Goal: Task Accomplishment & Management: Use online tool/utility

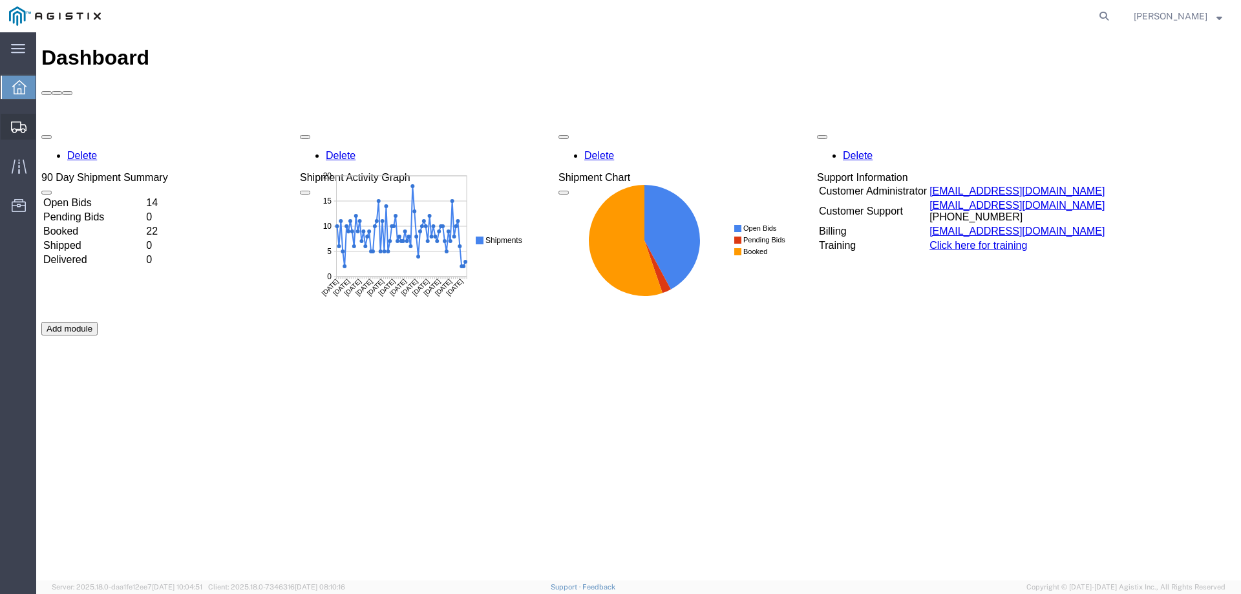
click at [14, 126] on icon at bounding box center [19, 128] width 16 height 12
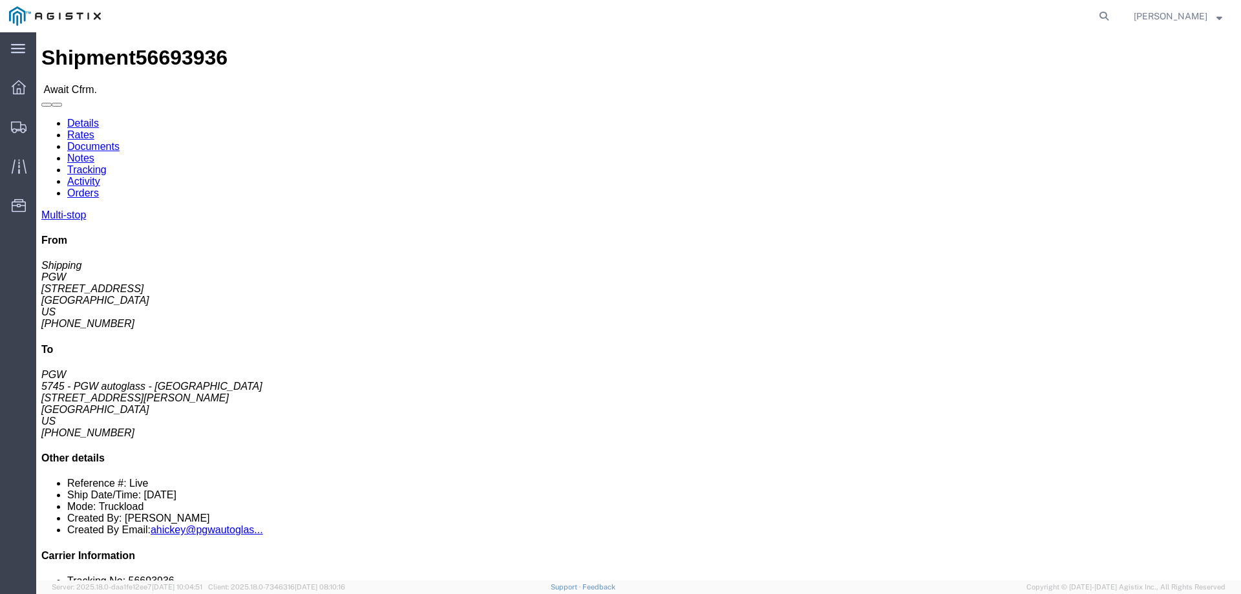
click b "56693936"
copy b "56693936"
click link "Confirm"
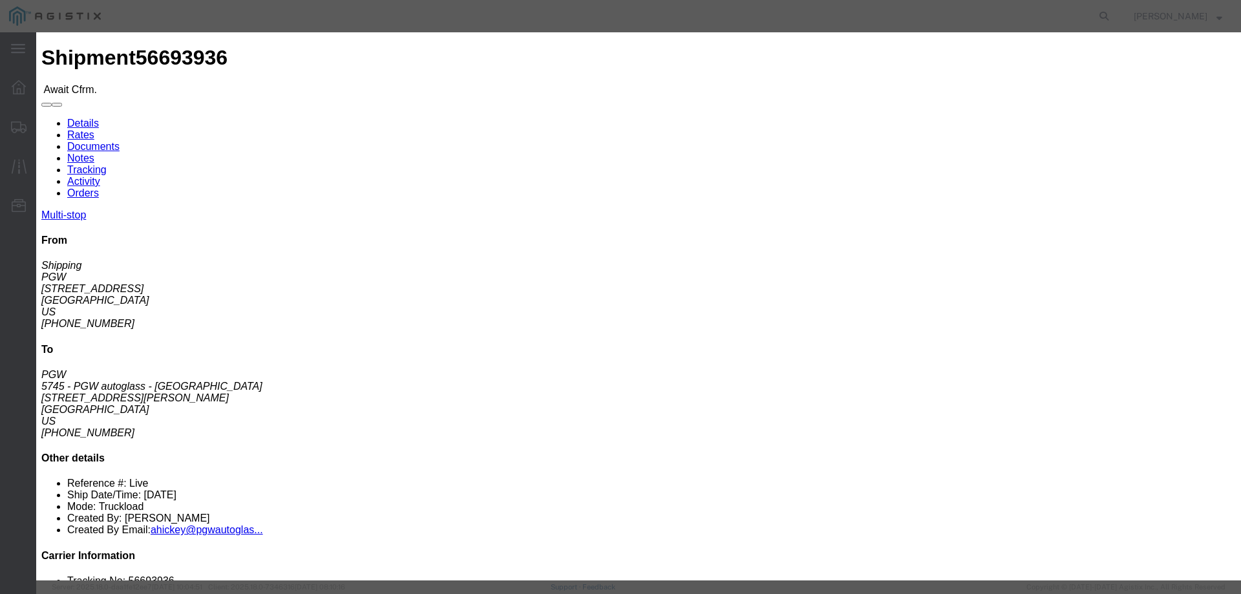
click div
click input "checkbox"
checkbox input "true"
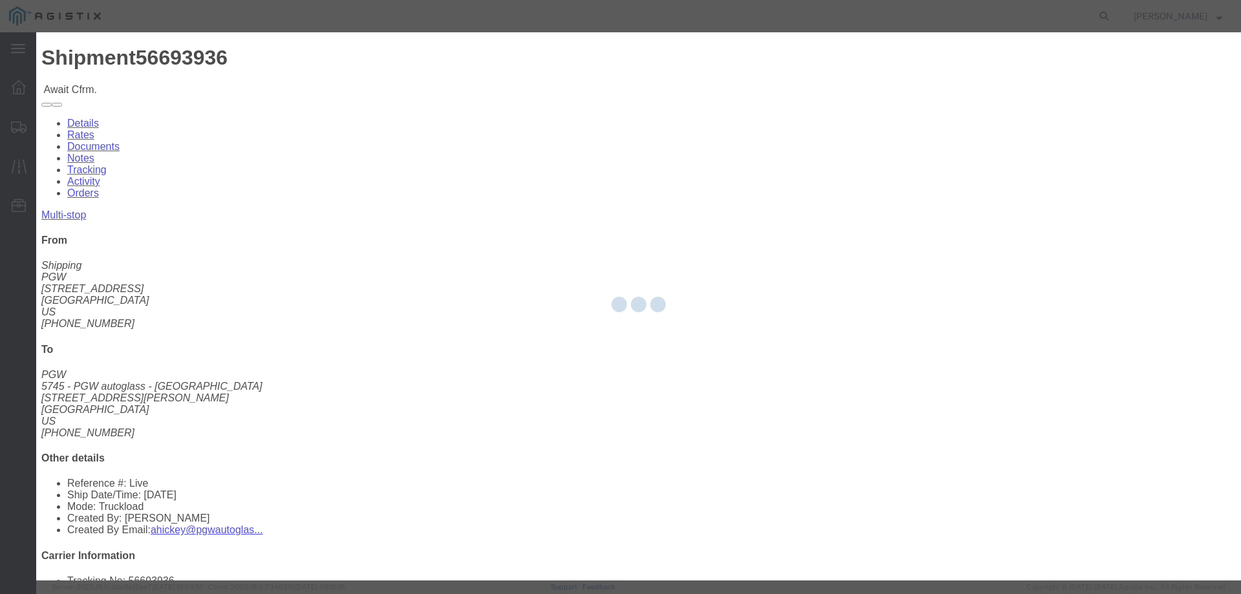
type input "[PERSON_NAME]"
type input "3204977237"
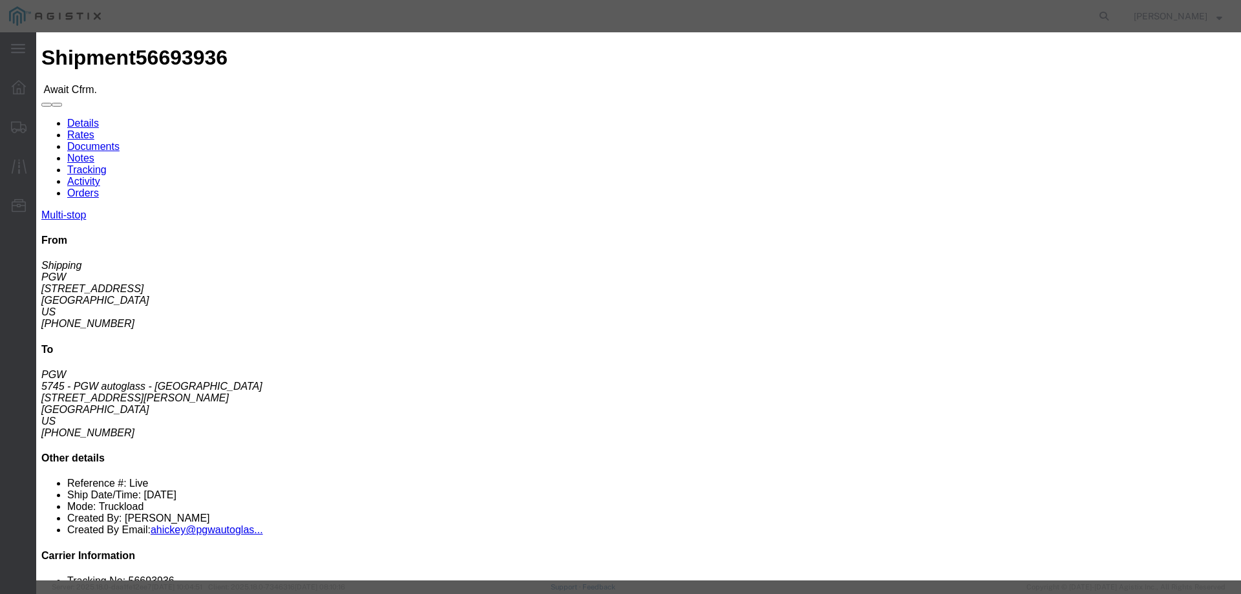
drag, startPoint x: 478, startPoint y: 193, endPoint x: 442, endPoint y: 160, distance: 48.5
click input "text"
paste input "56693936"
type input "56693936"
click button "Submit"
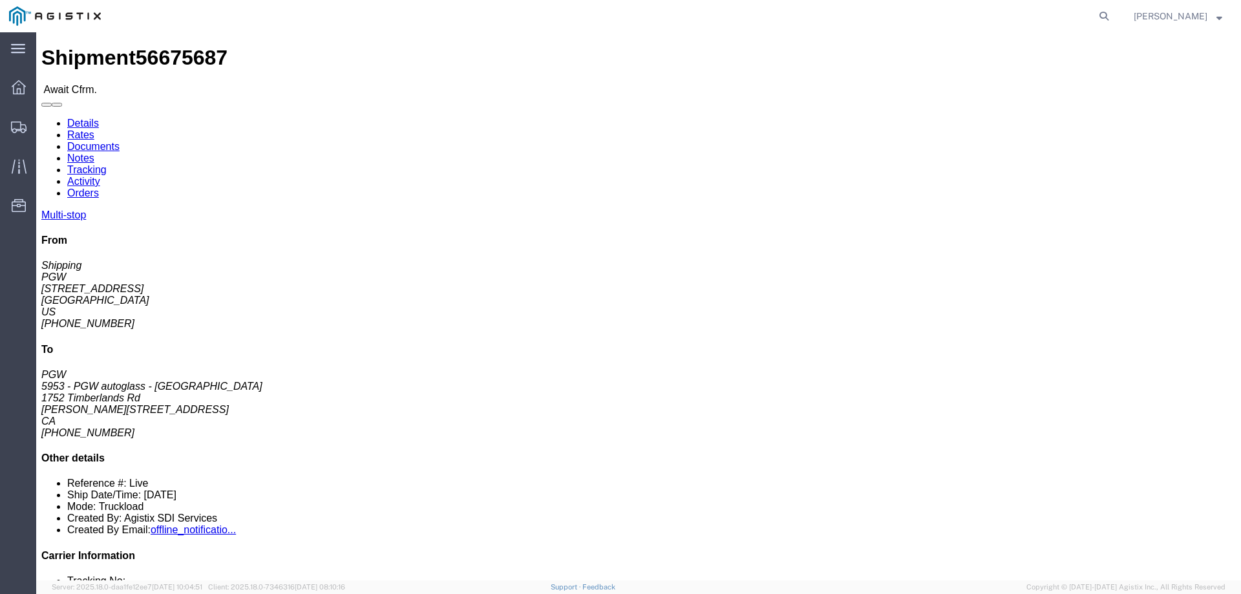
click span "56675687"
copy span "56675687"
click link "Confirm"
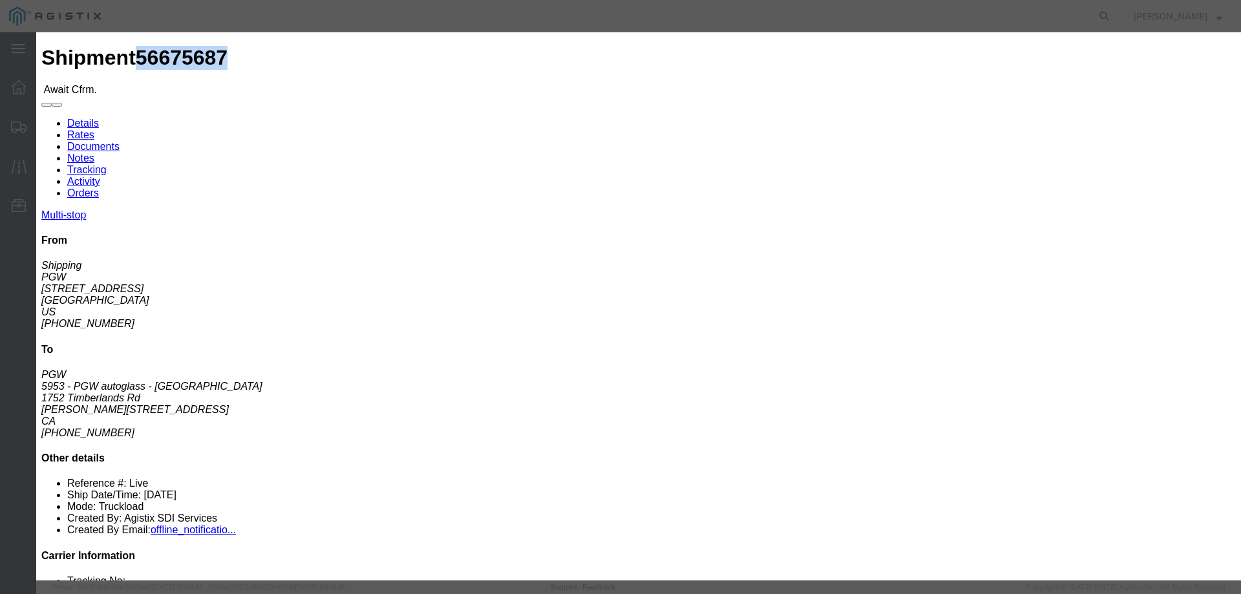
click input "checkbox"
checkbox input "true"
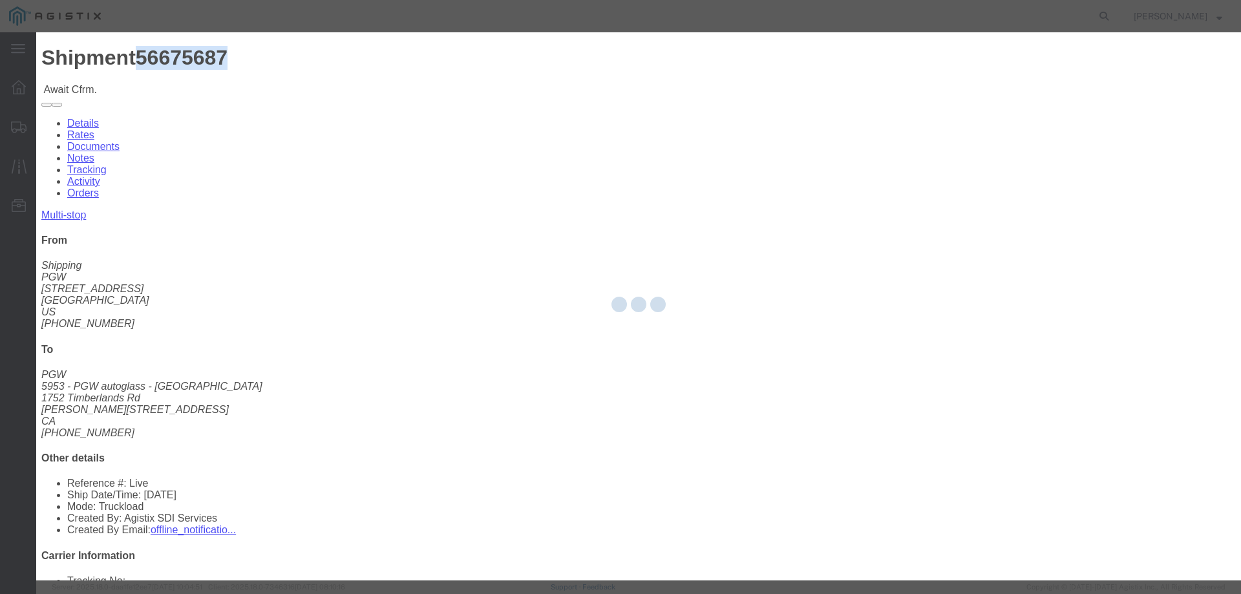
type input "[PERSON_NAME]"
type input "3204977237"
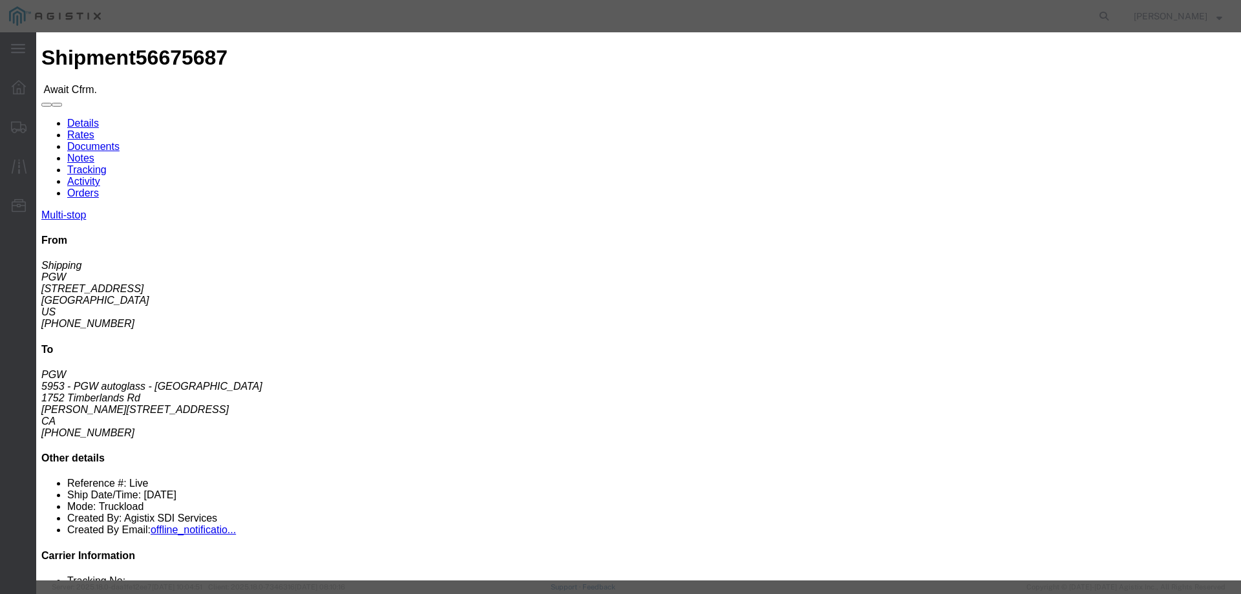
click input "text"
paste input "56675687"
type input "56675687"
click button "Submit"
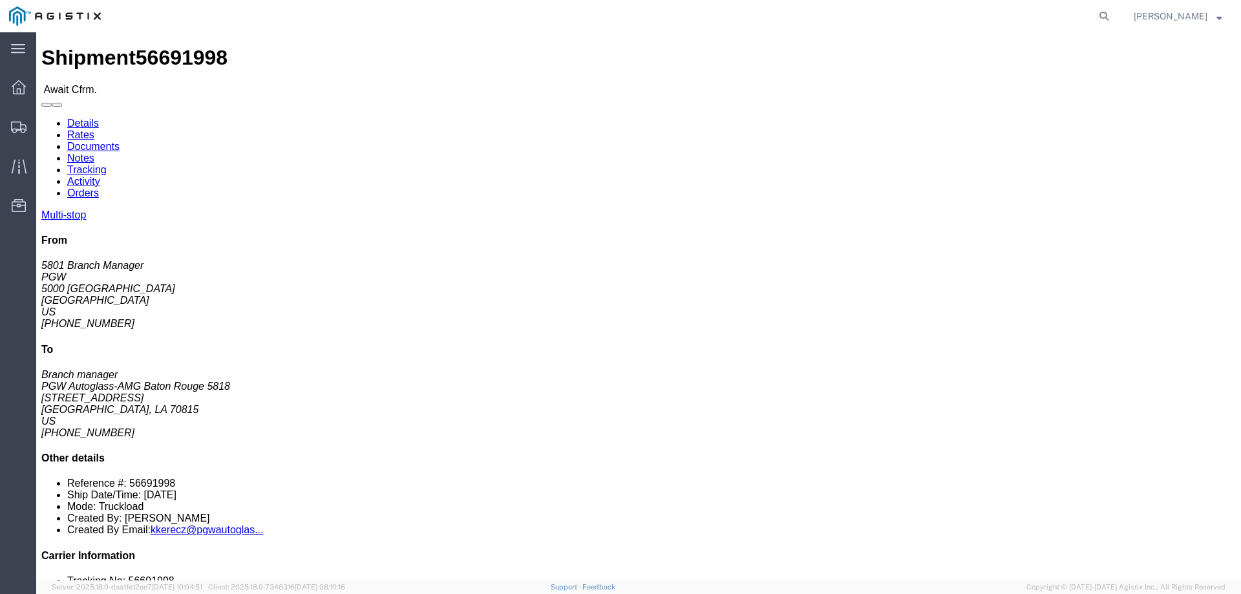
click link "Rates"
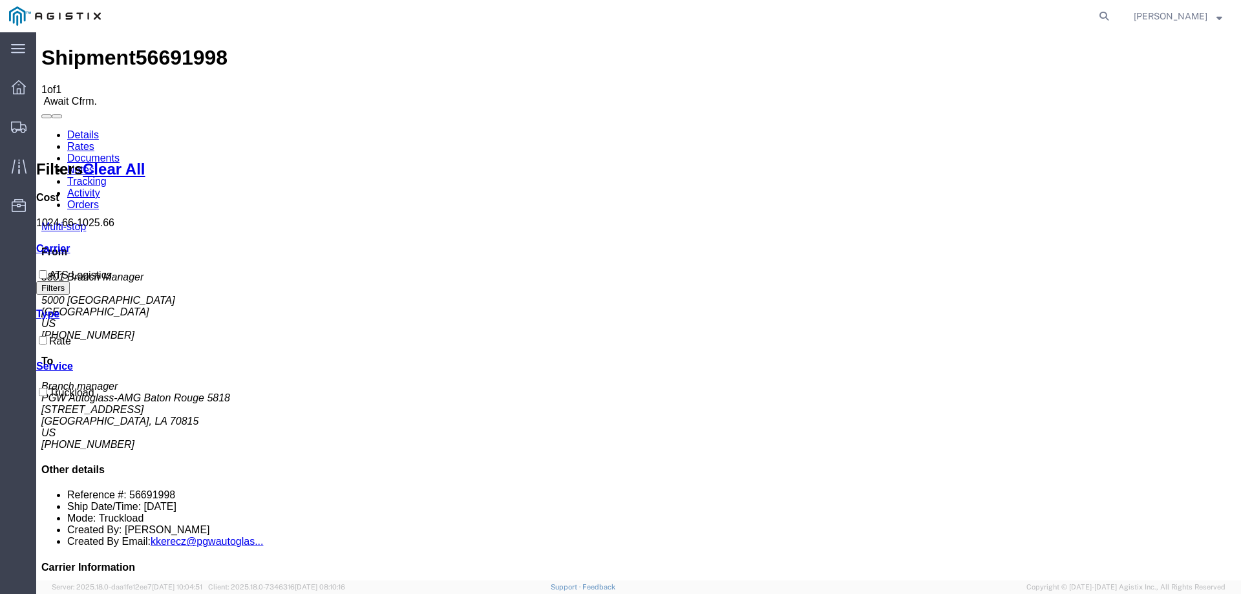
click at [72, 129] on link "Details" at bounding box center [83, 134] width 32 height 11
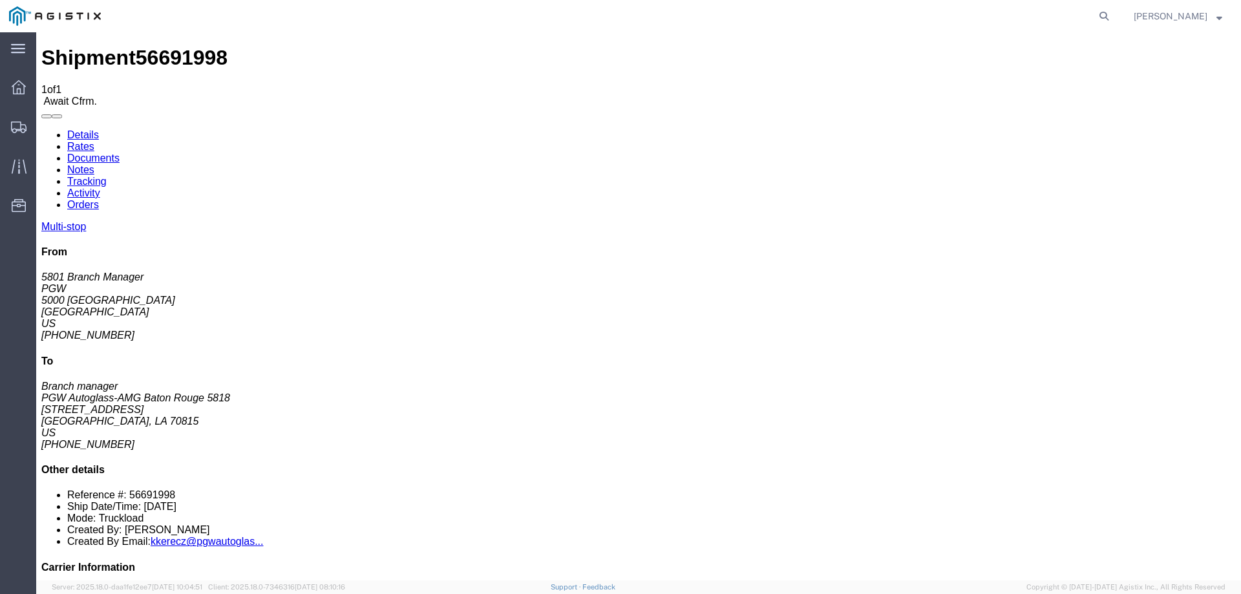
click button "Decline Shipment"
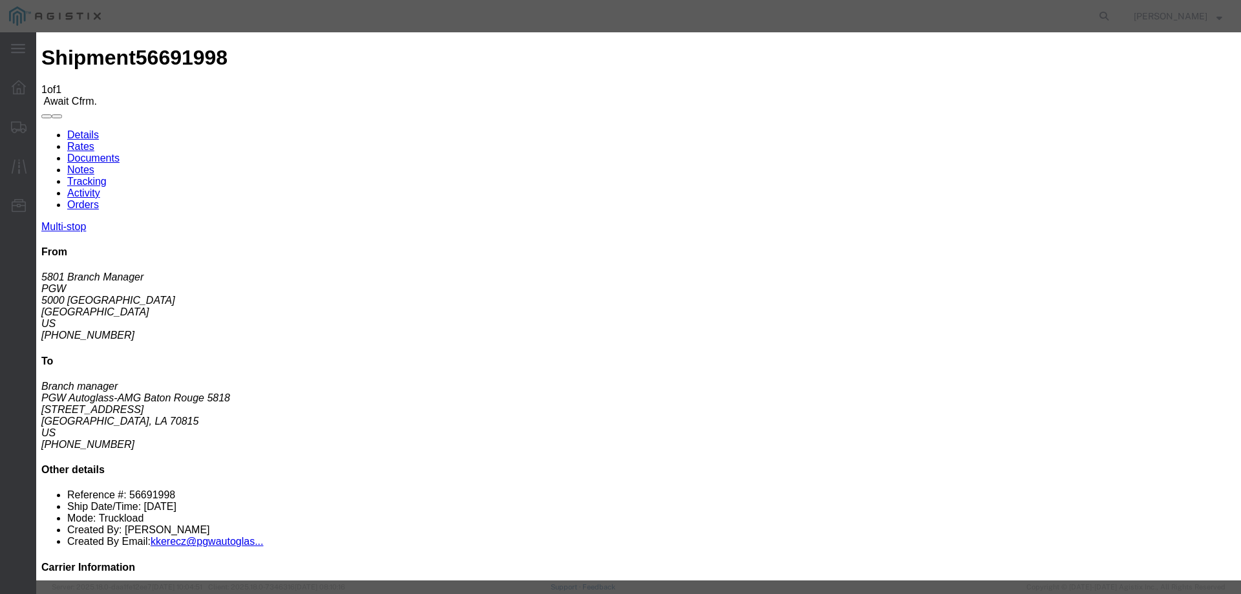
click select "Select Can't haul at contracted rate Can't meet deliver by date / time Can't me…"
select select "Can't haul at contracted rate"
click select "Select Can't haul at contracted rate Can't meet deliver by date / time Can't me…"
click button "Decline"
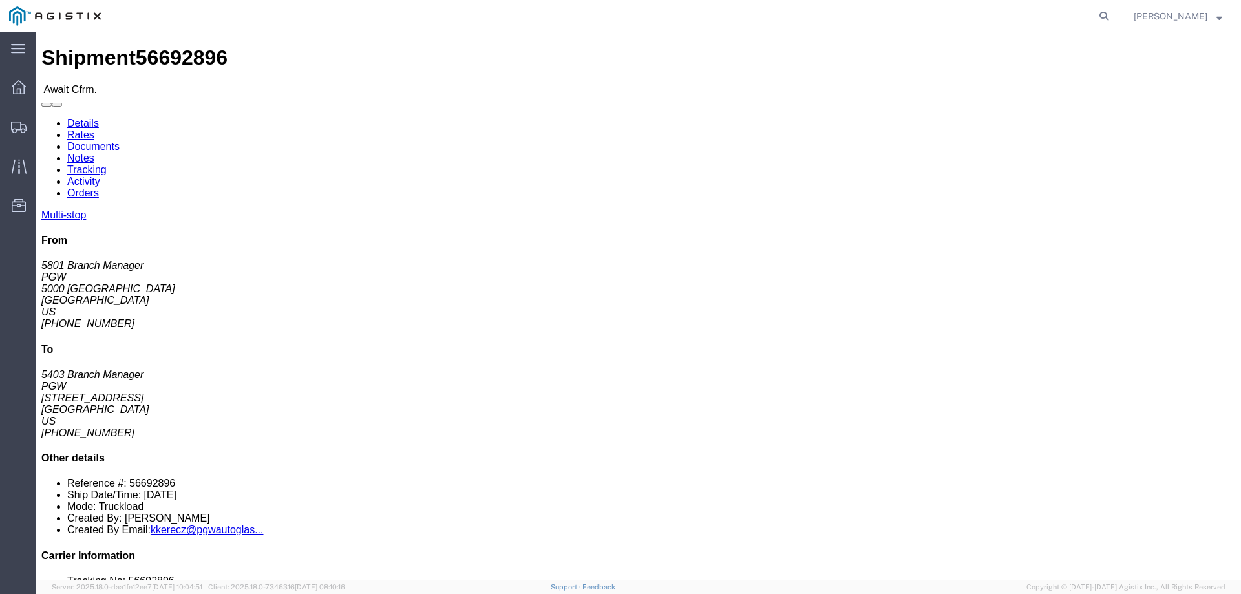
click button "Decline Shipment"
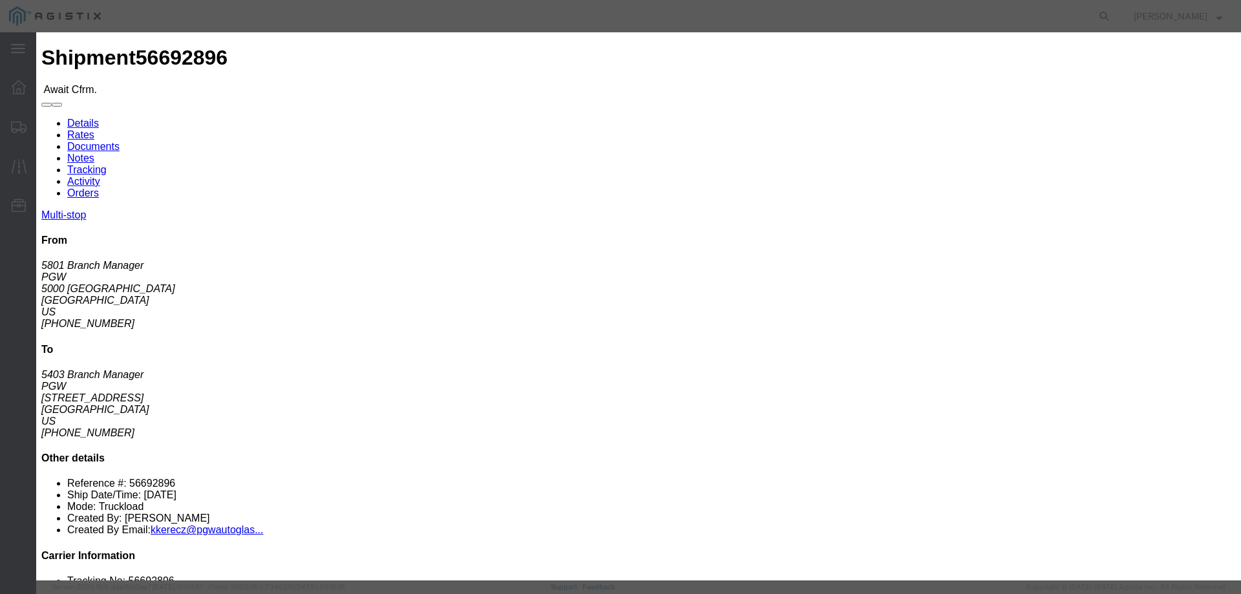
drag, startPoint x: 580, startPoint y: 81, endPoint x: 580, endPoint y: 91, distance: 10.3
click select "Select Can't haul at contracted rate Can't meet deliver by date / time Can't me…"
select select "Can't haul at contracted rate"
click select "Select Can't haul at contracted rate Can't meet deliver by date / time Can't me…"
click button "Decline"
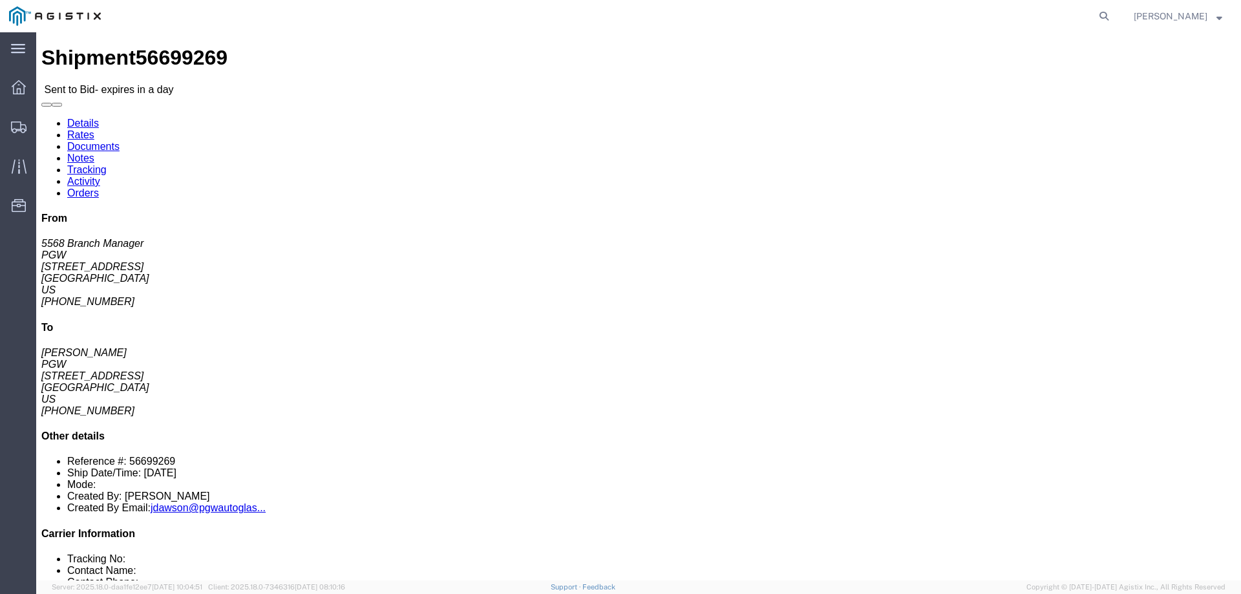
click link "Enter / Modify Bid"
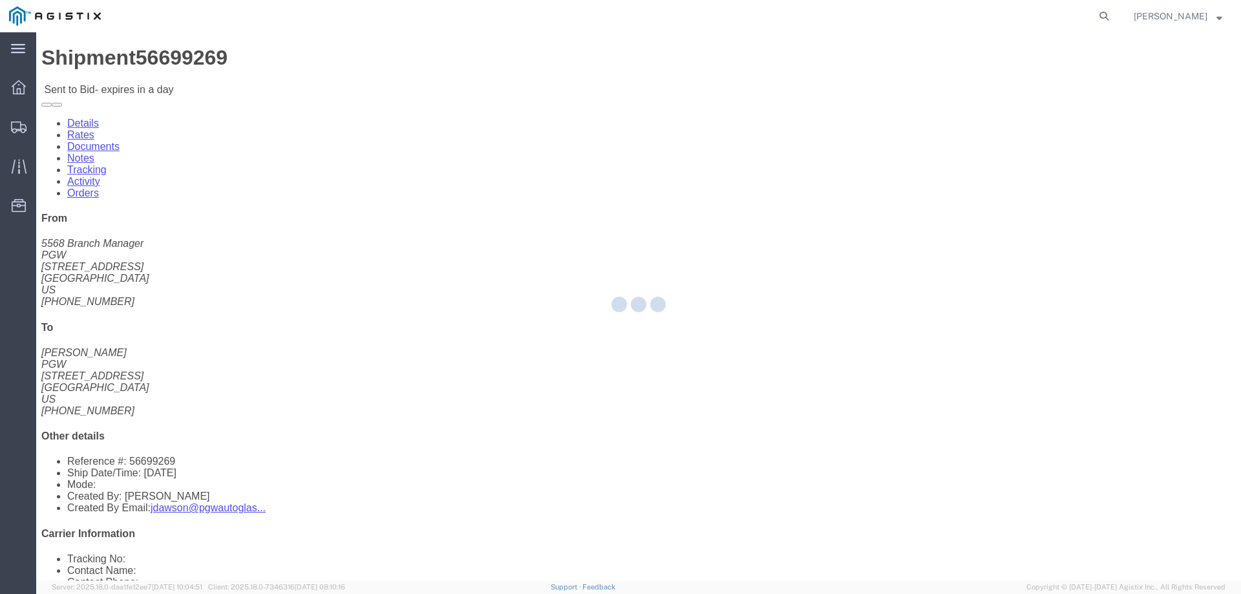
select select "146"
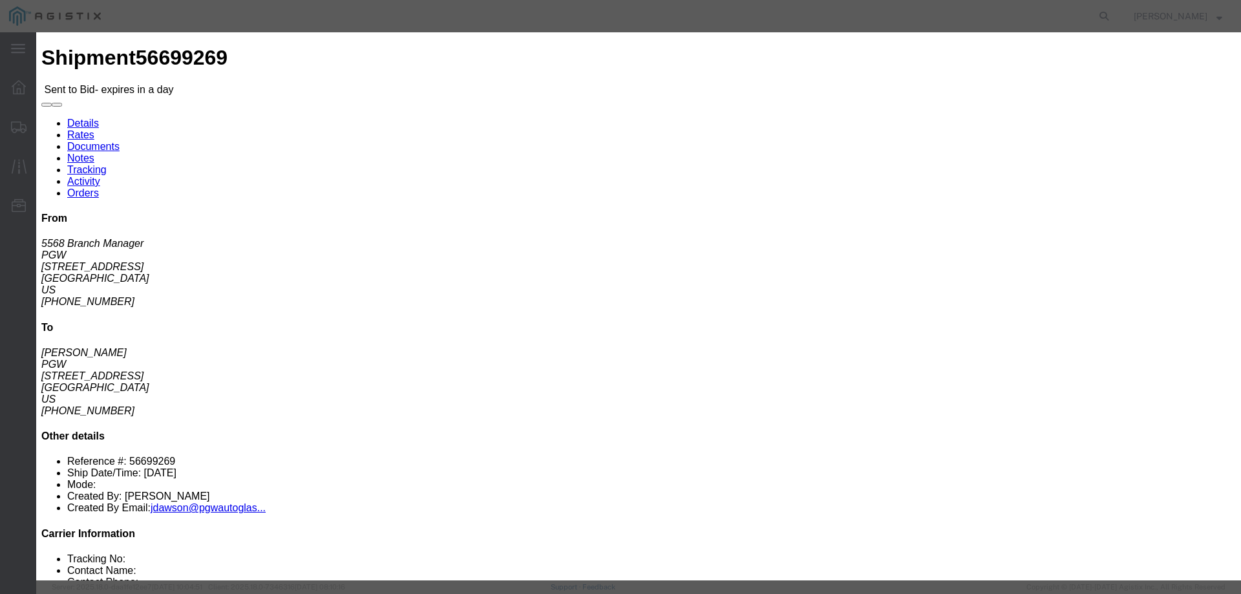
click select "Select CONESTOGA DFRM/STEP Economy TL Flatbed Intermodal LTL Standard Next Day …"
select select "25032"
click select "Select CONESTOGA DFRM/STEP Economy TL Flatbed Intermodal LTL Standard Next Day …"
click input "text"
type input "ats"
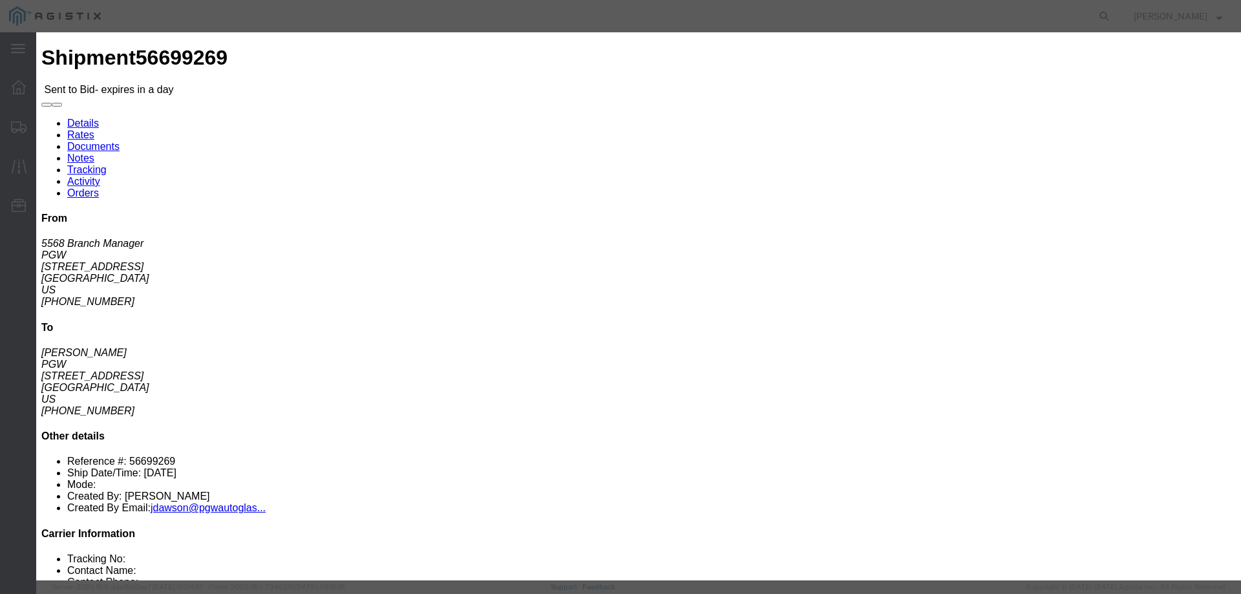
click input "number"
type input "1300"
drag, startPoint x: 873, startPoint y: 489, endPoint x: 207, endPoint y: 28, distance: 809.8
click div "Enter Bid Rates Confirmation Details Bid Information Vendor Select ATS Logistic…"
drag, startPoint x: 863, startPoint y: 258, endPoint x: 839, endPoint y: 273, distance: 28.2
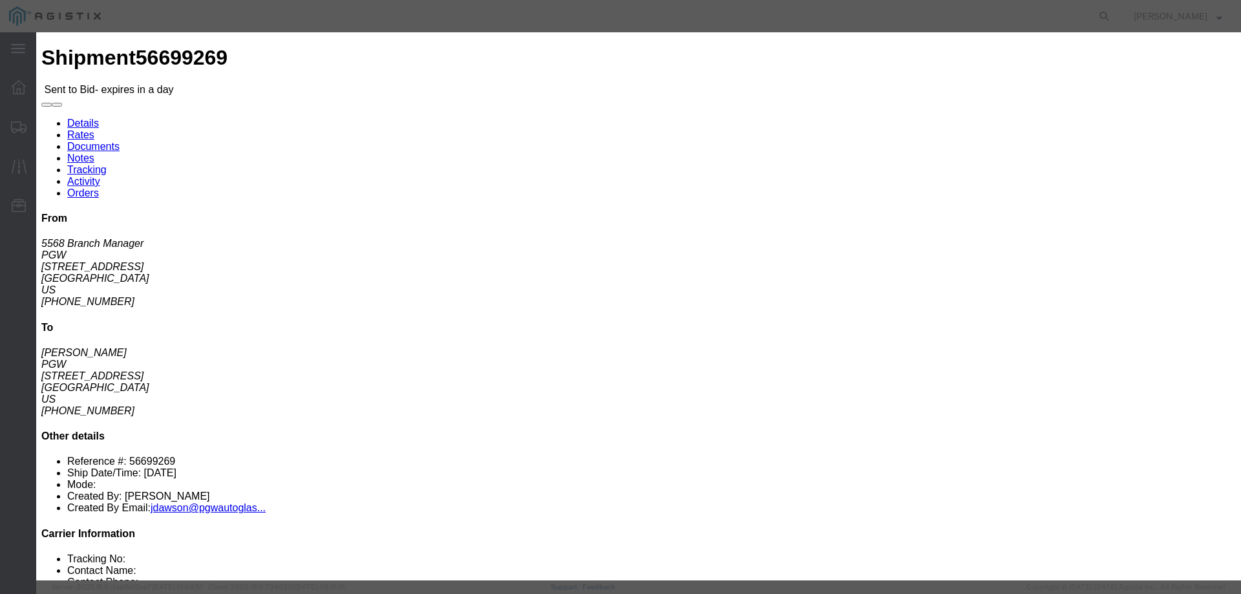
click div "Select 2 Day Service 3 Axle Winch Truck 3 to 5 Day Service 96L Domestic Flat Ra…"
click button "Submit"
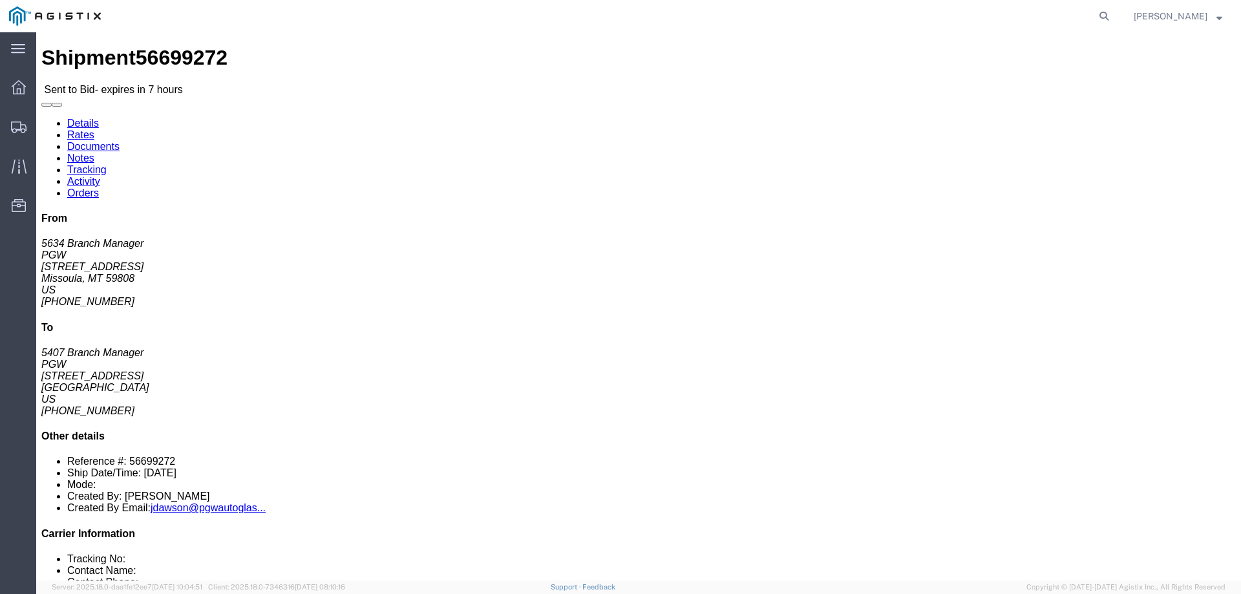
click link "Enter / Modify Bid"
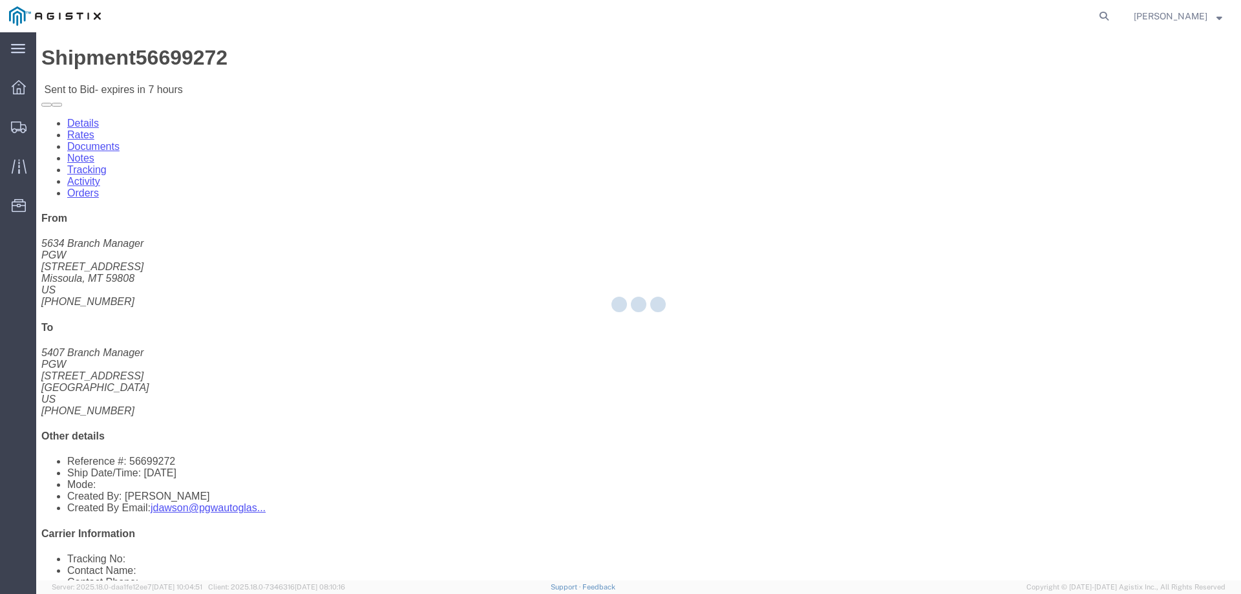
select select "146"
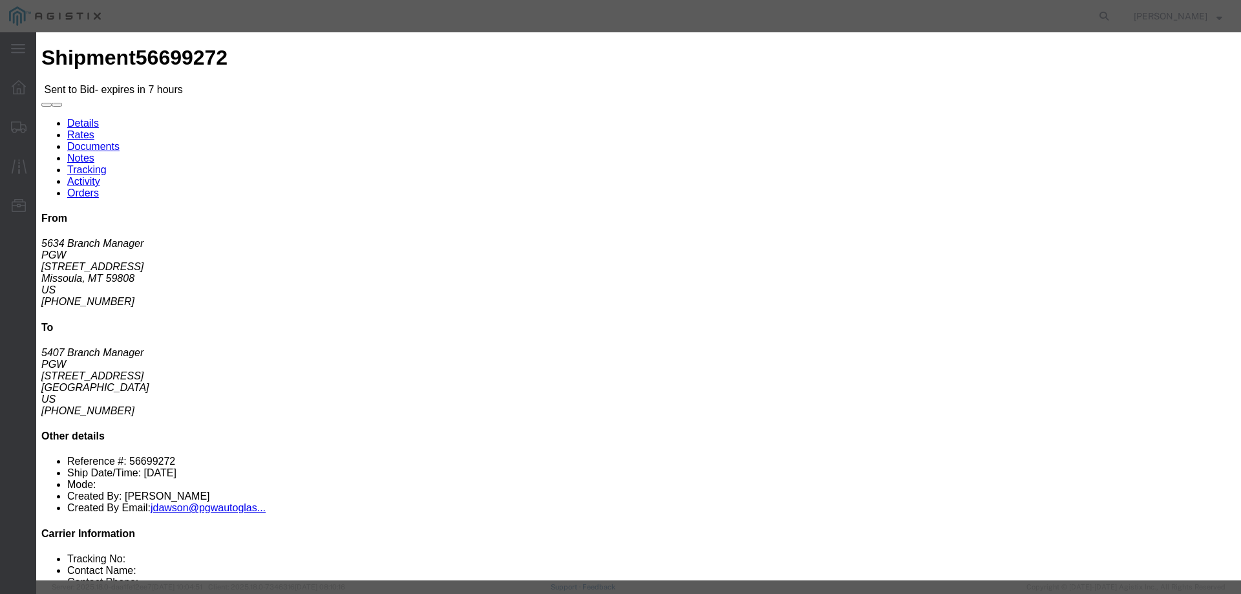
click select "Select CONESTOGA DFRM/STEP Economy TL Flatbed Intermodal LTL Standard Next Day …"
select select "25032"
click select "Select CONESTOGA DFRM/STEP Economy TL Flatbed Intermodal LTL Standard Next Day …"
click input "text"
type input "ats"
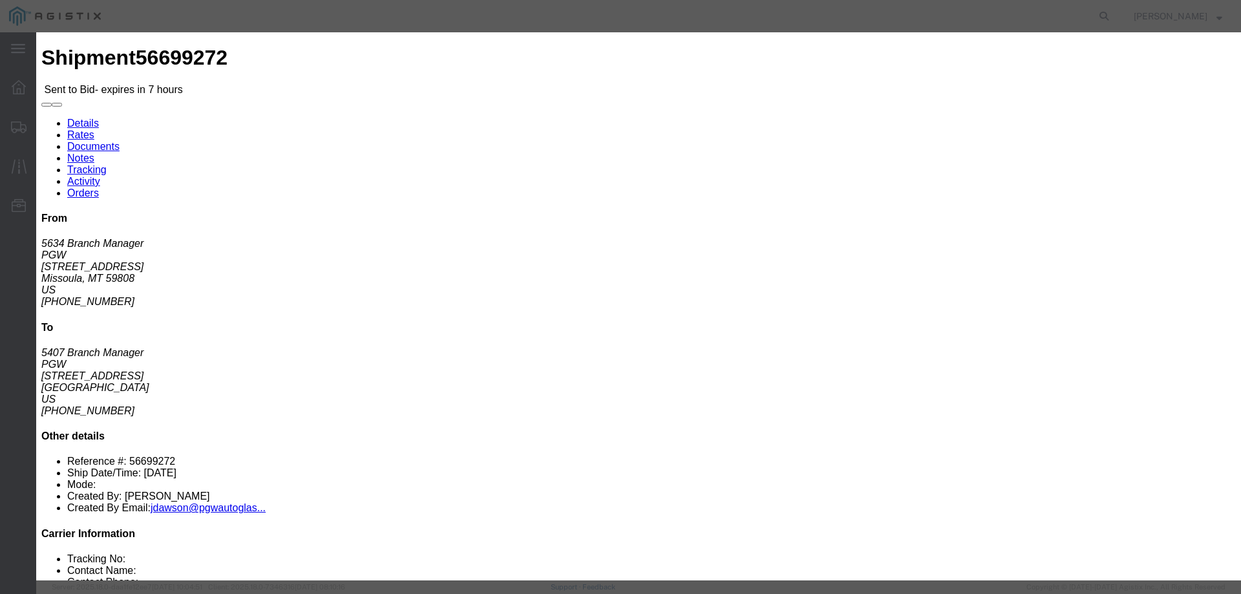
click input "number"
type input "1925"
click button "Submit"
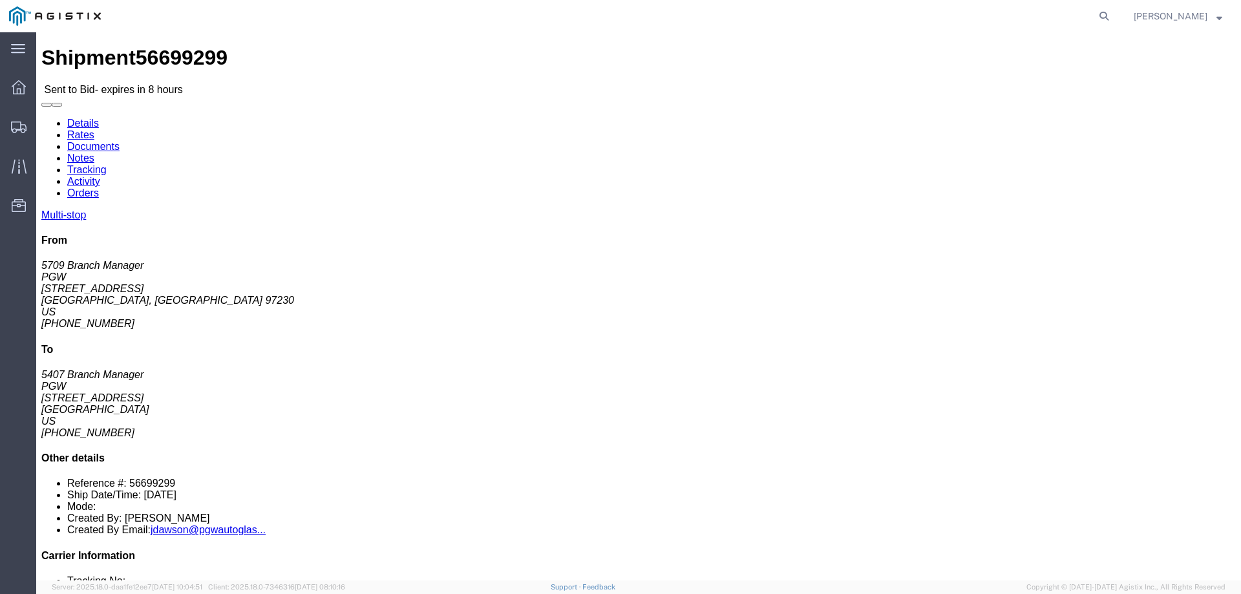
click link "Enter / Modify Bid"
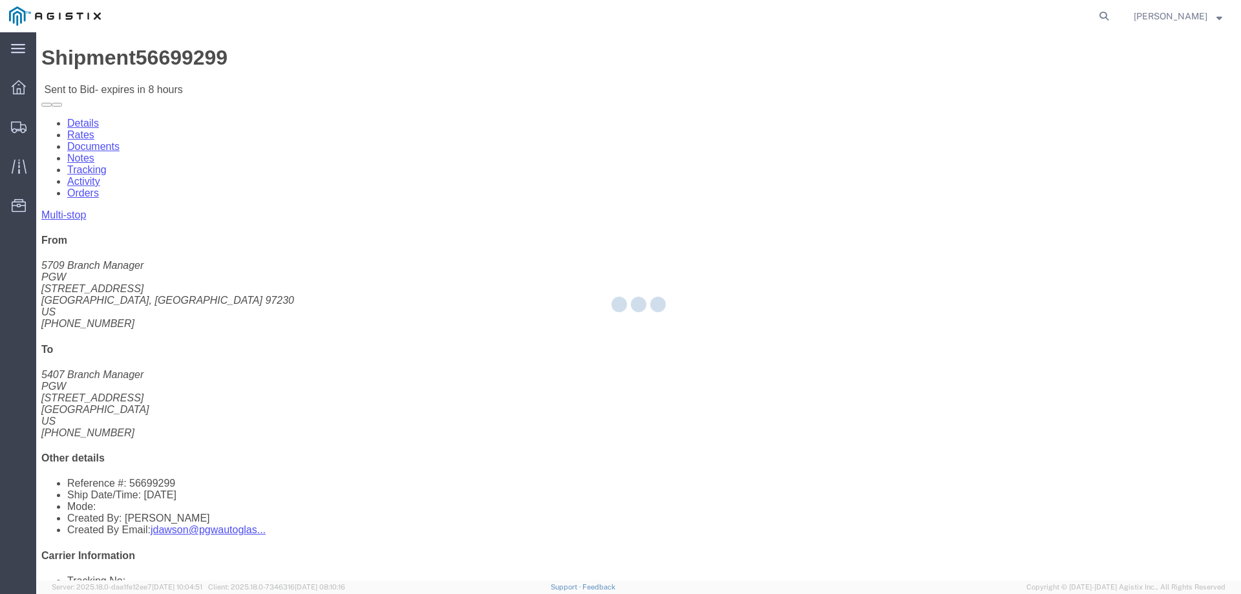
select select "146"
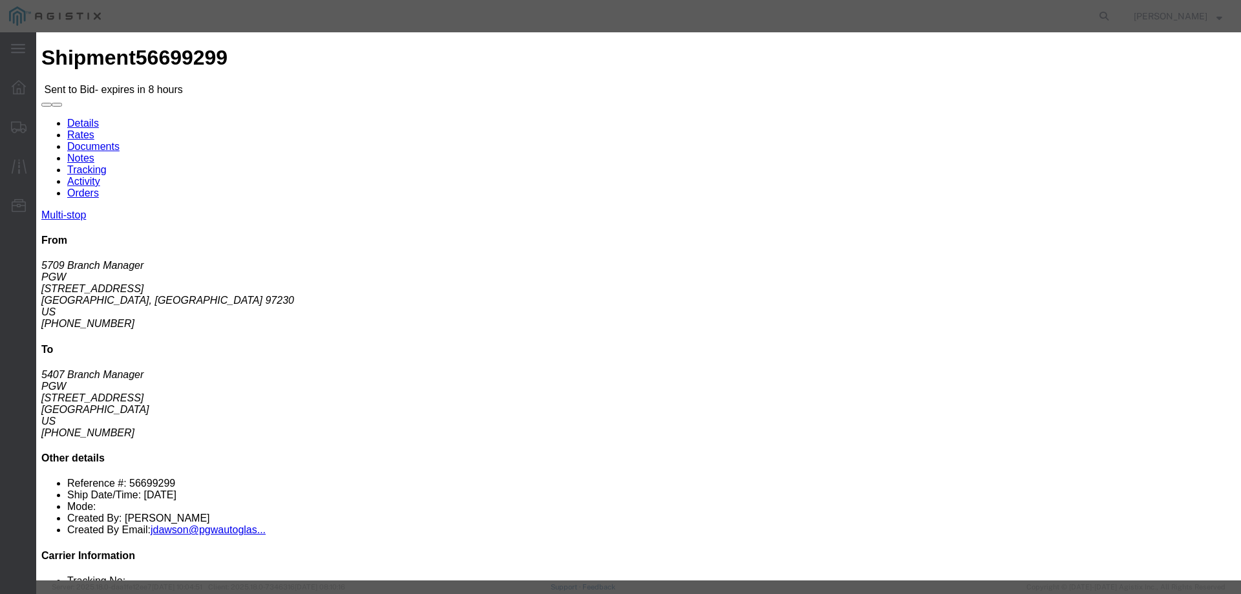
click select "Select CONESTOGA DFRM/STEP Economy TL Flatbed Intermodal LTL Standard Next Day …"
select select "25032"
click select "Select CONESTOGA DFRM/STEP Economy TL Flatbed Intermodal LTL Standard Next Day …"
click input "text"
type input "ats"
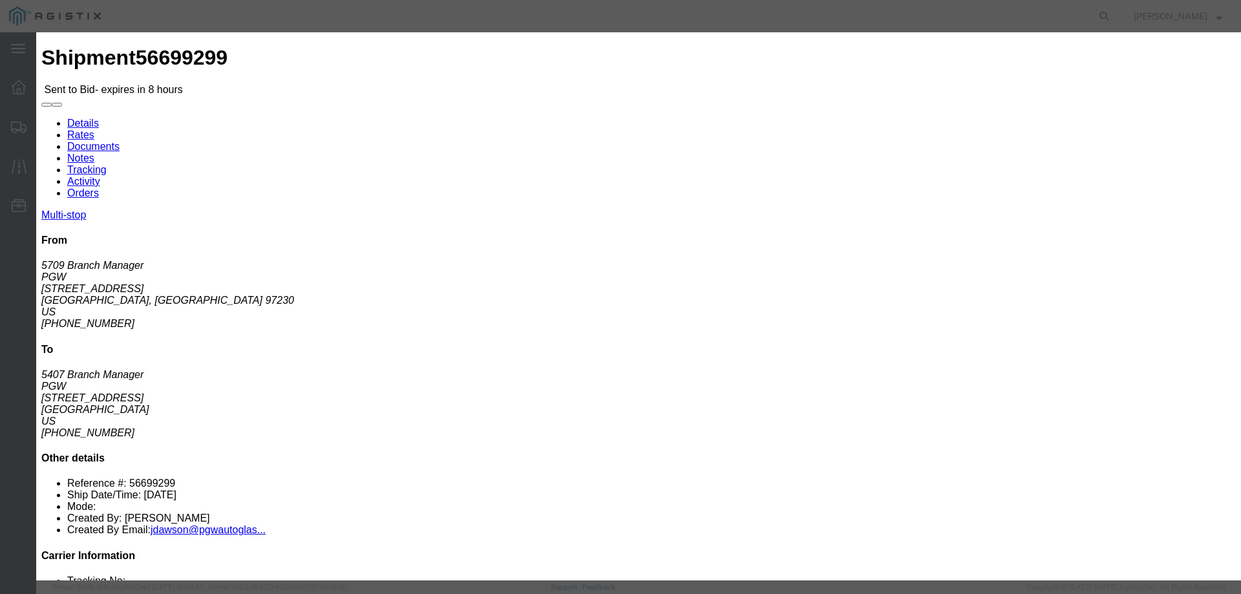
click input "number"
type input "2350"
click button "Submit"
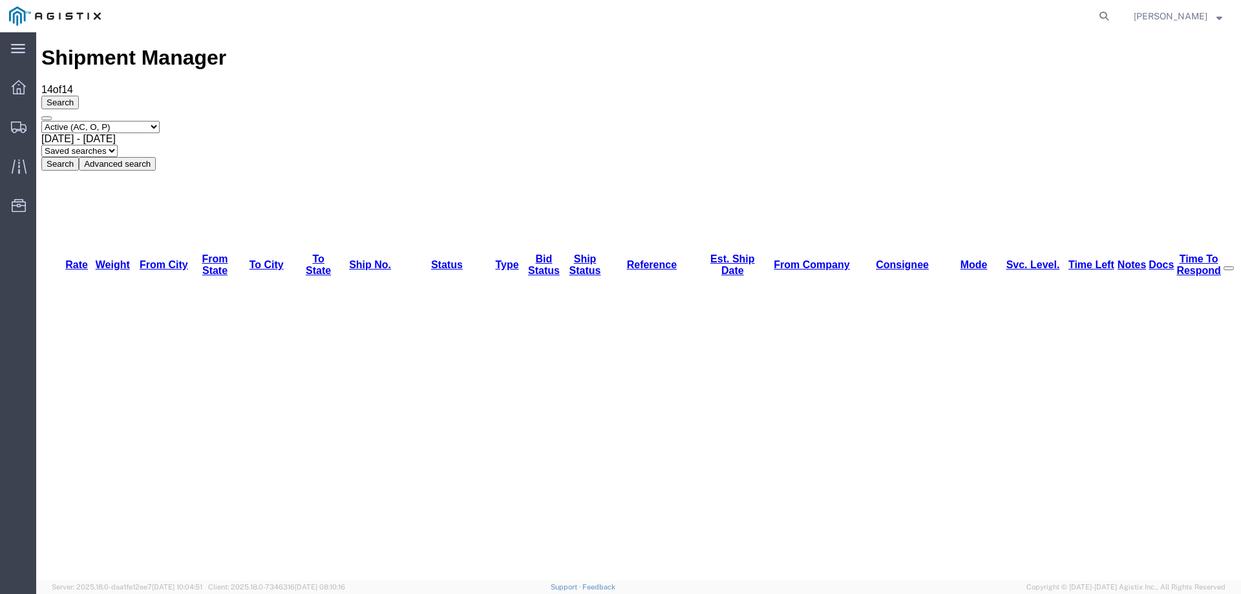
click at [783, 121] on div "Select status Active (AC, O, P) All Approved Awaiting Confirmation (AC) Booked …" at bounding box center [638, 146] width 1195 height 50
click at [763, 46] on div "Shipment Manager 14 of 14 Search Select status Active (AC, O, P) All Approved A…" at bounding box center [638, 108] width 1195 height 124
click at [767, 96] on div "Search Select status Active (AC, O, P) All Approved Awaiting Confirmation (AC) …" at bounding box center [638, 133] width 1195 height 75
click at [628, 121] on div "Select status Active (AC, O, P) All Approved Awaiting Confirmation (AC) Booked …" at bounding box center [638, 146] width 1195 height 50
click at [743, 121] on div "Select status Active (AC, O, P) All Approved Awaiting Confirmation (AC) Booked …" at bounding box center [638, 146] width 1195 height 50
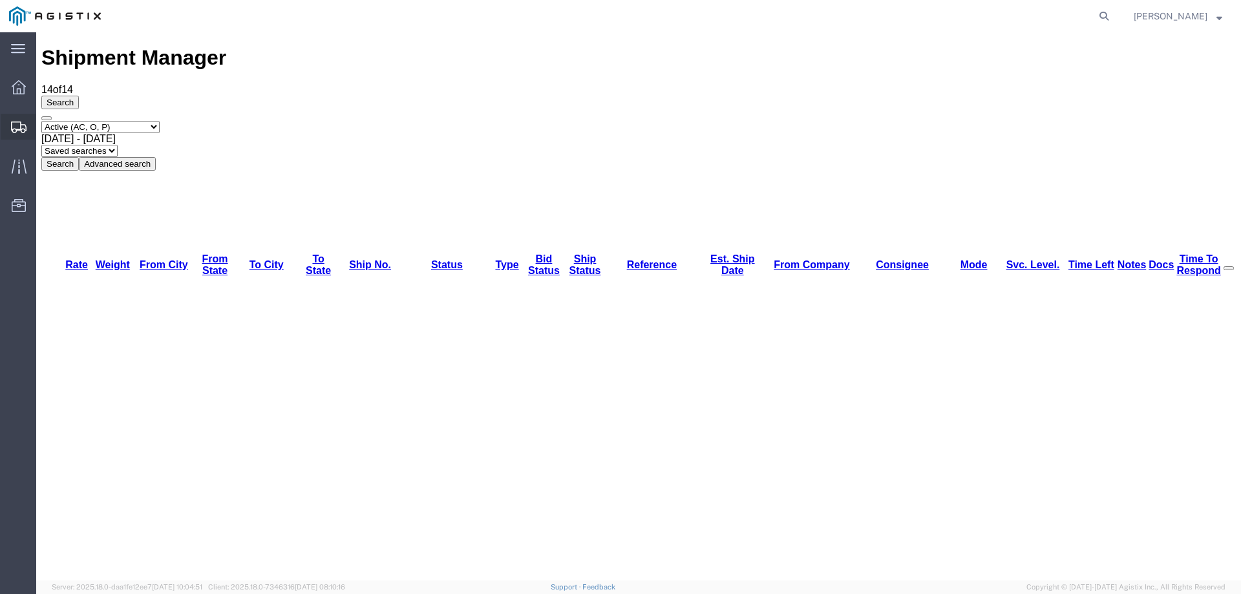
click at [10, 118] on div at bounding box center [19, 127] width 36 height 26
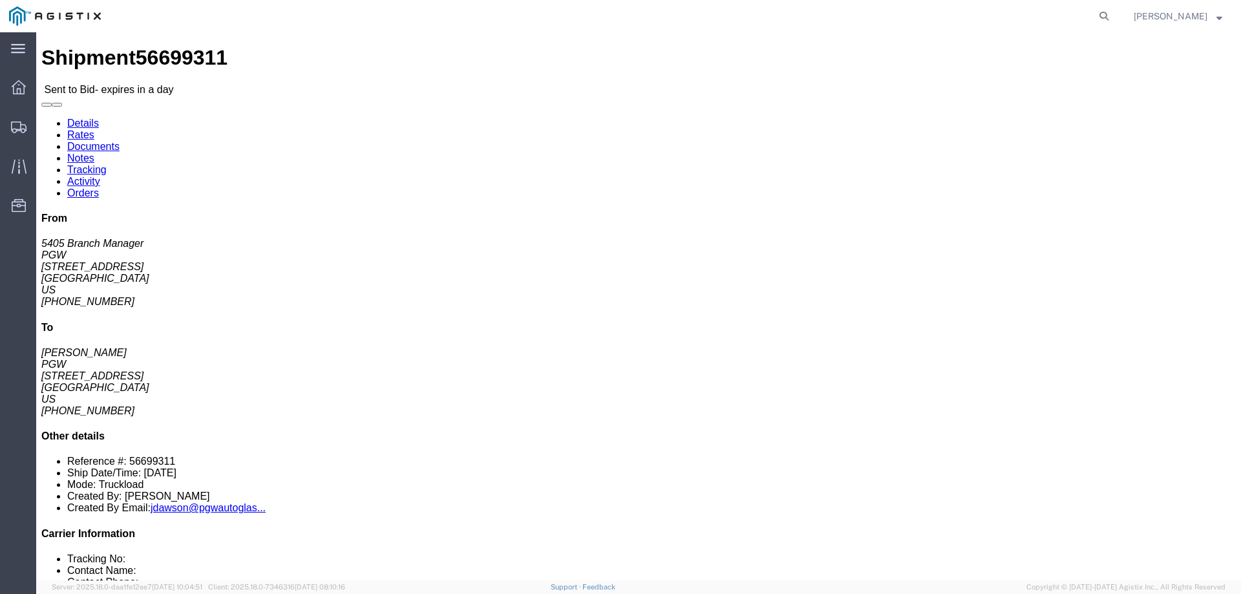
click link "Enter / Modify Bid"
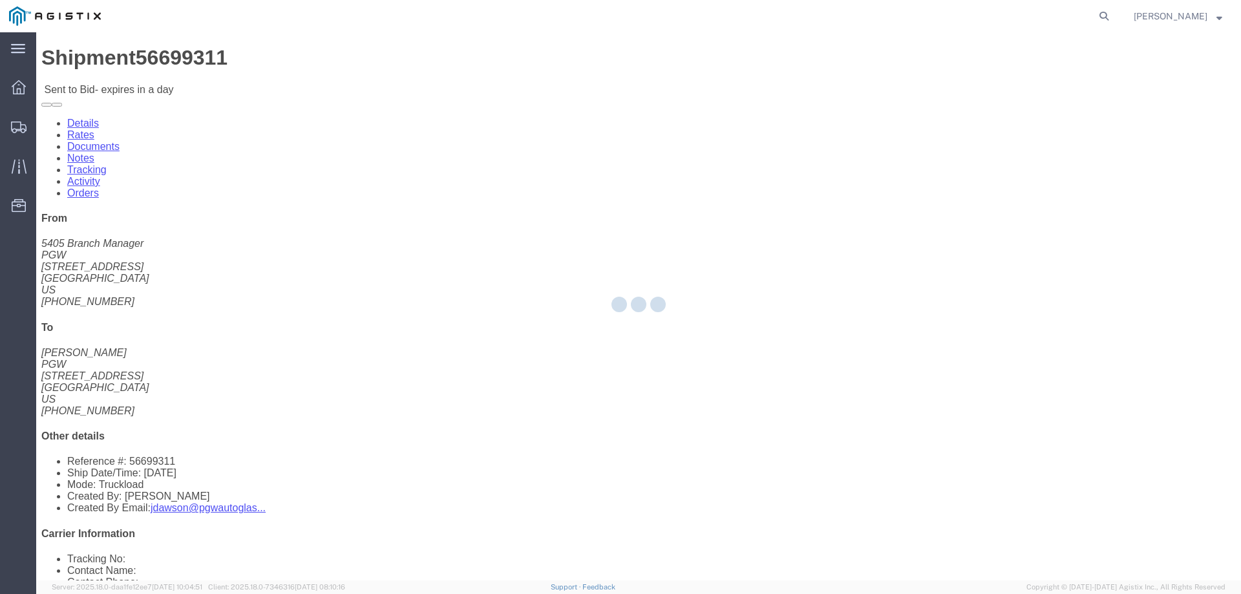
select select "146"
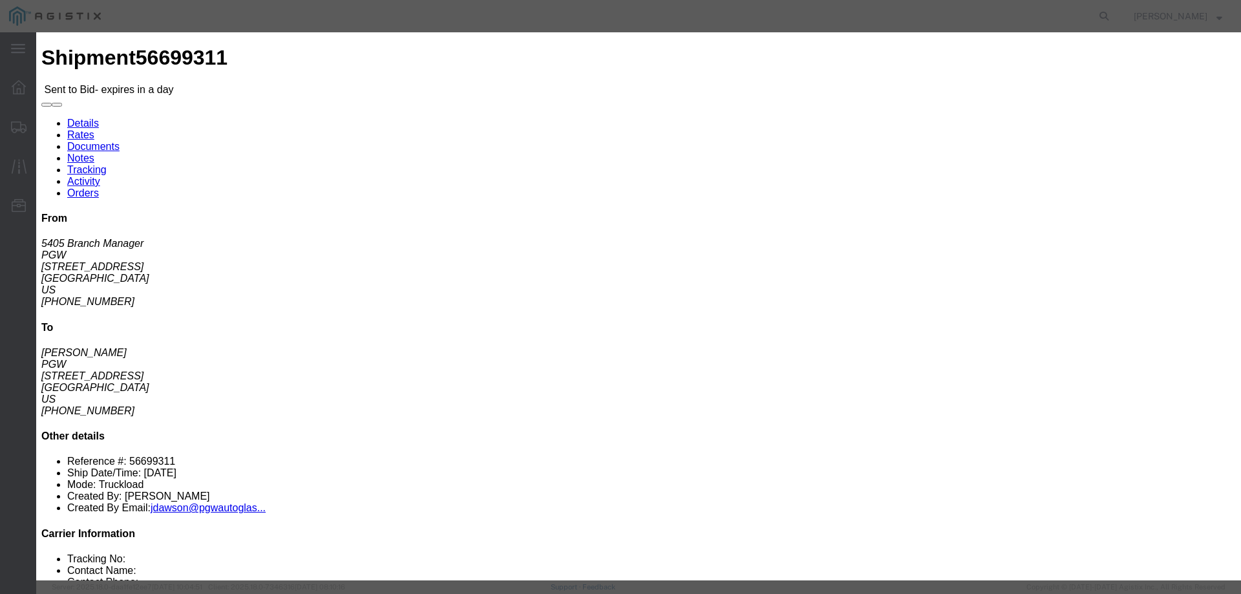
click select "Select CONESTOGA DFRM/STEP Economy TL Flatbed Intermodal LTL Standard Next Day …"
select select "25032"
click select "Select CONESTOGA DFRM/STEP Economy TL Flatbed Intermodal LTL Standard Next Day …"
click input "text"
type input "ats"
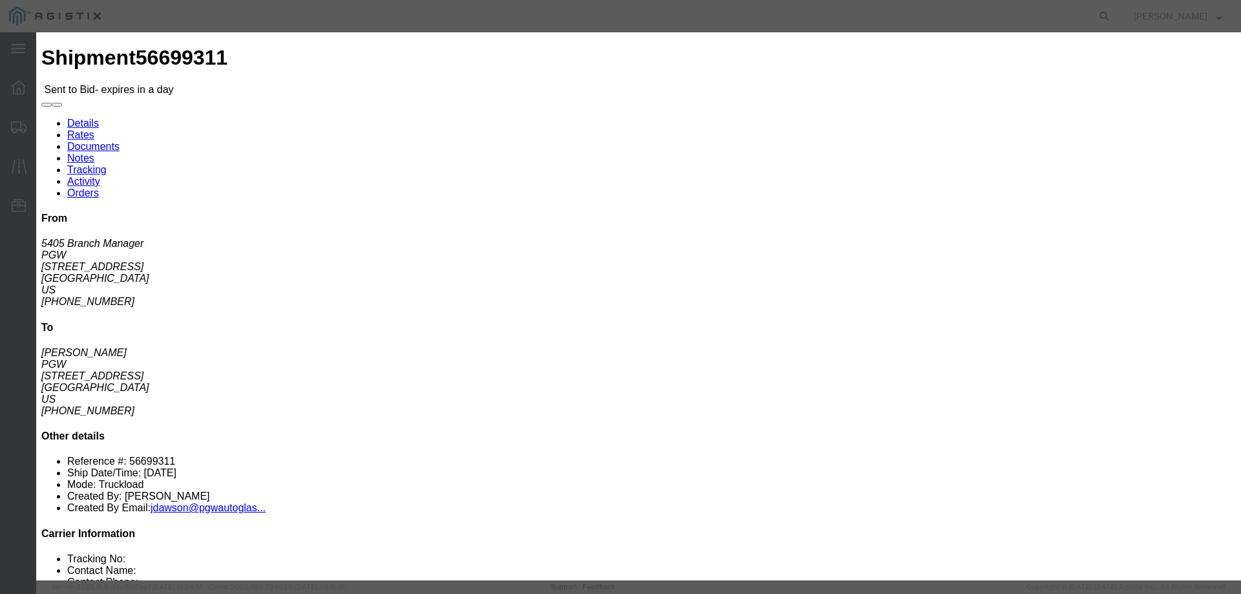
click input "number"
drag, startPoint x: 880, startPoint y: 259, endPoint x: 796, endPoint y: 257, distance: 84.1
click div "Select 2 Day Service 3 Axle Winch Truck 3 to 5 Day Service 96L Domestic Flat Ra…"
type input "775"
click button "Submit"
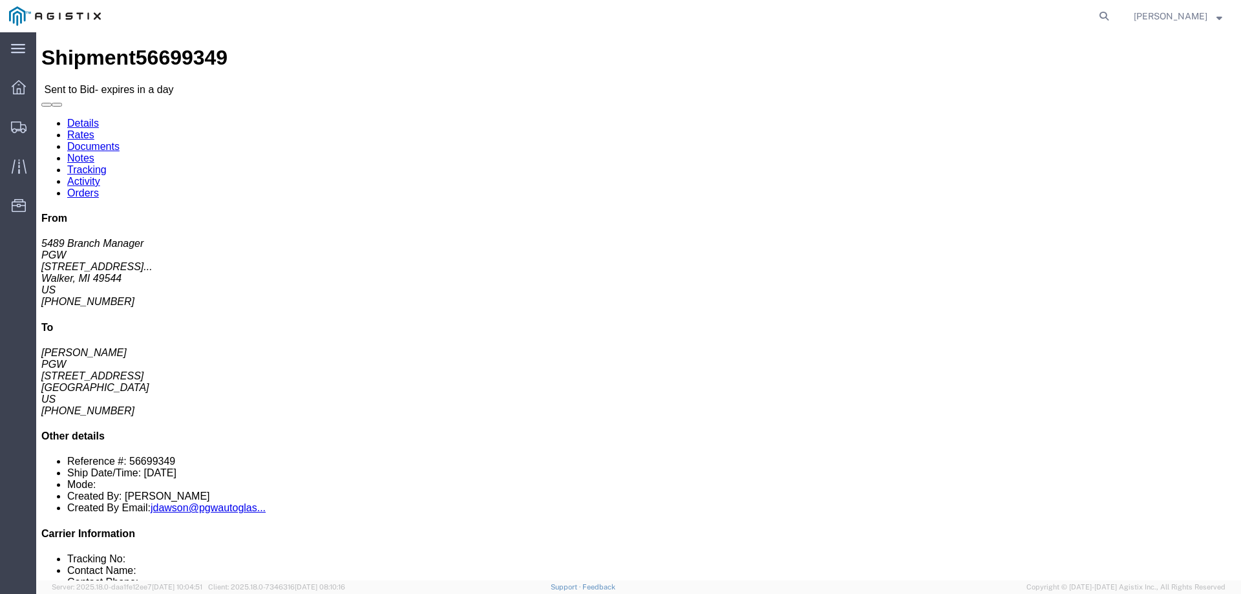
click link "Enter / Modify Bid"
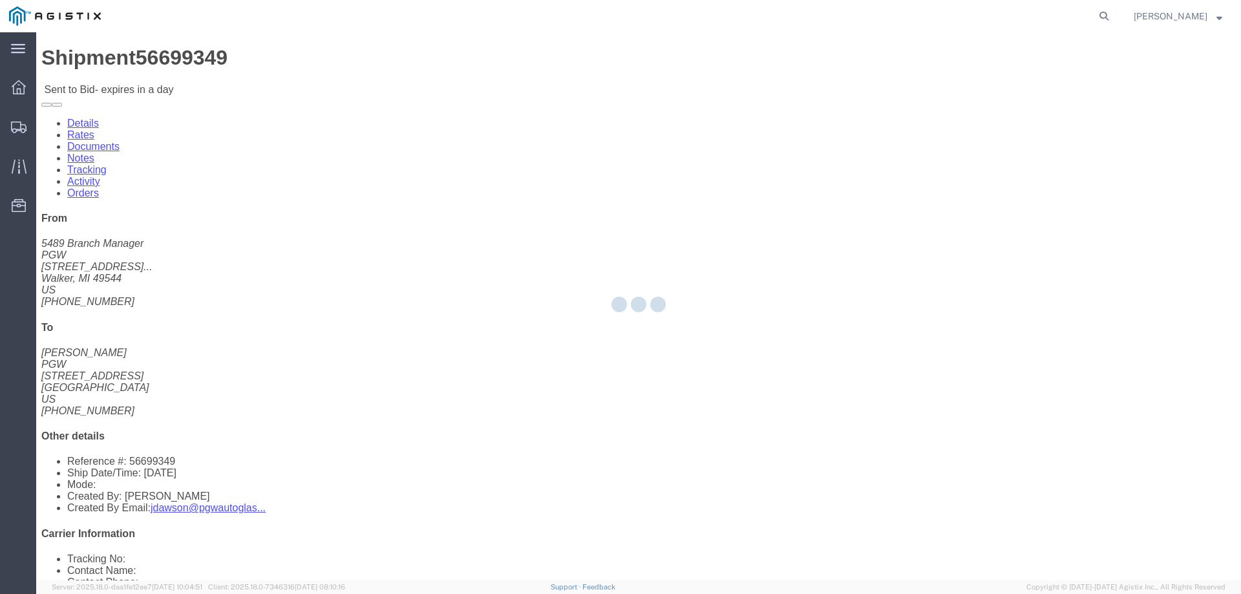
select select "146"
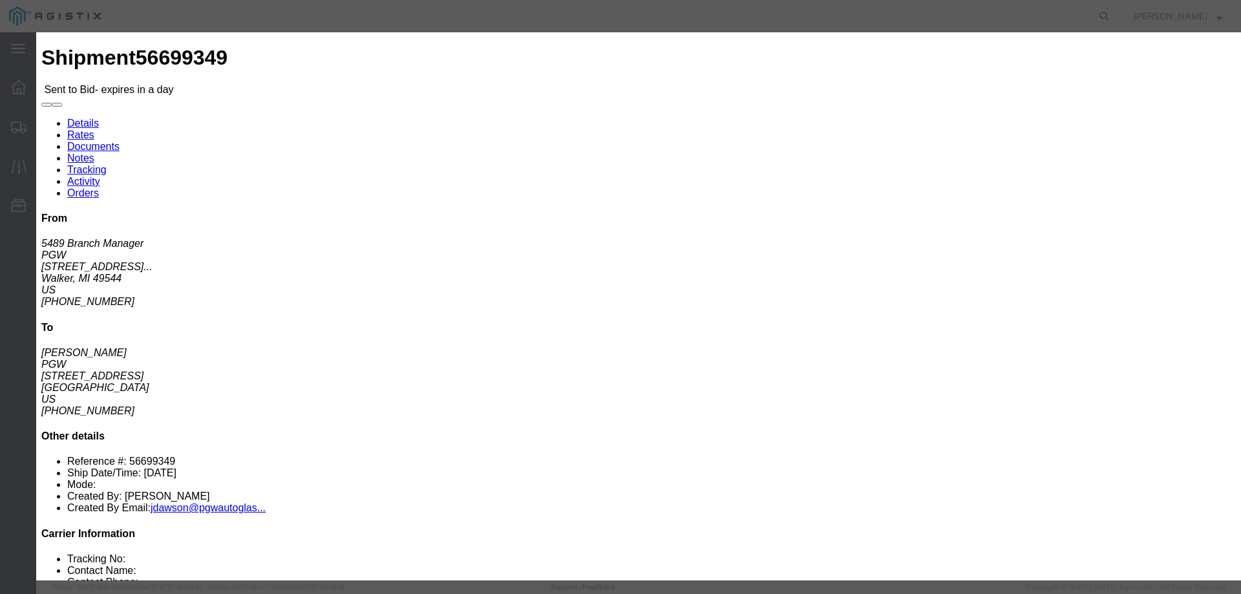
click select "Select CONESTOGA DFRM/STEP Economy TL Flatbed Intermodal LTL Standard Next Day …"
select select "25032"
click select "Select CONESTOGA DFRM/STEP Economy TL Flatbed Intermodal LTL Standard Next Day …"
click input "text"
type input "ats"
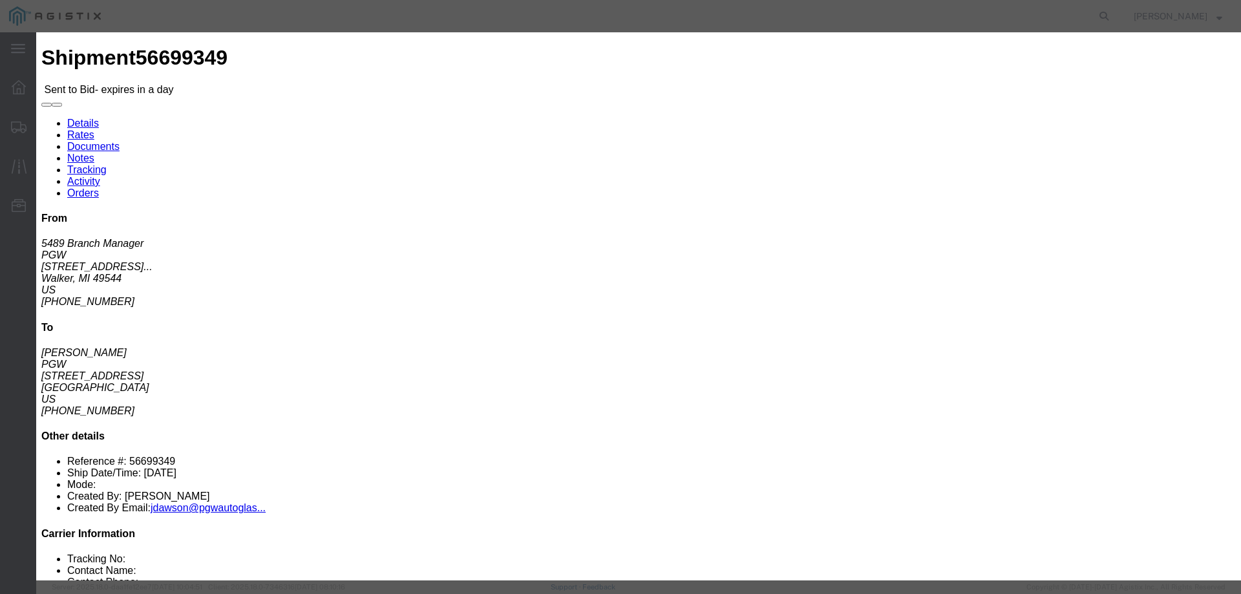
click div "Mode Select Air Less than Truckload Multi-Leg Ocean Freight Rail Small Parcel T…"
click input "number"
type input "9"
type input "875"
drag, startPoint x: 871, startPoint y: 476, endPoint x: 883, endPoint y: 483, distance: 13.9
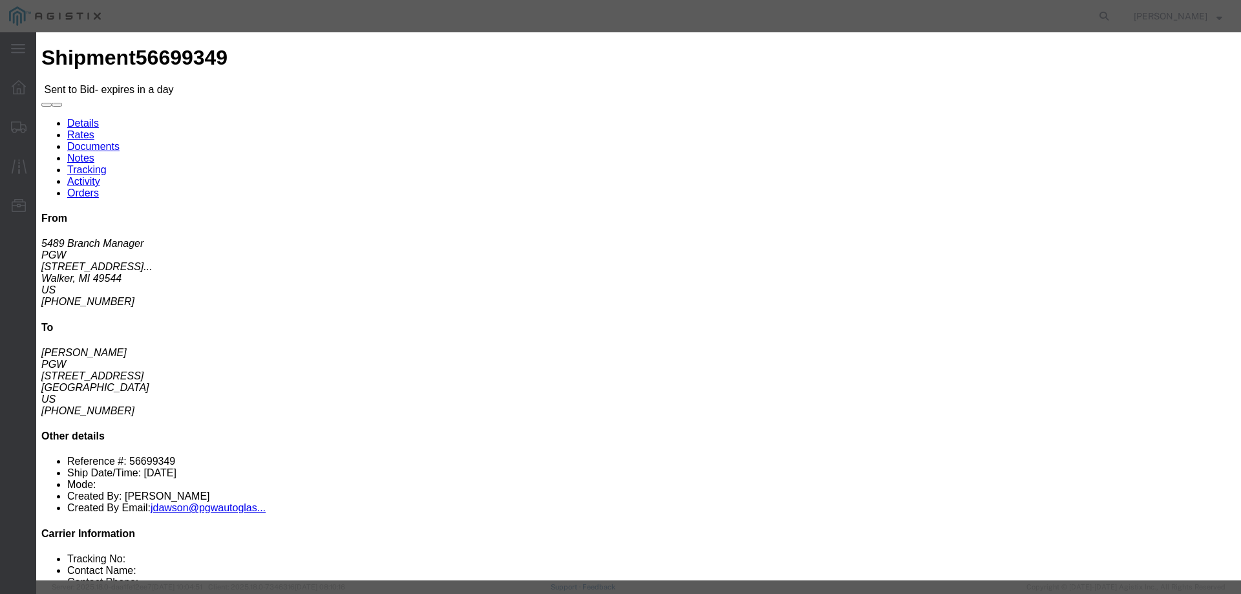
click button "Submit"
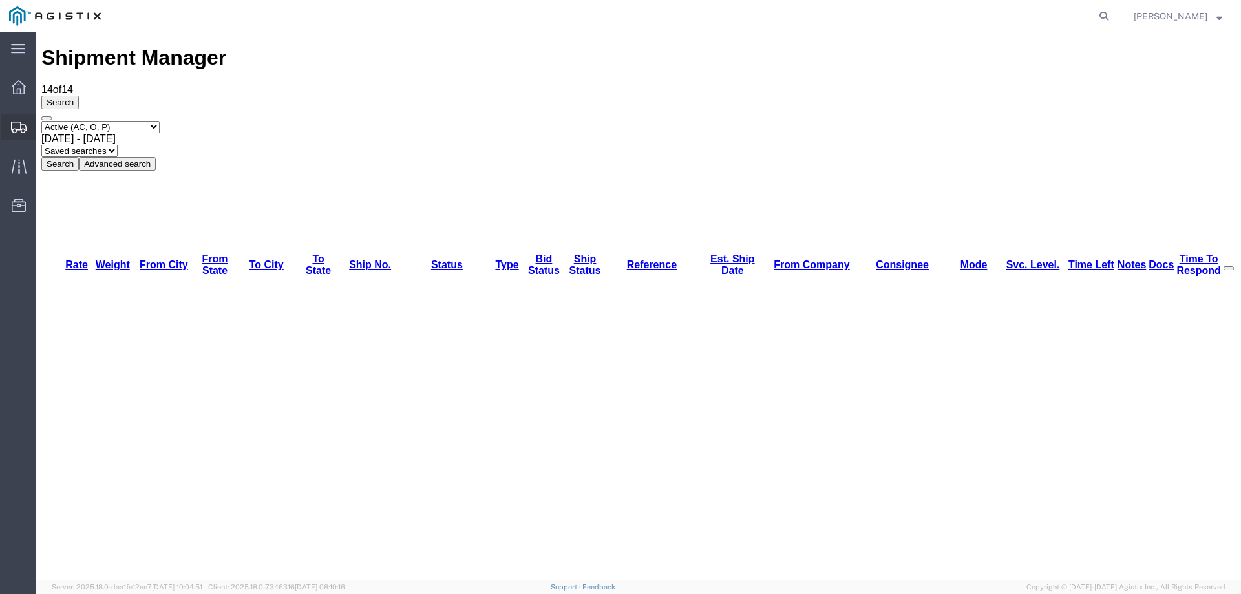
click at [23, 117] on div at bounding box center [19, 127] width 36 height 26
click at [8, 116] on div at bounding box center [19, 126] width 36 height 23
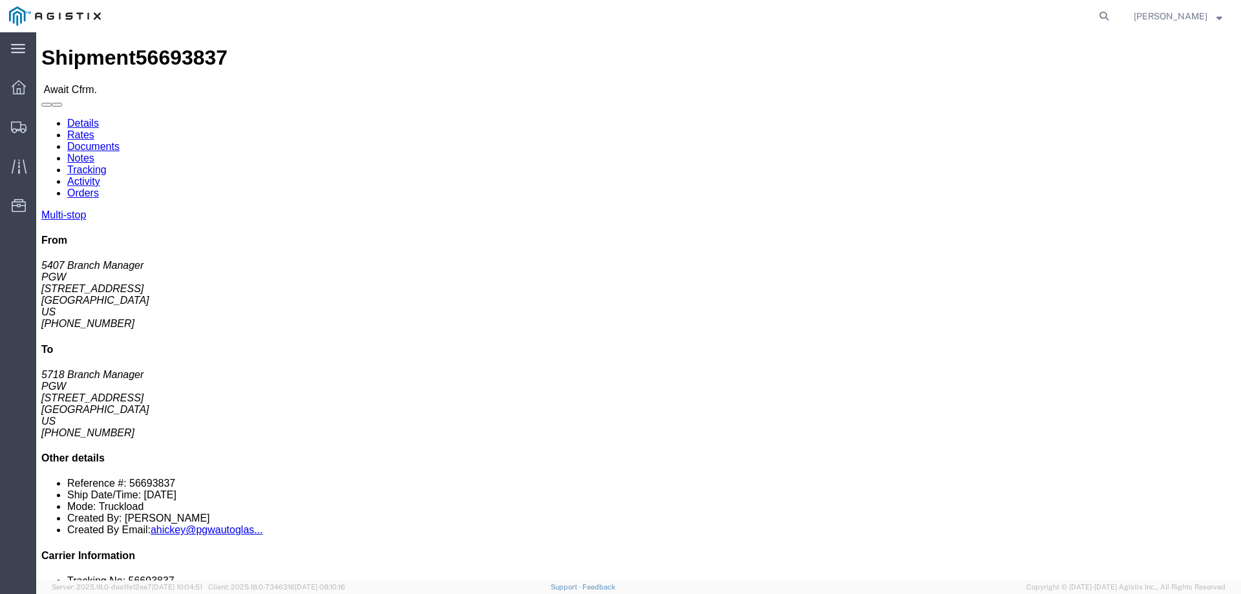
click b "56693837"
copy b "56693837"
click link "Rates"
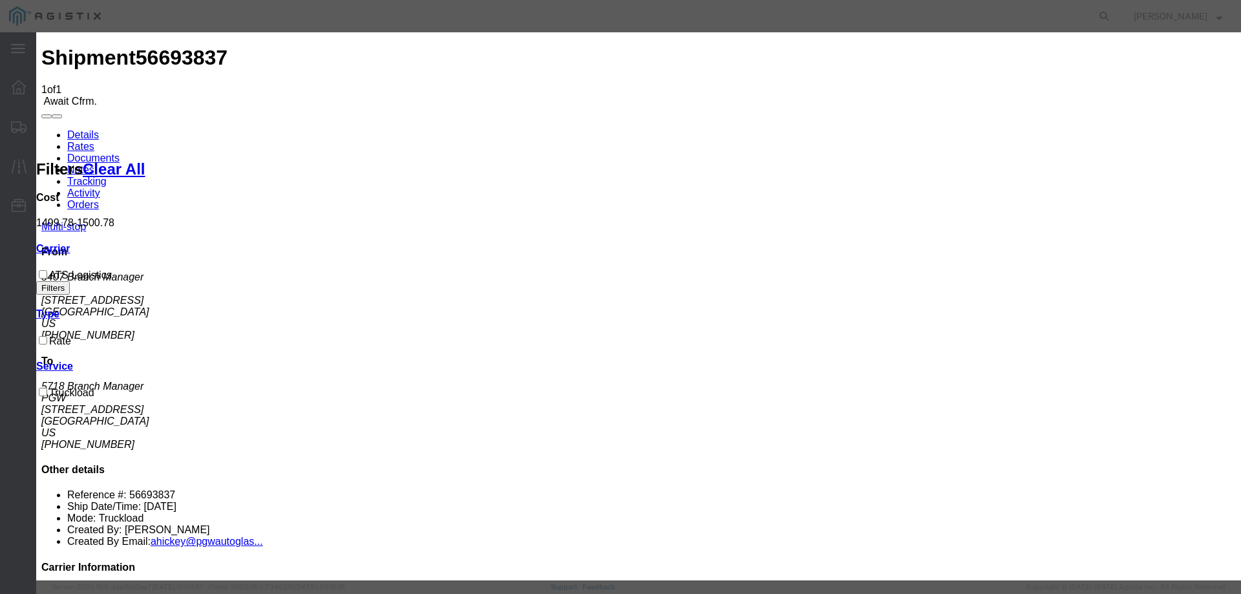
checkbox input "true"
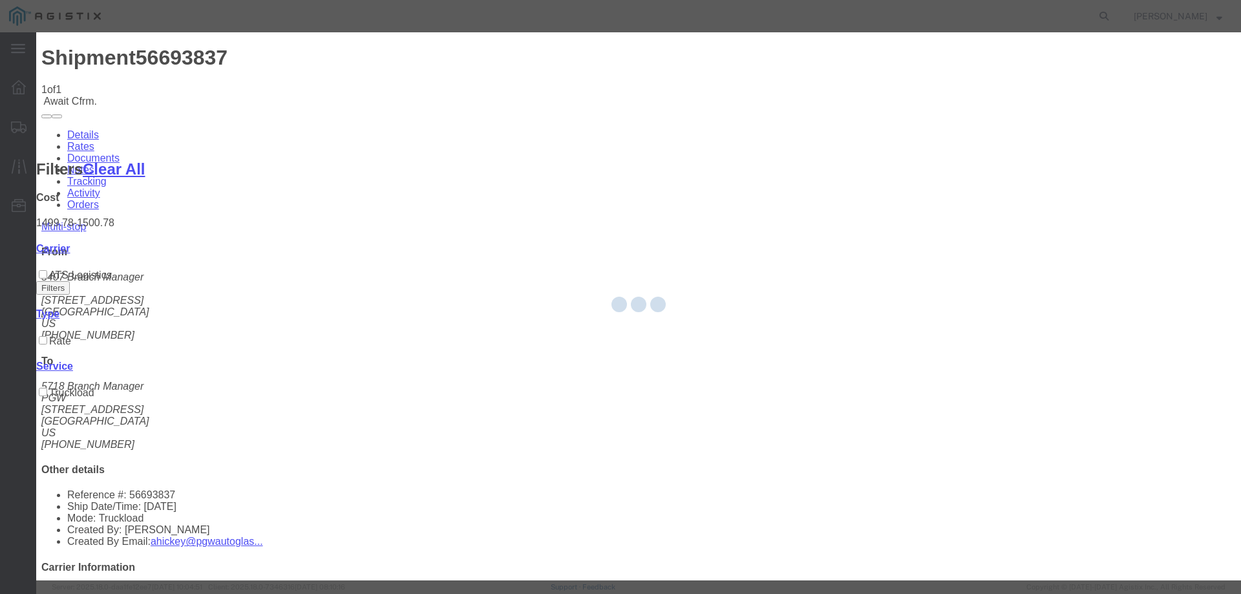
type input "[PERSON_NAME]"
type input "3204977237"
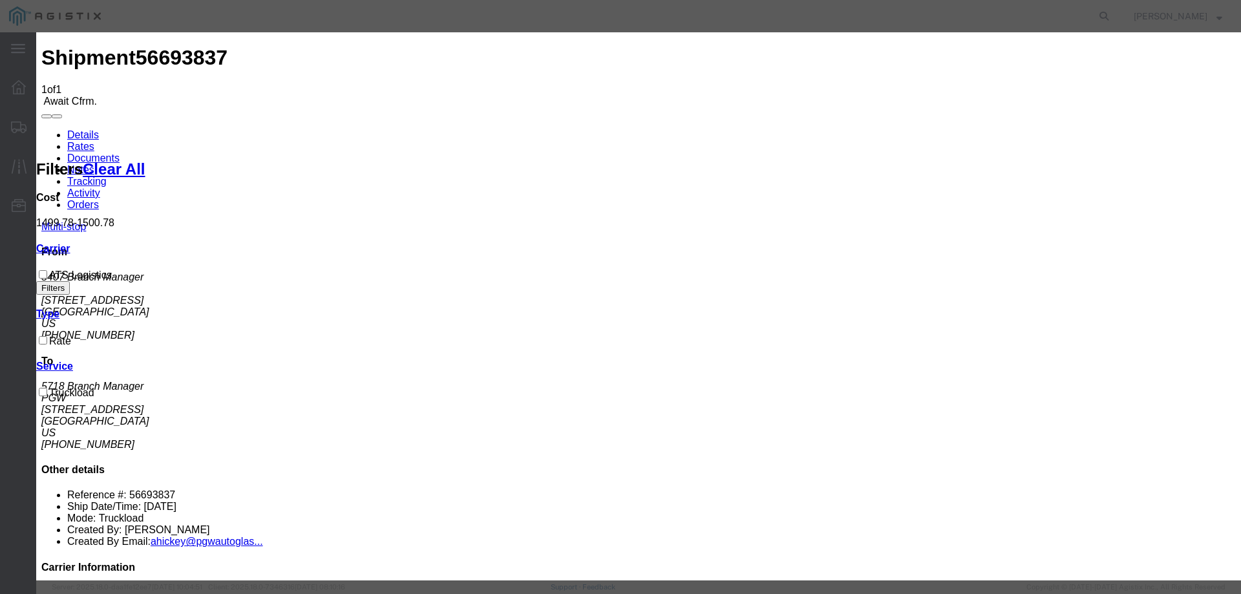
paste input "56693837"
type input "56693837"
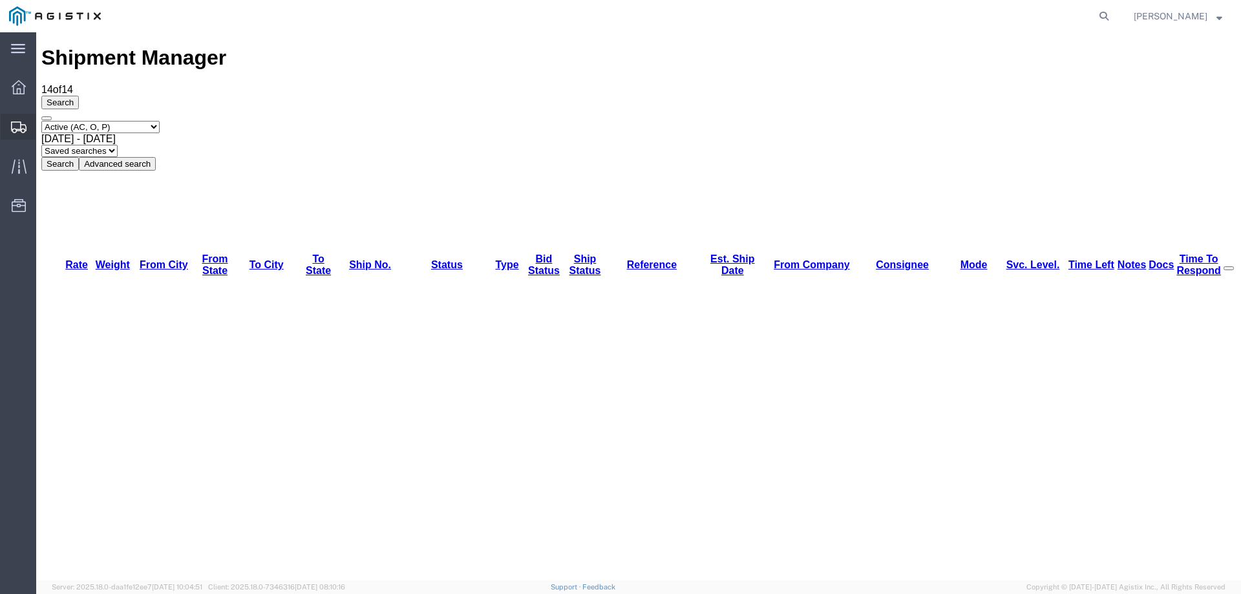
click at [21, 125] on icon at bounding box center [19, 128] width 16 height 12
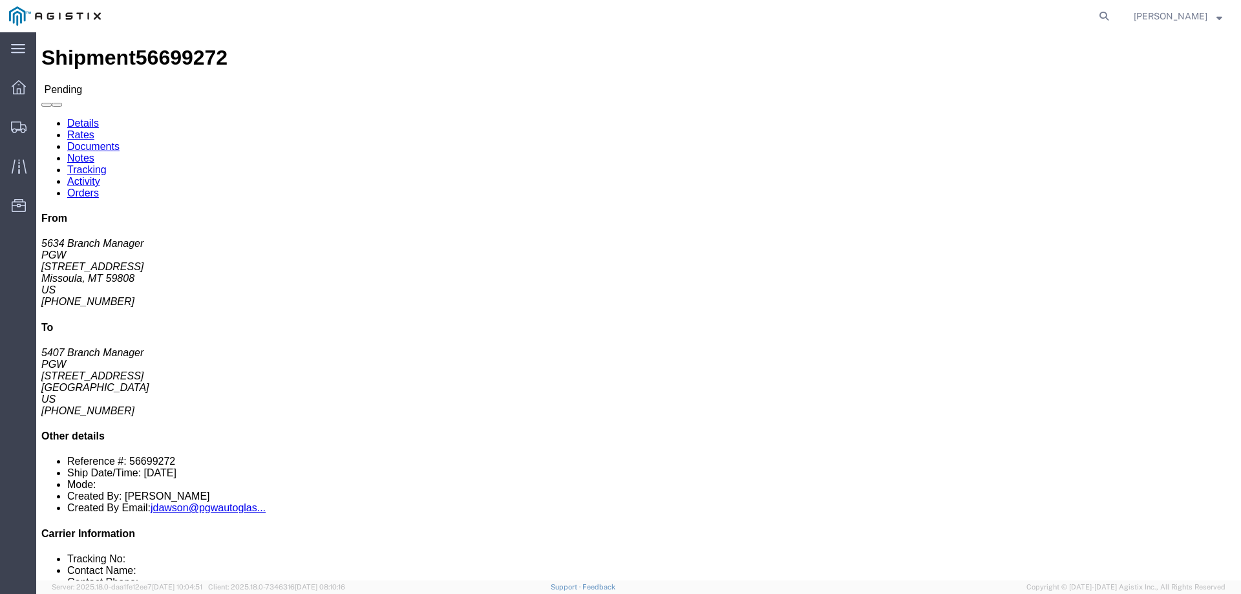
click button "Enter / Modify Bid"
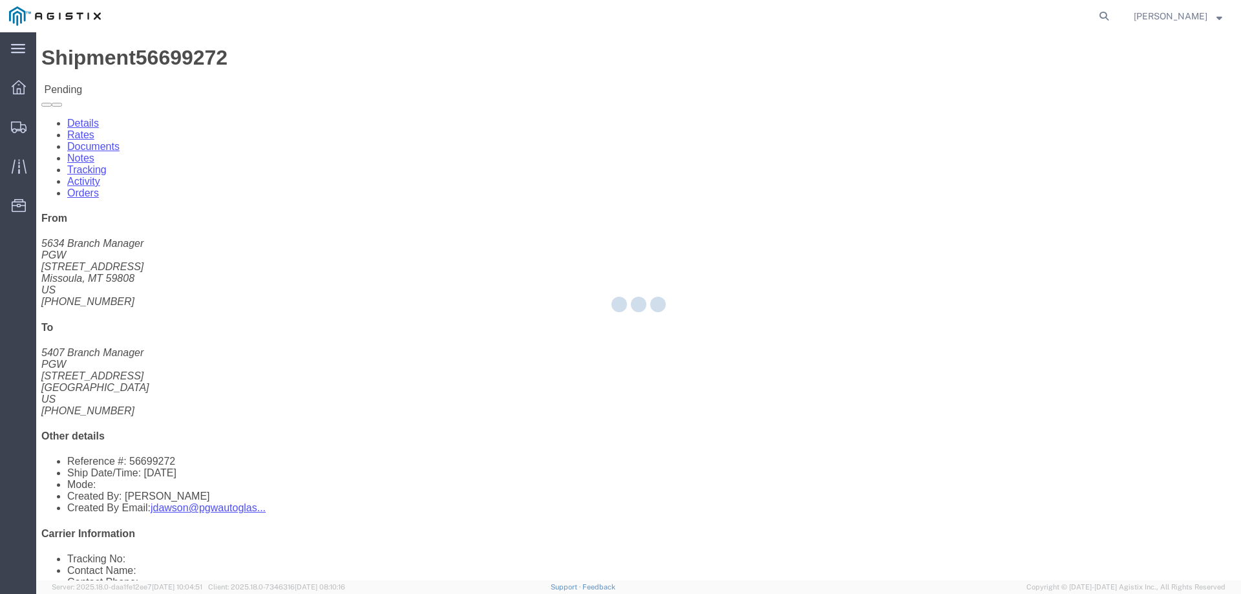
select select "146"
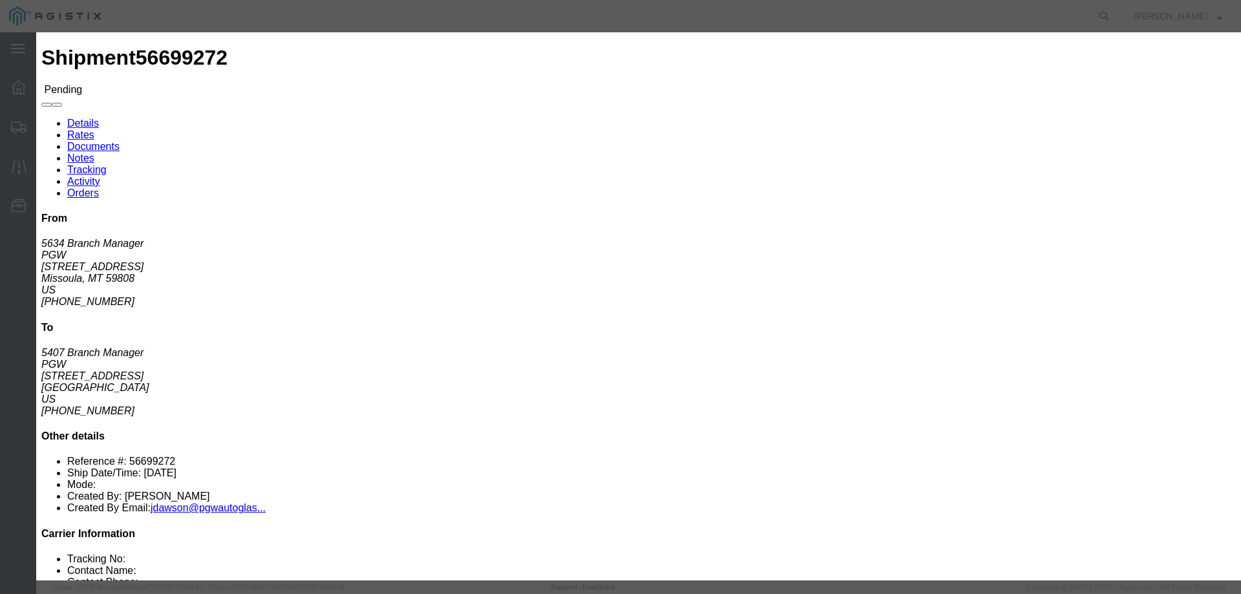
click link "ats - ATS Logistics - Truckload"
click input "1925.00"
drag, startPoint x: 875, startPoint y: 262, endPoint x: 674, endPoint y: 254, distance: 200.5
click div "Mode Select Air Less than Truckload Multi-Leg Ocean Freight Rail Small Parcel T…"
type input "1825"
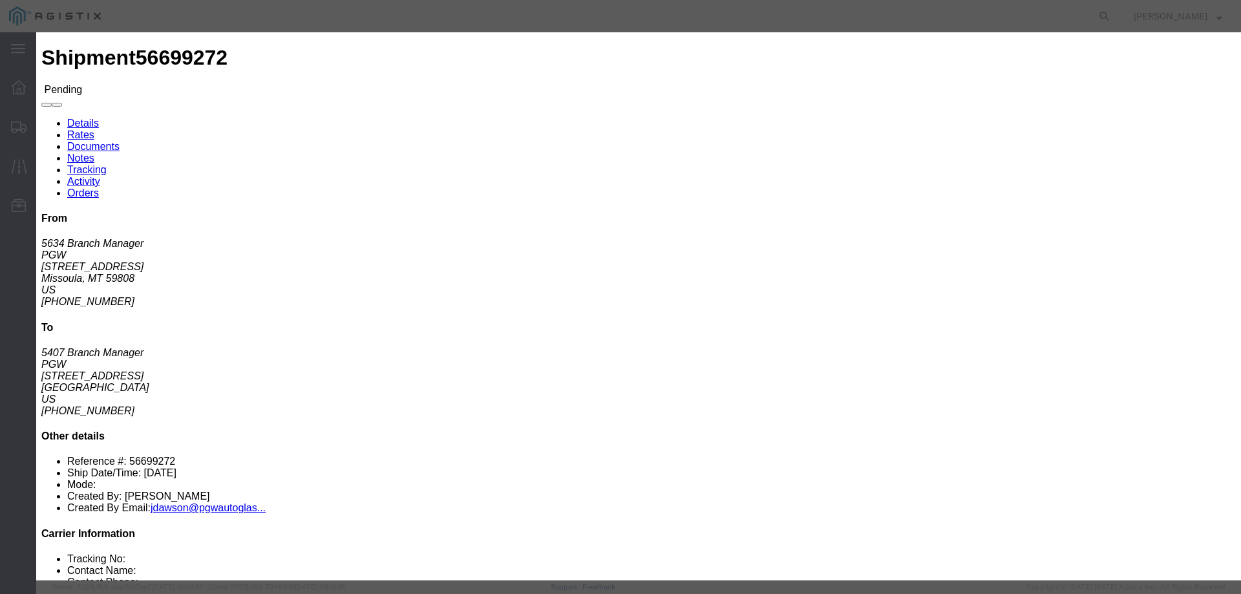
click button "Submit"
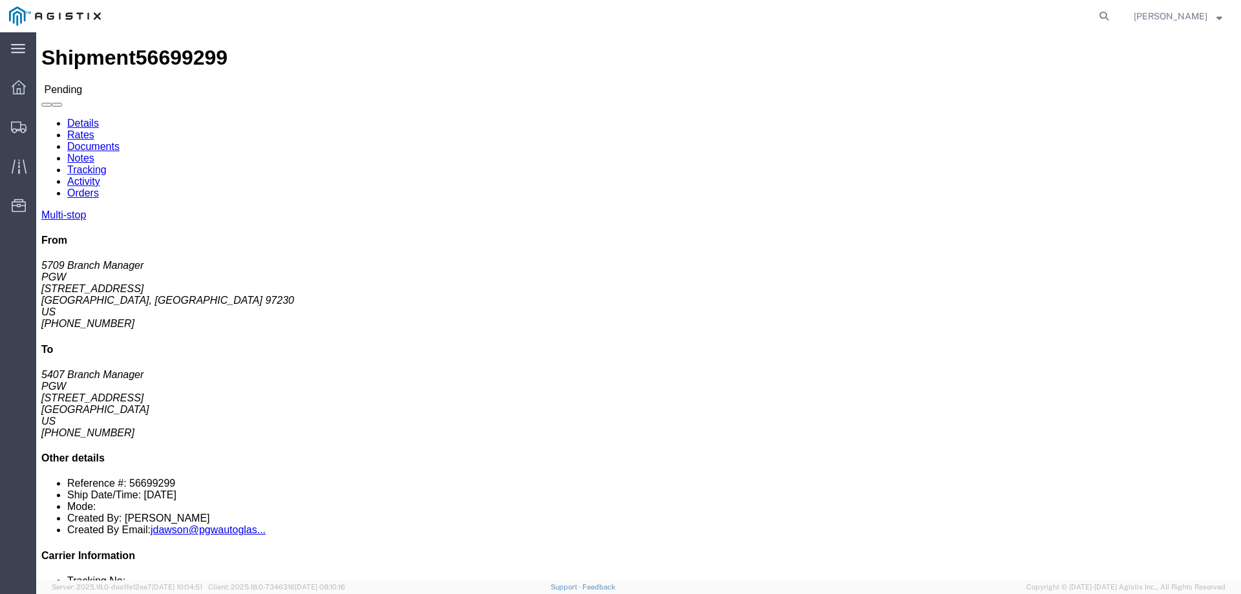
click button "Enter / Modify Bid"
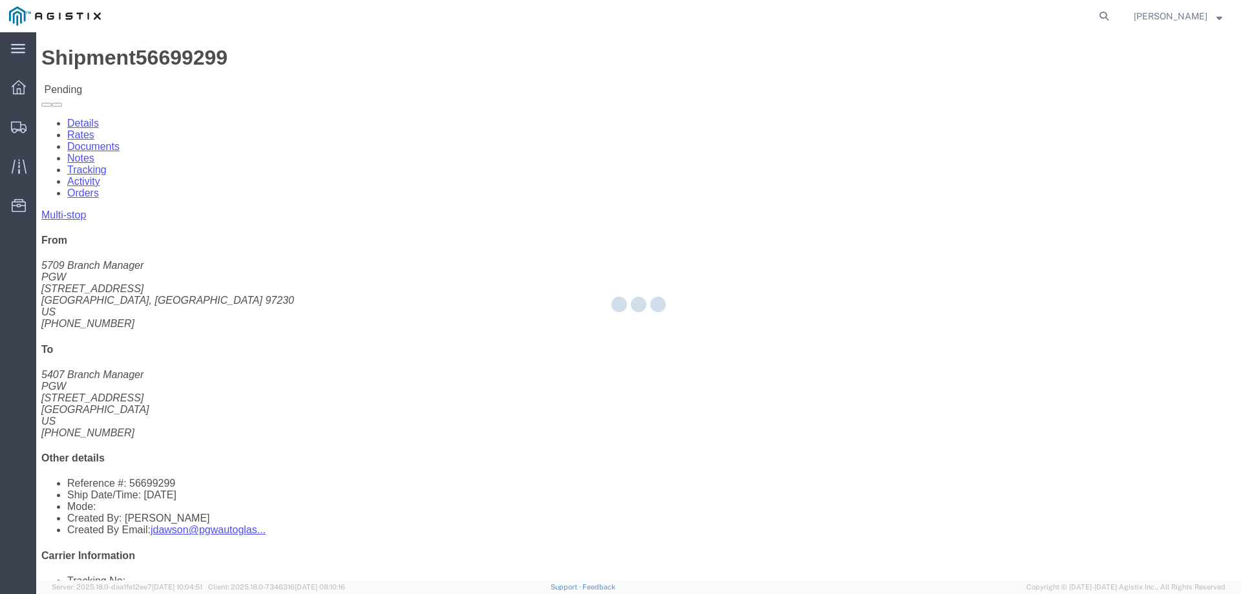
select select "146"
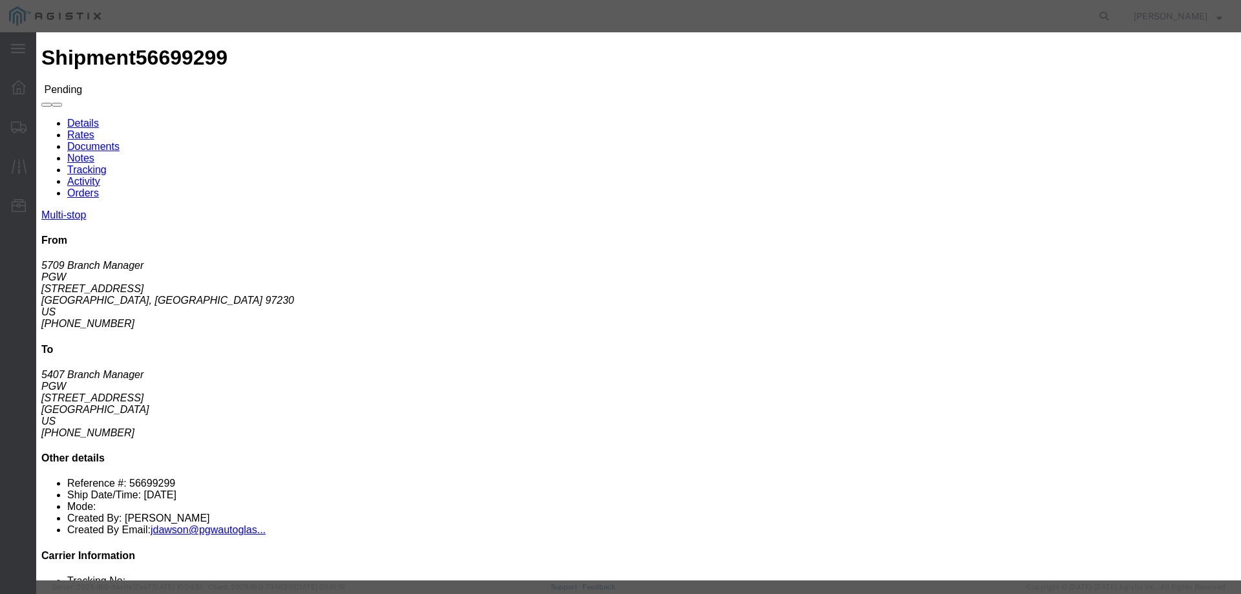
click link "ats - ATS Logistics - Truckload"
drag, startPoint x: 882, startPoint y: 263, endPoint x: 782, endPoint y: 275, distance: 100.3
click div "Select 2 Day Service 3 Axle Winch Truck 3 to 5 Day Service 96L Domestic Flat Ra…"
click input "2780"
type input "2180"
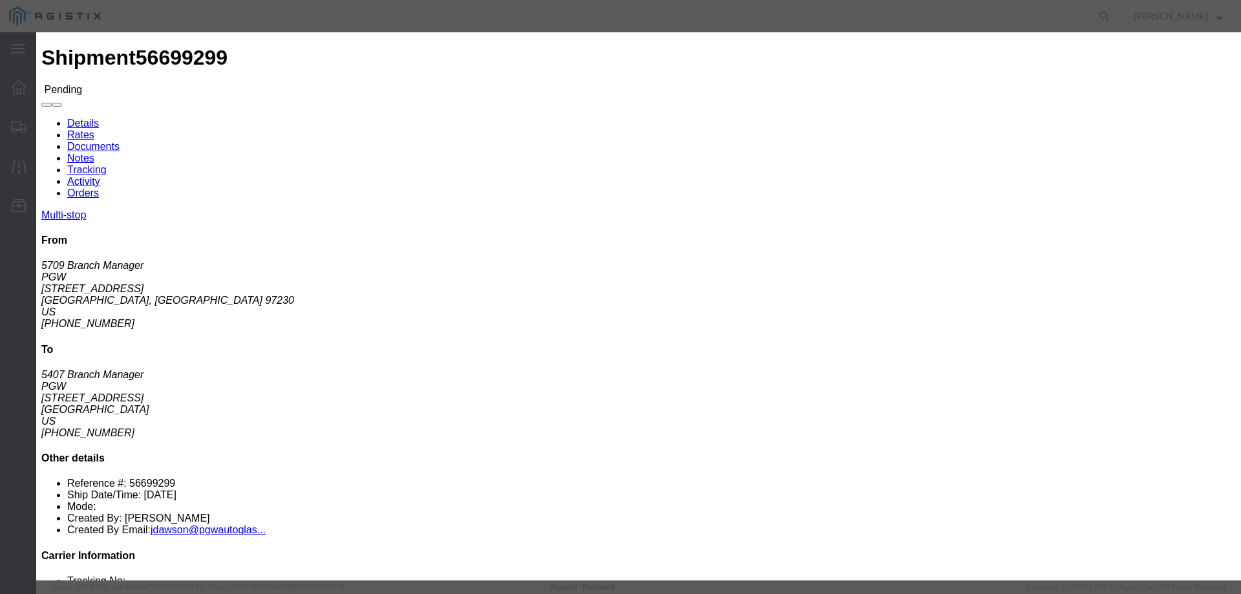
click button "Submit"
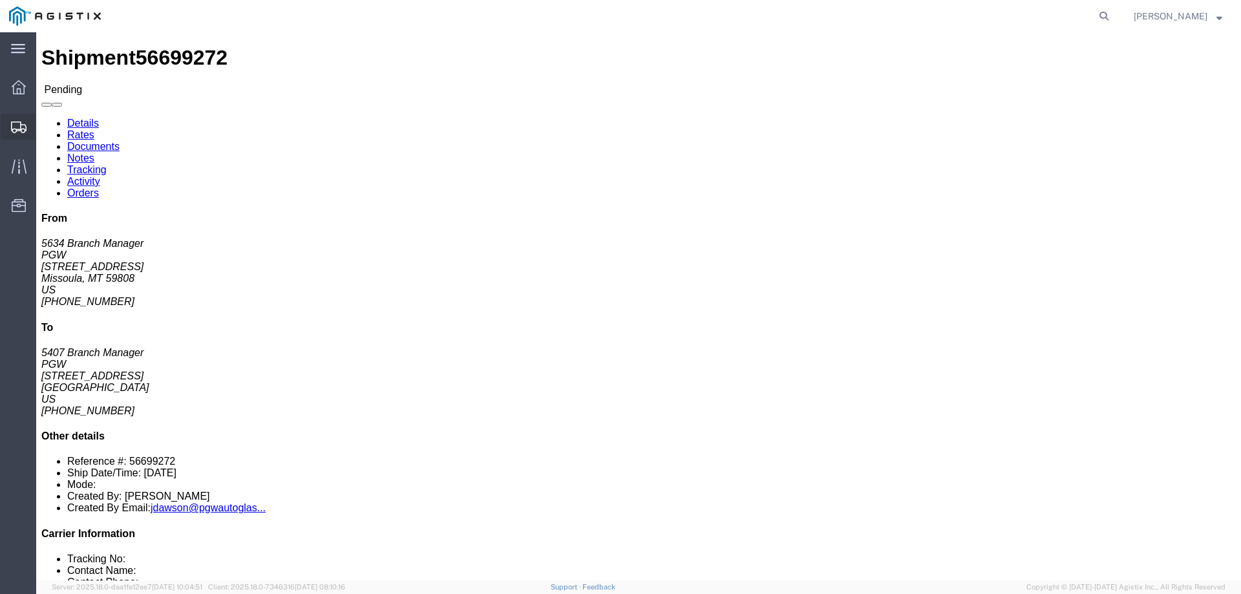
click at [19, 122] on icon at bounding box center [19, 128] width 16 height 12
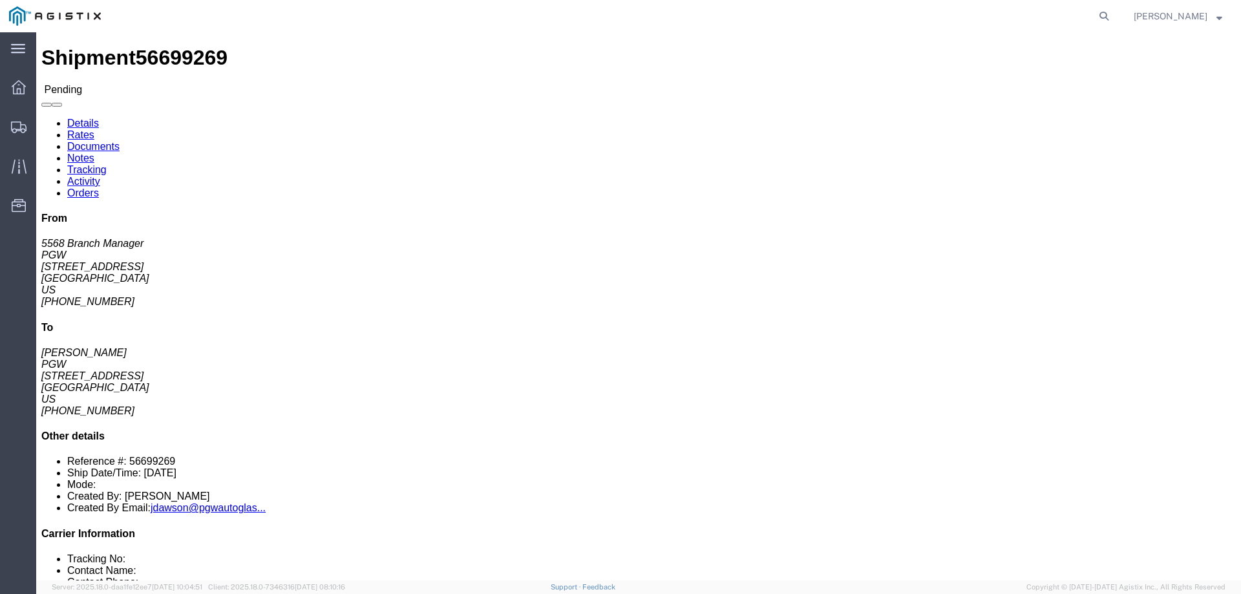
click button "Enter / Modify Bid"
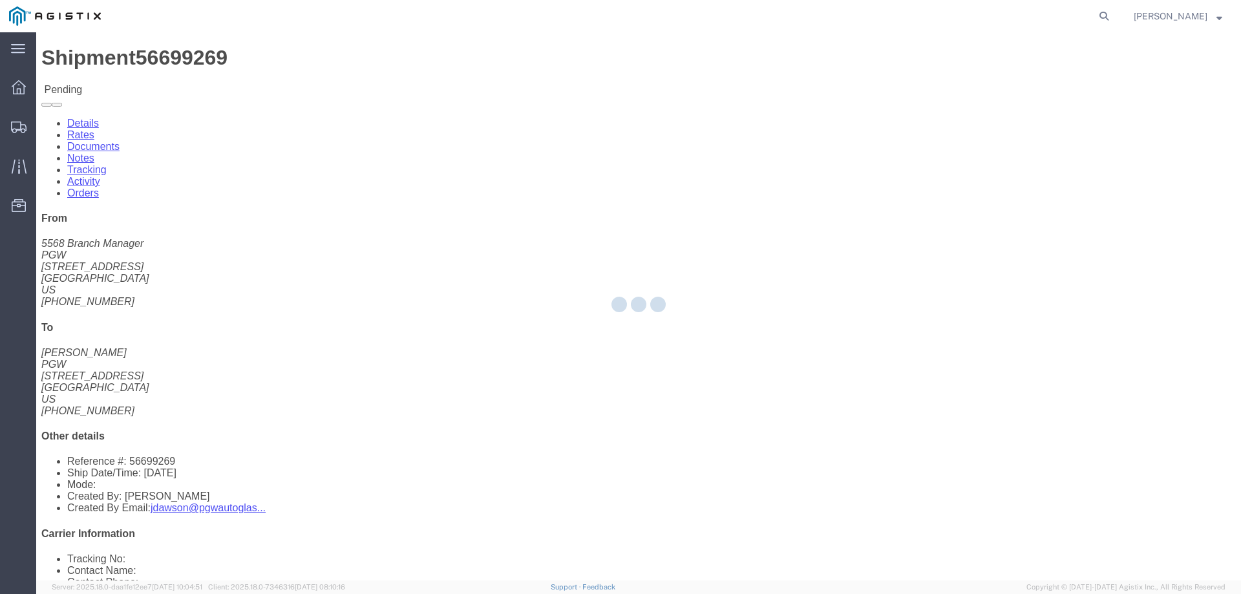
select select "146"
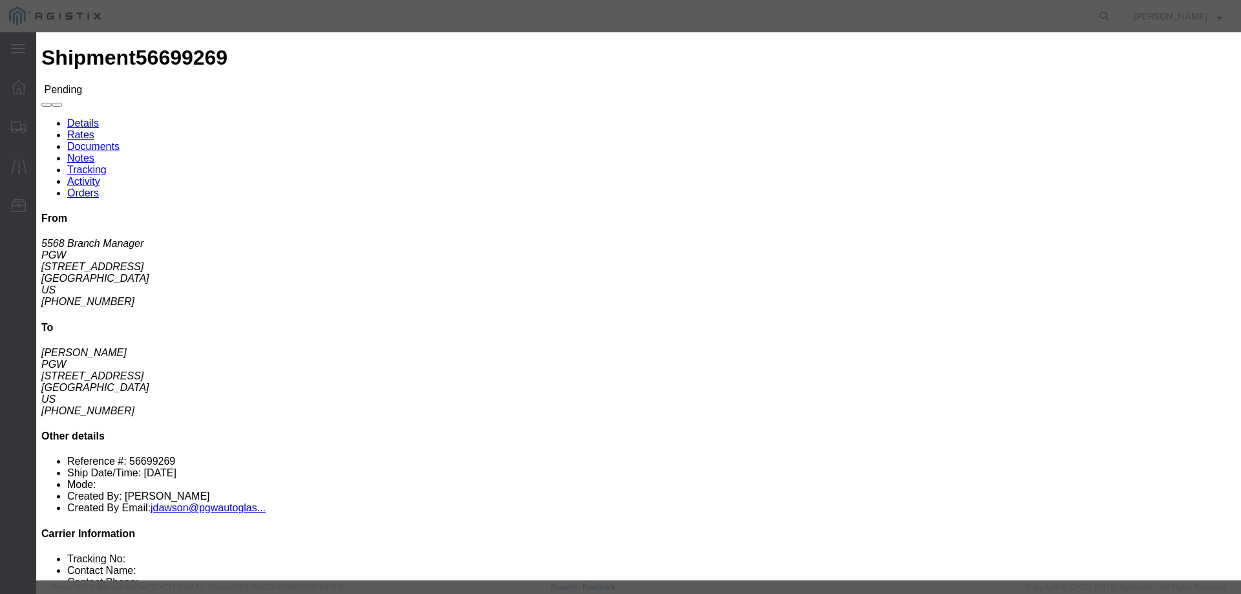
click div "Previous Bids Click a bid below to modify it or add a new bid in the form below…"
click link "ats - ATS Logistics - Truckload"
drag, startPoint x: 877, startPoint y: 260, endPoint x: 658, endPoint y: 264, distance: 219.2
click div "Select 2 Day Service 3 Axle Winch Truck 3 to 5 Day Service 96L Domestic Flat Ra…"
type input "1275"
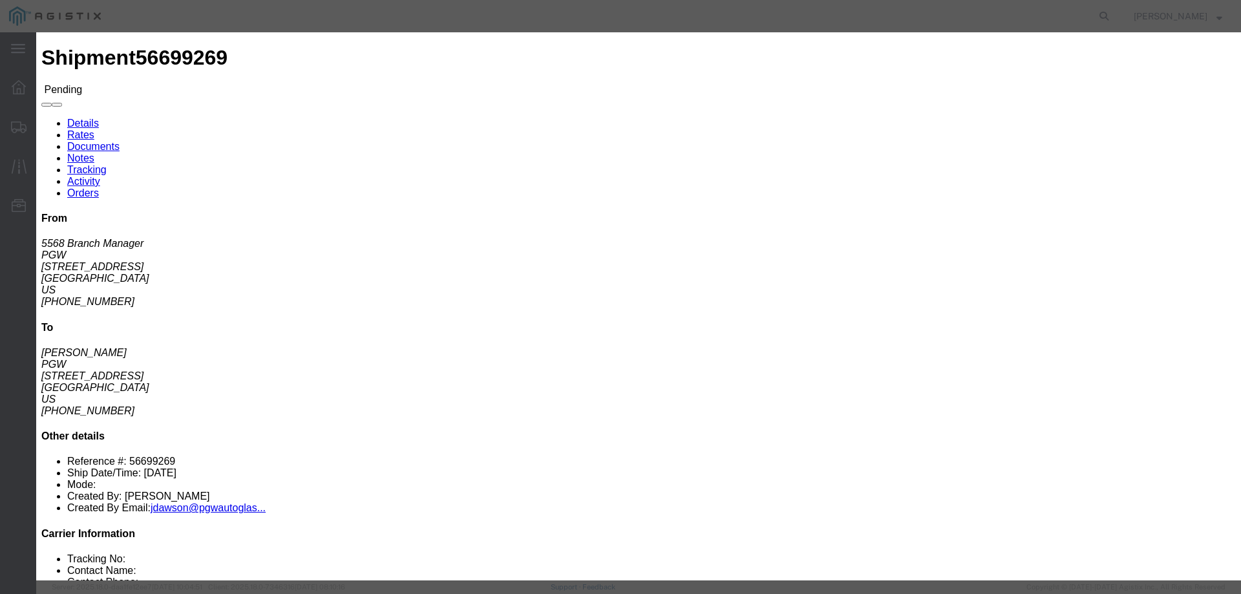
click button "Submit"
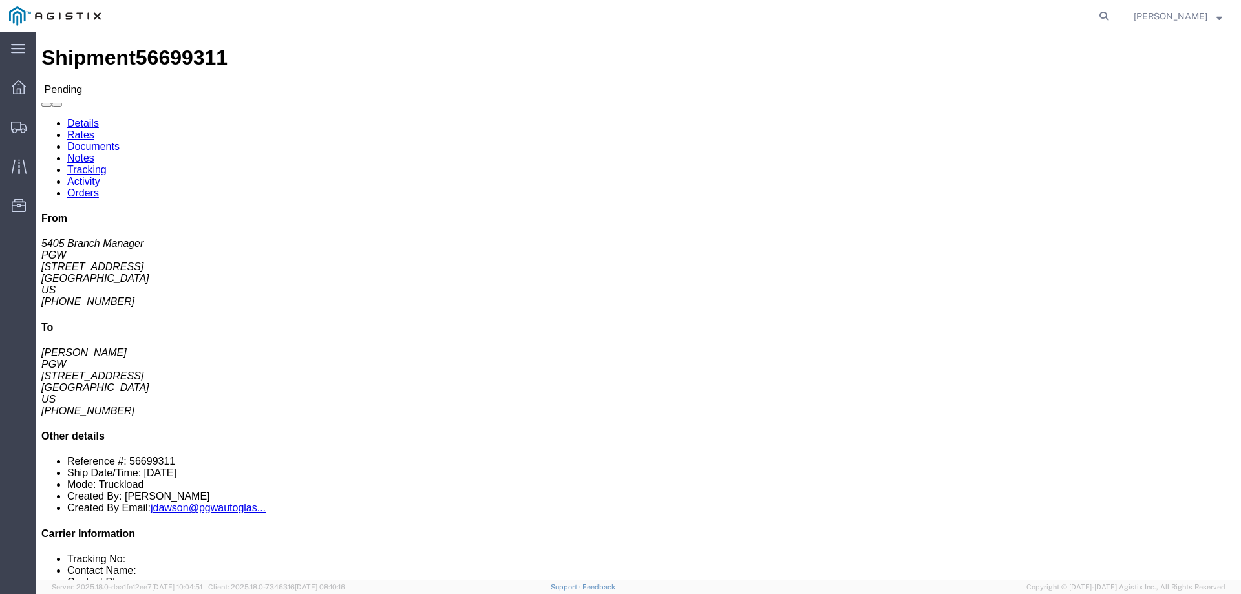
click button "Enter / Modify Bid"
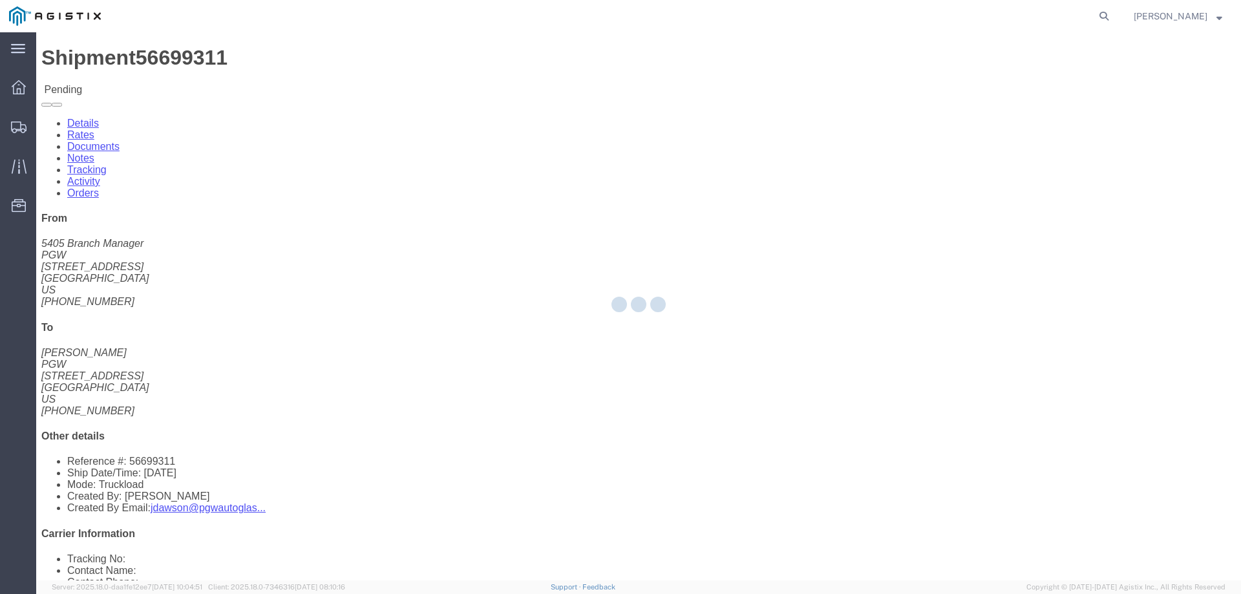
select select "146"
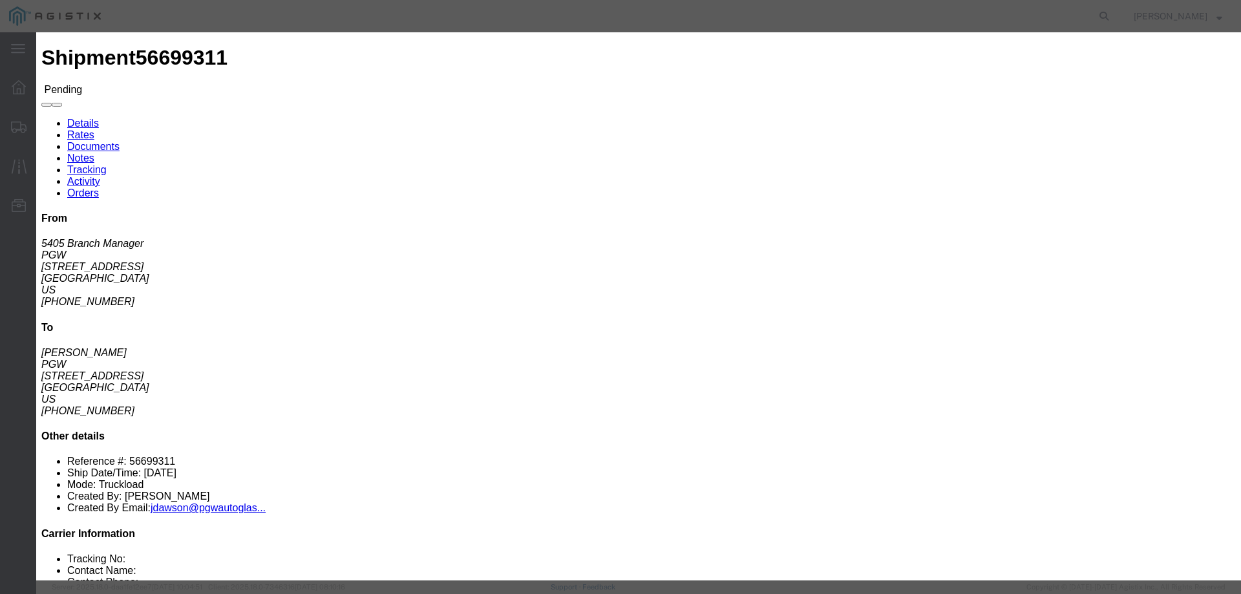
click link "ats - ATS Logistics - Truckload"
drag, startPoint x: 869, startPoint y: 267, endPoint x: 774, endPoint y: 267, distance: 94.4
click div "Select 2 Day Service 3 Axle Winch Truck 3 to 5 Day Service 96L Domestic Flat Ra…"
type input "700"
click button "Submit"
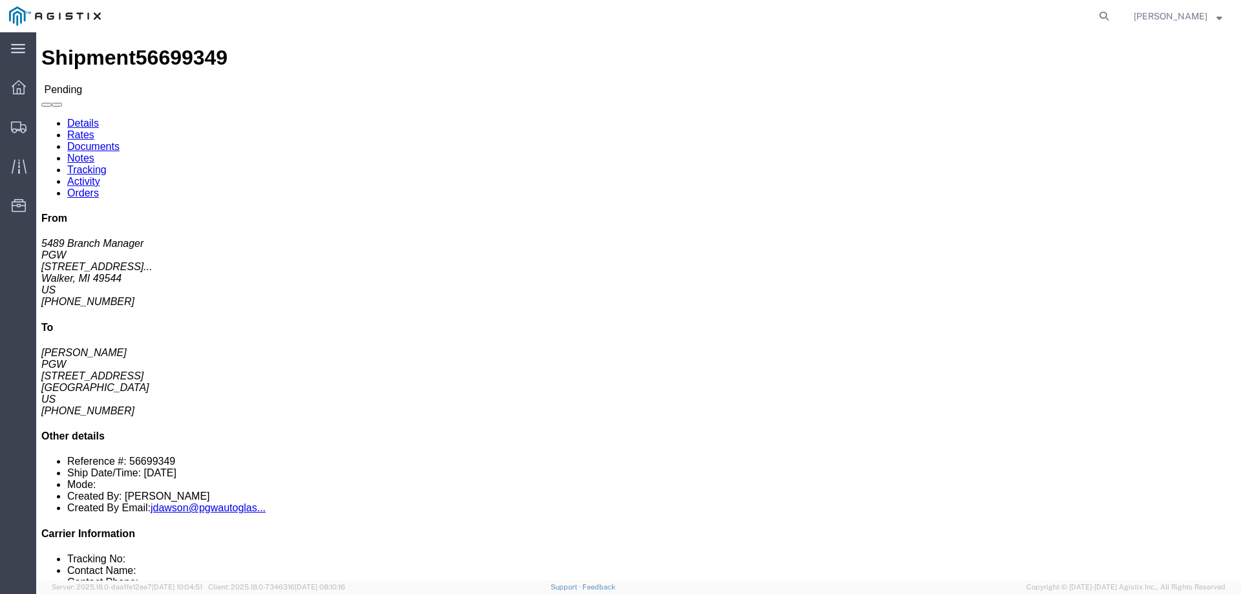
click button "Enter / Modify Bid"
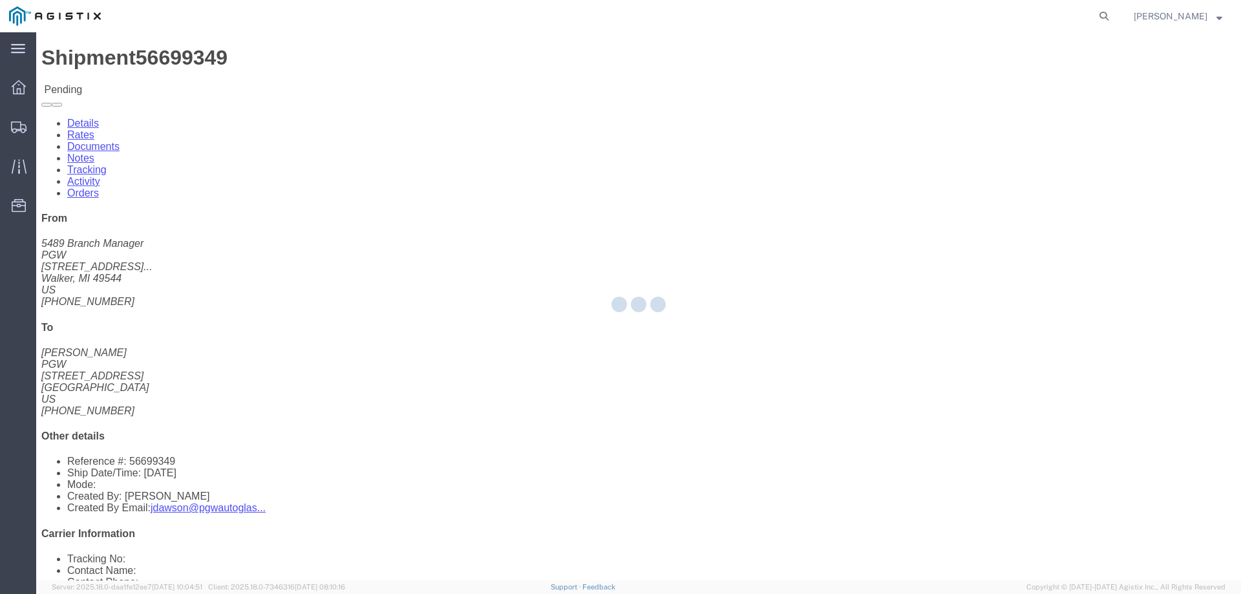
select select "146"
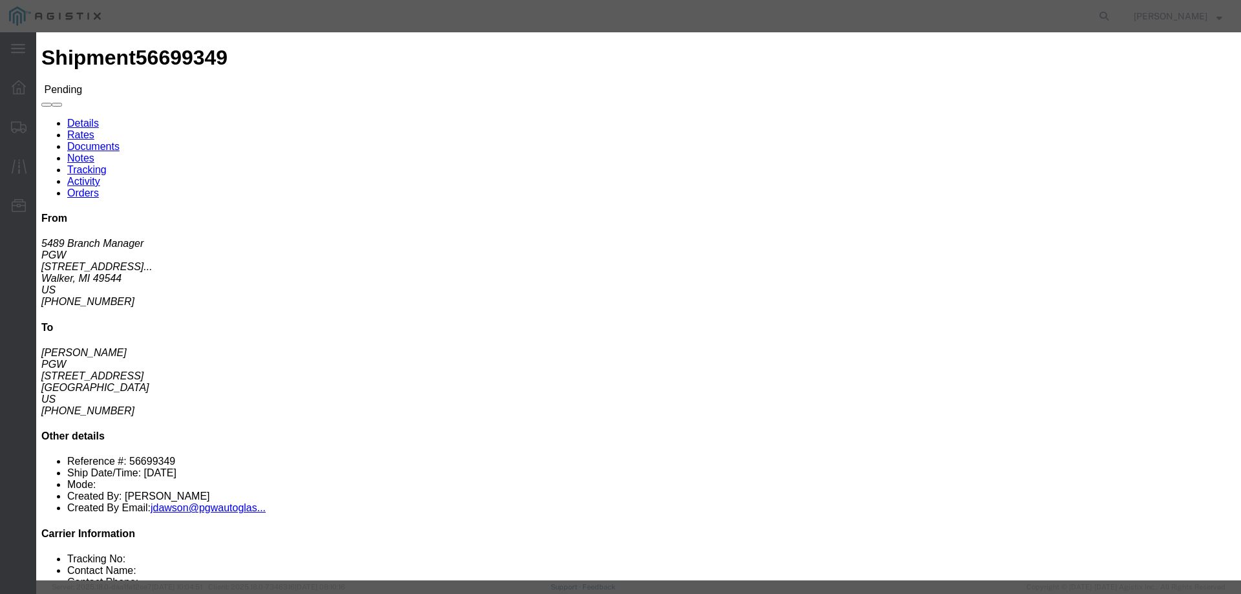
click link "ats - ATS Logistics - Truckload"
drag, startPoint x: 886, startPoint y: 261, endPoint x: 798, endPoint y: 270, distance: 87.7
click div "Select 2 Day Service 3 Axle Winch Truck 3 to 5 Day Service 96L Domestic Flat Ra…"
type input "825"
click button "Submit"
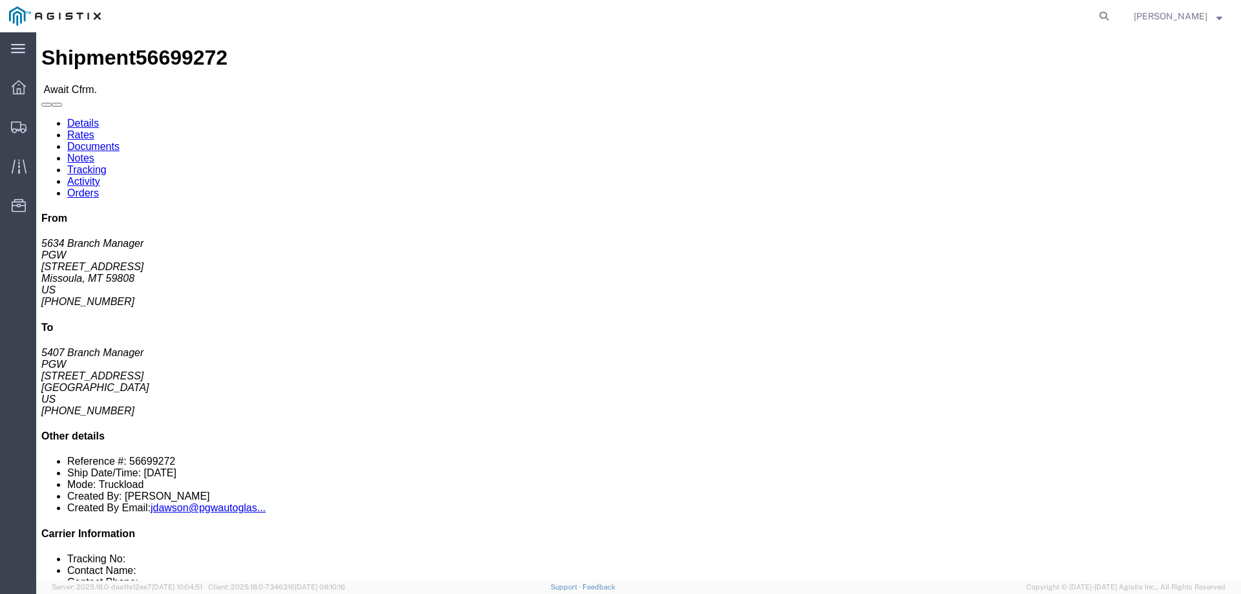
click li "Reference #: 56699272"
copy li "56699272"
click b "56699272"
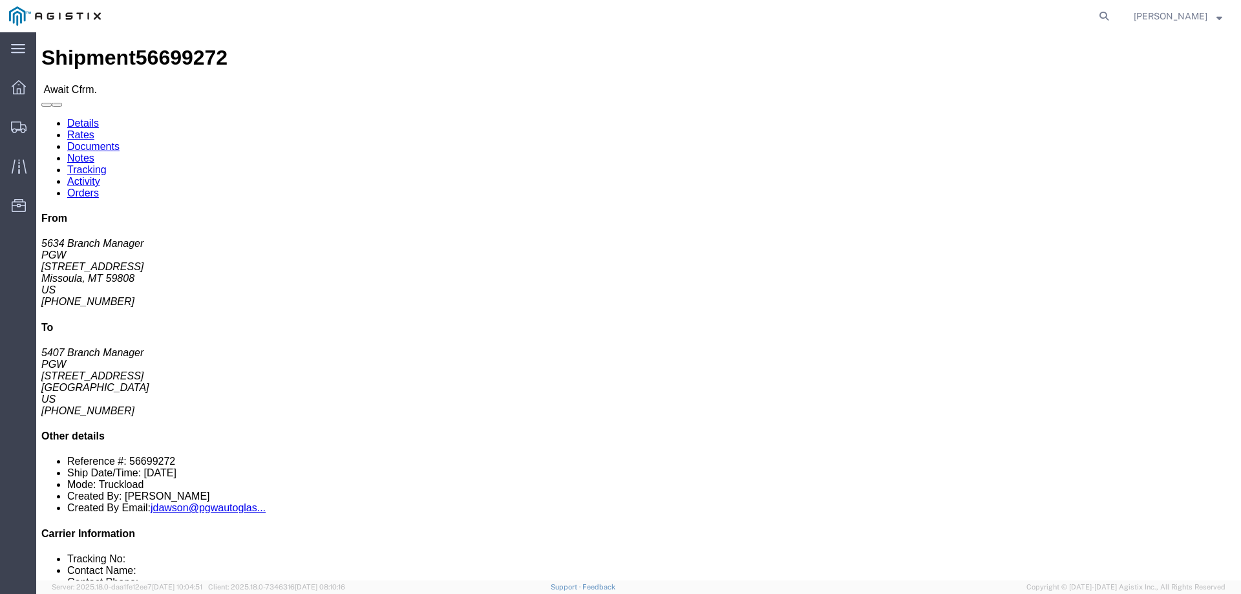
copy b "56699272"
click link "Confirm"
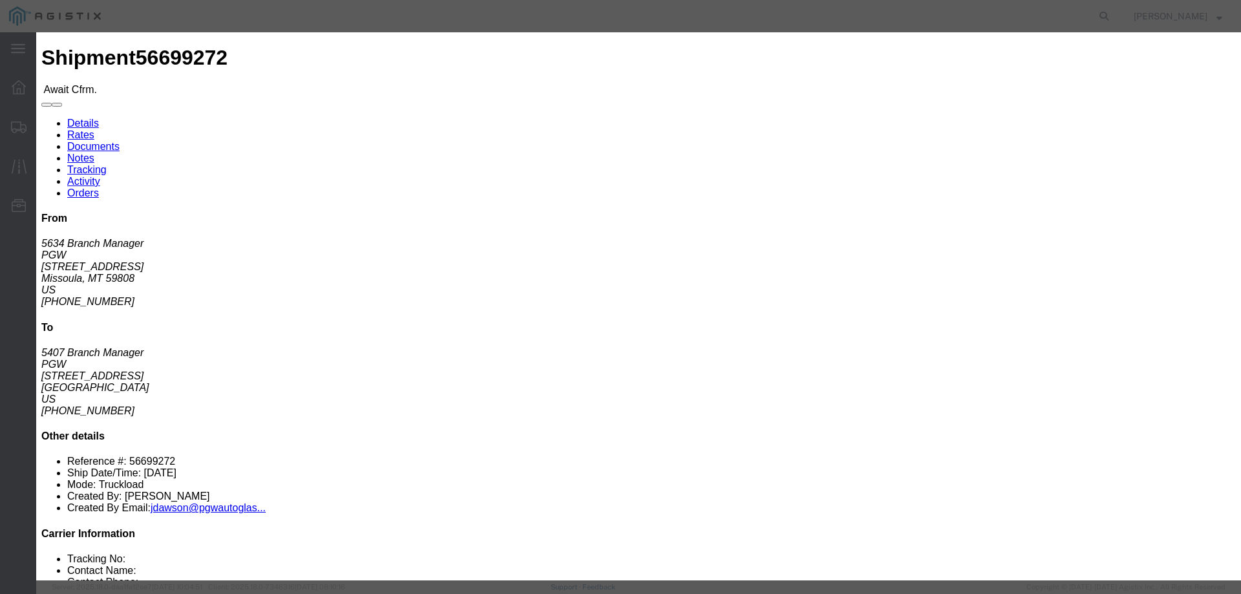
click label
click input "text"
paste input "56699272"
type input "56699272"
click input "checkbox"
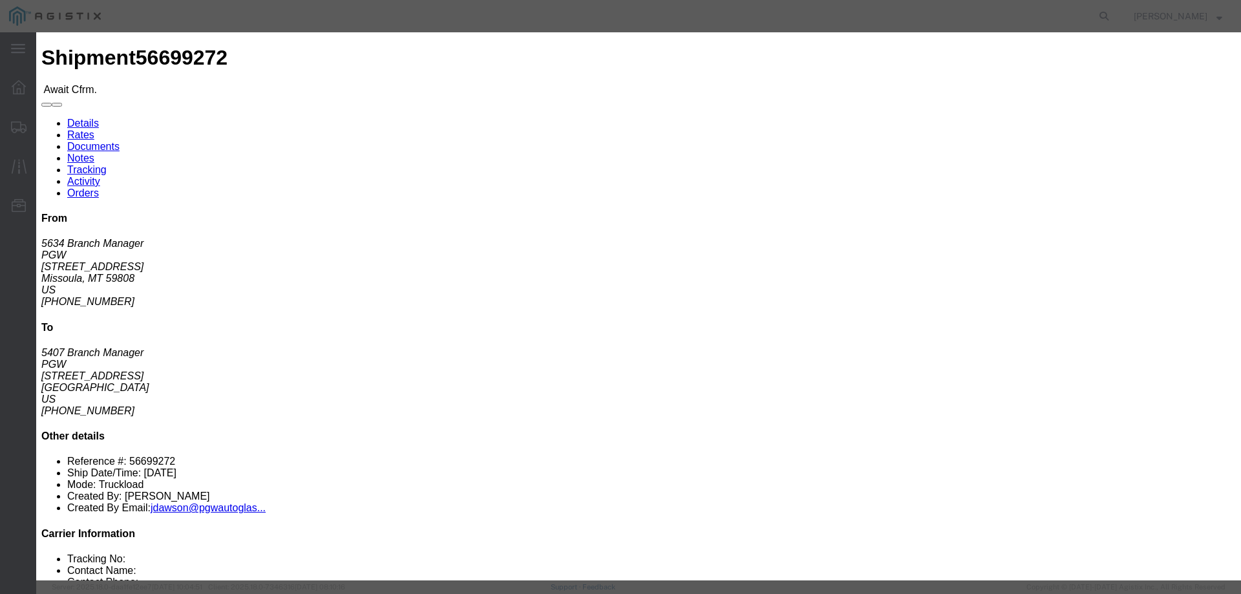
checkbox input "true"
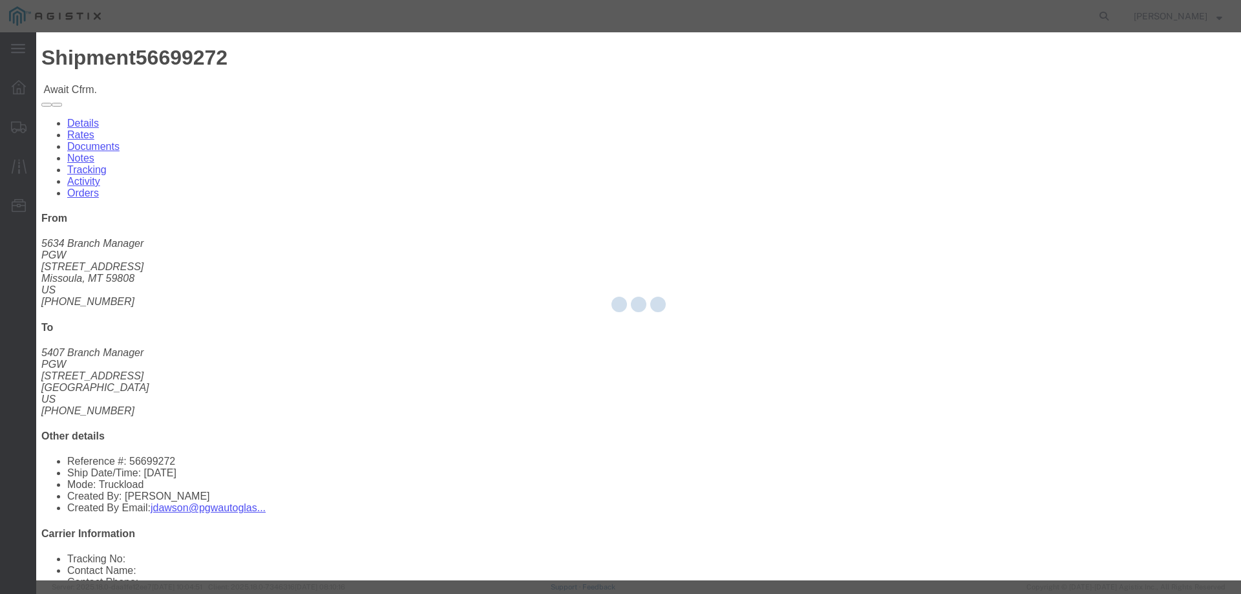
type input "[PERSON_NAME]"
type input "3204977237"
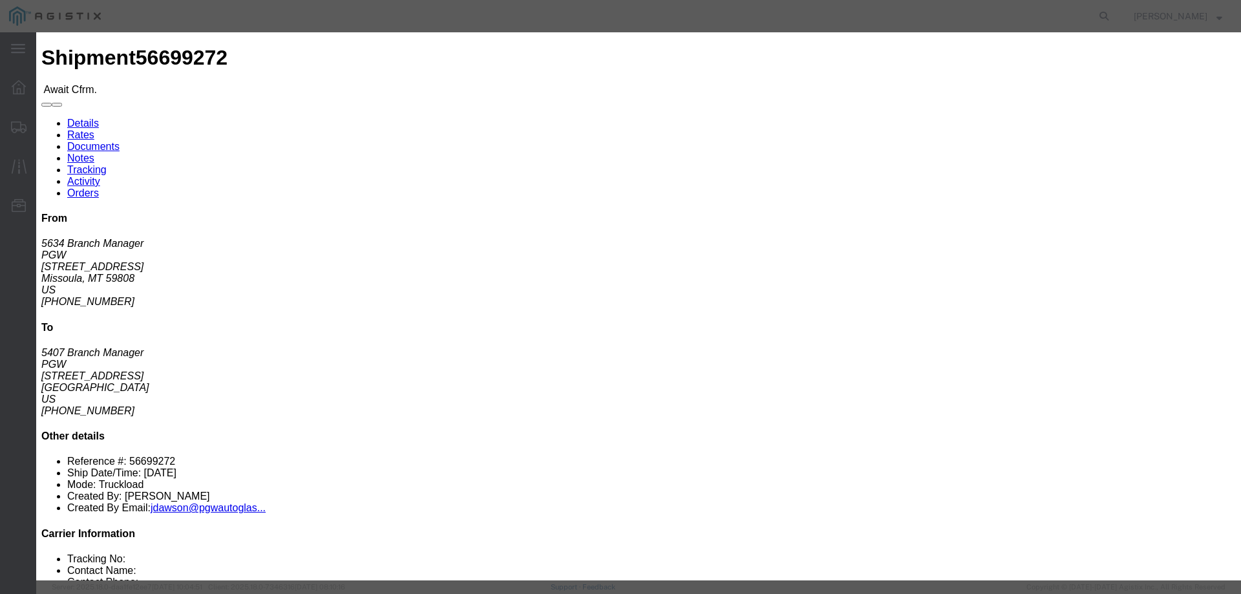
click button "Submit"
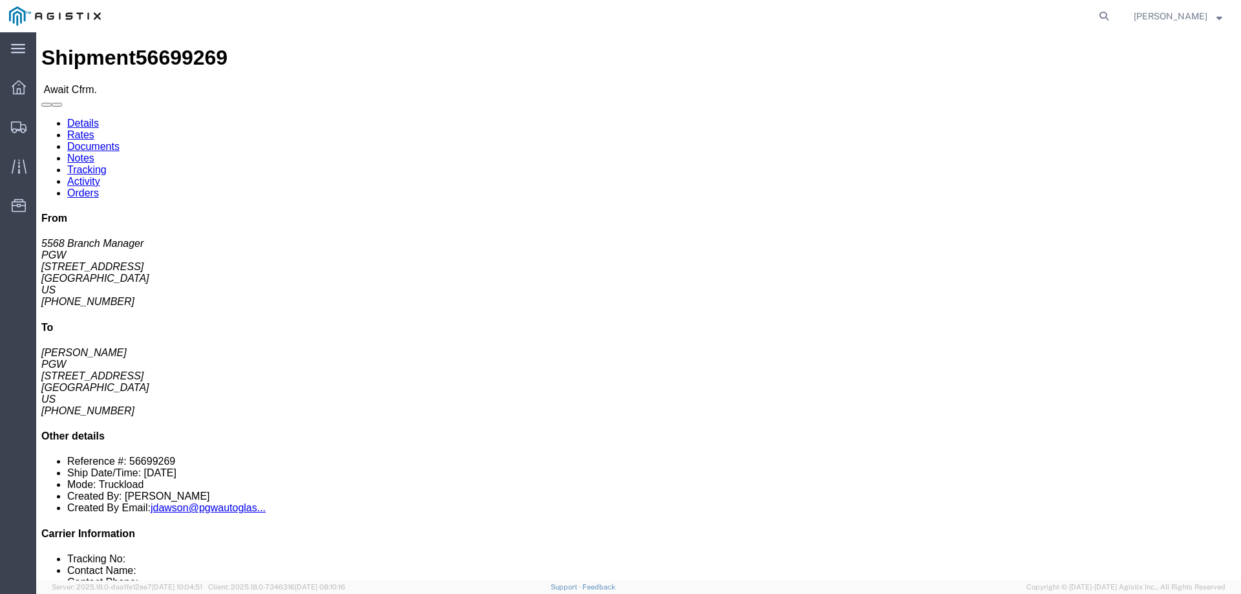
click b "56699269"
copy b "56699269"
click link "Confirm"
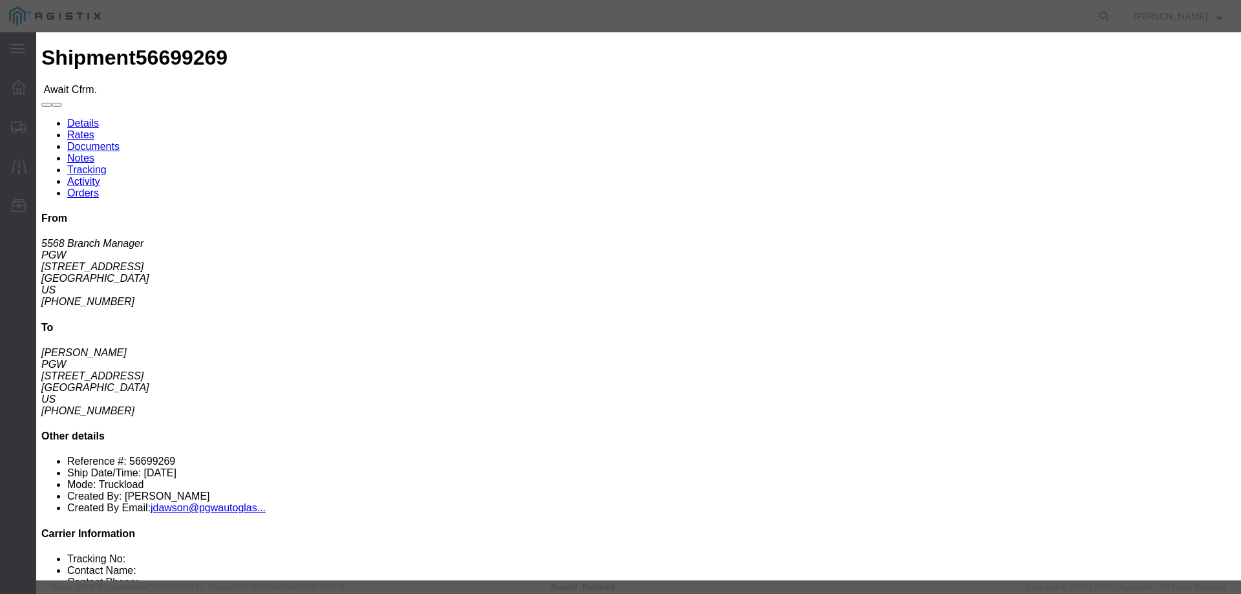
click input "checkbox"
checkbox input "true"
type input "[PERSON_NAME]"
type input "3204977237"
click input "text"
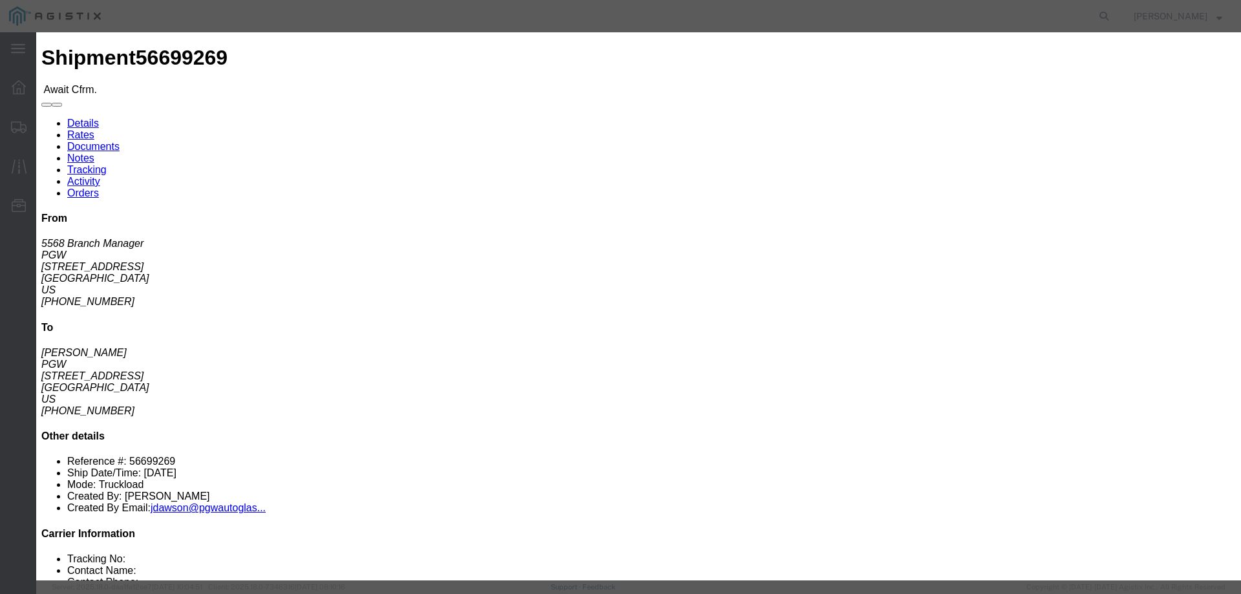
click input "text"
paste input "56699269"
type input "56699269"
click button "Submit"
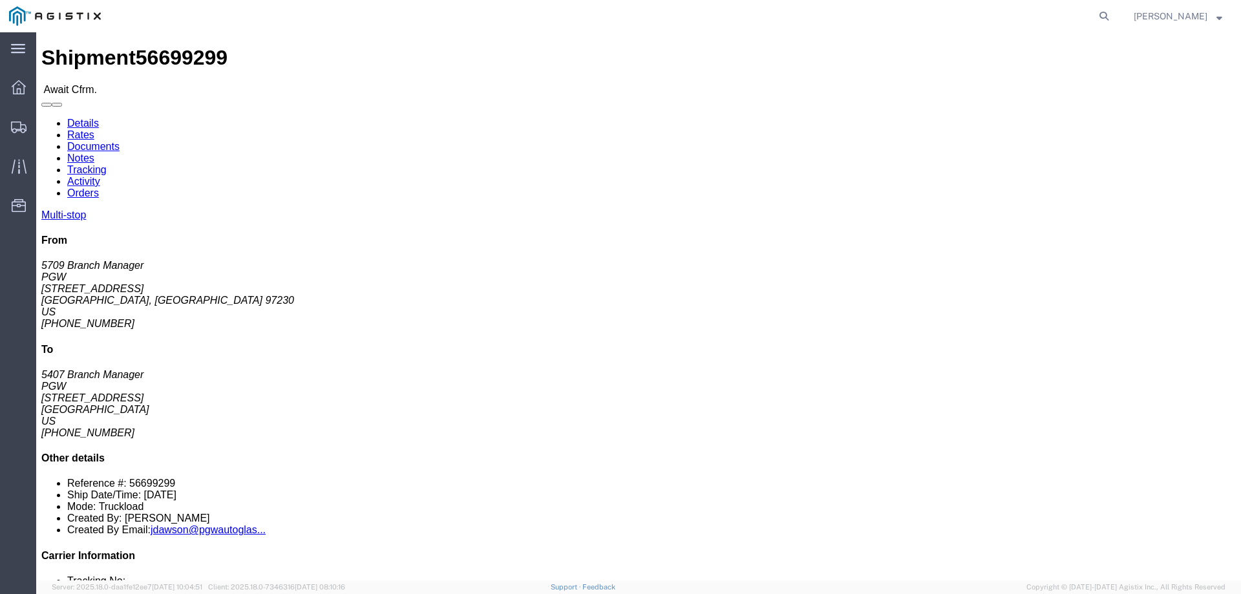
click b "56699299"
copy b "56699299"
click li "Reference #: 56699299"
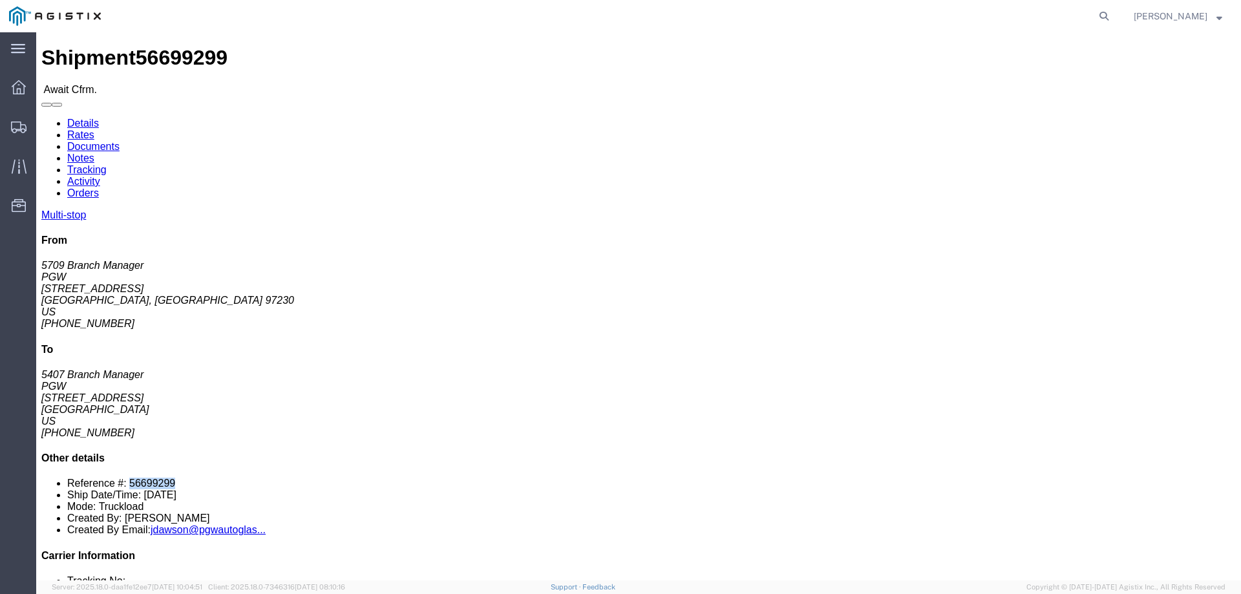
copy li "56699299"
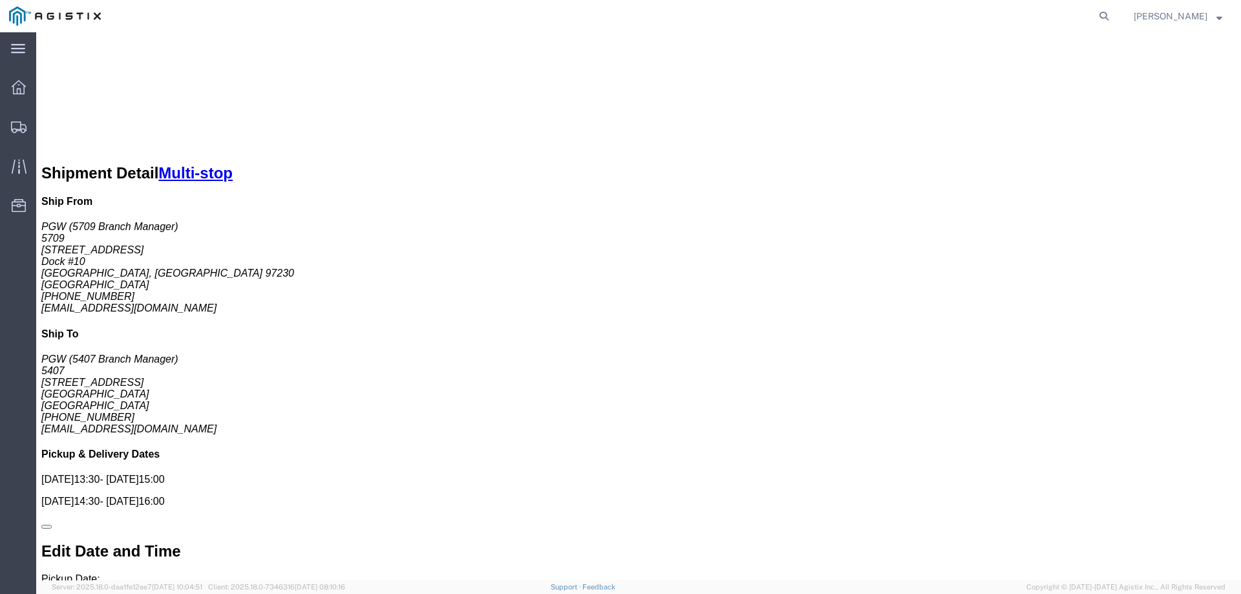
scroll to position [711, 0]
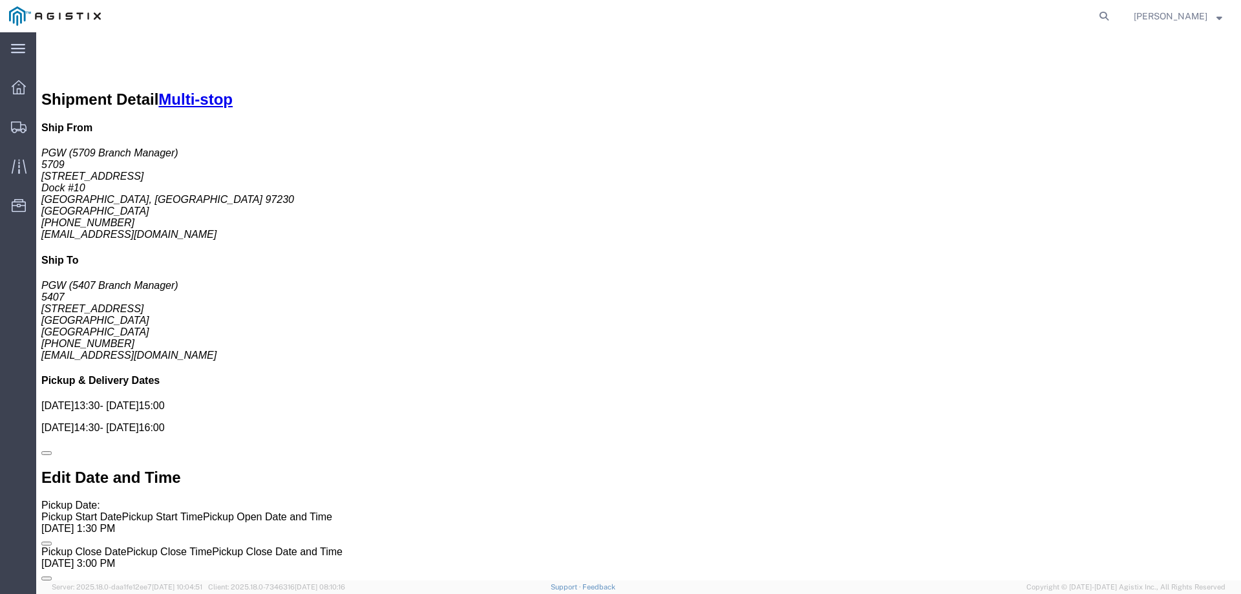
click link "Confirm"
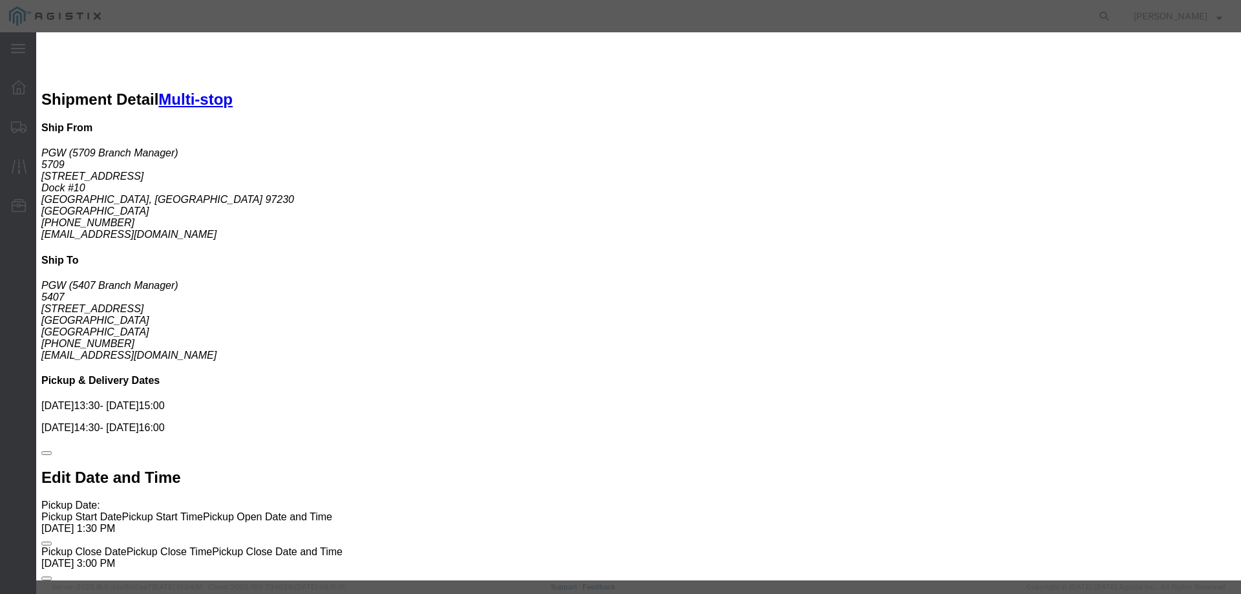
click input "checkbox"
checkbox input "true"
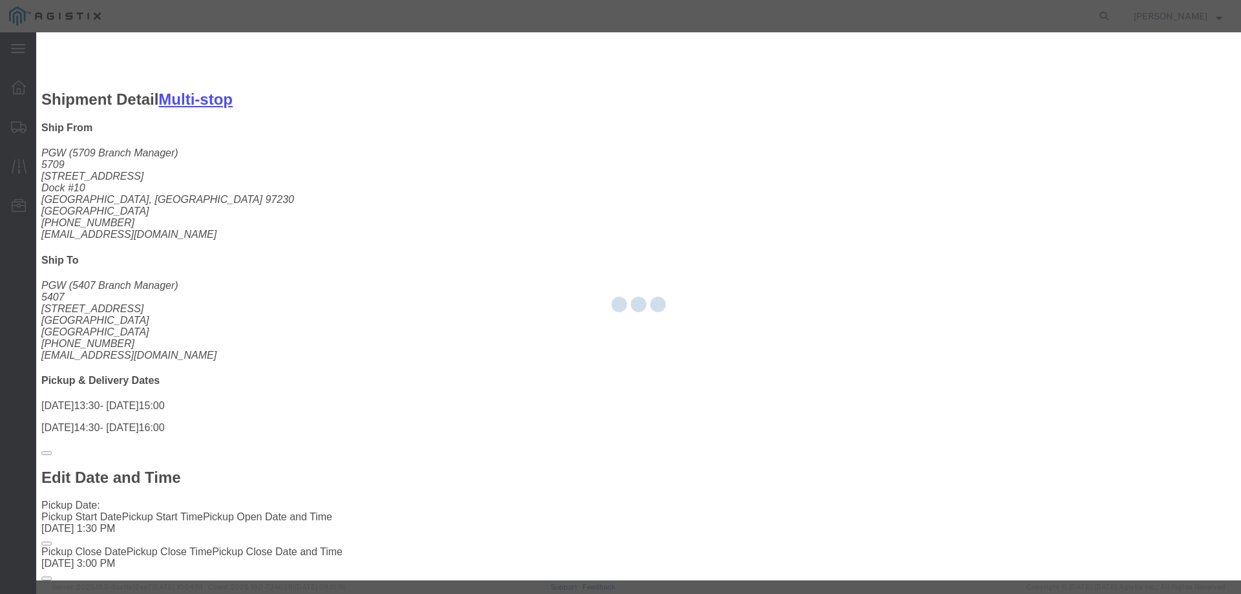
type input "[PERSON_NAME]"
type input "3204977237"
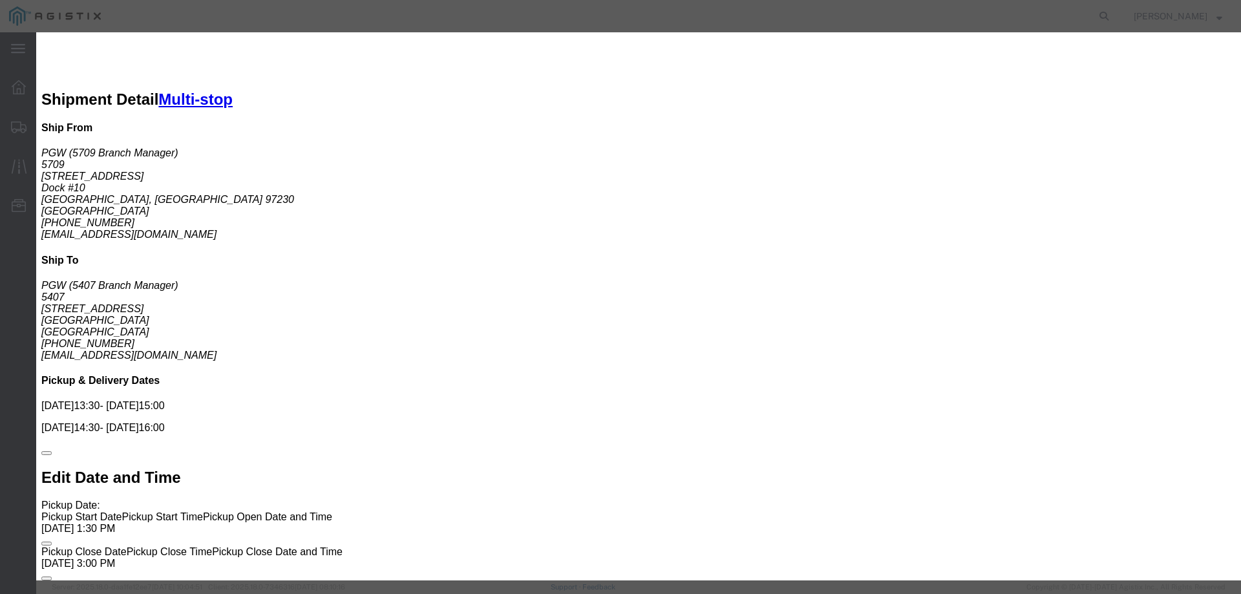
click input "text"
paste input "56699299"
type input "56699299"
click button "Submit"
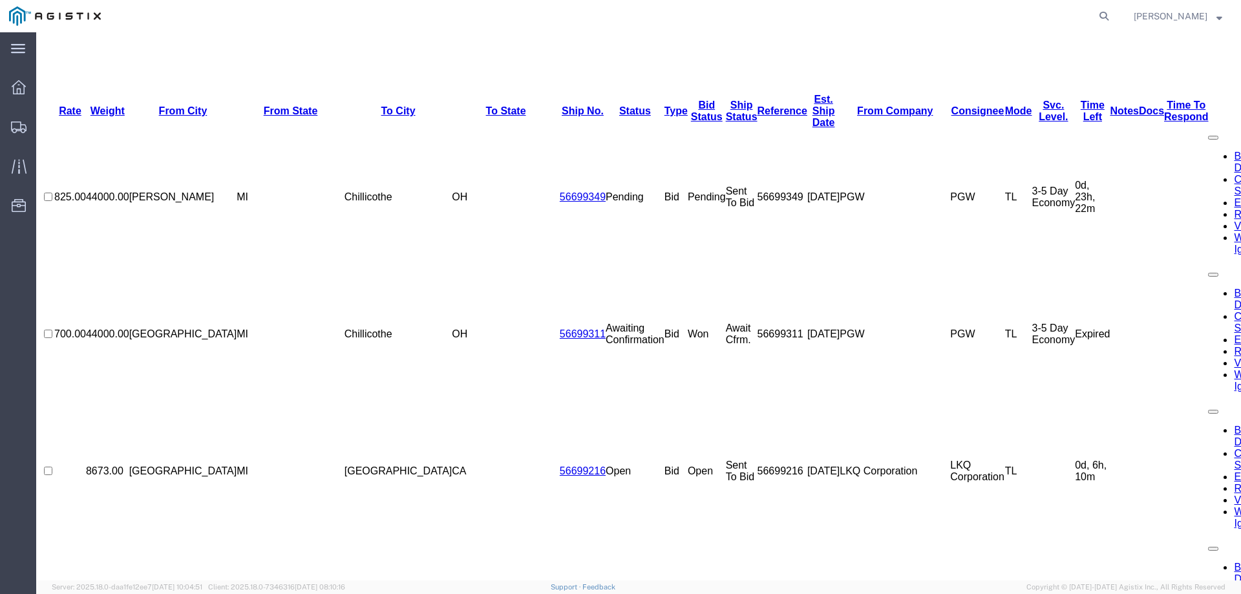
scroll to position [0, 0]
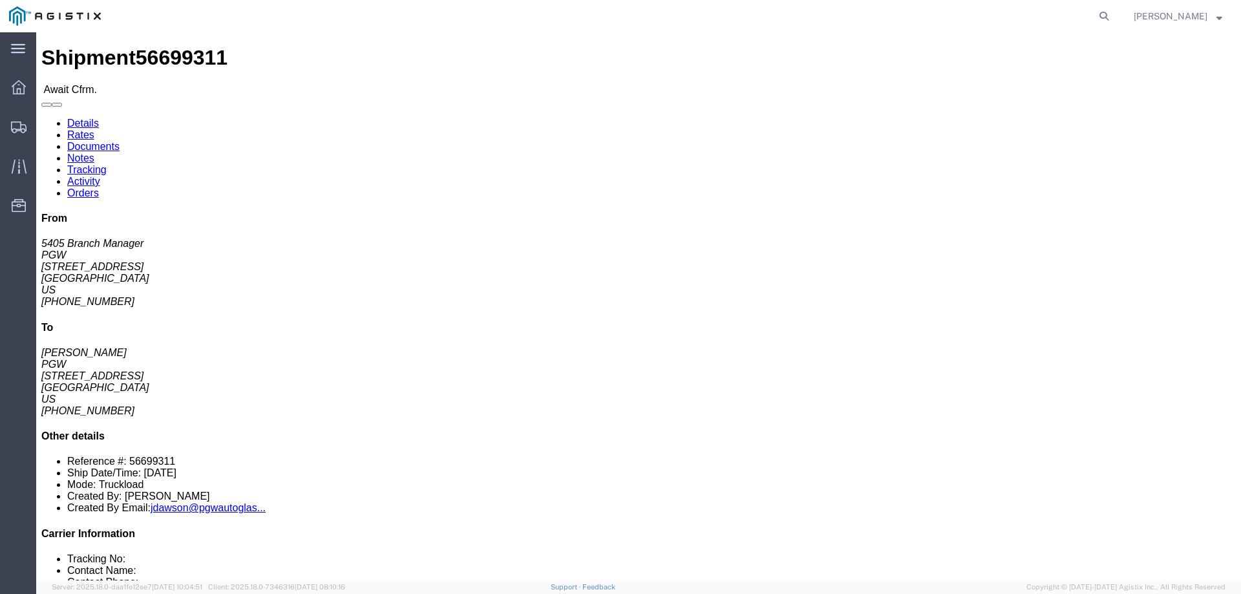
click b "56699311"
copy b "56699311"
click link "Confirm"
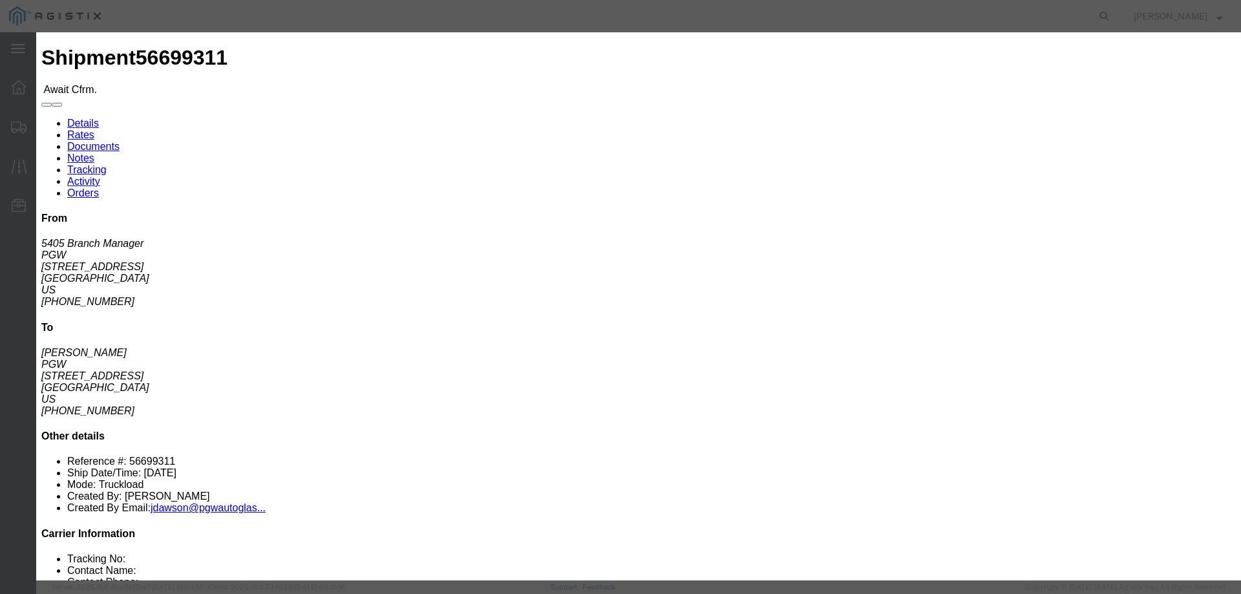
click input "checkbox"
checkbox input "true"
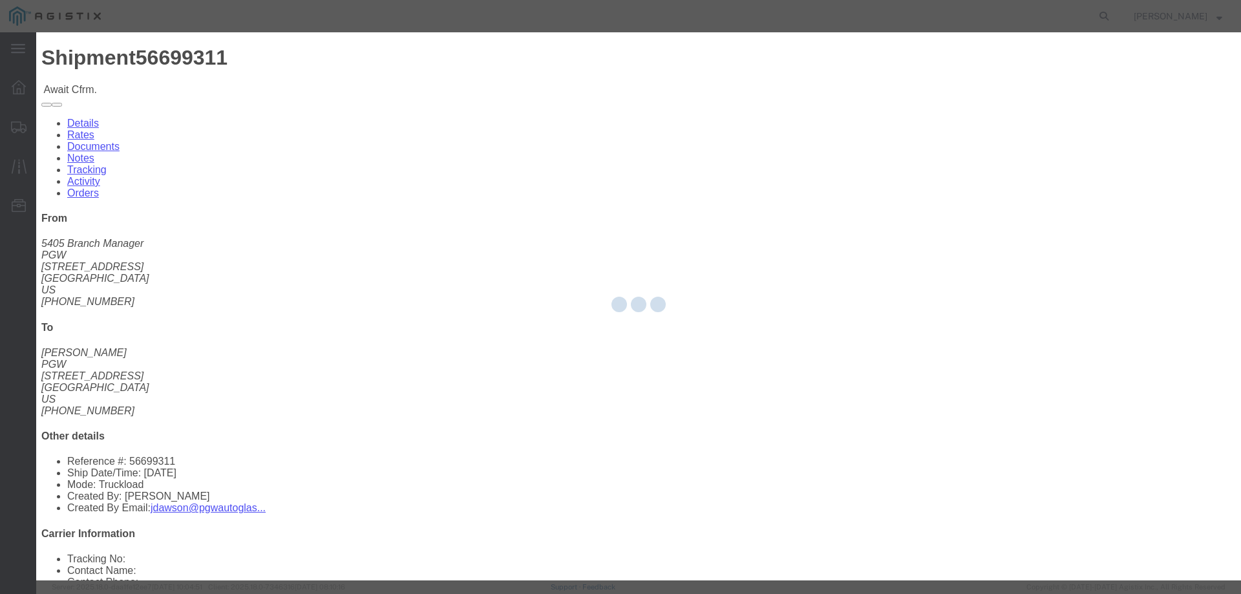
type input "[PERSON_NAME]"
type input "3204977237"
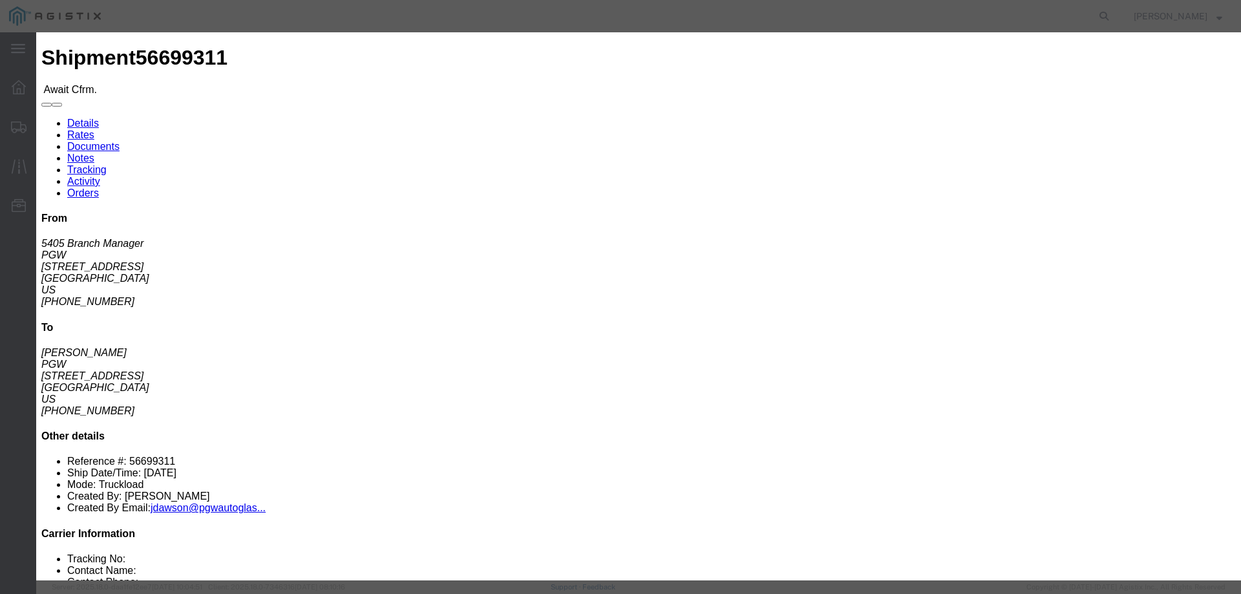
click input "text"
paste input "56699311"
type input "56699311"
click button "Submit"
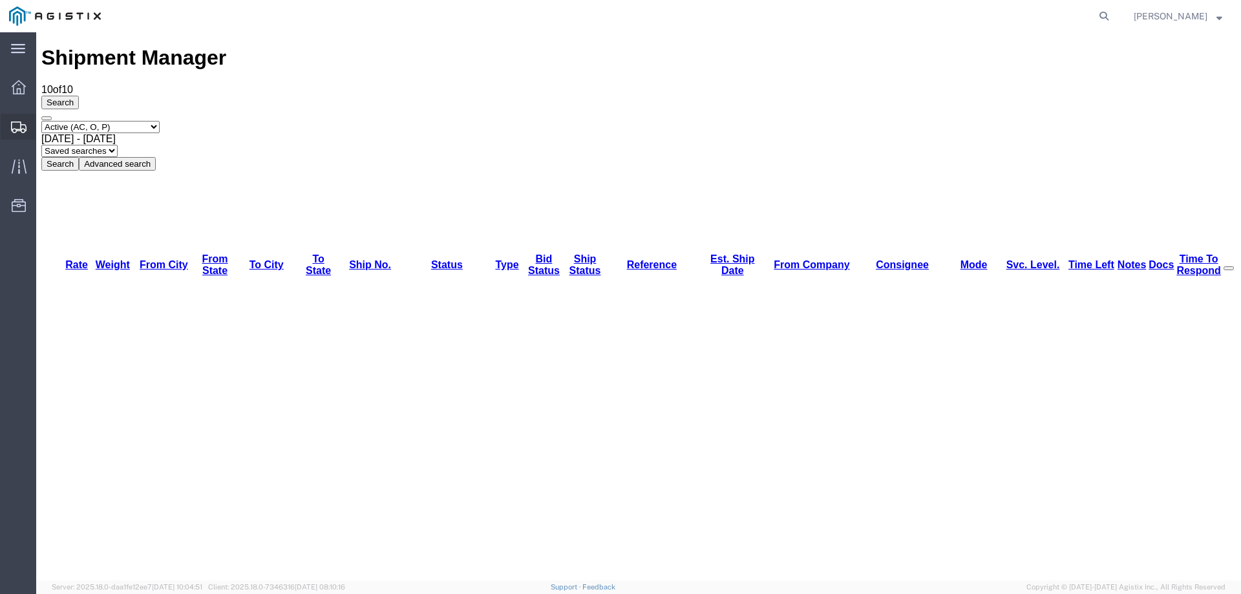
click at [7, 127] on div at bounding box center [19, 127] width 36 height 26
click at [8, 119] on div at bounding box center [19, 126] width 36 height 23
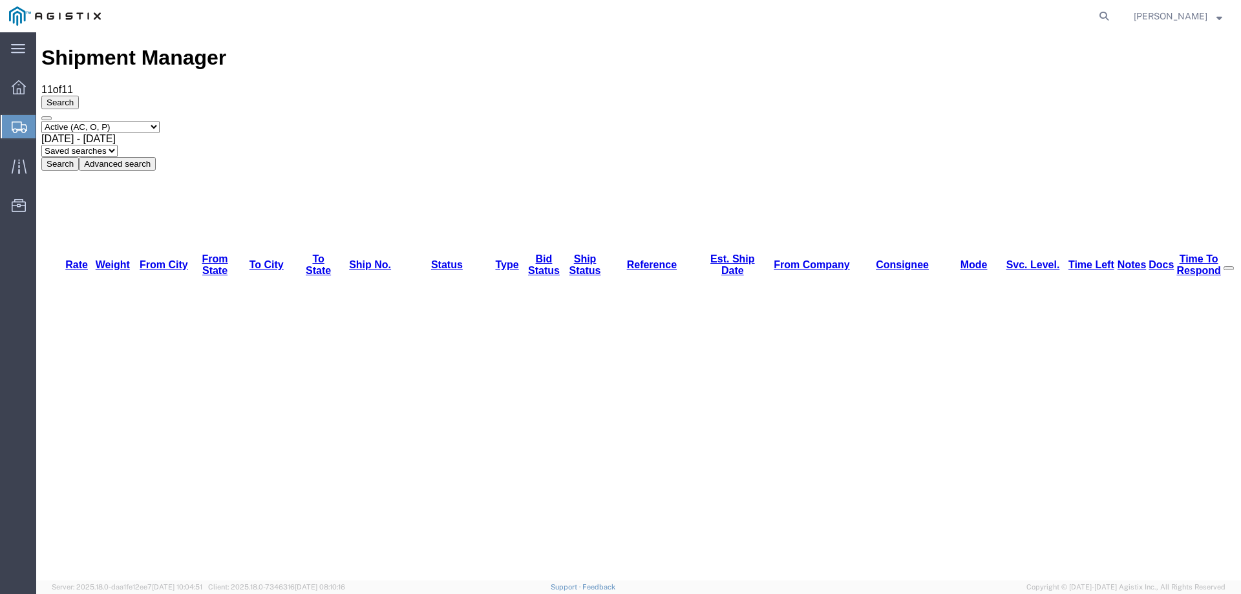
click at [17, 129] on icon at bounding box center [20, 128] width 16 height 12
click at [13, 125] on icon at bounding box center [20, 128] width 16 height 12
click at [6, 122] on div at bounding box center [19, 126] width 36 height 23
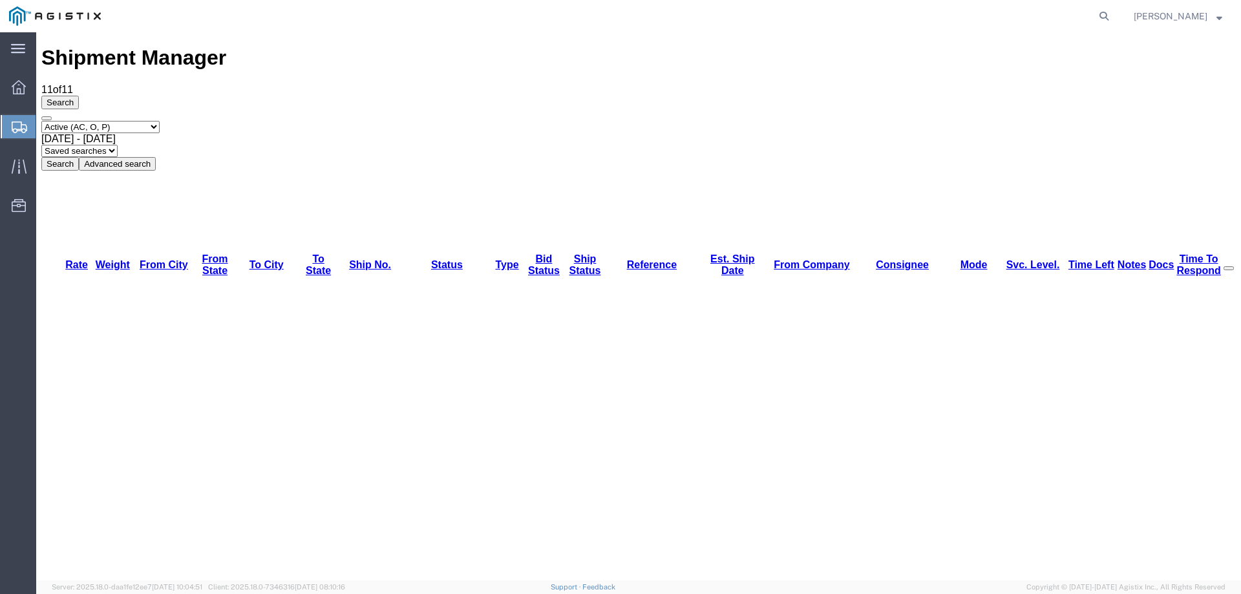
click at [23, 133] on icon at bounding box center [20, 128] width 16 height 12
click at [25, 123] on icon at bounding box center [20, 128] width 16 height 12
click at [875, 121] on div "Select status Active (AC, O, P) All Approved Awaiting Confirmation (AC) Booked …" at bounding box center [638, 146] width 1195 height 50
click at [684, 121] on div "Select status Active (AC, O, P) All Approved Awaiting Confirmation (AC) Booked …" at bounding box center [638, 146] width 1195 height 50
click at [600, 121] on div "Select status Active (AC, O, P) All Approved Awaiting Confirmation (AC) Booked …" at bounding box center [638, 146] width 1195 height 50
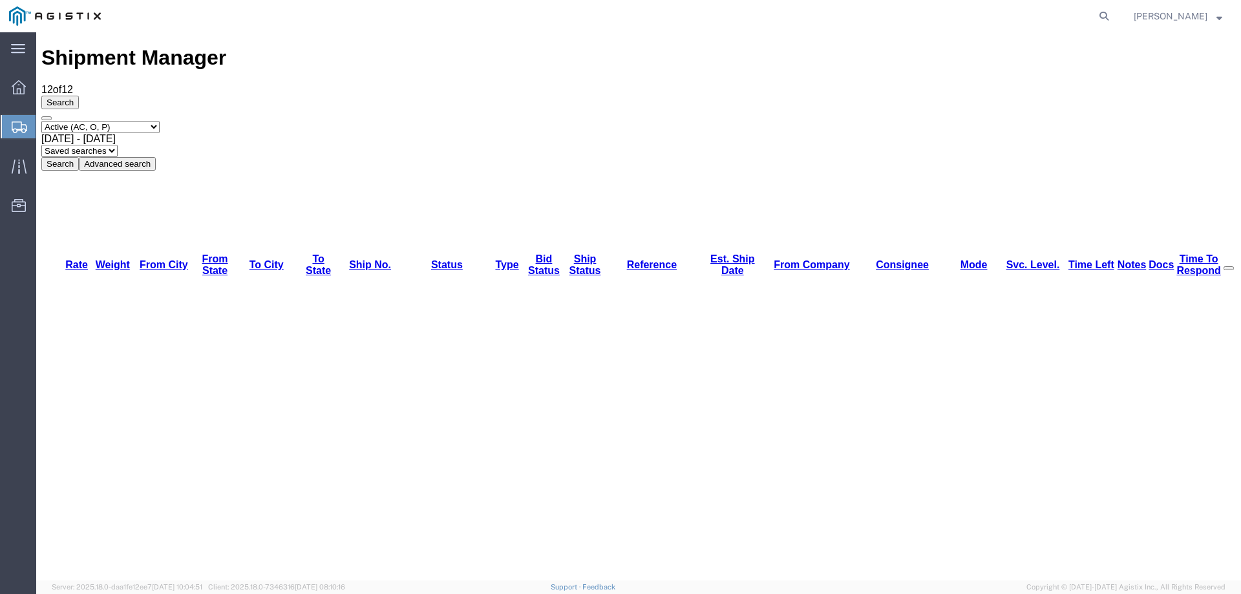
click at [619, 121] on div "Select status Active (AC, O, P) All Approved Awaiting Confirmation (AC) Booked …" at bounding box center [638, 146] width 1195 height 50
click at [14, 125] on icon at bounding box center [20, 128] width 16 height 12
click at [1, 174] on div at bounding box center [19, 166] width 36 height 26
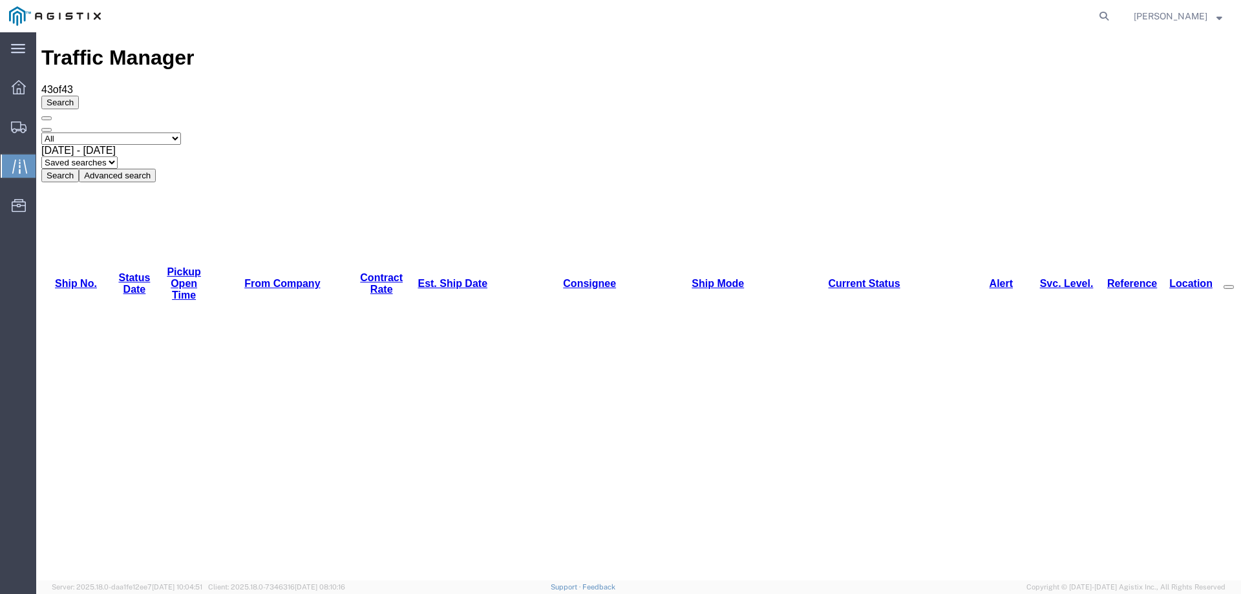
click at [431, 278] on link "Est. Ship Date" at bounding box center [453, 283] width 70 height 11
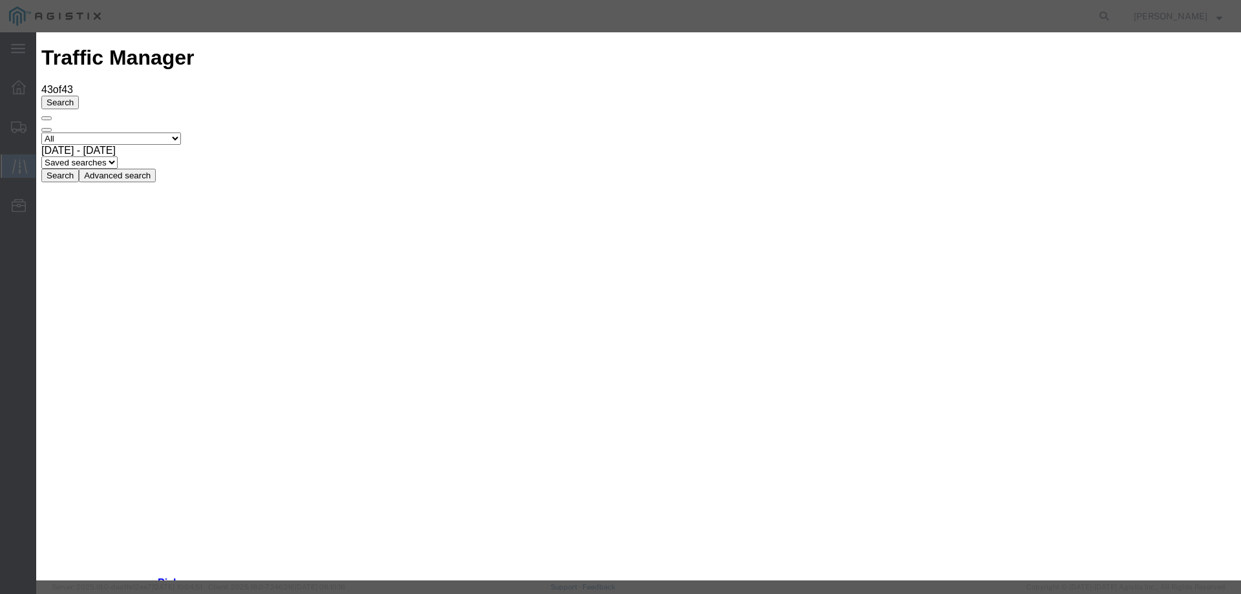
type input "09/03/2025"
type input "10:00 AM"
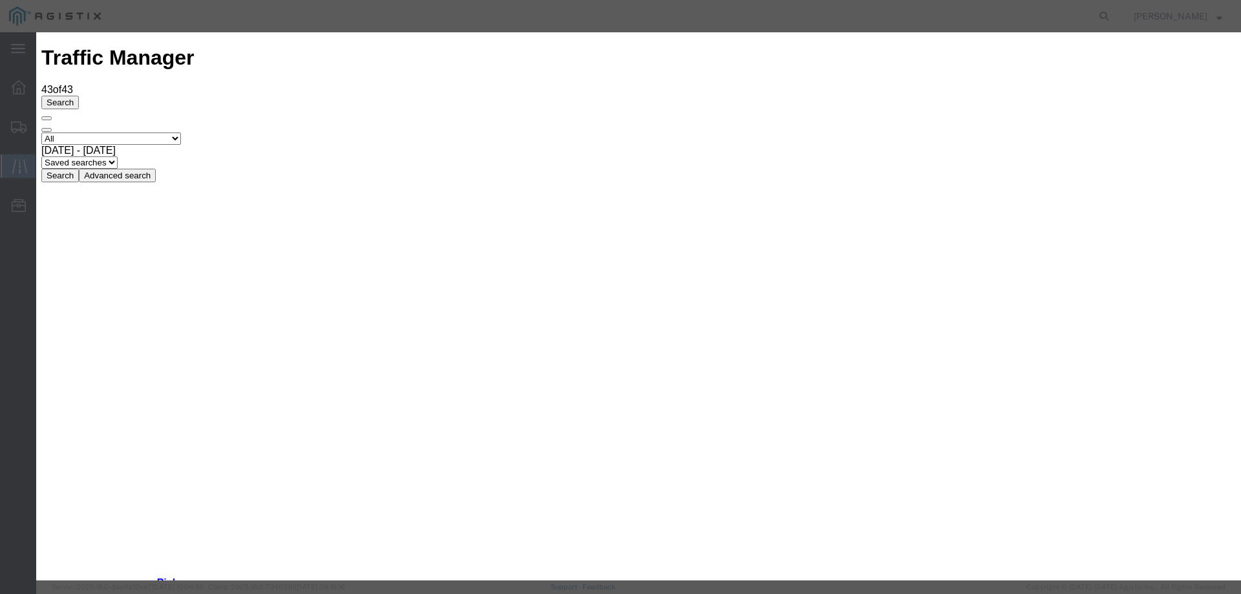
type input "09/02/2025"
drag, startPoint x: 408, startPoint y: 184, endPoint x: 409, endPoint y: 193, distance: 8.5
select select "DELIVRED"
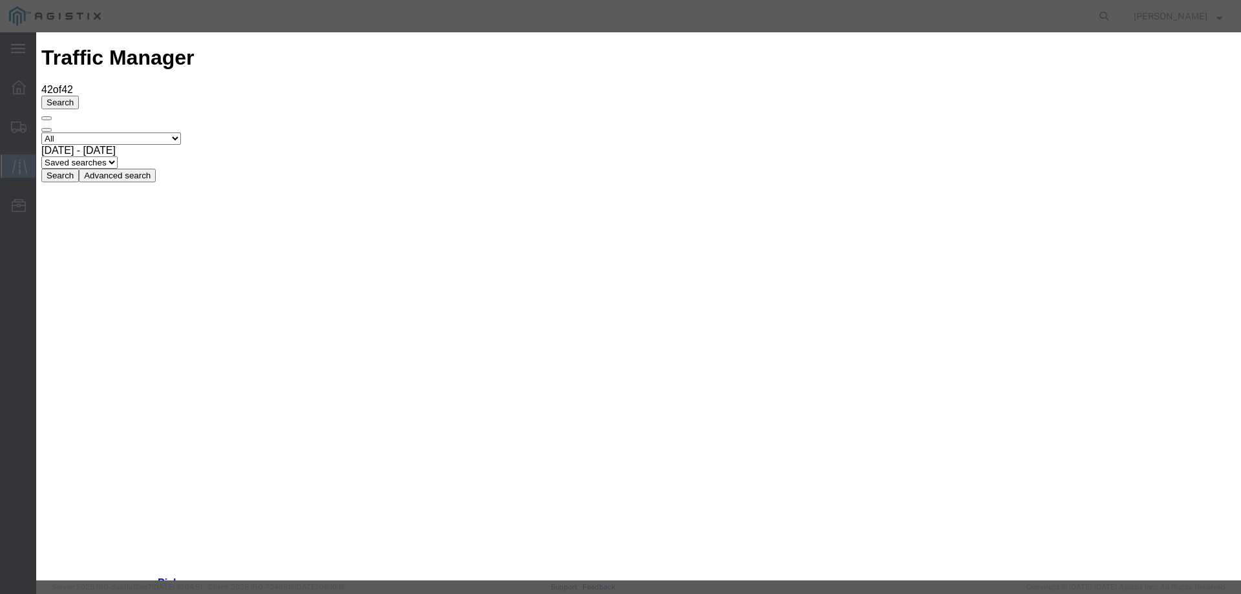
type input "09/03/2025"
type input "10:00 AM"
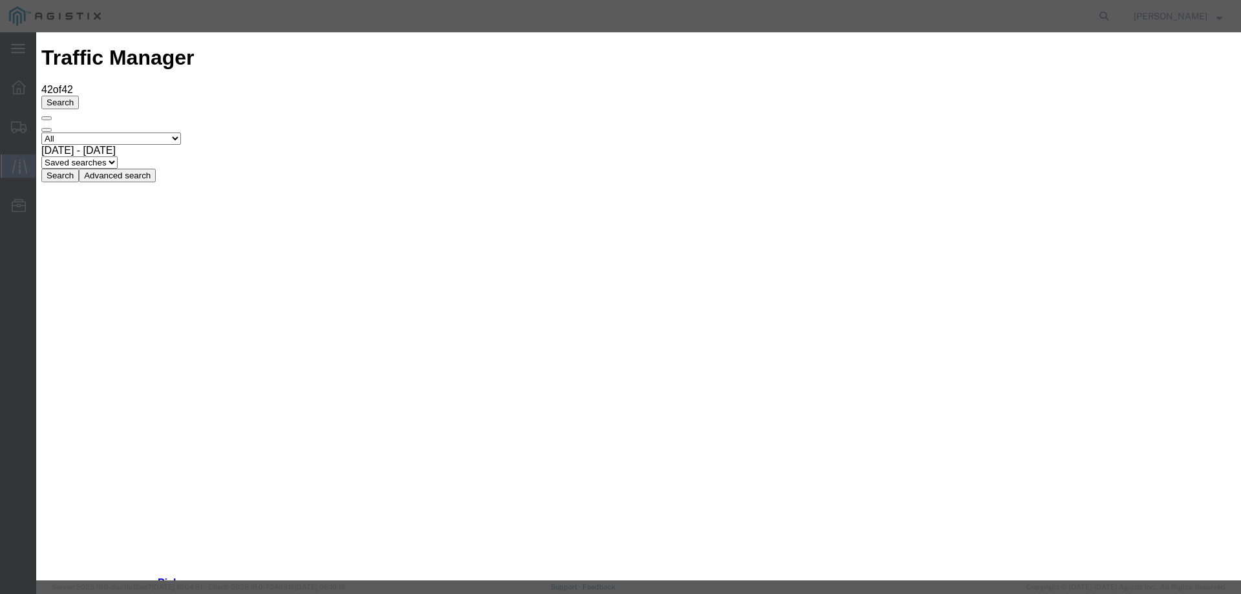
drag, startPoint x: 715, startPoint y: 82, endPoint x: 734, endPoint y: 400, distance: 318.6
type input "09/03/2025"
type input "10:00 AM"
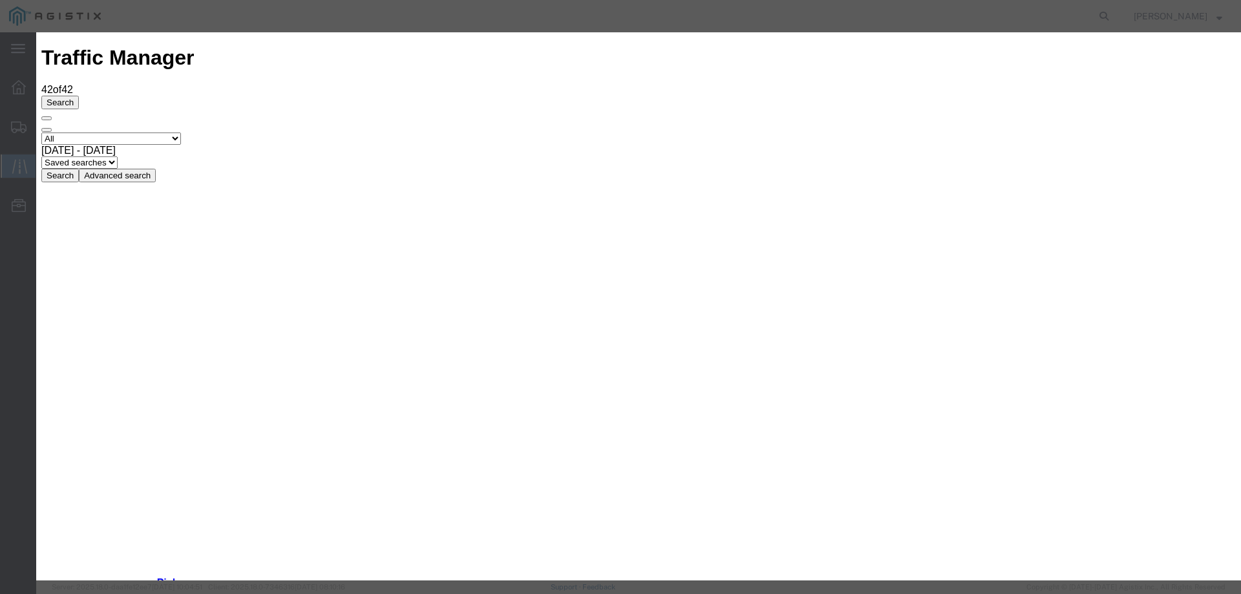
type input "09/02/2025"
select select "DELIVRED"
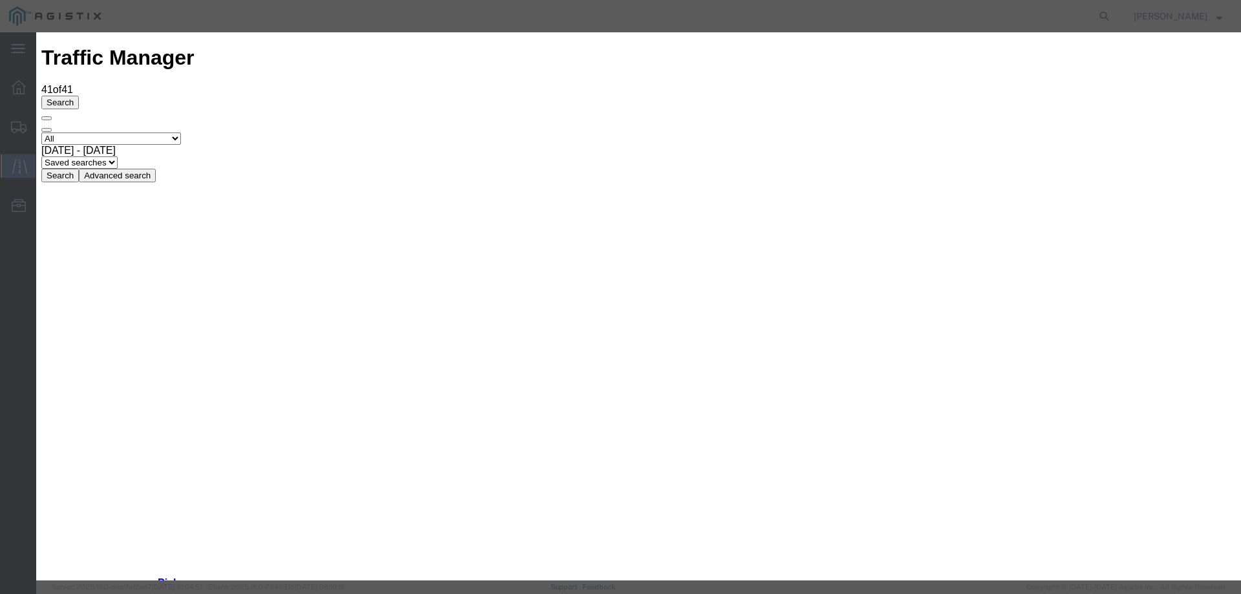
type input "09/03/2025"
type input "10:00 AM"
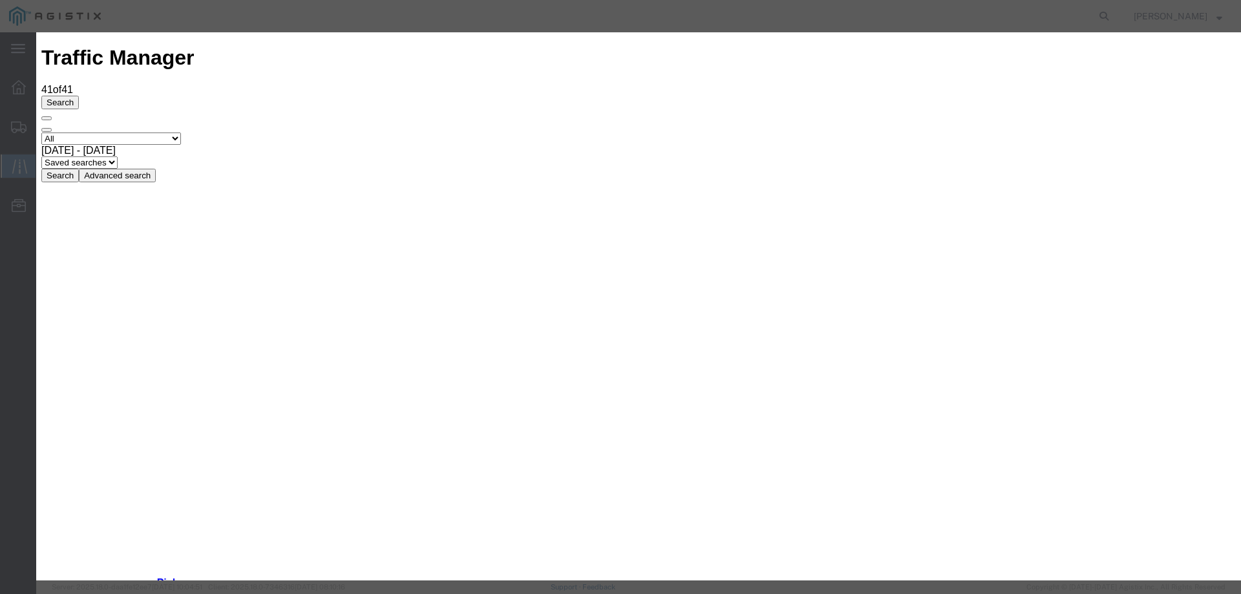
type input "09/02/2025"
drag, startPoint x: 419, startPoint y: 184, endPoint x: 434, endPoint y: 196, distance: 19.3
select select "DELIVRED"
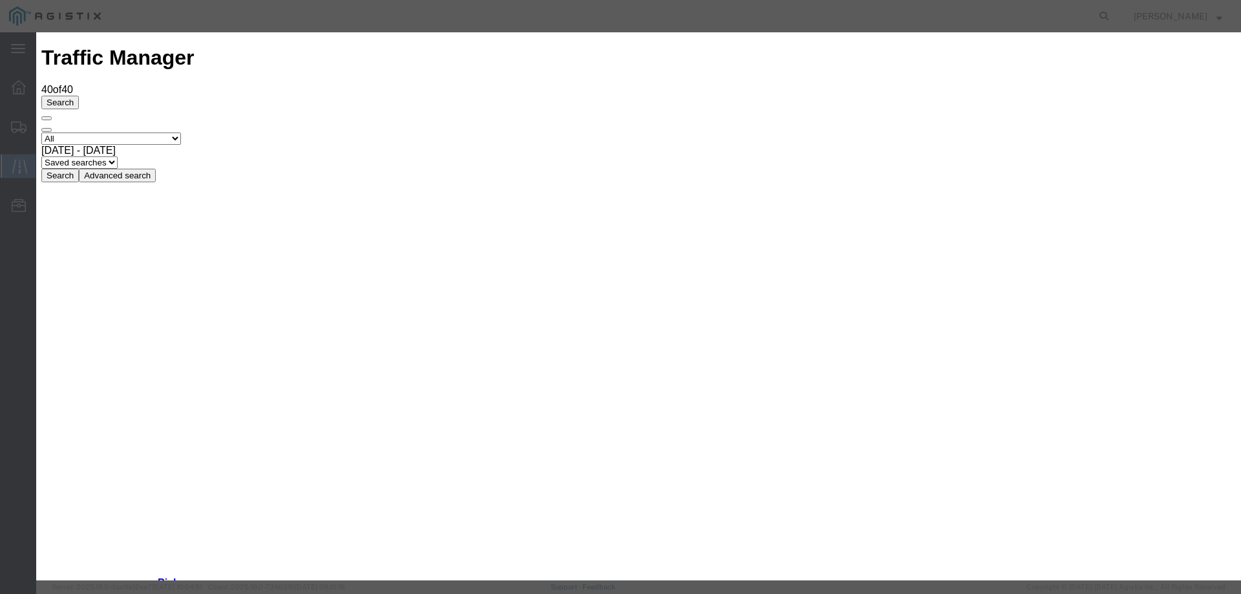
type input "09/03/2025"
type input "10:00 AM"
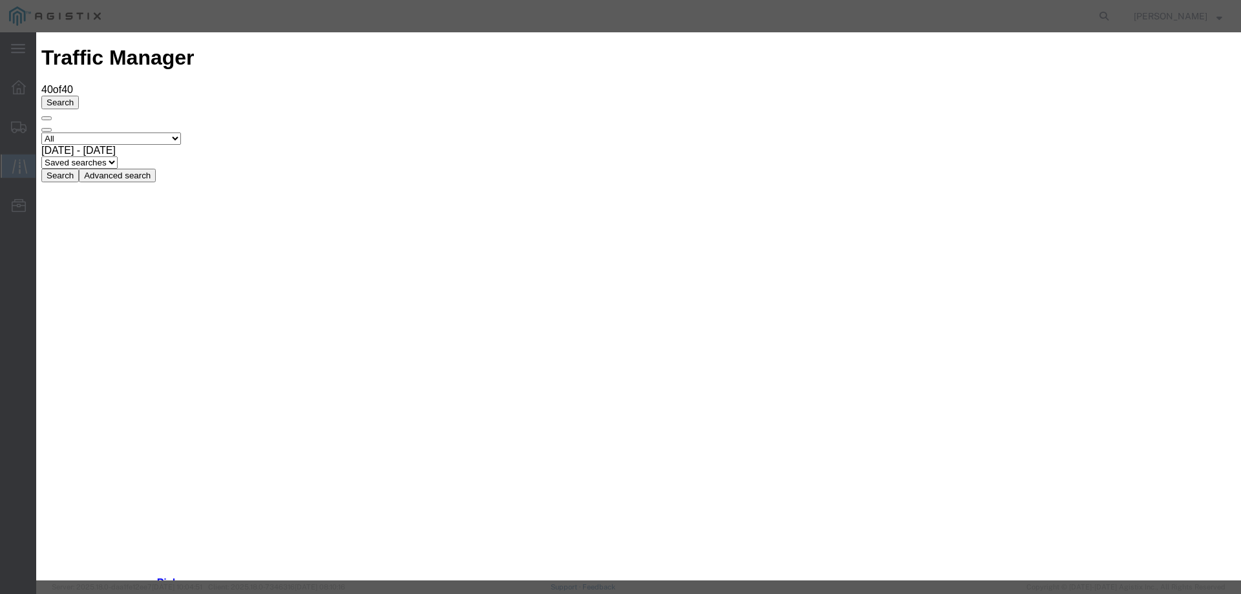
type input "08/29/2025"
select select "DELIVRED"
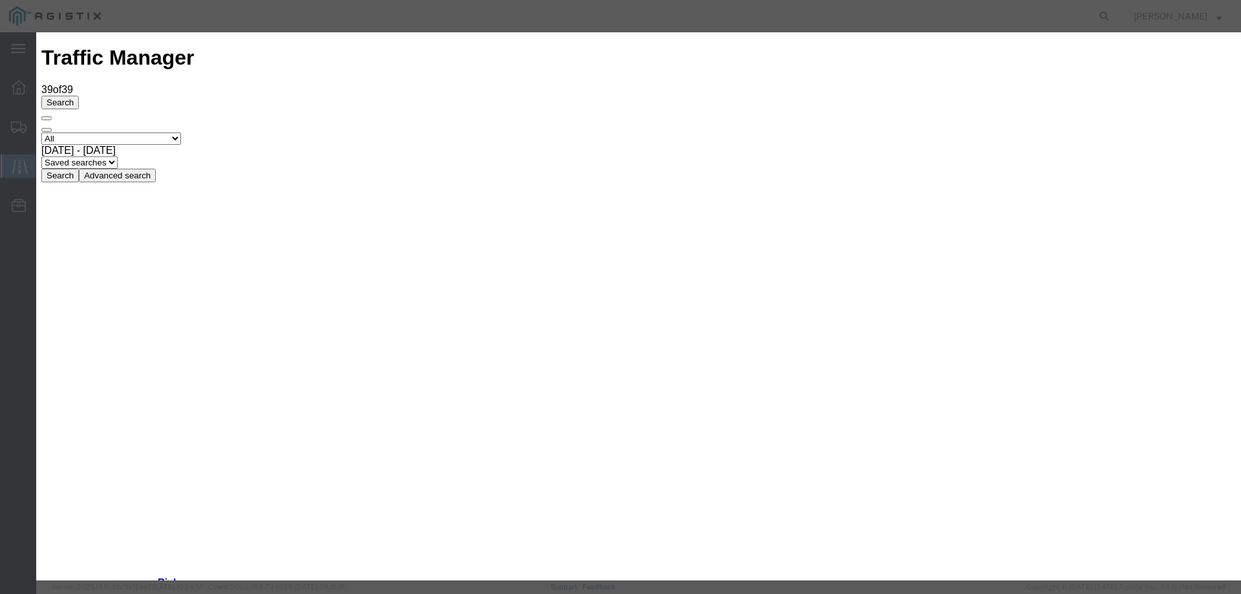
type input "09/03/2025"
type input "10:00 AM"
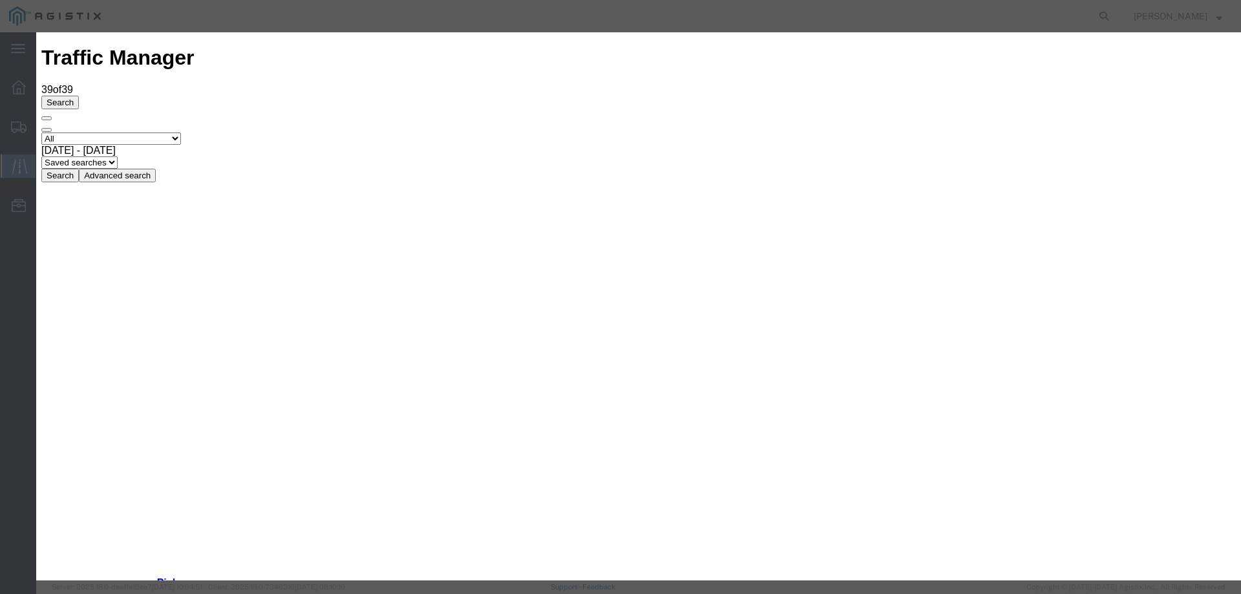
type input "09/02/2025"
select select "DELIVRED"
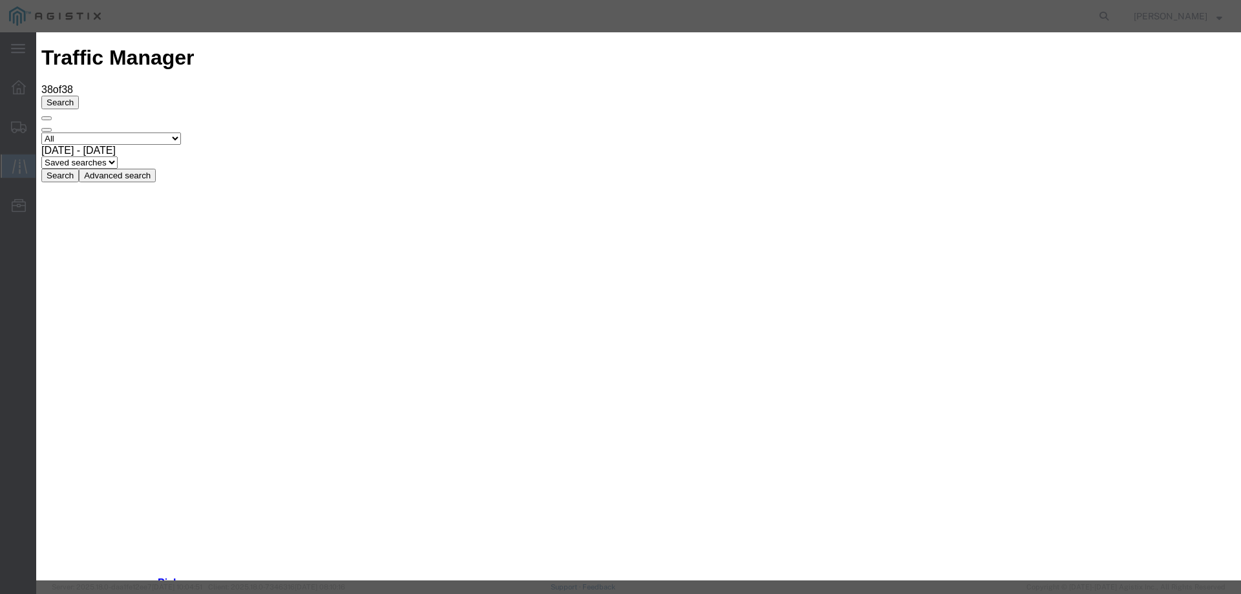
type input "09/03/2025"
type input "10:00 AM"
drag, startPoint x: 538, startPoint y: 80, endPoint x: 584, endPoint y: 73, distance: 46.3
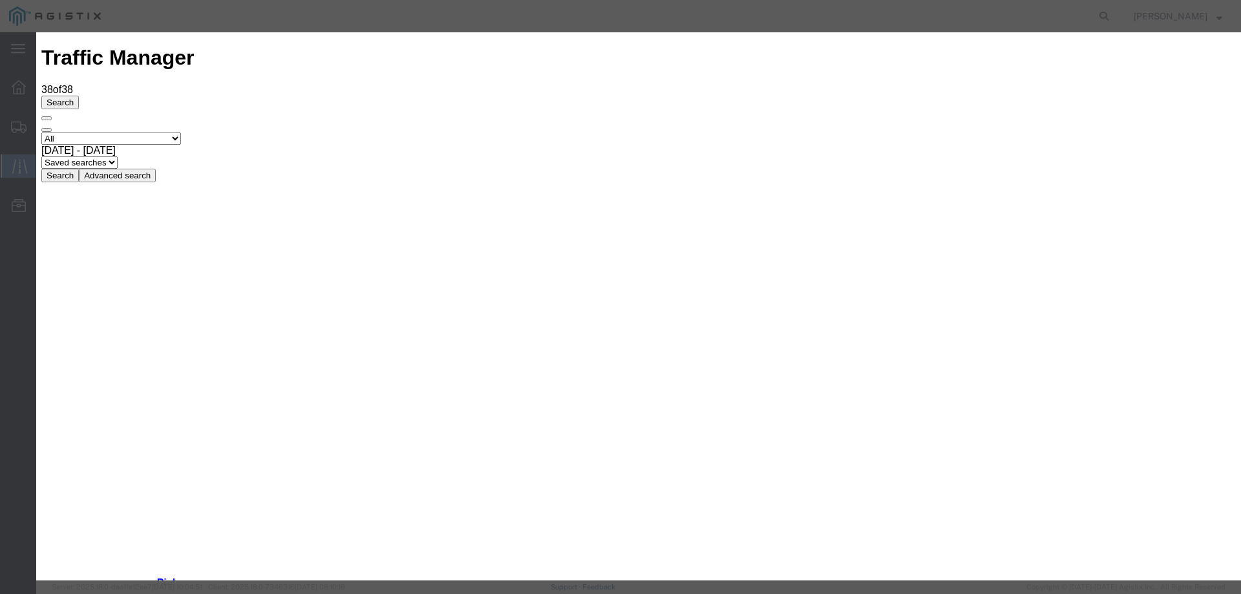
type input "08/29/2025"
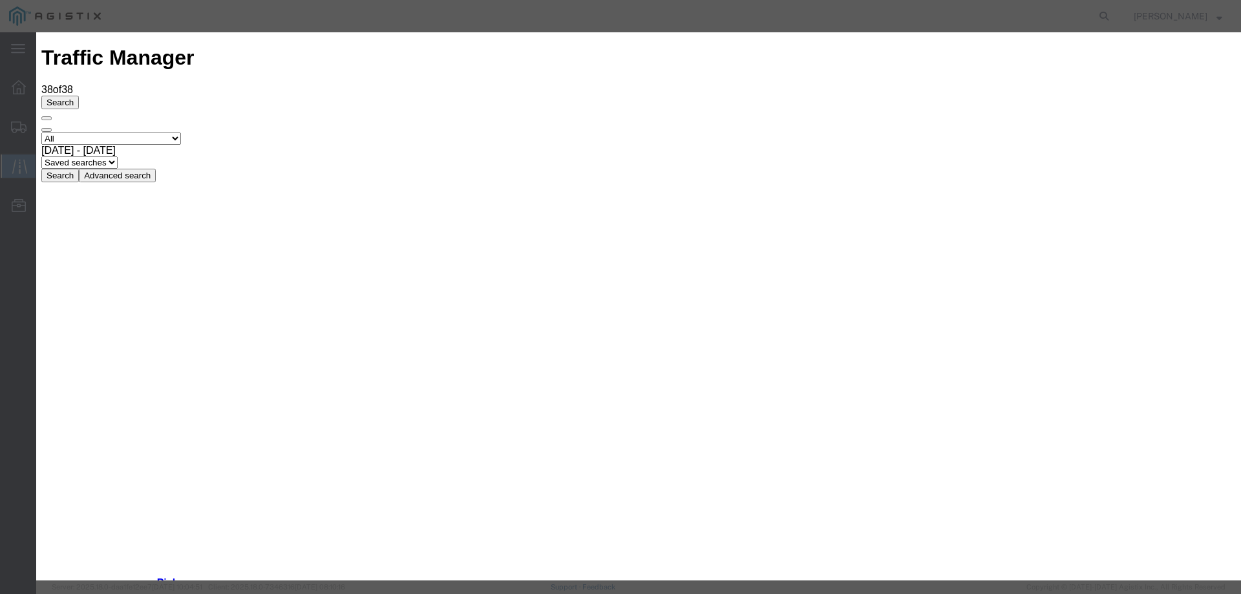
select select "DELIVRED"
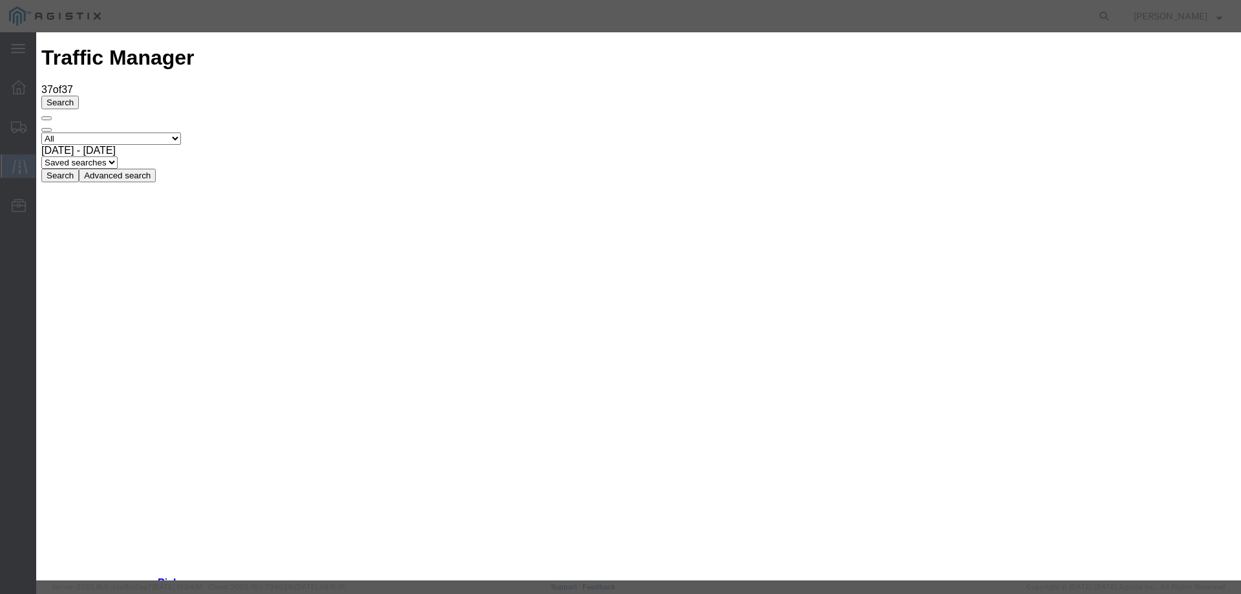
type input "09/03/2025"
type input "10:00 AM"
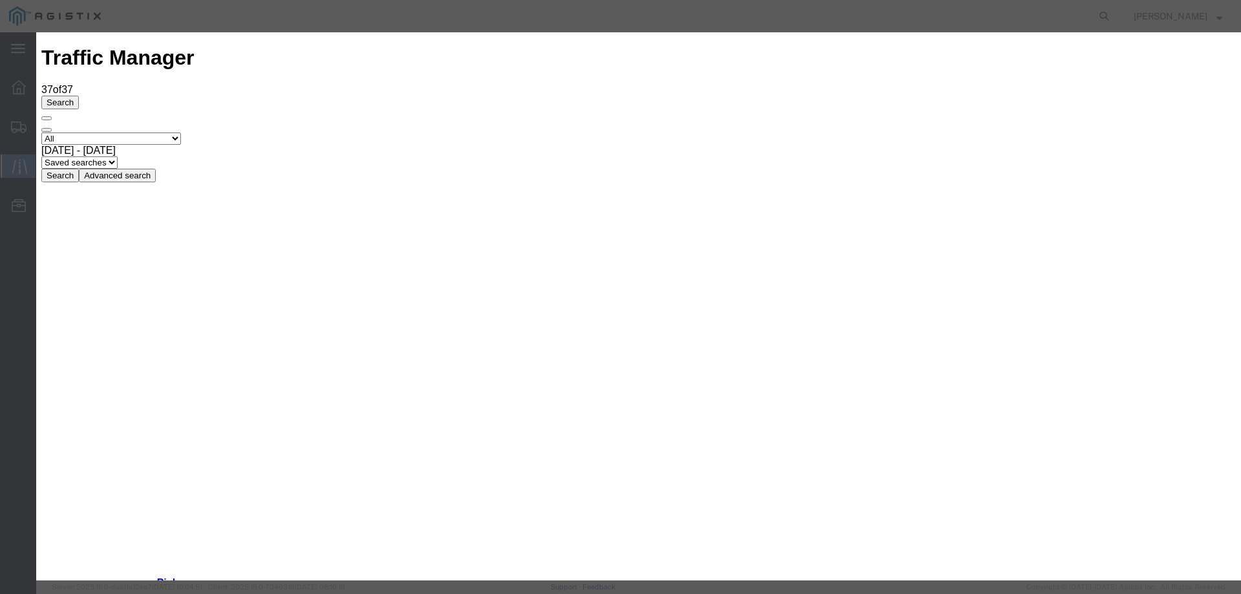
type input "09/02/2025"
select select "DELIVRED"
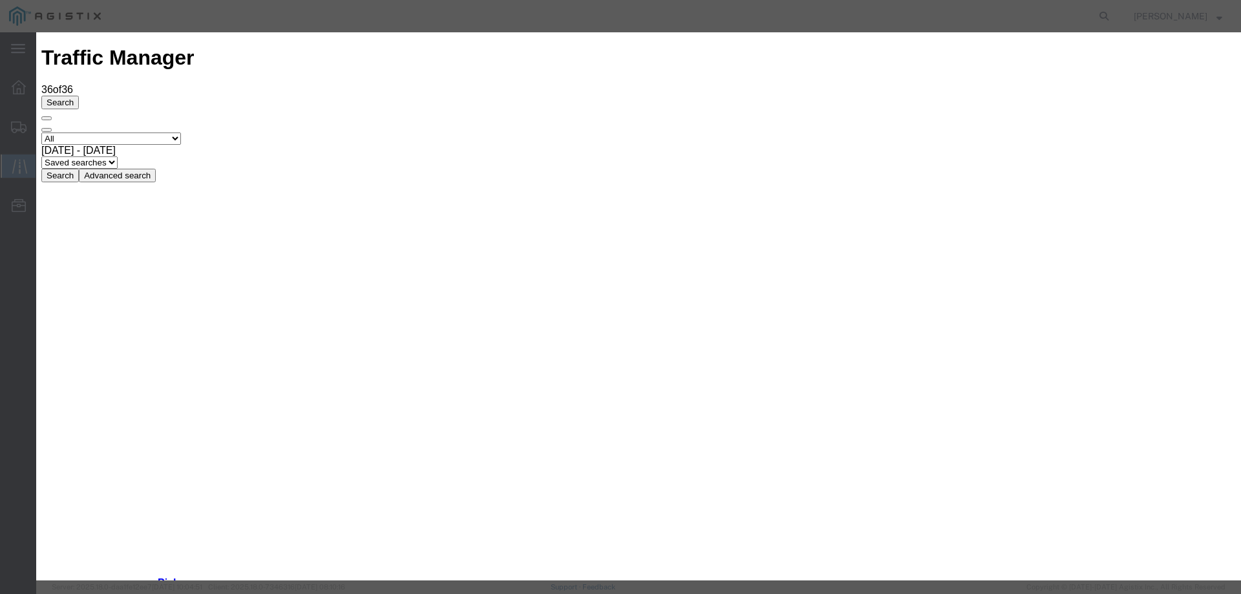
type input "09/03/2025"
type input "10:00 AM"
select select "DELIVRED"
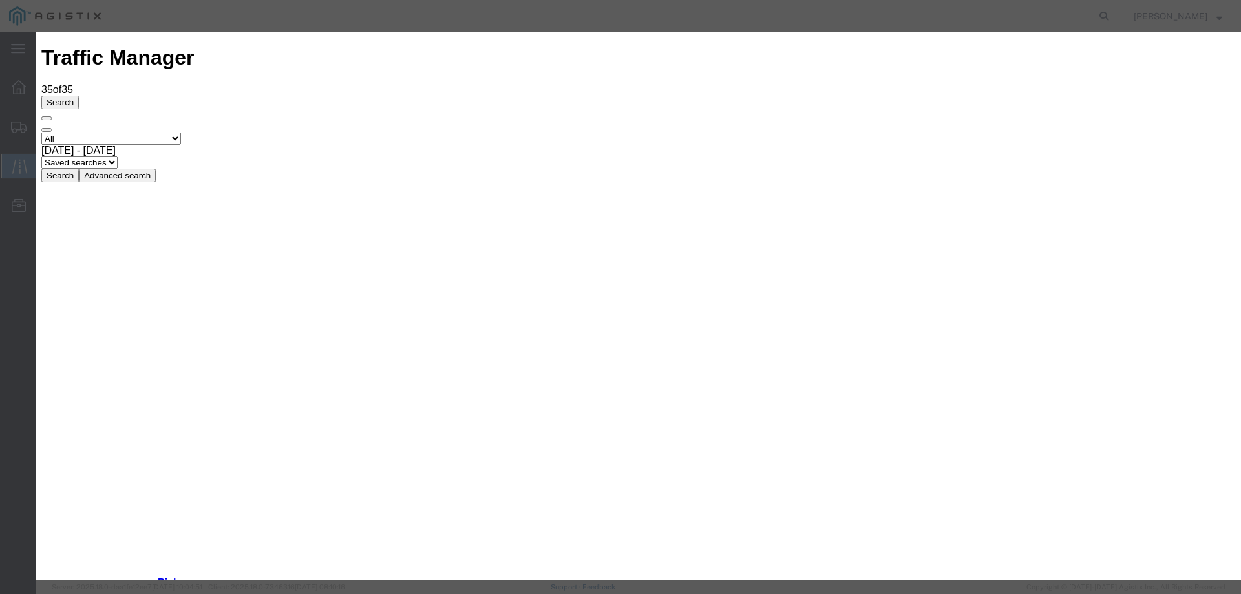
type input "09/03/2025"
type input "10:00 AM"
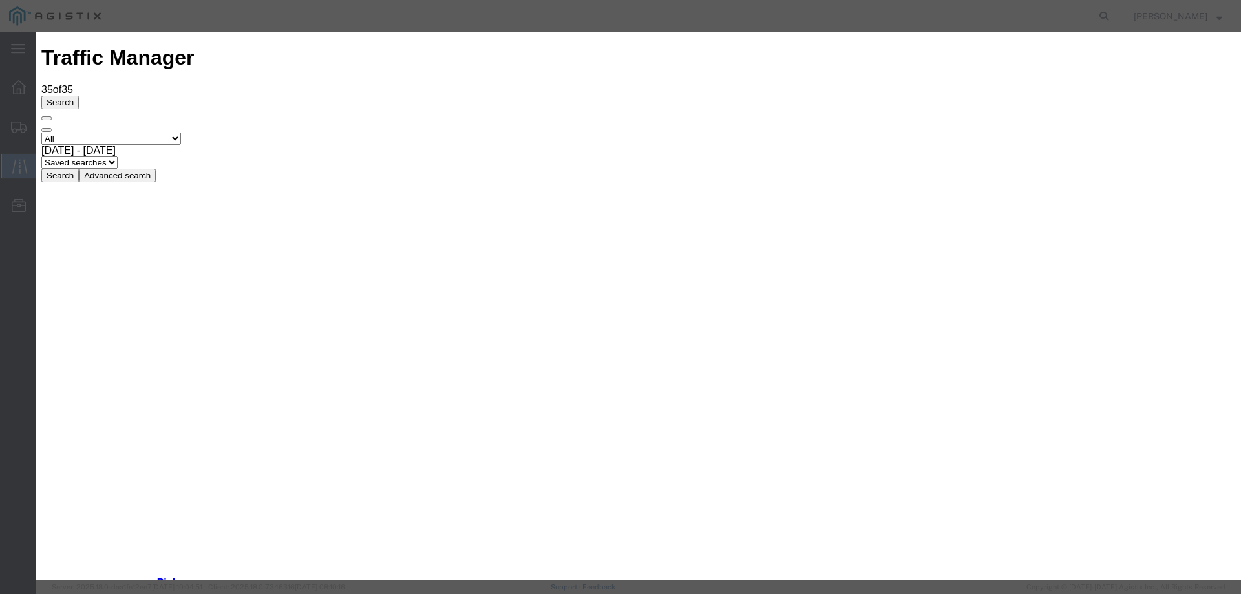
type input "09/02/2025"
select select "DELIVRED"
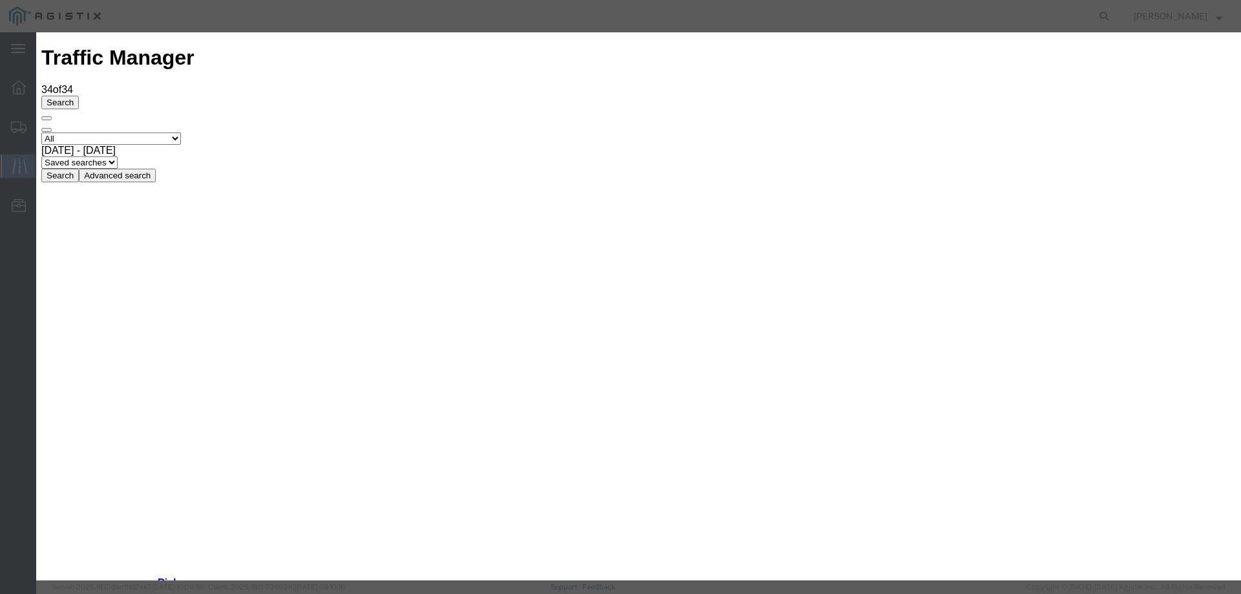
type input "09/03/2025"
type input "10:00 AM"
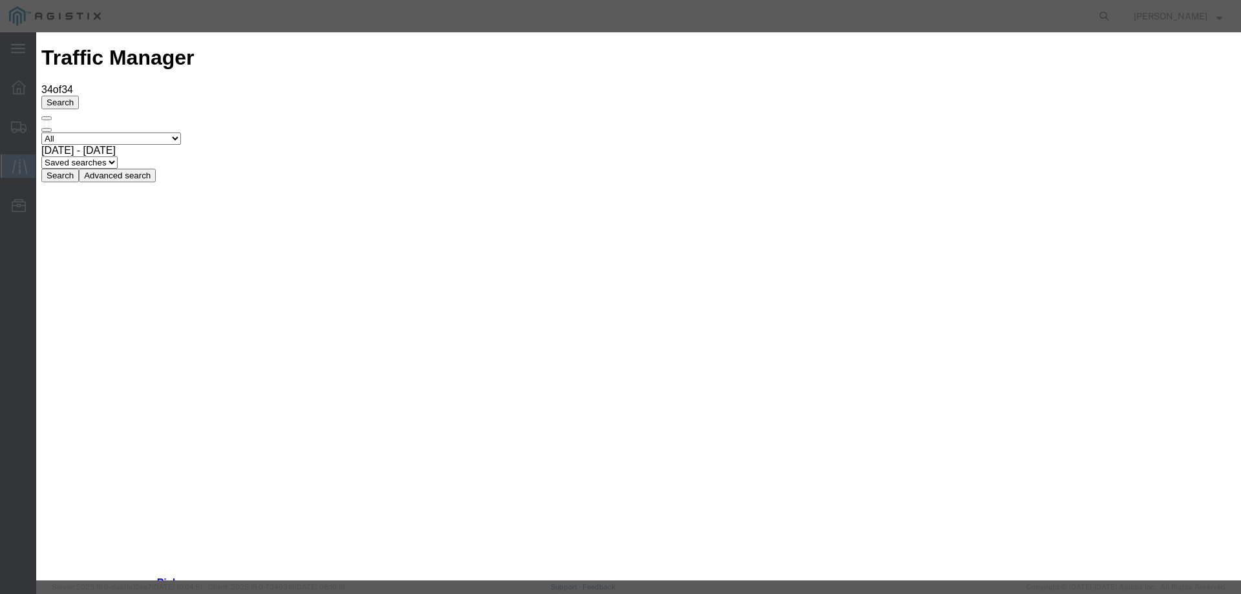
type input "09/02/2025"
select select "DELIVRED"
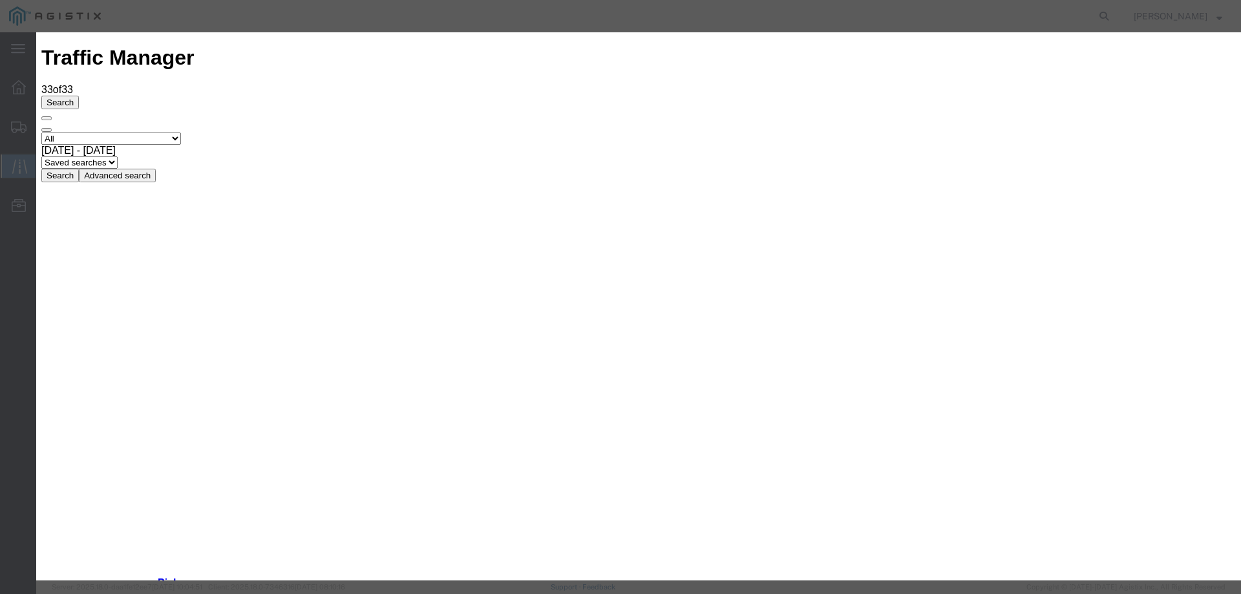
type input "09/03/2025"
type input "10:00 AM"
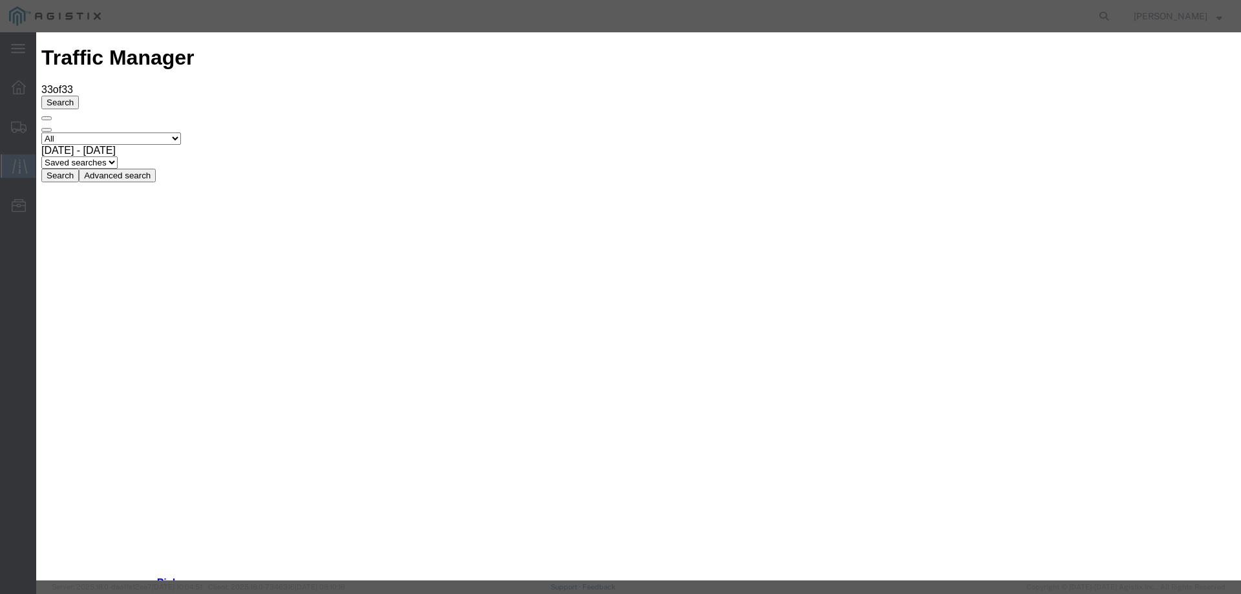
type input "09/02/2025"
select select "DELIVRED"
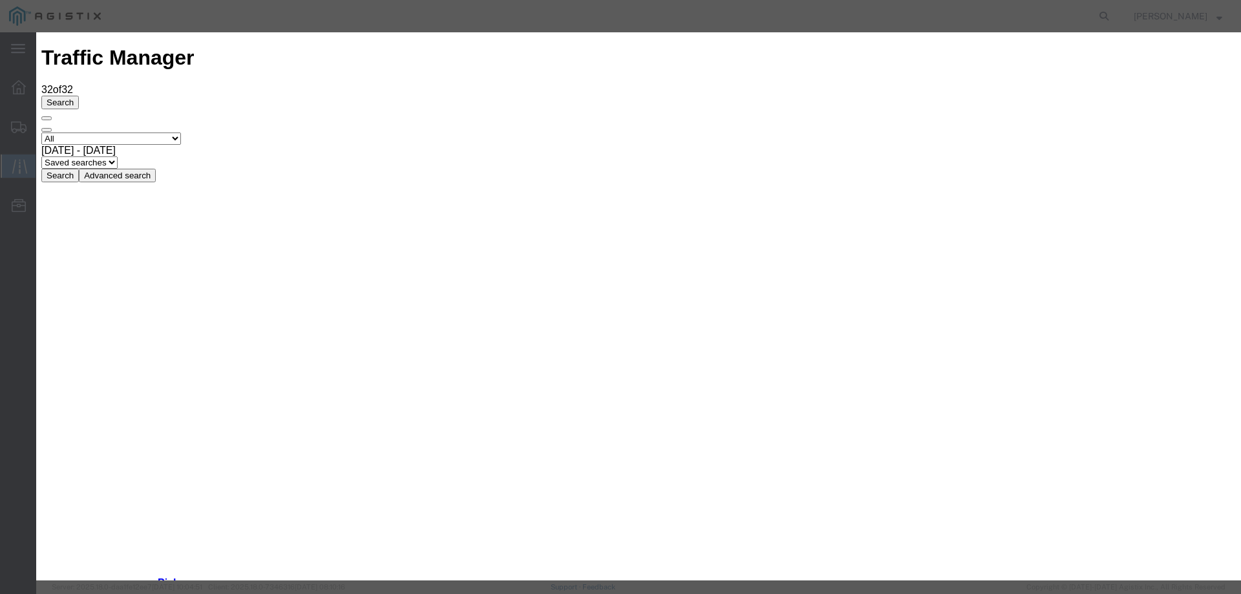
drag, startPoint x: 1135, startPoint y: 362, endPoint x: 1136, endPoint y: 370, distance: 8.4
type input "09/03/2025"
type input "10:00 AM"
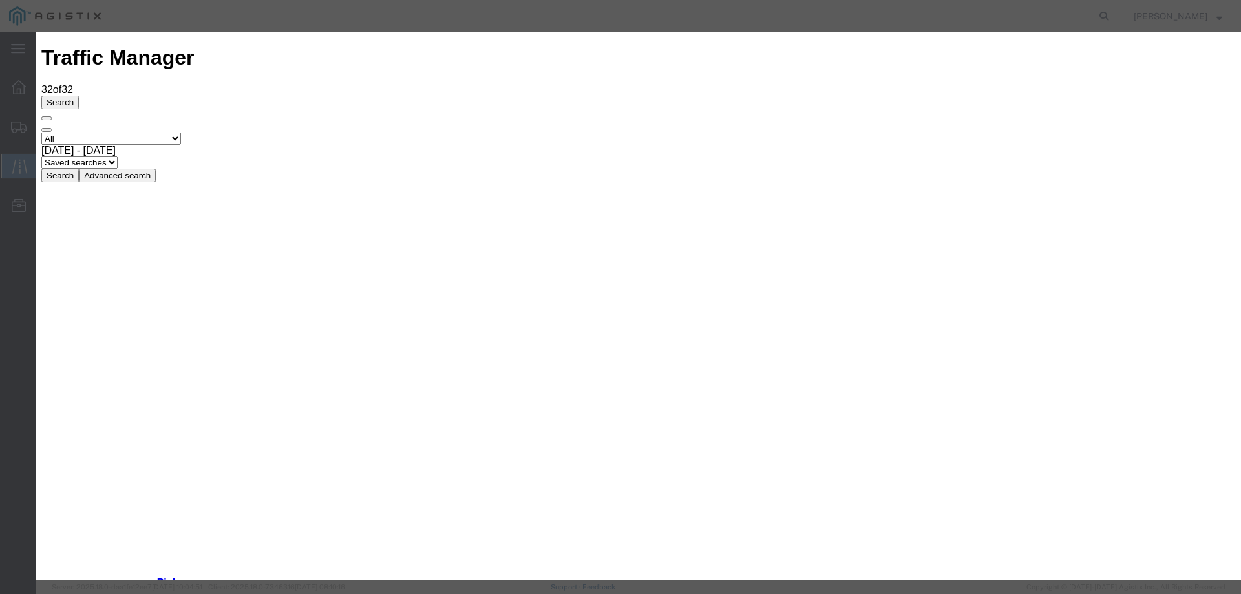
type input "09/02/2025"
select select "DELIVRED"
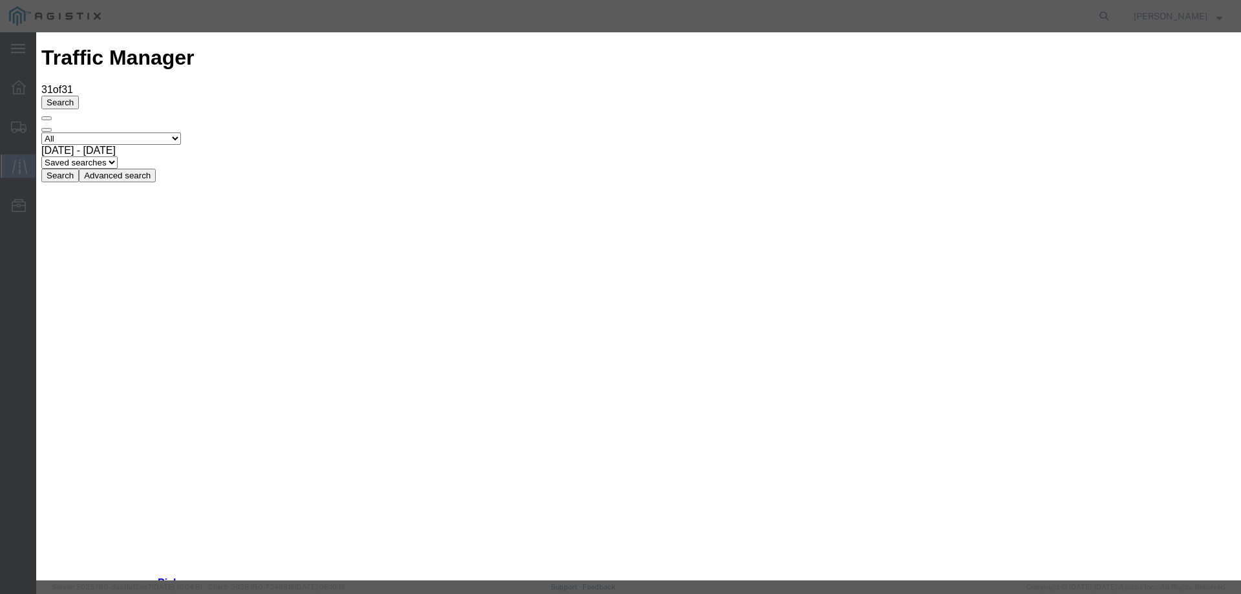
type input "09/03/2025"
type input "10:00 AM"
select select "DELIVRED"
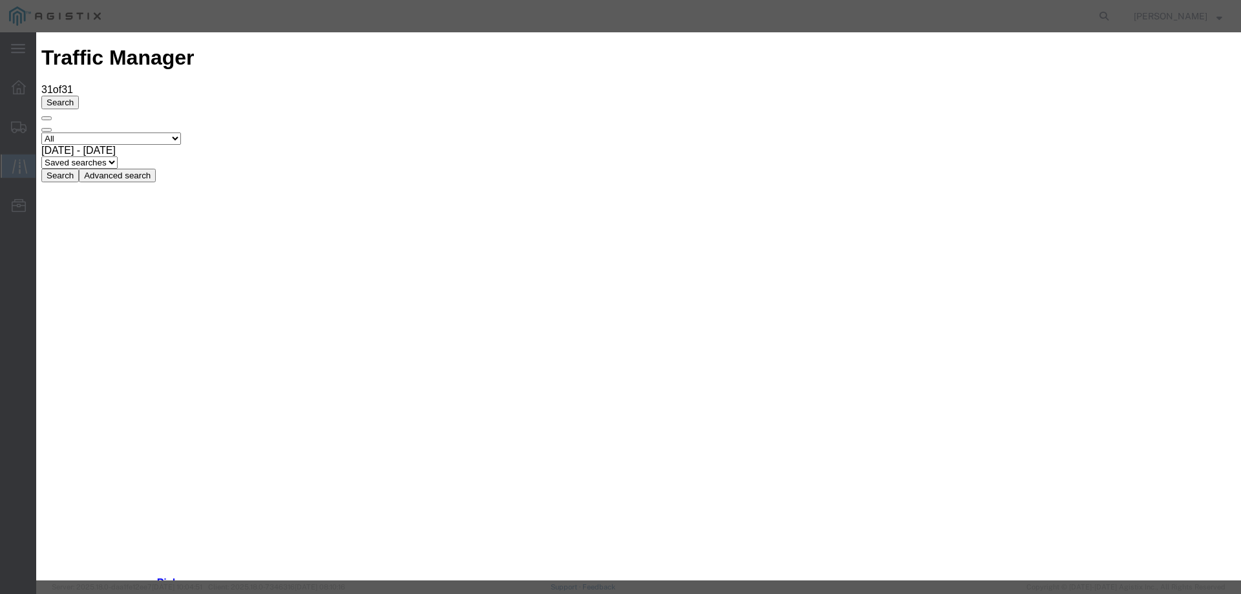
drag, startPoint x: 948, startPoint y: 463, endPoint x: 918, endPoint y: 454, distance: 31.1
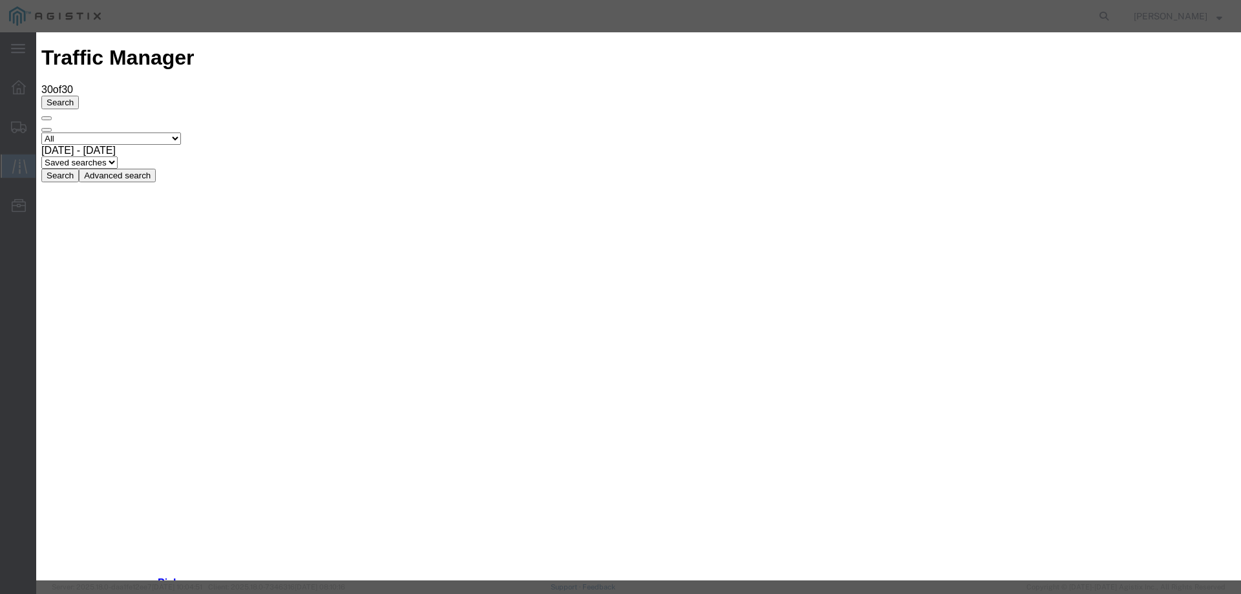
type input "09/03/2025"
type input "10:00 AM"
select select "DELIVRED"
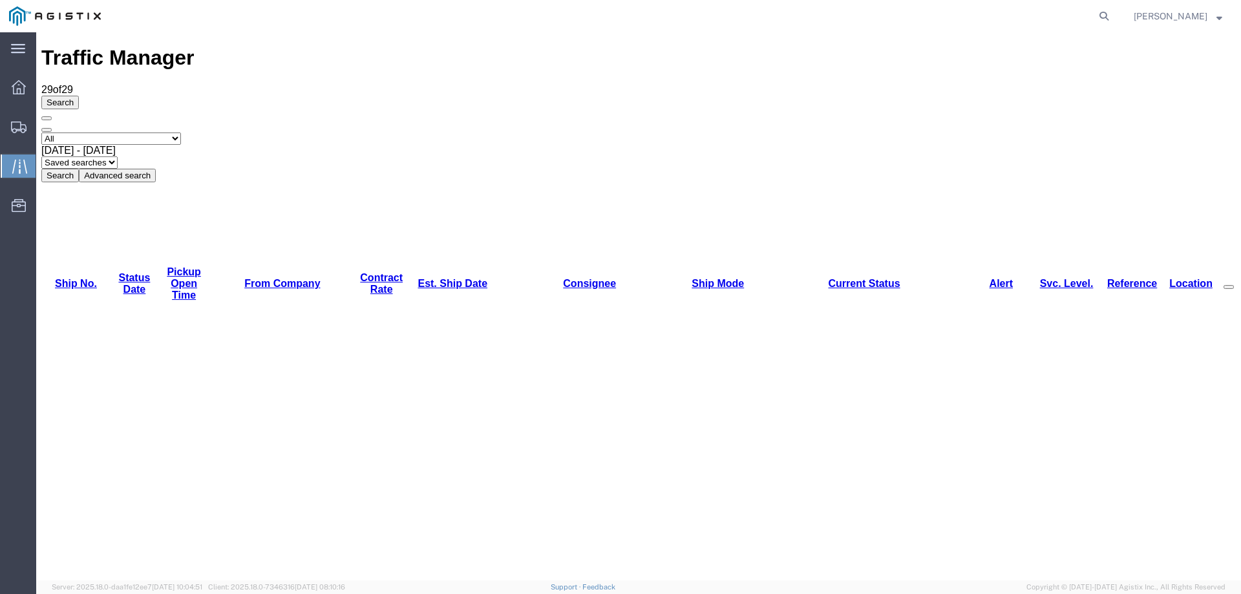
drag, startPoint x: 701, startPoint y: 197, endPoint x: 707, endPoint y: 209, distance: 13.0
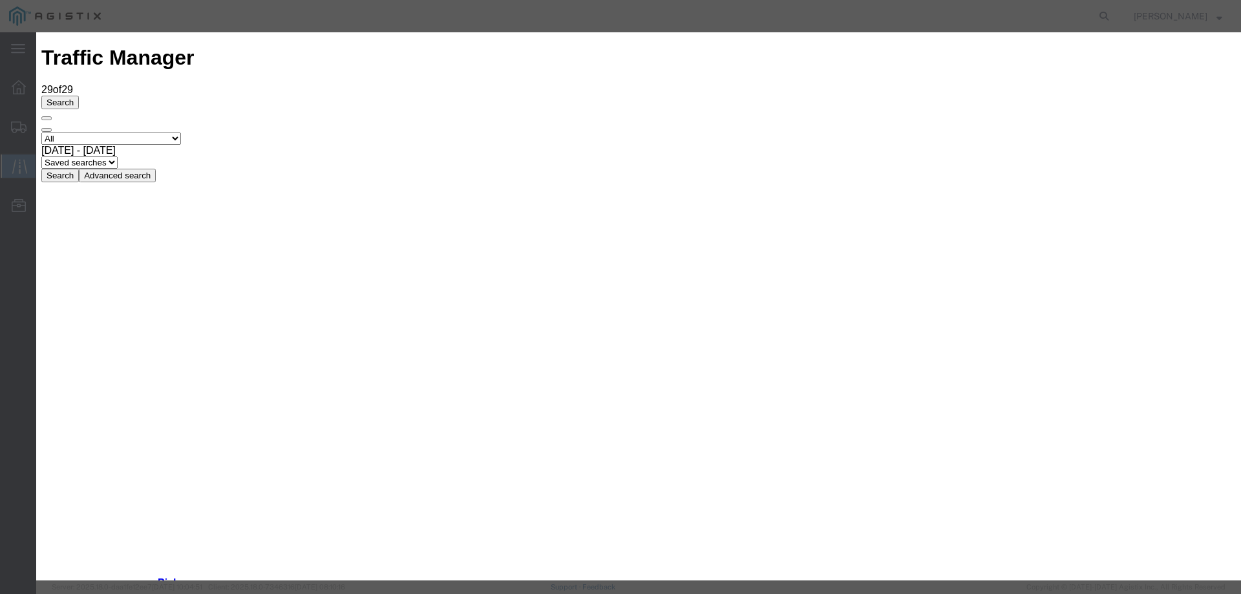
type input "09/03/2025"
type input "10:00 AM"
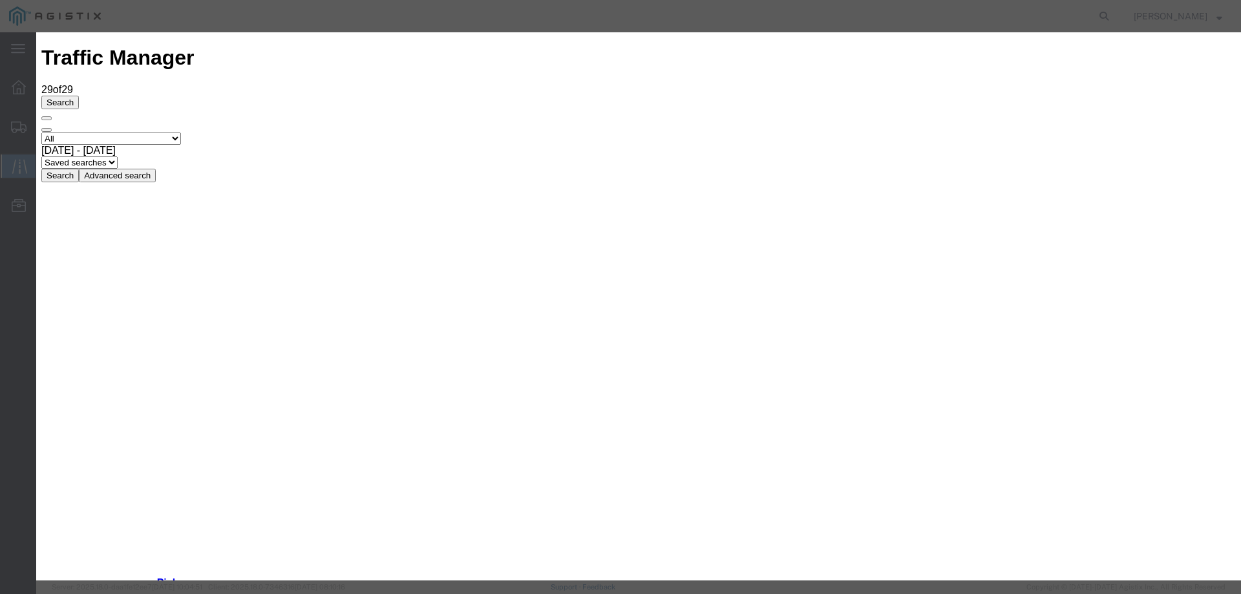
select select "DELIVRED"
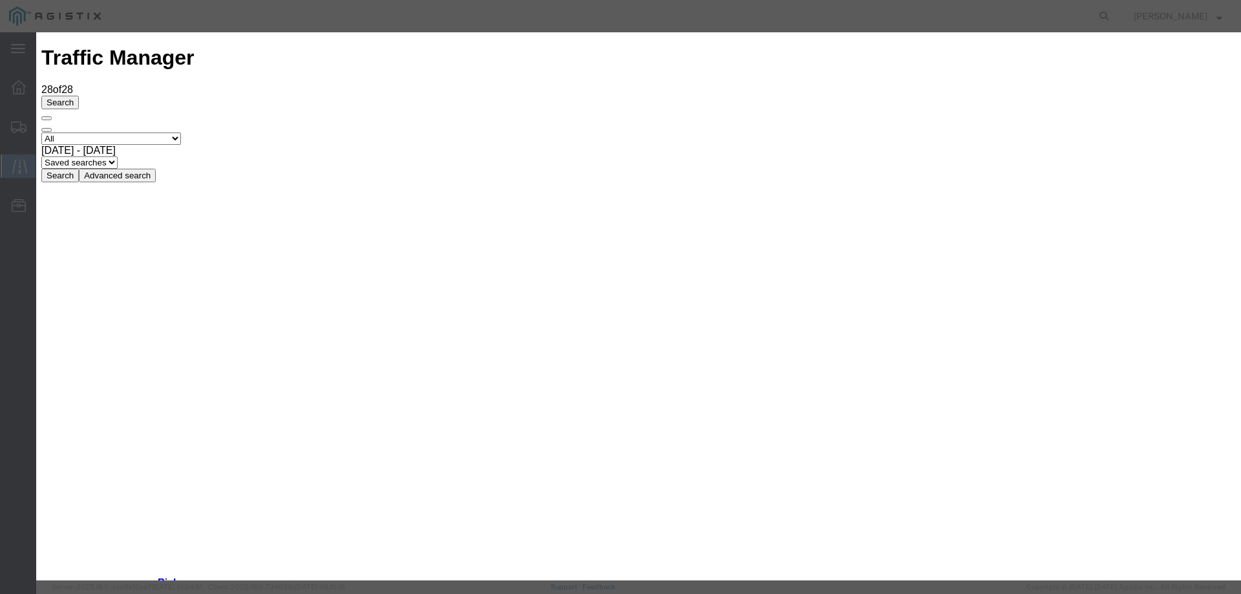
type input "09/03/2025"
type input "10:00 AM"
drag, startPoint x: 395, startPoint y: 187, endPoint x: 396, endPoint y: 196, distance: 9.1
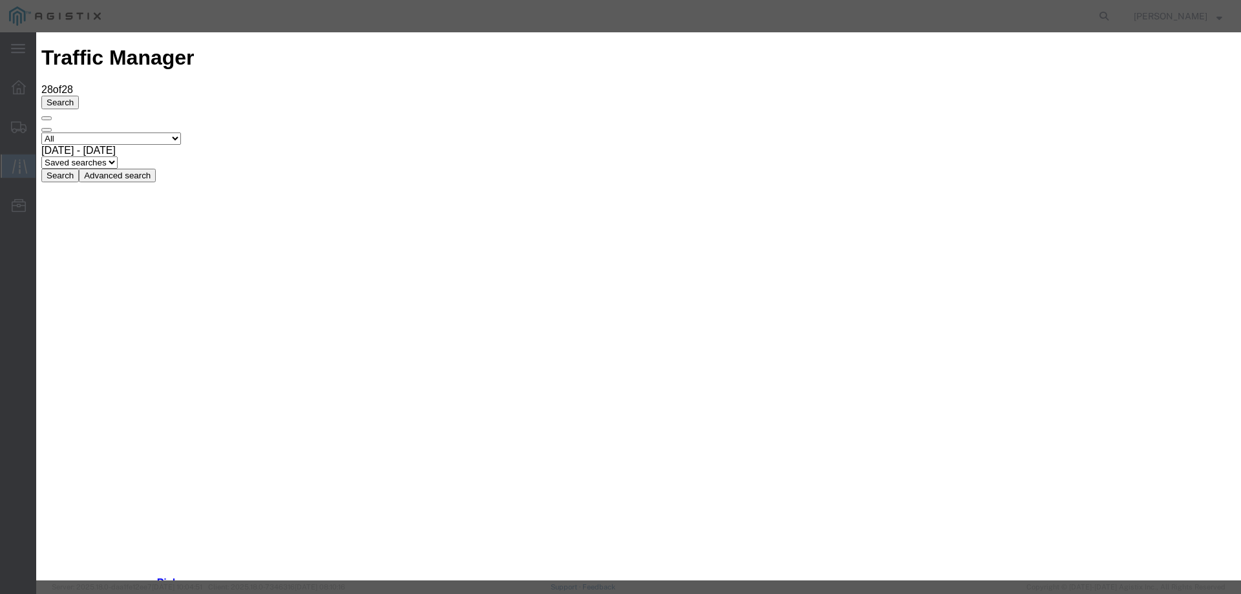
select select "ARVDLVLOC"
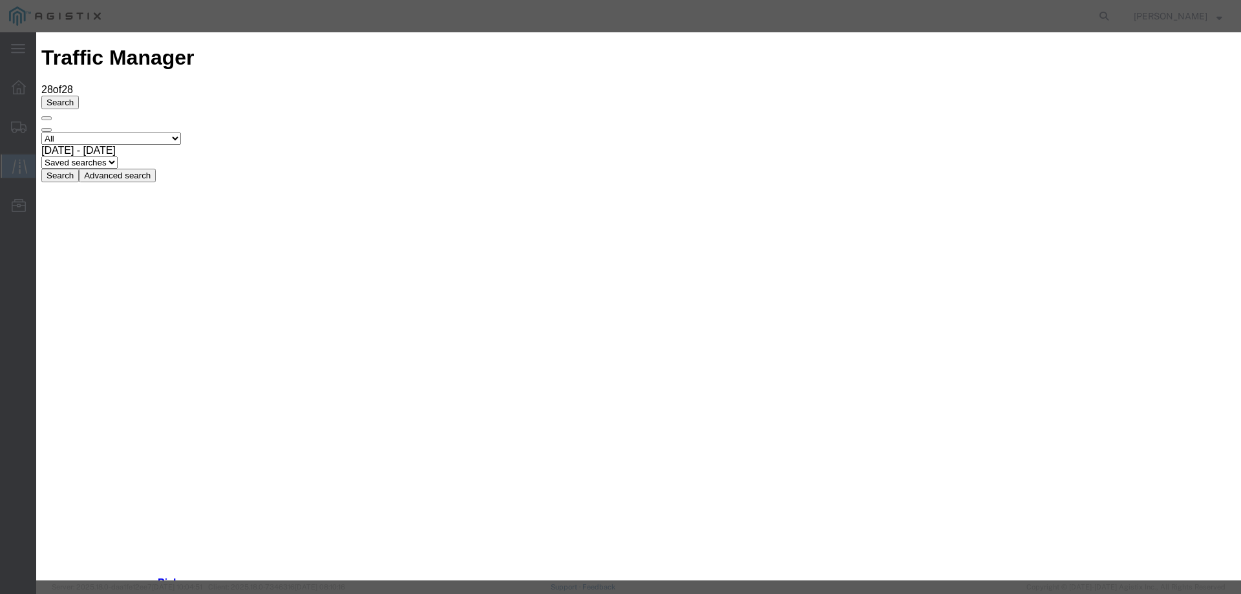
type input "09/03/2025"
type input "10:00 AM"
select select "INTRANST"
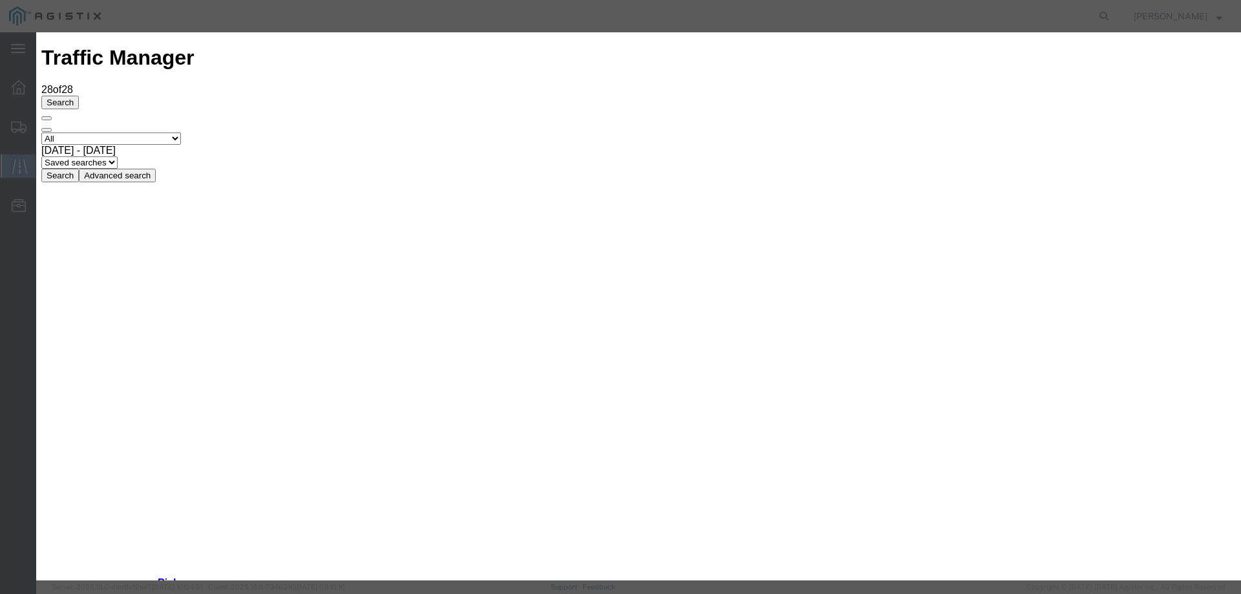
type input "09/03/2025"
type input "10:00 AM"
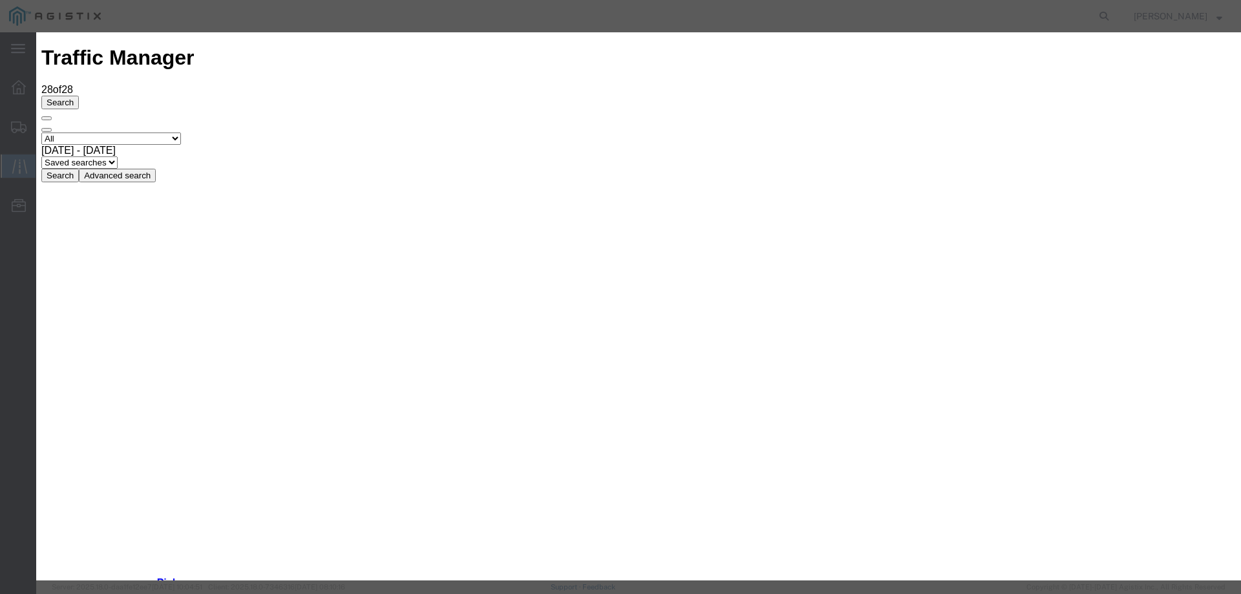
select select "INTRANST"
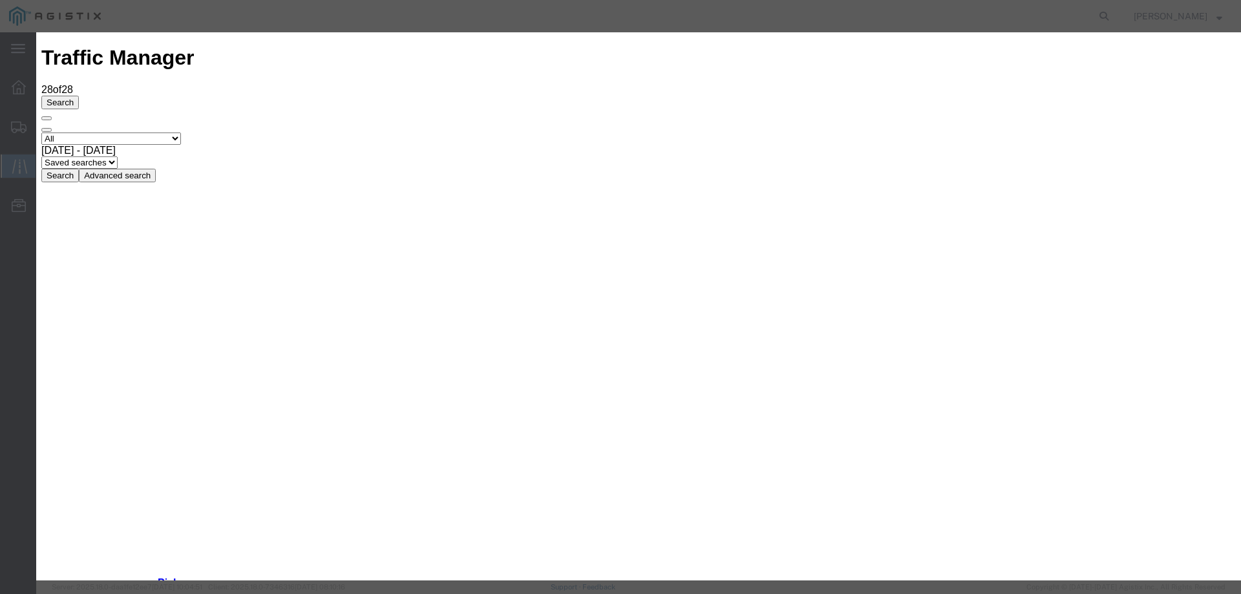
type input "09/03/2025"
type input "10:00 AM"
select select "INTRANST"
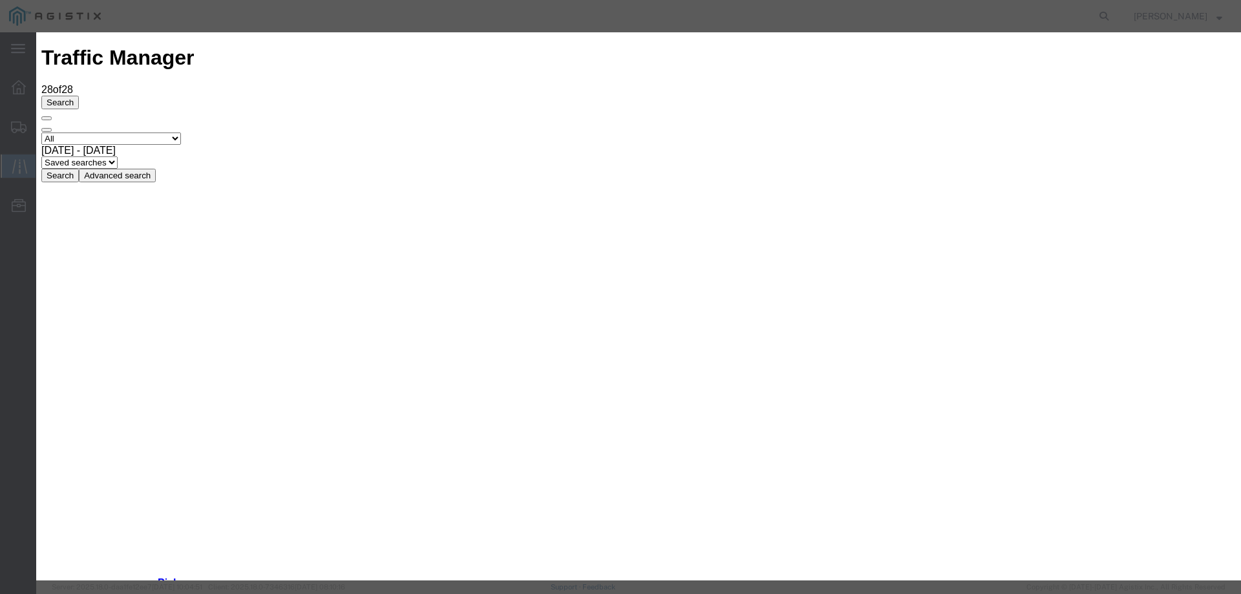
type input "09/03/2025"
type input "10:00 AM"
drag, startPoint x: 399, startPoint y: 182, endPoint x: 407, endPoint y: 189, distance: 10.5
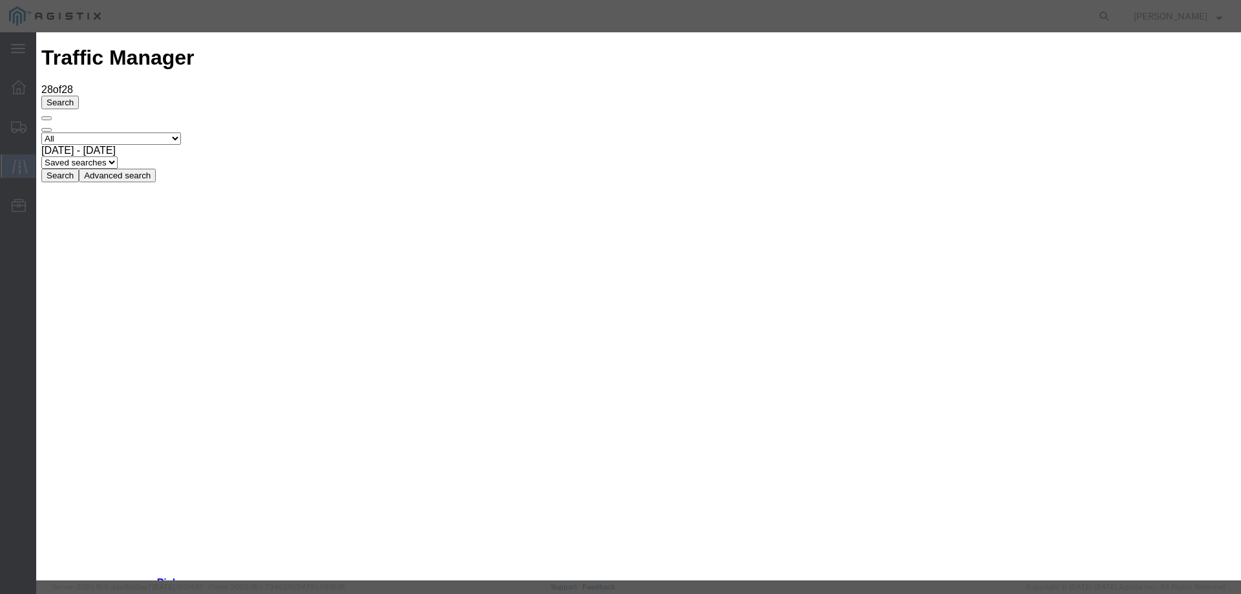
select select "INTRANST"
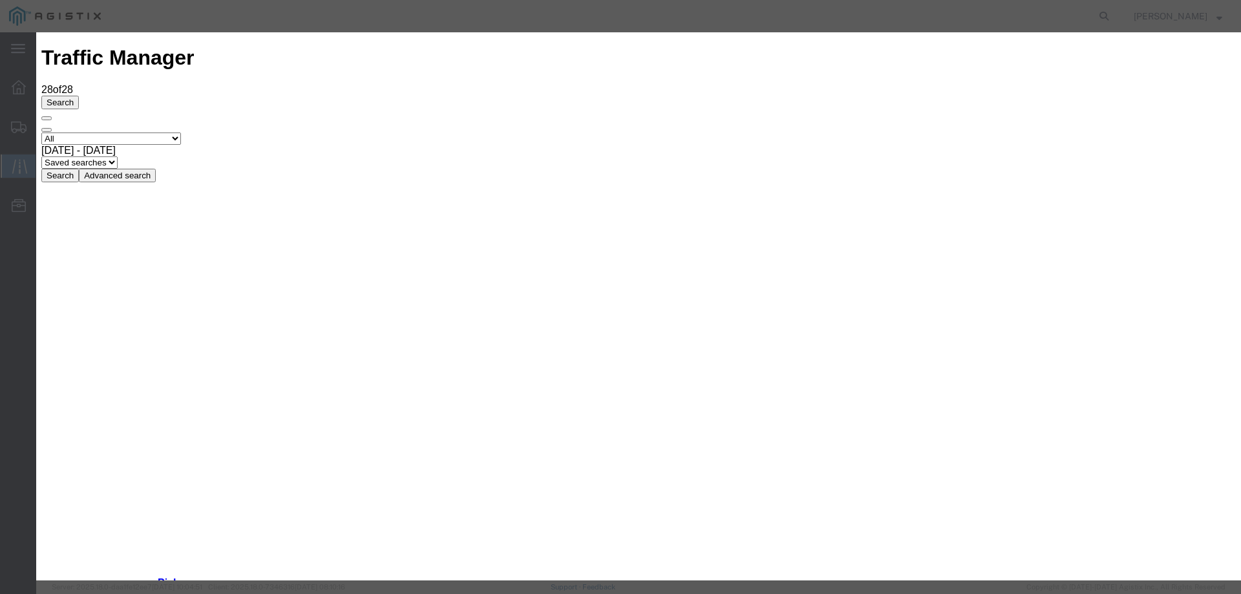
type input "09/03/2025"
type input "10:00 AM"
select select "INTRANST"
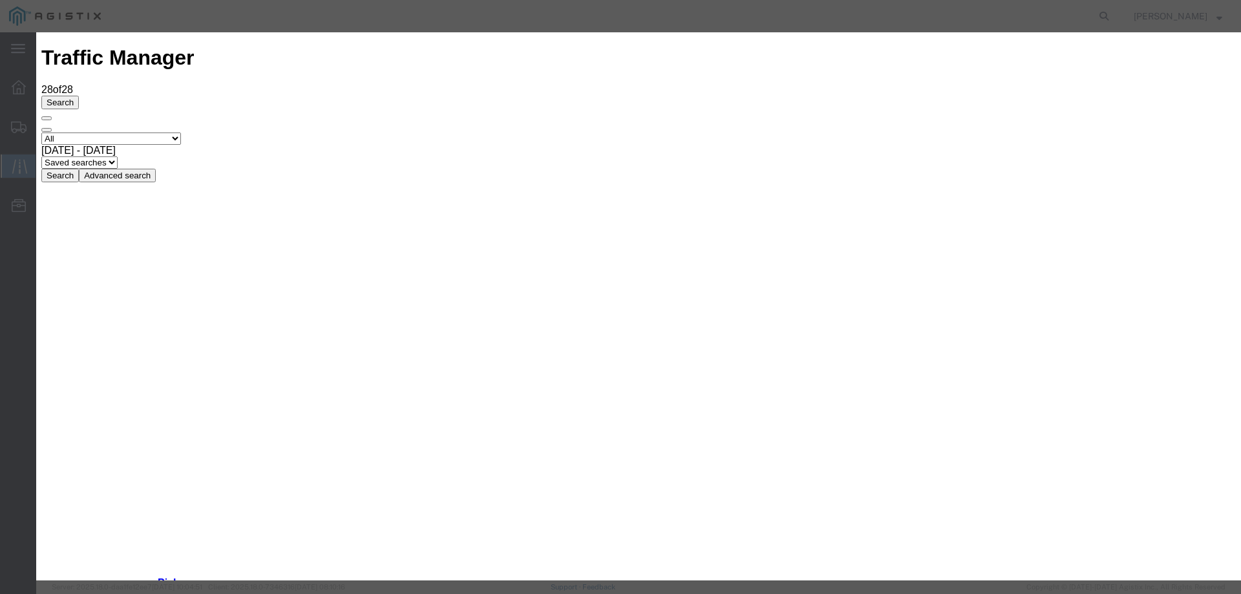
type input "09/03/2025"
type input "10:00 AM"
select select "DELIVRED"
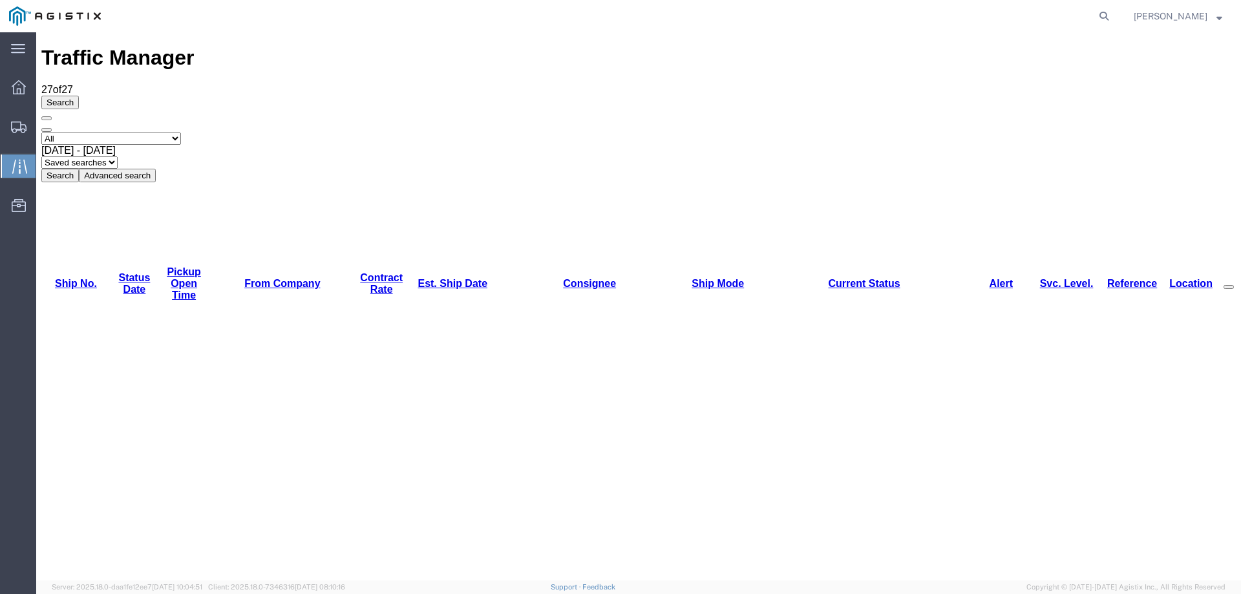
click at [744, 96] on div "Search Select status [No transit records] All Arrival Notice Available Arrival …" at bounding box center [638, 139] width 1195 height 87
click at [21, 164] on icon at bounding box center [19, 166] width 15 height 15
click at [16, 131] on icon at bounding box center [19, 128] width 16 height 12
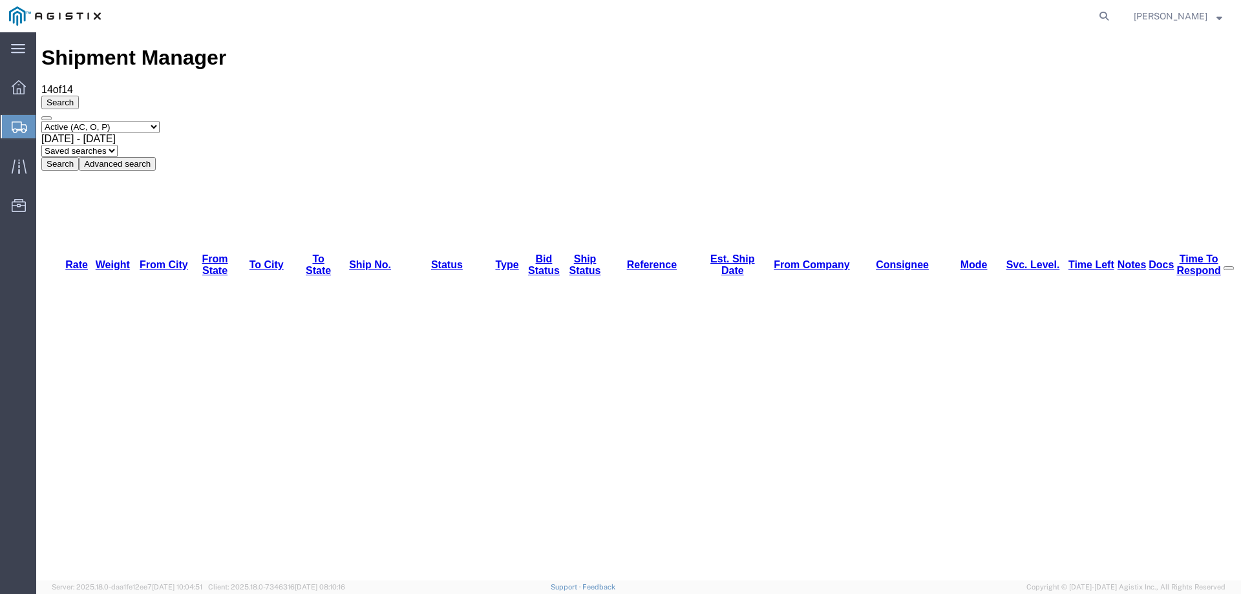
click at [17, 124] on icon at bounding box center [20, 128] width 16 height 12
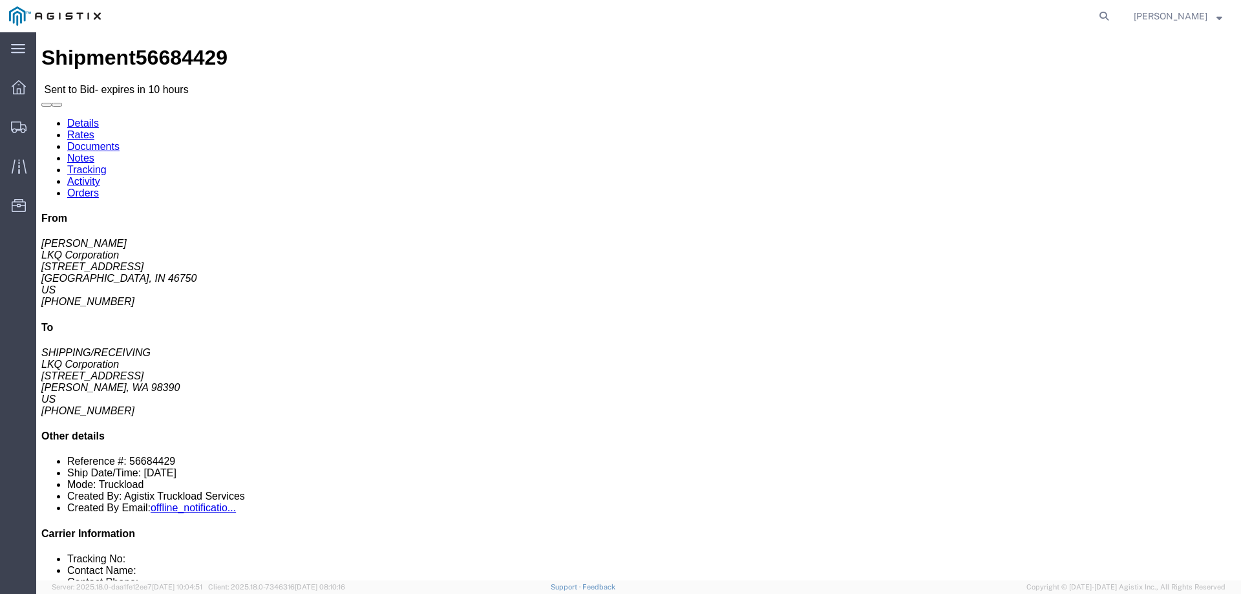
click link "Notes"
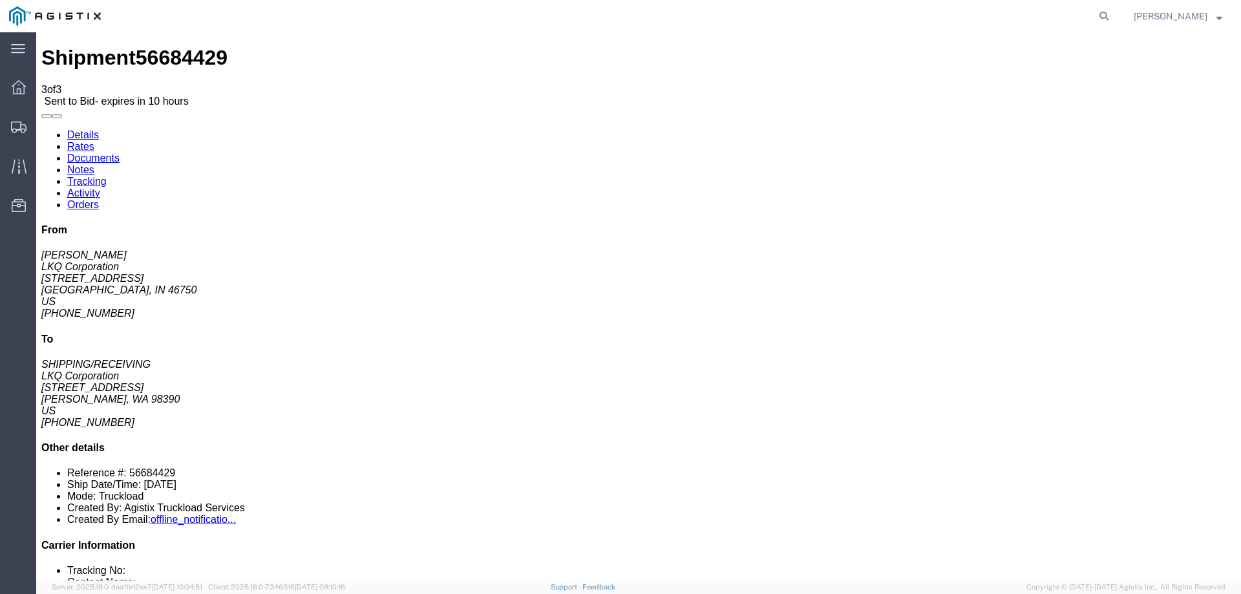
click at [82, 129] on link "Details" at bounding box center [83, 134] width 32 height 11
click link "Enter / Modify Bid"
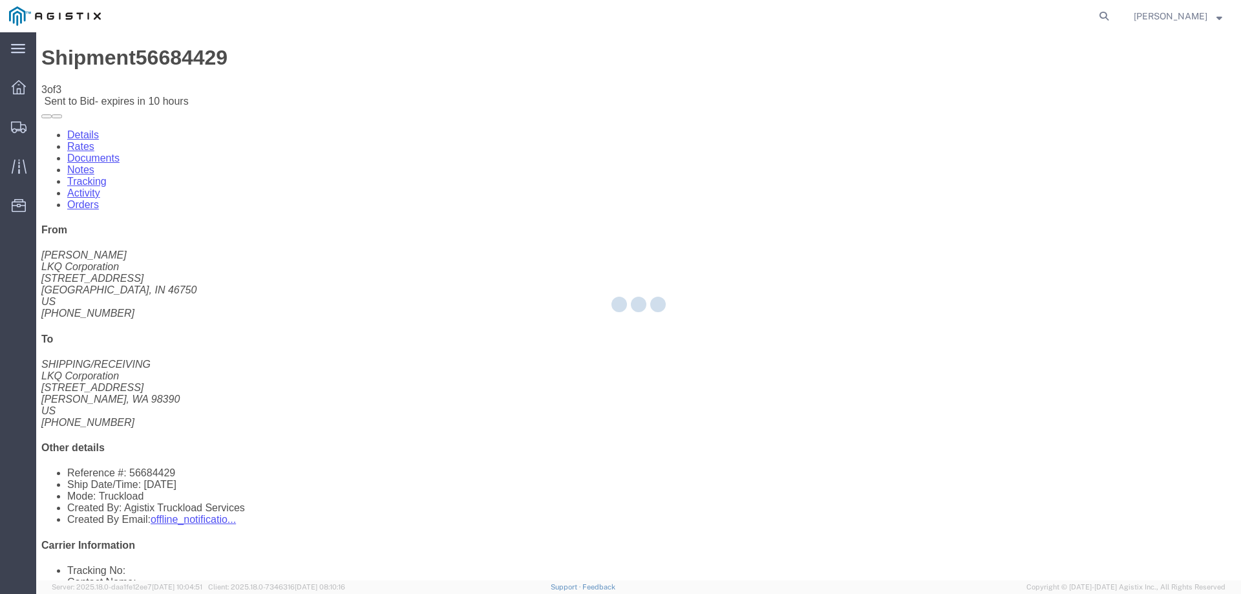
select select "146"
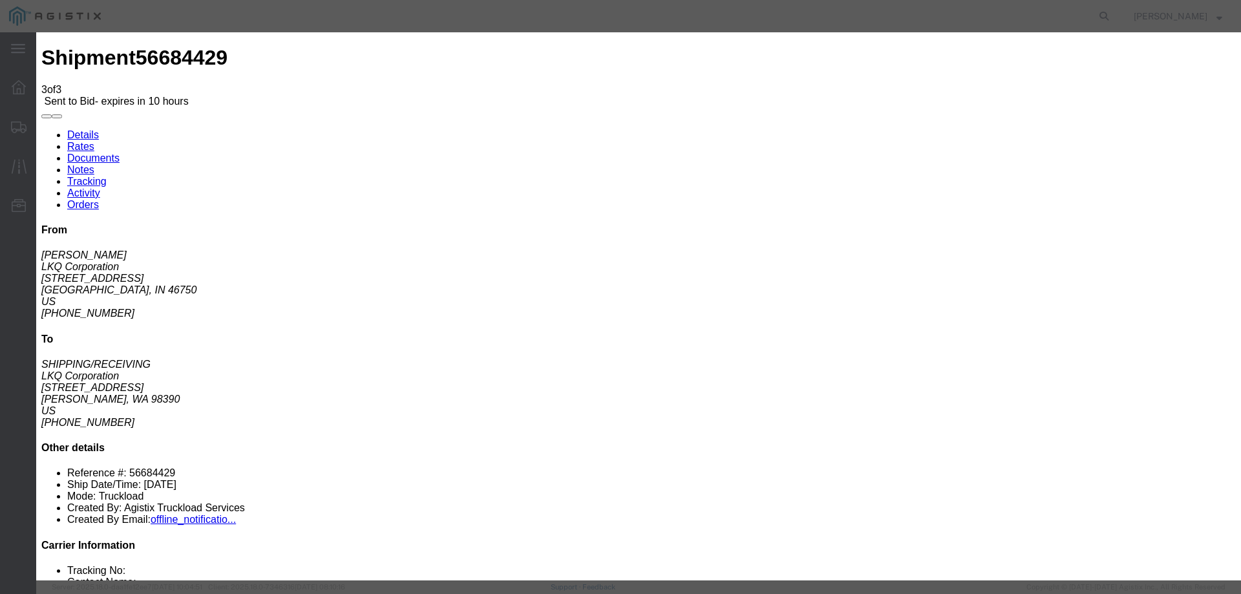
click select "Select CONESTOGA DFRM/STEP Economy TL Flatbed Intermodal LTL Standard Next Day …"
select select "25032"
click select "Select CONESTOGA DFRM/STEP Economy TL Flatbed Intermodal LTL Standard Next Day …"
drag, startPoint x: 873, startPoint y: 116, endPoint x: 877, endPoint y: 123, distance: 8.4
click input "text"
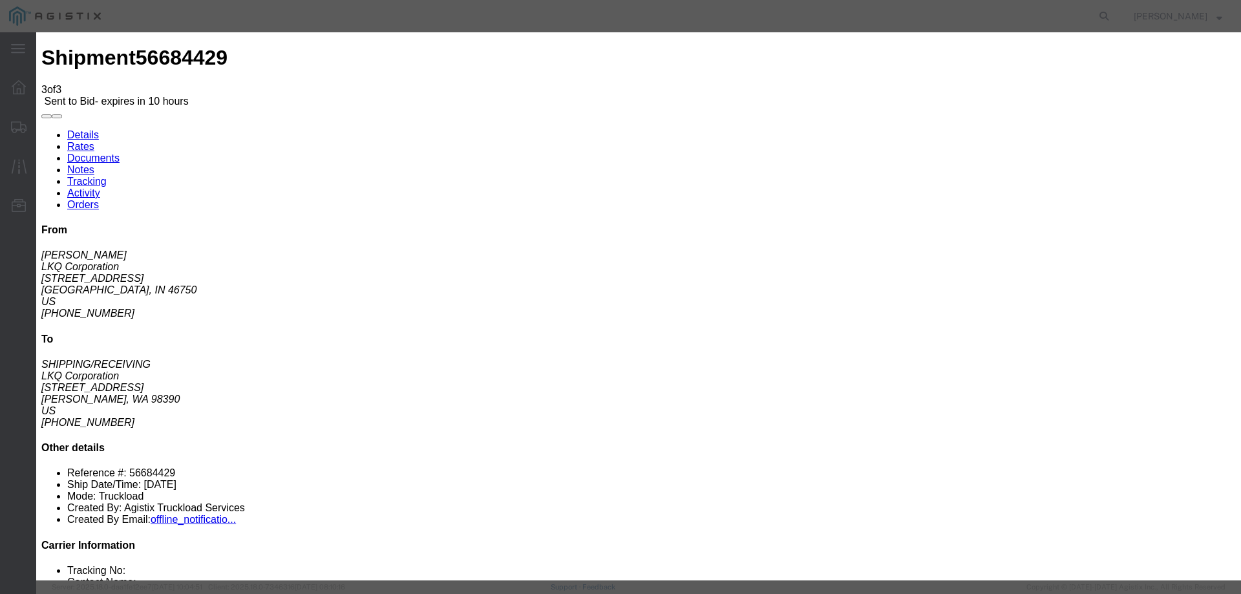
type input "ats"
click input "number"
drag, startPoint x: 482, startPoint y: 58, endPoint x: 431, endPoint y: 27, distance: 60.6
click h3 "Enter Bid"
click input "number"
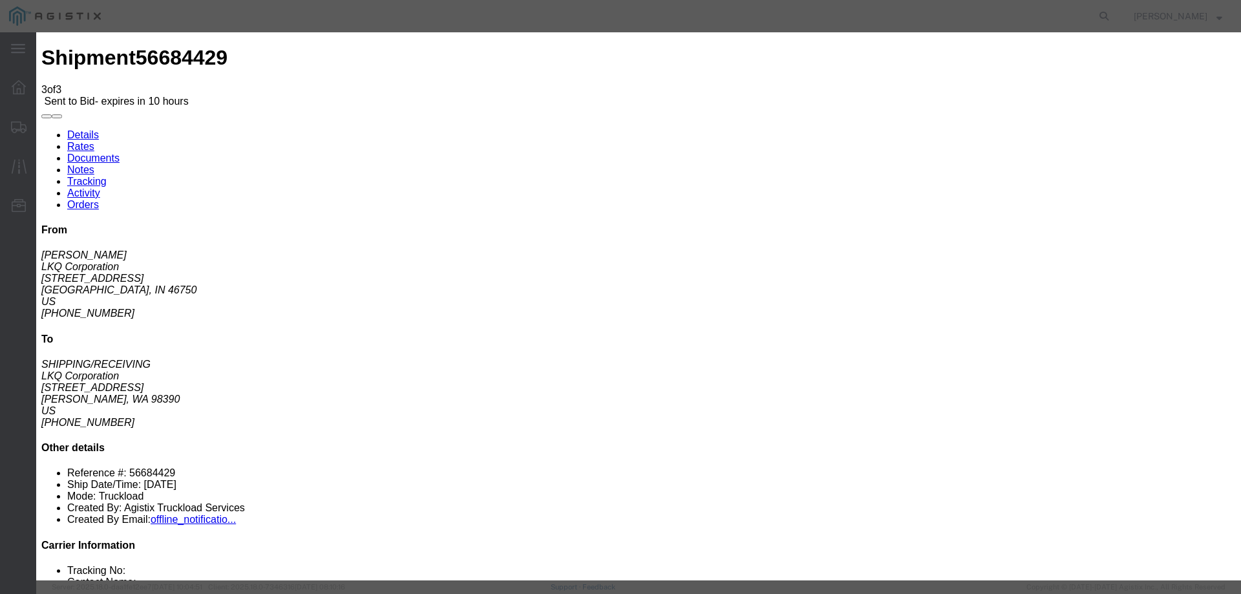
type input "1800"
click button "Submit"
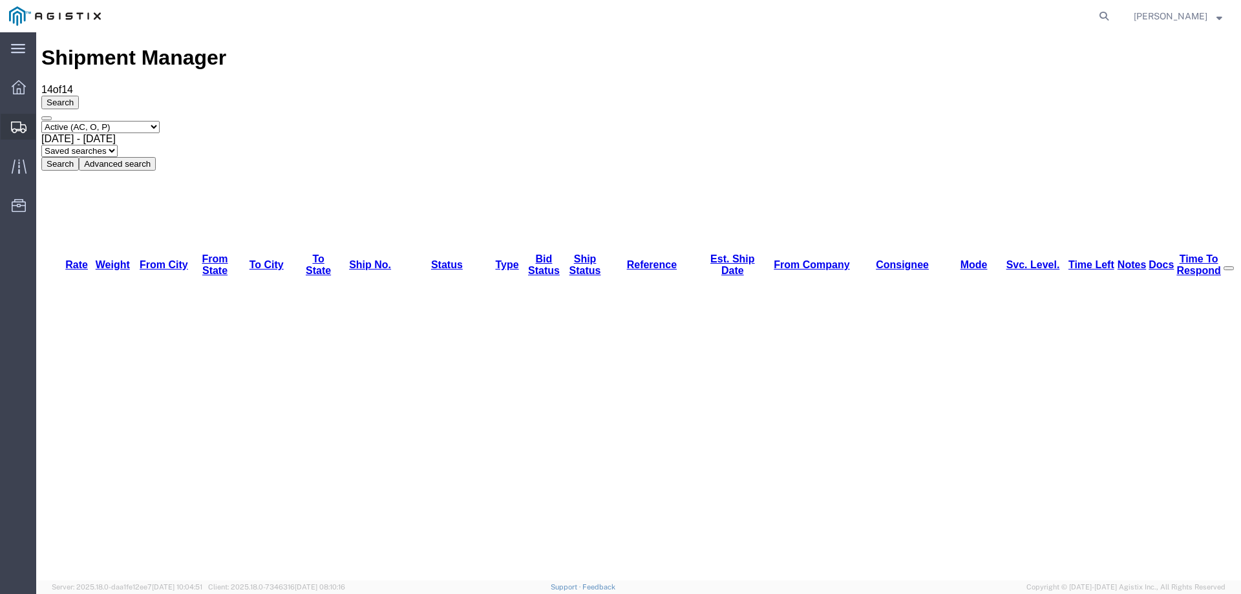
click at [23, 131] on icon at bounding box center [19, 128] width 16 height 12
click at [14, 126] on icon at bounding box center [20, 128] width 16 height 12
click at [12, 117] on div at bounding box center [19, 126] width 36 height 23
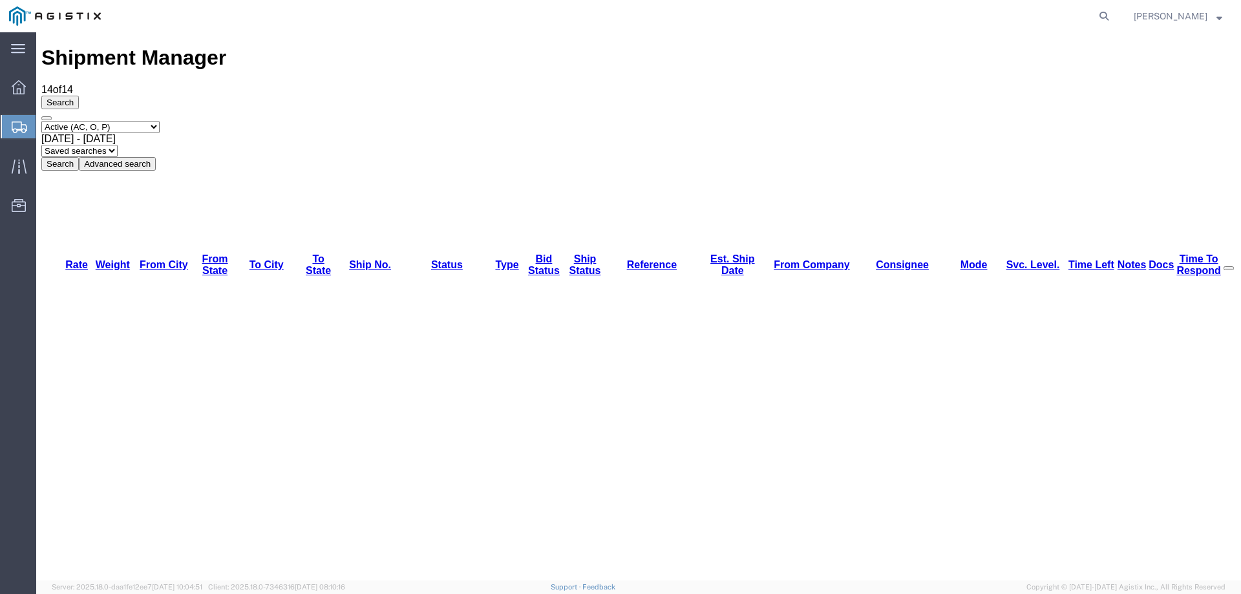
click at [11, 123] on div at bounding box center [19, 126] width 36 height 23
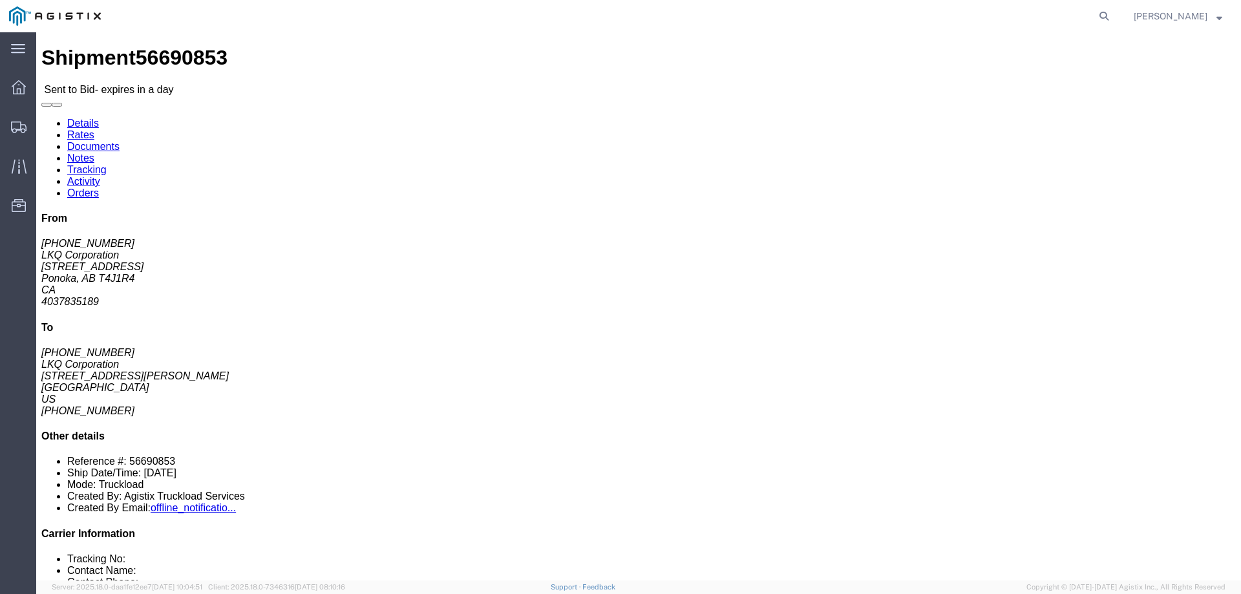
click link "Enter / Modify Bid"
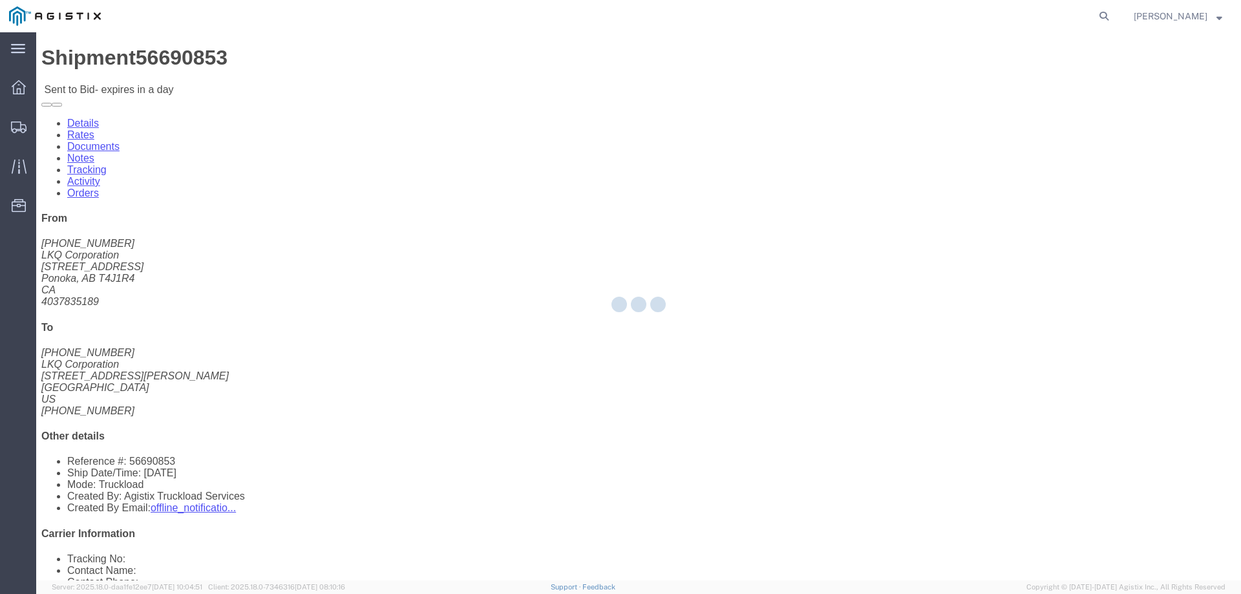
select select "146"
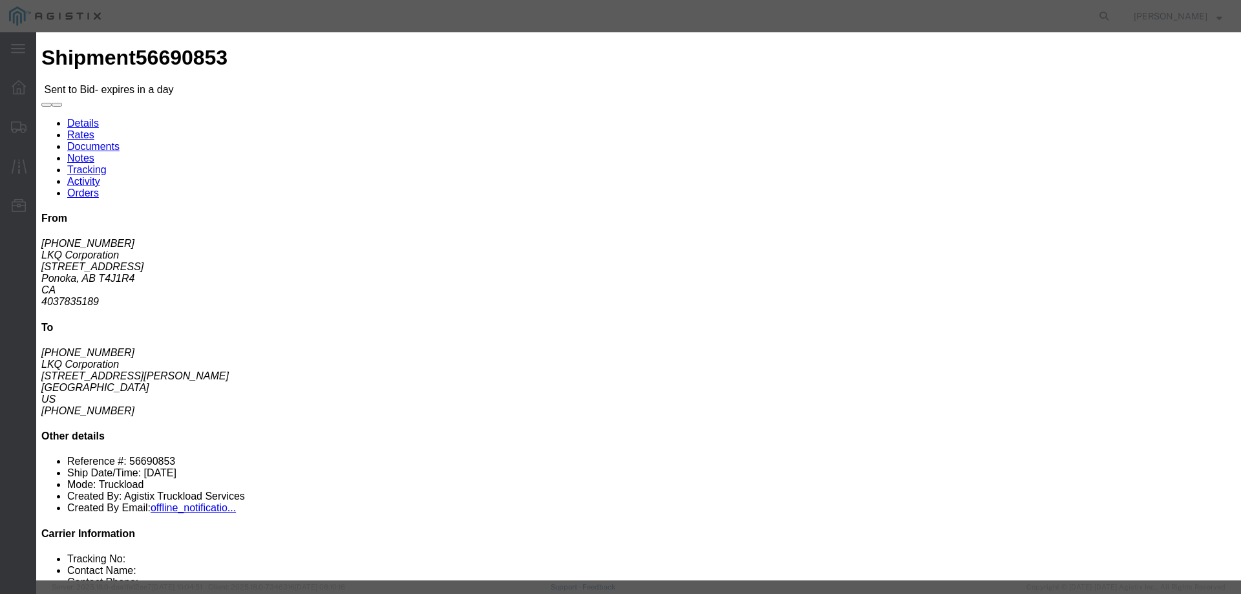
drag, startPoint x: 663, startPoint y: 120, endPoint x: 776, endPoint y: 154, distance: 118.2
click select "Select CONESTOGA DFRM/STEP Economy TL Flatbed Intermodal LTL Standard Next Day …"
select select "25032"
click select "Select CONESTOGA DFRM/STEP Economy TL Flatbed Intermodal LTL Standard Next Day …"
drag, startPoint x: 870, startPoint y: 123, endPoint x: 903, endPoint y: 121, distance: 33.1
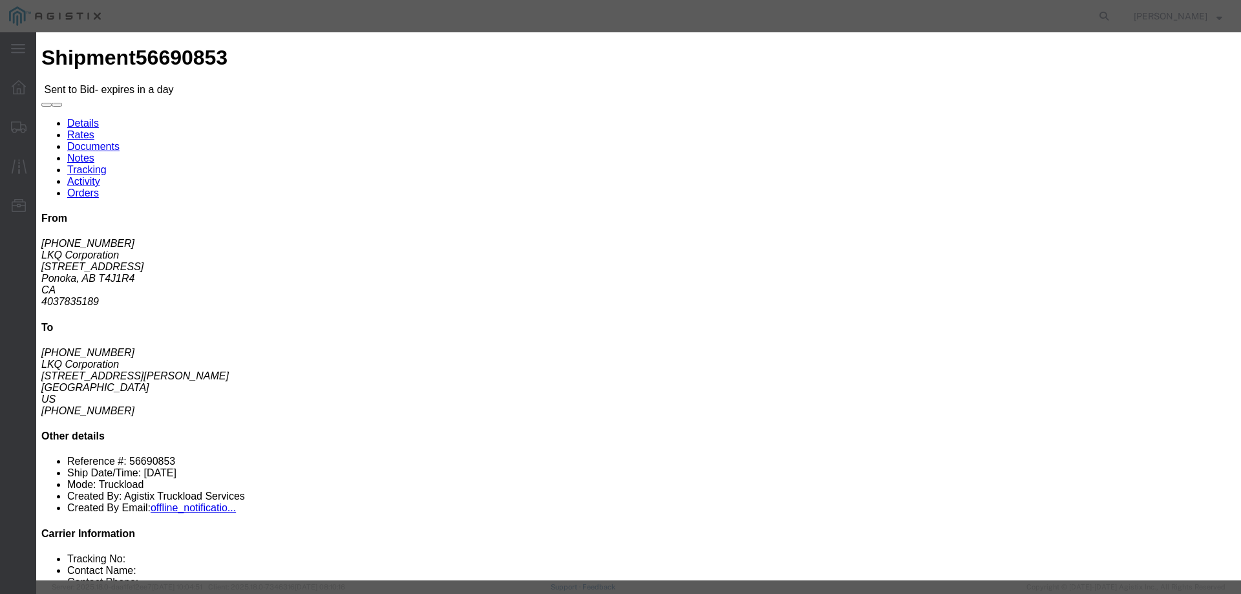
click input "text"
type input "ats"
click input "number"
type input "1785"
click button "Submit"
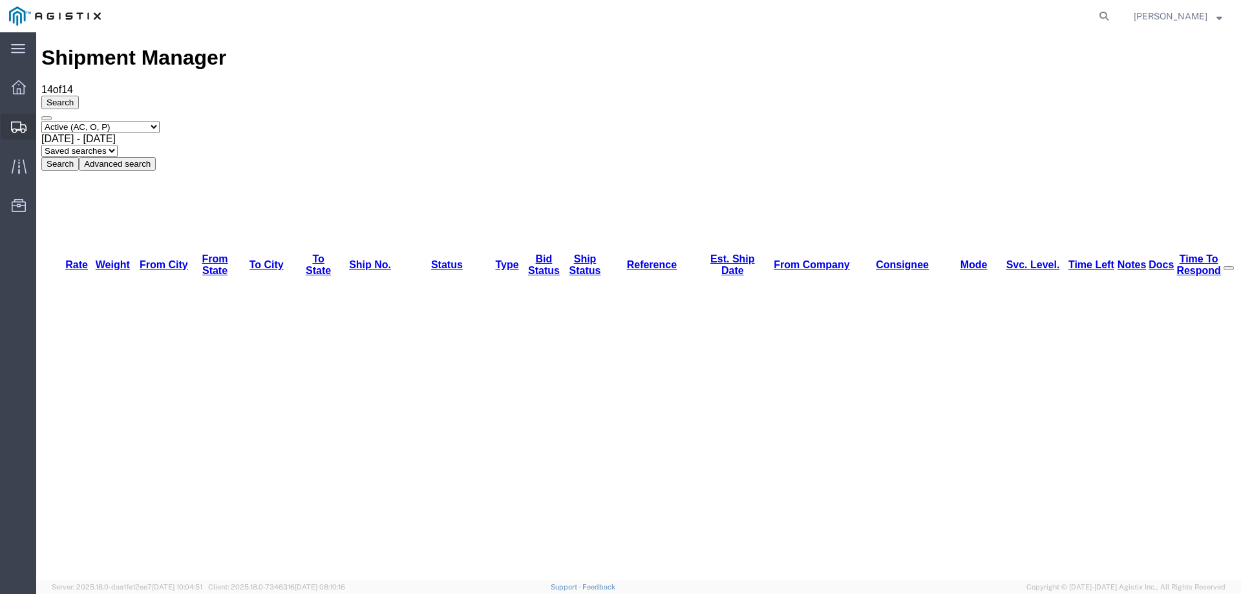
click at [21, 127] on icon at bounding box center [19, 128] width 16 height 12
click at [724, 121] on div "Select status Active (AC, O, P) All Approved Awaiting Confirmation (AC) Booked …" at bounding box center [638, 146] width 1195 height 50
click at [17, 164] on icon at bounding box center [19, 166] width 15 height 15
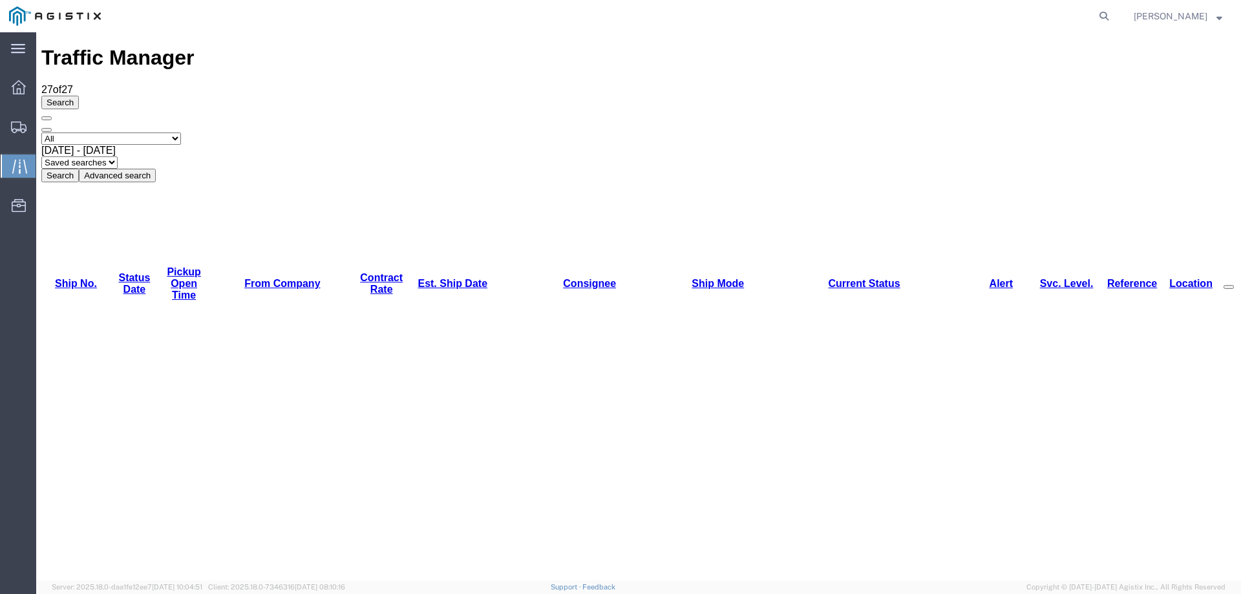
click at [418, 278] on link "Est. Ship Date" at bounding box center [453, 283] width 70 height 11
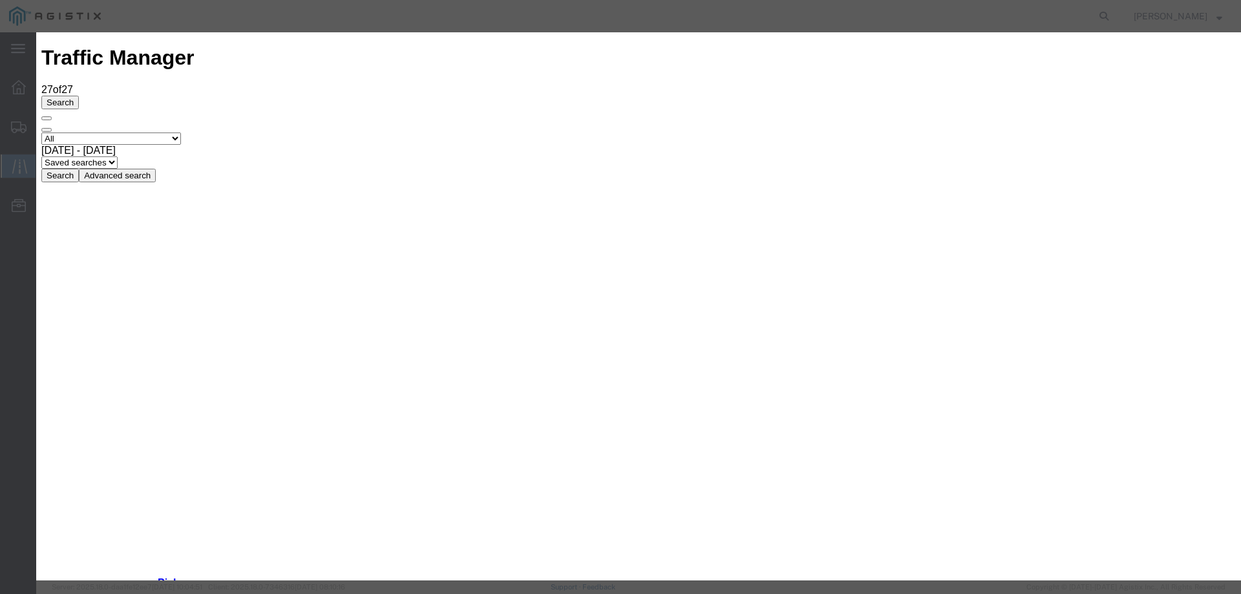
type input "09/03/2025"
type input "11:00 AM"
select select "INTRANST"
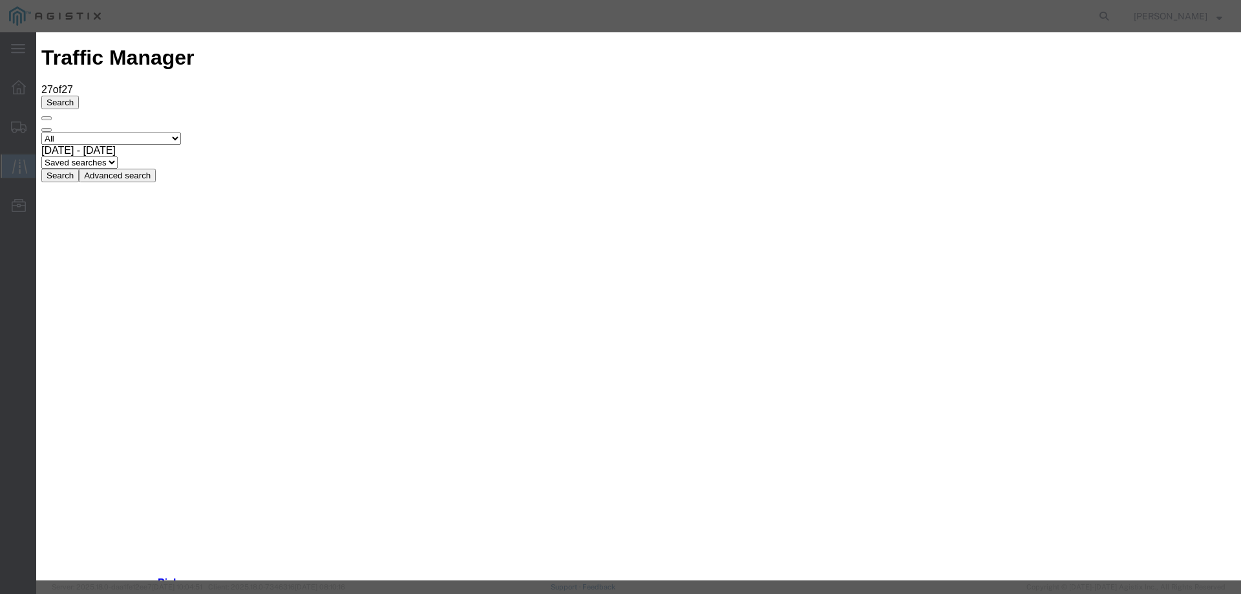
type input "09/03/2025"
type input "11:00 AM"
select select "INTRANST"
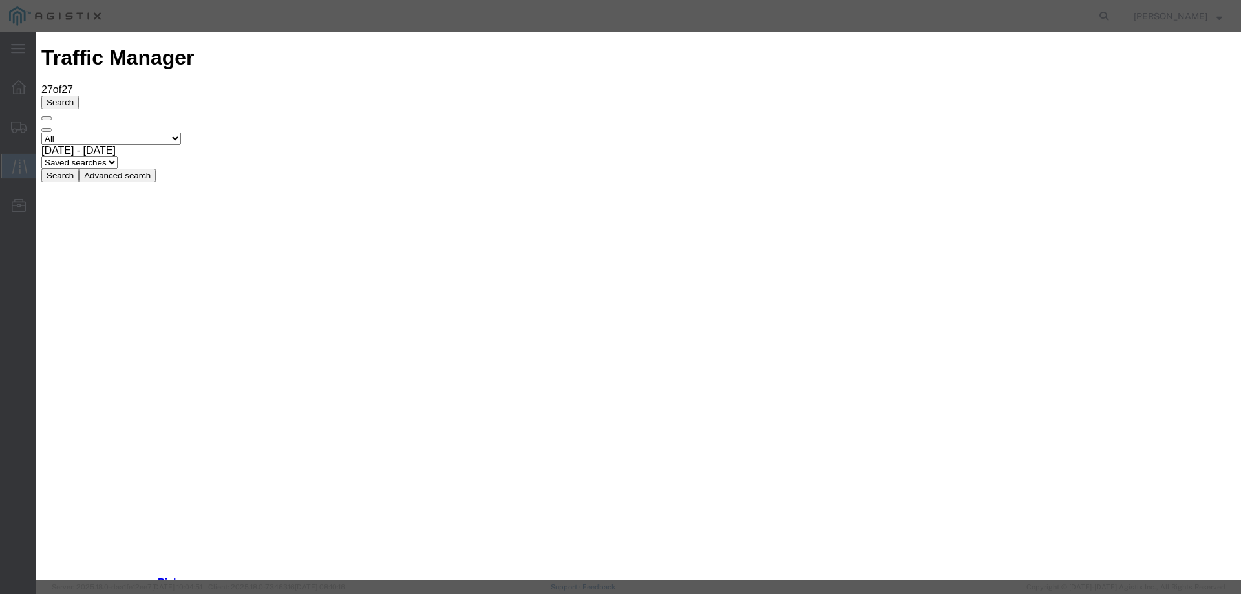
type input "09/03/2025"
type input "11:00 AM"
select select "INTRANST"
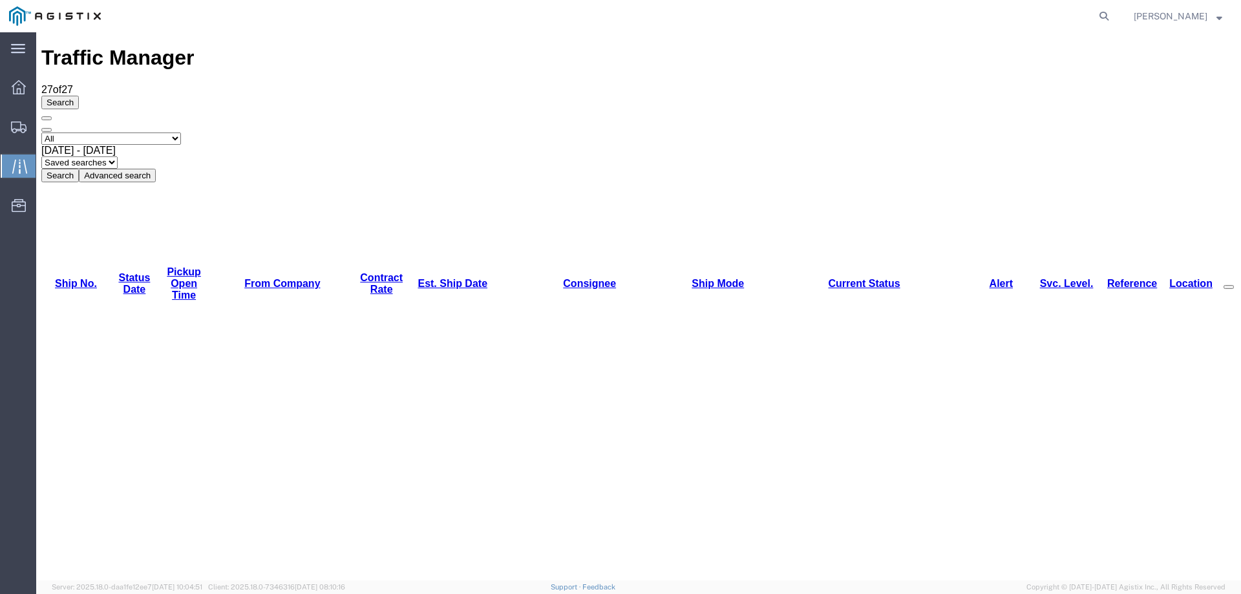
click at [23, 120] on svg-icon at bounding box center [19, 126] width 16 height 13
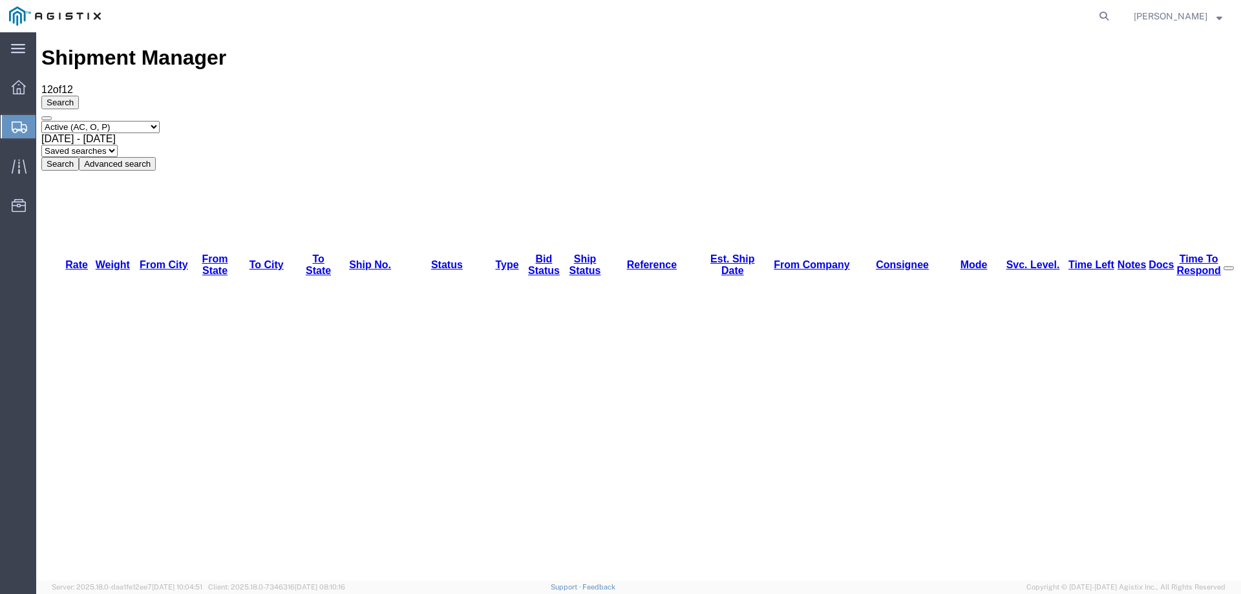
click at [9, 133] on div at bounding box center [19, 126] width 36 height 23
click at [778, 121] on div "Select status Active (AC, O, P) All Approved Awaiting Confirmation (AC) Booked …" at bounding box center [638, 146] width 1195 height 50
click at [12, 122] on icon at bounding box center [20, 128] width 16 height 12
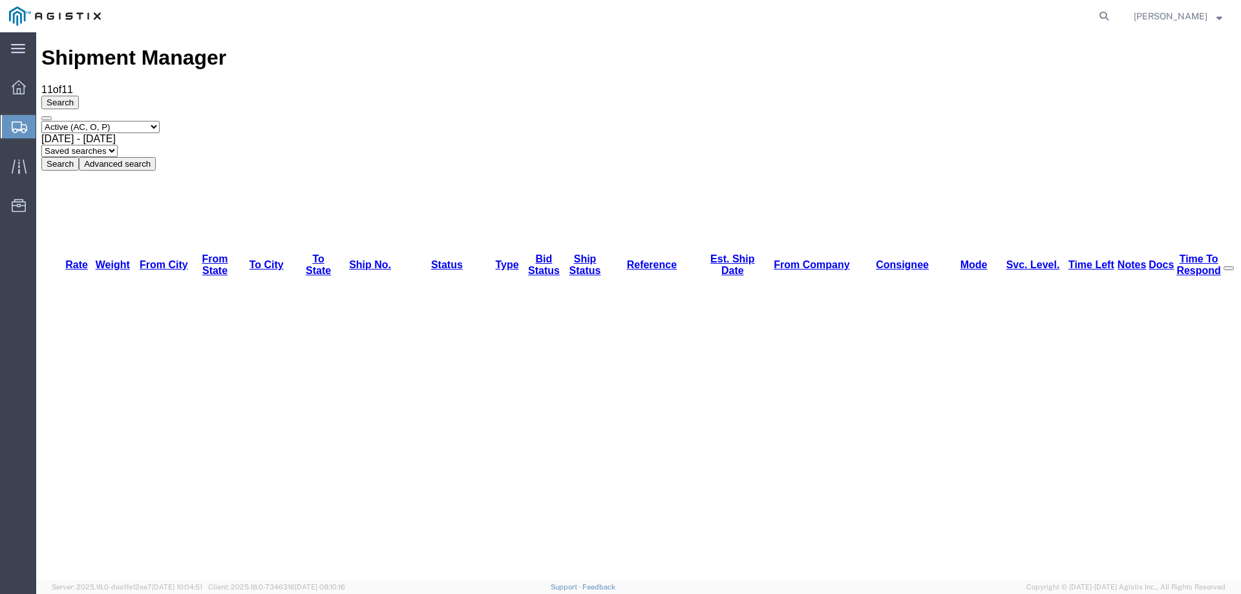
click at [0, 122] on ul "Dashboard Shipments Traffic Resources Address Book Saved Searches" at bounding box center [18, 153] width 36 height 158
click at [5, 122] on div at bounding box center [19, 126] width 36 height 23
click at [19, 127] on icon at bounding box center [20, 128] width 16 height 12
click at [9, 120] on div at bounding box center [19, 126] width 36 height 23
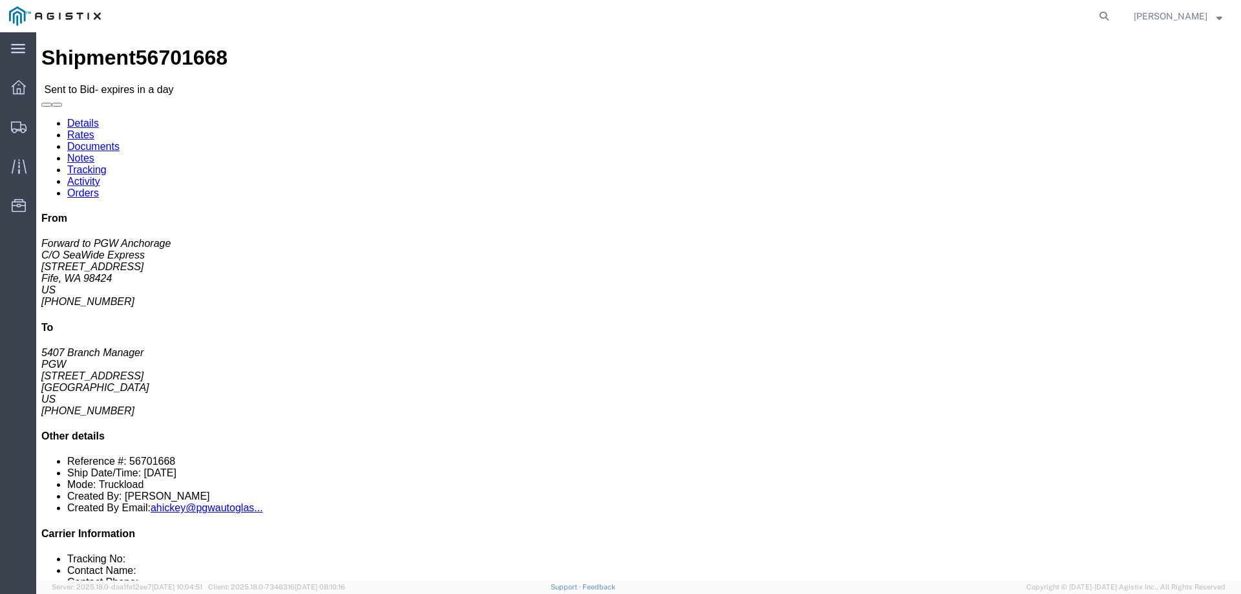
click b "56701668"
copy b "56701668"
click link "Enter / Modify Bid"
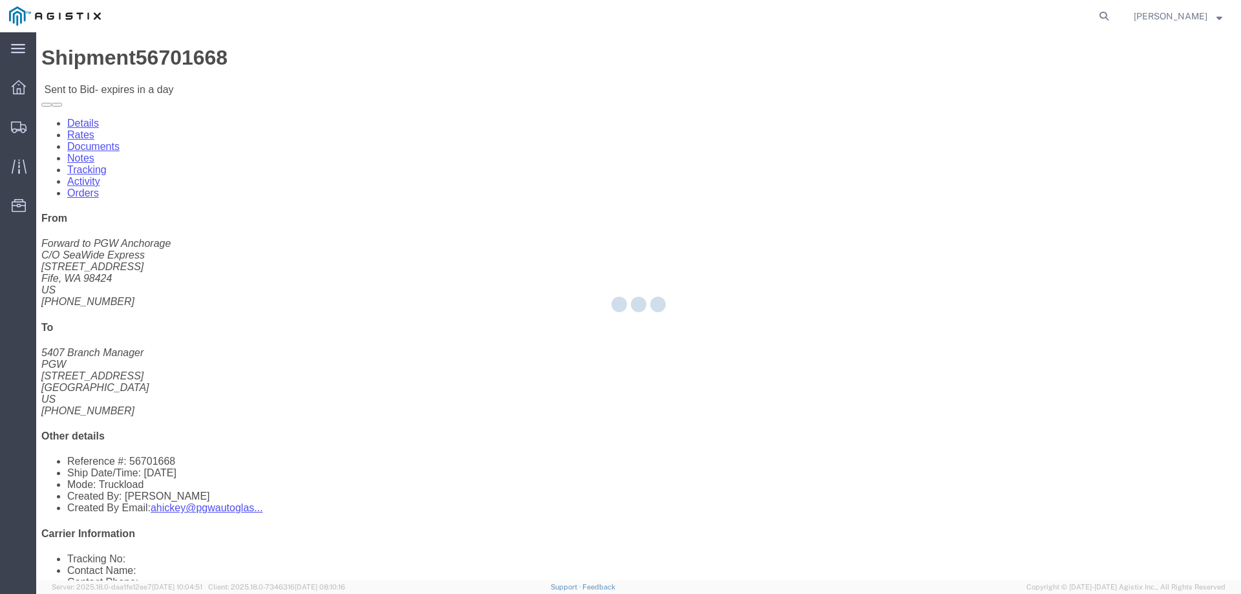
select select "146"
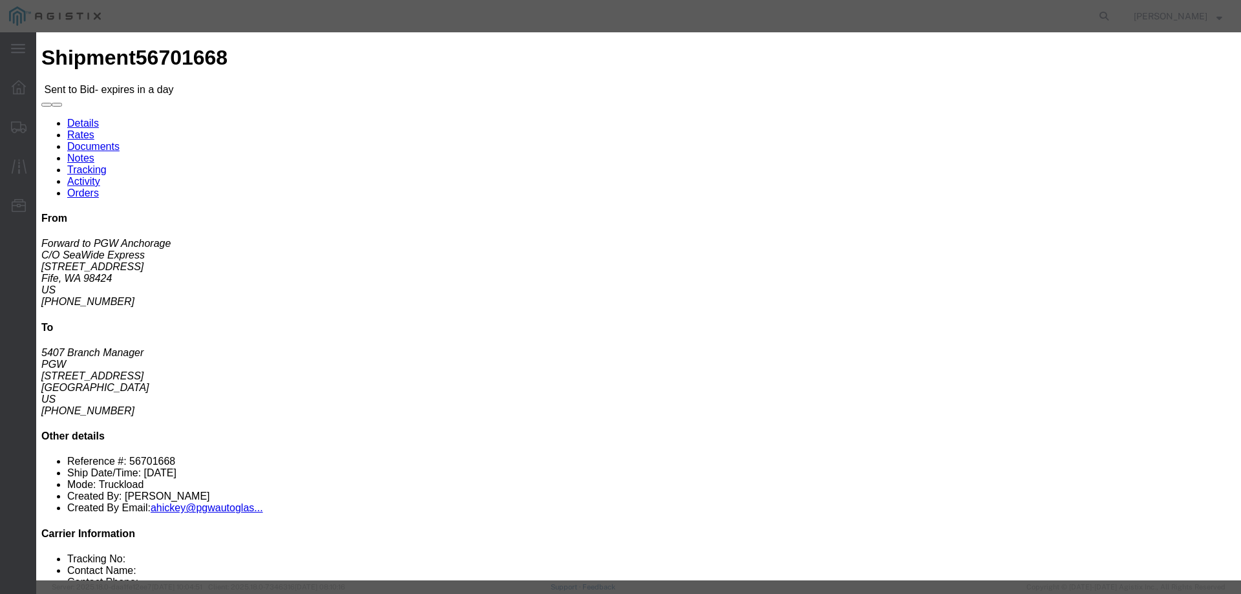
drag, startPoint x: 655, startPoint y: 116, endPoint x: 692, endPoint y: 127, distance: 38.4
click select "Select CONESTOGA DFRM/STEP Economy TL Flatbed Intermodal LTL Standard Next Day …"
select select "25032"
click select "Select CONESTOGA DFRM/STEP Economy TL Flatbed Intermodal LTL Standard Next Day …"
drag, startPoint x: 855, startPoint y: 120, endPoint x: 918, endPoint y: 128, distance: 63.3
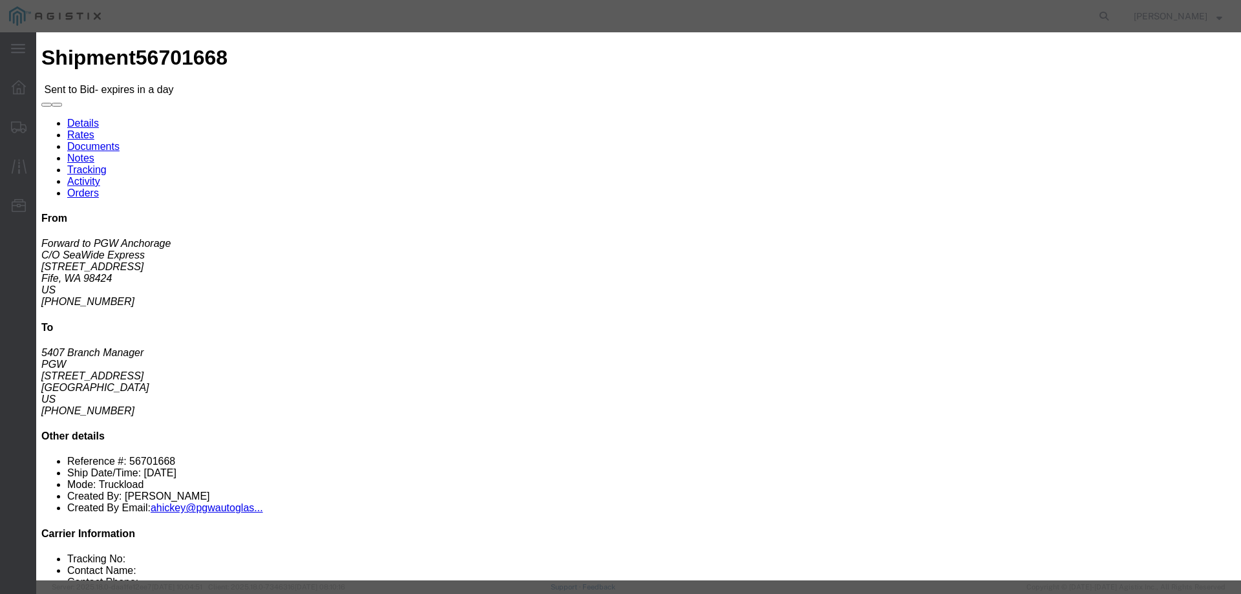
click input "text"
type input "ats"
click input "number"
type input "2175"
click button "Submit"
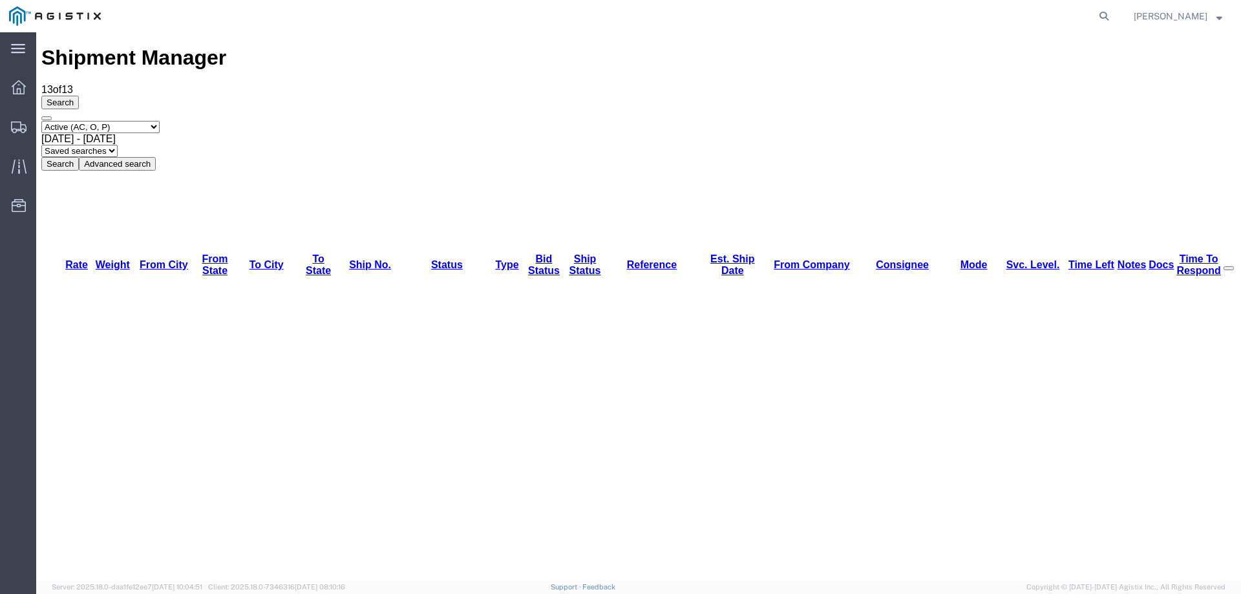
click at [16, 120] on svg-icon at bounding box center [19, 126] width 16 height 13
click at [451, 253] on th "Status" at bounding box center [447, 265] width 87 height 25
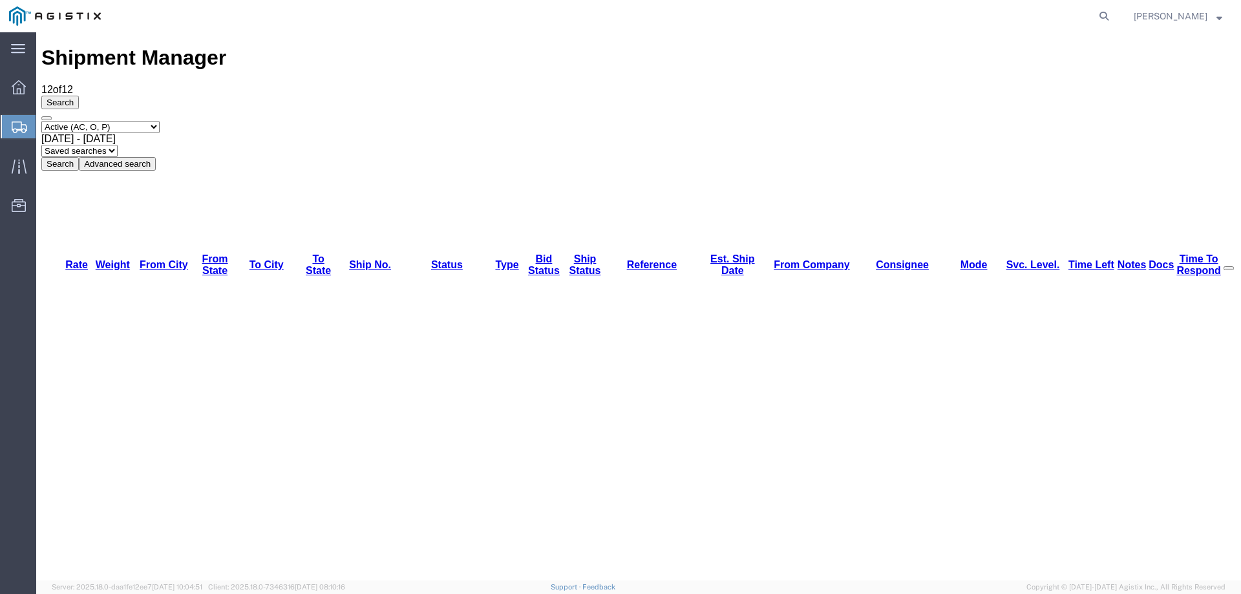
click at [16, 126] on icon at bounding box center [20, 128] width 16 height 12
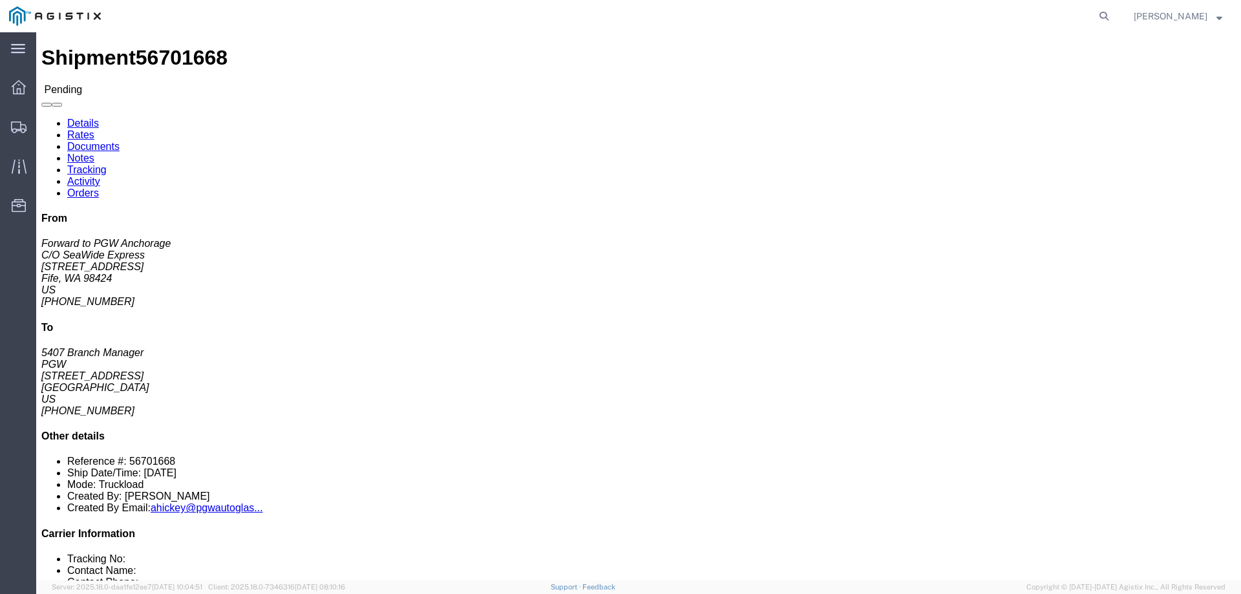
click button "Enter / Modify Bid"
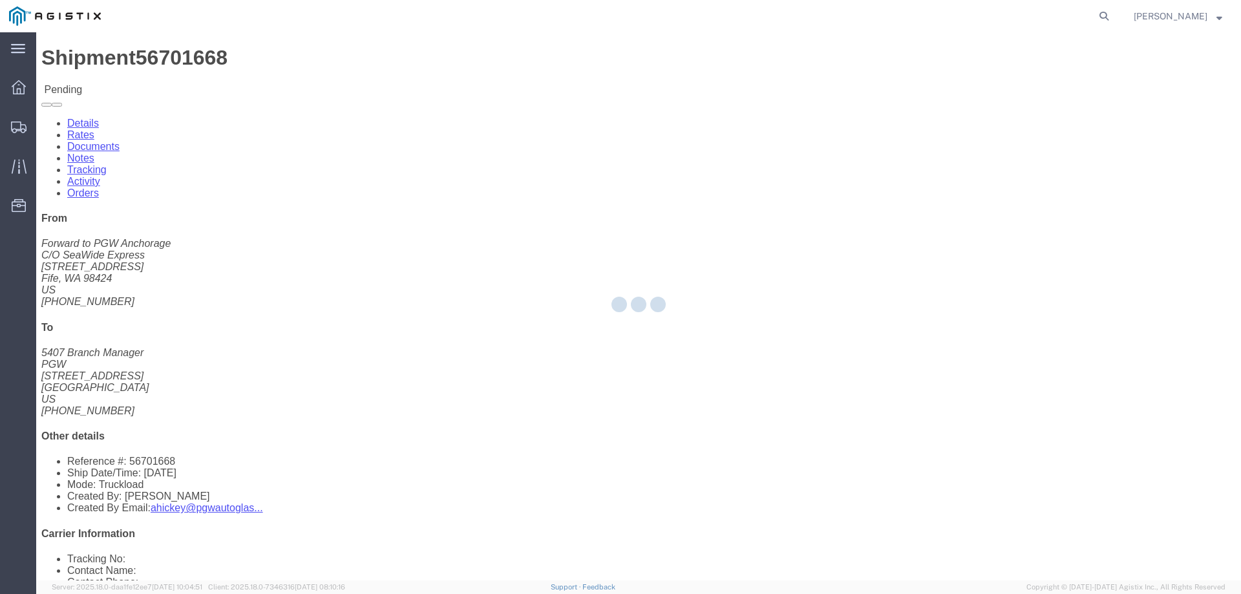
select select "146"
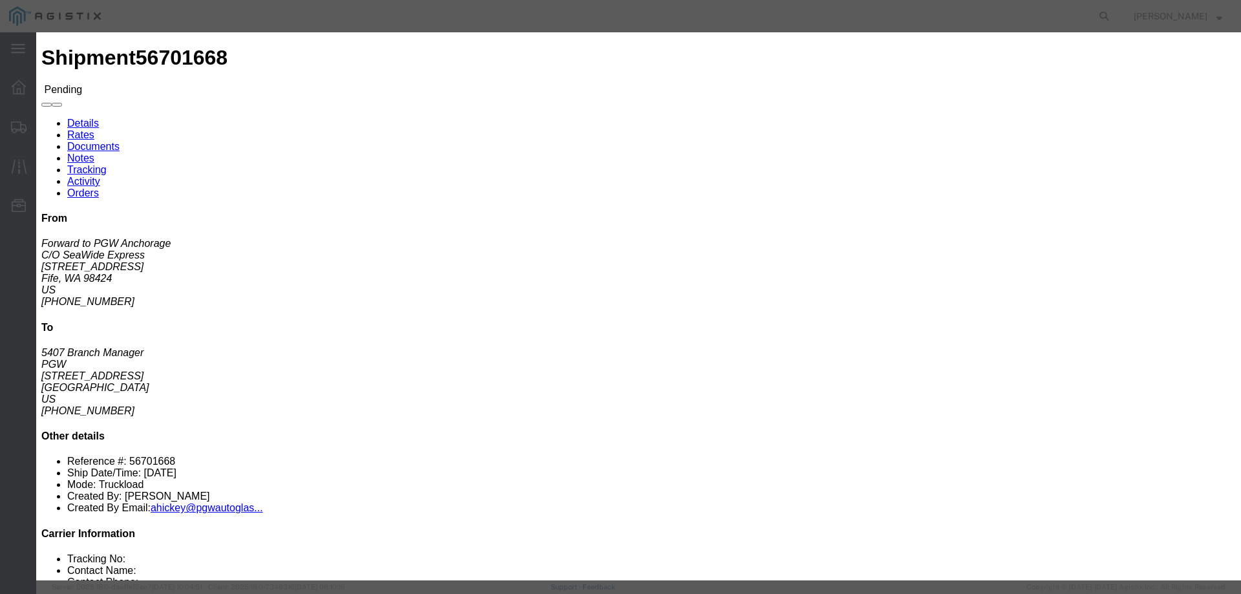
click link "ats - ATS Logistics - Truckload"
drag, startPoint x: 871, startPoint y: 262, endPoint x: 690, endPoint y: 251, distance: 181.3
click div "Select 2 Day Service 3 Axle Winch Truck 3 to 5 Day Service 96L Domestic Flat Ra…"
type input "2250"
click button "Submit"
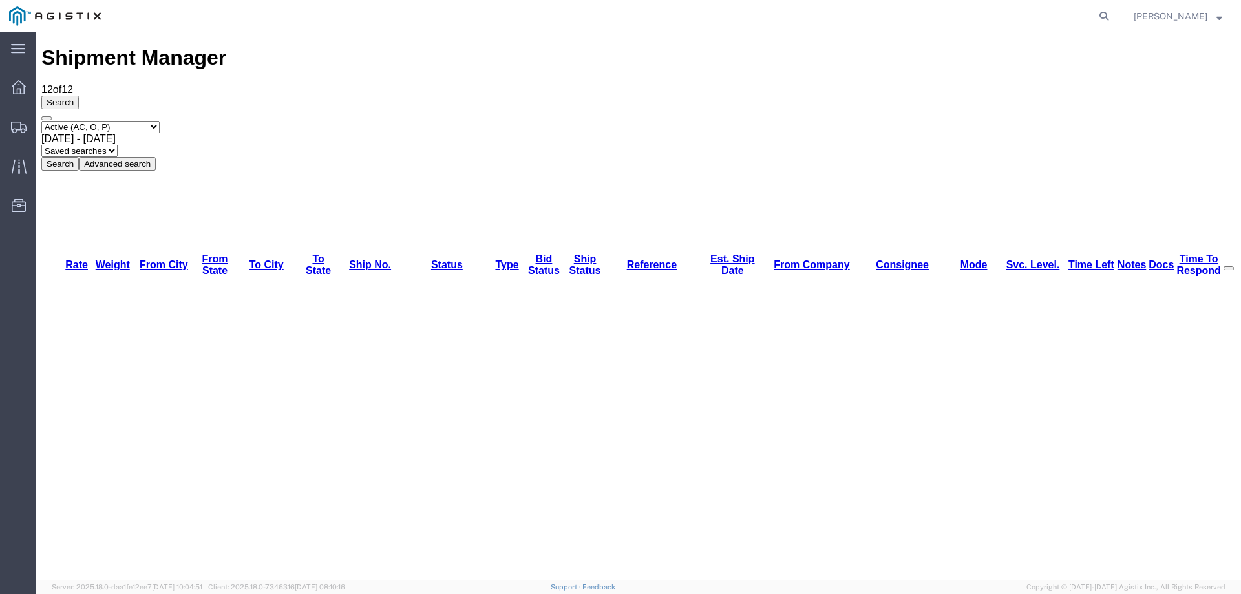
copy li "56701668"
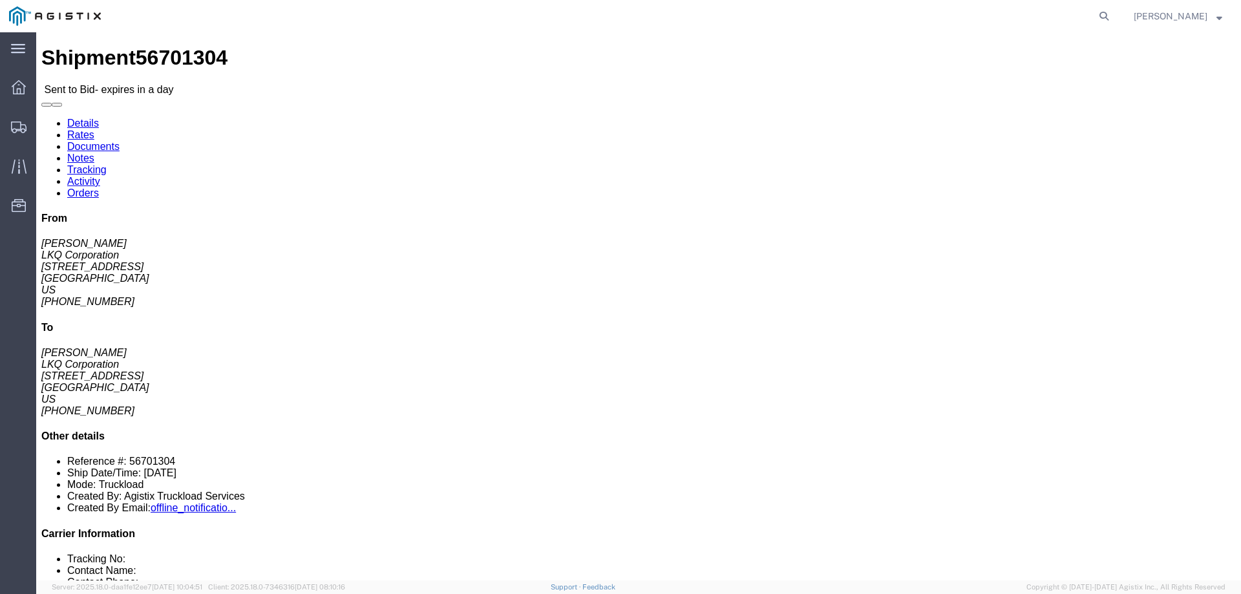
click link "Notes"
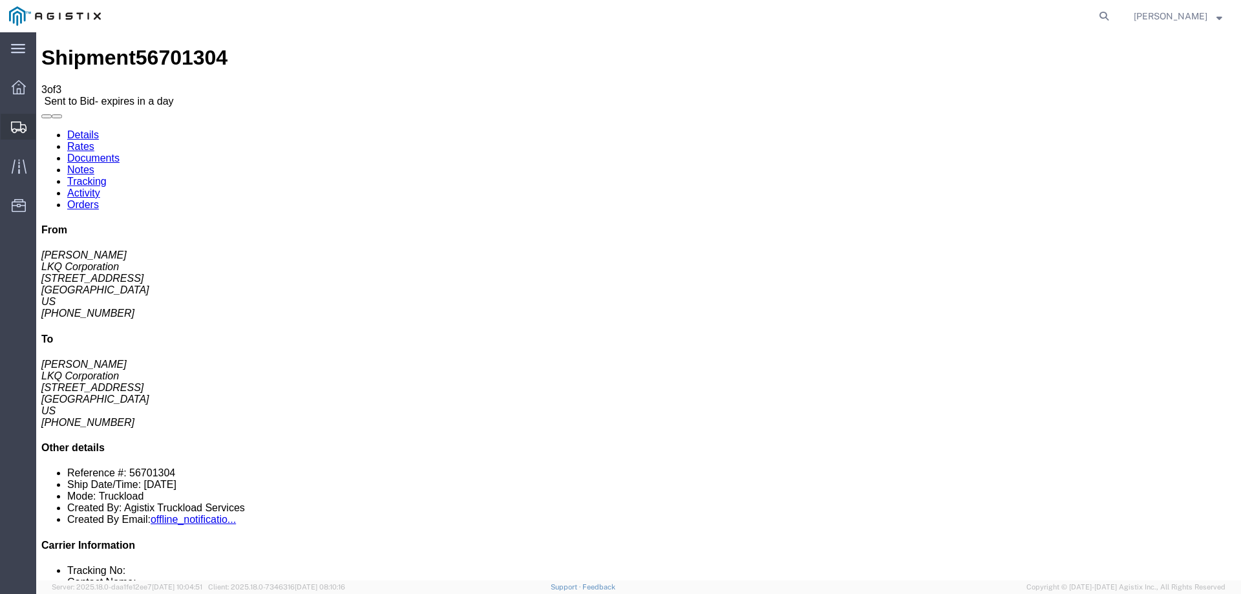
click at [17, 129] on icon at bounding box center [19, 128] width 16 height 12
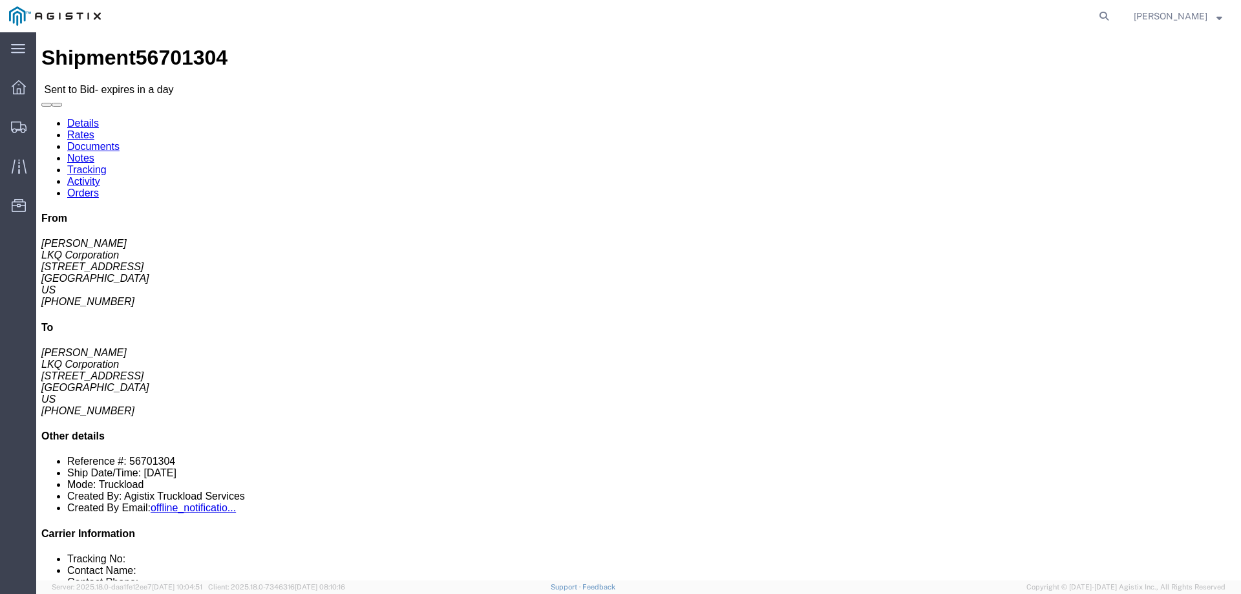
click link "Enter / Modify Bid"
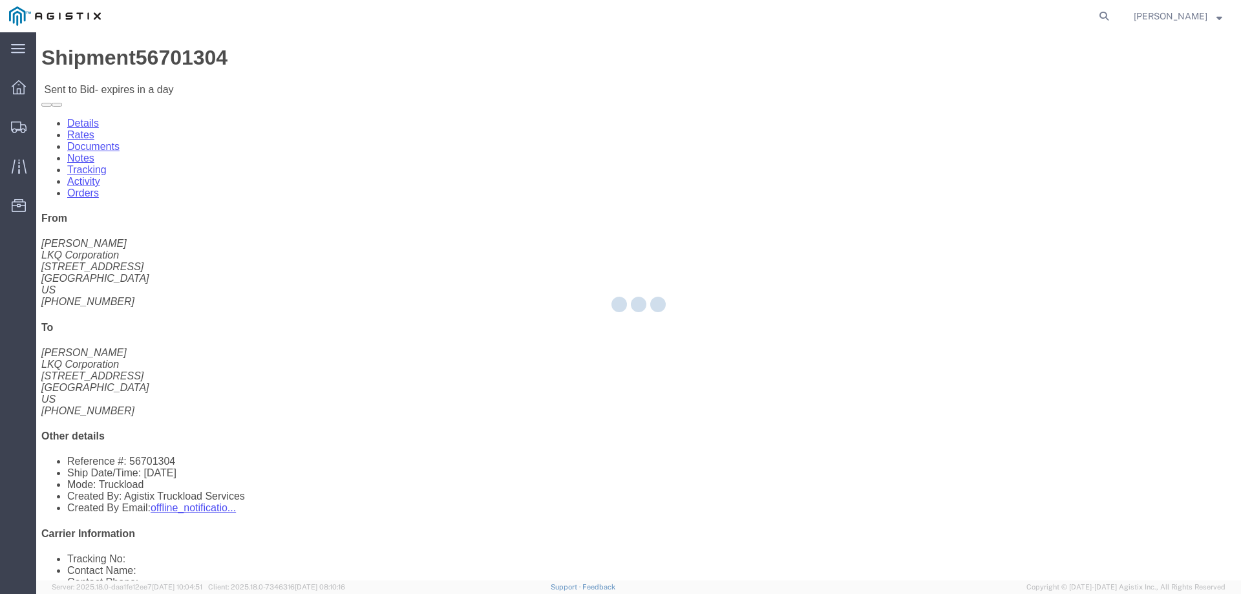
select select "146"
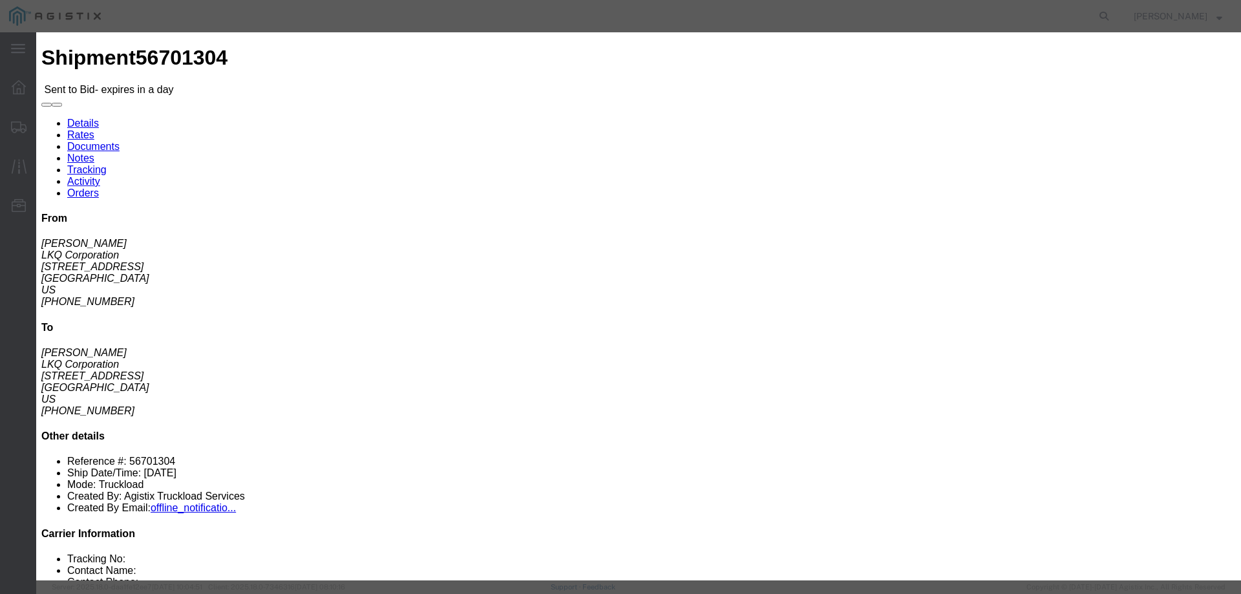
click select "Select CONESTOGA DFRM/STEP Economy TL Flatbed Intermodal LTL Standard Next Day …"
select select "25032"
click select "Select CONESTOGA DFRM/STEP Economy TL Flatbed Intermodal LTL Standard Next Day …"
drag, startPoint x: 872, startPoint y: 118, endPoint x: 881, endPoint y: 120, distance: 9.4
click input "text"
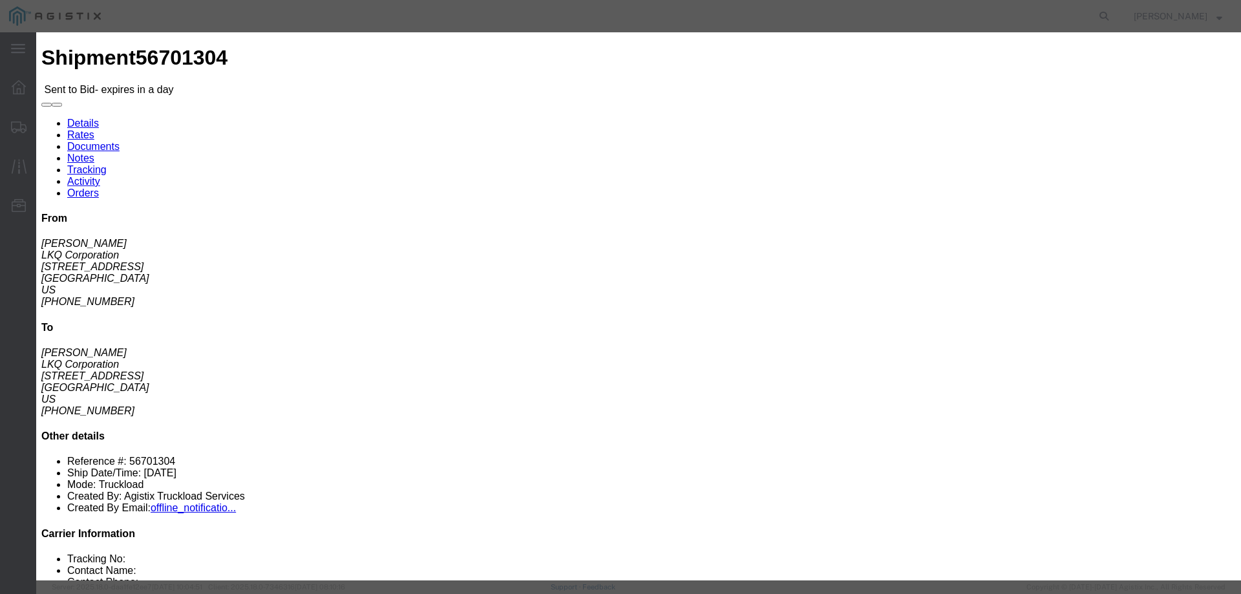
type input "ats"
click input "number"
type input "1300"
click button "Submit"
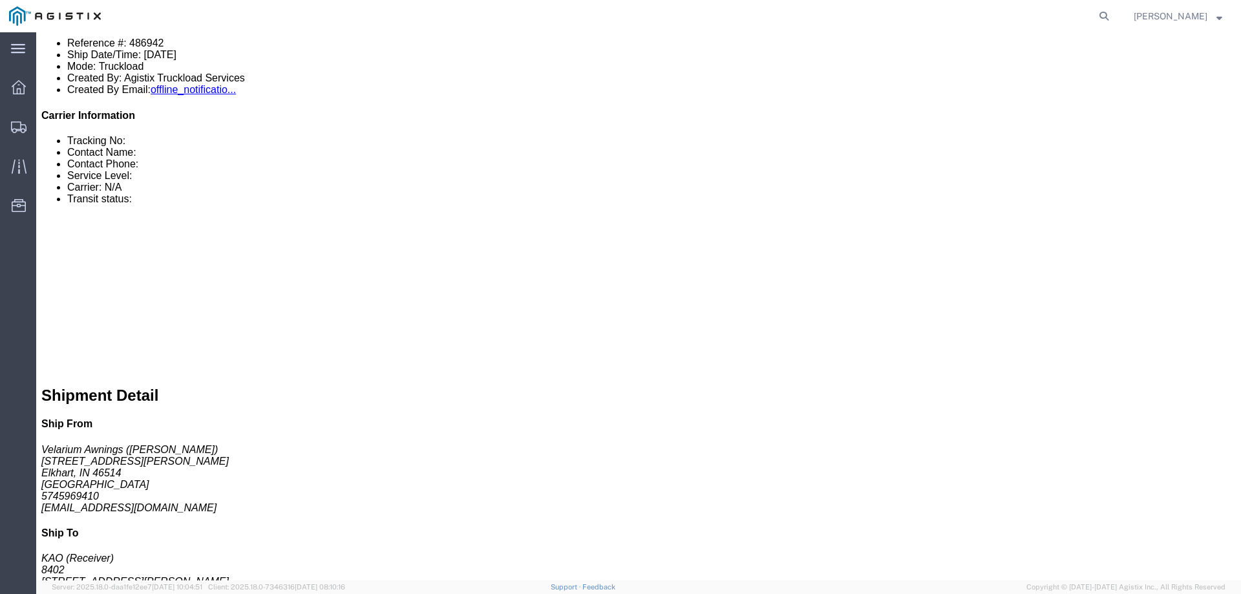
scroll to position [273, 0]
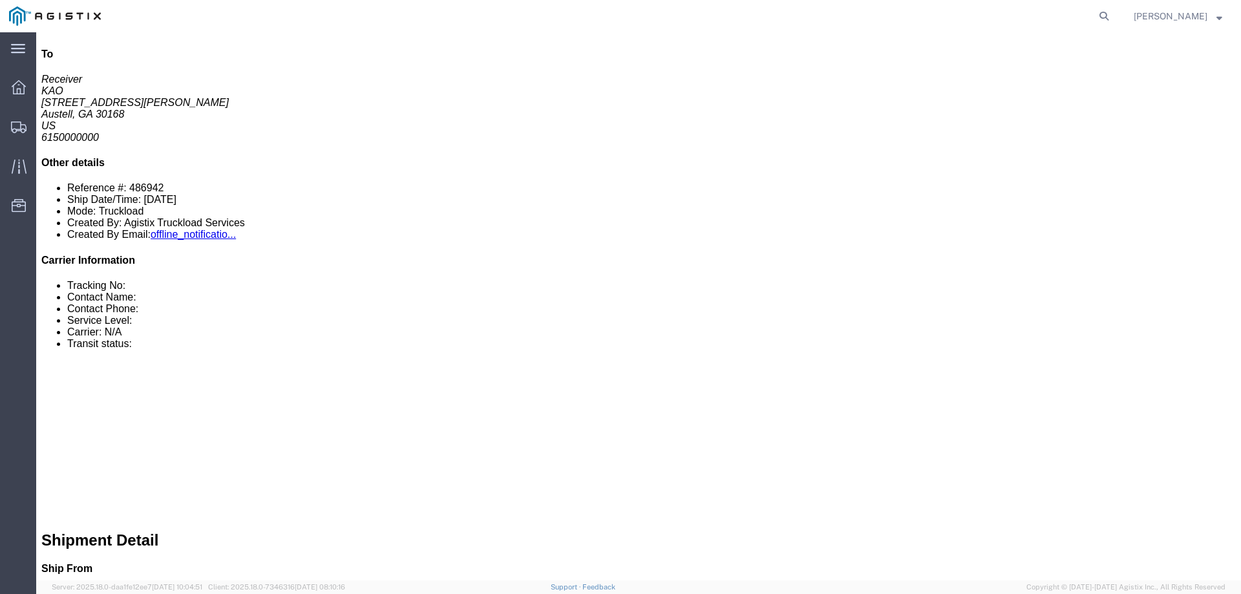
click link "Notes"
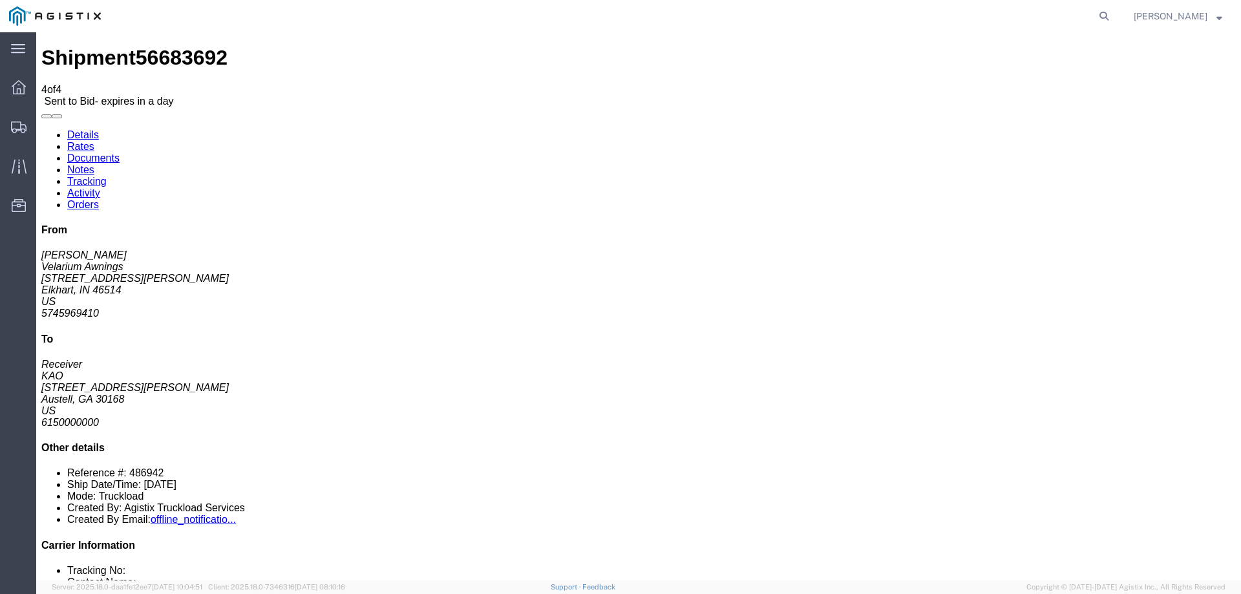
click at [89, 129] on link "Details" at bounding box center [83, 134] width 32 height 11
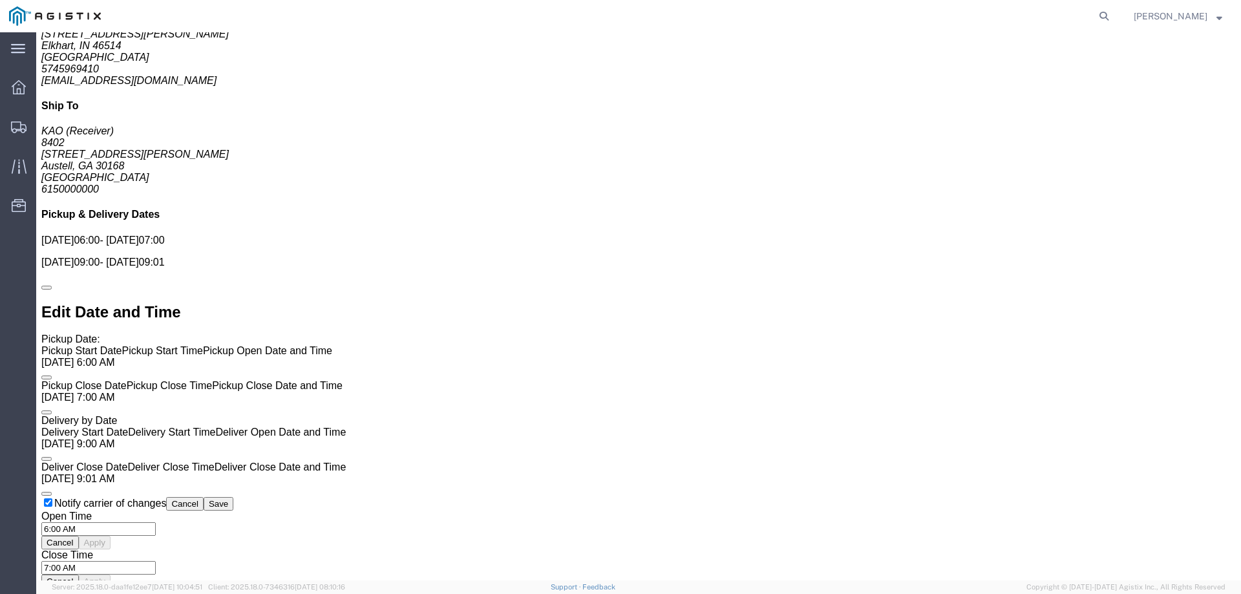
scroll to position [868, 0]
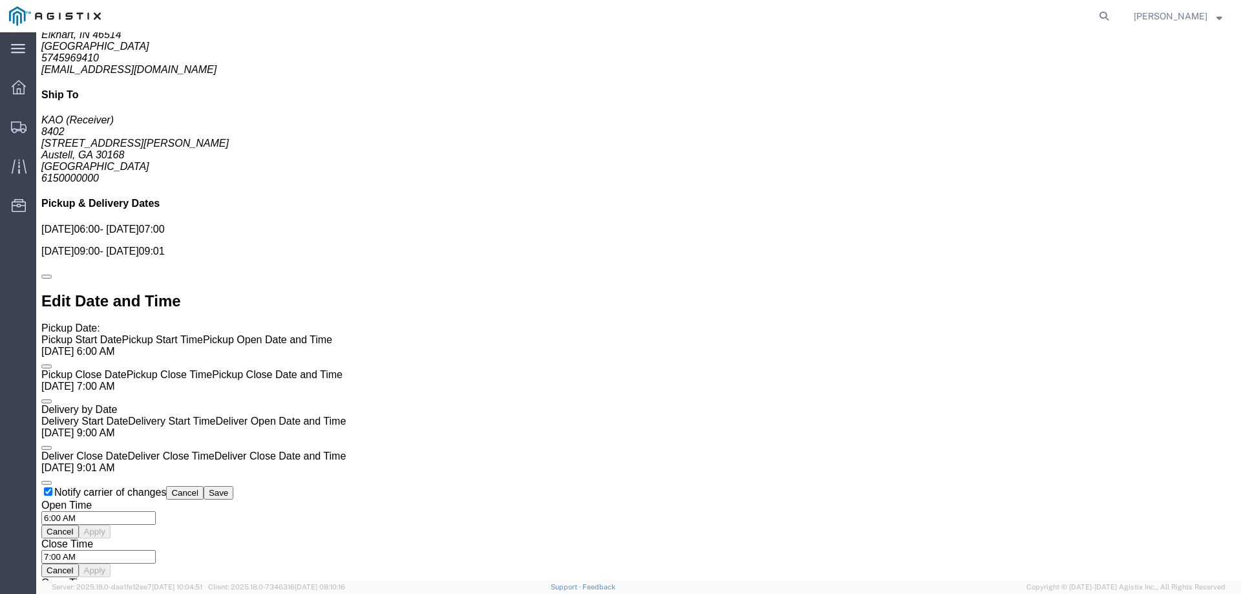
click link "Enter / Modify Bid"
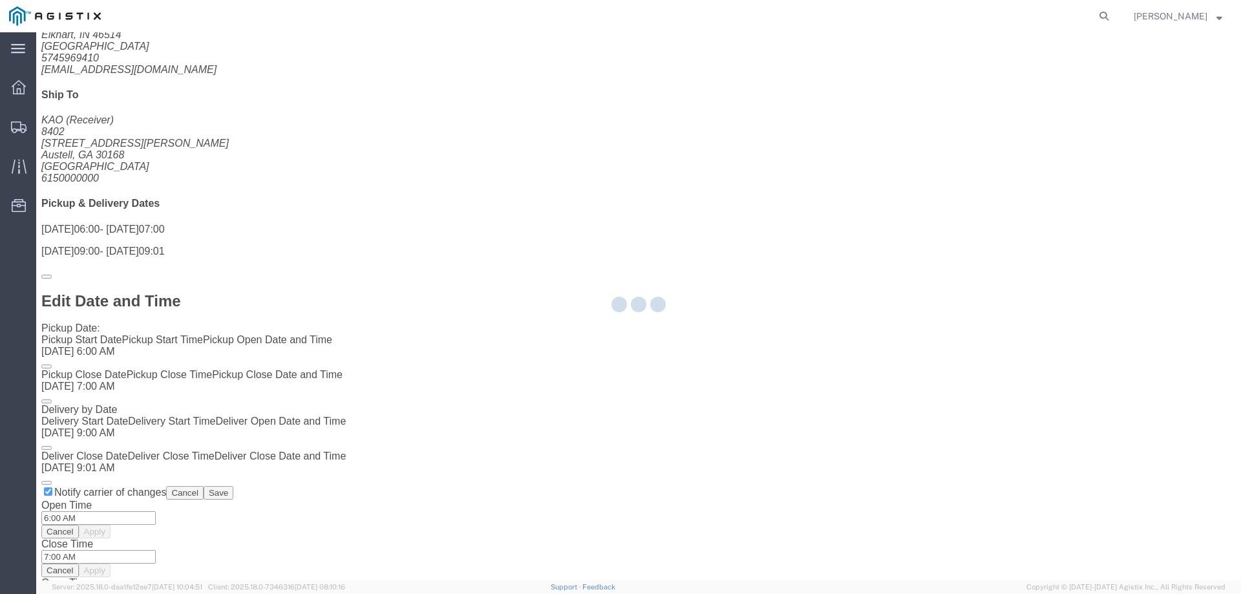
select select "146"
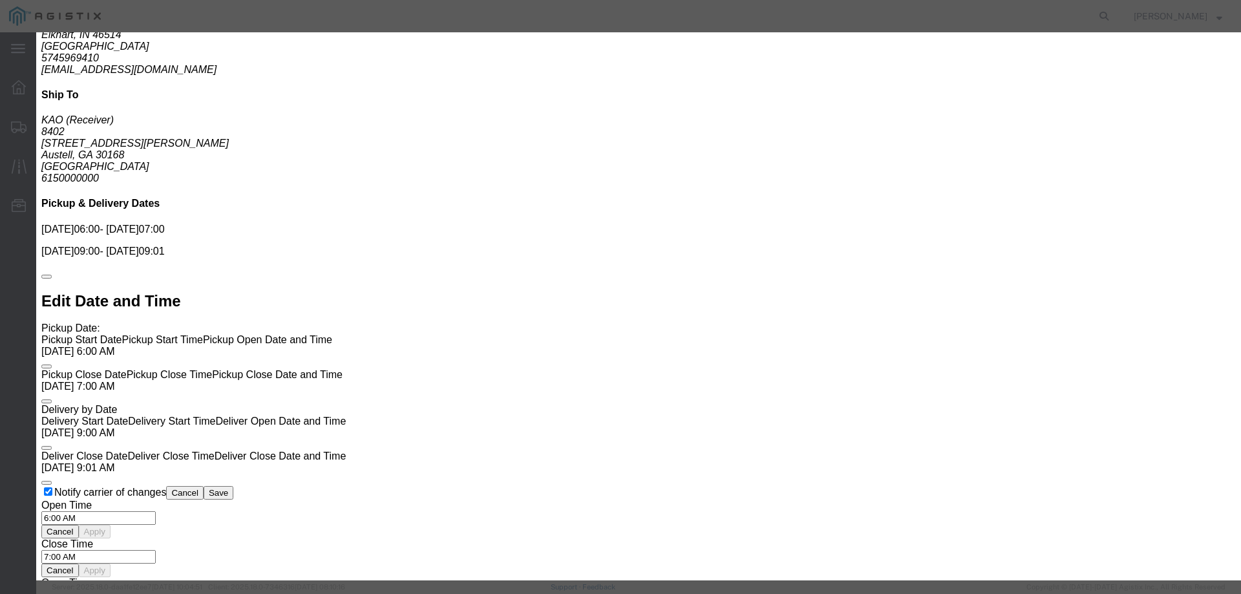
click link "981273987 - Echo Global Logistics - TL Standard 3 - 5 Day"
click button "Close"
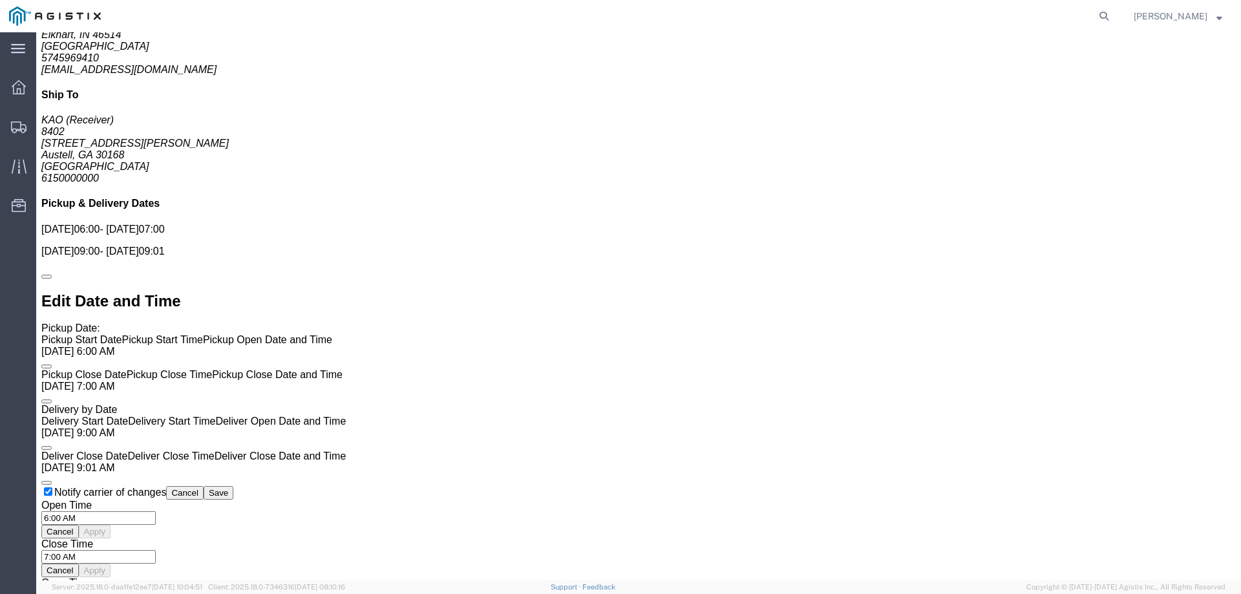
click link "Enter / Modify Bid"
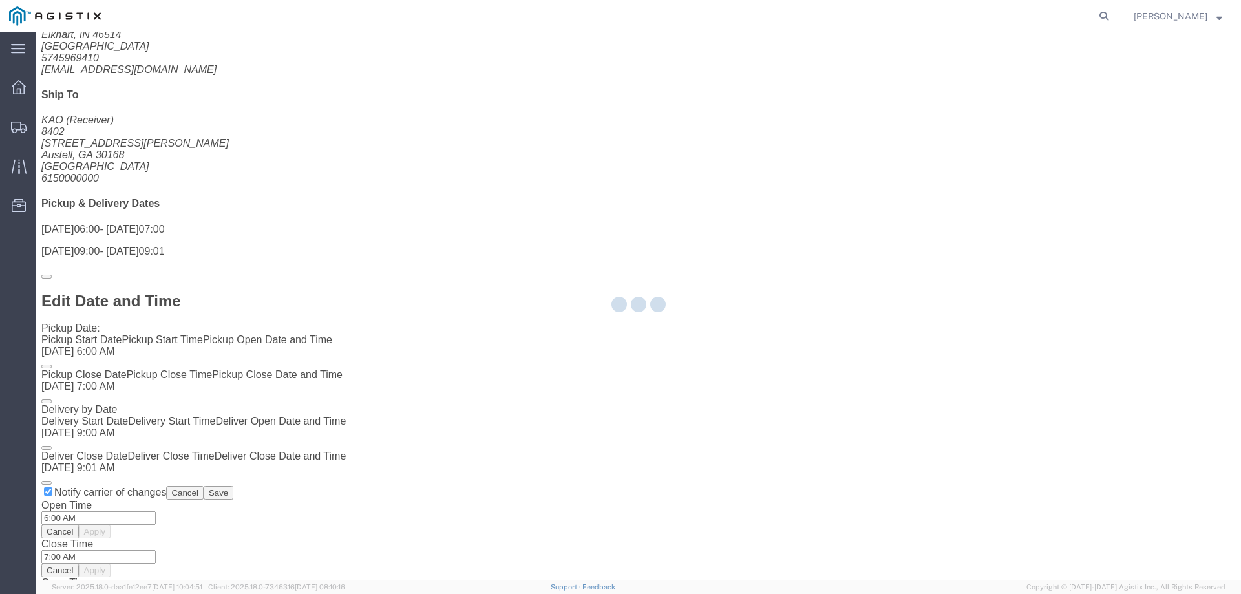
select select "146"
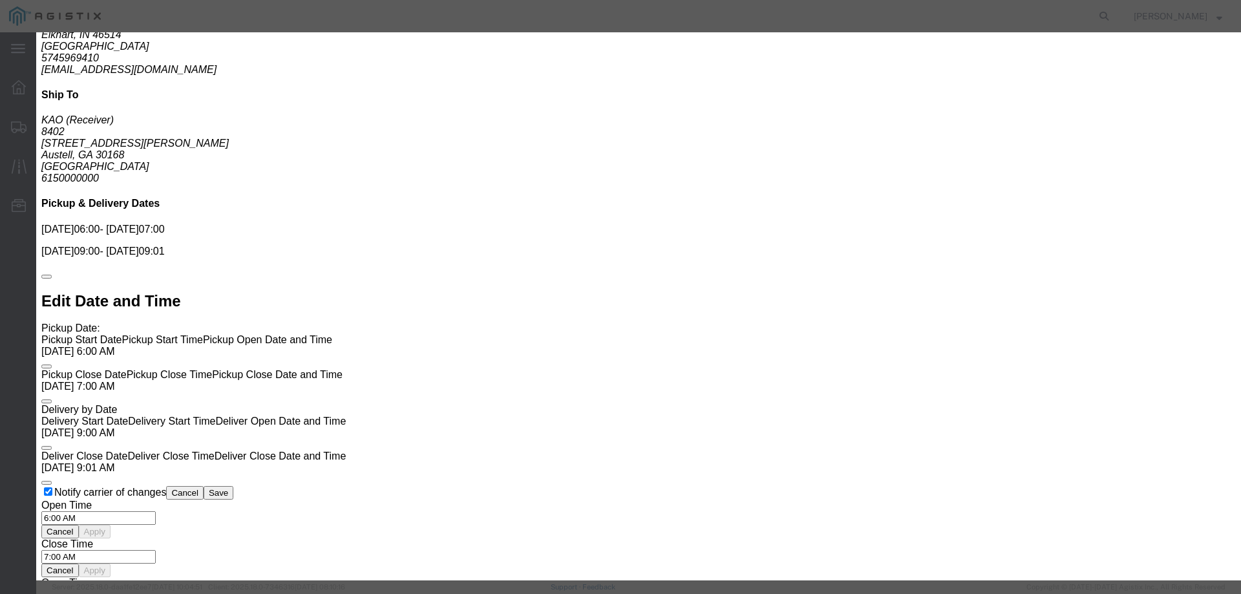
drag, startPoint x: 644, startPoint y: 155, endPoint x: 646, endPoint y: 162, distance: 6.6
click select "Select CONESTOGA DFRM/STEP Economy TL Flatbed Intermodal LTL Standard Next Day …"
select select "11747"
click select "Select CONESTOGA DFRM/STEP Economy TL Flatbed Intermodal LTL Standard Next Day …"
drag, startPoint x: 622, startPoint y: 416, endPoint x: 624, endPoint y: 399, distance: 16.3
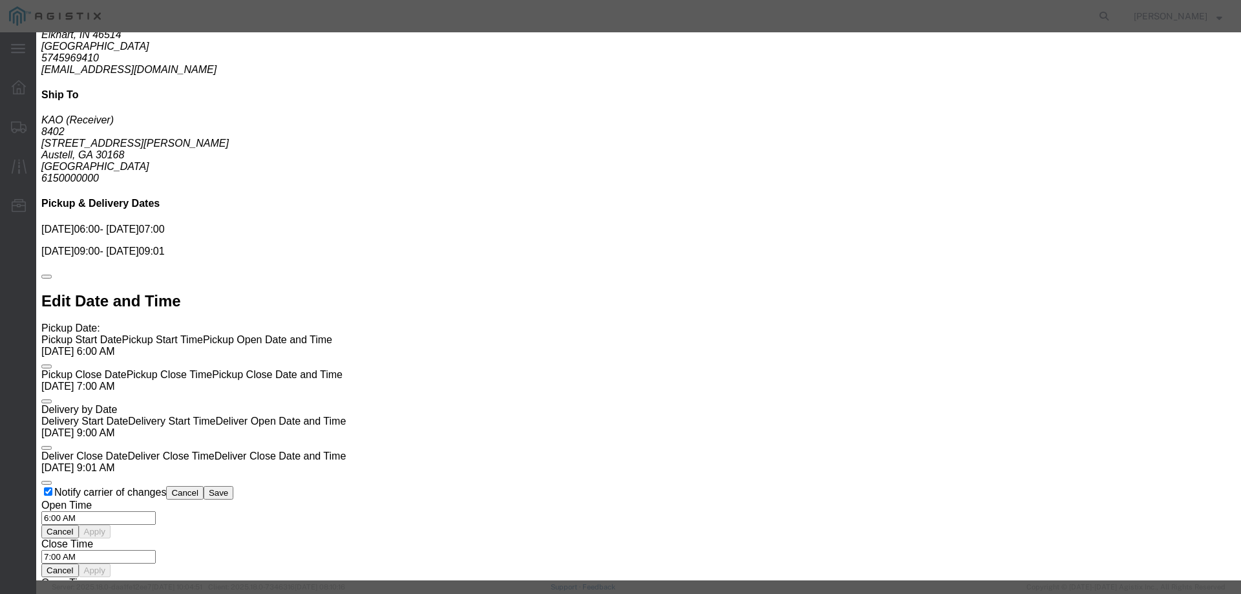
click div "Notes / Description"
click input "text"
type input "ats"
click input "number"
type input "1350"
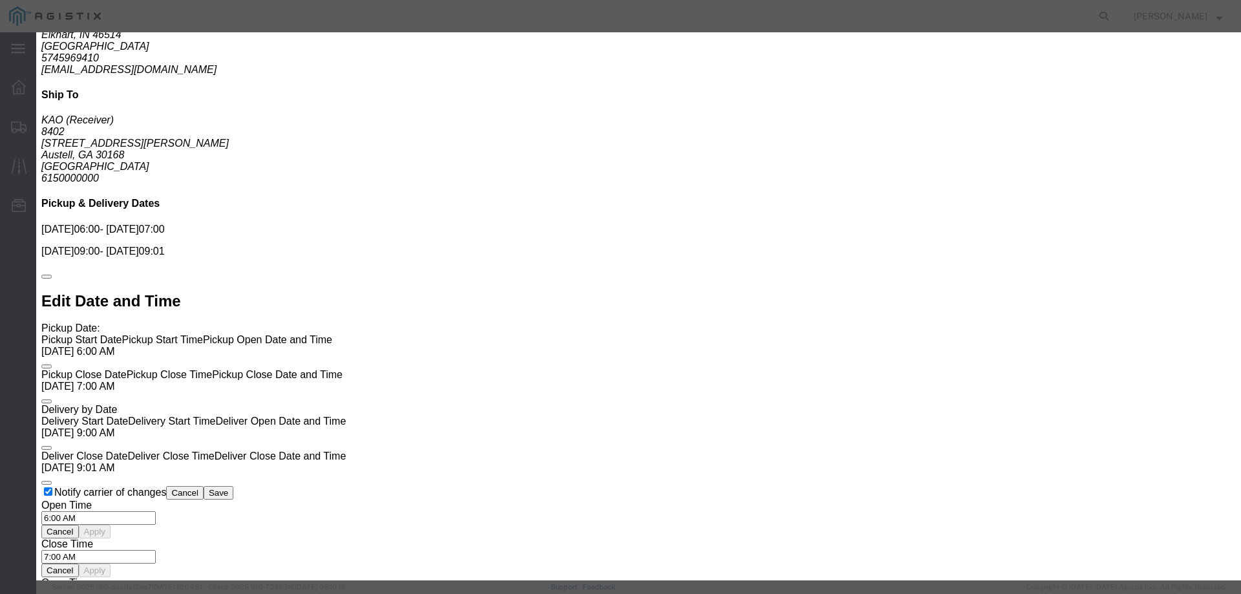
click button "Submit"
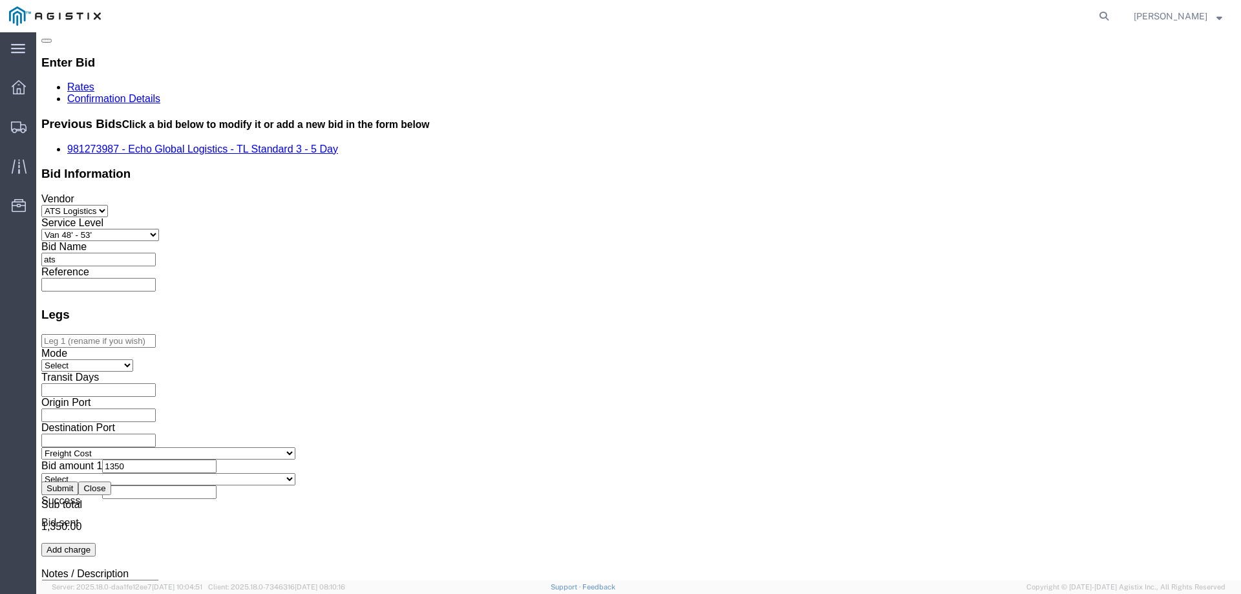
scroll to position [0, 0]
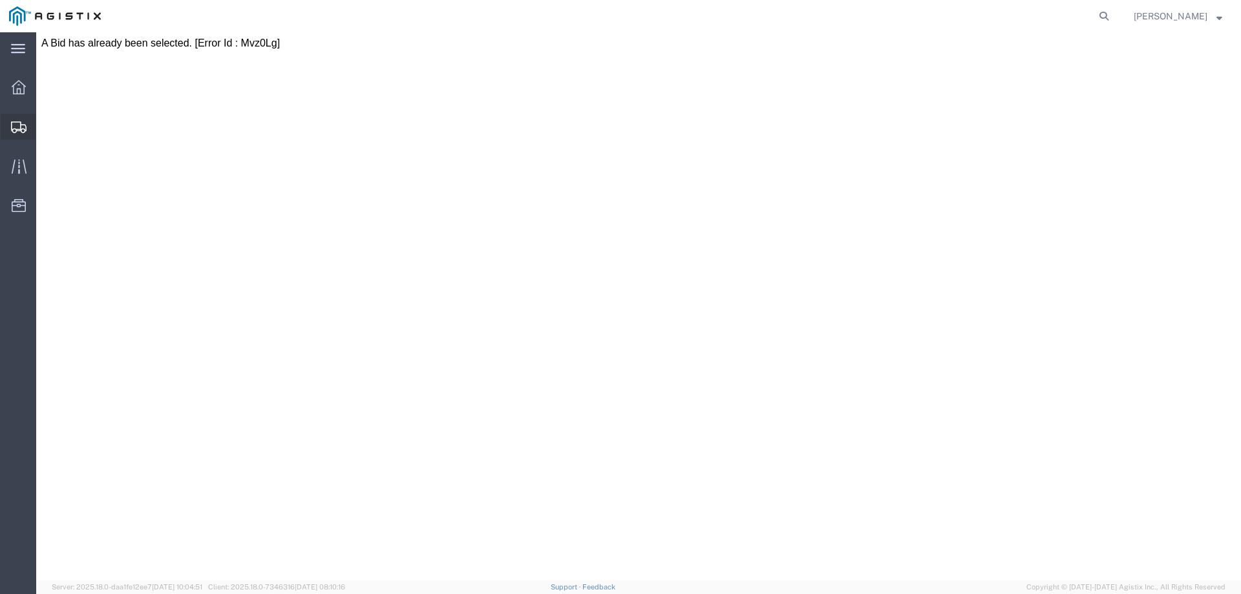
click at [16, 126] on icon at bounding box center [19, 128] width 16 height 12
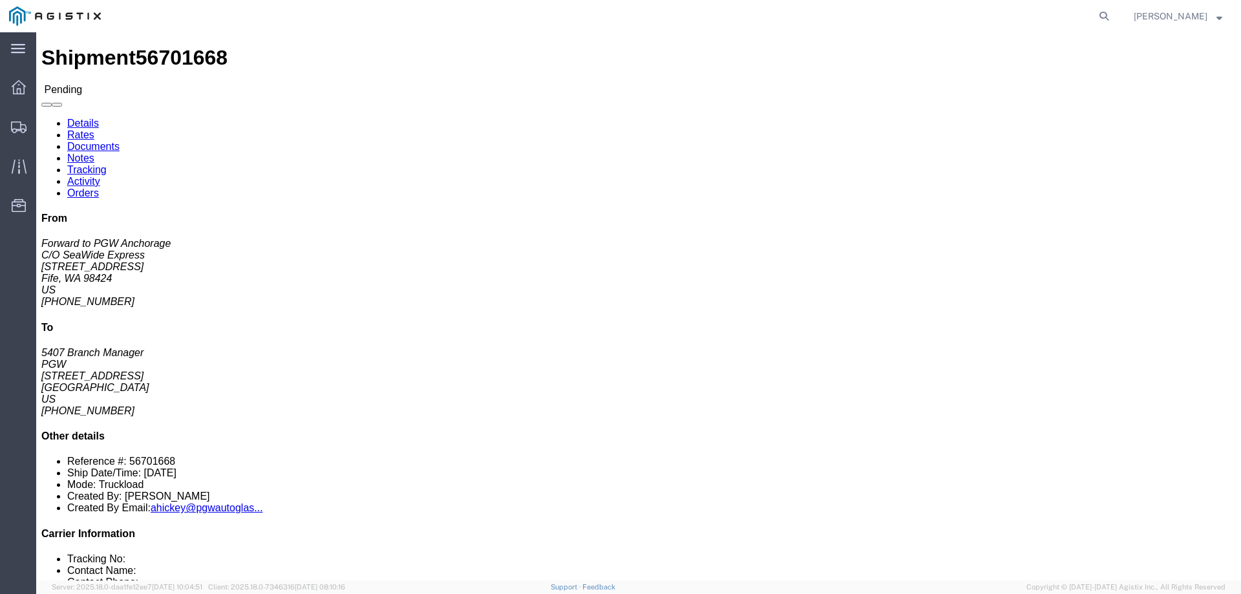
click button "Enter / Modify Bid"
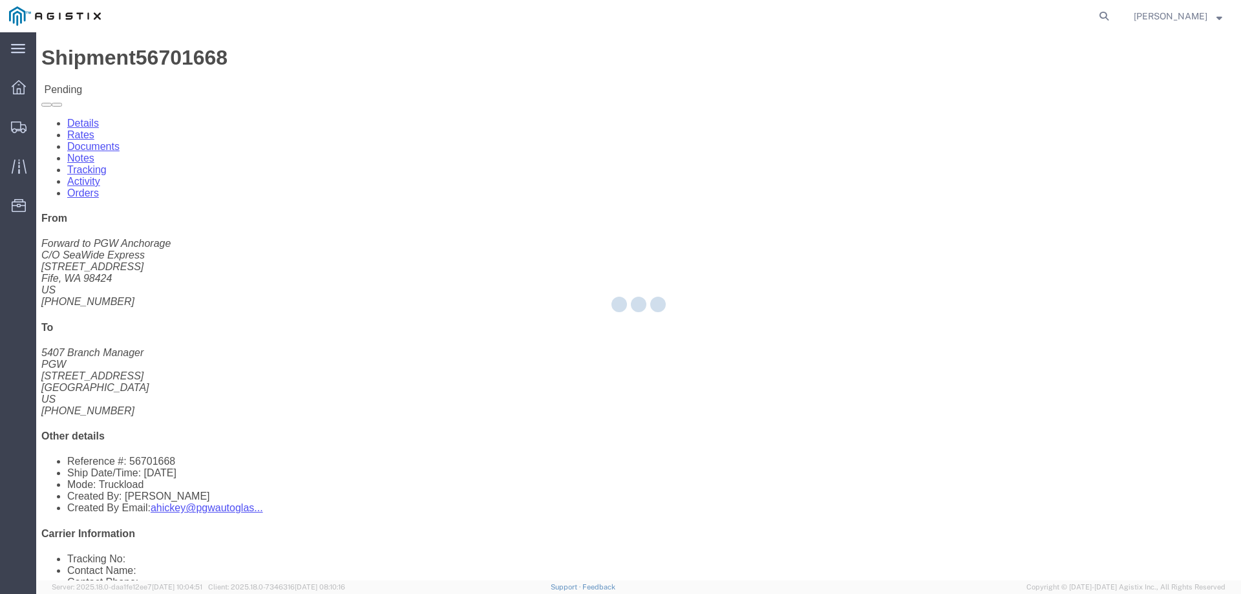
select select "146"
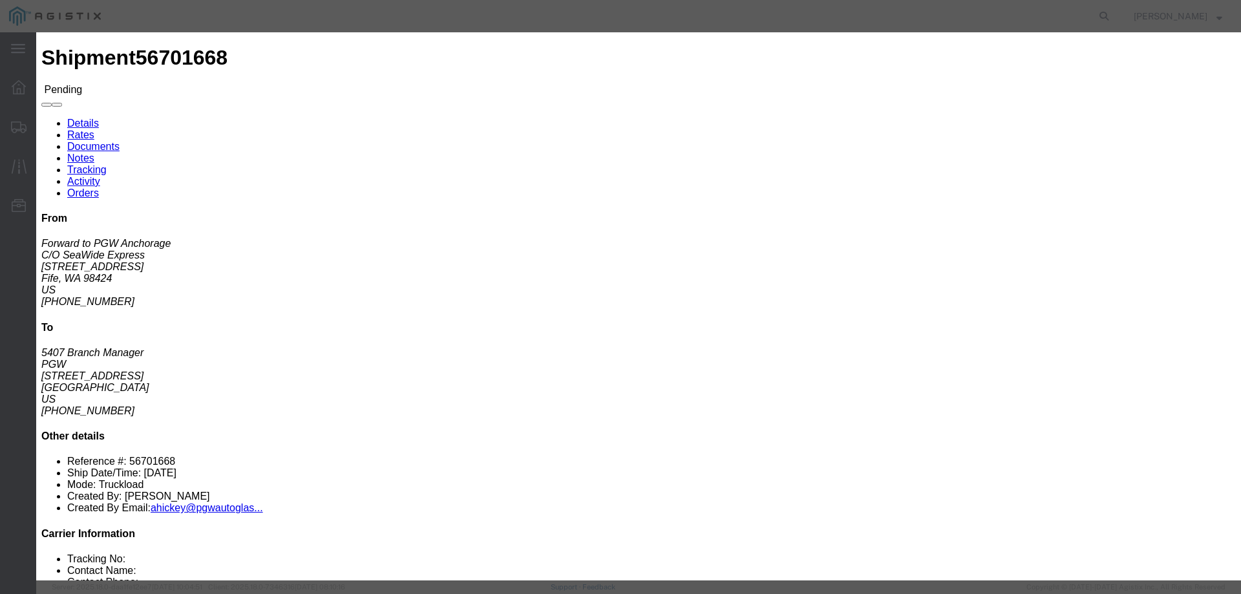
click link "ats - ATS Logistics - Truckload"
click input "2250.00"
drag, startPoint x: 865, startPoint y: 264, endPoint x: 768, endPoint y: 255, distance: 97.4
click div "Select 2 Day Service 3 Axle Winch Truck 3 to 5 Day Service 96L Domestic Flat Ra…"
type input "2050"
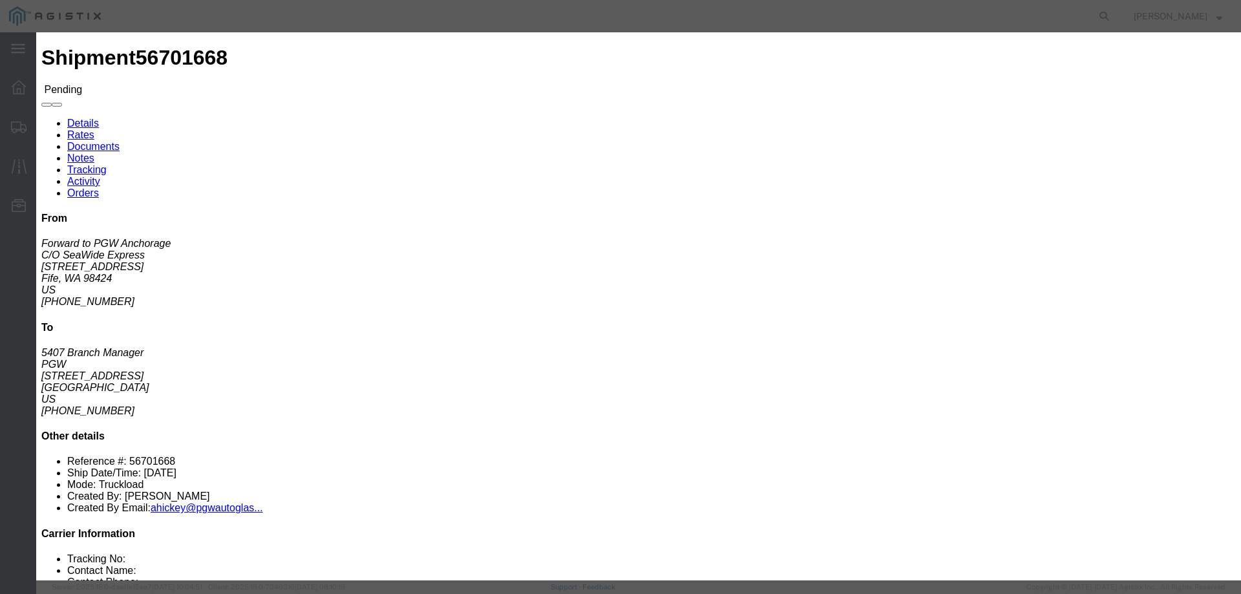
click button "Submit"
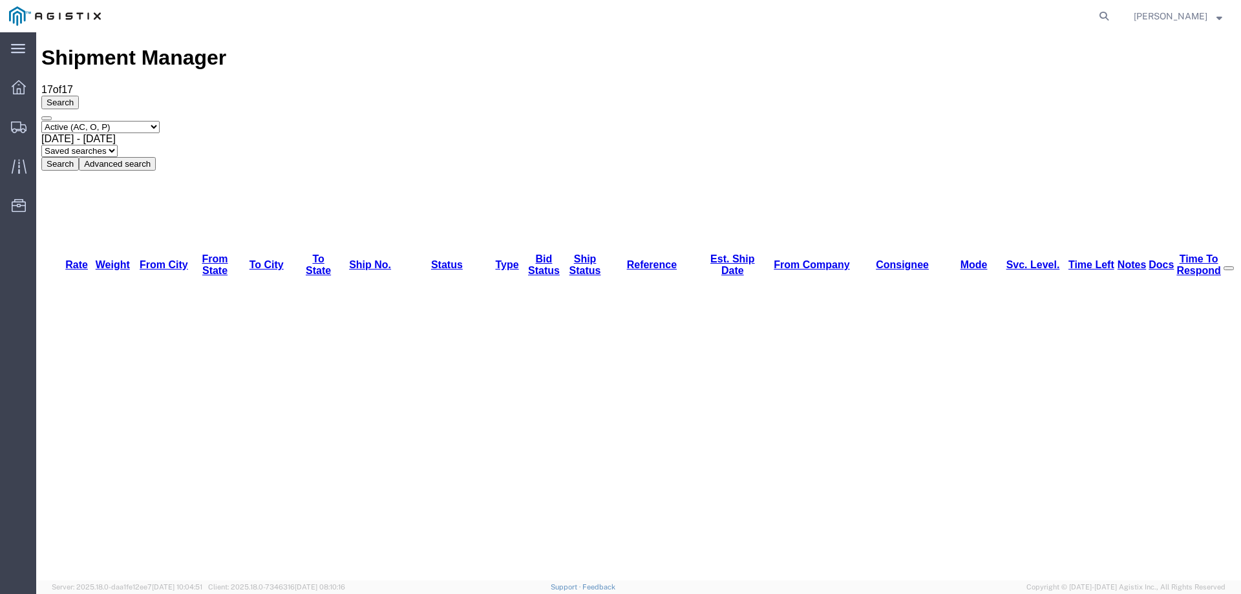
click at [20, 123] on icon at bounding box center [19, 128] width 16 height 12
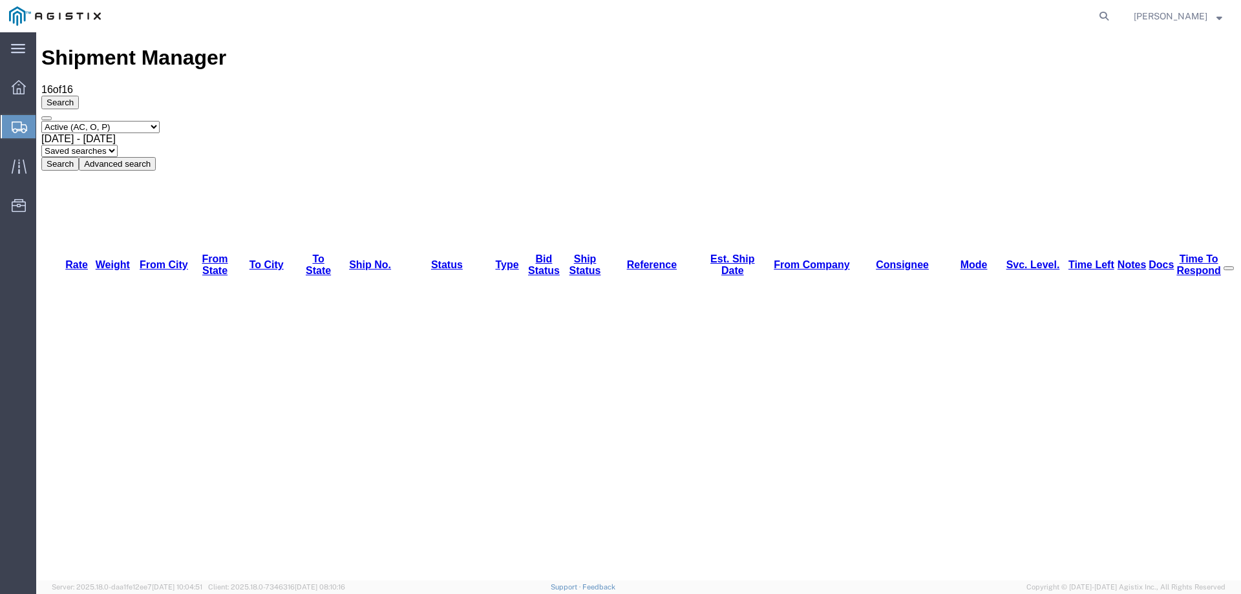
click at [2, 117] on div at bounding box center [19, 126] width 36 height 23
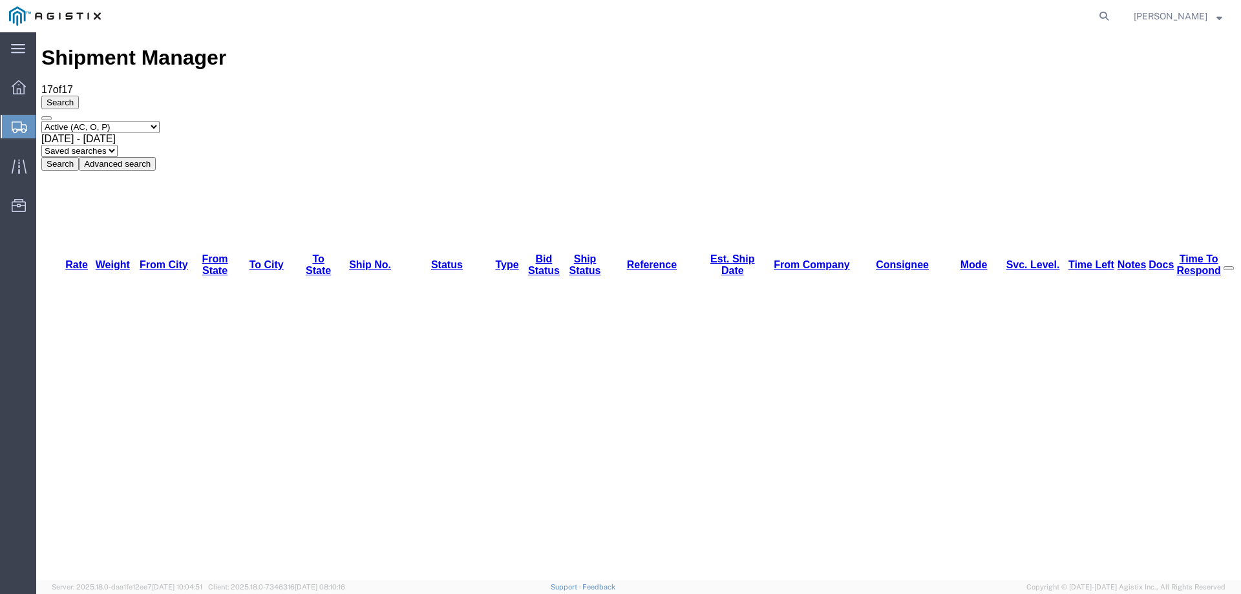
copy li "56701668"
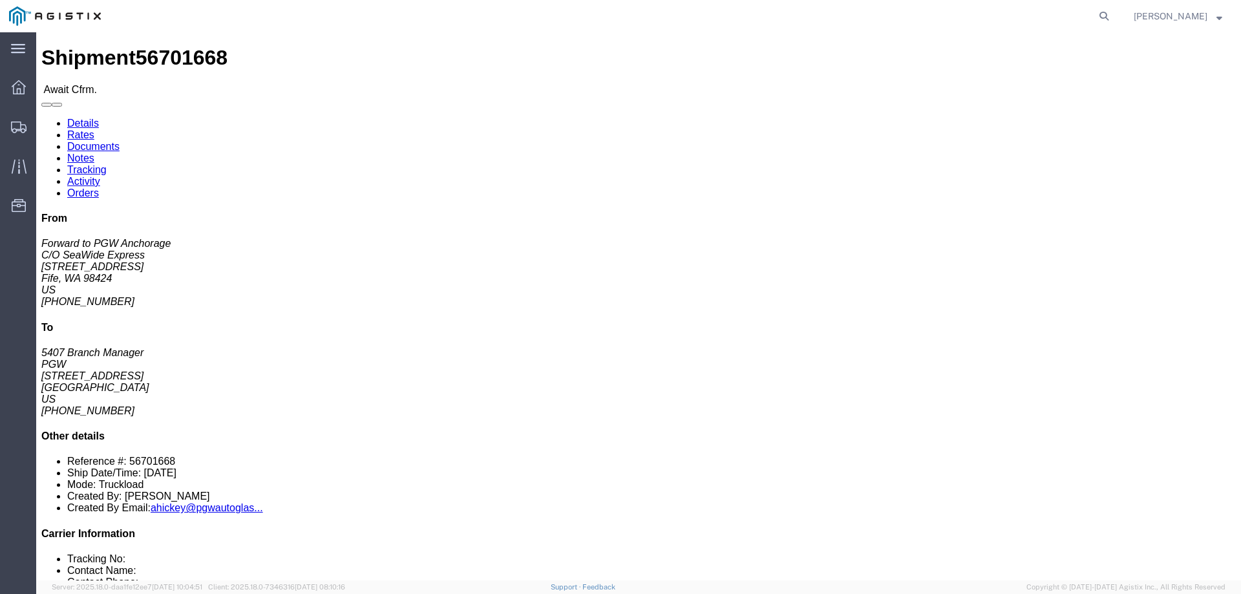
click link "Confirm"
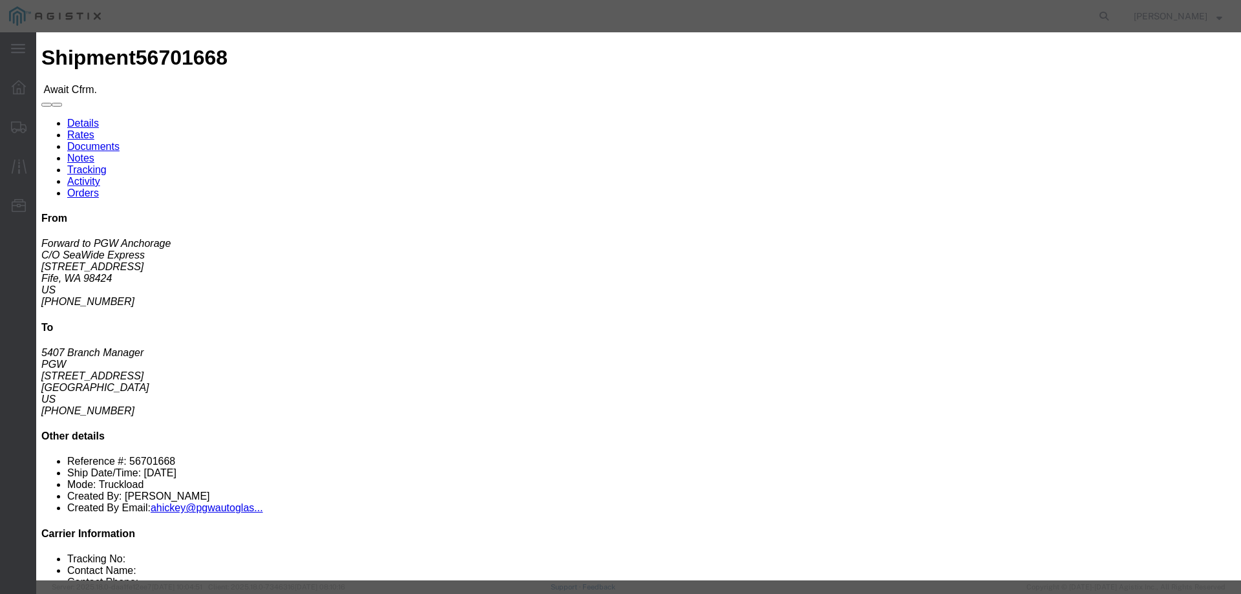
click label
click input "checkbox"
checkbox input "true"
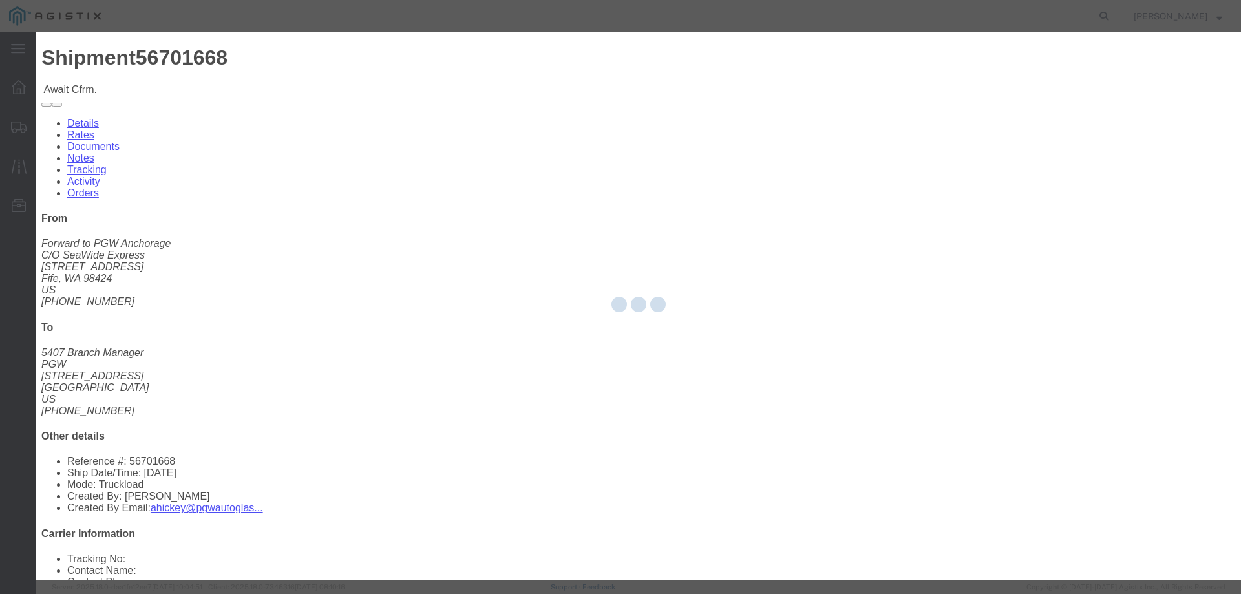
type input "[PERSON_NAME]"
type input "3204977237"
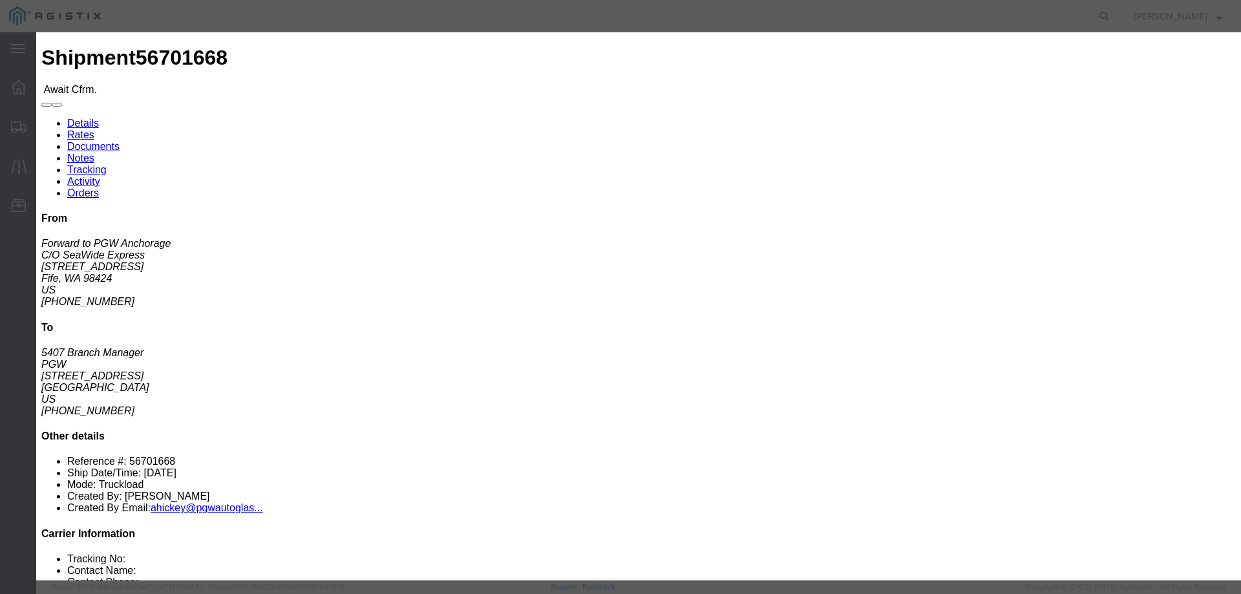
click input "text"
paste input "56701668"
type input "56701668"
click button "Submit"
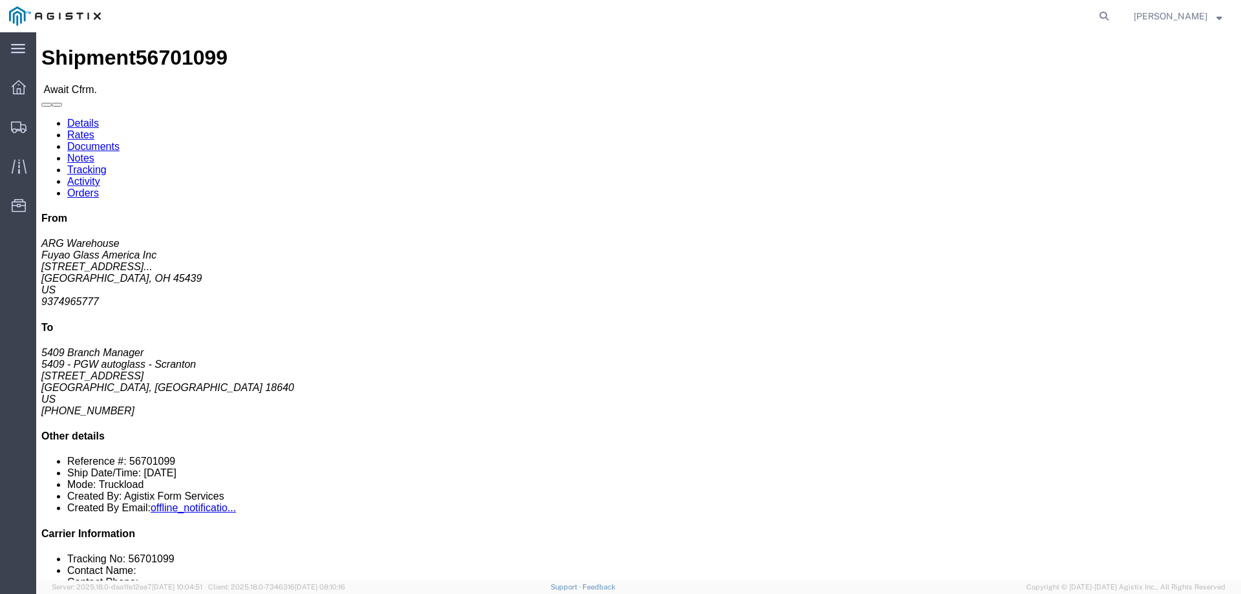
click b "56701099"
copy b "56701099"
click link "Confirm"
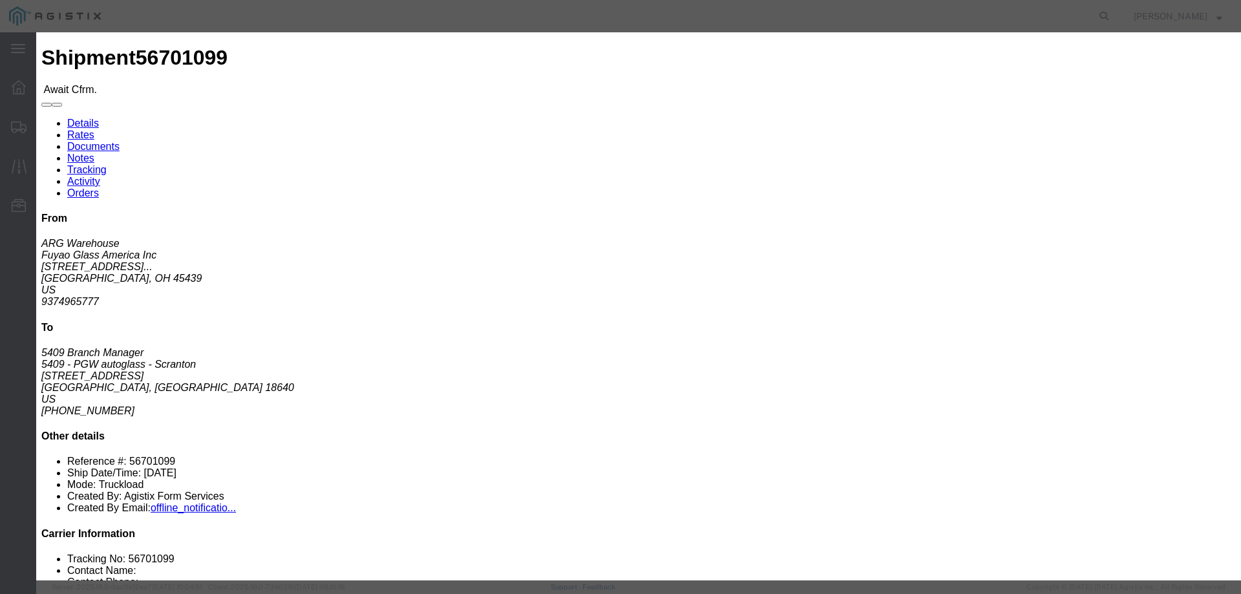
click input "checkbox"
checkbox input "true"
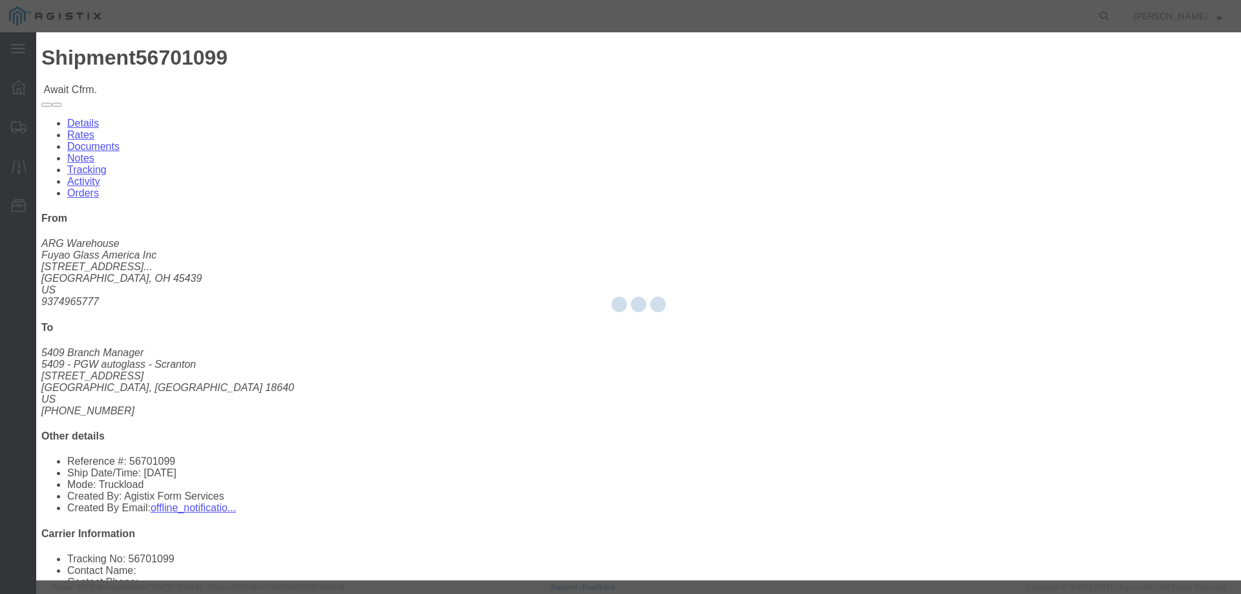
type input "[PERSON_NAME]"
type input "3204977237"
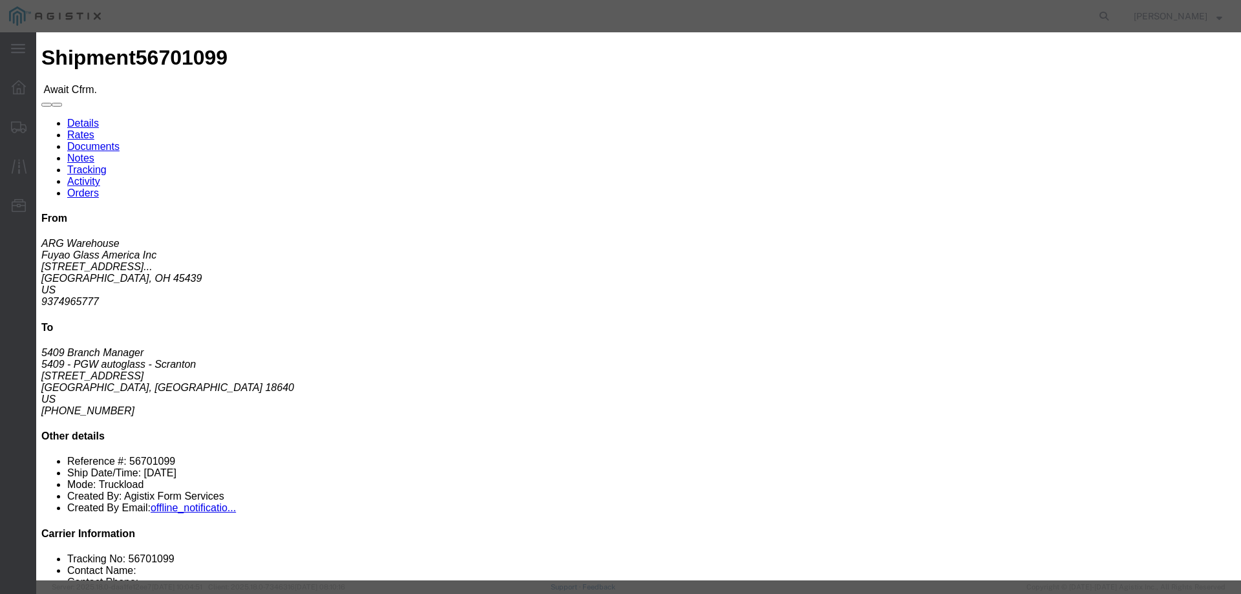
click input "text"
paste input "56701099"
type input "56701099"
click button "Submit"
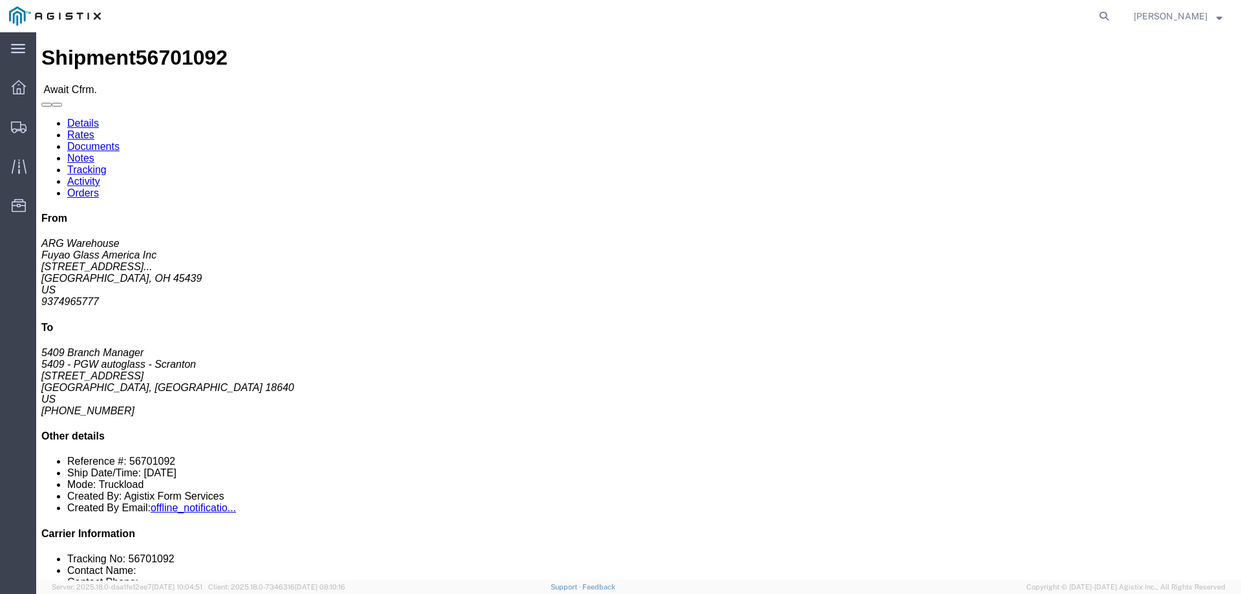
click b "56701092"
copy b "56701092"
click link "Confirm"
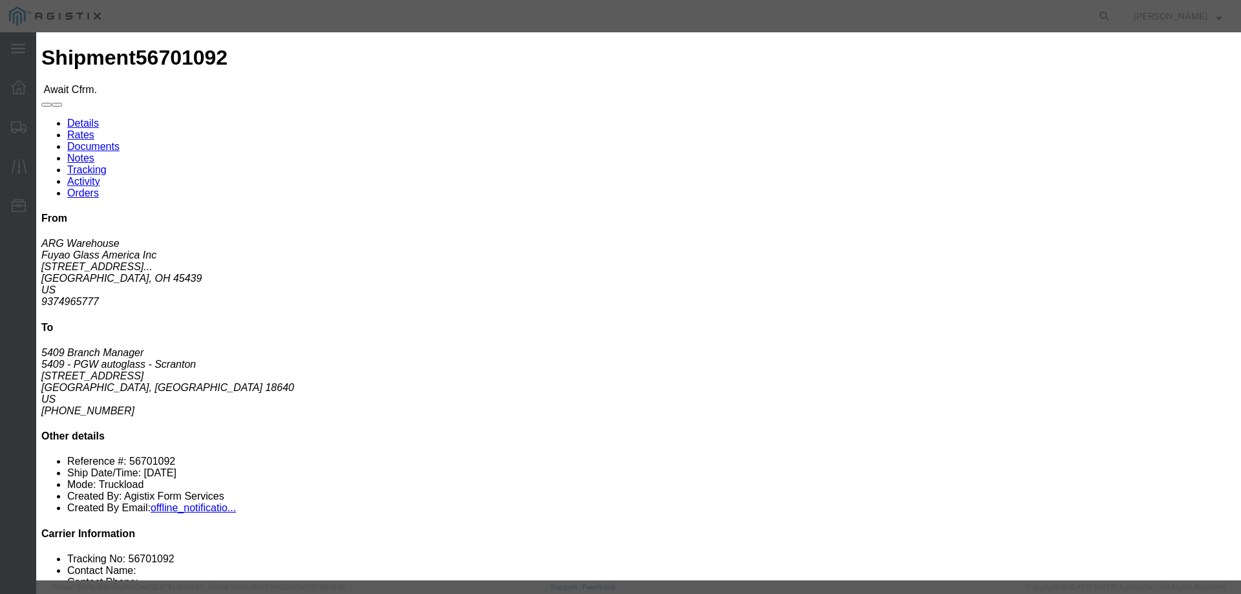
click input "checkbox"
checkbox input "true"
type input "[PERSON_NAME]"
type input "3204977237"
click input "text"
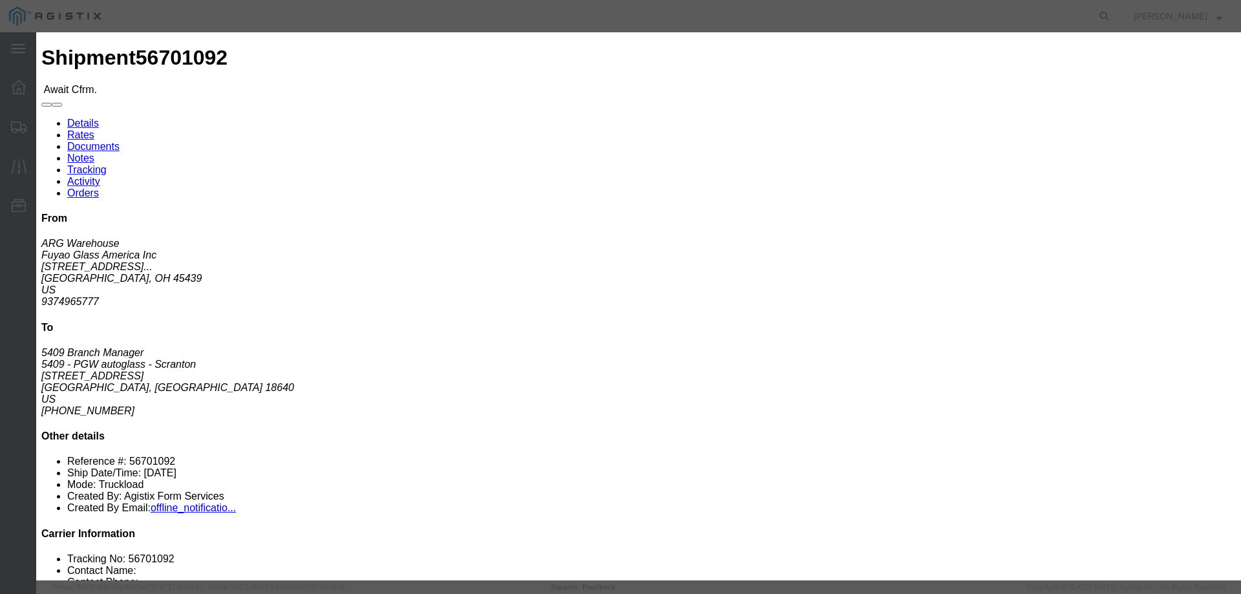
paste input "56701092"
type input "56701092"
click button "Submit"
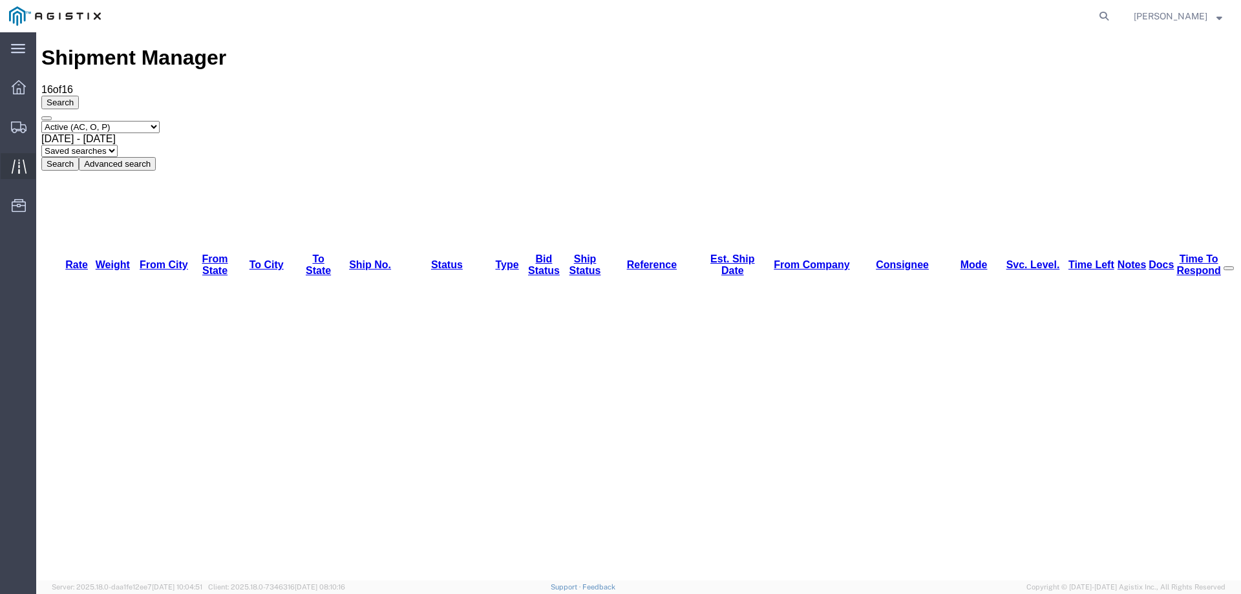
click at [16, 160] on icon at bounding box center [19, 166] width 15 height 15
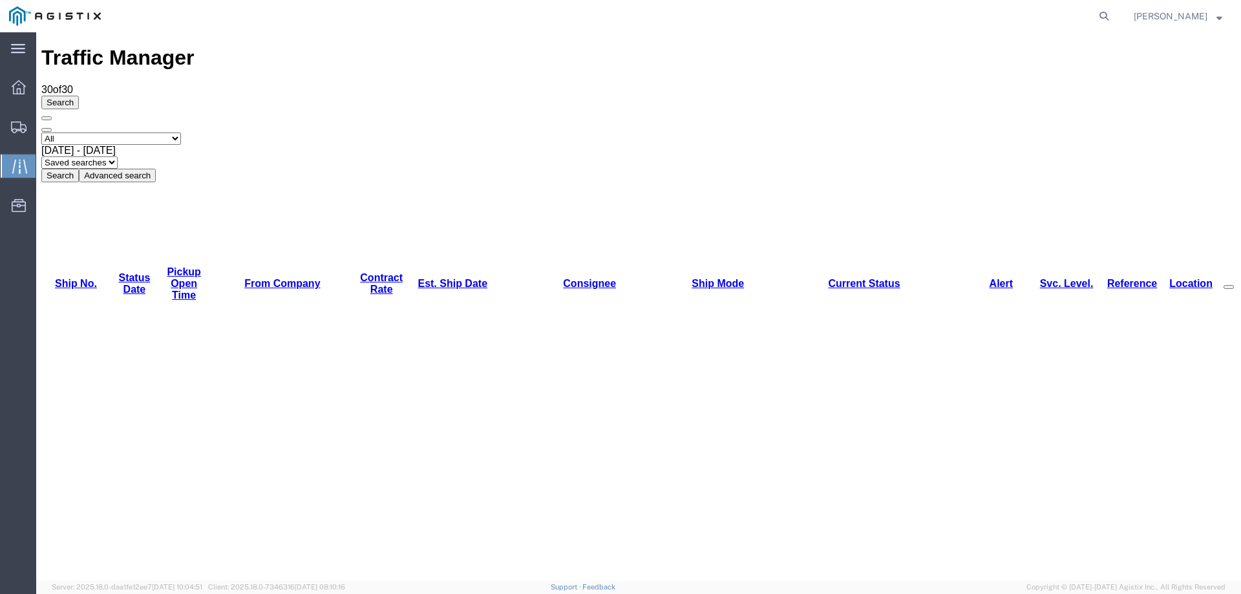
copy li "56701099"
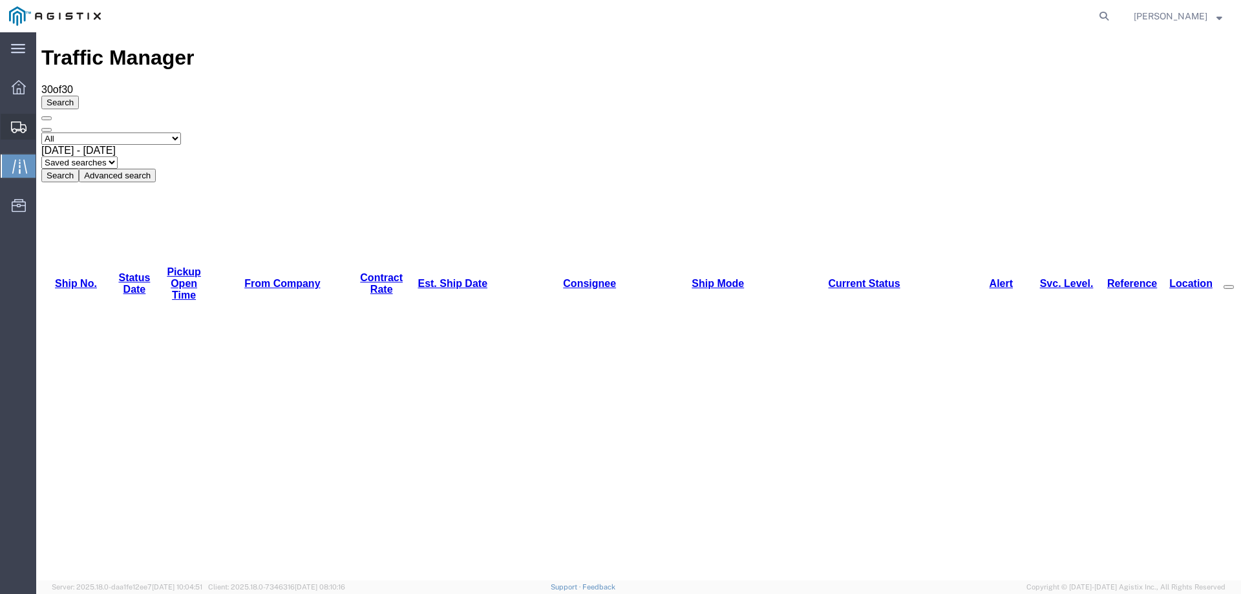
click at [15, 123] on icon at bounding box center [19, 128] width 16 height 12
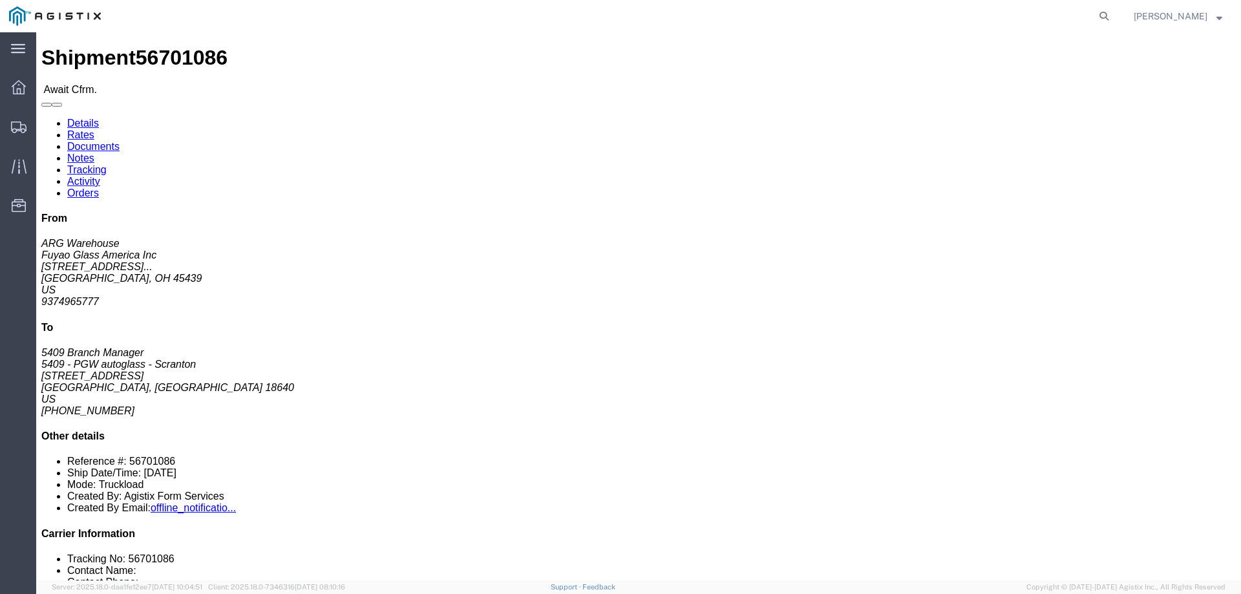
click p "Bill Of Lading: 56701086 Purchase Order: FGA251000-4 /FGA251029-4"
click b "56701086"
copy b "56701086"
click link "Confirm"
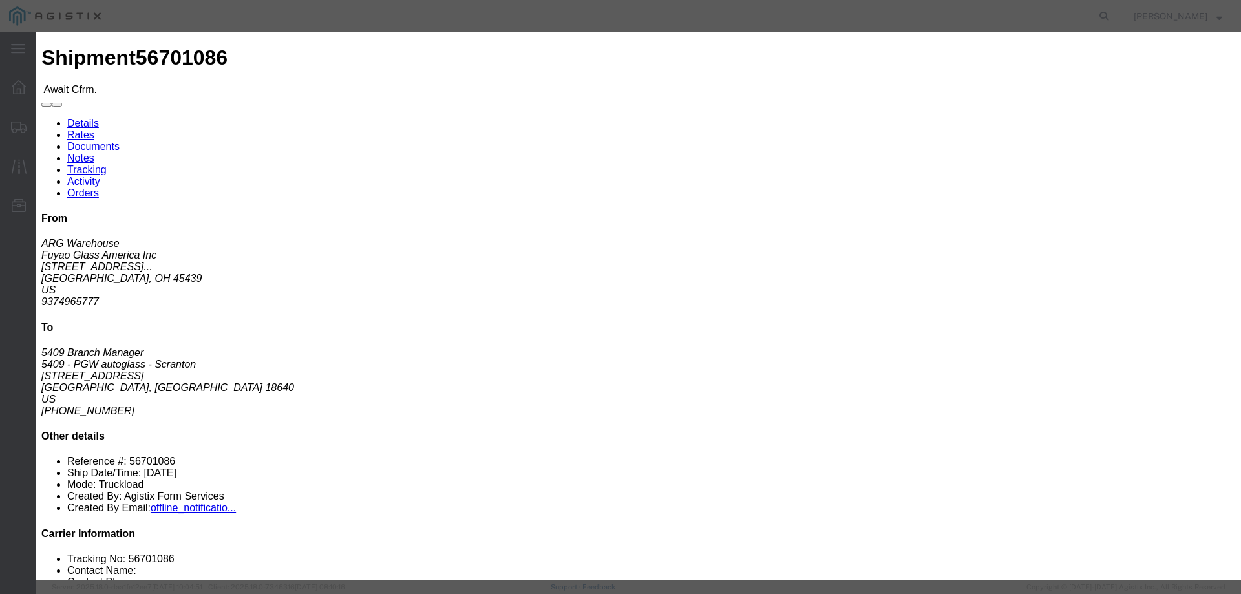
click label
click input "checkbox"
checkbox input "true"
type input "[PERSON_NAME]"
type input "3204977237"
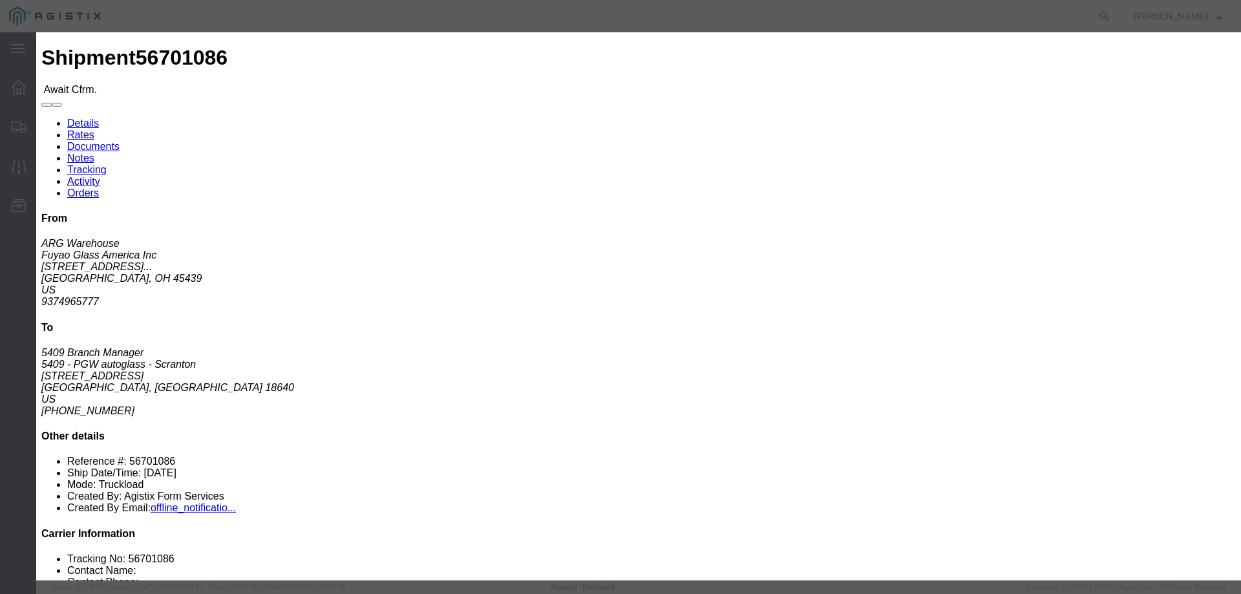
click input "text"
drag, startPoint x: 441, startPoint y: 129, endPoint x: 444, endPoint y: 151, distance: 21.5
paste input "56701086"
type input "56701086"
click button "Submit"
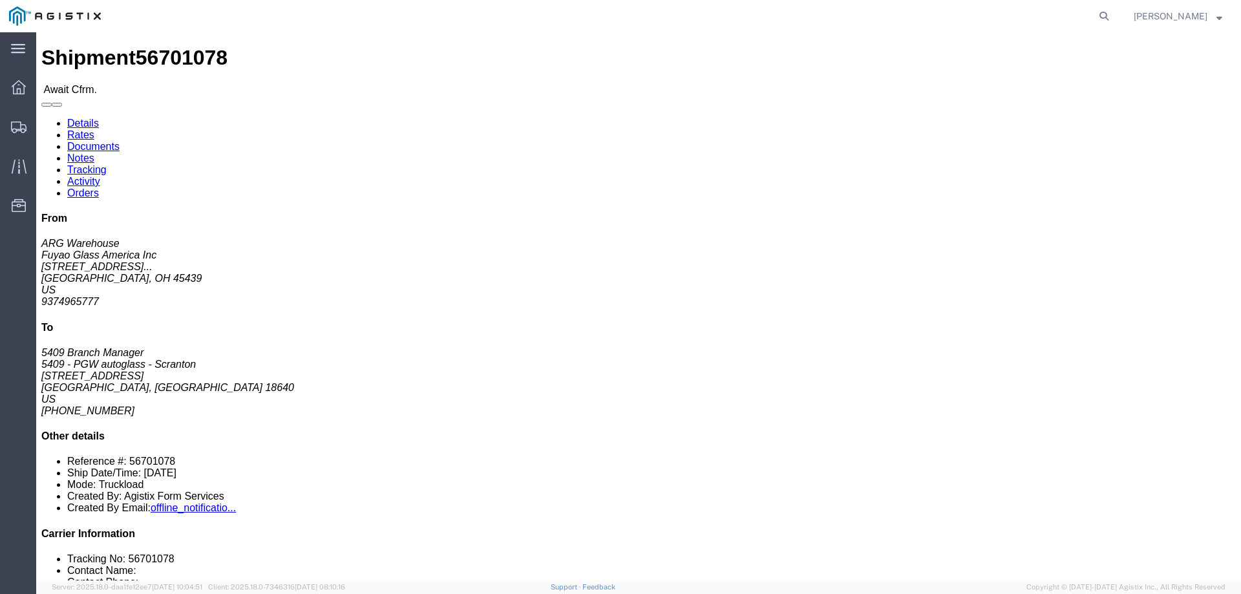
click b "56701078"
copy b "56701078"
click link "Confirm"
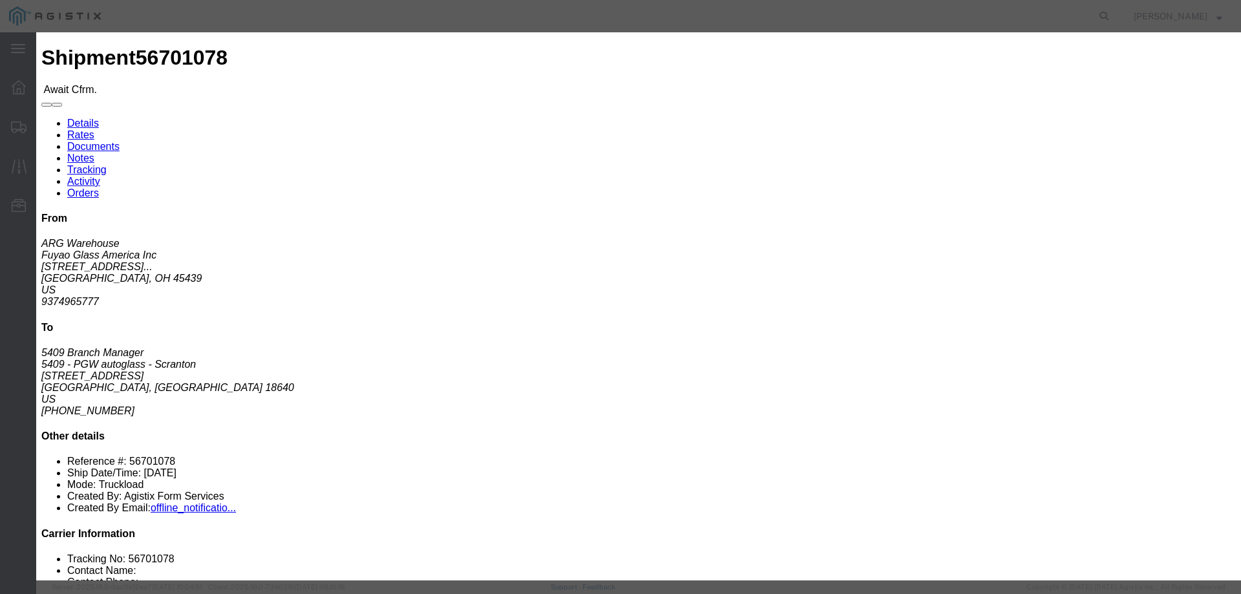
click input "checkbox"
checkbox input "true"
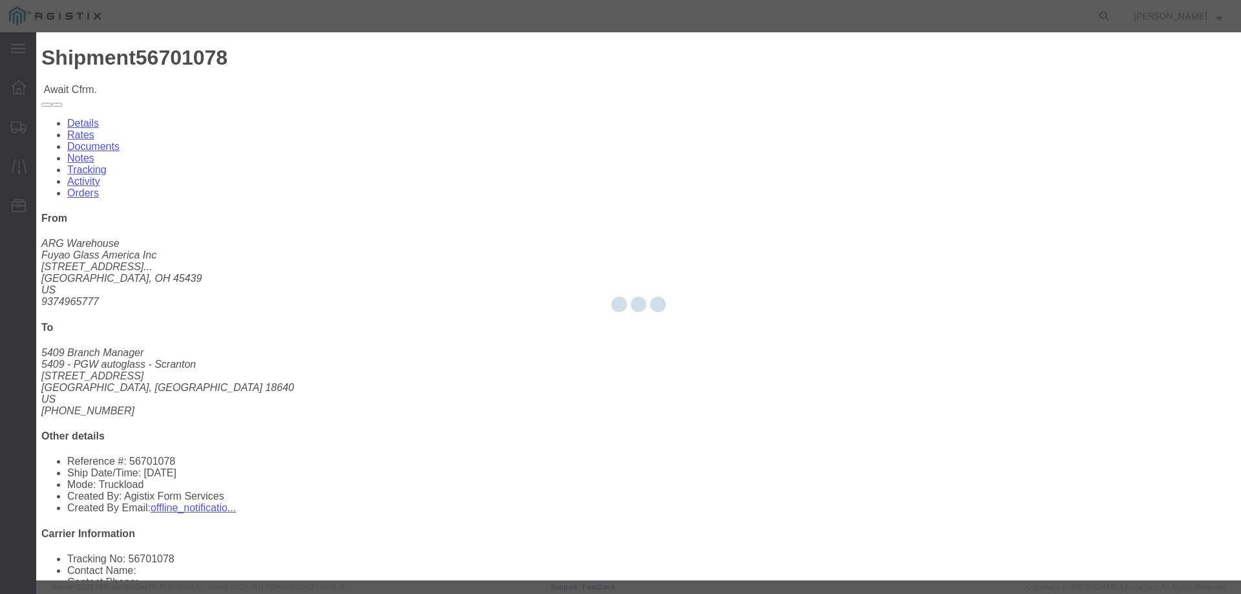
type input "[PERSON_NAME]"
type input "3204977237"
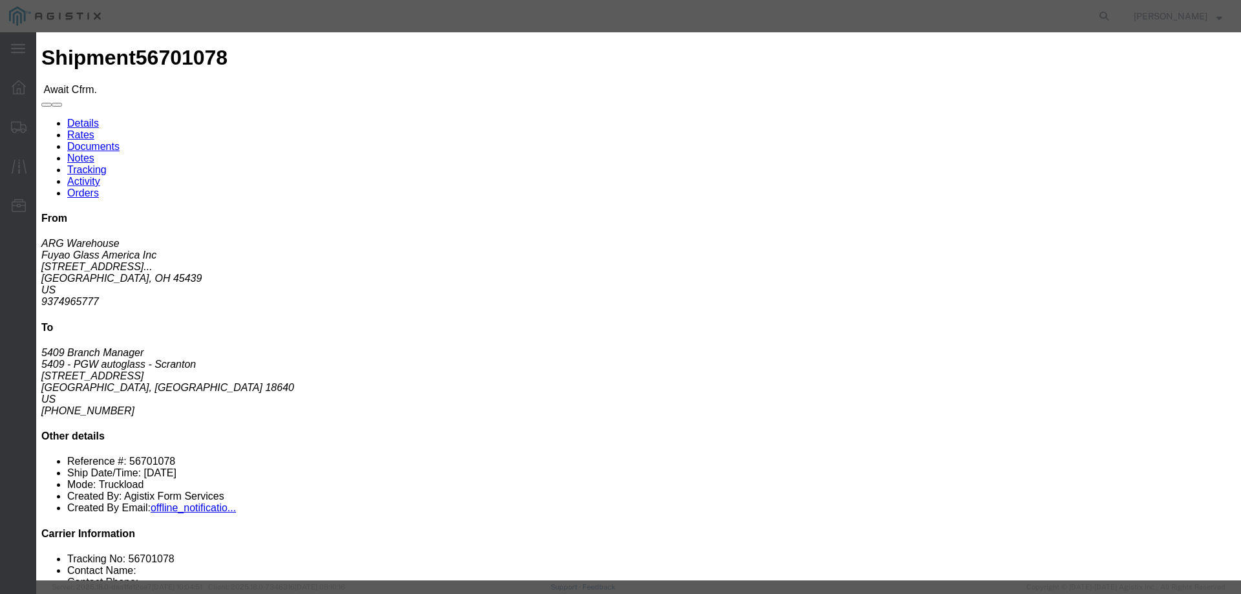
click input "text"
drag, startPoint x: 476, startPoint y: 185, endPoint x: 443, endPoint y: 153, distance: 45.7
paste input "56701078"
type input "56701078"
click button "Submit"
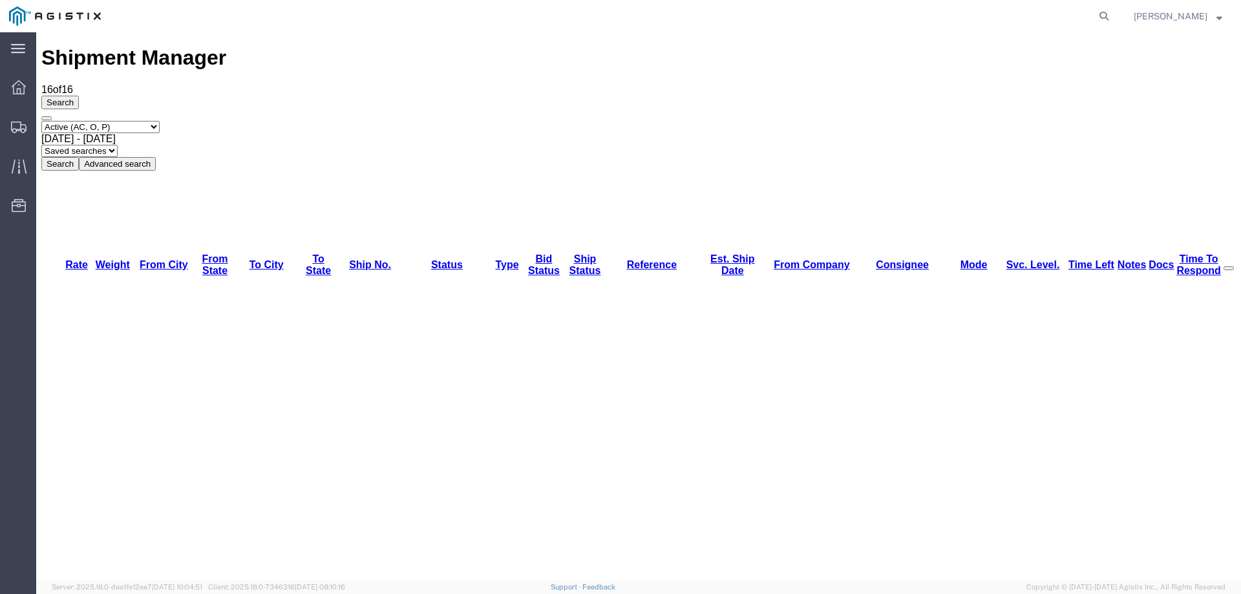
click at [19, 127] on icon at bounding box center [19, 128] width 16 height 12
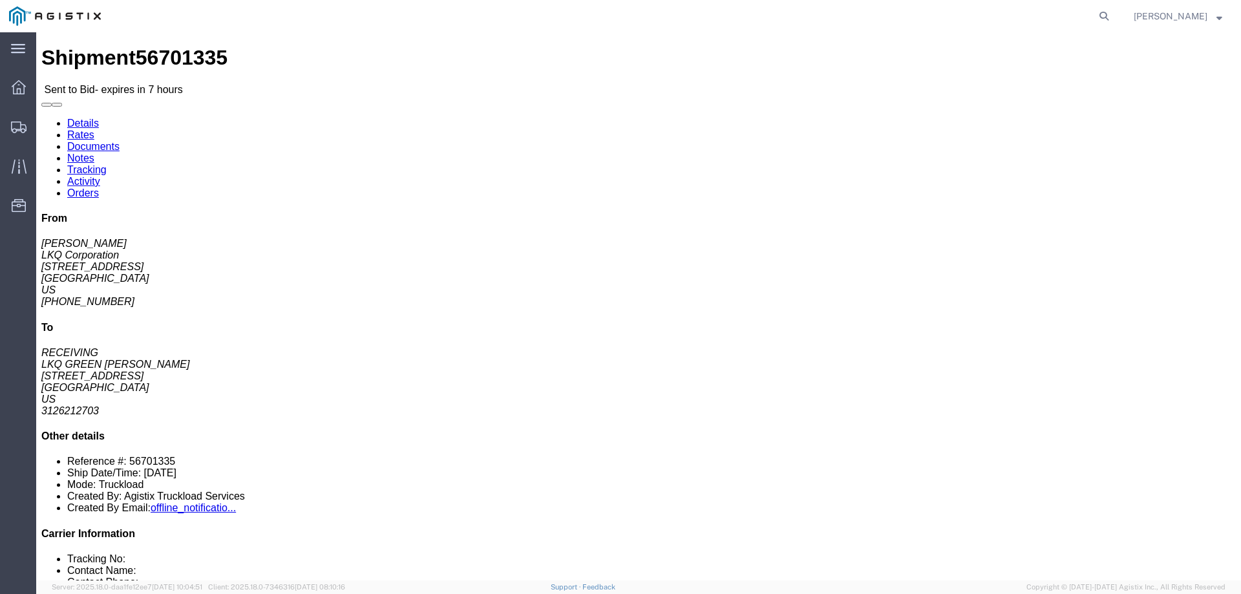
click div "Leg 1 - Truckload Vehicle 1: Standard Dry Van (53 Feet) Number of trucks: 1"
click link "Enter / Modify Bid"
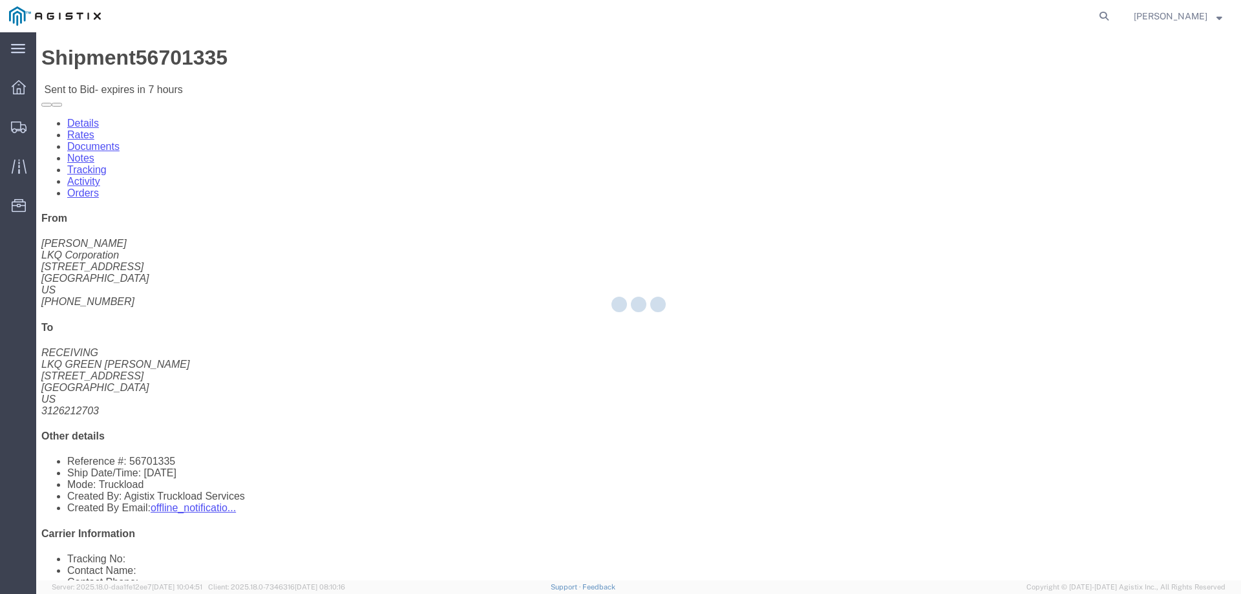
select select "146"
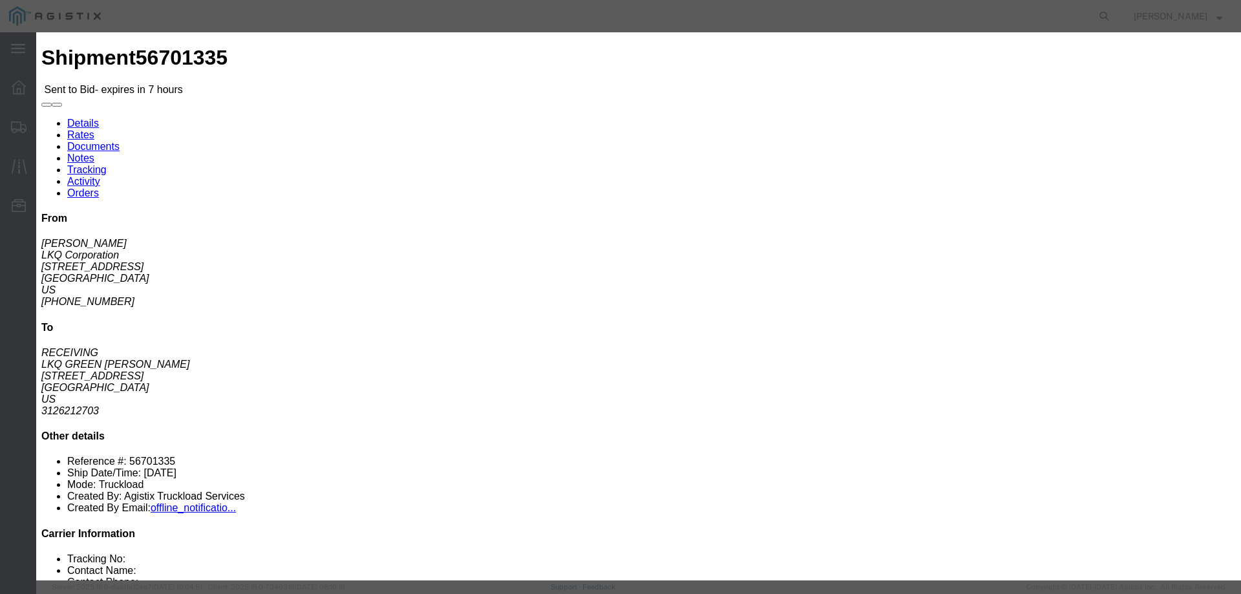
drag, startPoint x: 683, startPoint y: 112, endPoint x: 672, endPoint y: 125, distance: 16.5
click select "Select CONESTOGA DFRM/STEP Economy TL Flatbed Intermodal LTL Standard Next Day …"
select select "25032"
click select "Select CONESTOGA DFRM/STEP Economy TL Flatbed Intermodal LTL Standard Next Day …"
click input "text"
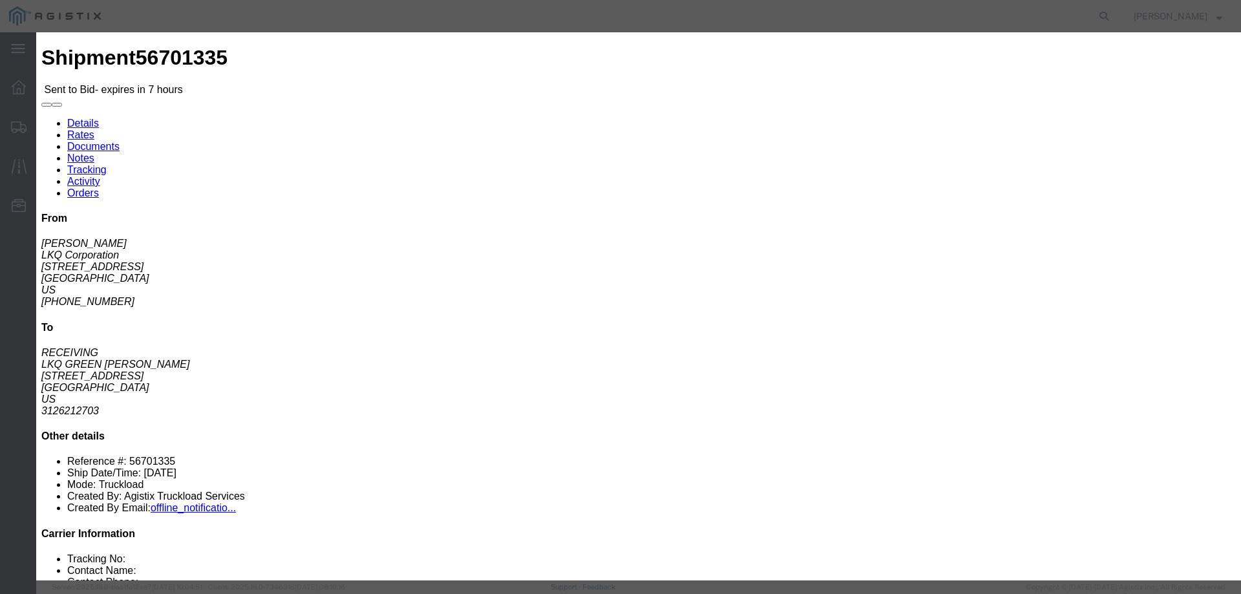
type input "ats"
click input "number"
type input "945"
click button "Submit"
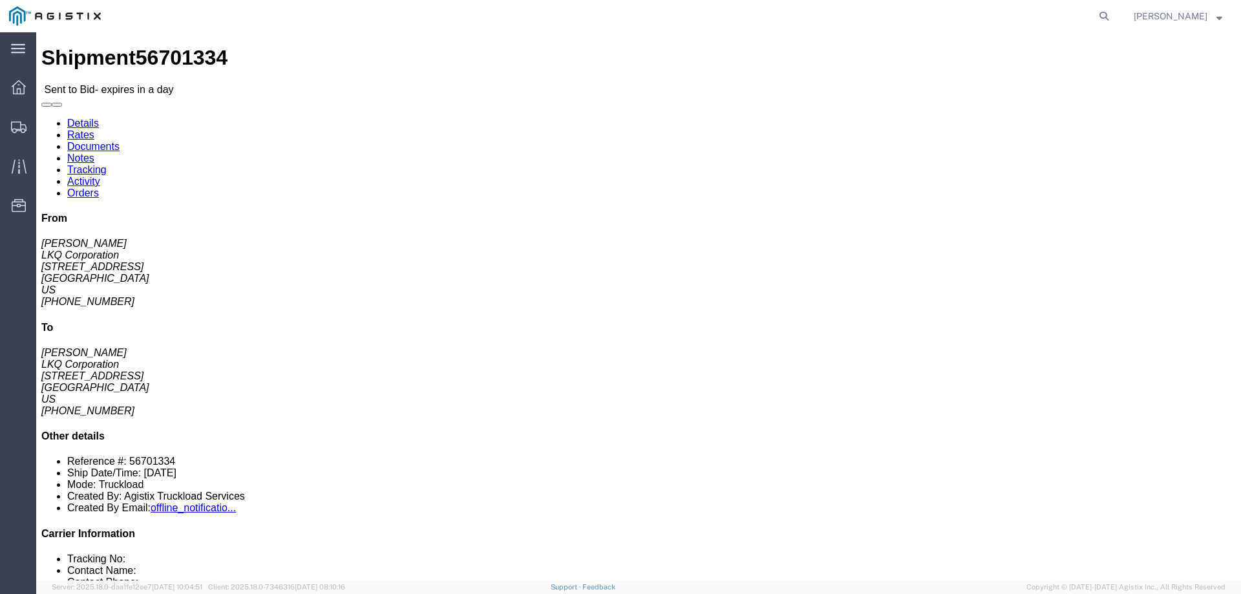
click link "Enter / Modify Bid"
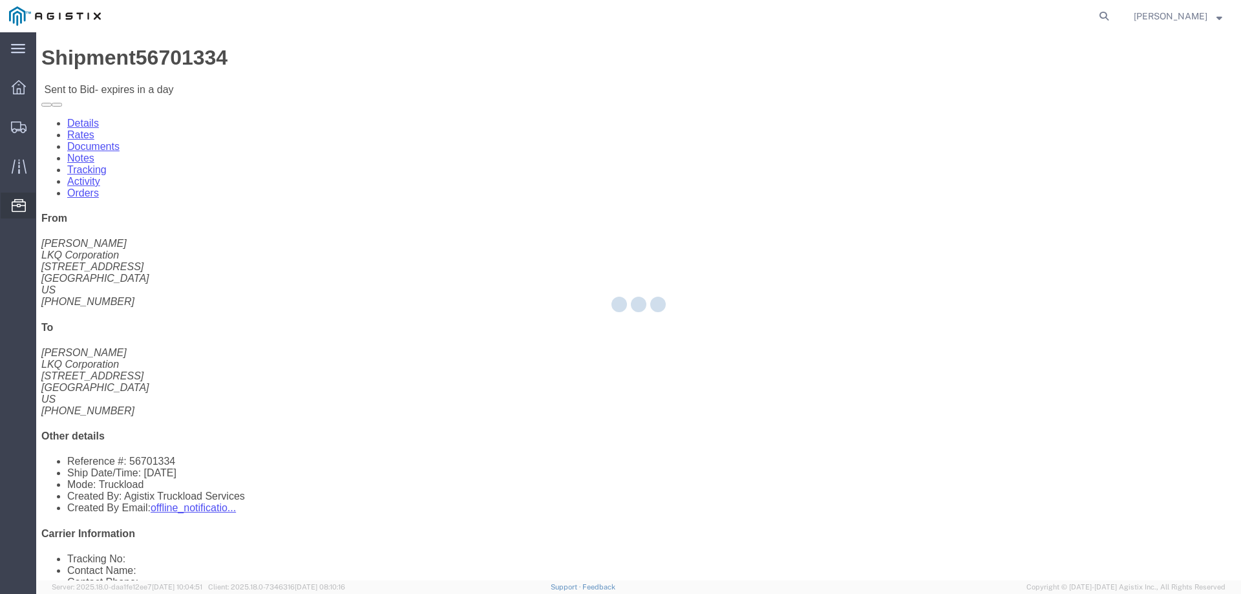
select select "146"
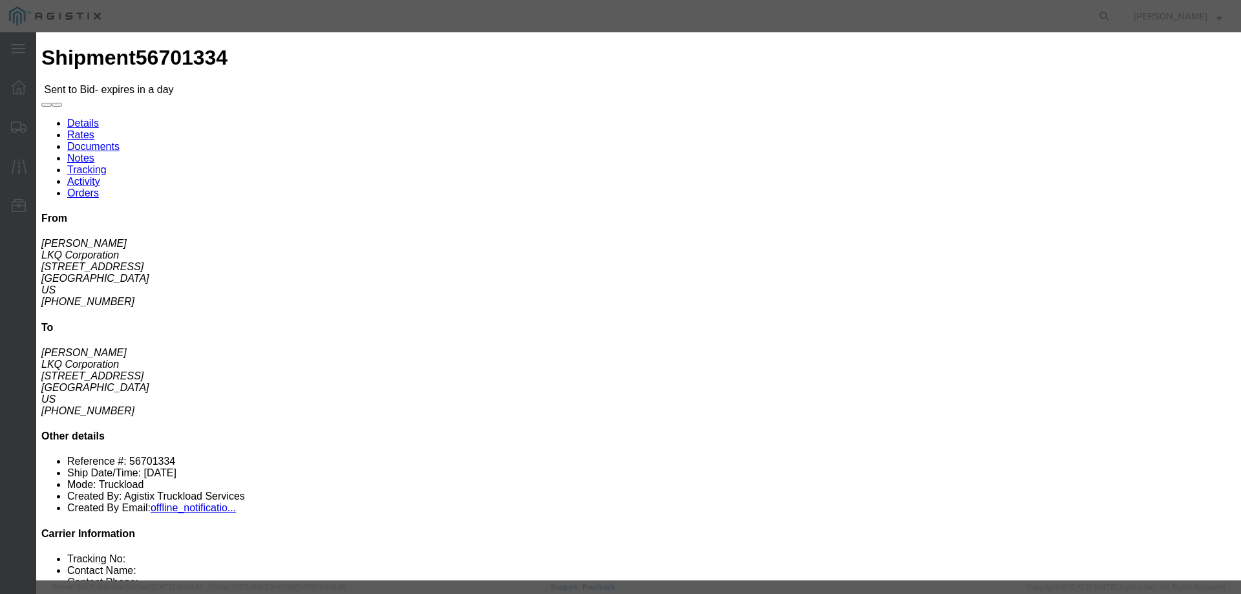
click select "Select CONESTOGA DFRM/STEP Economy TL Flatbed Intermodal LTL Standard Next Day …"
select select "25032"
click select "Select CONESTOGA DFRM/STEP Economy TL Flatbed Intermodal LTL Standard Next Day …"
click input "text"
type input "ats"
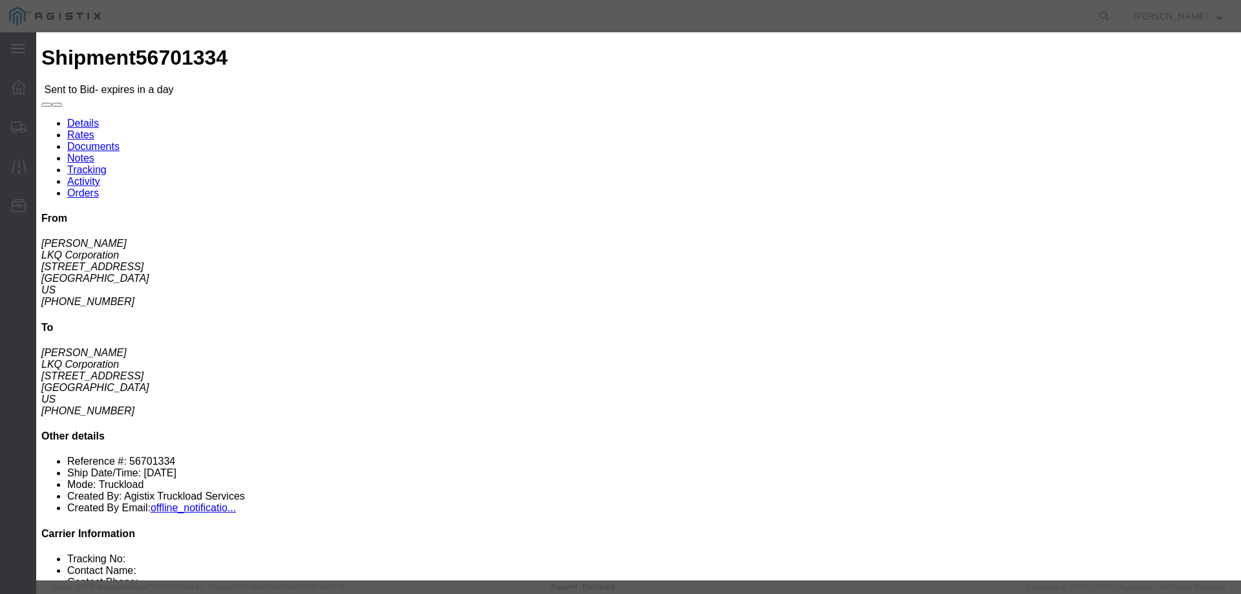
drag, startPoint x: 853, startPoint y: 259, endPoint x: 860, endPoint y: 252, distance: 10.1
click input "number"
drag, startPoint x: 867, startPoint y: 262, endPoint x: 776, endPoint y: 271, distance: 90.9
click div "Select 2 Day Service 3 Axle Winch Truck 3 to 5 Day Service 96L Domestic Flat Ra…"
type input "3975"
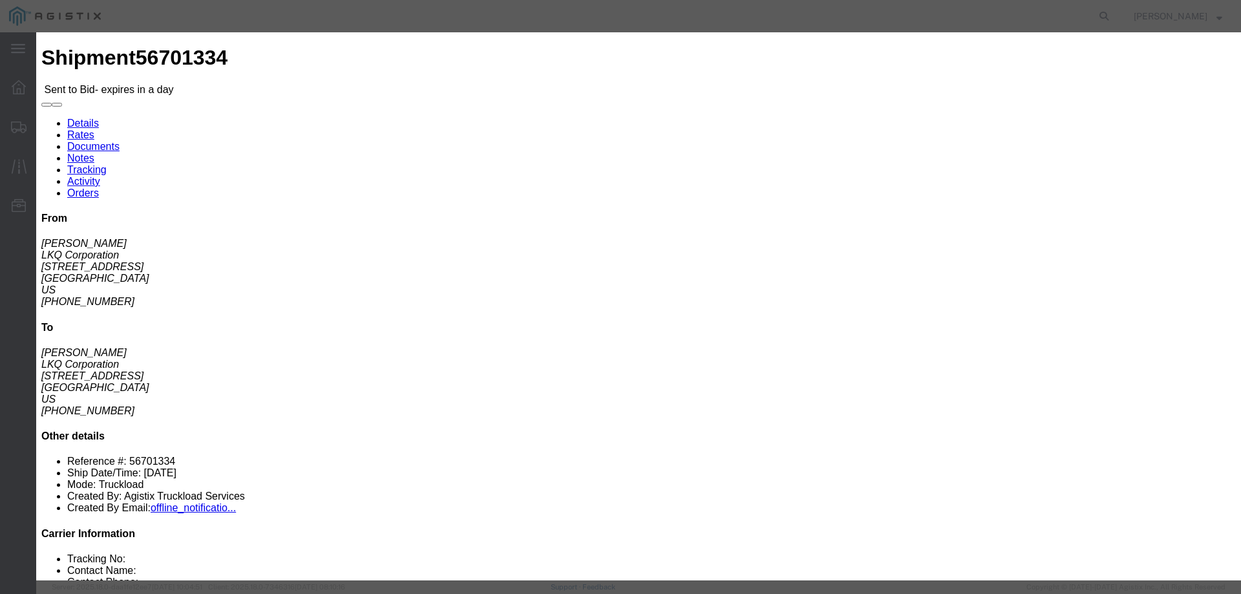
click button "Submit"
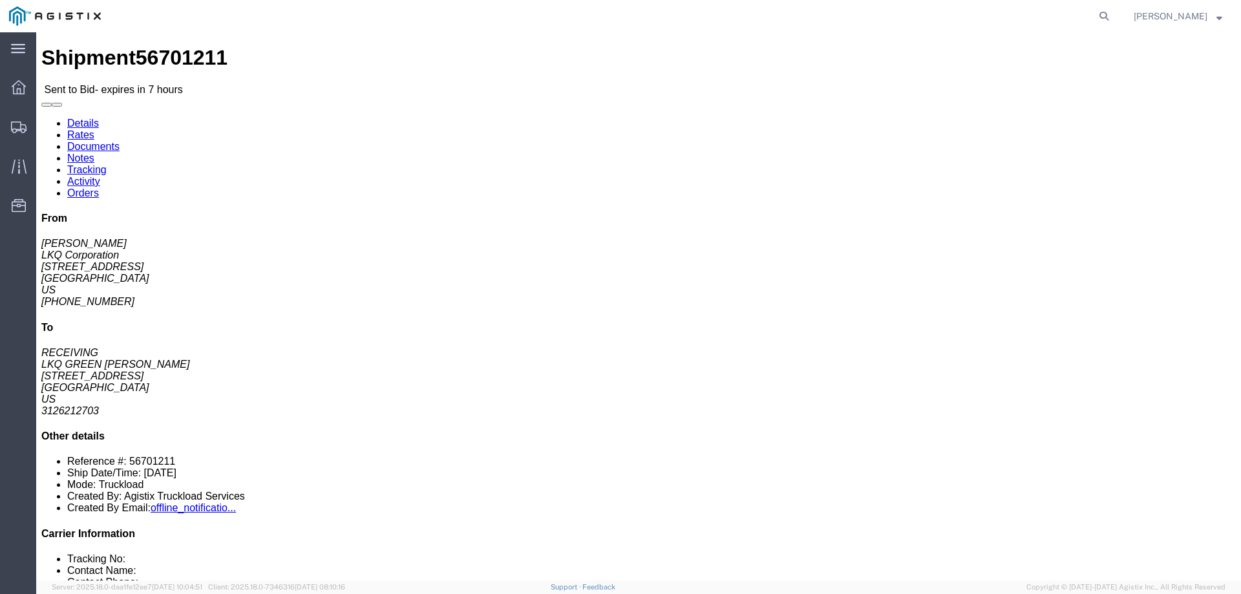
click link "Enter / Modify Bid"
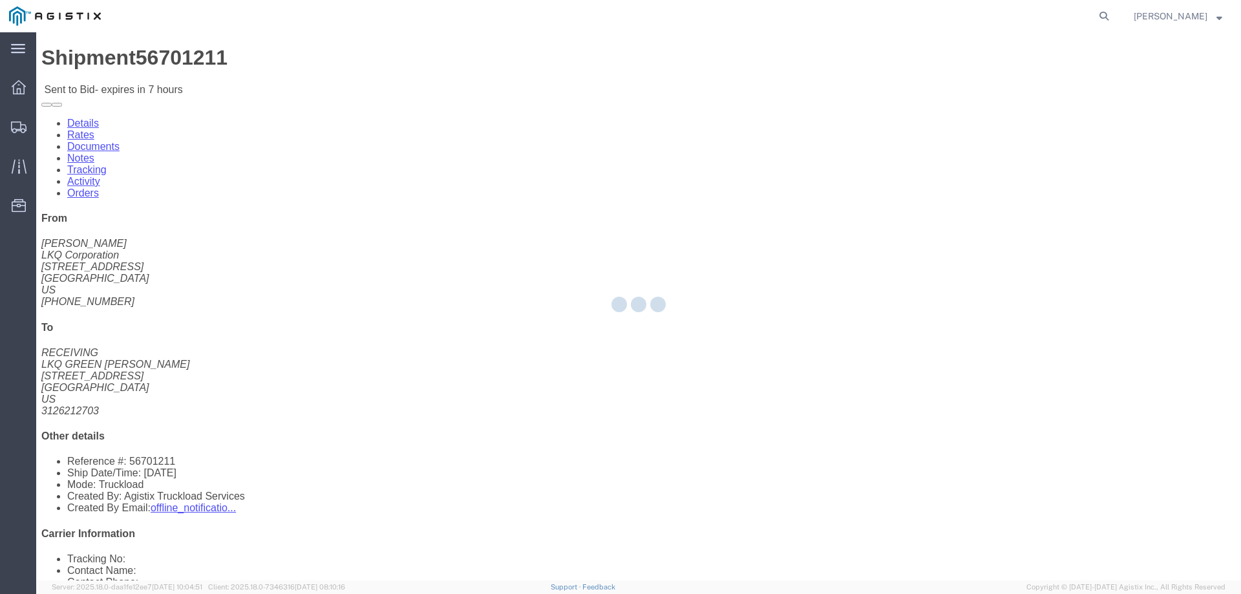
select select "146"
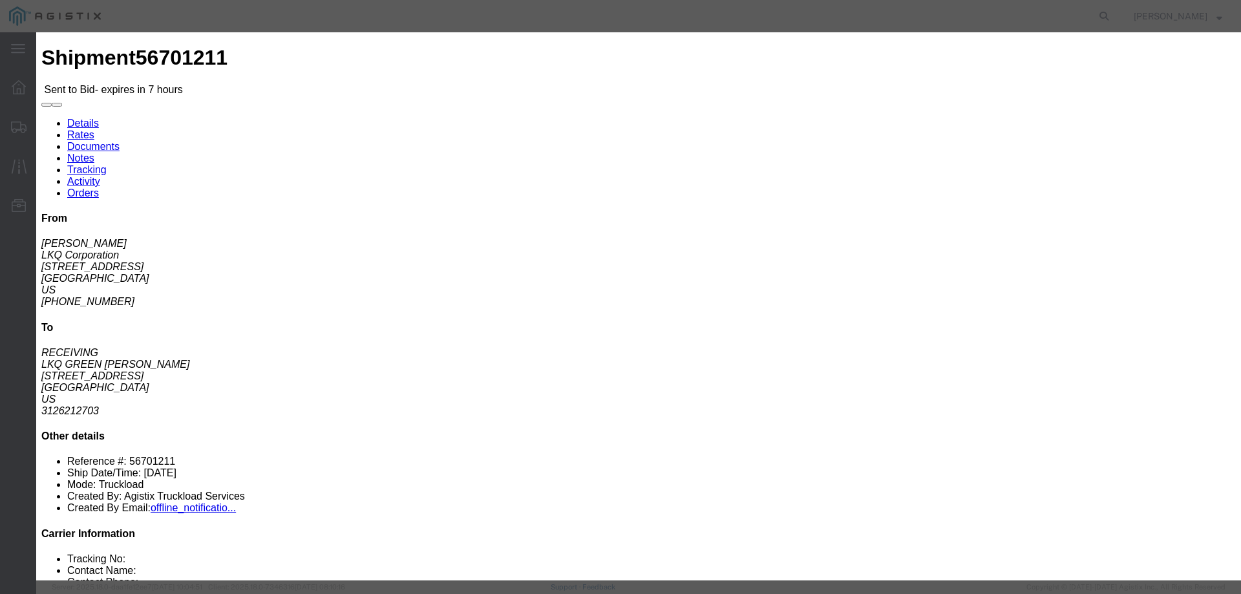
click select "Select CONESTOGA DFRM/STEP Economy TL Flatbed Intermodal LTL Standard Next Day …"
select select "25032"
click select "Select CONESTOGA DFRM/STEP Economy TL Flatbed Intermodal LTL Standard Next Day …"
click input "text"
type input "ats"
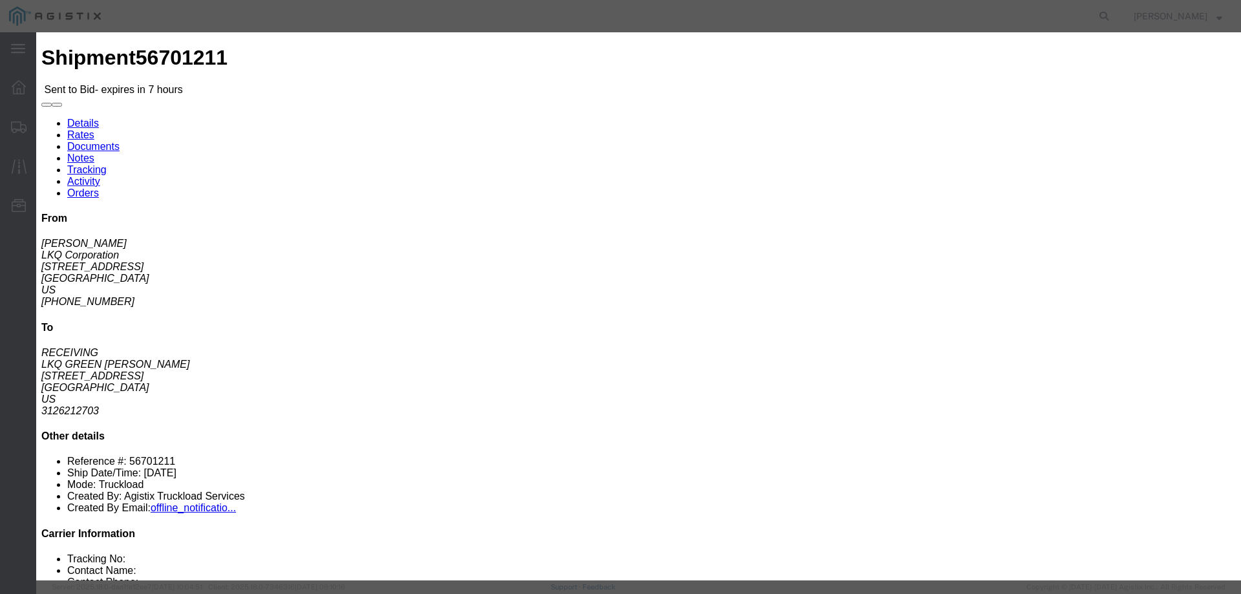
click input "number"
type input "965"
click button "Submit"
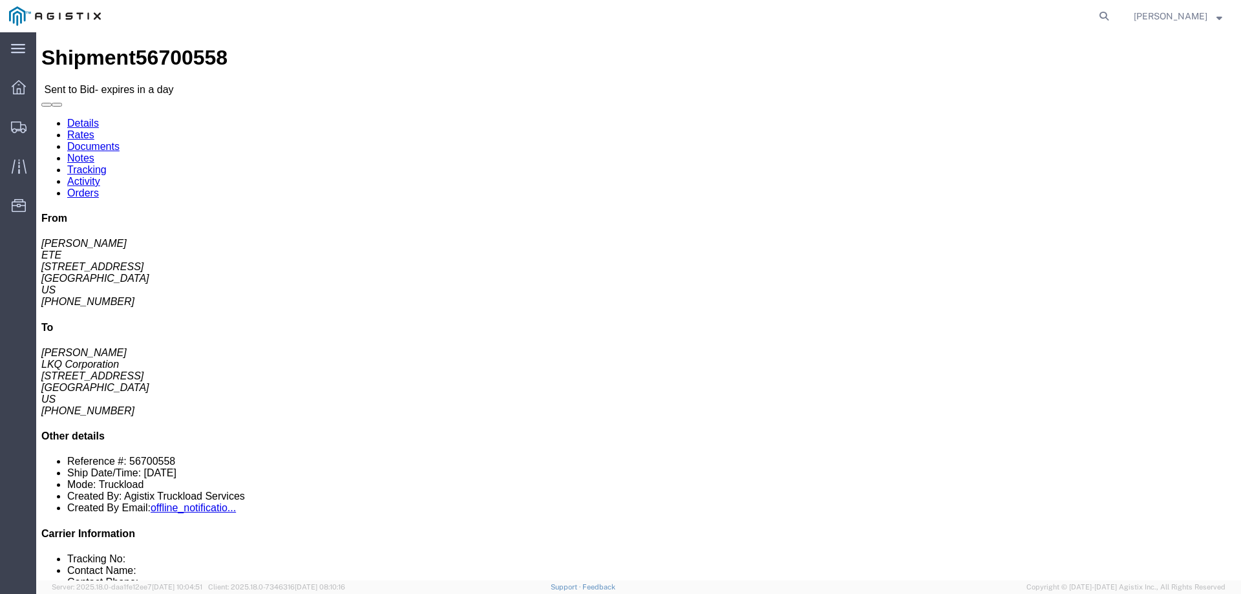
click link "Enter / Modify Bid"
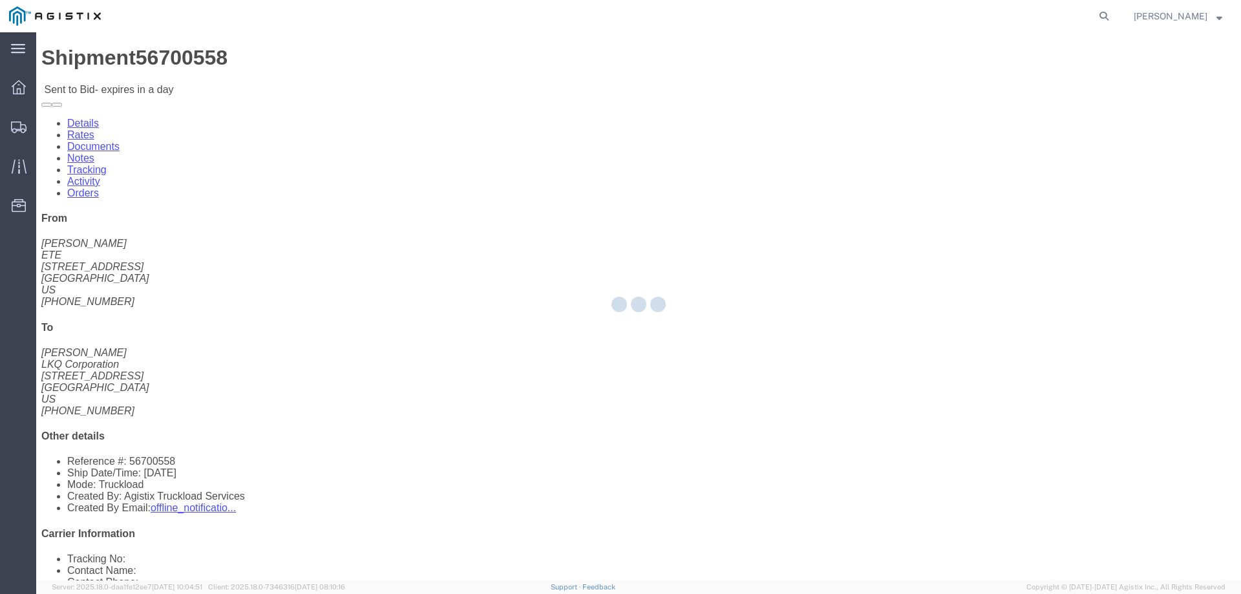
select select "146"
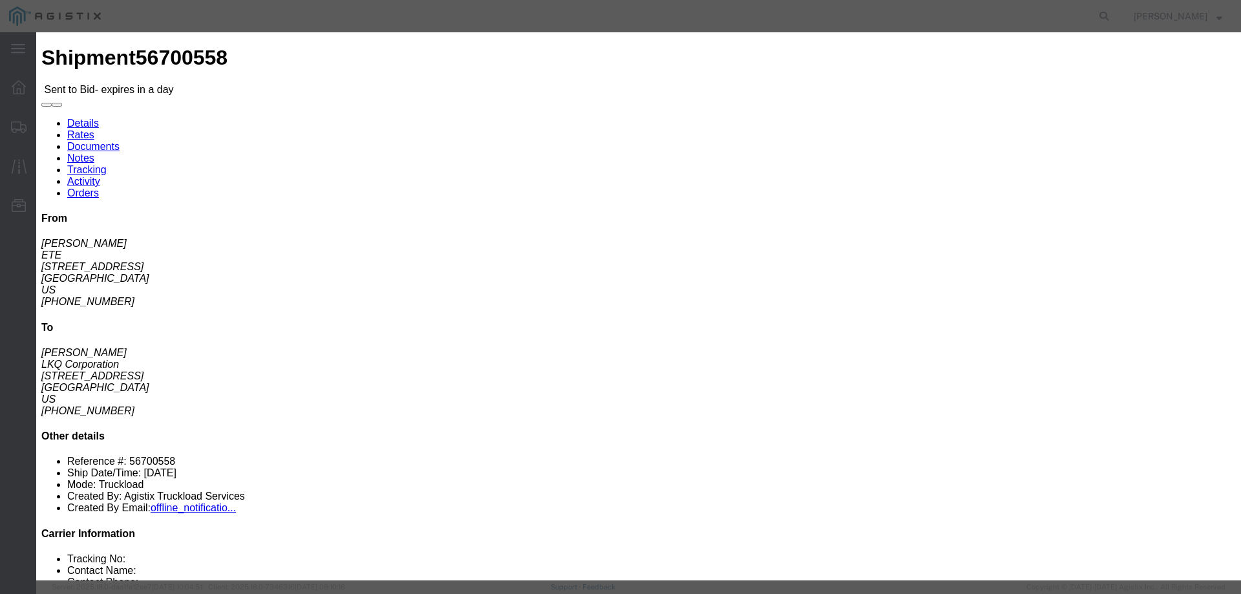
click select "Select CONESTOGA DFRM/STEP Economy TL Flatbed Intermodal LTL Standard Next Day …"
select select "25032"
click select "Select CONESTOGA DFRM/STEP Economy TL Flatbed Intermodal LTL Standard Next Day …"
click input "text"
type input "ats"
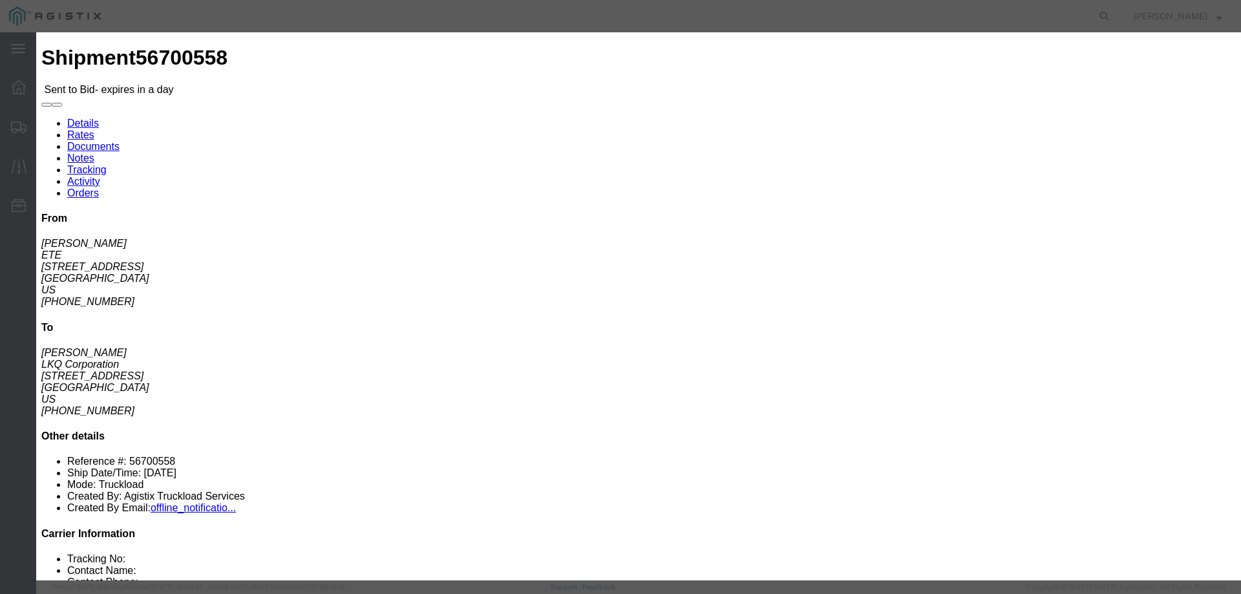
click input "number"
type input "2275"
click input "2275"
click button "Submit"
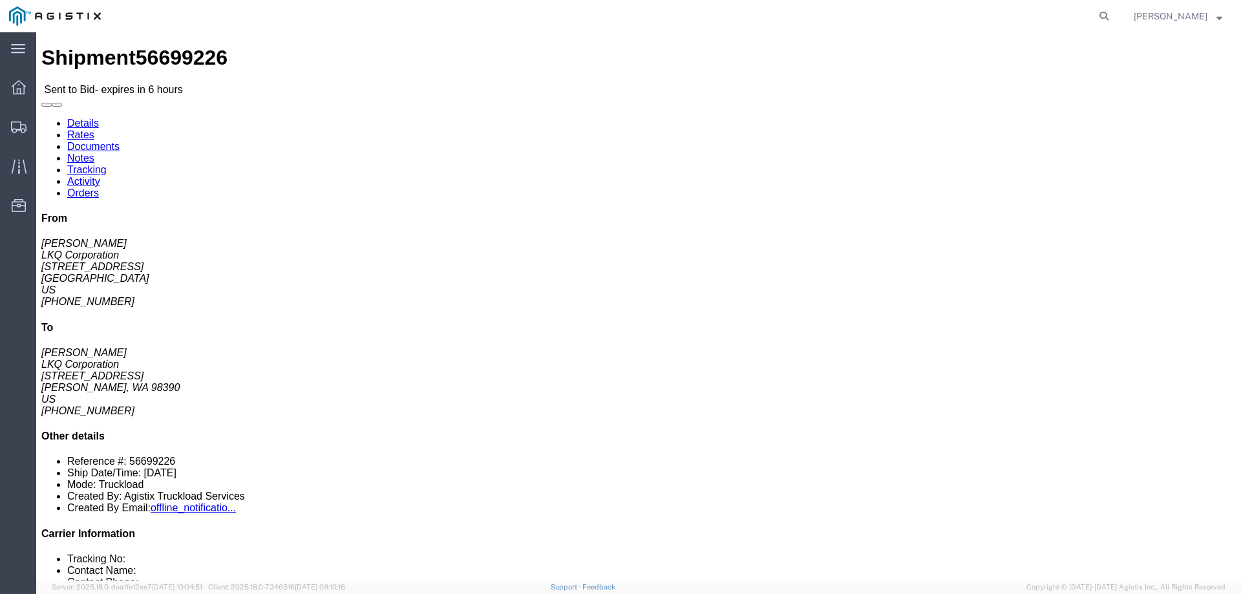
click link "Enter / Modify Bid"
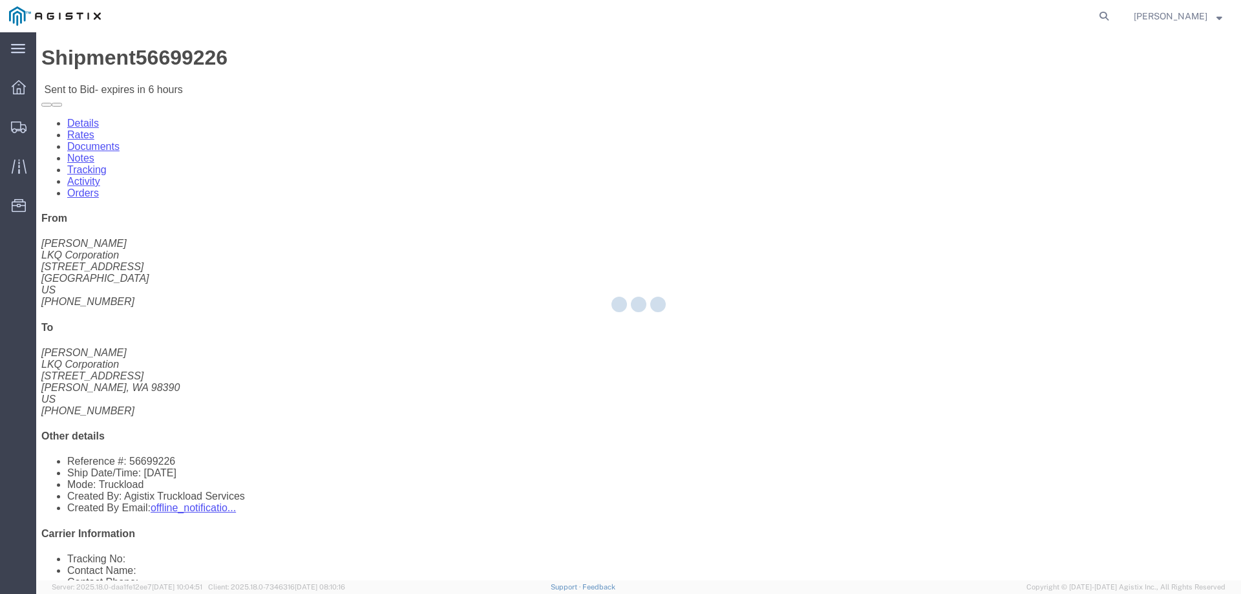
select select "146"
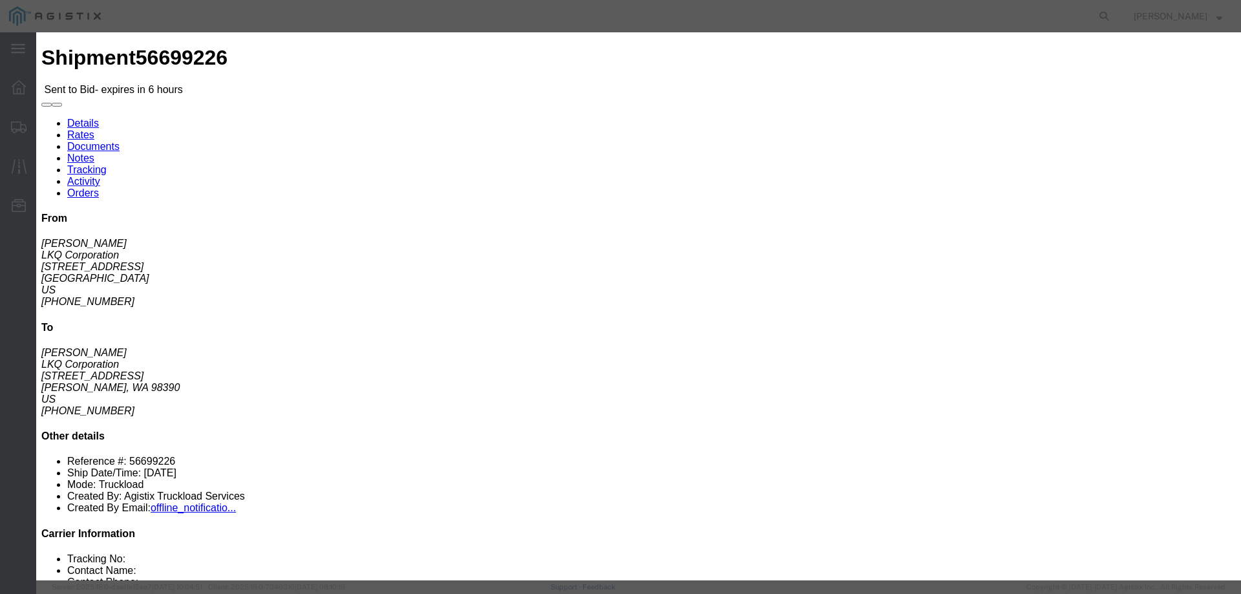
click select "Select CONESTOGA DFRM/STEP Economy TL Flatbed Intermodal LTL Standard Next Day …"
select select "25032"
click select "Select CONESTOGA DFRM/STEP Economy TL Flatbed Intermodal LTL Standard Next Day …"
click input "text"
type input "ats"
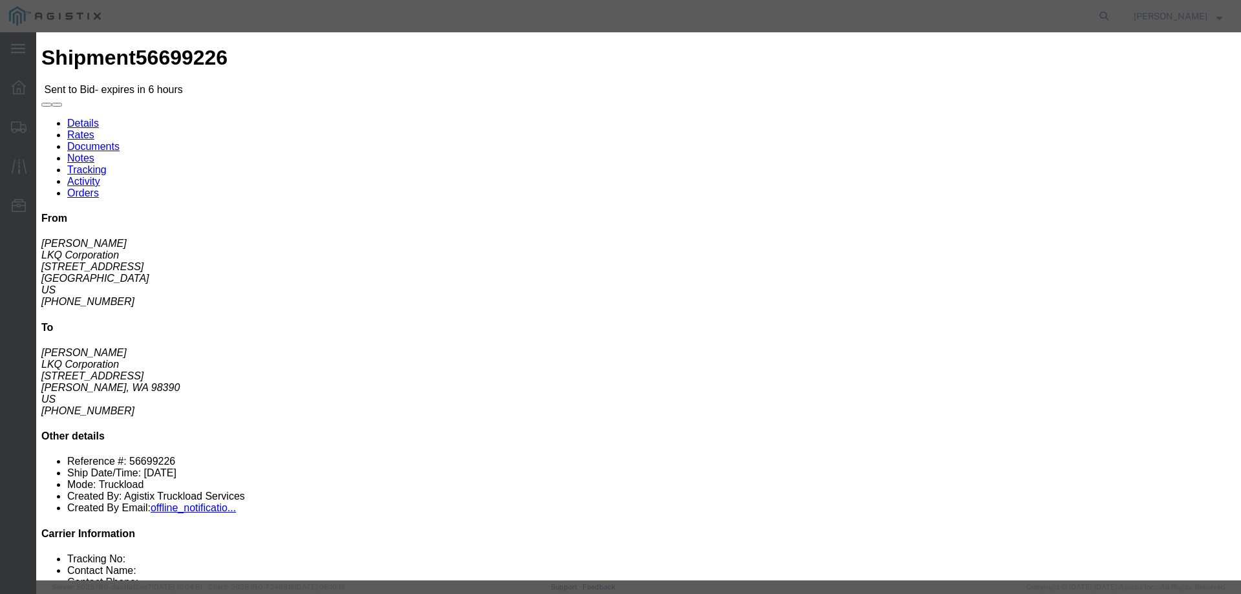
click input "number"
drag, startPoint x: 832, startPoint y: 268, endPoint x: 815, endPoint y: 270, distance: 17.0
click div "Select 2 Day Service 3 Axle Winch Truck 3 to 5 Day Service 96L Domestic Flat Ra…"
type input "3475"
click button "Submit"
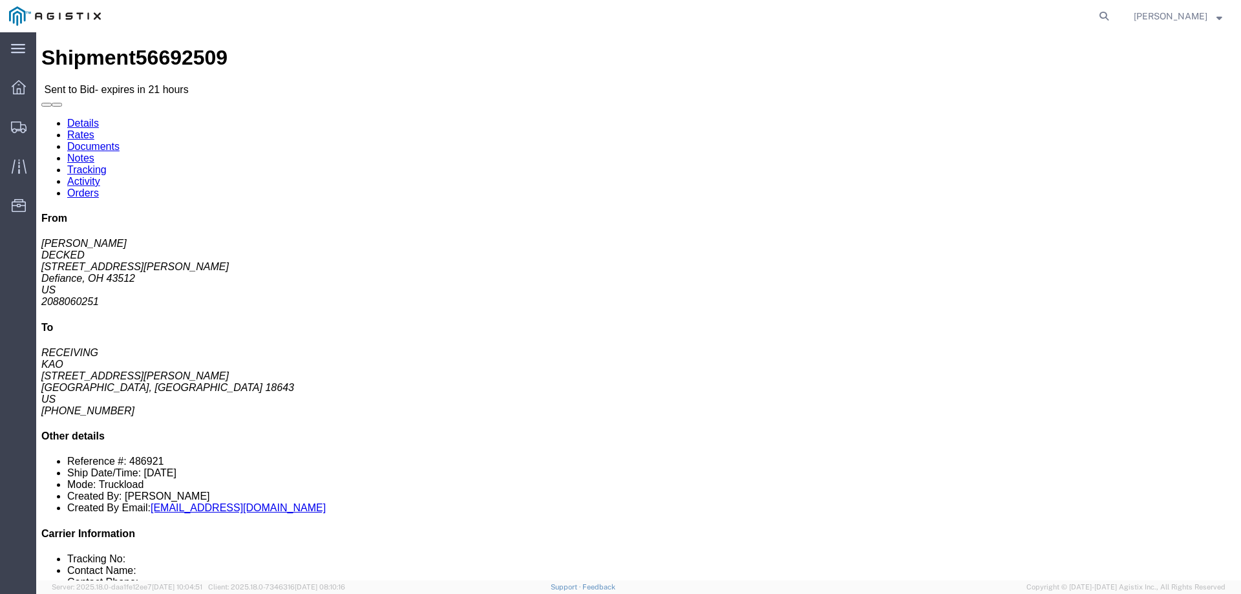
click link "Enter / Modify Bid"
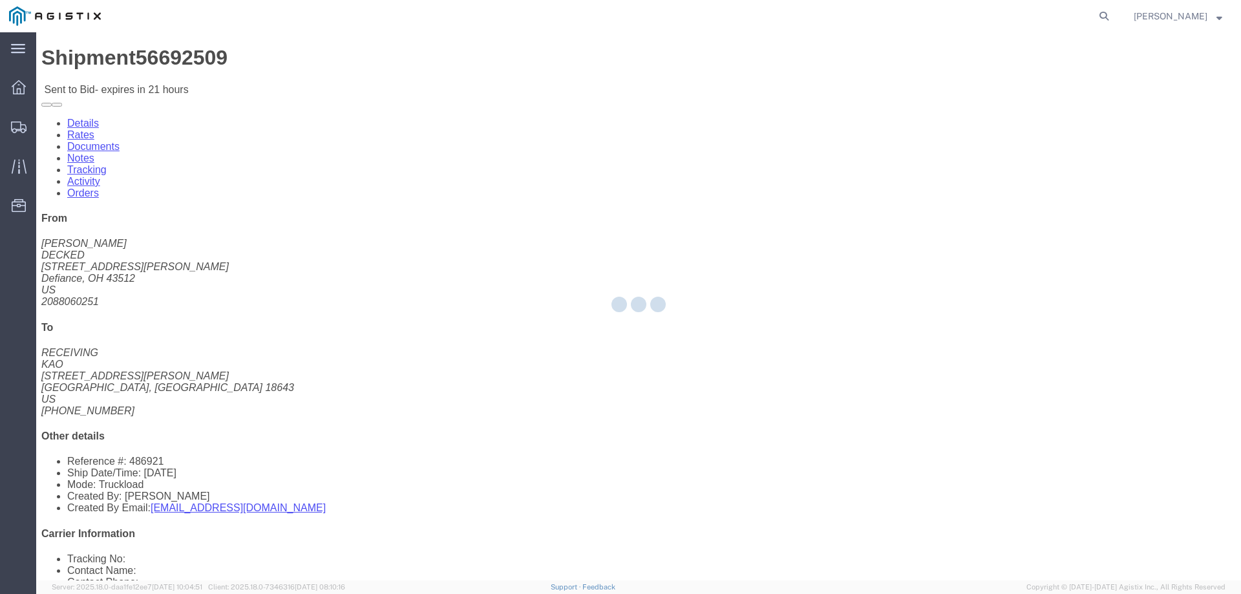
select select "146"
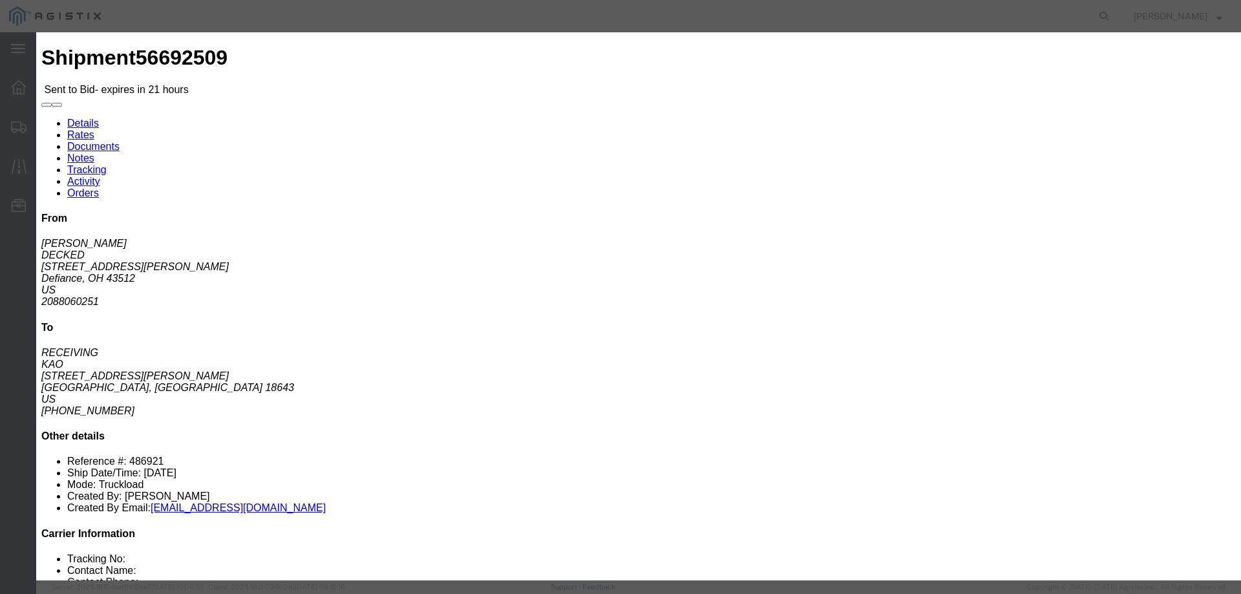
click select "Select CONESTOGA DFRM/STEP Economy TL Flatbed Intermodal LTL Standard Next Day …"
select select "25032"
click select "Select CONESTOGA DFRM/STEP Economy TL Flatbed Intermodal LTL Standard Next Day …"
click input "text"
type input "ats"
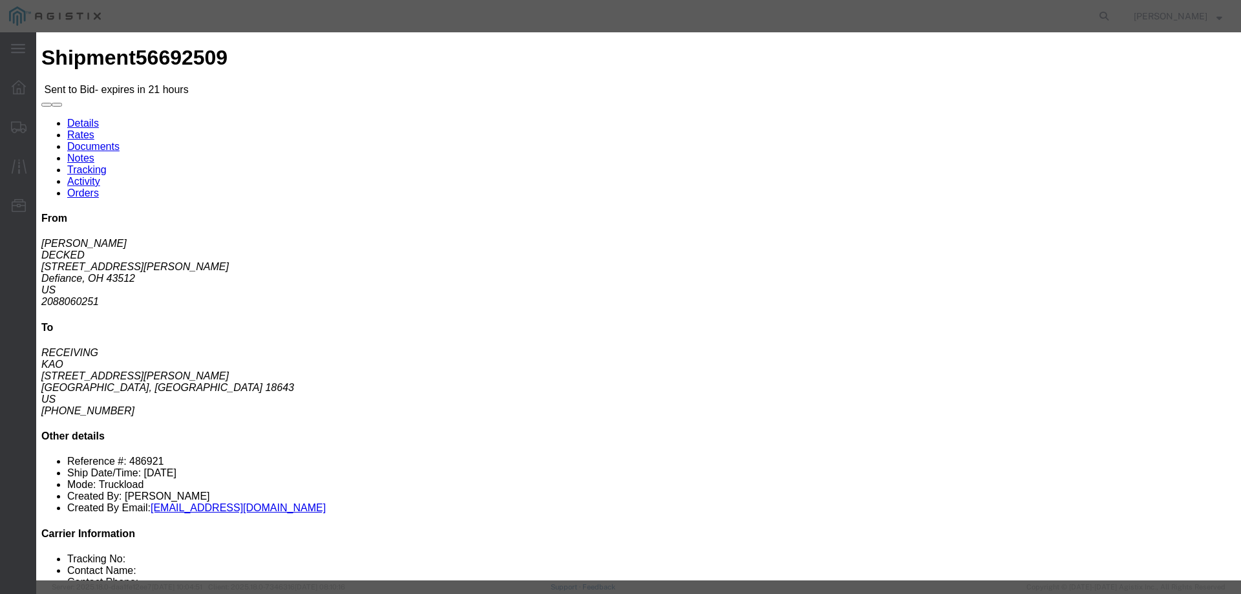
click input "number"
type input "1525"
click button "Submit"
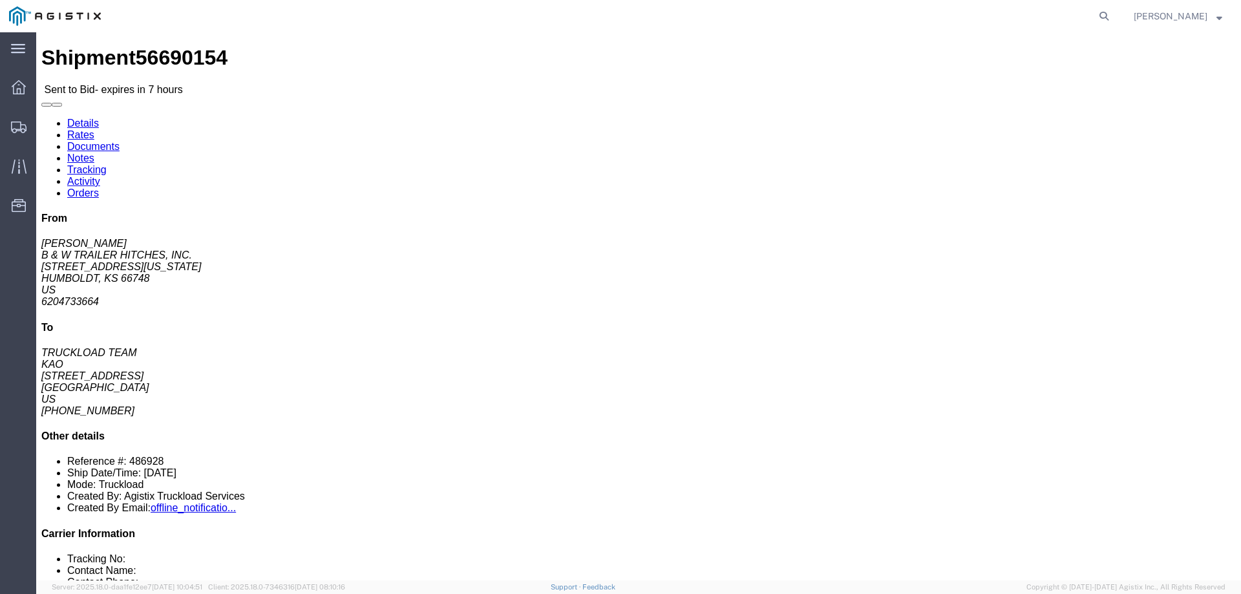
click link "Enter / Modify Bid"
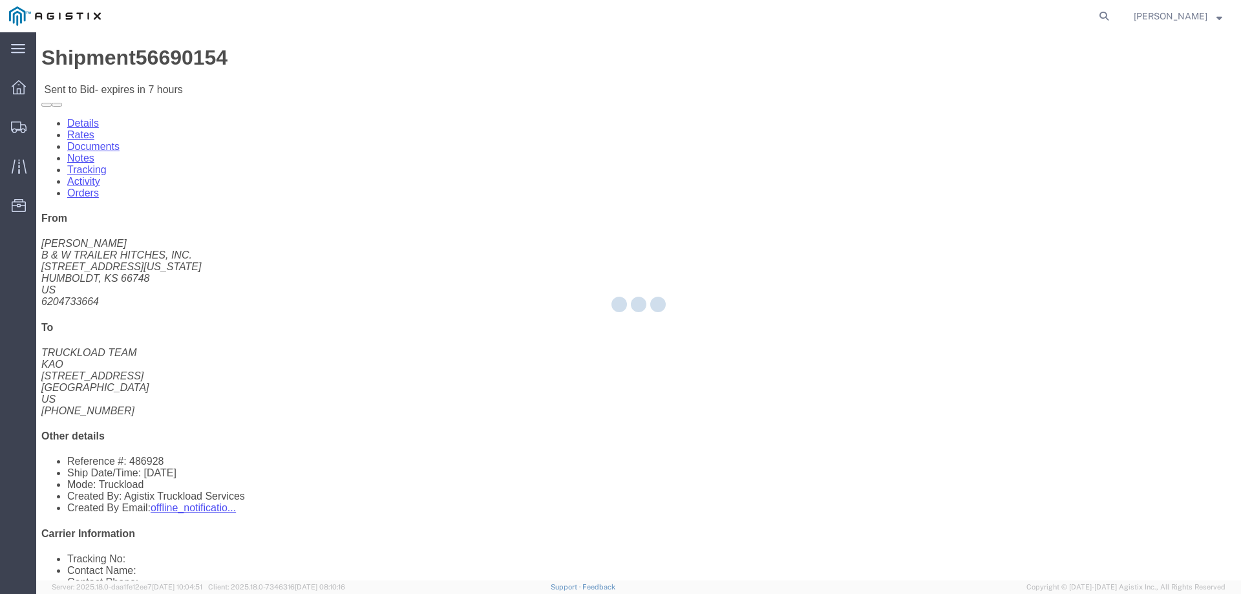
select select "146"
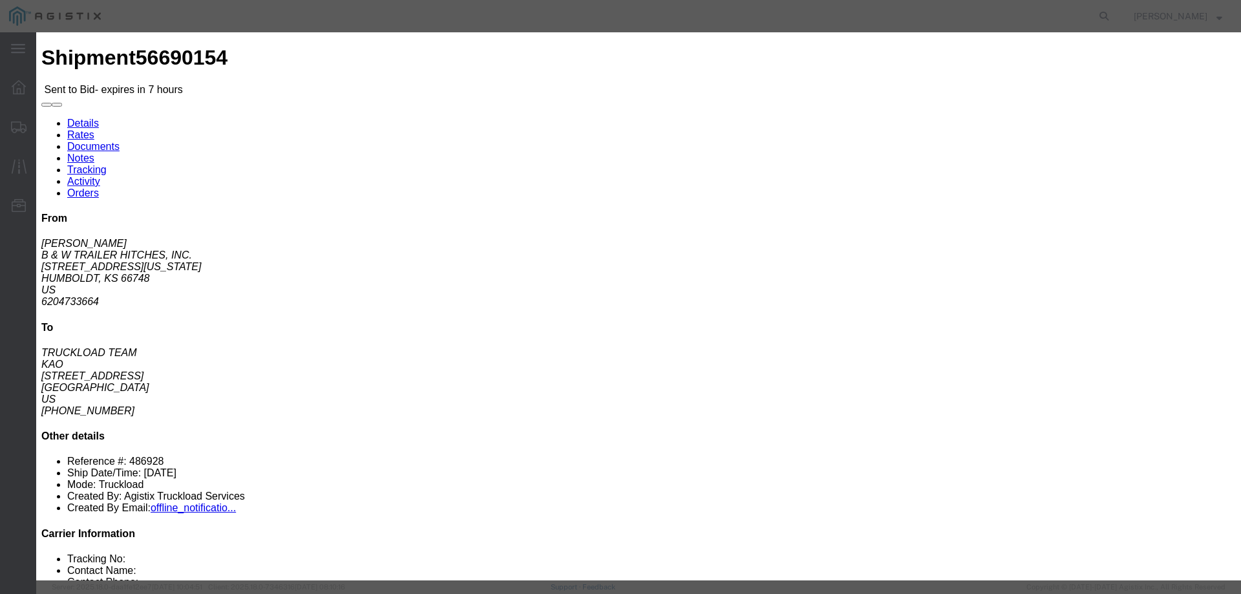
click select "Select CONESTOGA DFRM/STEP Economy TL Flatbed Intermodal LTL Standard Next Day …"
select select "25032"
click select "Select CONESTOGA DFRM/STEP Economy TL Flatbed Intermodal LTL Standard Next Day …"
click input "text"
type input "ats"
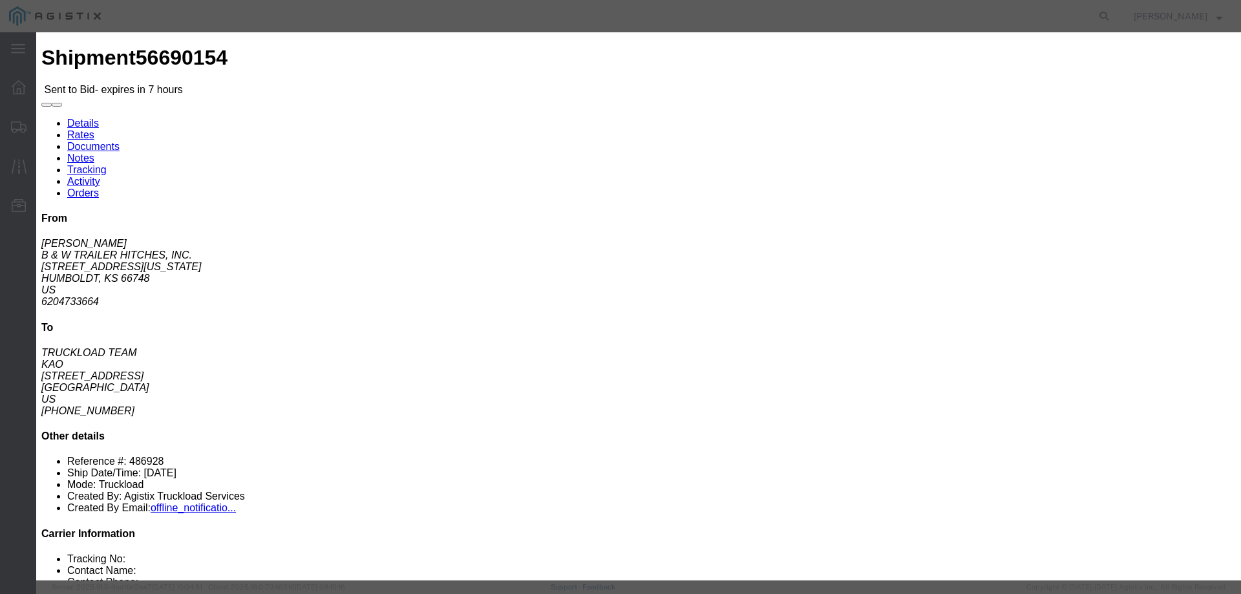
click input "number"
type input "1015"
click button "Submit"
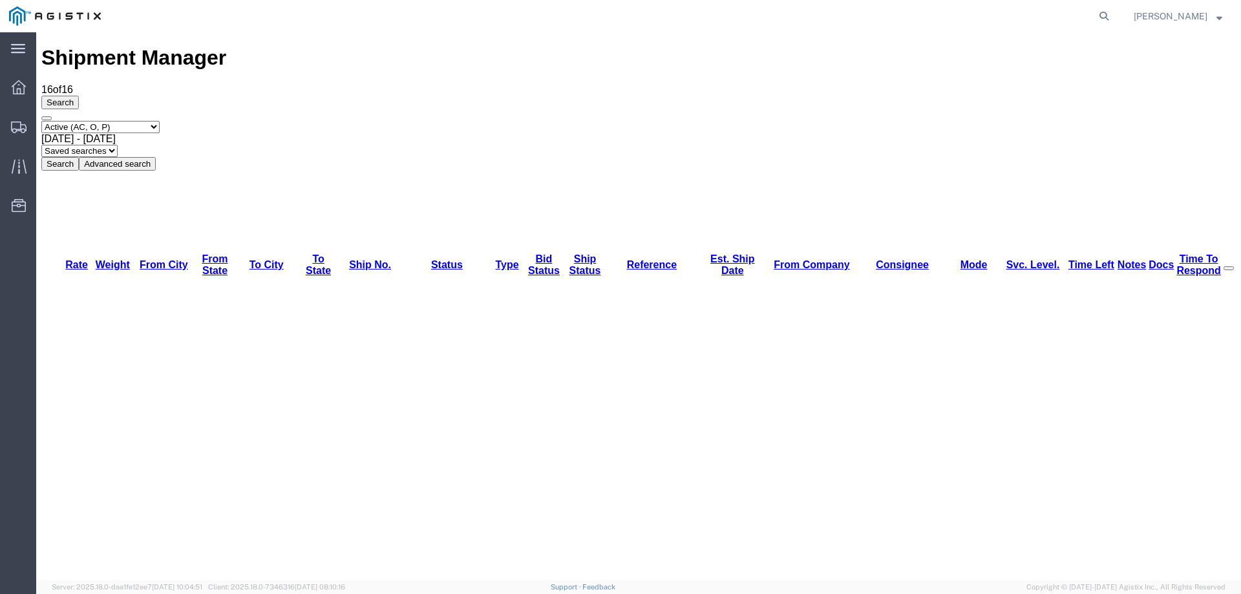
drag, startPoint x: 317, startPoint y: 341, endPoint x: 335, endPoint y: 341, distance: 18.1
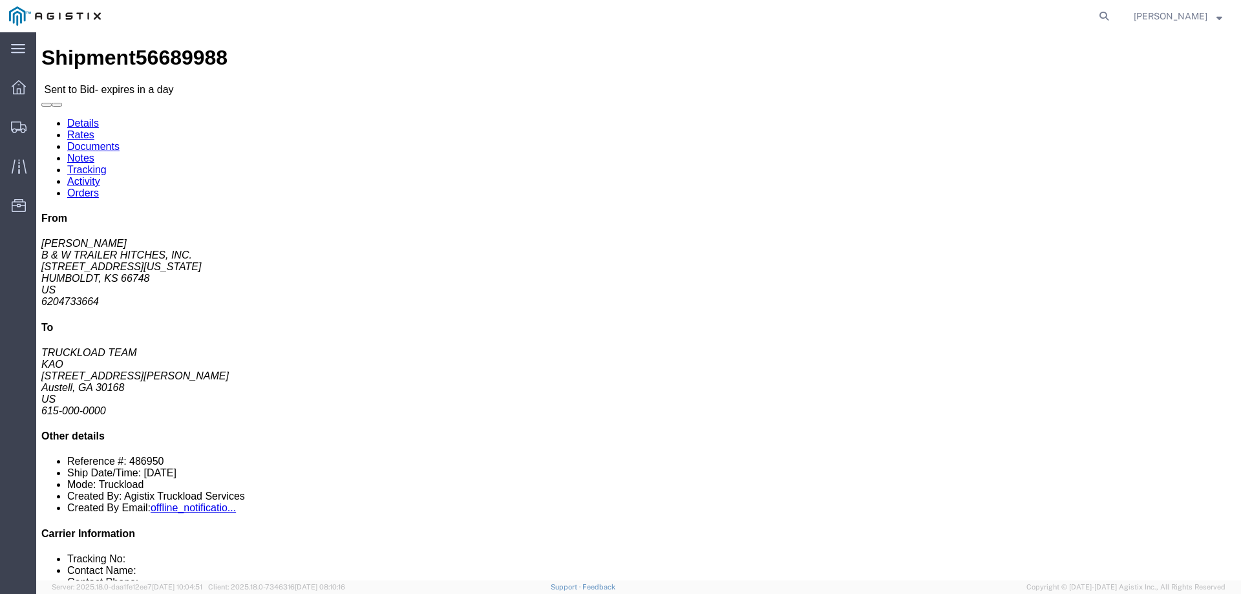
click link "Enter / Modify Bid"
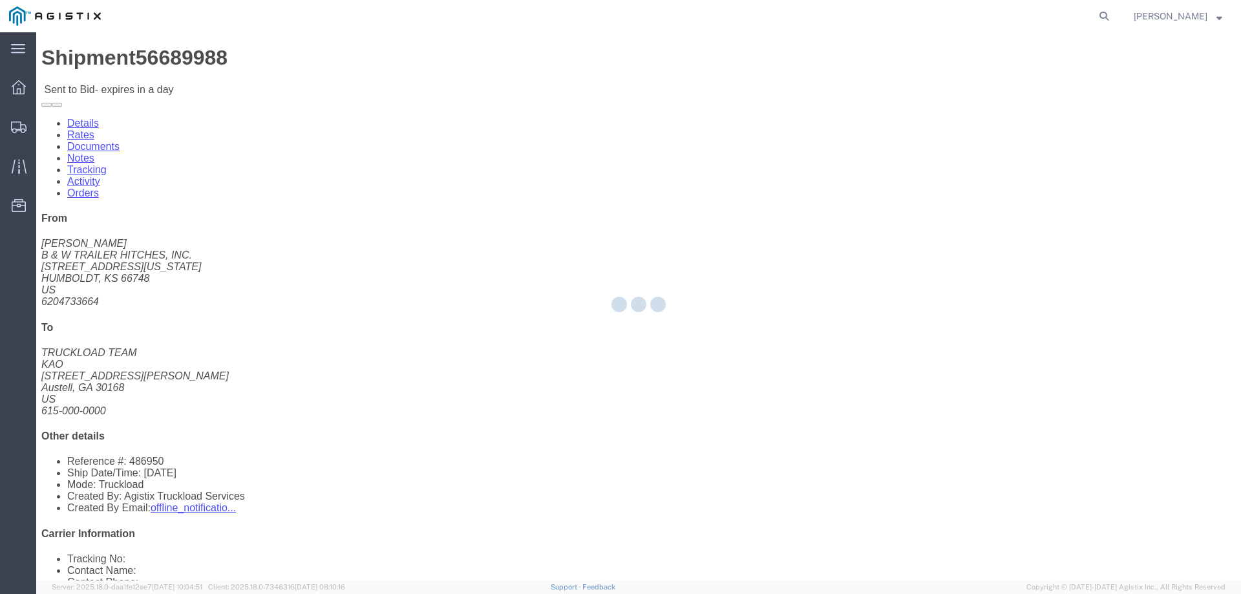
select select "146"
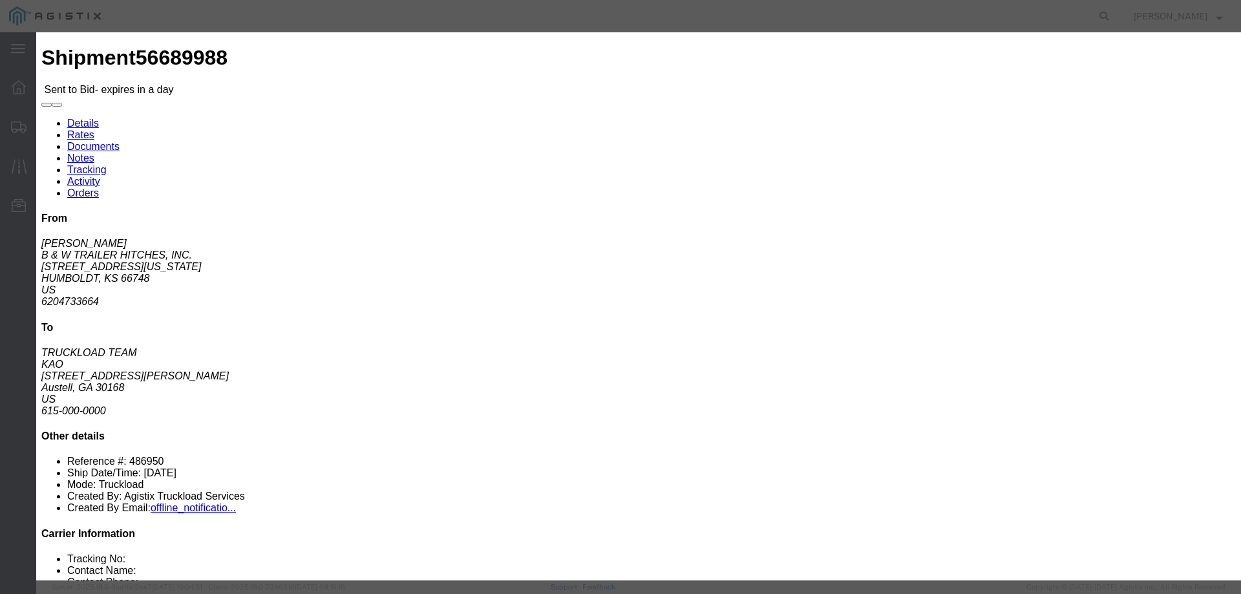
click select "Select CONESTOGA DFRM/STEP Economy TL Flatbed Intermodal LTL Standard Next Day …"
select select "25032"
click select "Select CONESTOGA DFRM/STEP Economy TL Flatbed Intermodal LTL Standard Next Day …"
click input "text"
type input "ats"
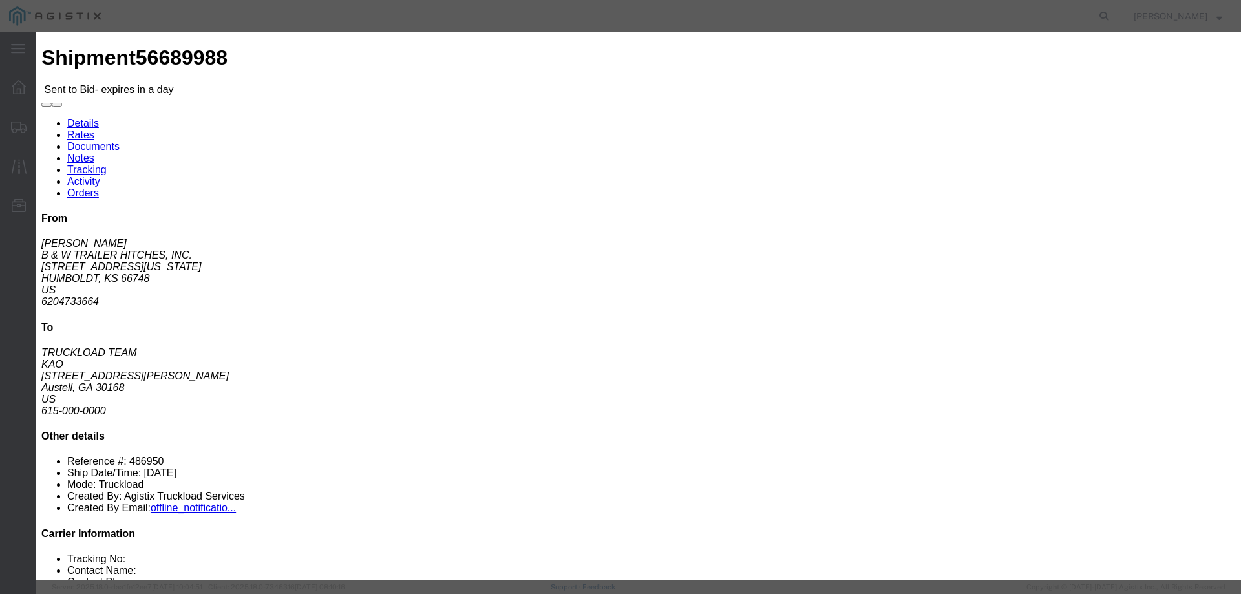
click input "number"
type input "1875"
click button "Submit"
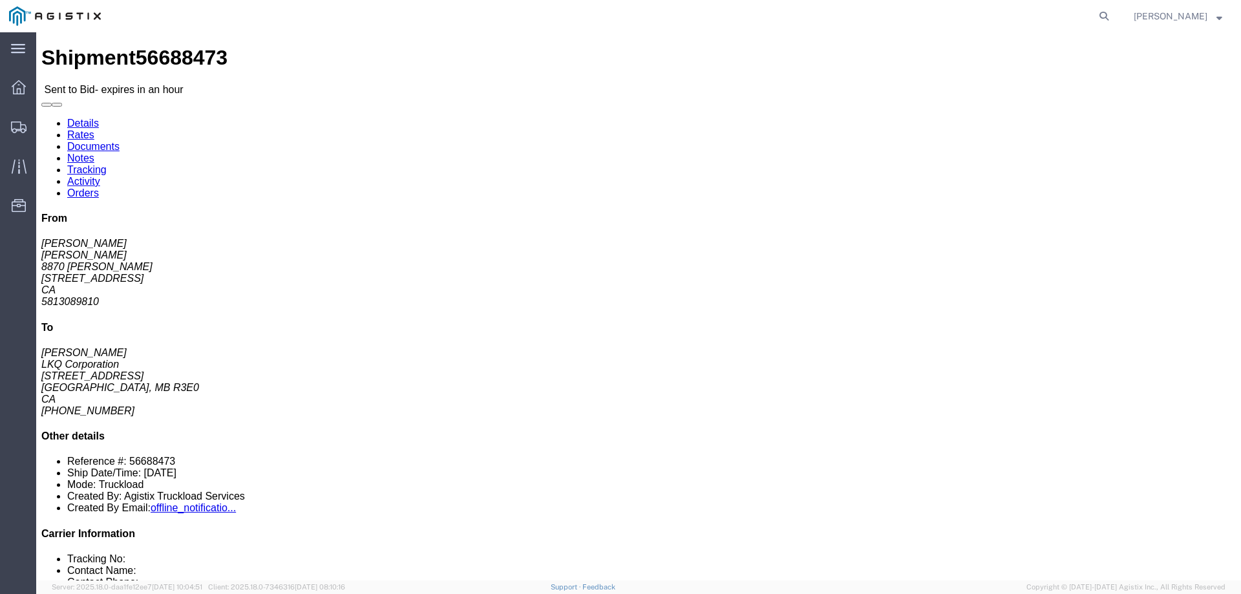
click link "Enter / Modify Bid"
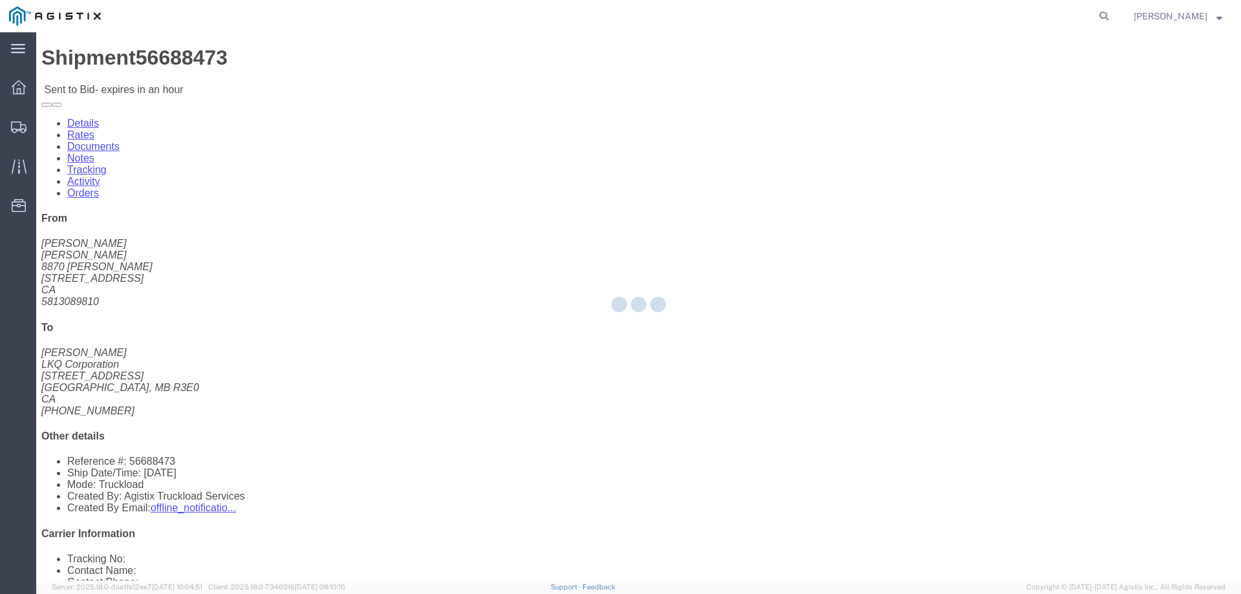
select select "146"
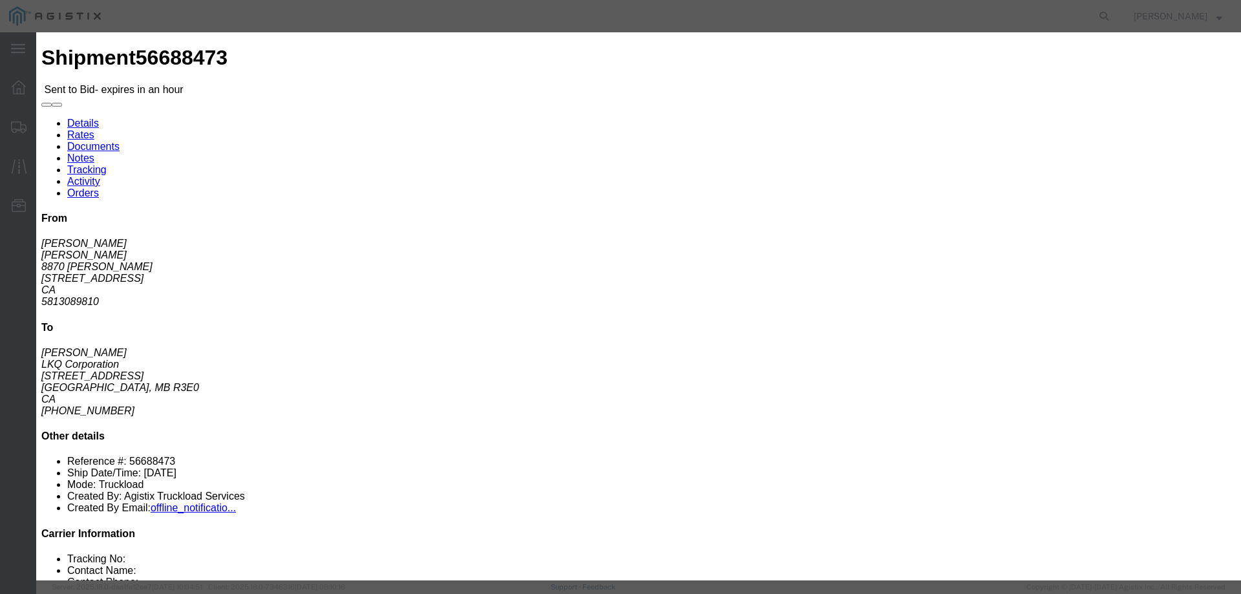
drag, startPoint x: 632, startPoint y: 119, endPoint x: 642, endPoint y: 124, distance: 11.0
click select "Select CONESTOGA DFRM/STEP Economy TL Flatbed Intermodal LTL Standard Next Day …"
select select "25032"
click select "Select CONESTOGA DFRM/STEP Economy TL Flatbed Intermodal LTL Standard Next Day …"
click input "text"
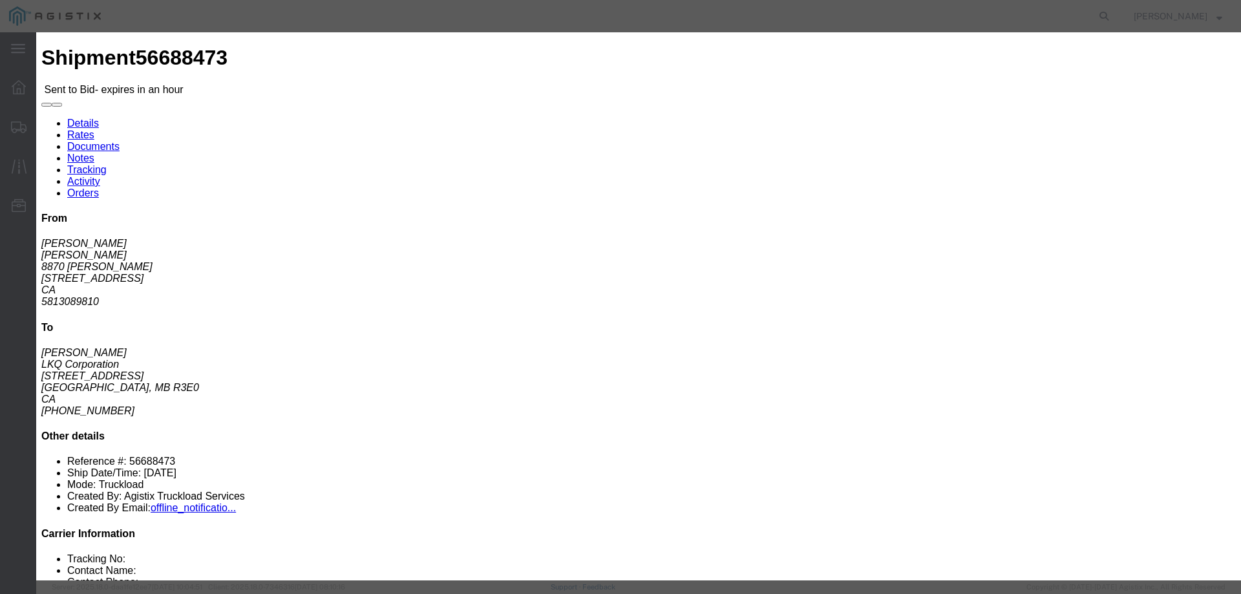
type input "ats"
click input "number"
type input "2945"
click button "Submit"
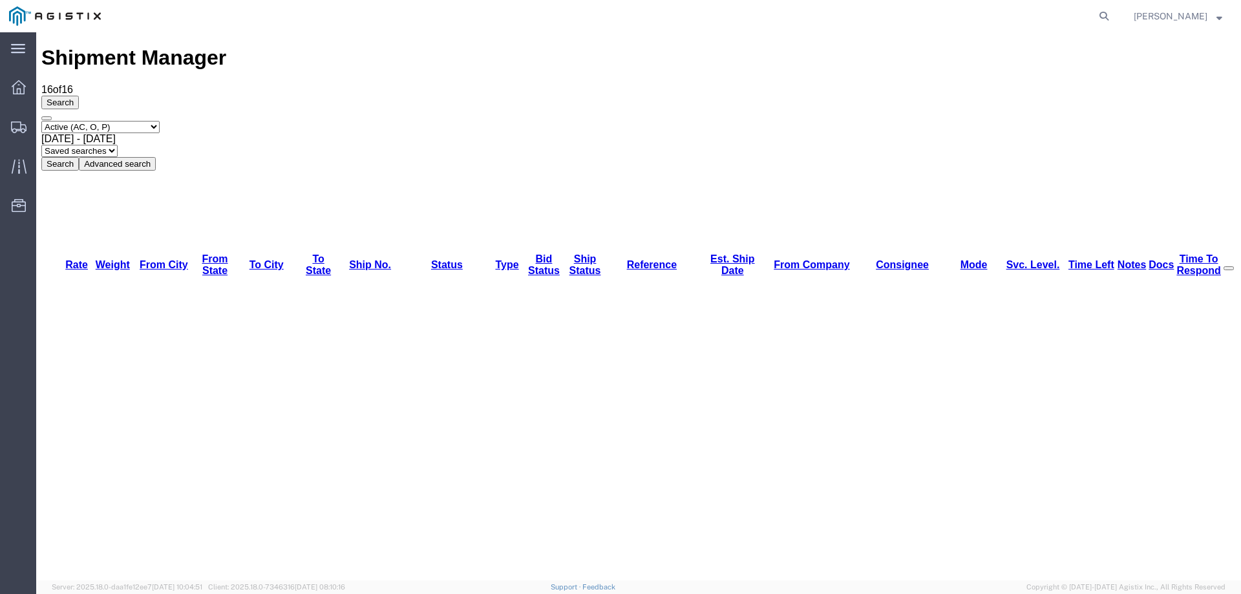
click at [708, 121] on div "Select status Active (AC, O, P) All Approved Awaiting Confirmation (AC) Booked …" at bounding box center [638, 146] width 1195 height 50
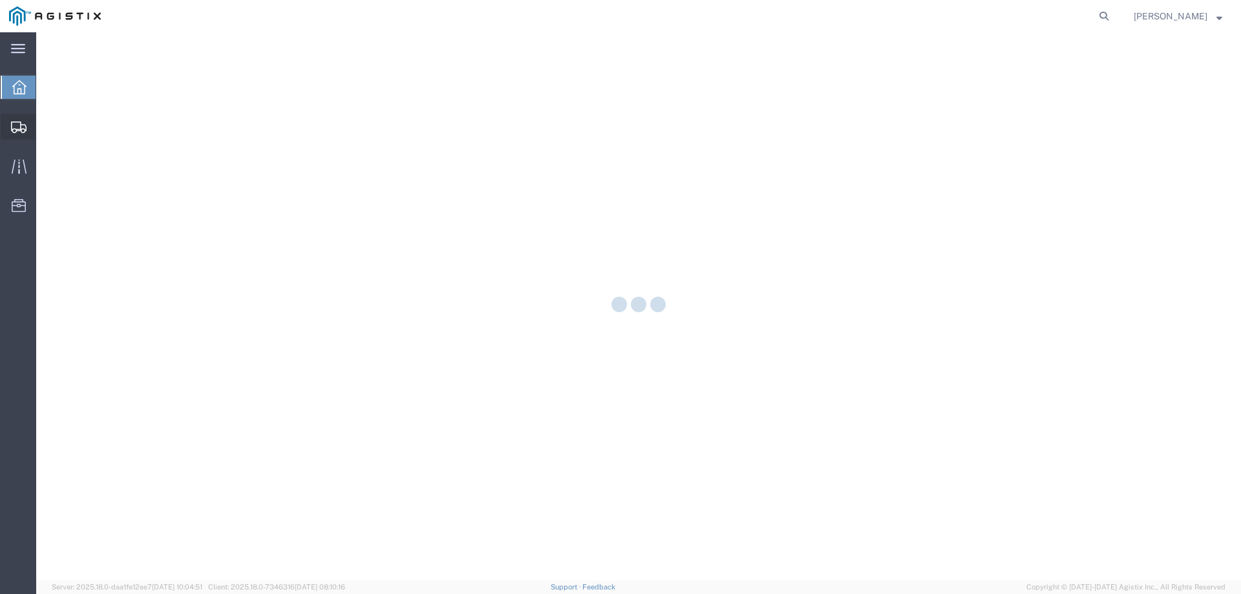
click at [15, 125] on icon at bounding box center [19, 128] width 16 height 12
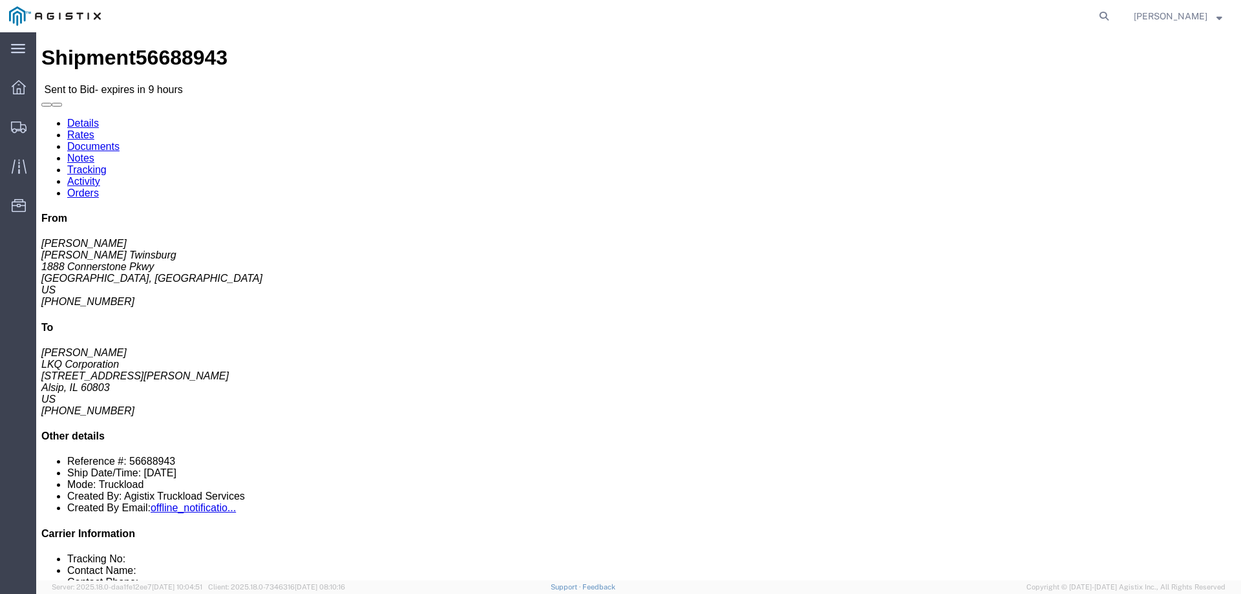
click link "Notes"
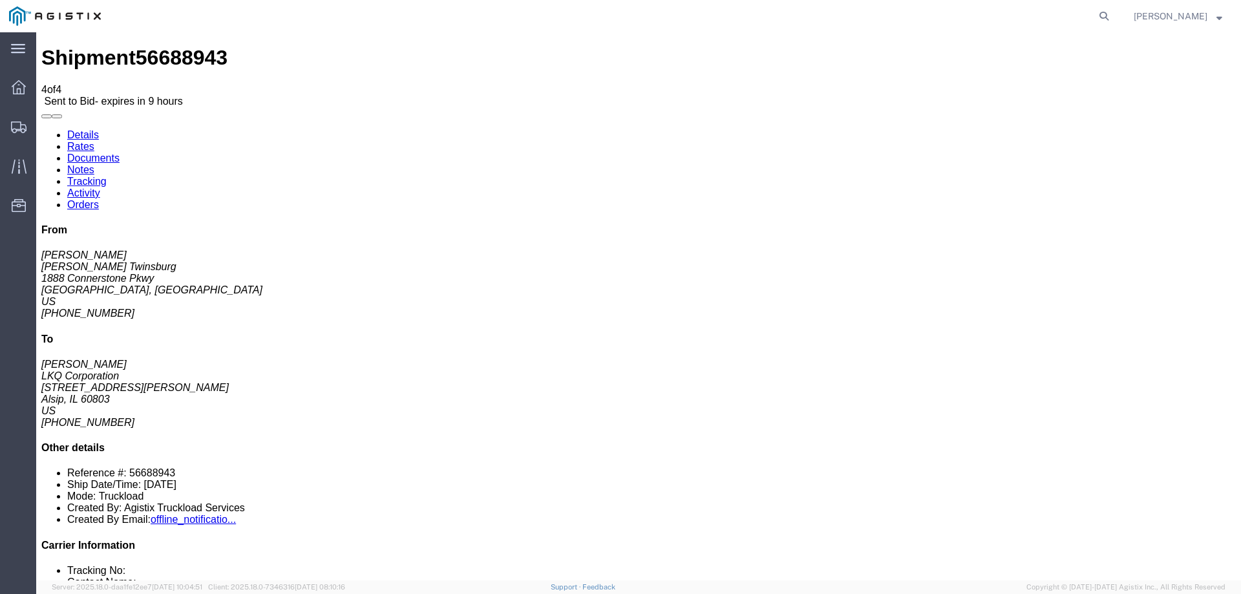
click at [80, 129] on link "Details" at bounding box center [83, 134] width 32 height 11
click link "Enter / Modify Bid"
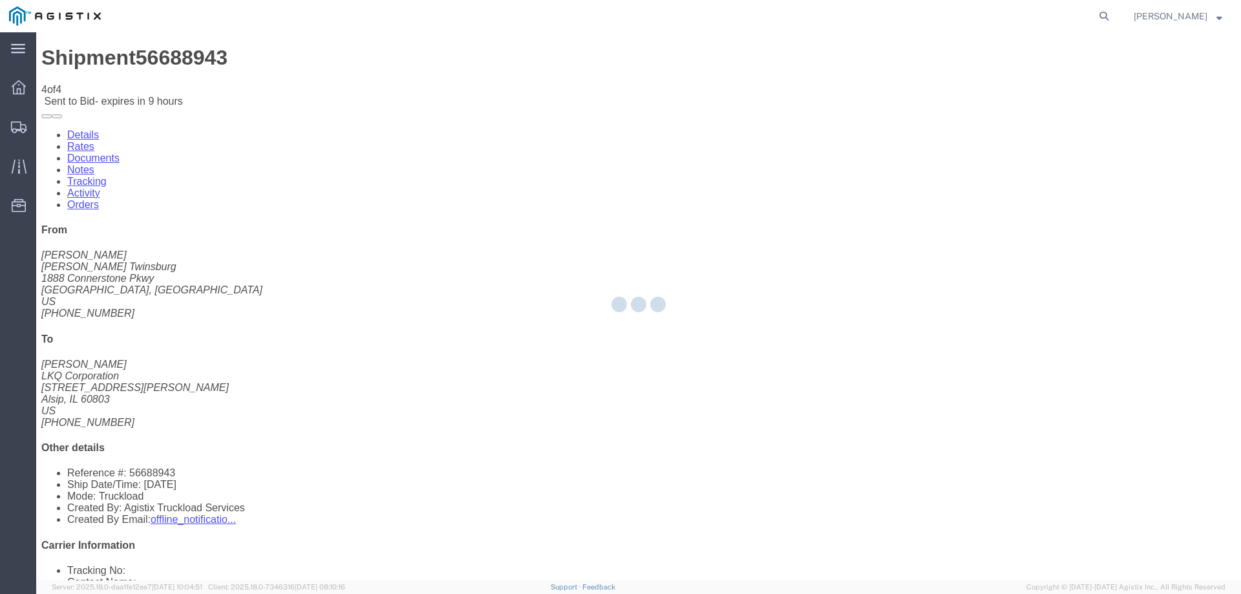
select select "146"
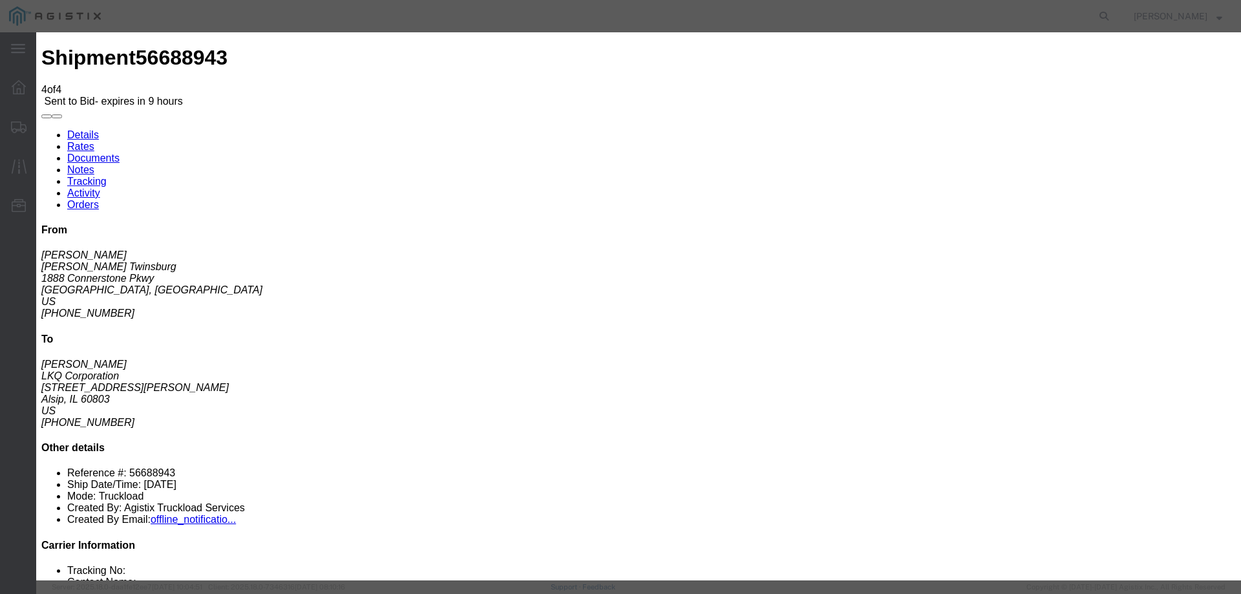
drag, startPoint x: 640, startPoint y: 124, endPoint x: 769, endPoint y: 173, distance: 138.1
click select "Select CONESTOGA DFRM/STEP Economy TL Flatbed Intermodal LTL Standard Next Day …"
select select "25032"
click select "Select CONESTOGA DFRM/STEP Economy TL Flatbed Intermodal LTL Standard Next Day …"
click input "text"
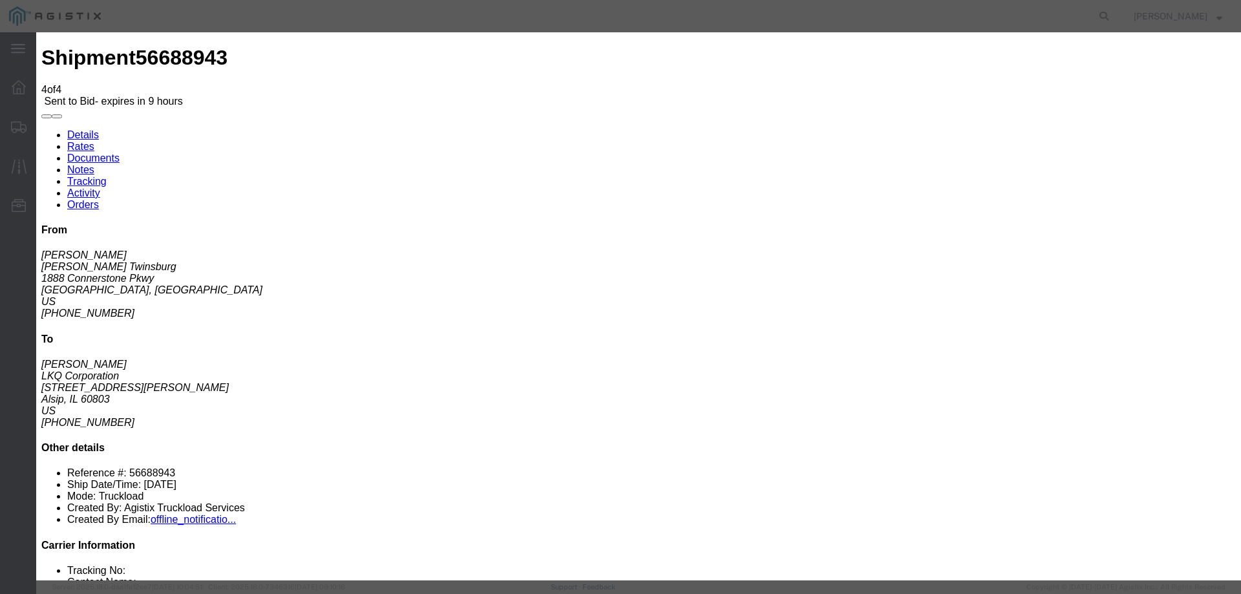
type input "ats"
click input "number"
type input "765"
click button "Submit"
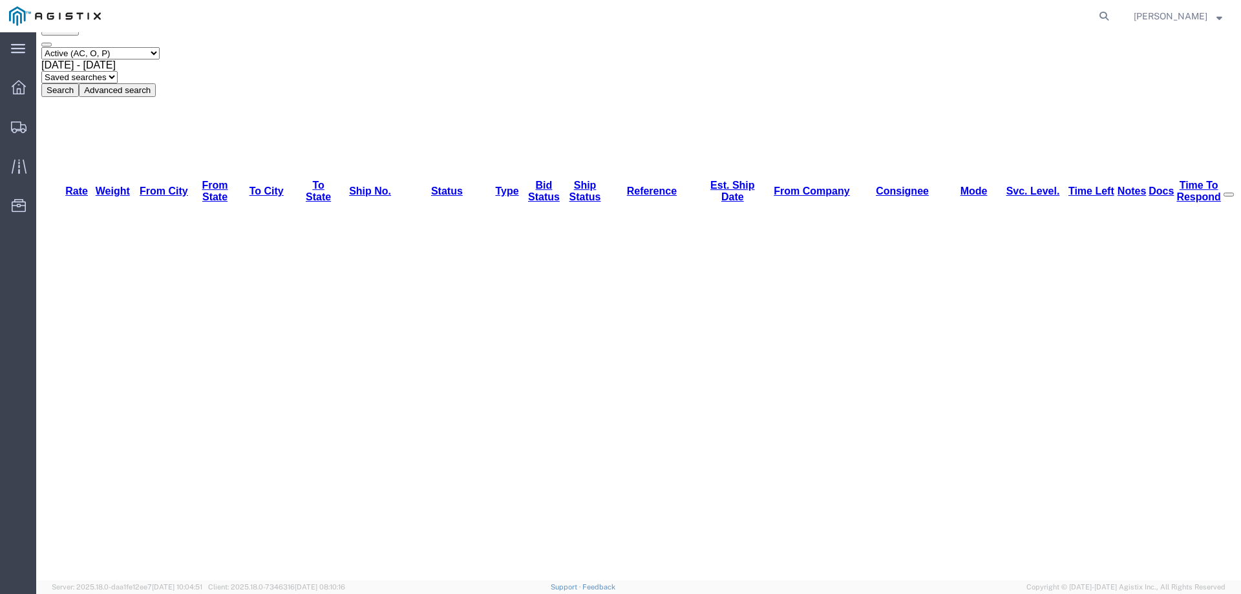
scroll to position [80, 0]
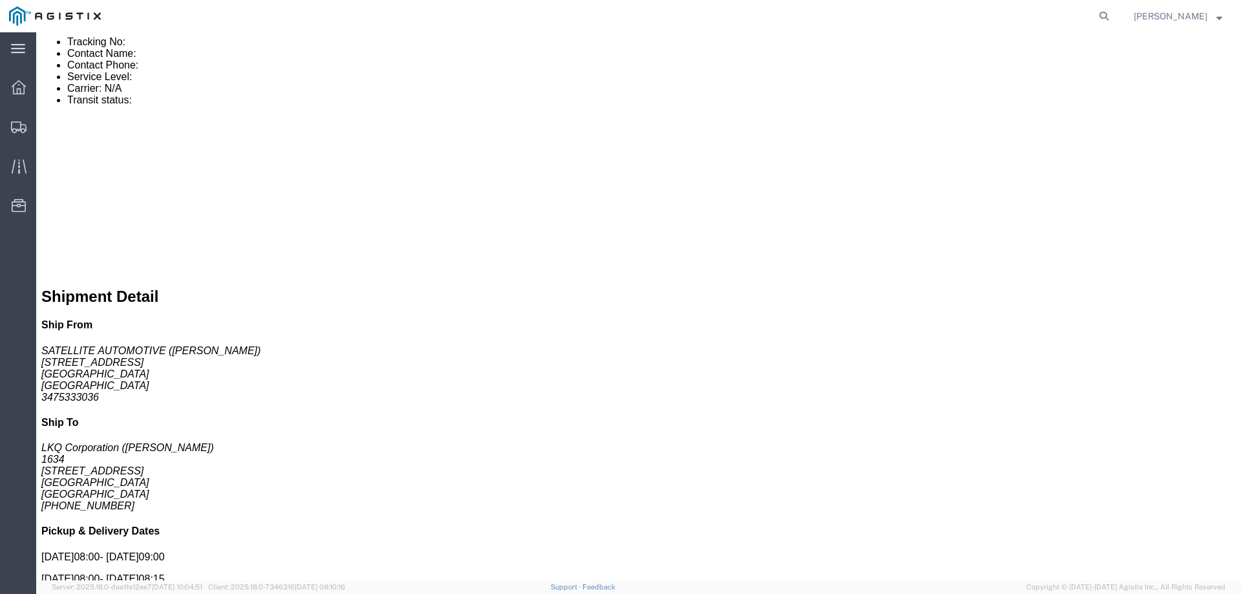
scroll to position [868, 0]
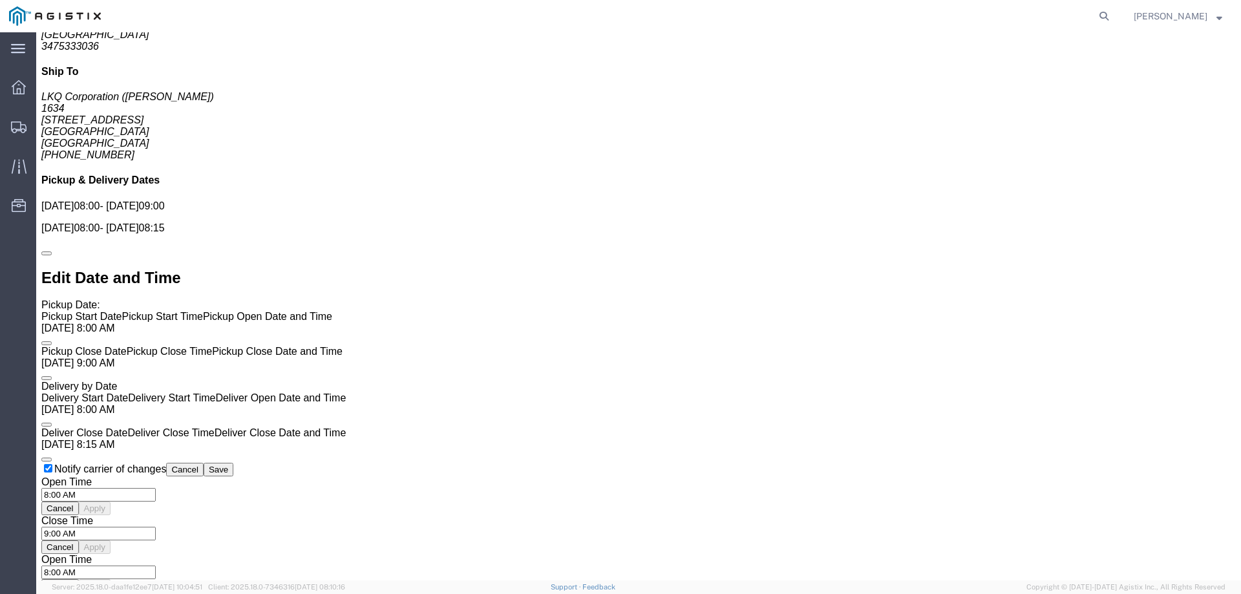
click div
drag, startPoint x: 459, startPoint y: 298, endPoint x: 539, endPoint y: 392, distance: 123.8
click div
drag, startPoint x: 507, startPoint y: 330, endPoint x: 494, endPoint y: 332, distance: 13.7
click div
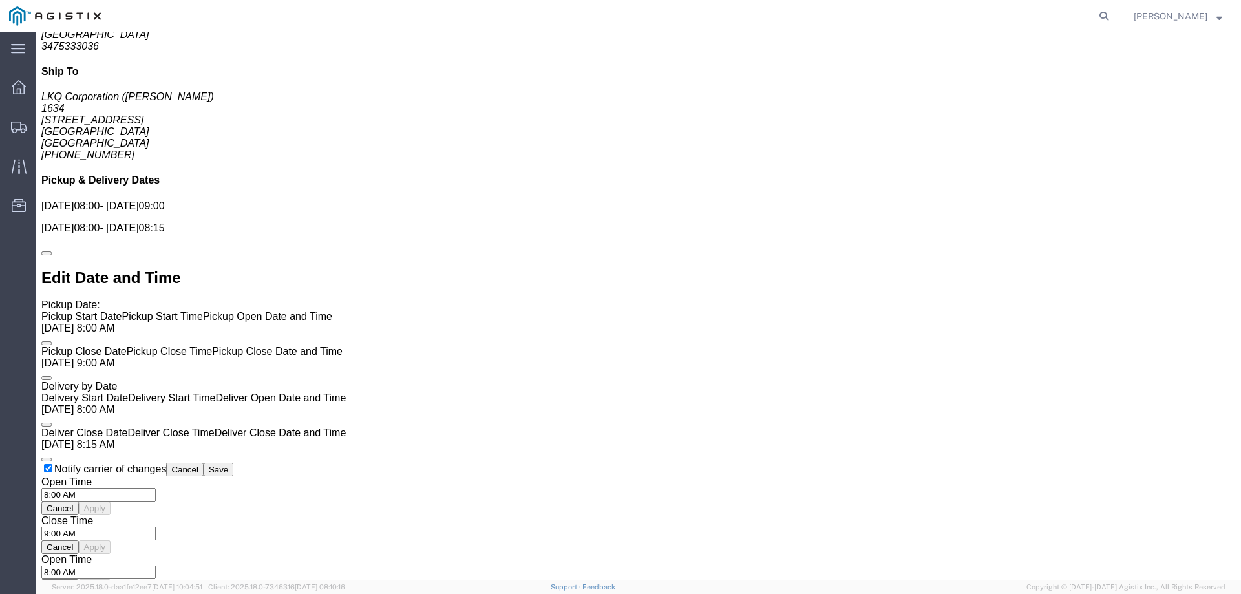
click link "Enter / Modify Bid"
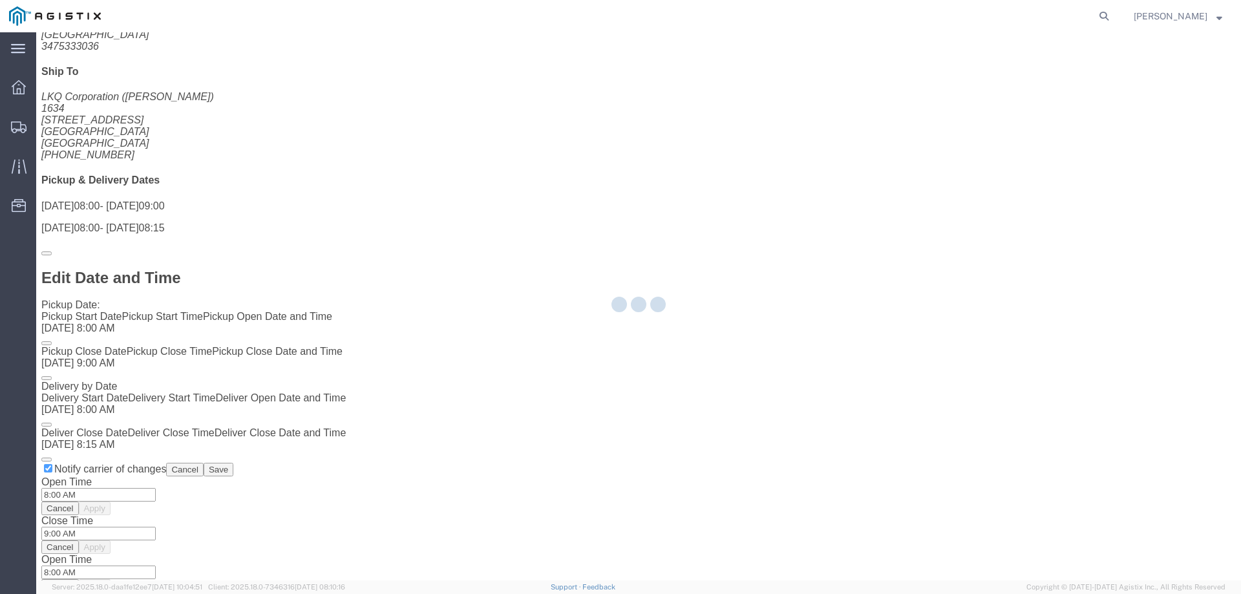
select select "146"
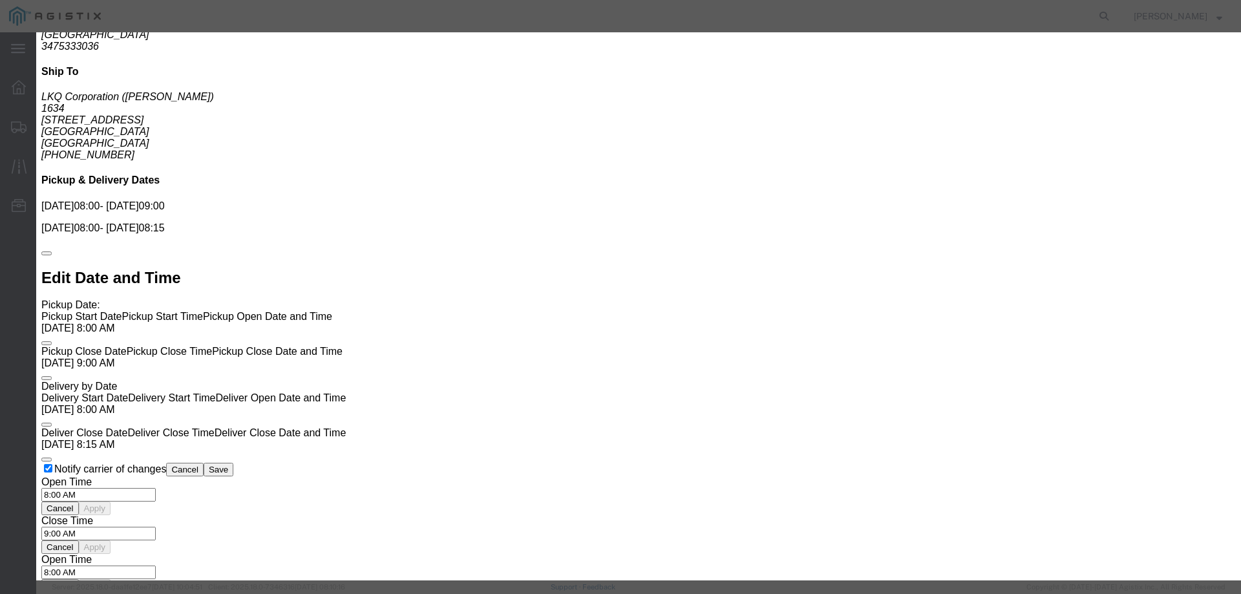
drag, startPoint x: 649, startPoint y: 120, endPoint x: 668, endPoint y: 125, distance: 20.1
click select "Select CONESTOGA DFRM/STEP Economy TL Flatbed Intermodal LTL Standard Next Day …"
select select "25032"
click select "Select CONESTOGA DFRM/STEP Economy TL Flatbed Intermodal LTL Standard Next Day …"
click input "text"
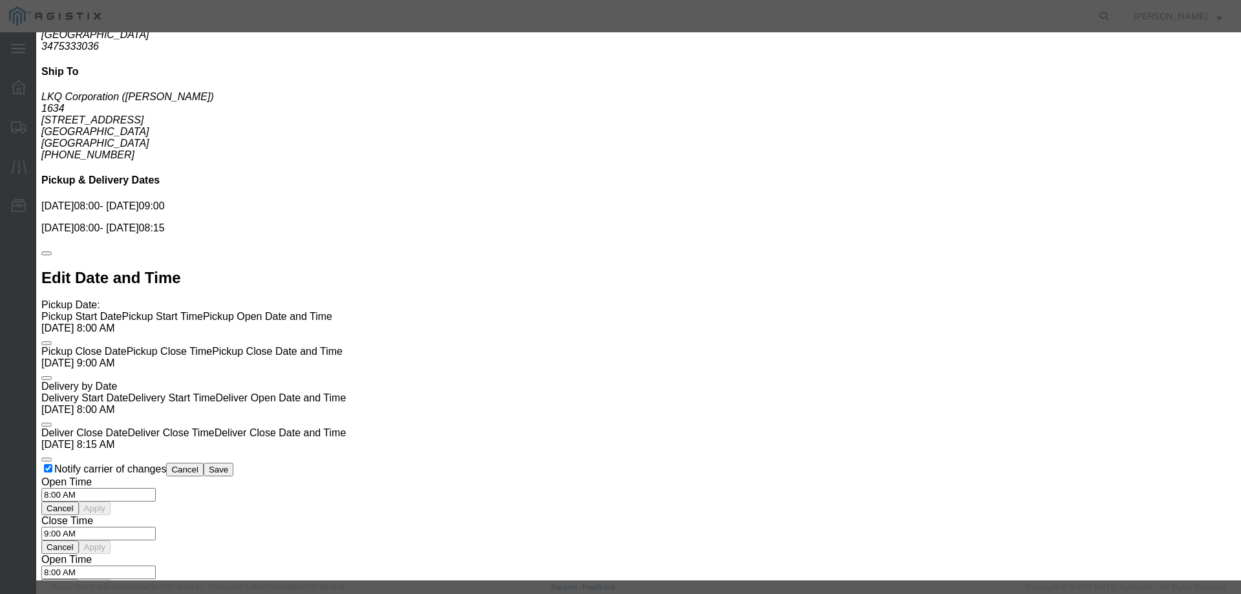
type input "ats"
click input "number"
type input "1"
type input "2025"
click button "Submit"
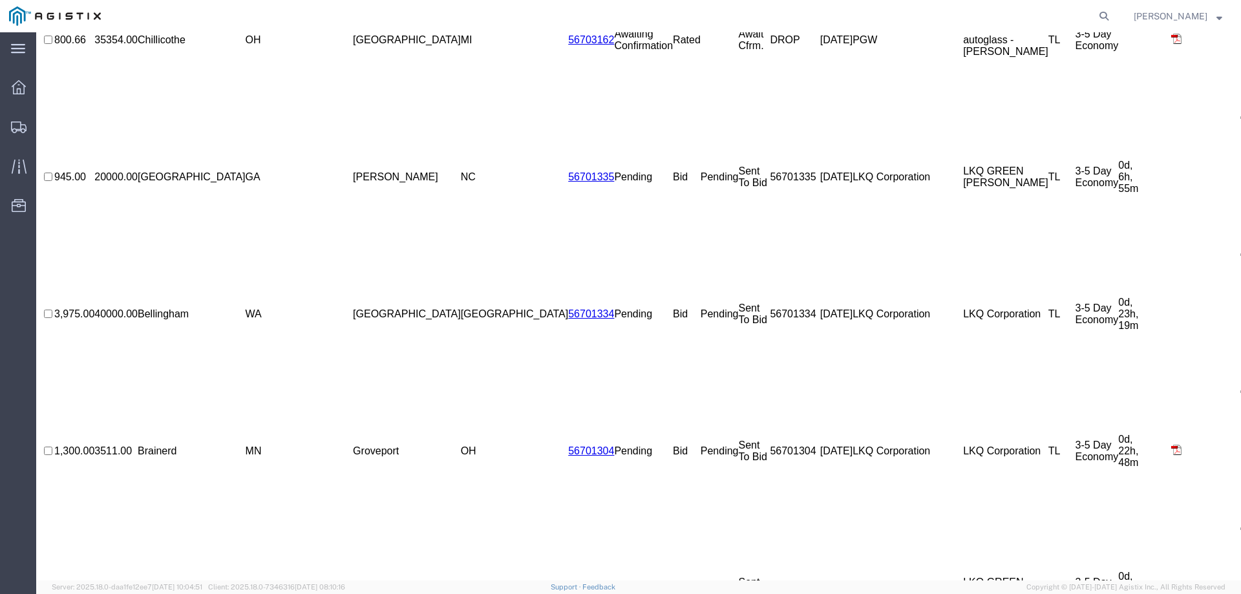
scroll to position [0, 0]
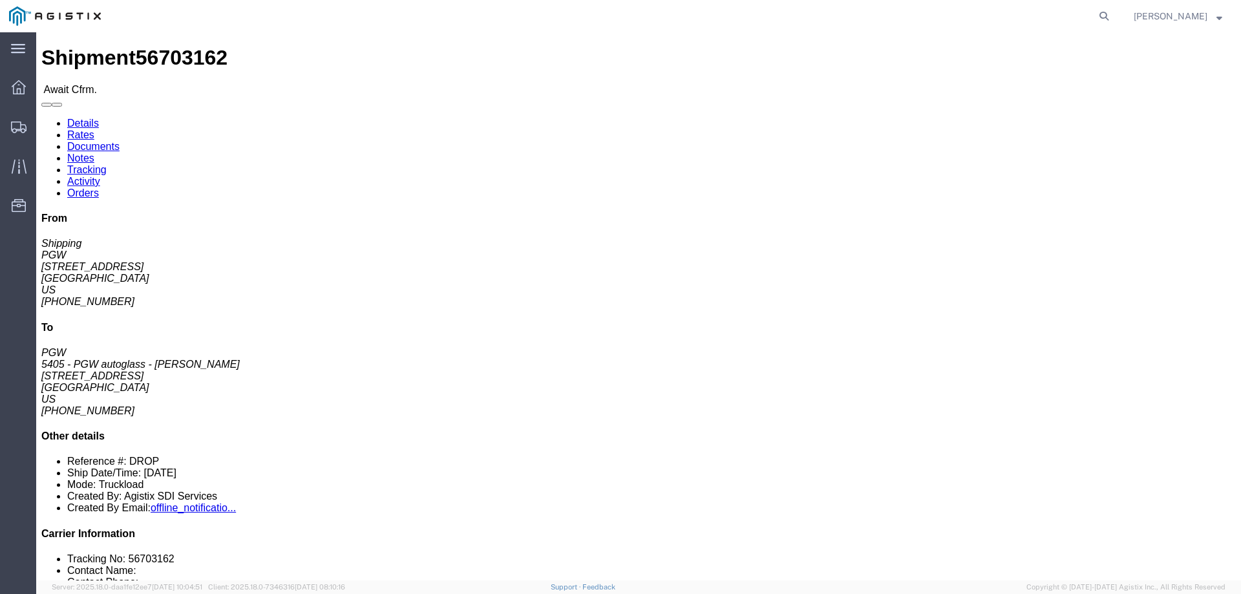
click span "56703162"
copy span "56703162"
click link "Confirm"
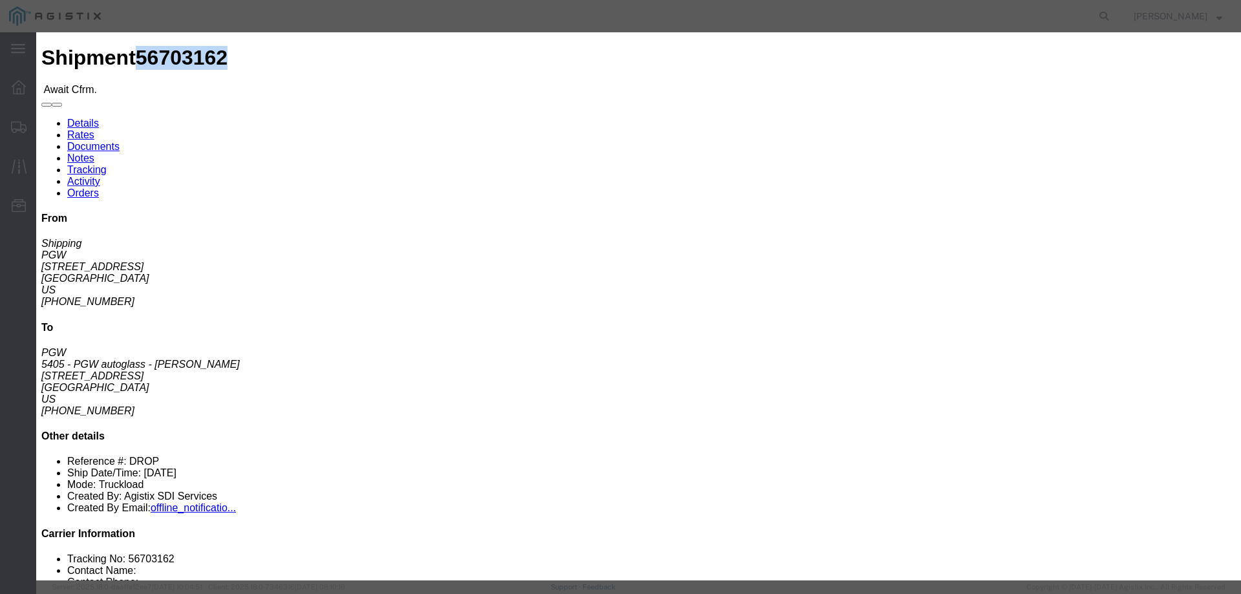
click input "checkbox"
checkbox input "true"
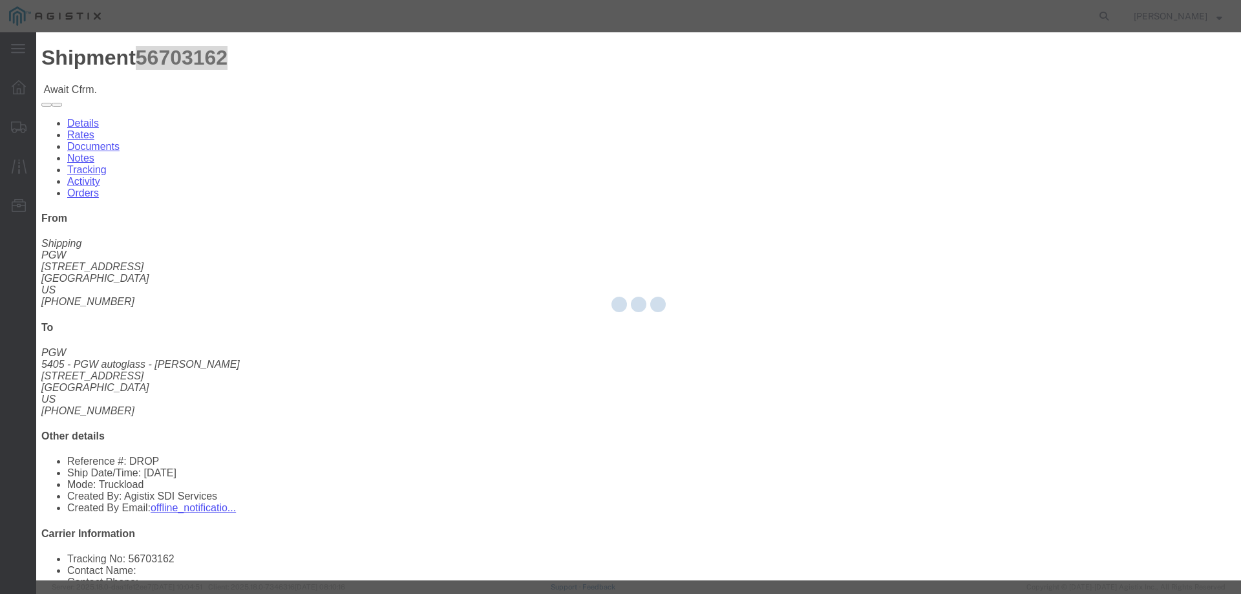
click at [478, 182] on div at bounding box center [638, 306] width 1205 height 548
type input "[PERSON_NAME]"
type input "3204977237"
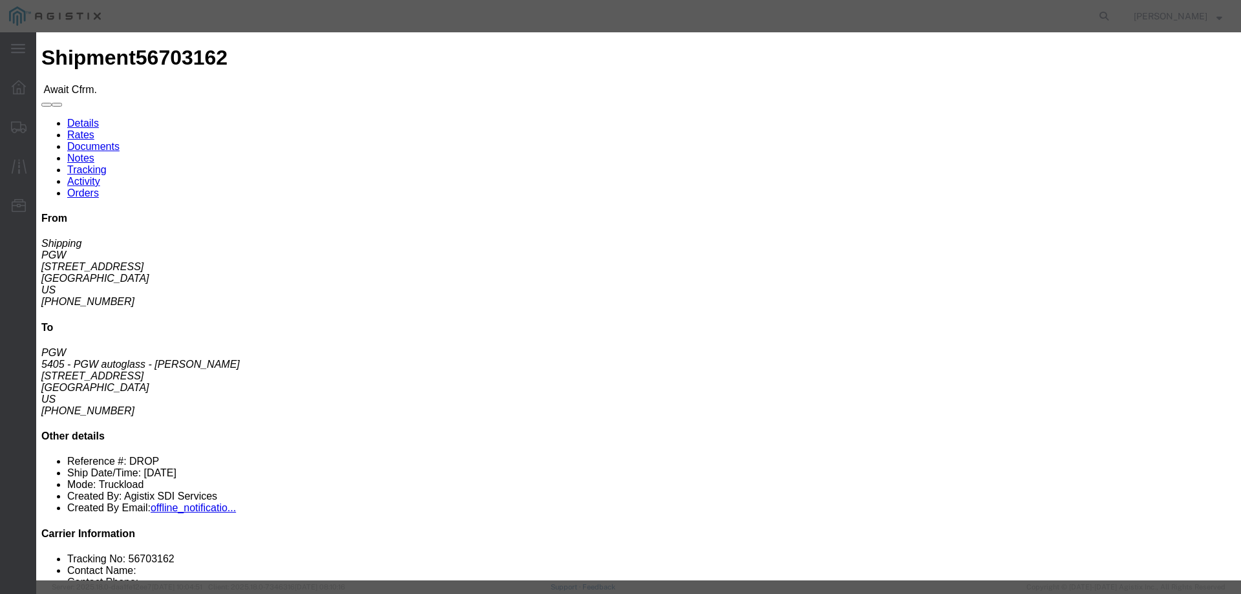
click input "text"
paste input "56703162"
type input "56703162"
click button "Submit"
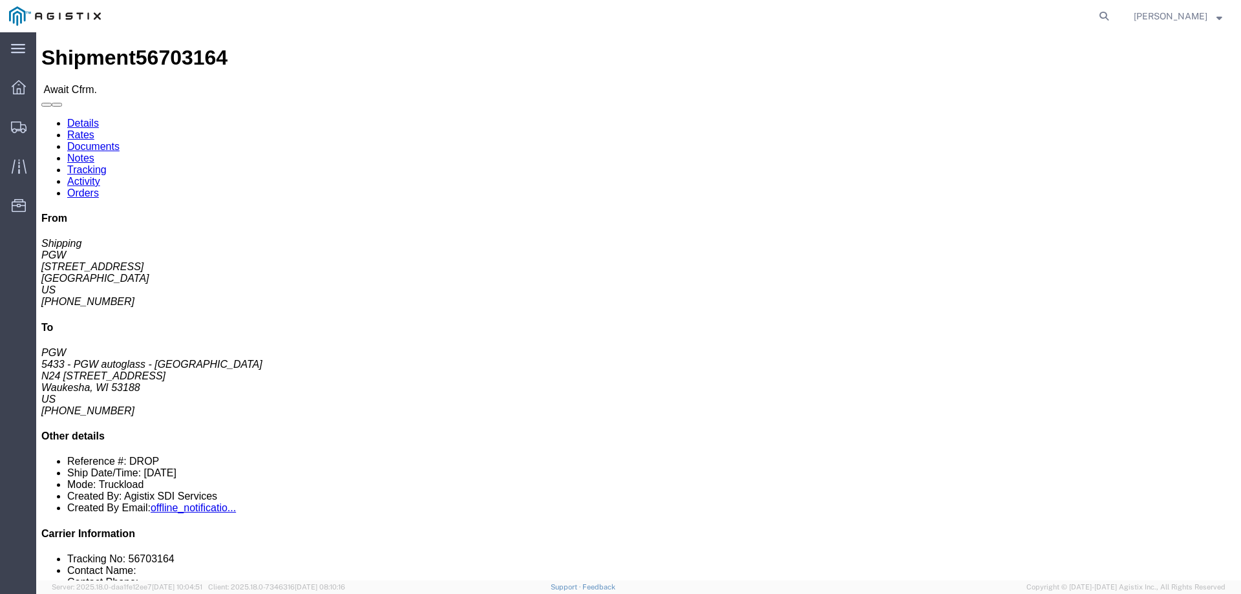
click b "56703164"
copy b "56703164"
click link "Confirm"
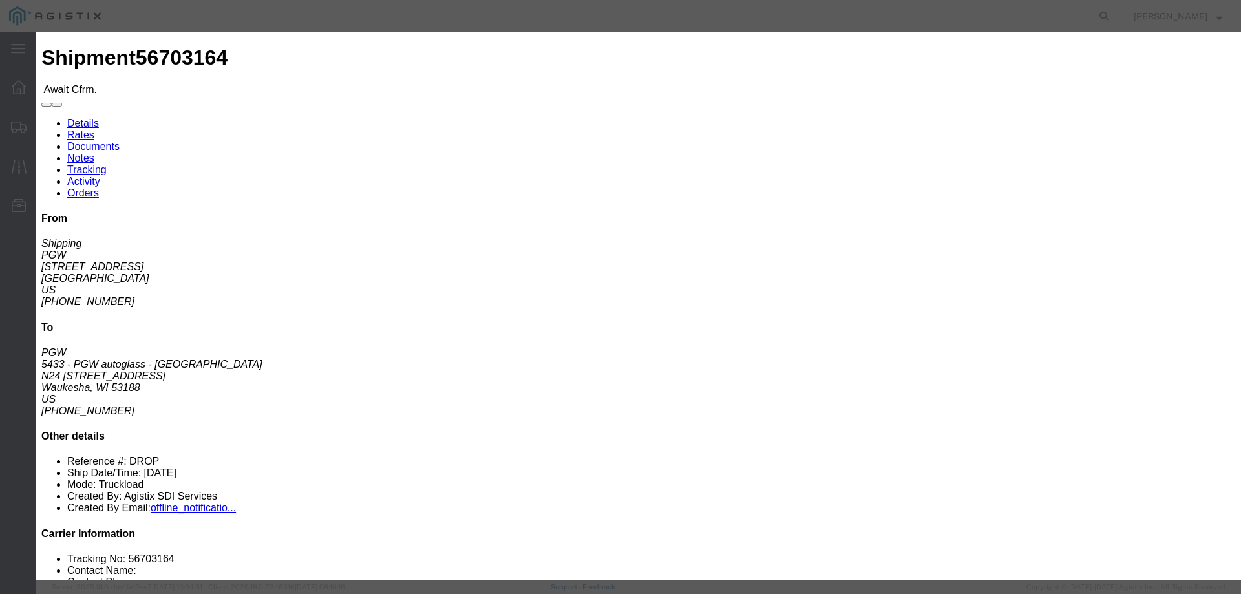
click input "checkbox"
checkbox input "true"
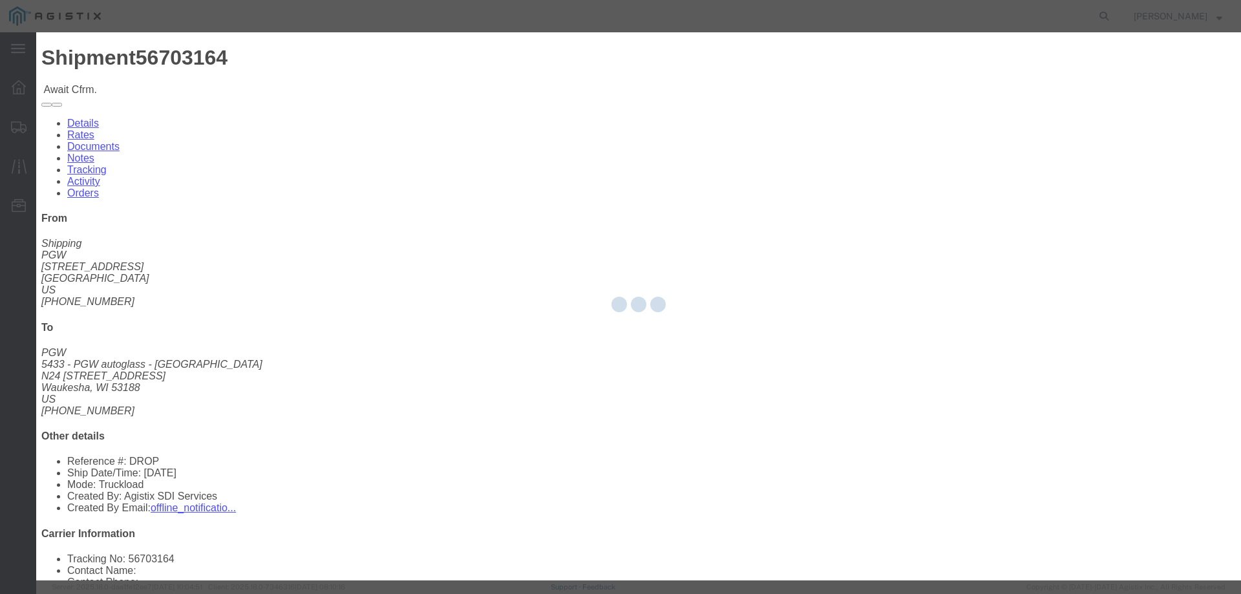
type input "[PERSON_NAME]"
type input "3204977237"
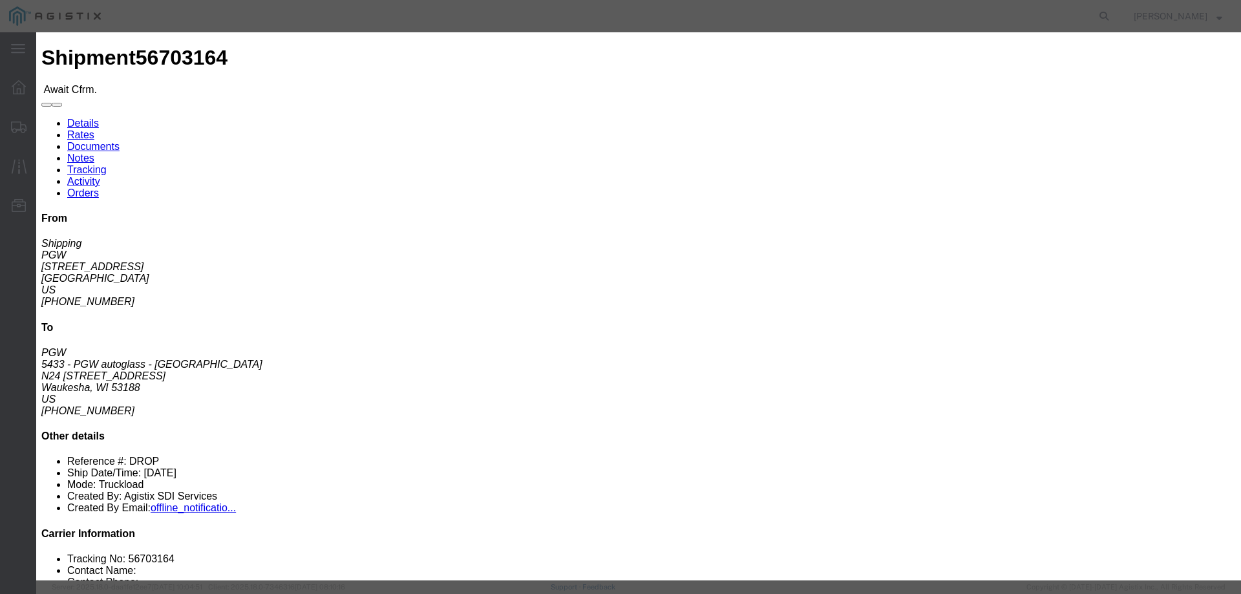
drag, startPoint x: 479, startPoint y: 187, endPoint x: 443, endPoint y: 155, distance: 48.5
click input "text"
paste input "56703164"
type input "56703164"
click button "Close"
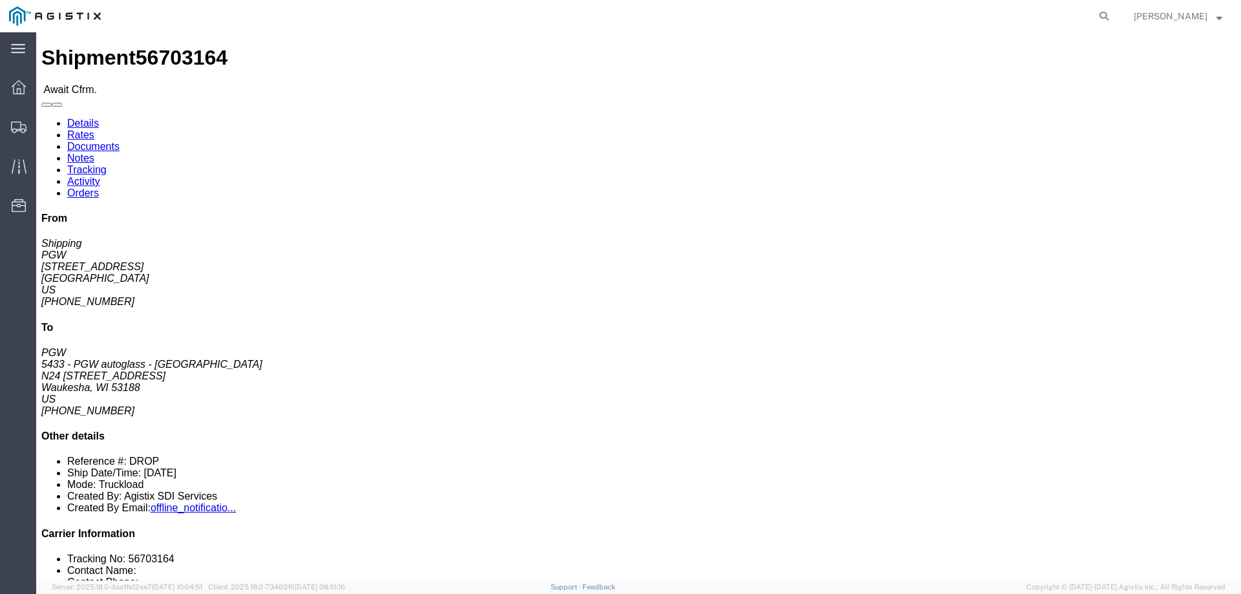
click link "Confirm"
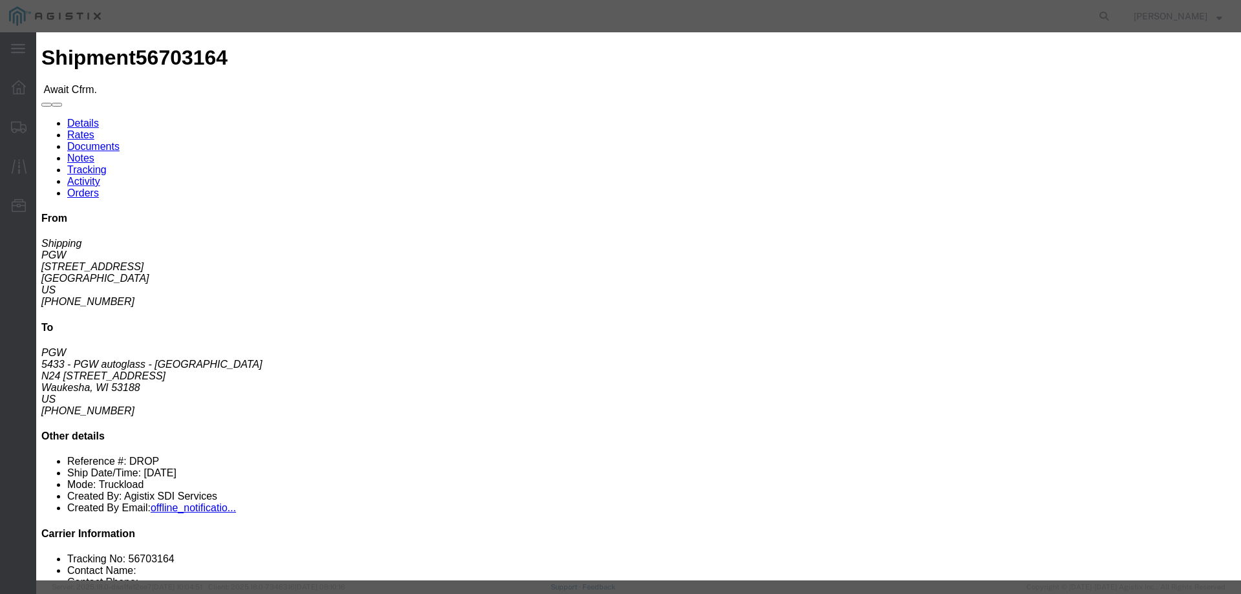
click input "checkbox"
checkbox input "true"
type input "[PERSON_NAME]"
type input "3204977237"
click input "text"
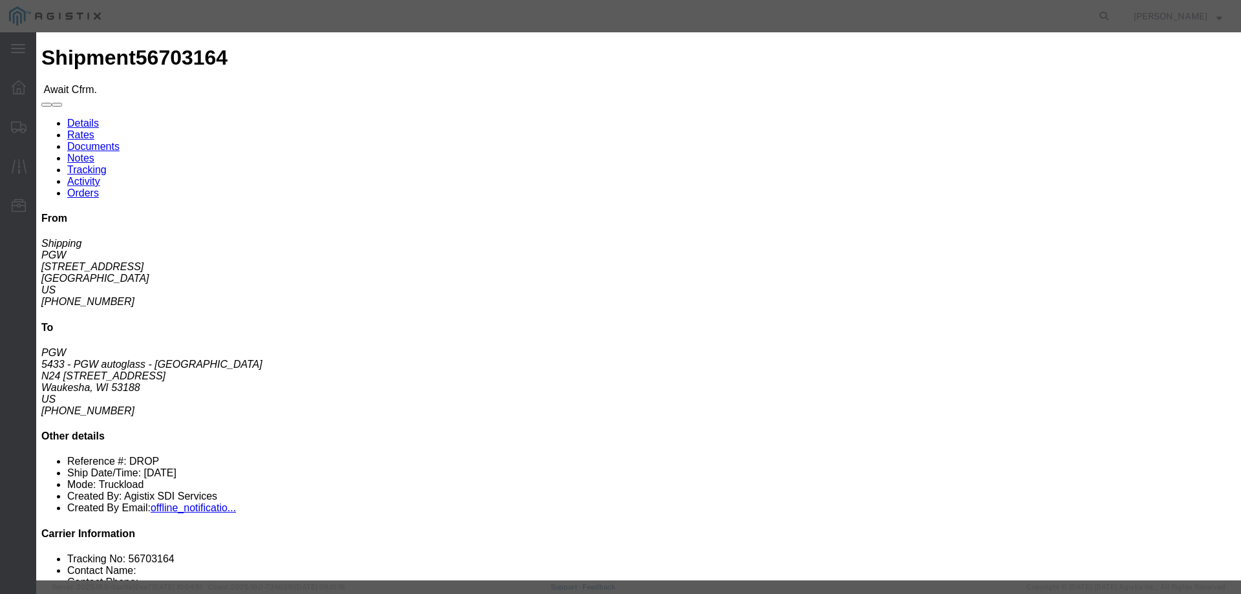
paste input "56703164"
type input "56703164"
click button "Submit"
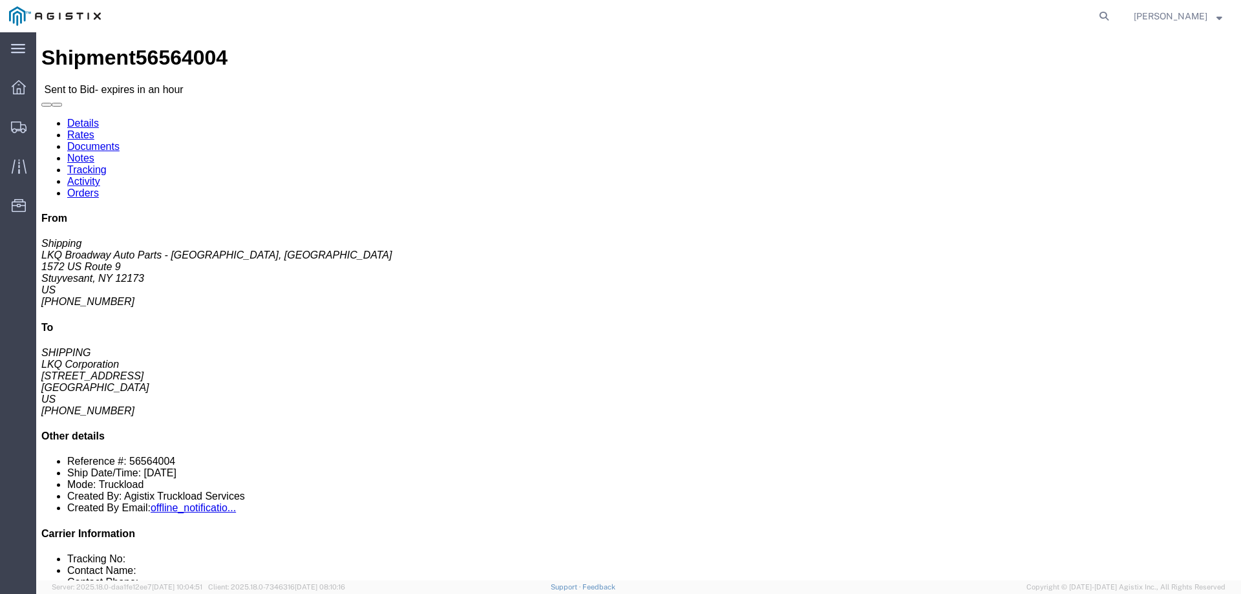
click link "Enter / Modify Bid"
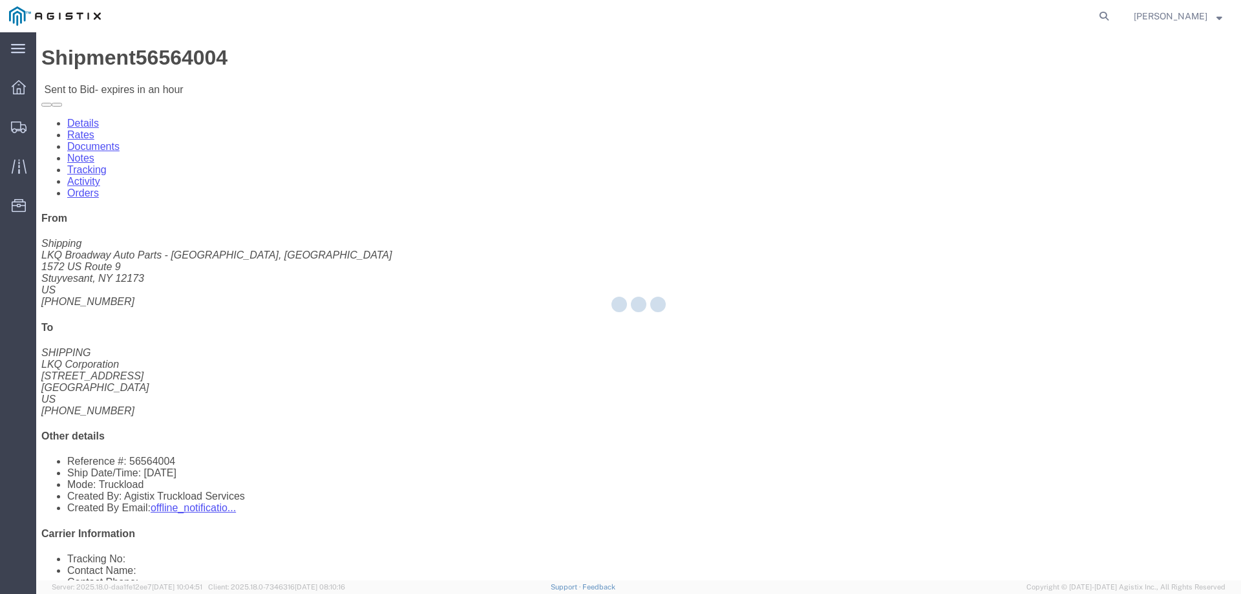
select select "146"
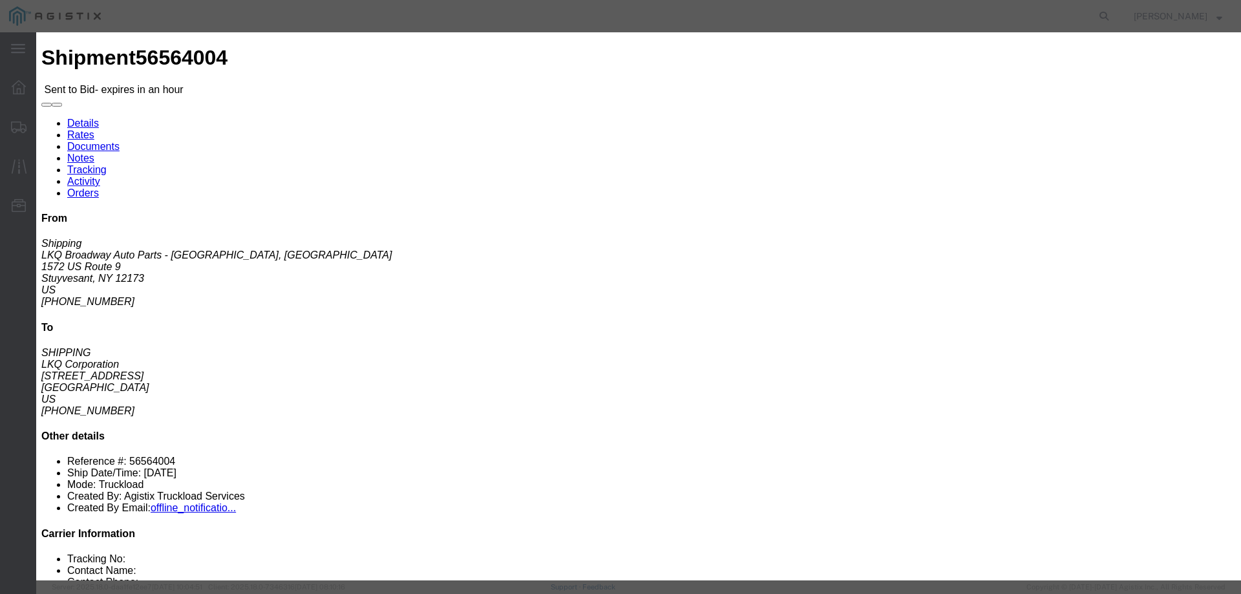
drag, startPoint x: 654, startPoint y: 116, endPoint x: 738, endPoint y: 139, distance: 87.0
click select "Select CONESTOGA DFRM/STEP Economy TL Flatbed Intermodal LTL Standard Next Day …"
select select "25032"
click select "Select CONESTOGA DFRM/STEP Economy TL Flatbed Intermodal LTL Standard Next Day …"
click input "text"
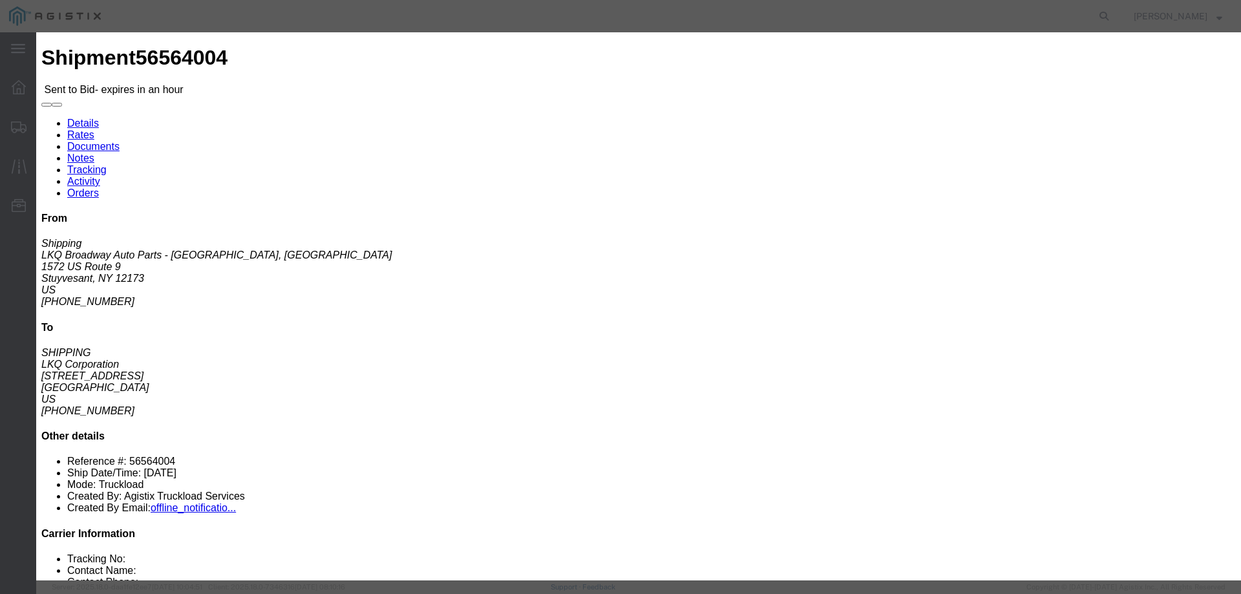
type input "ats"
click input "number"
type input "2785"
click button "Submit"
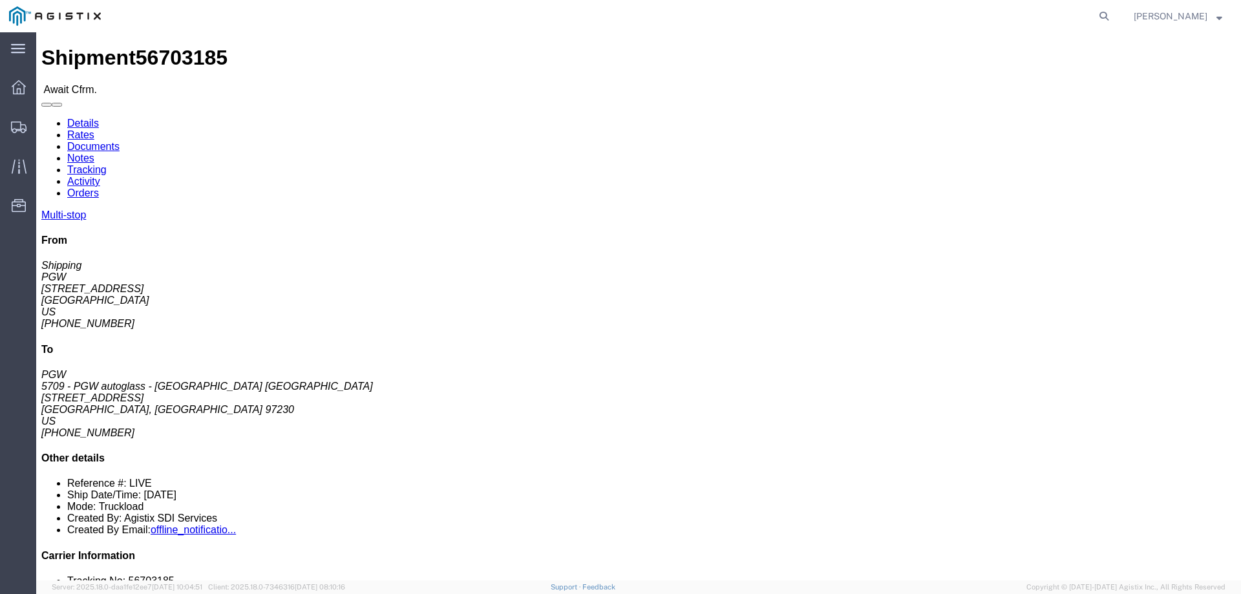
click b "56703185"
copy b "56703185"
click link "Confirm"
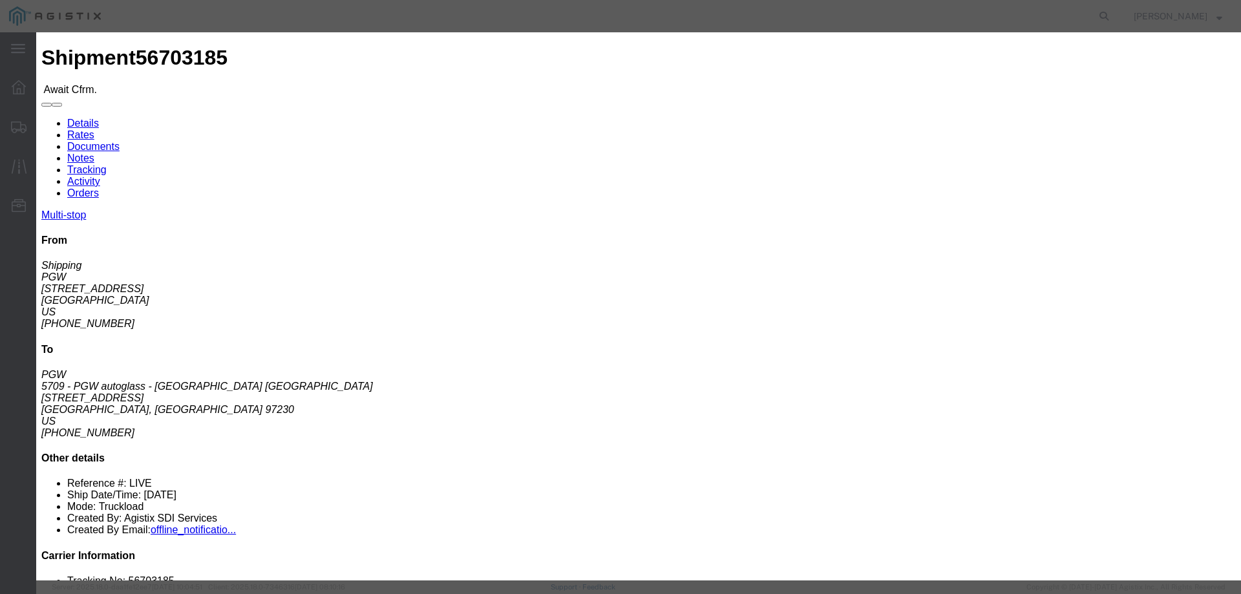
click input "checkbox"
checkbox input "true"
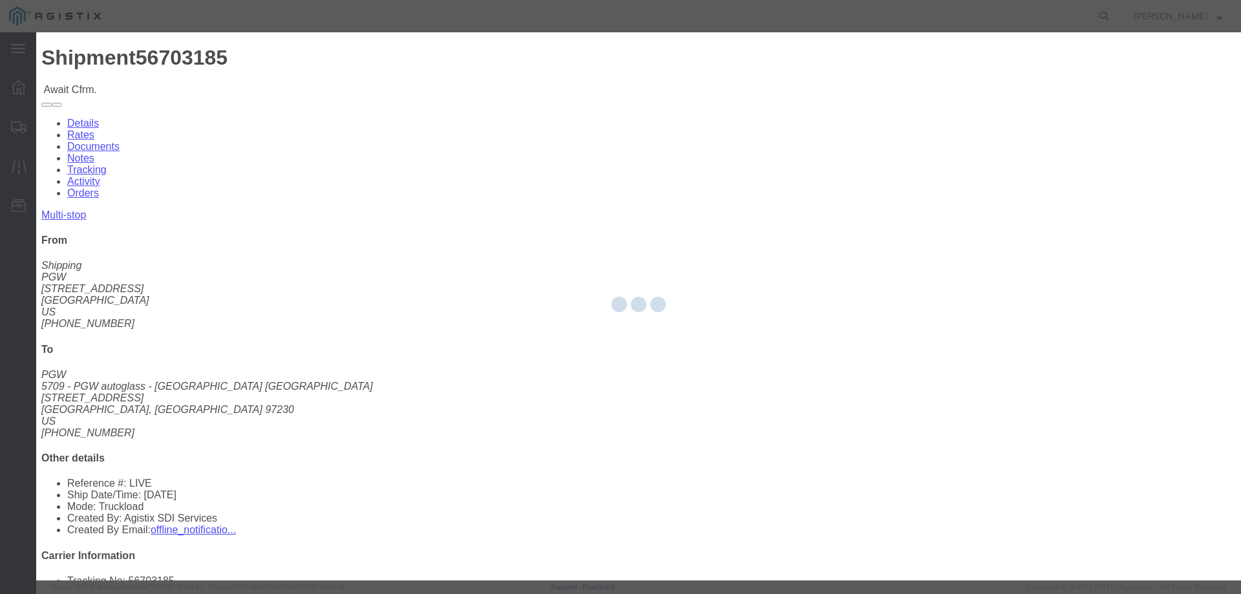
type input "[PERSON_NAME]"
type input "3204977237"
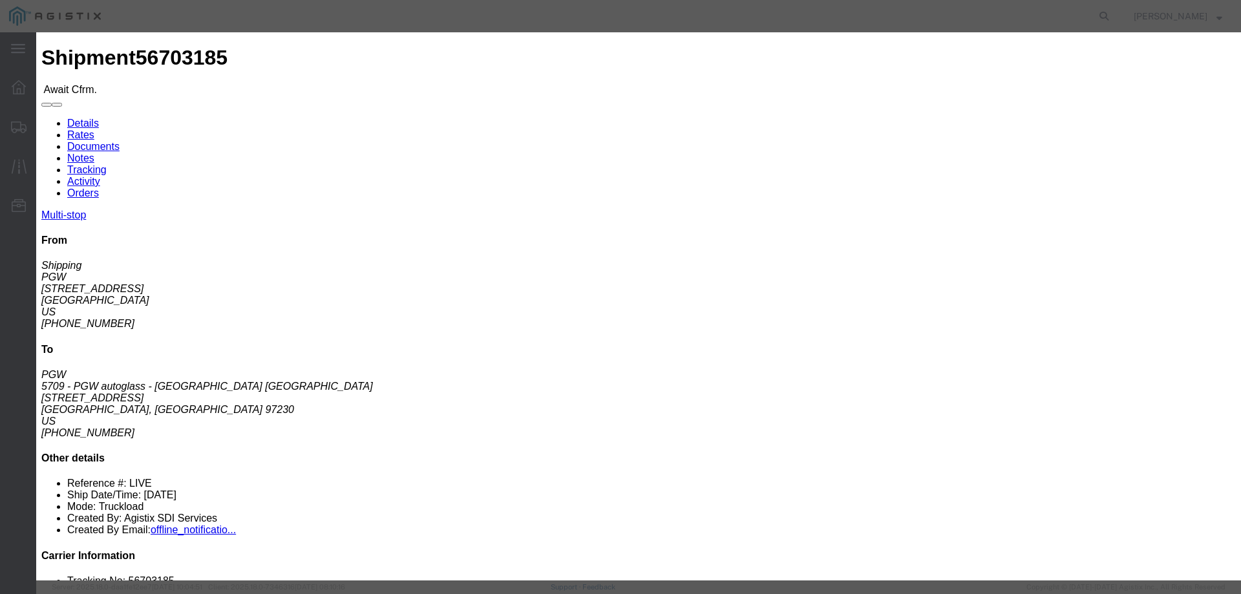
click fieldset "Confirmation Details Use my profile Bill of Lading Number Person Monitor Shipme…"
click input "text"
paste input "56703185"
type input "56703185"
click button "Submit"
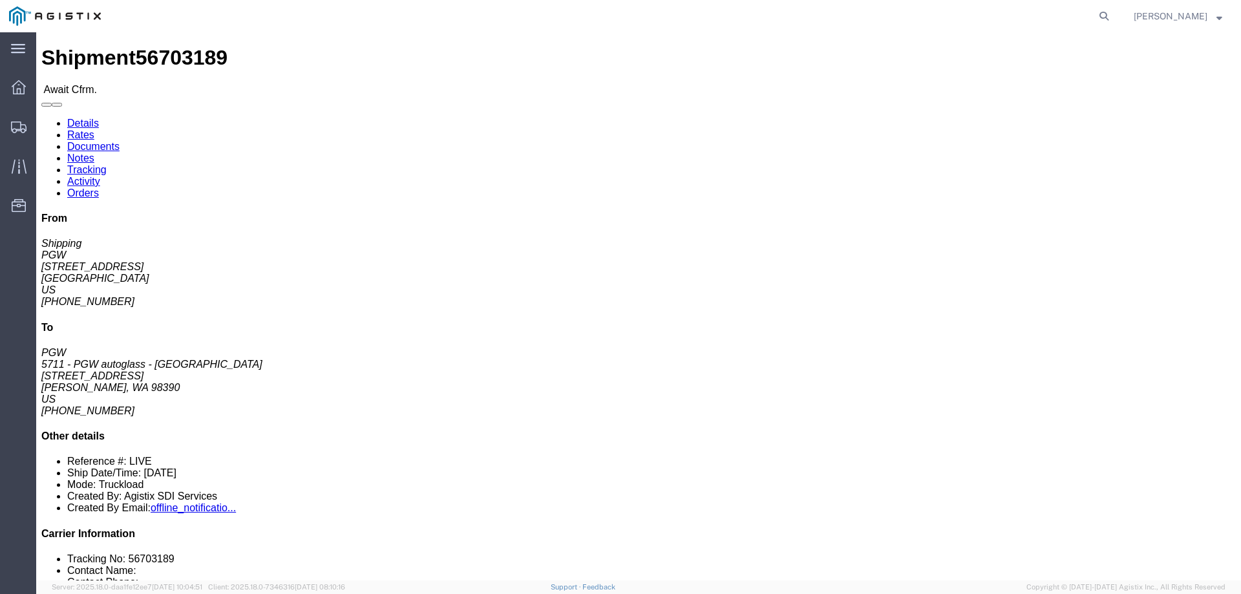
click b "56703189"
copy b "56703189"
click link "Confirm"
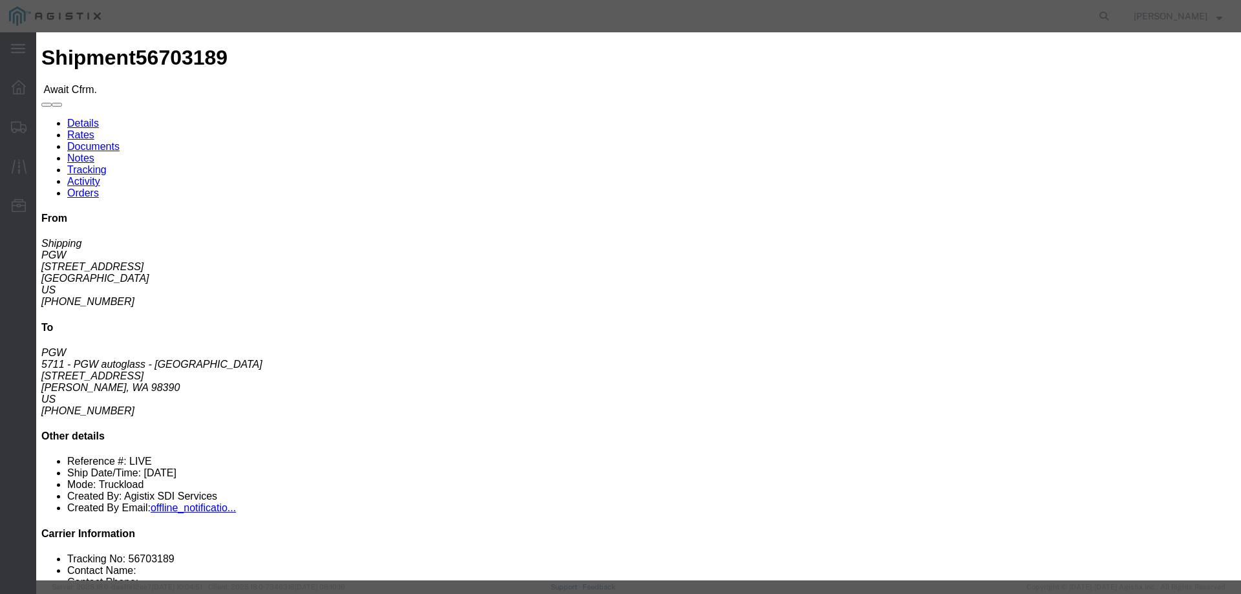
click input "checkbox"
checkbox input "true"
type input "[PERSON_NAME]"
type input "3204977237"
click input "text"
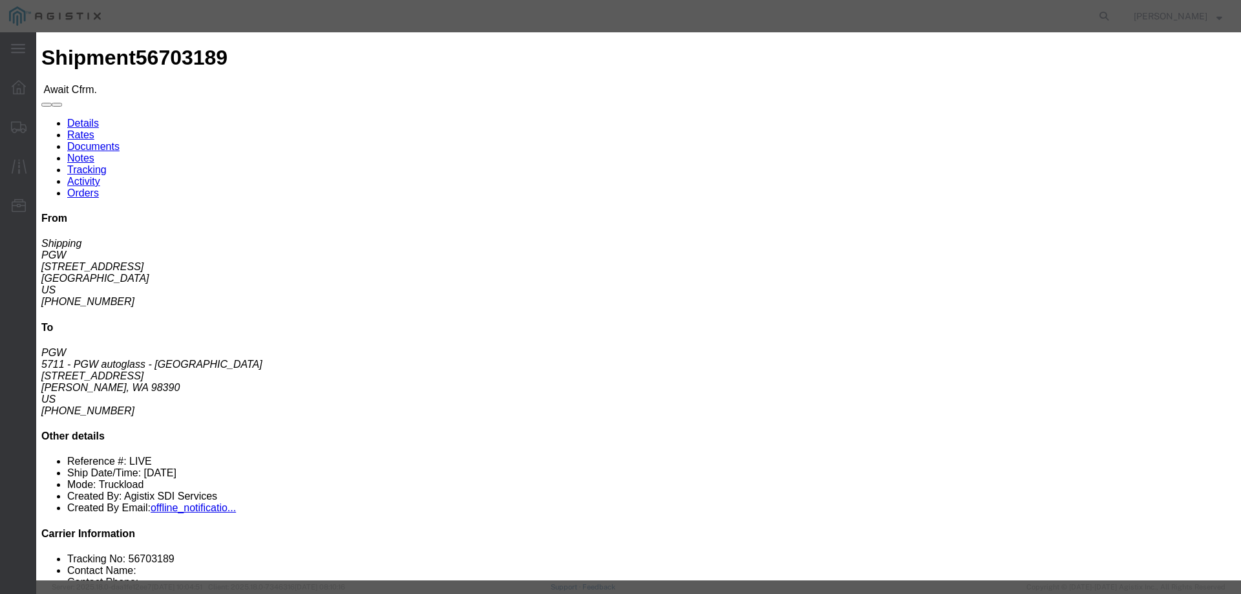
paste input "56703189"
type input "56703189"
click button "Submit"
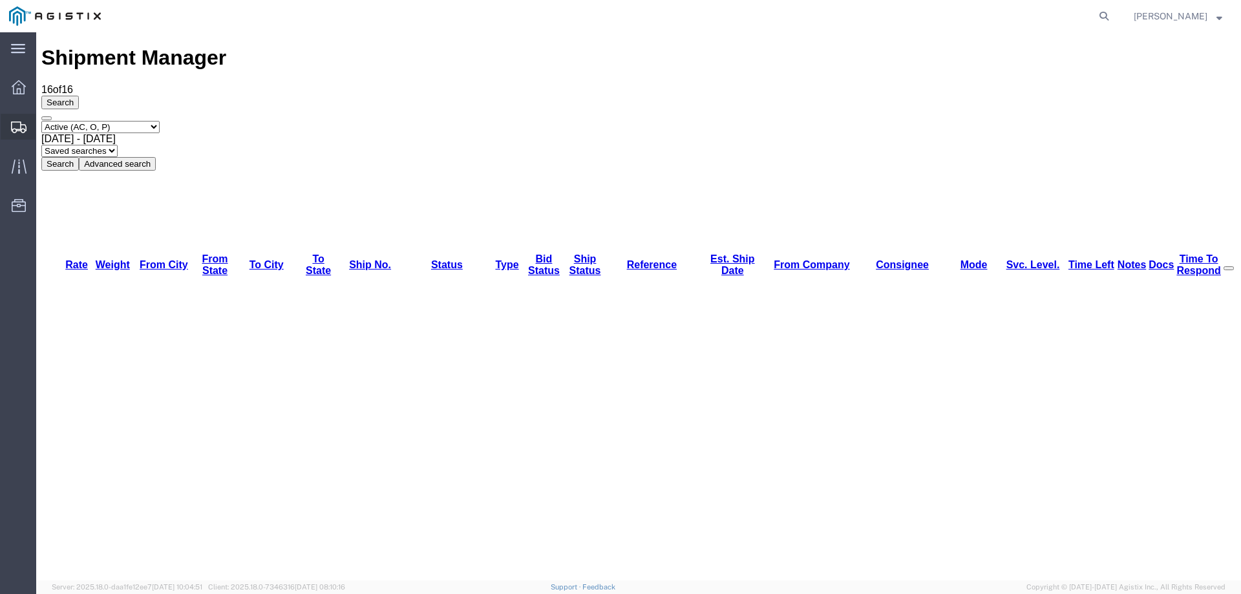
click at [12, 129] on icon at bounding box center [19, 128] width 16 height 12
click at [25, 164] on icon at bounding box center [19, 166] width 15 height 15
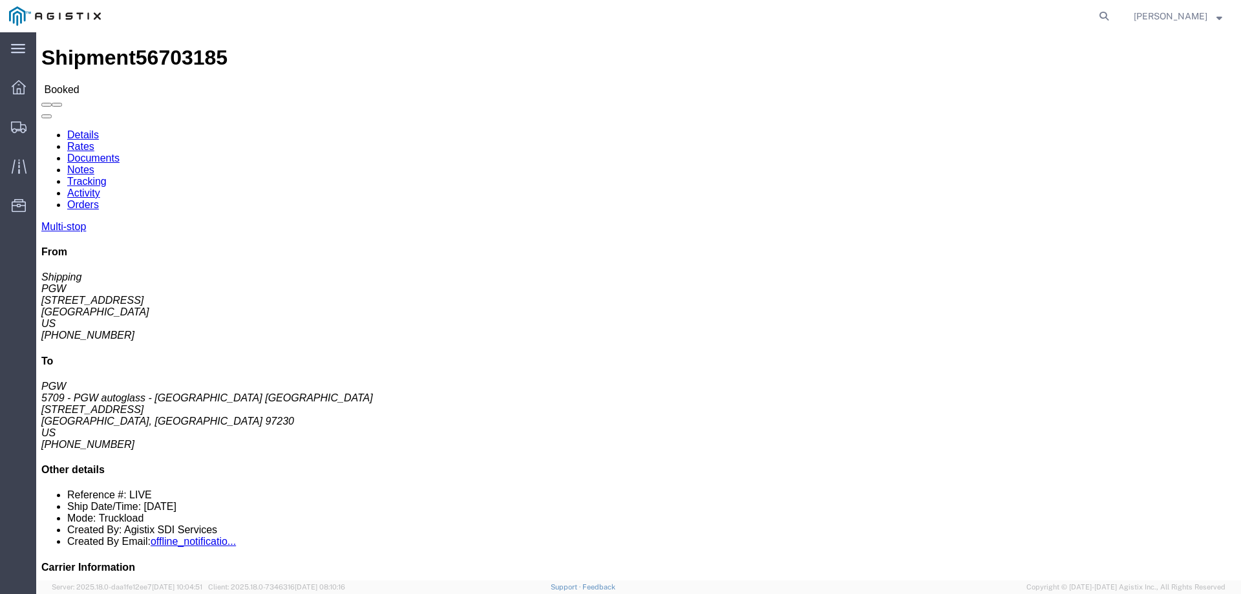
click b "56703185"
copy b "56703185"
click at [17, 127] on icon at bounding box center [19, 128] width 16 height 12
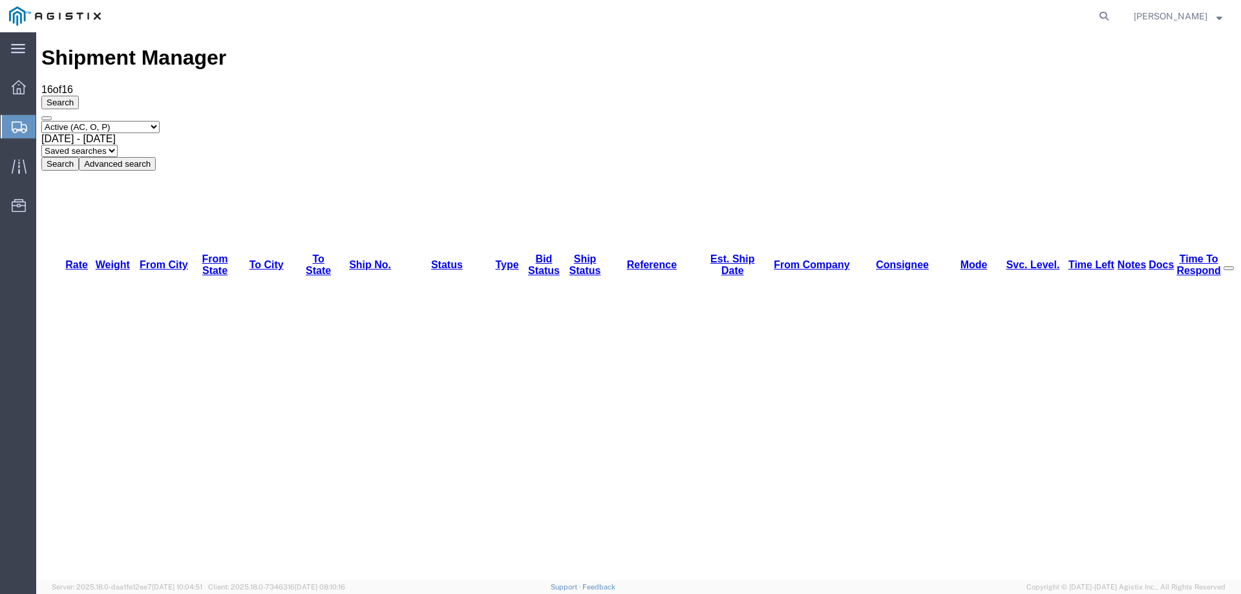
click at [14, 124] on icon at bounding box center [20, 128] width 16 height 12
click at [15, 123] on icon at bounding box center [20, 128] width 16 height 12
click at [20, 122] on icon at bounding box center [20, 128] width 16 height 12
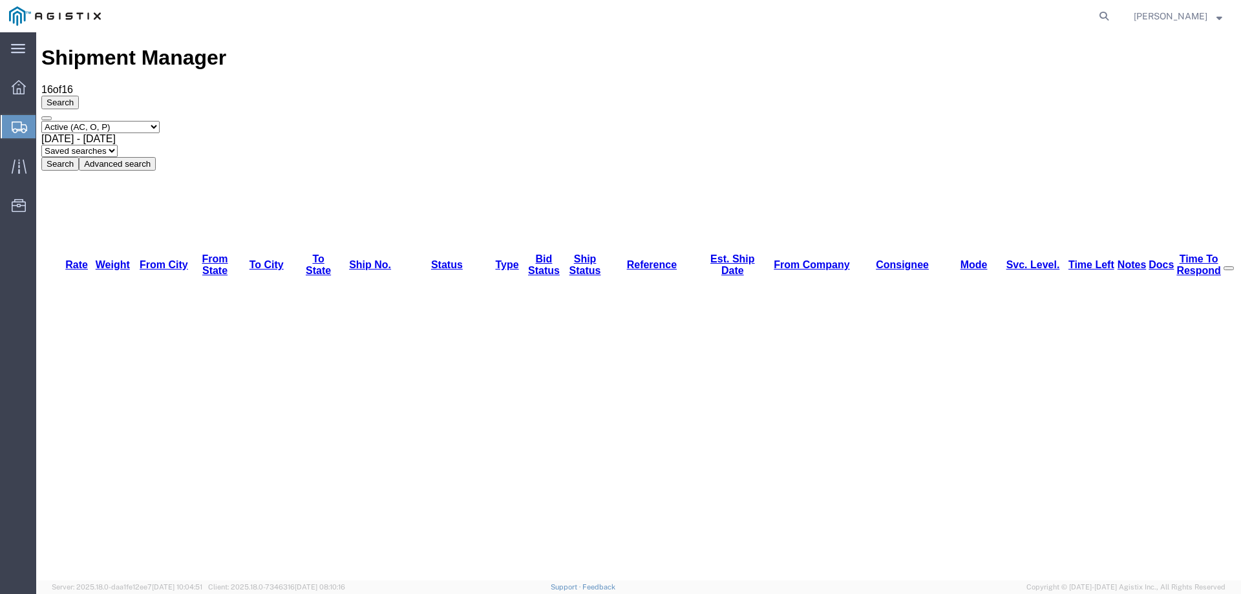
click at [18, 123] on icon at bounding box center [20, 128] width 16 height 12
click at [1113, 14] on icon at bounding box center [1104, 16] width 18 height 18
click at [927, 21] on input "search" at bounding box center [898, 16] width 393 height 31
paste input "56699269"
type input "56699269"
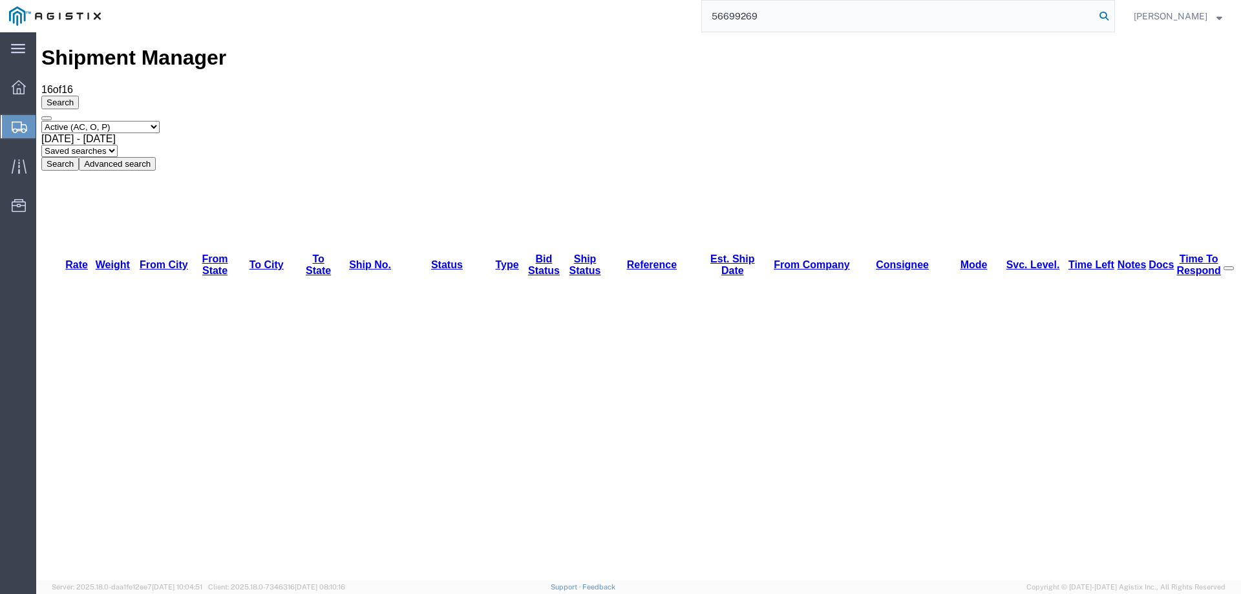
click at [1113, 17] on icon at bounding box center [1104, 16] width 18 height 18
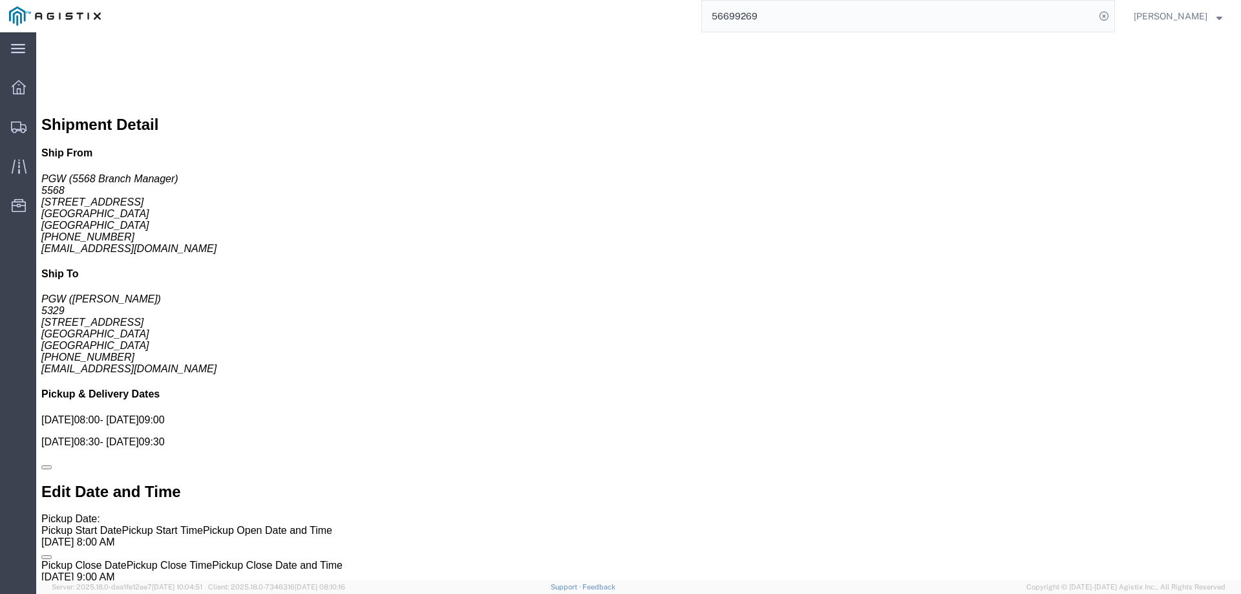
scroll to position [802, 0]
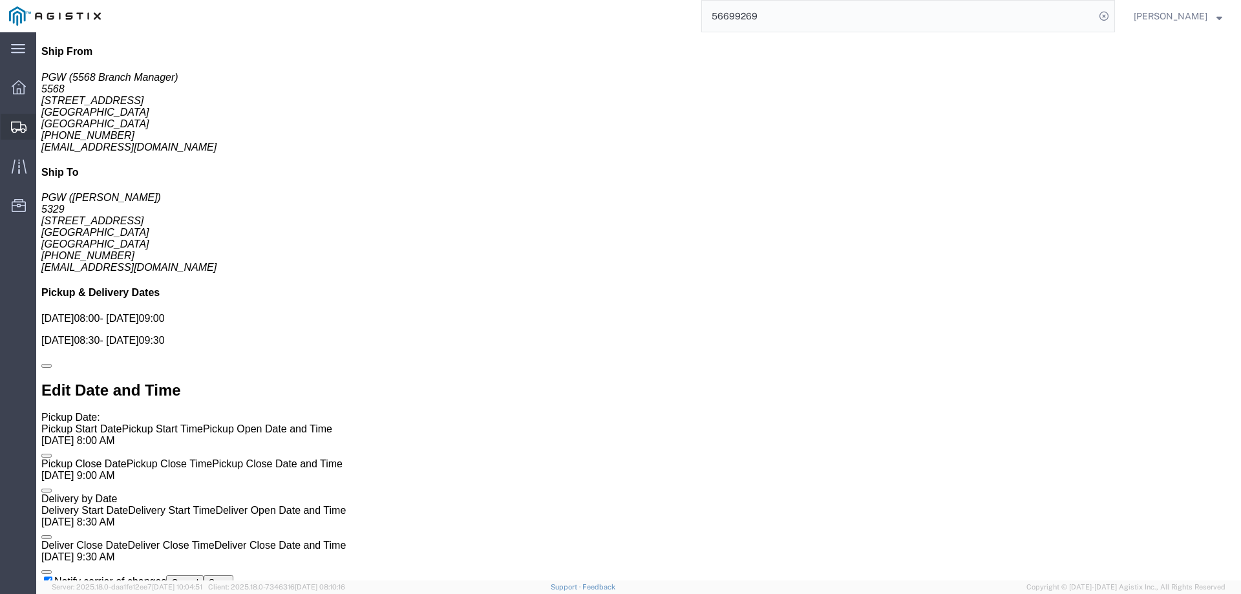
click at [22, 118] on div at bounding box center [19, 127] width 36 height 26
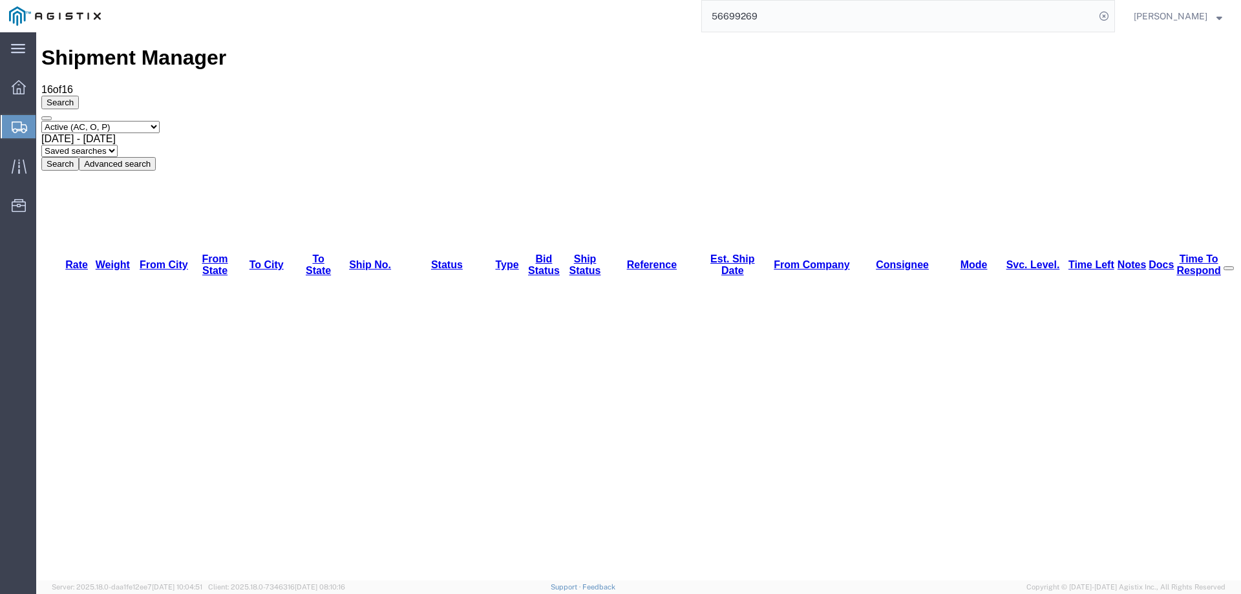
click at [14, 125] on icon at bounding box center [20, 128] width 16 height 12
click at [18, 164] on icon at bounding box center [19, 166] width 15 height 15
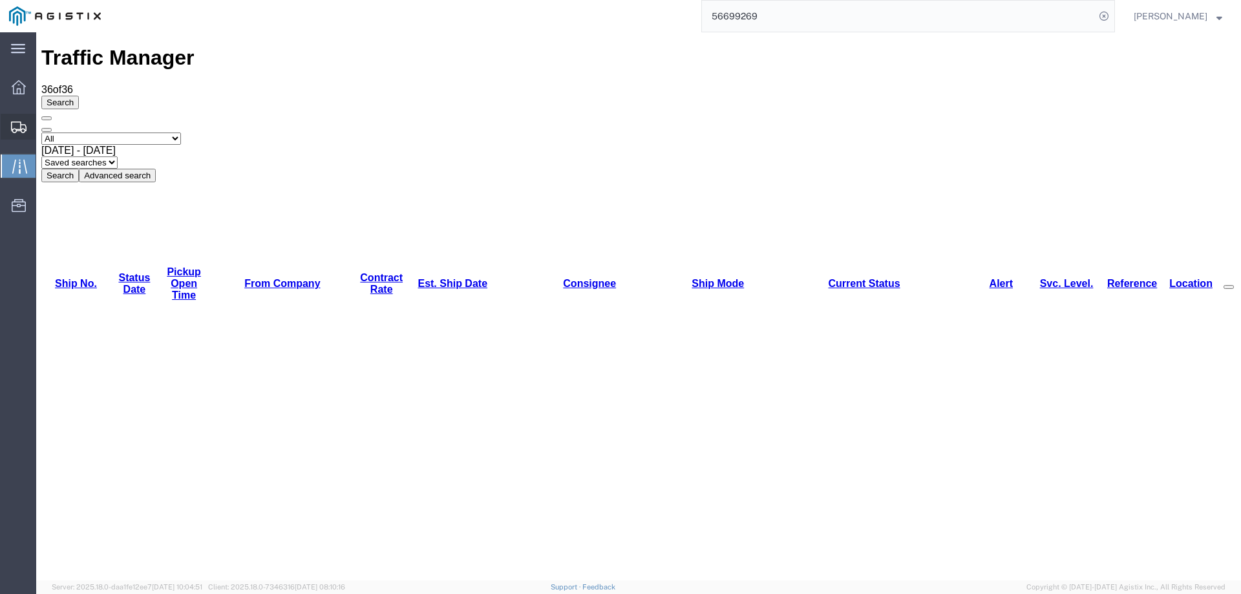
click at [16, 119] on div at bounding box center [19, 127] width 36 height 26
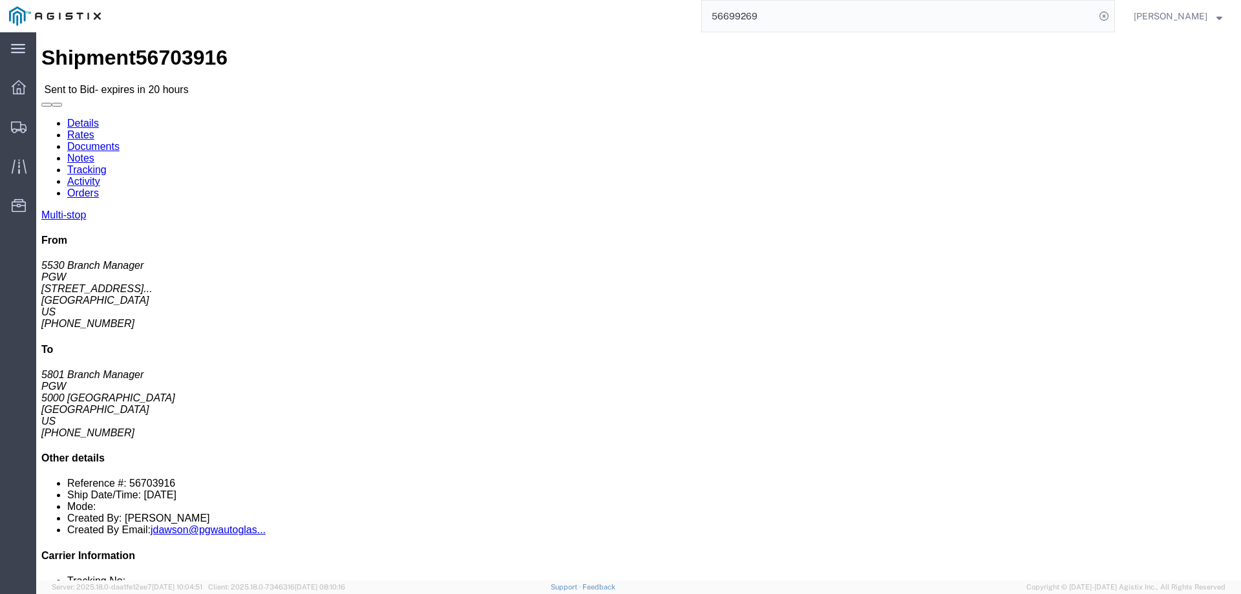
click b "56703916"
copy b "56703916"
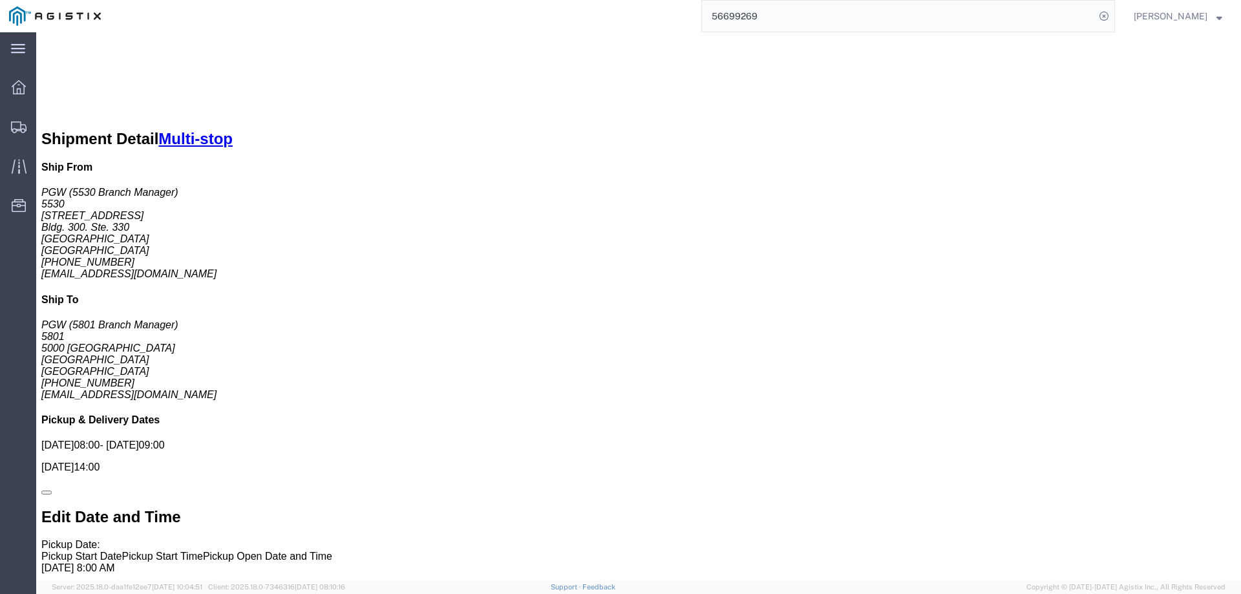
scroll to position [1163, 0]
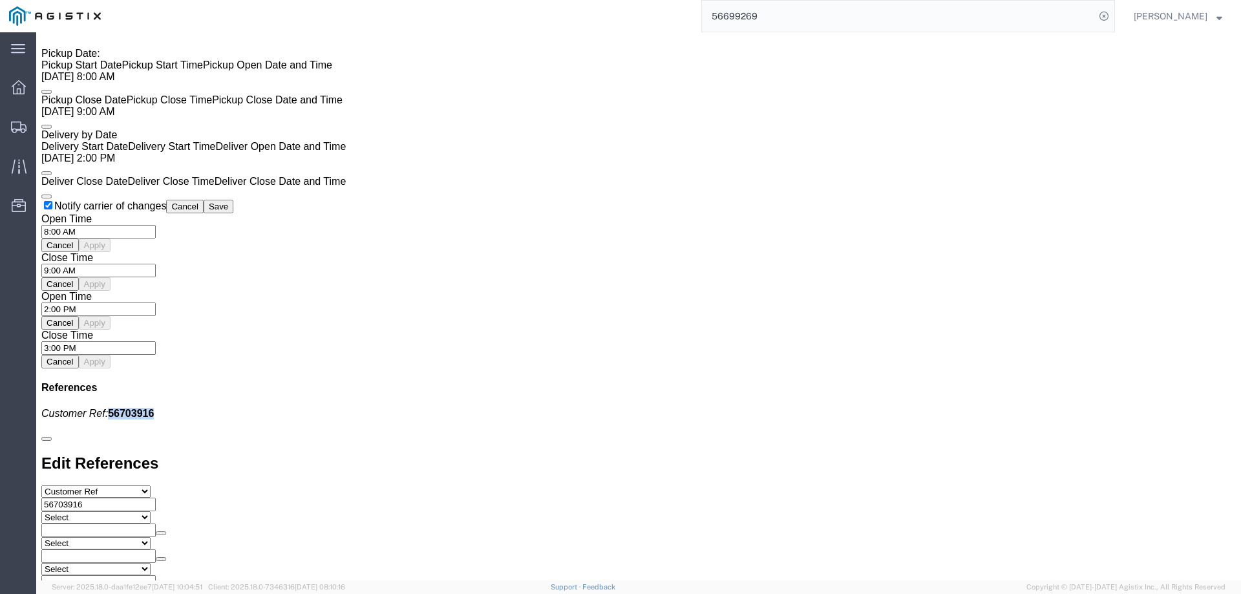
click link "Enter / Modify Bid"
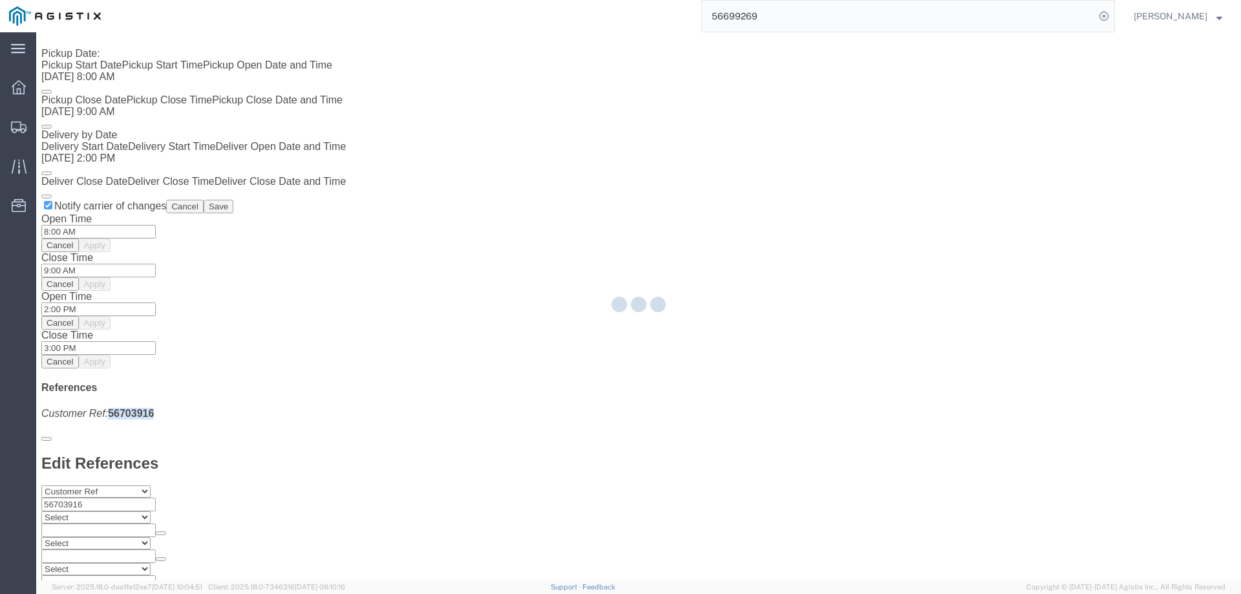
select select "146"
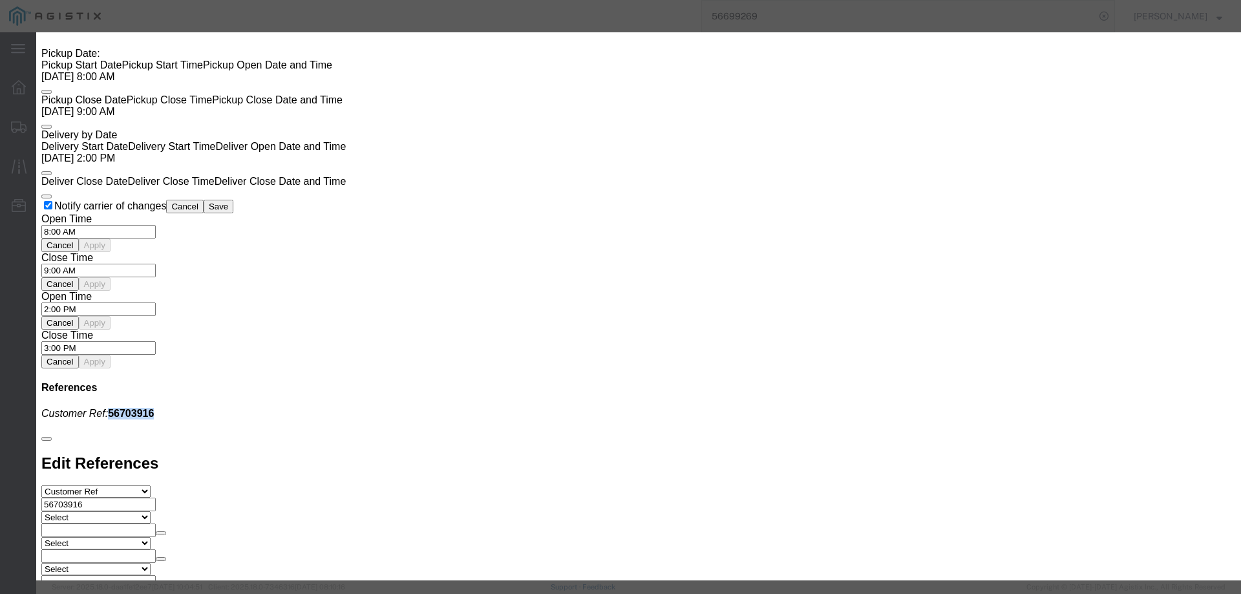
click select "Select CONESTOGA DFRM/STEP Economy TL Flatbed Intermodal LTL Standard Next Day …"
select select "25032"
click select "Select CONESTOGA DFRM/STEP Economy TL Flatbed Intermodal LTL Standard Next Day …"
drag, startPoint x: 827, startPoint y: 115, endPoint x: 850, endPoint y: 116, distance: 22.6
click div
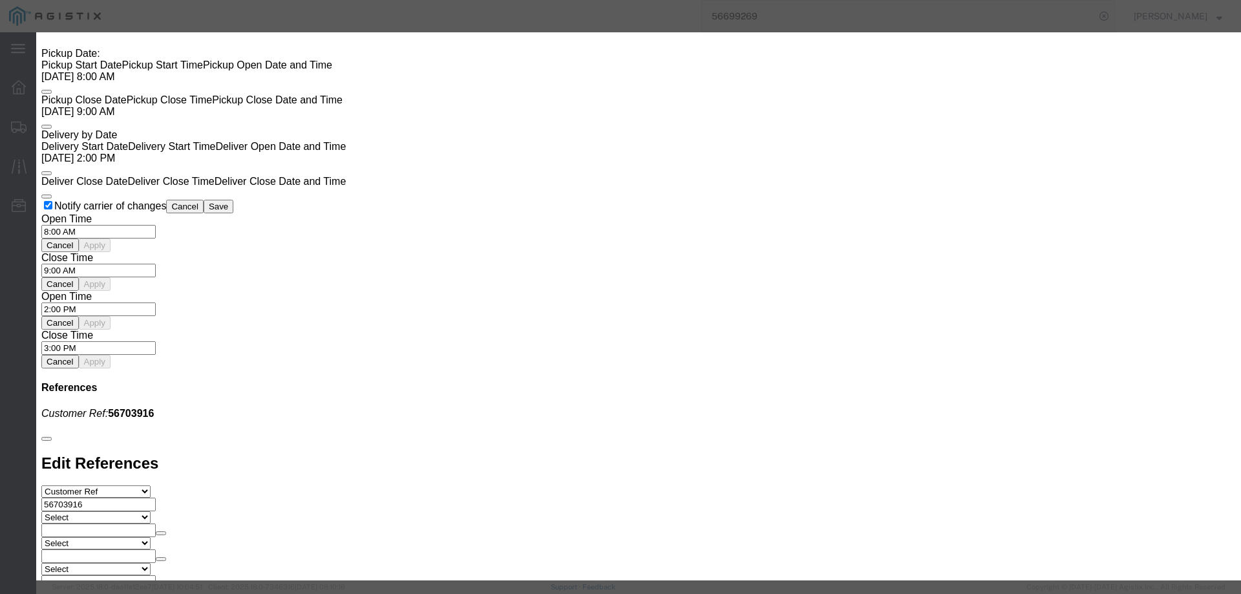
drag, startPoint x: 850, startPoint y: 116, endPoint x: 855, endPoint y: 120, distance: 6.9
click input "text"
type input "ats"
click input "number"
type input "1650"
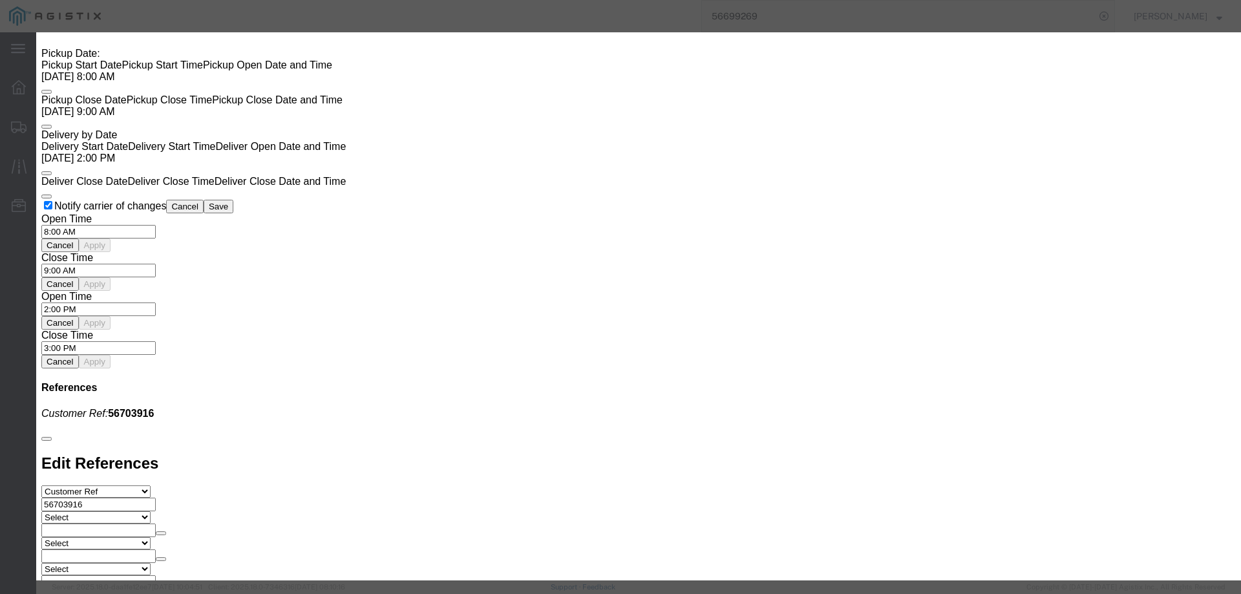
click button "Submit"
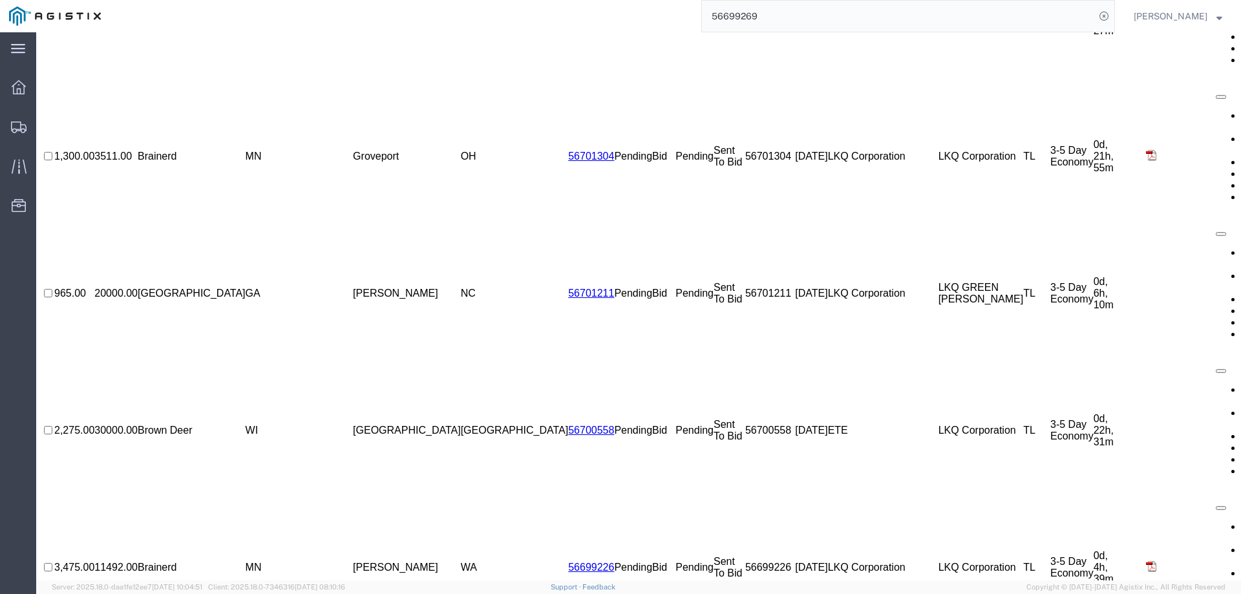
scroll to position [0, 0]
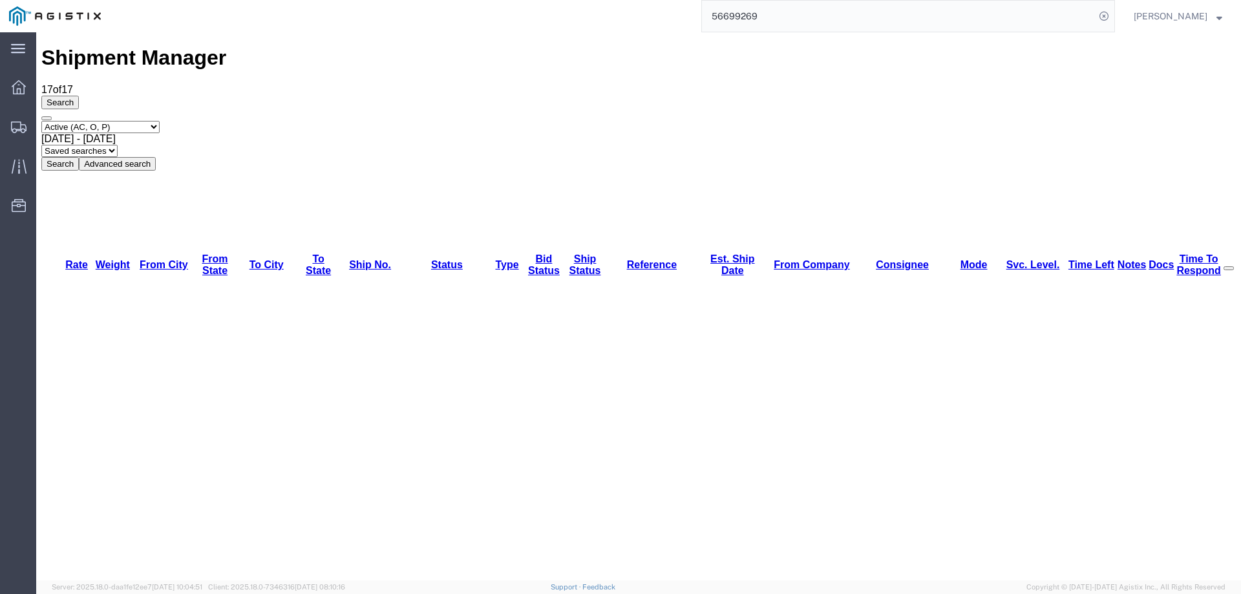
copy li "56703916"
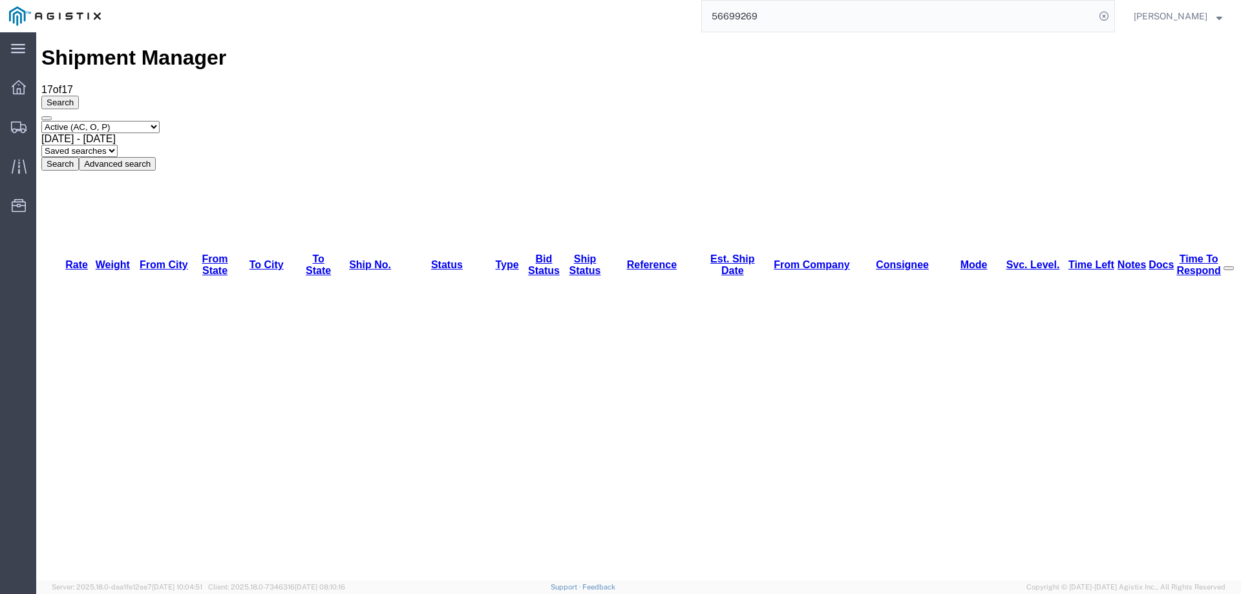
click at [15, 125] on icon at bounding box center [19, 128] width 16 height 12
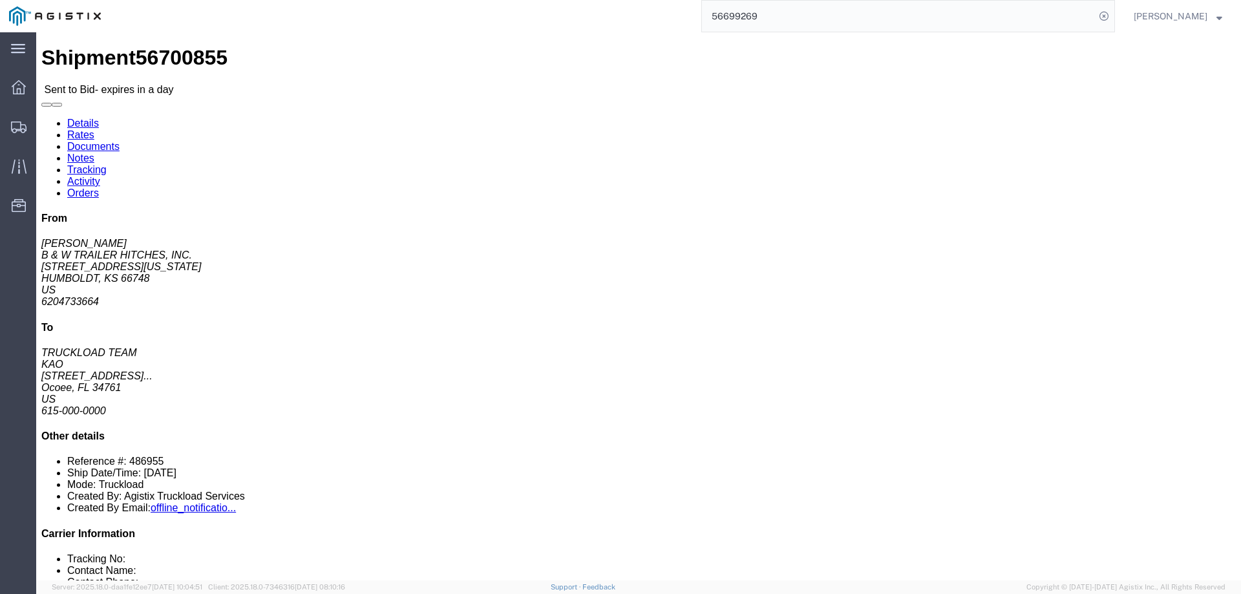
click div "Shipment Detail Ship From B & W TRAILER HITCHES, INC. (BILL GUTIERREZ) 1216 HAW…"
click link "Notes"
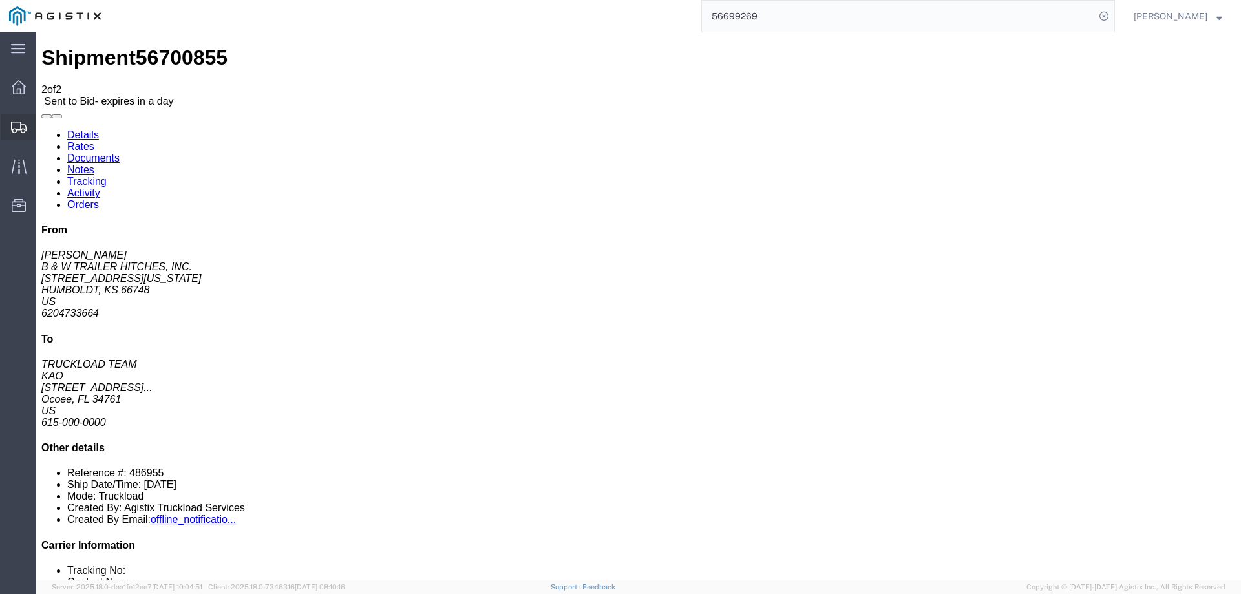
click at [12, 127] on icon at bounding box center [19, 128] width 16 height 12
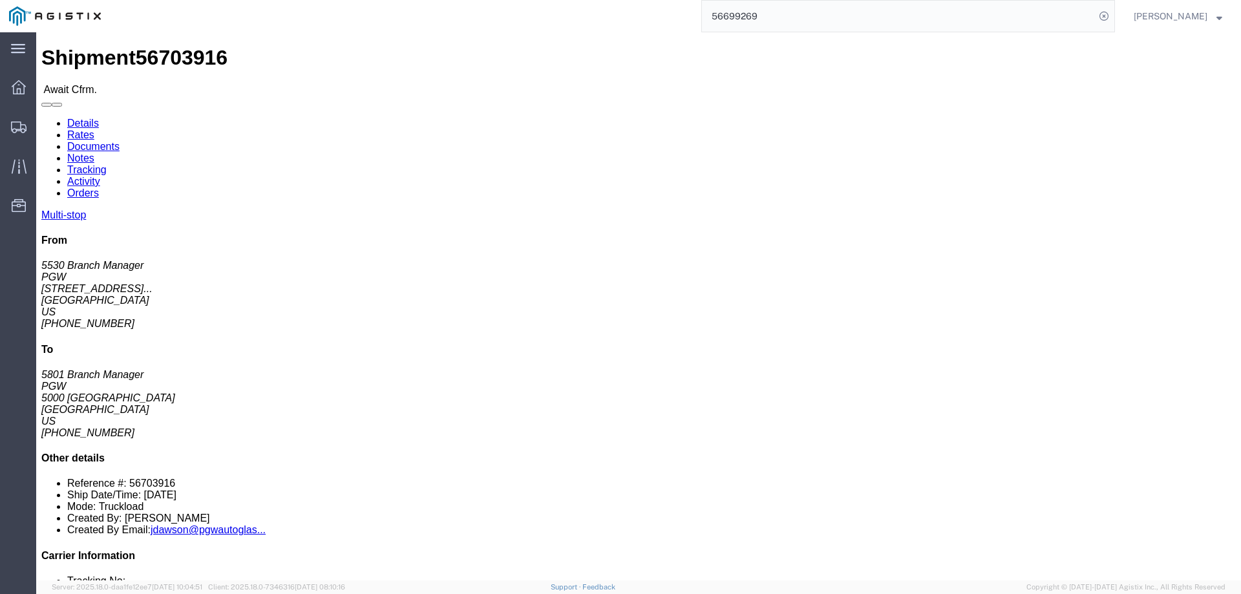
click b "56703916"
copy b "56703916"
click link "Confirm"
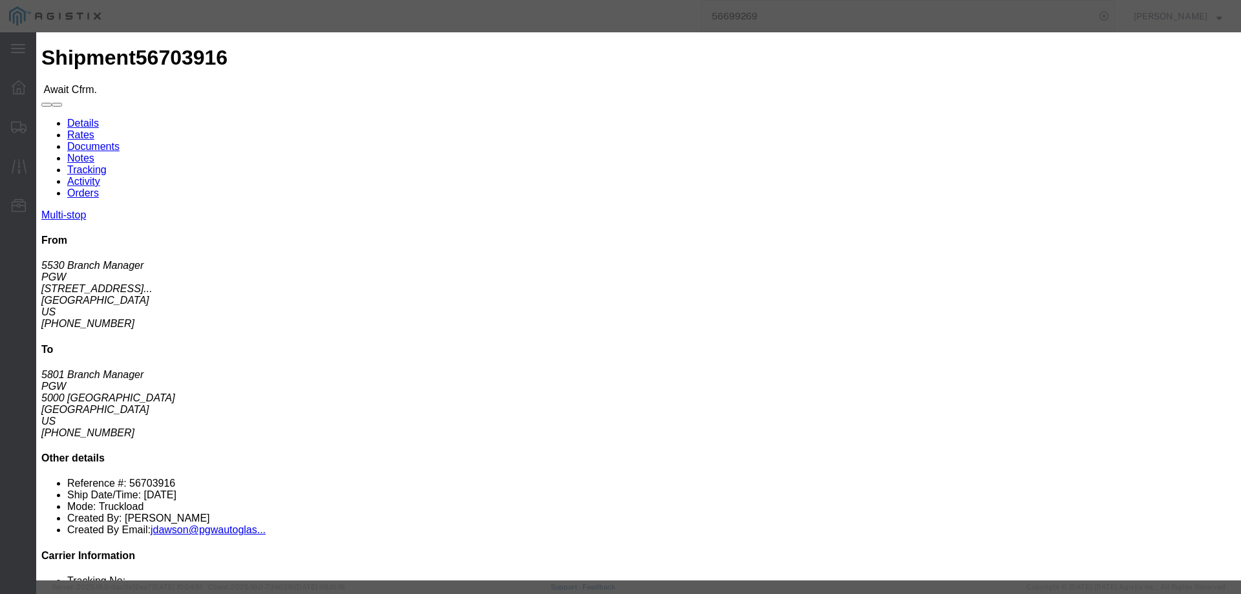
click input "checkbox"
checkbox input "true"
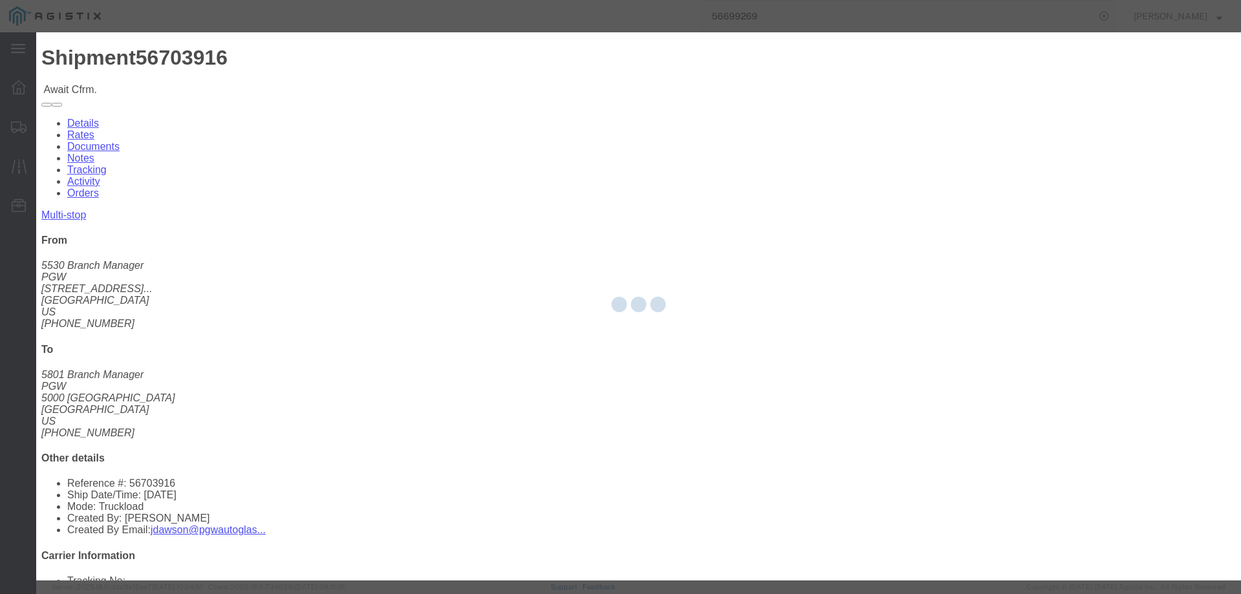
type input "[PERSON_NAME]"
type input "3204977237"
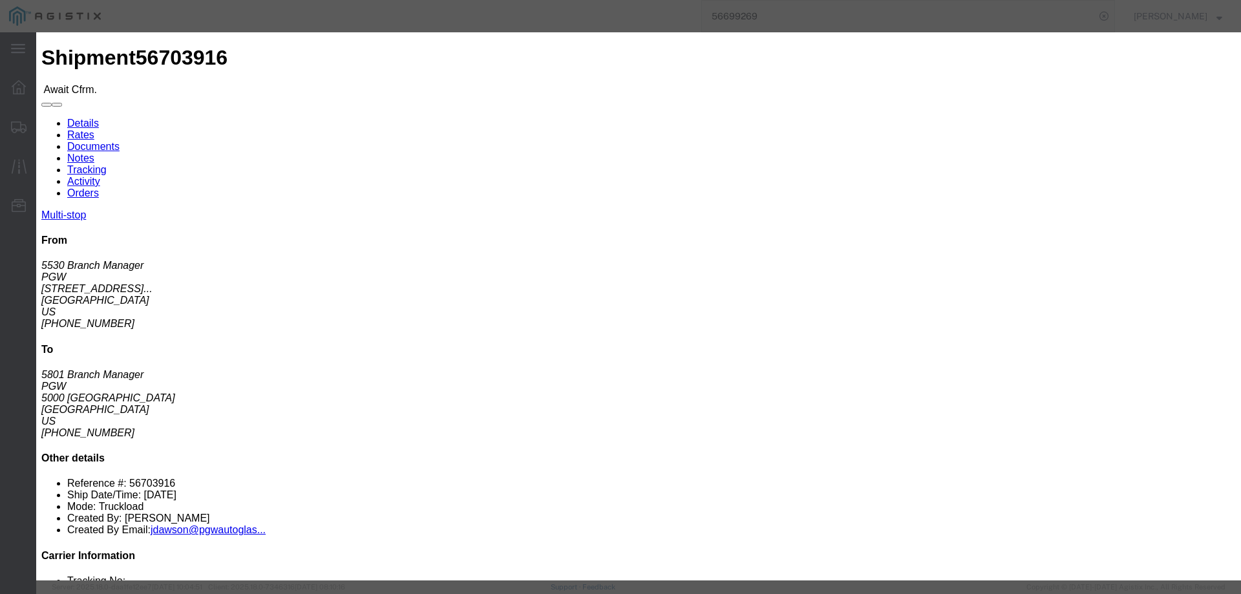
click input "text"
paste input "56703916"
type input "56703916"
click button "Submit"
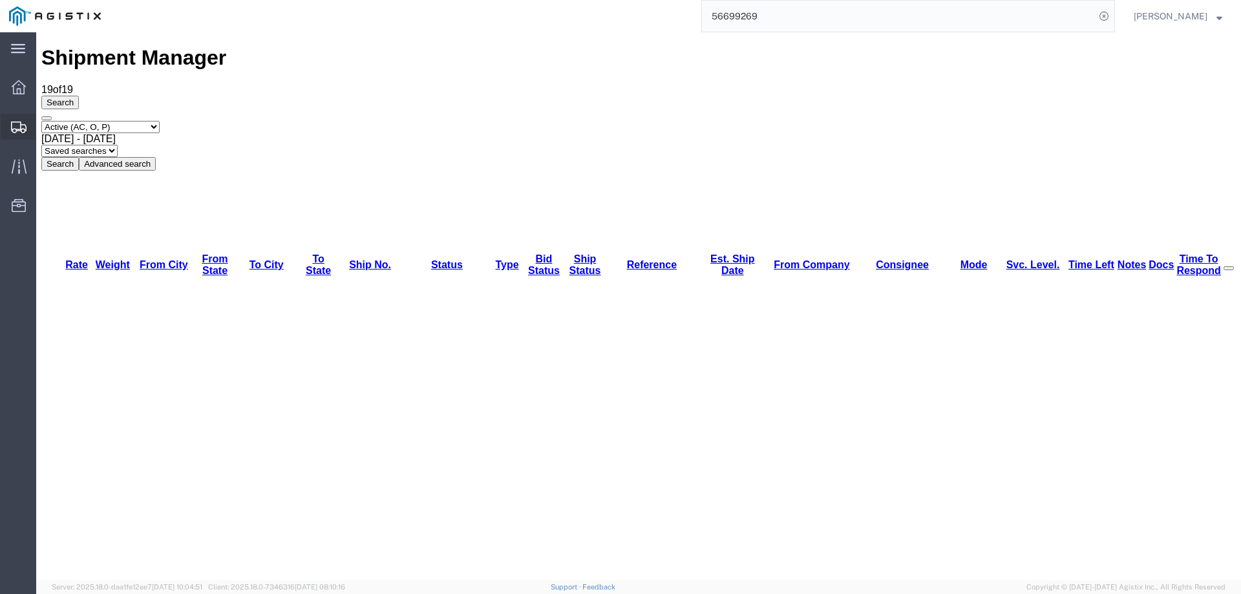
click at [12, 127] on icon at bounding box center [19, 128] width 16 height 12
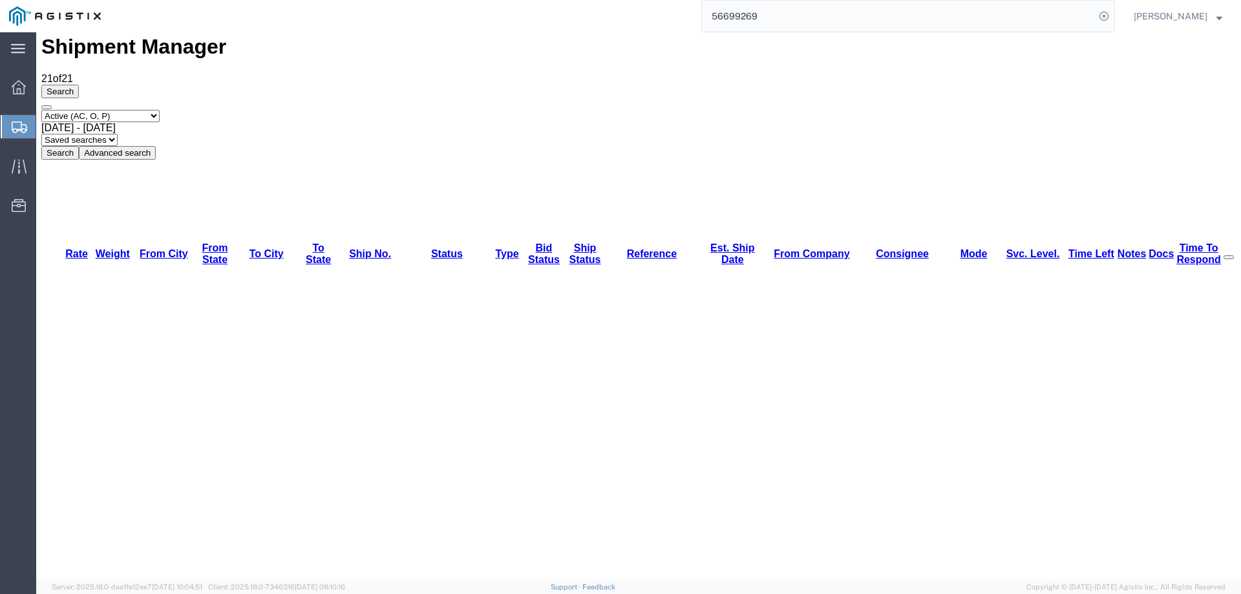
scroll to position [17, 0]
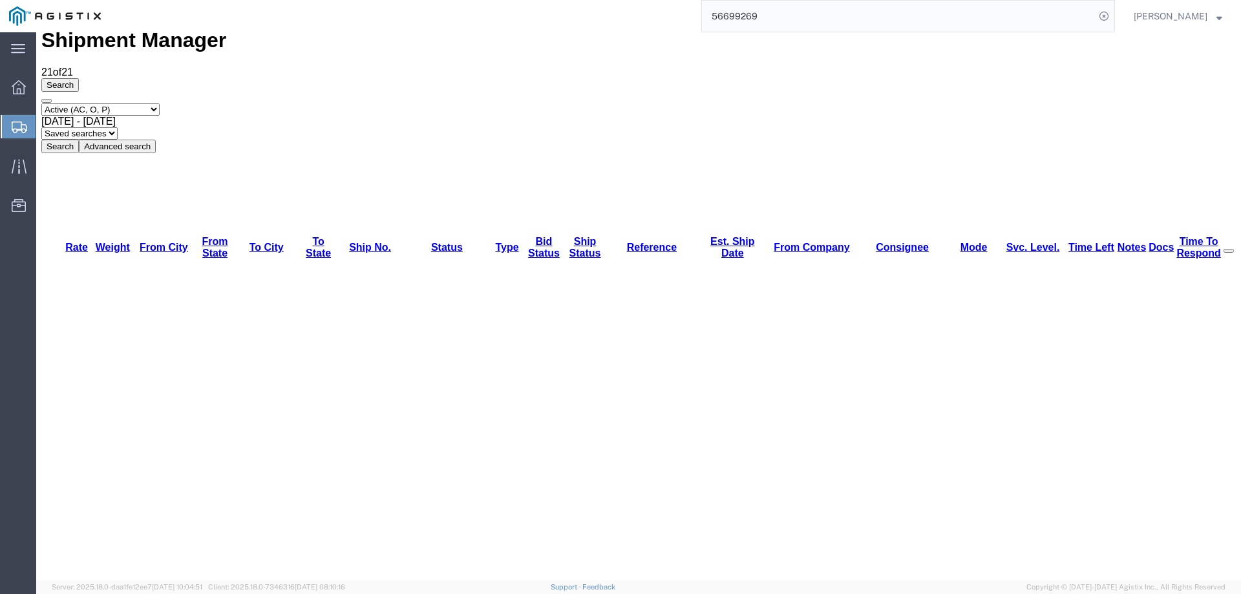
click at [17, 124] on icon at bounding box center [20, 128] width 16 height 12
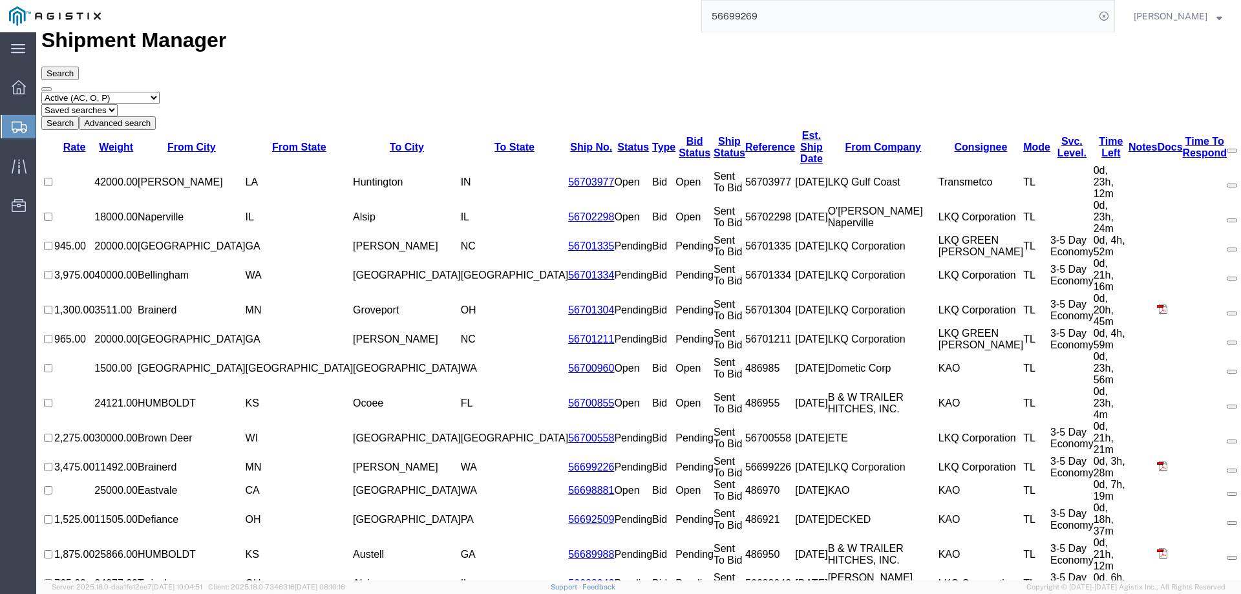
scroll to position [0, 0]
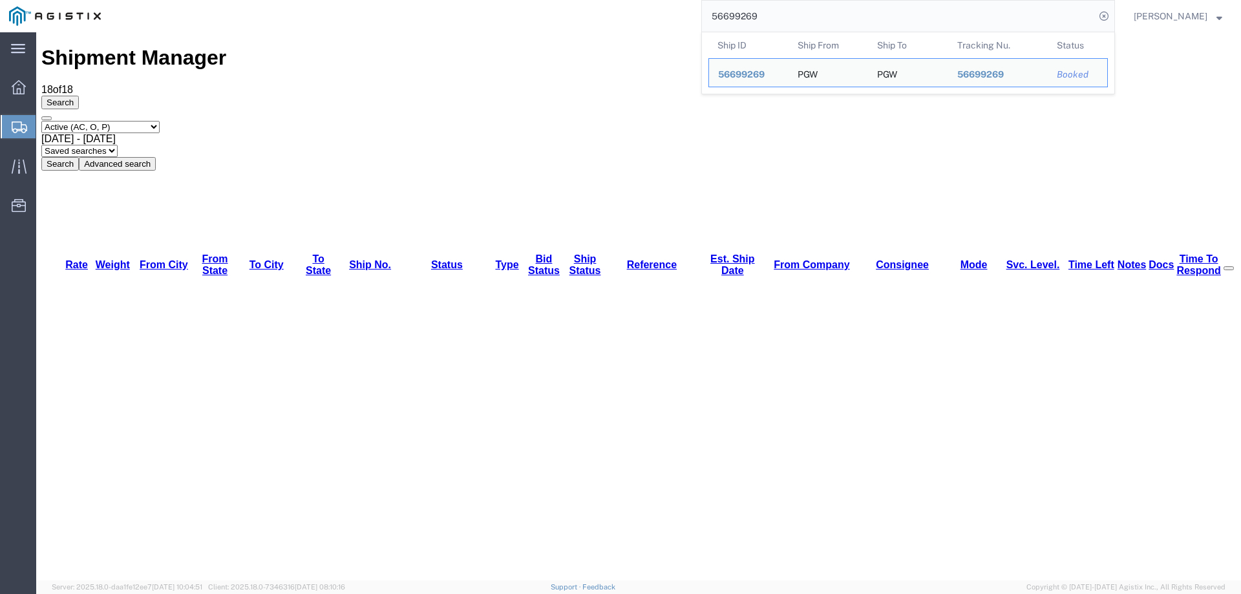
drag, startPoint x: 767, startPoint y: 16, endPoint x: 676, endPoint y: 20, distance: 91.3
click at [676, 20] on div "56699269 Ship ID Ship From Ship To Tracking Nu. Status Ship ID 56699269 Ship Fr…" at bounding box center [612, 16] width 1005 height 32
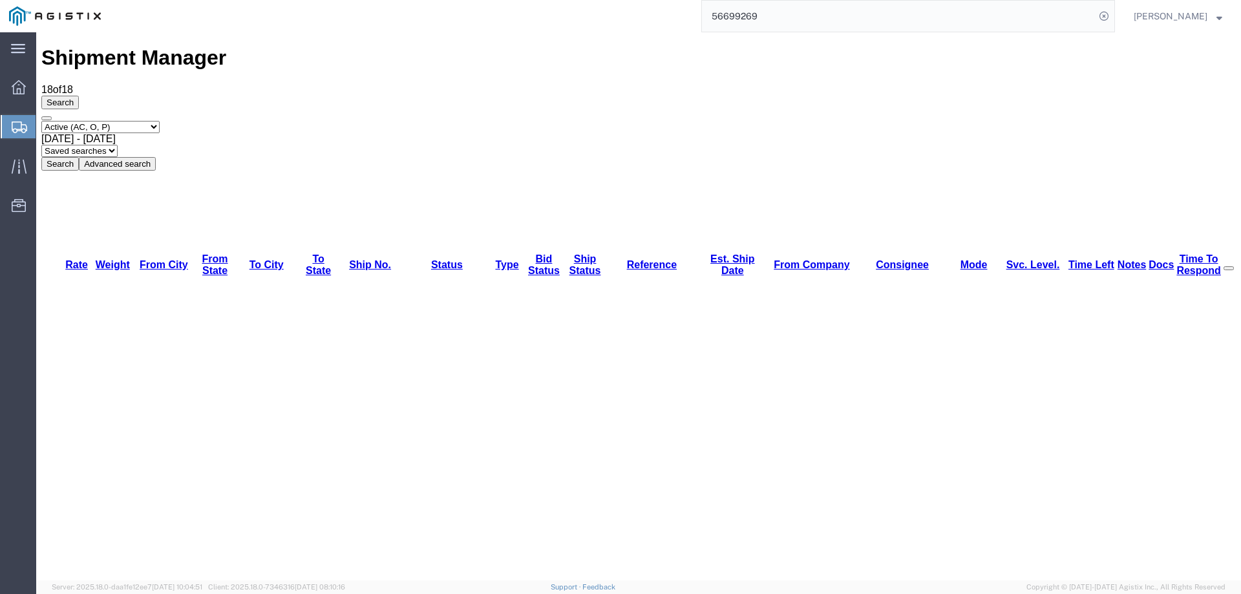
paste input "2896"
type input "56692896"
click at [1113, 16] on icon at bounding box center [1104, 16] width 18 height 18
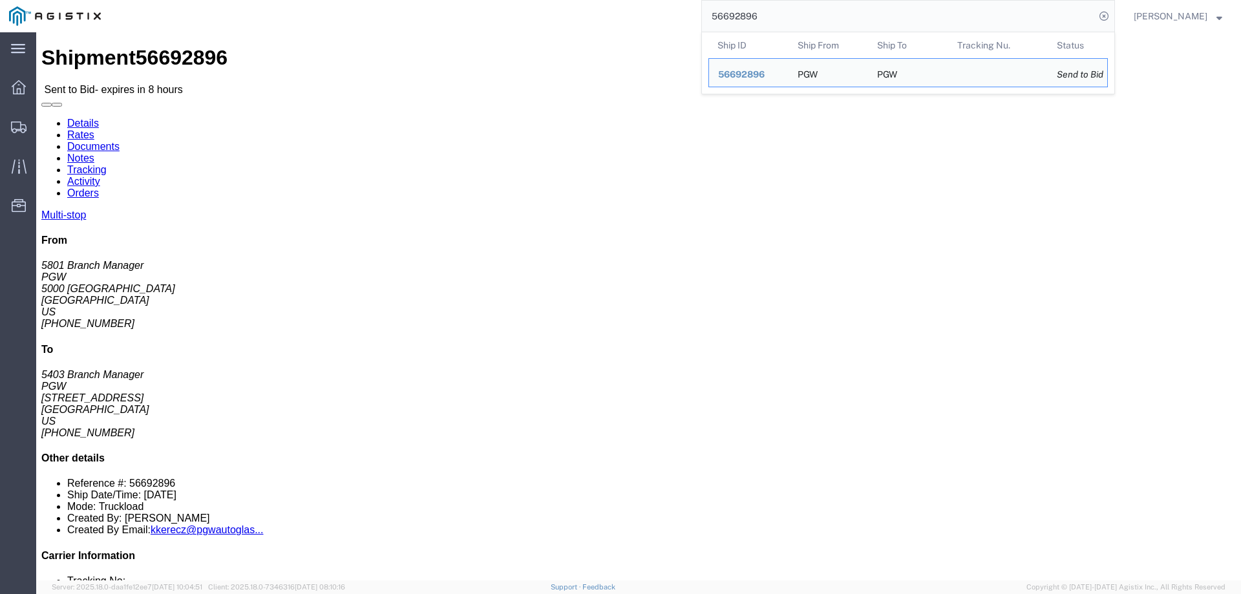
click link "Enter / Modify Bid"
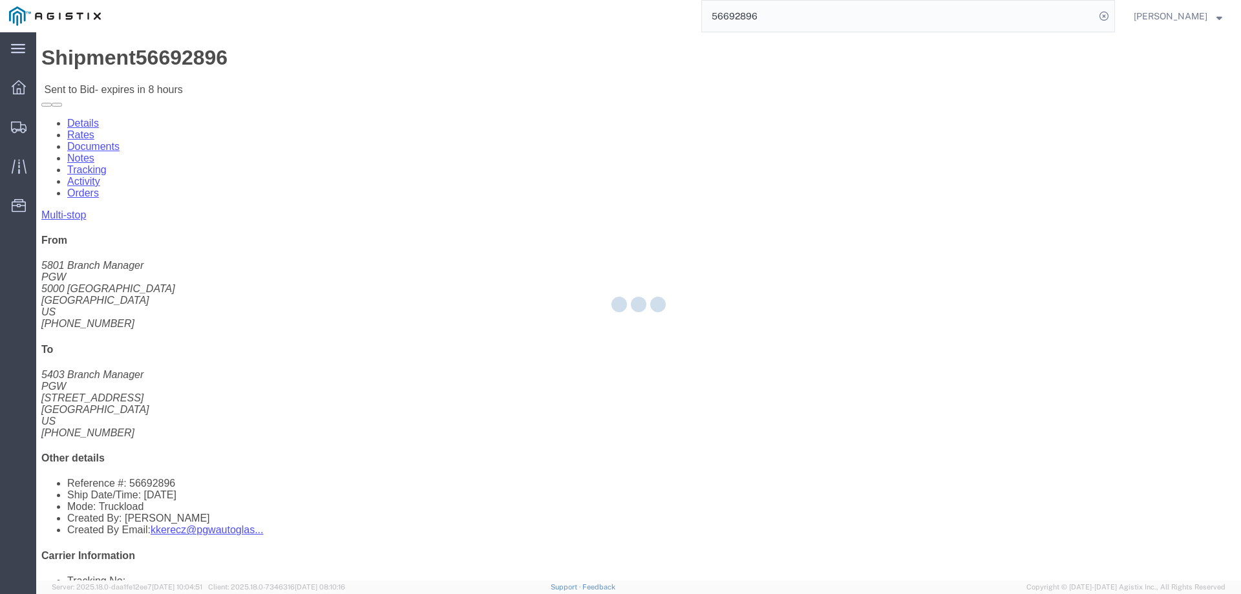
select select "146"
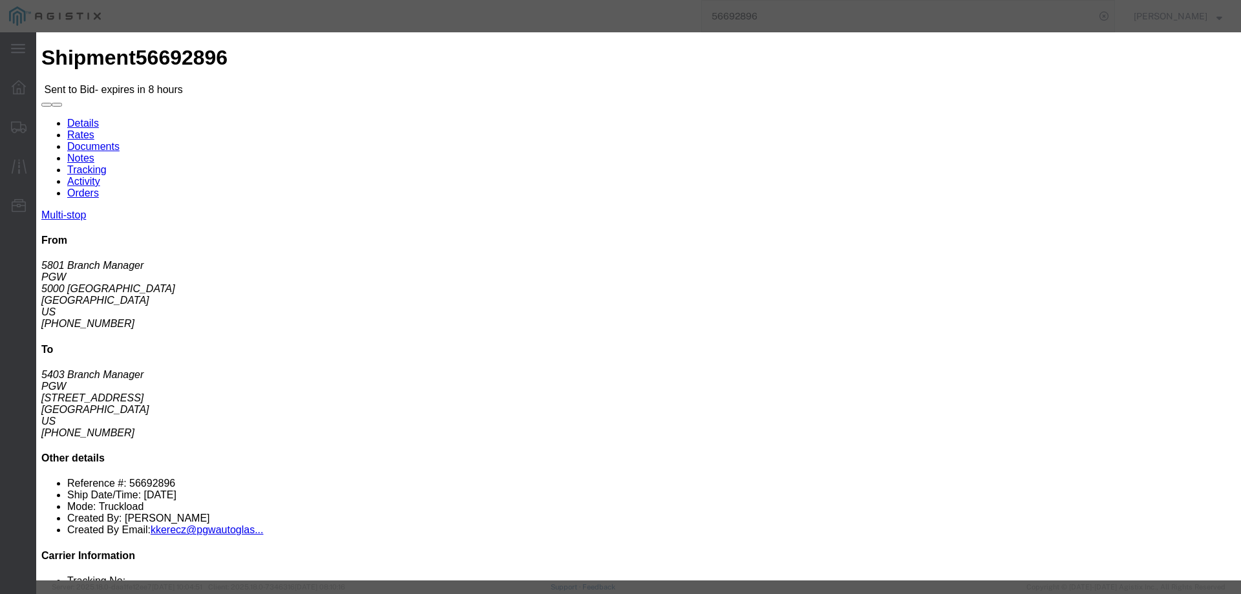
drag, startPoint x: 641, startPoint y: 124, endPoint x: 677, endPoint y: 124, distance: 36.8
click select "Select CONESTOGA DFRM/STEP Economy TL Flatbed Intermodal LTL Standard Next Day …"
select select "25032"
click select "Select CONESTOGA DFRM/STEP Economy TL Flatbed Intermodal LTL Standard Next Day …"
drag, startPoint x: 859, startPoint y: 113, endPoint x: 870, endPoint y: 113, distance: 11.0
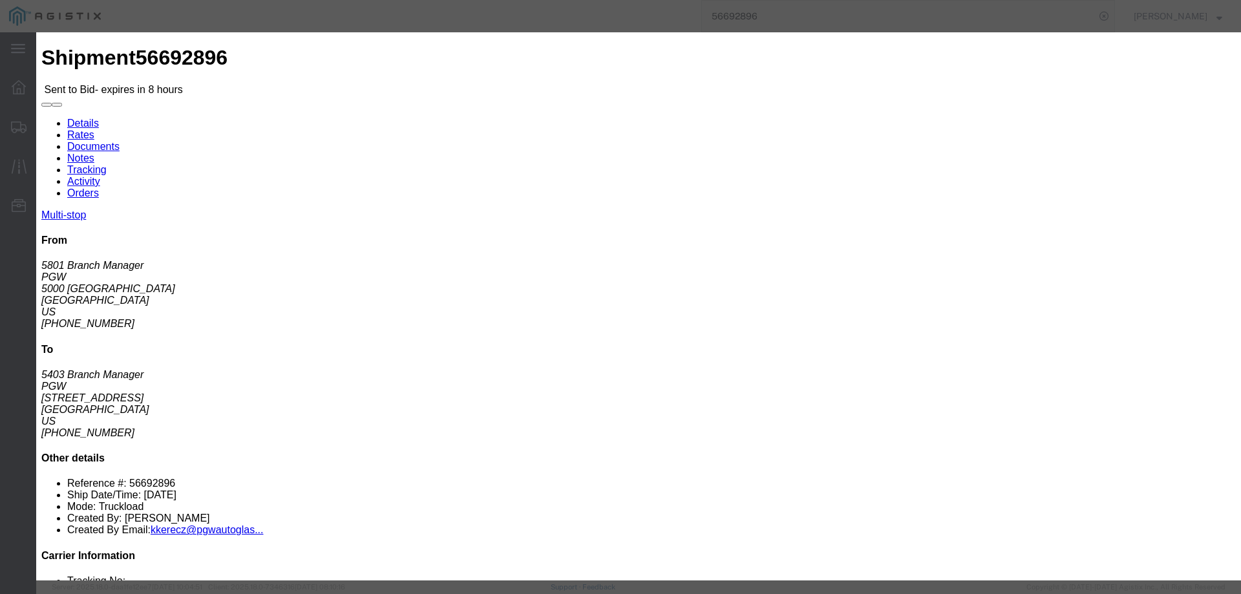
click input "text"
type input "ats"
click input "number"
type input "1700"
click button "Submit"
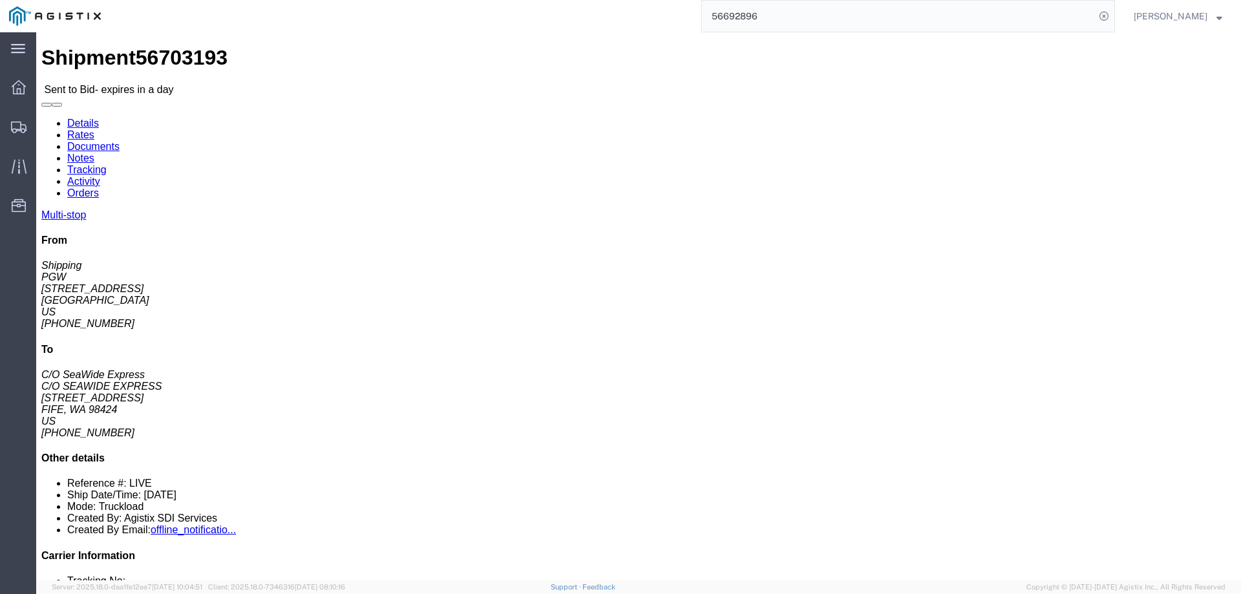
click link "Enter / Modify Bid"
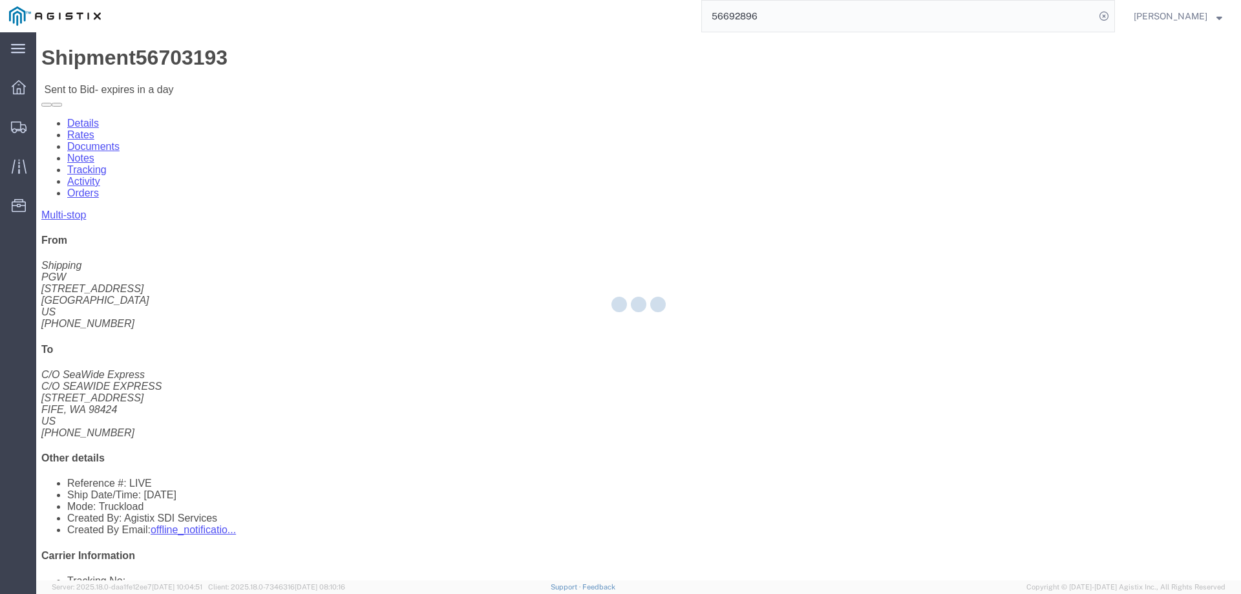
select select "146"
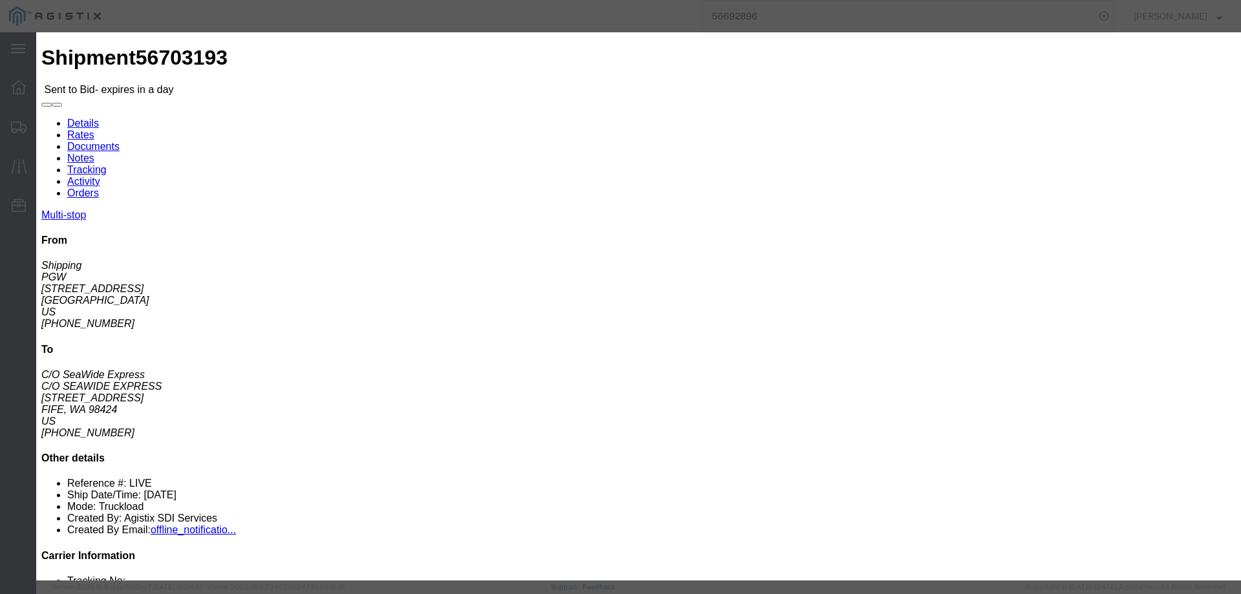
drag, startPoint x: 628, startPoint y: 114, endPoint x: 663, endPoint y: 125, distance: 36.8
click select "Select CONESTOGA DFRM/STEP Economy TL Flatbed Intermodal LTL Standard Next Day …"
select select "25032"
click select "Select CONESTOGA DFRM/STEP Economy TL Flatbed Intermodal LTL Standard Next Day …"
drag, startPoint x: 855, startPoint y: 116, endPoint x: 866, endPoint y: 115, distance: 11.7
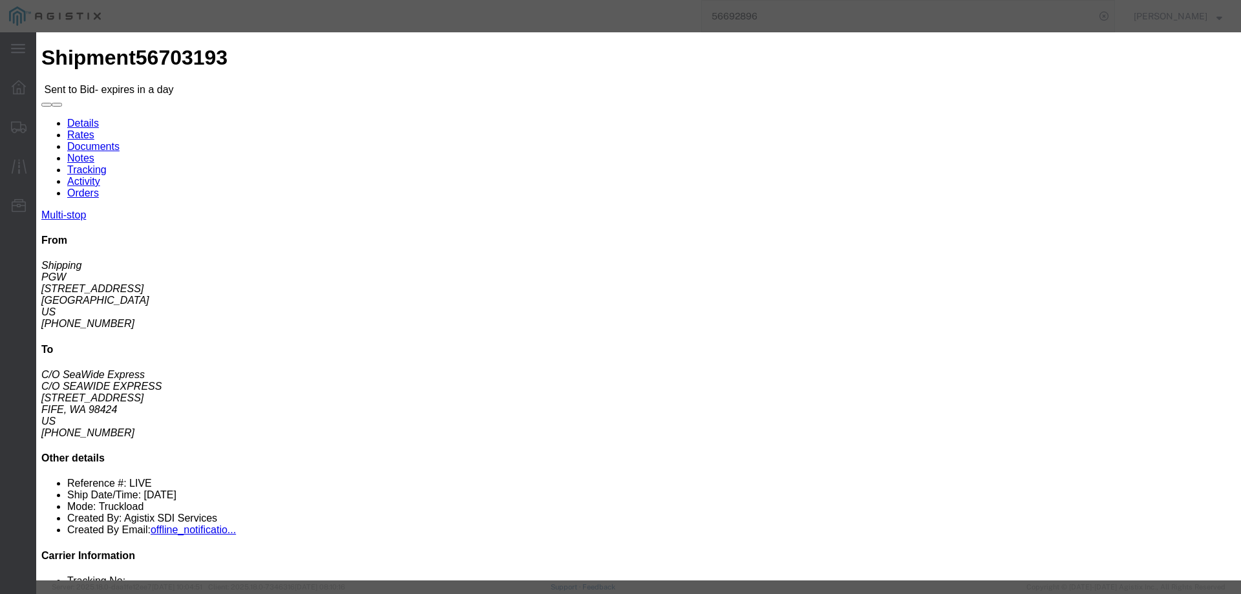
click input "text"
type input "ats"
click input "number"
type input "3575"
click button "Submit"
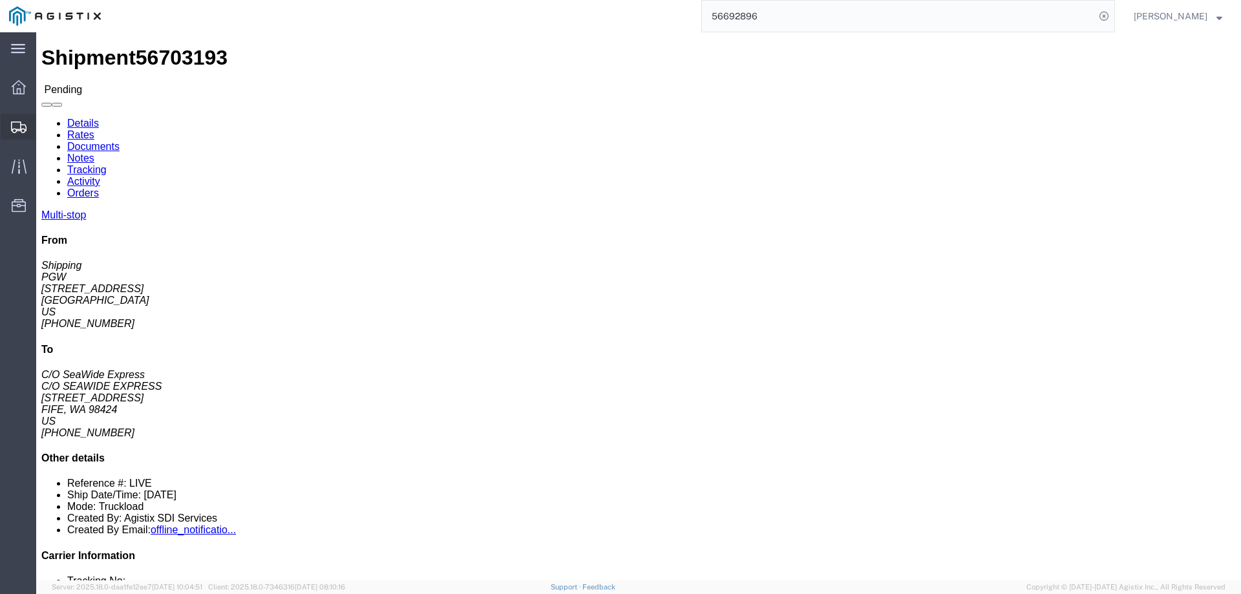
click at [15, 118] on div at bounding box center [19, 127] width 36 height 26
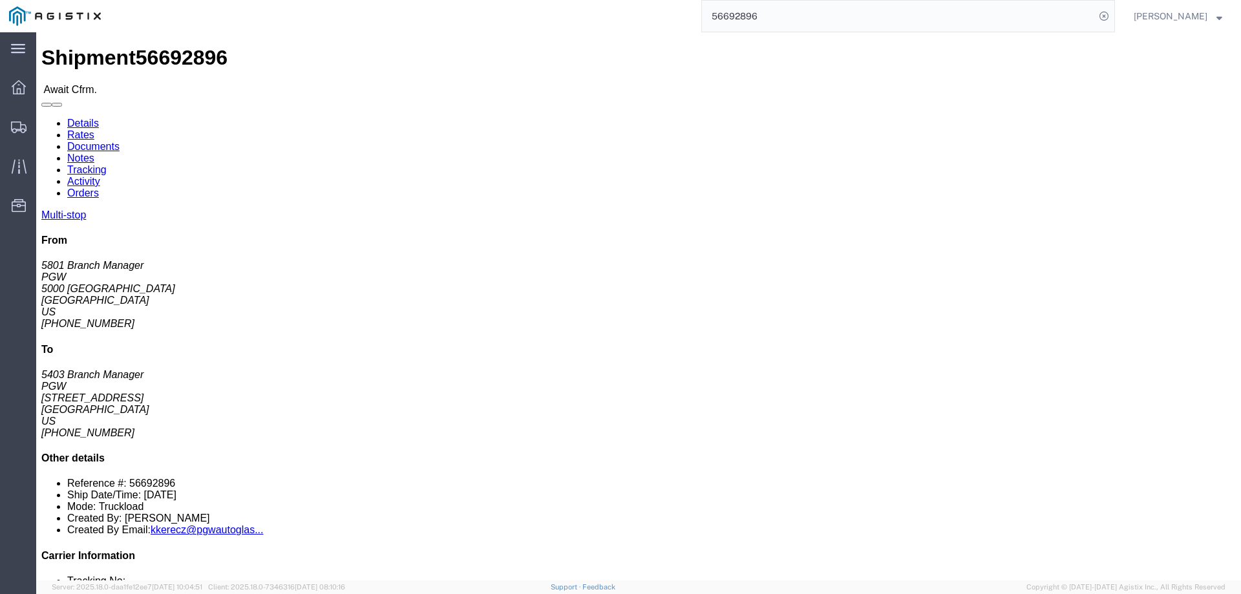
click b "56692896"
copy b "56692896"
click h4 "Routing & Vehicle Information"
click link "Confirm"
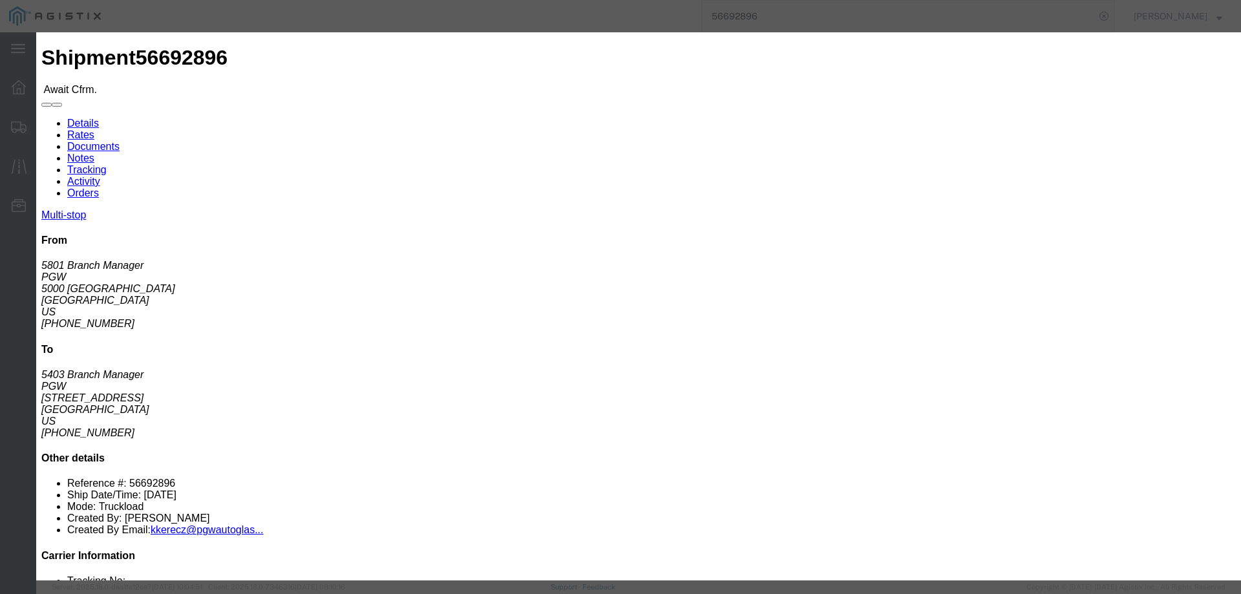
click input "checkbox"
checkbox input "true"
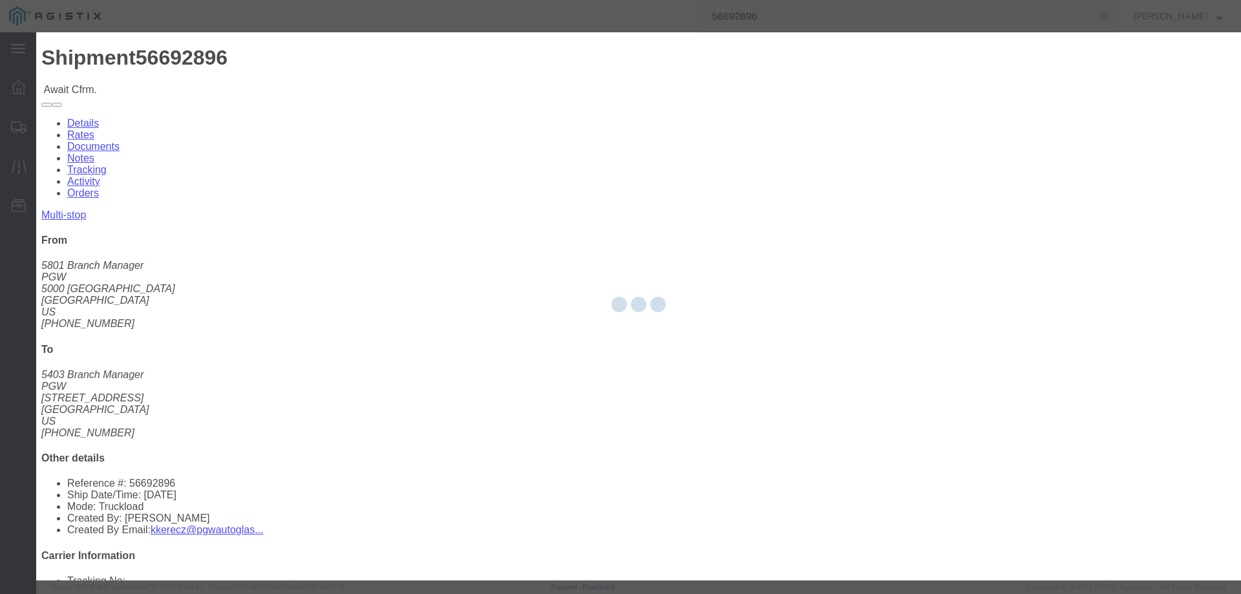
type input "[PERSON_NAME]"
type input "3204977237"
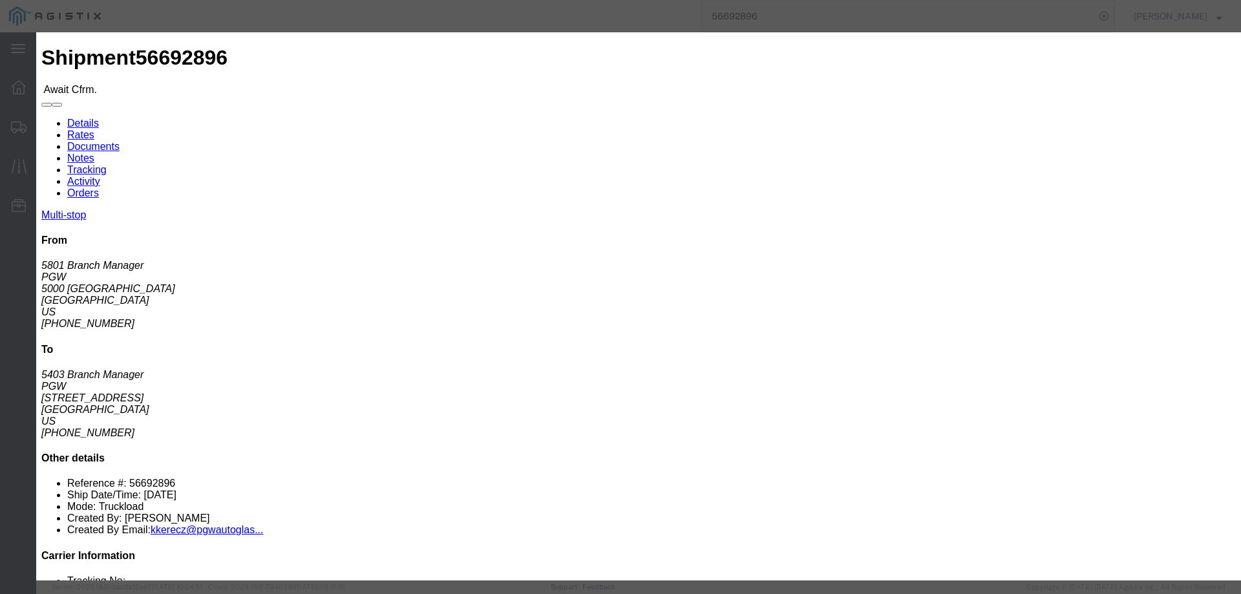
drag, startPoint x: 454, startPoint y: 160, endPoint x: 464, endPoint y: 156, distance: 11.0
click input "text"
paste input "56692896"
type input "56692896"
click button "Submit"
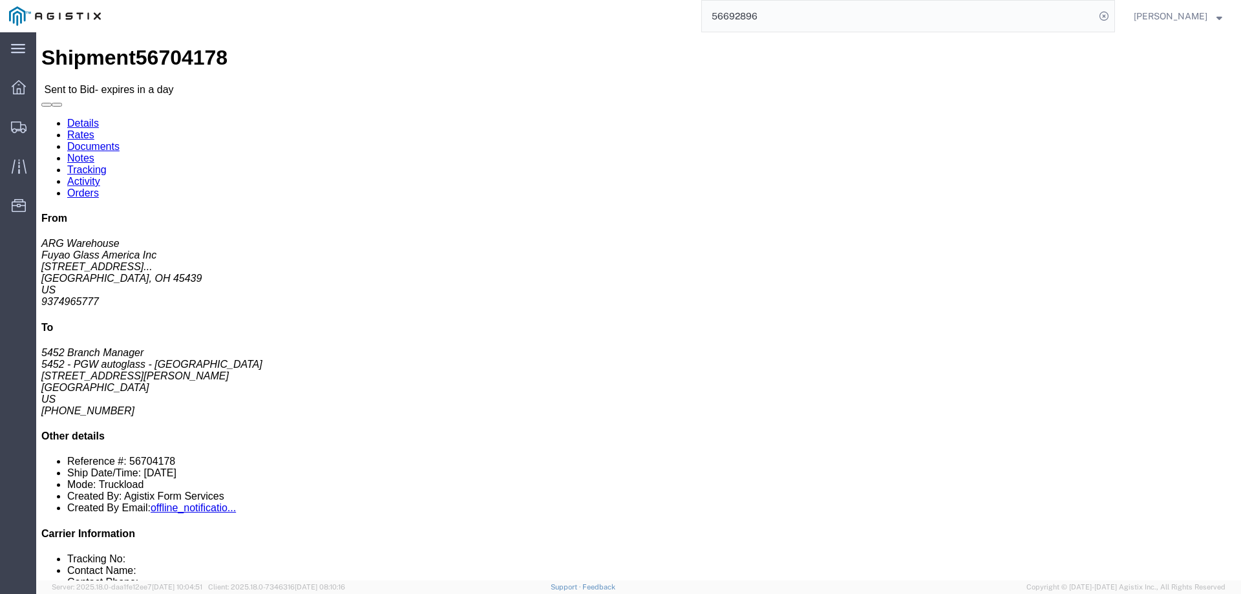
click link "Enter / Modify Bid"
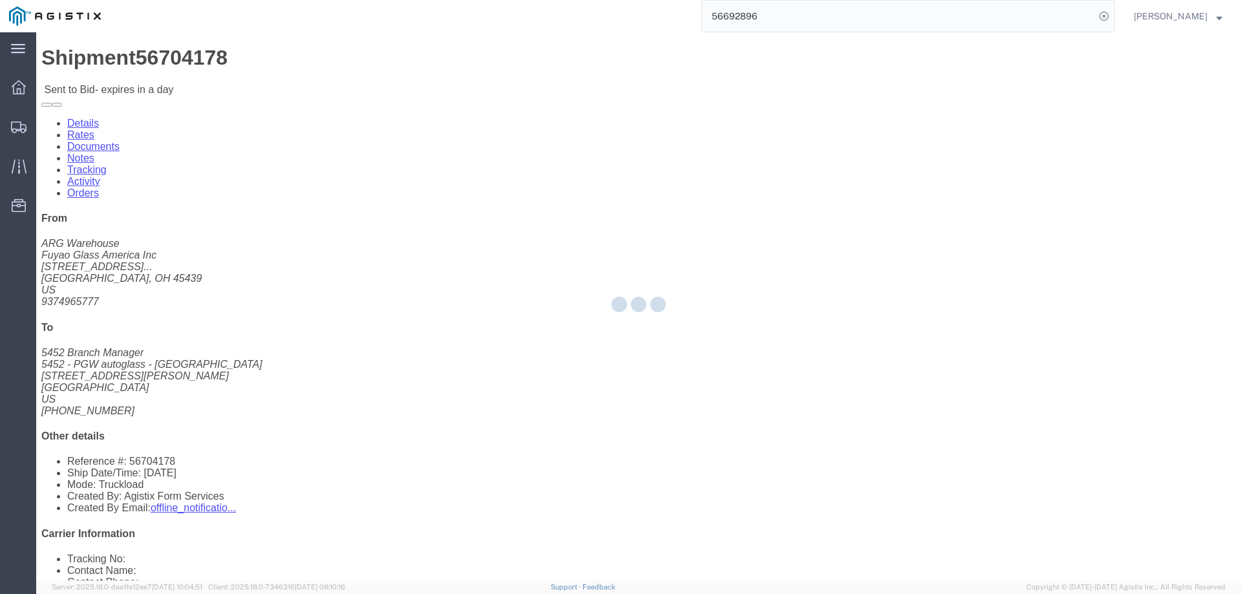
select select "146"
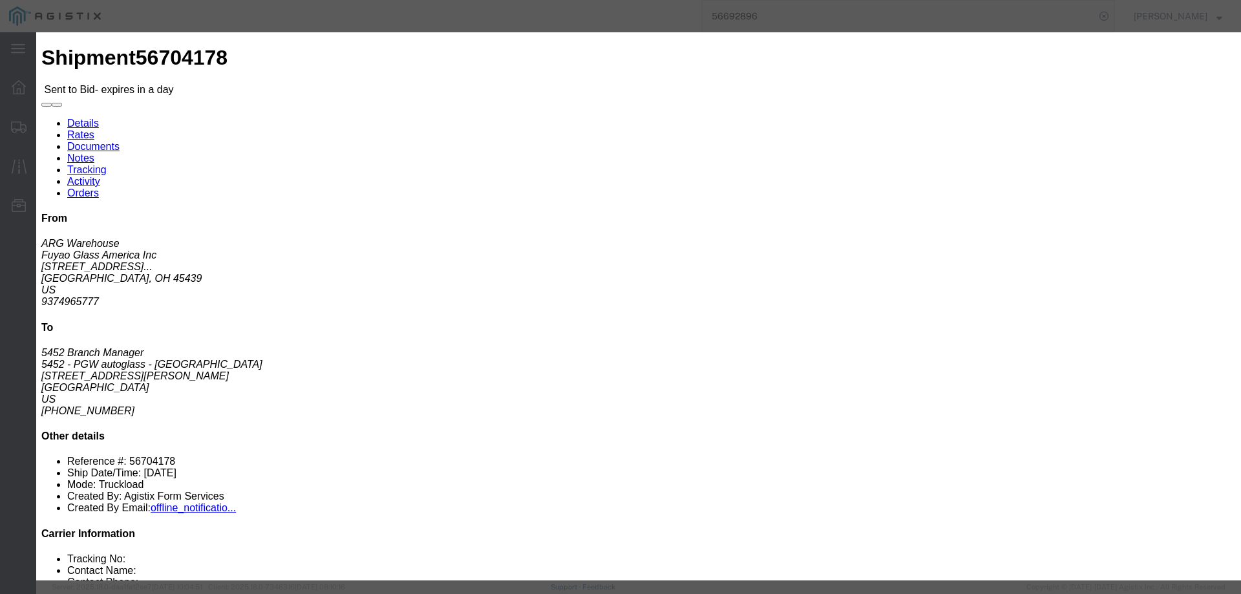
drag, startPoint x: 668, startPoint y: 122, endPoint x: 676, endPoint y: 127, distance: 10.2
click select "Select CONESTOGA DFRM/STEP Economy TL Flatbed Intermodal LTL Standard Next Day …"
select select "25032"
click select "Select CONESTOGA DFRM/STEP Economy TL Flatbed Intermodal LTL Standard Next Day …"
click input "text"
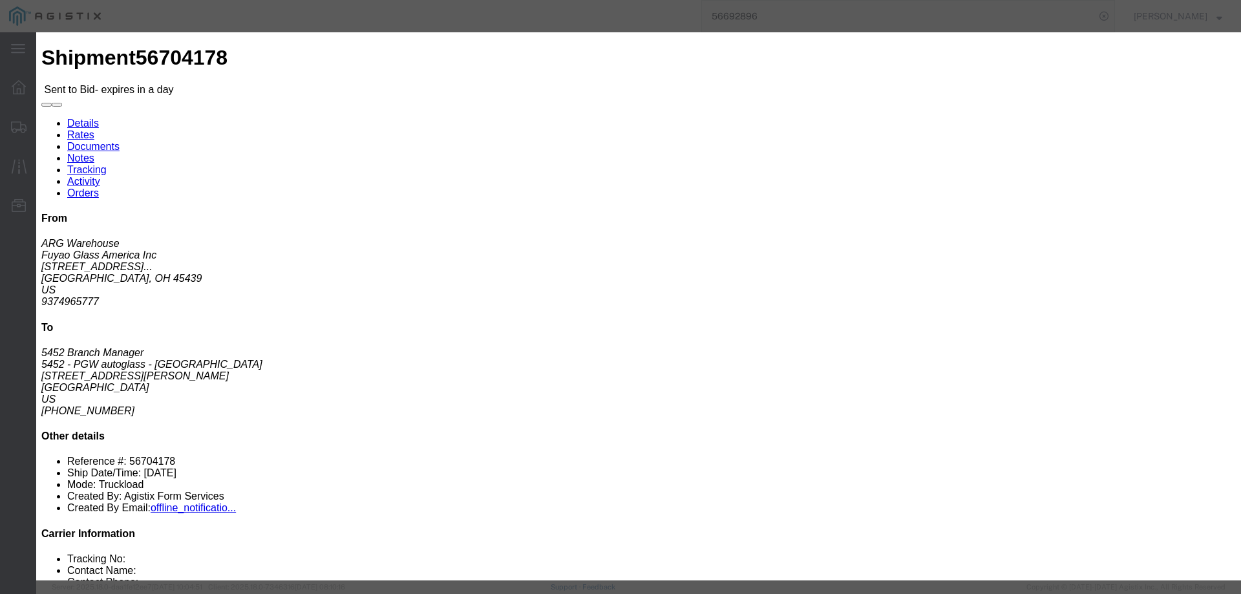
type input "ats"
click input "number"
type input "2175"
click button "Submit"
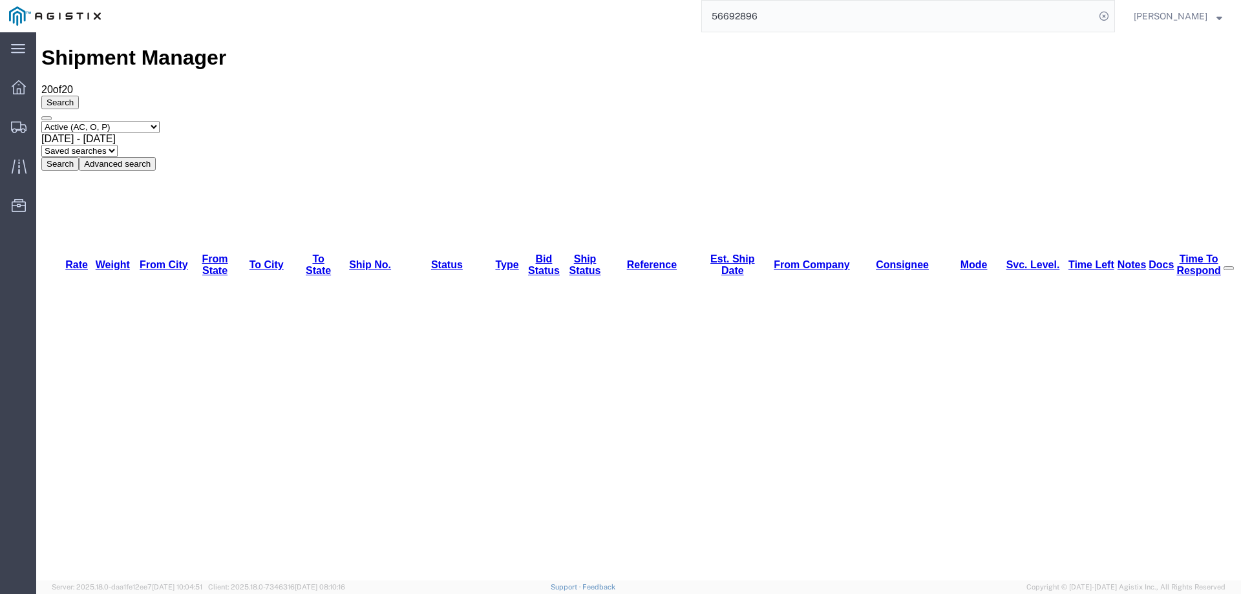
click at [672, 121] on div "Select status Active (AC, O, P) All Approved Awaiting Confirmation (AC) Booked …" at bounding box center [638, 146] width 1195 height 50
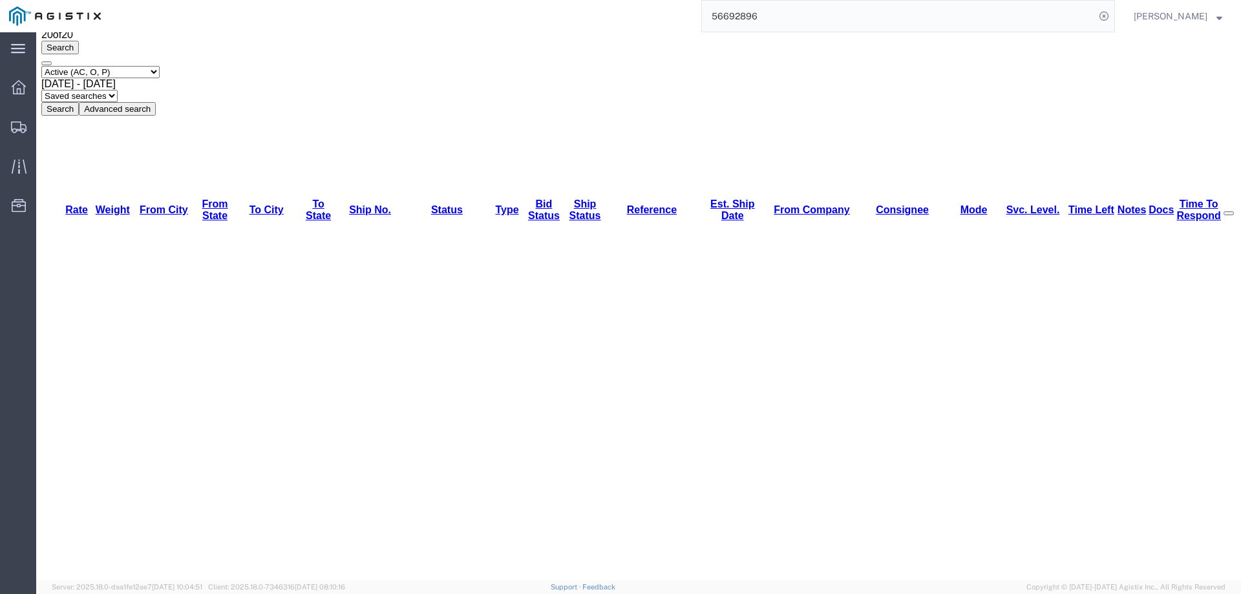
scroll to position [129, 0]
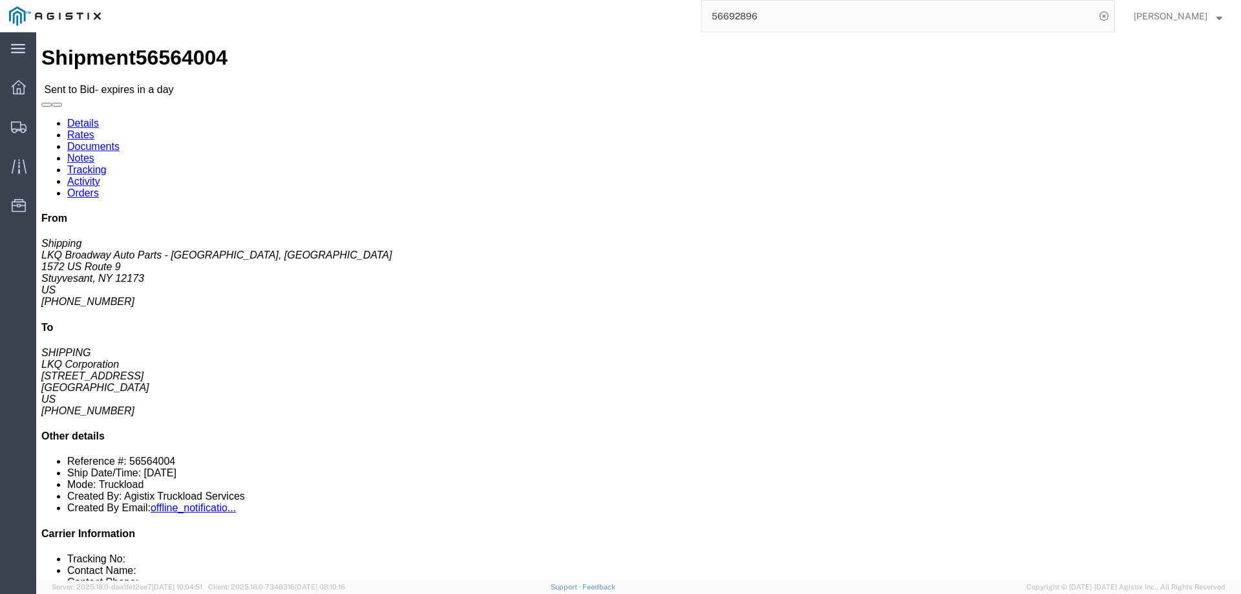
click link "Rates"
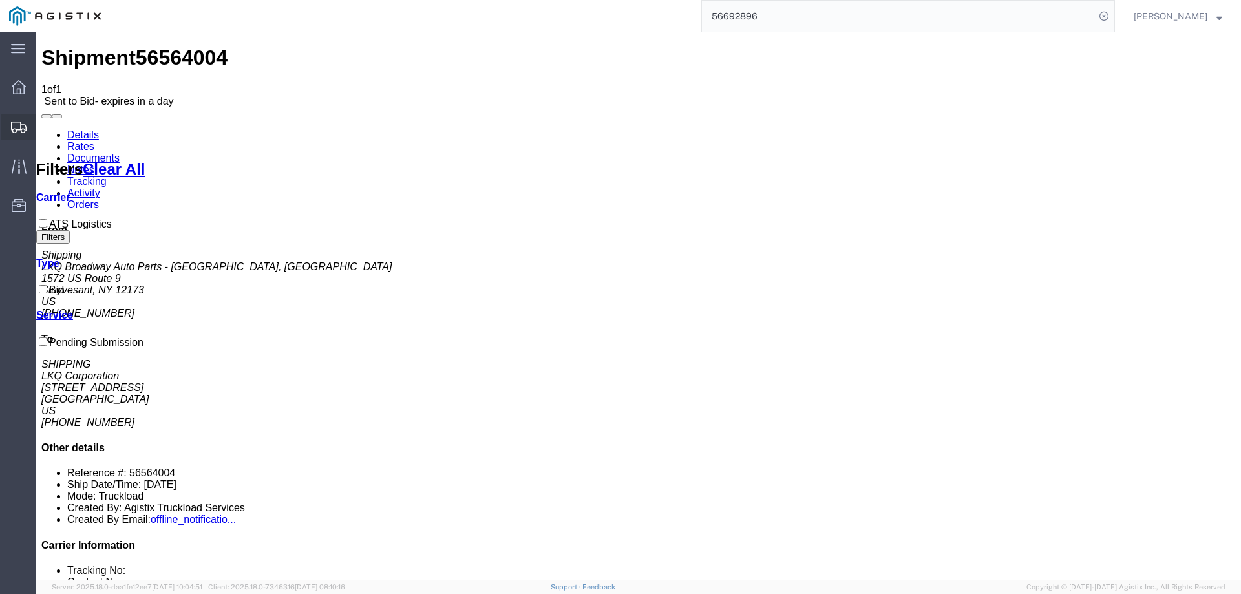
click at [22, 123] on icon at bounding box center [19, 128] width 16 height 12
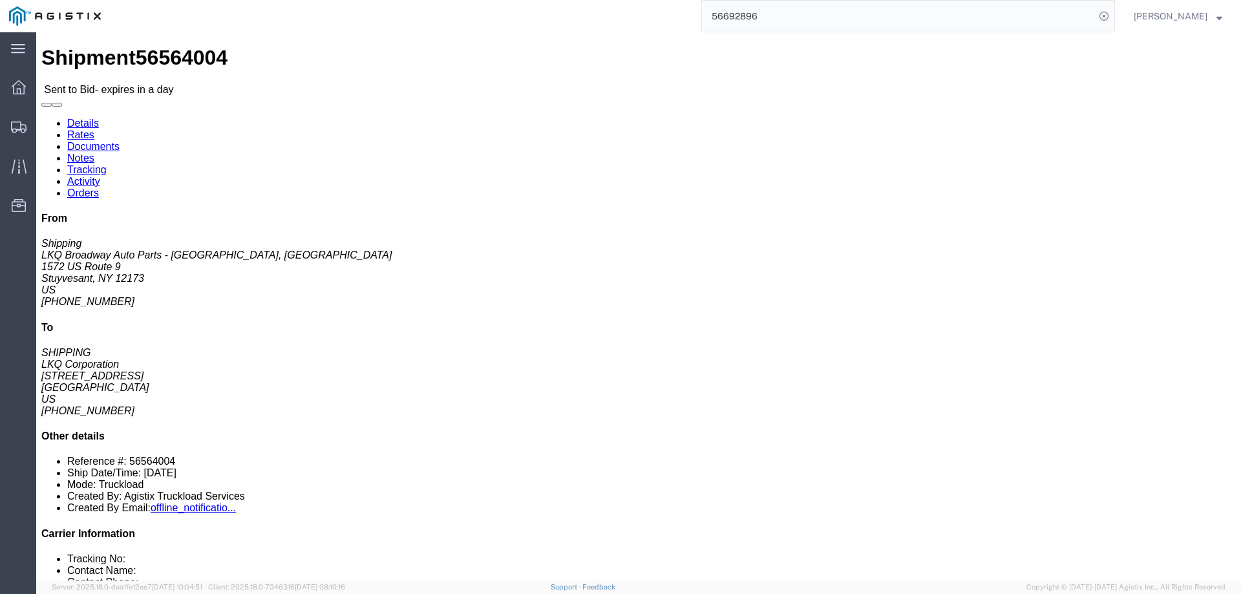
click link "Enter / Modify Bid"
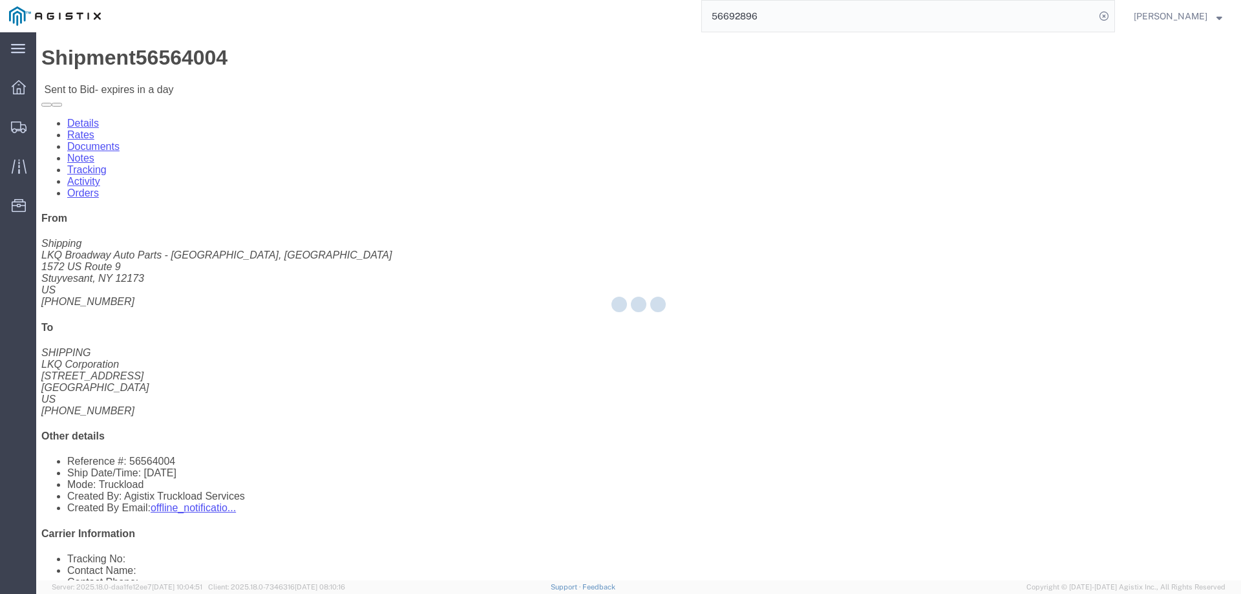
select select "146"
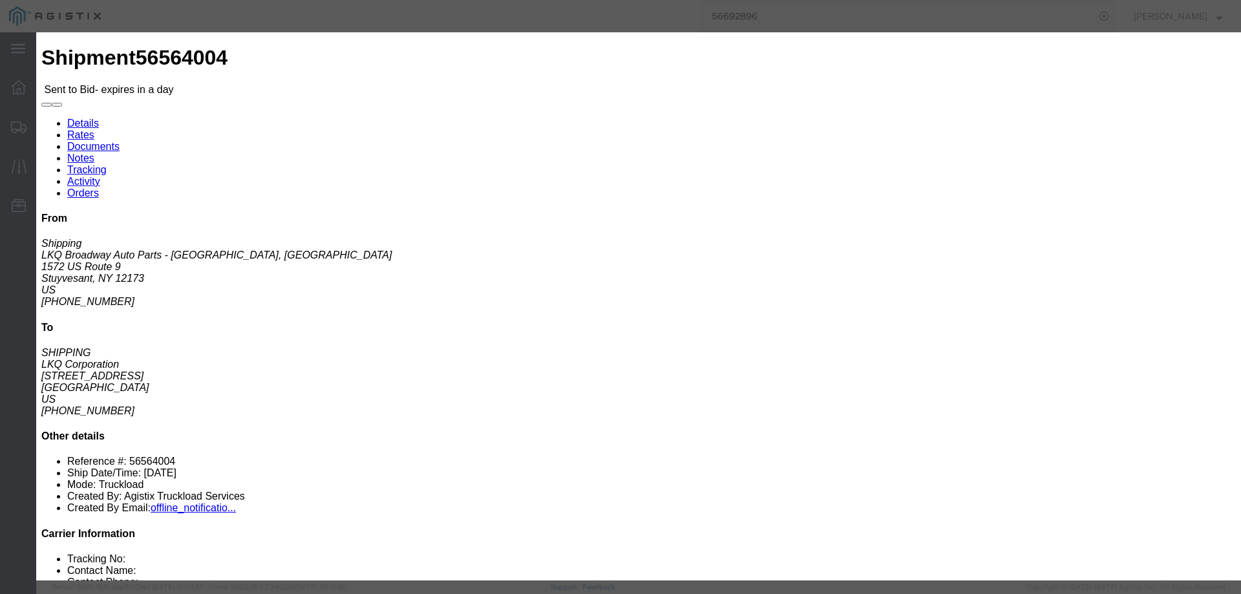
drag, startPoint x: 654, startPoint y: 118, endPoint x: 727, endPoint y: 191, distance: 103.3
click select "Select CONESTOGA DFRM/STEP Economy TL Flatbed Intermodal LTL Standard Next Day …"
select select "25032"
click select "Select CONESTOGA DFRM/STEP Economy TL Flatbed Intermodal LTL Standard Next Day …"
click input "text"
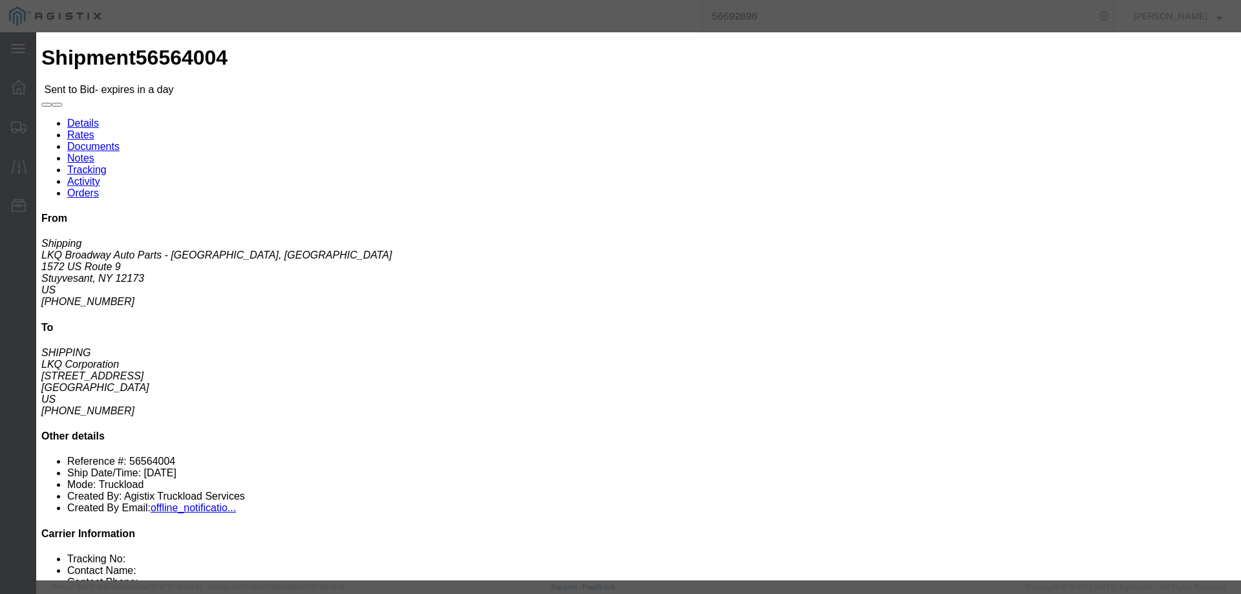
type input "ats"
click input "number"
type input "2780"
click button "Submit"
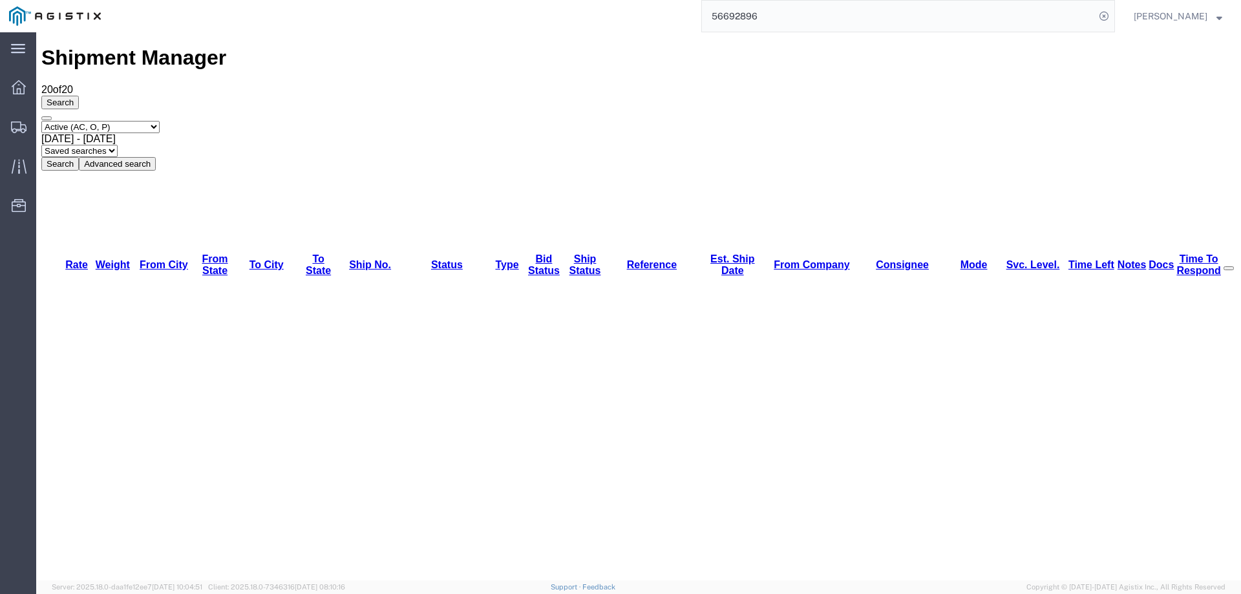
drag, startPoint x: 366, startPoint y: 191, endPoint x: 320, endPoint y: 189, distance: 45.9
copy link "56703193"
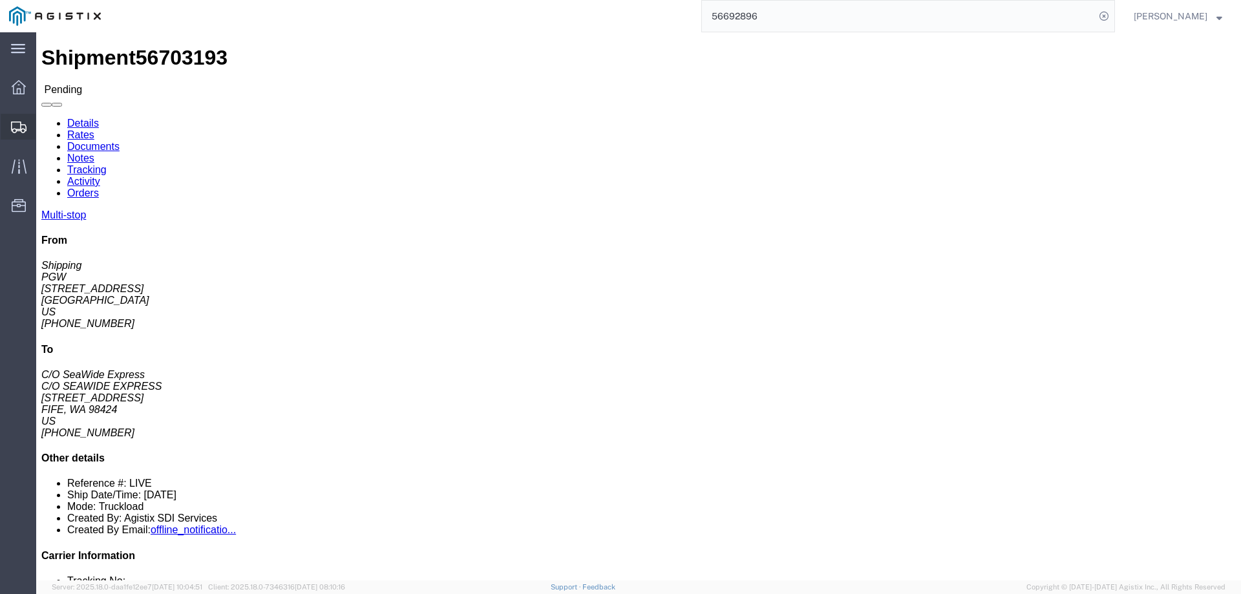
click at [18, 127] on icon at bounding box center [19, 128] width 16 height 12
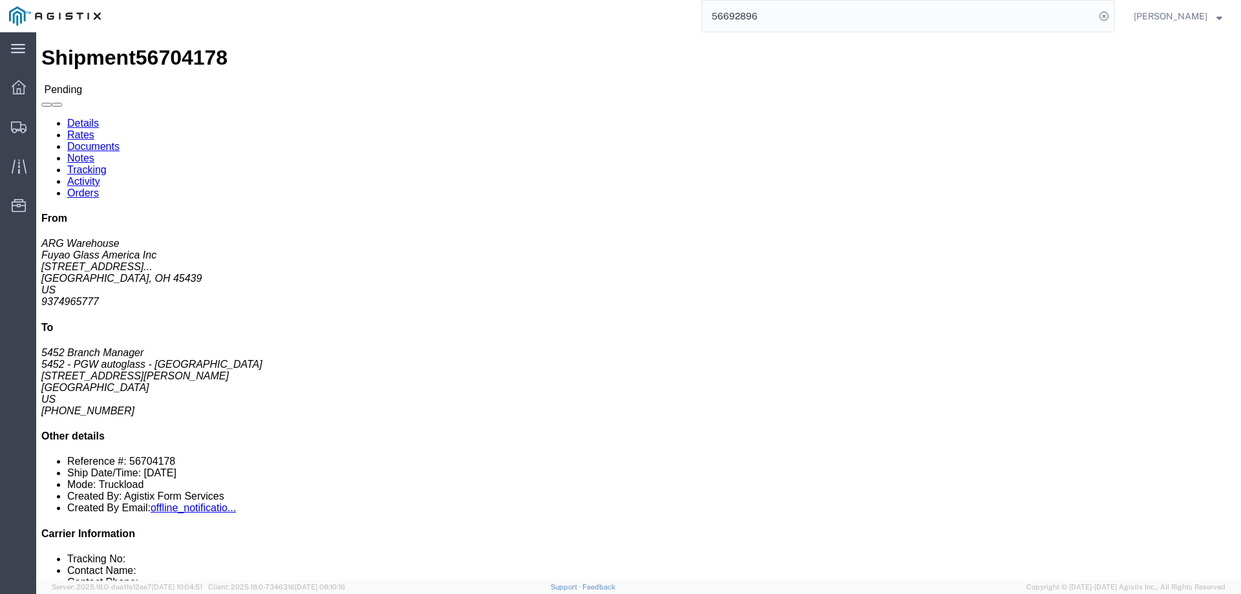
click b "56704178"
click at [19, 120] on svg-icon at bounding box center [19, 126] width 16 height 13
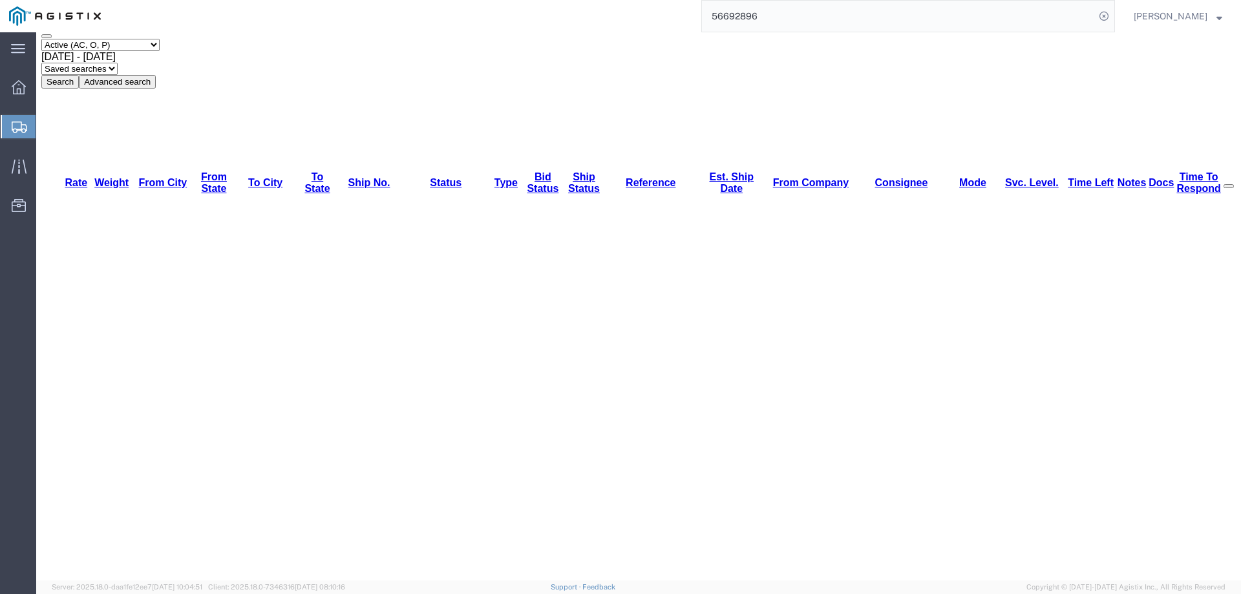
scroll to position [165, 0]
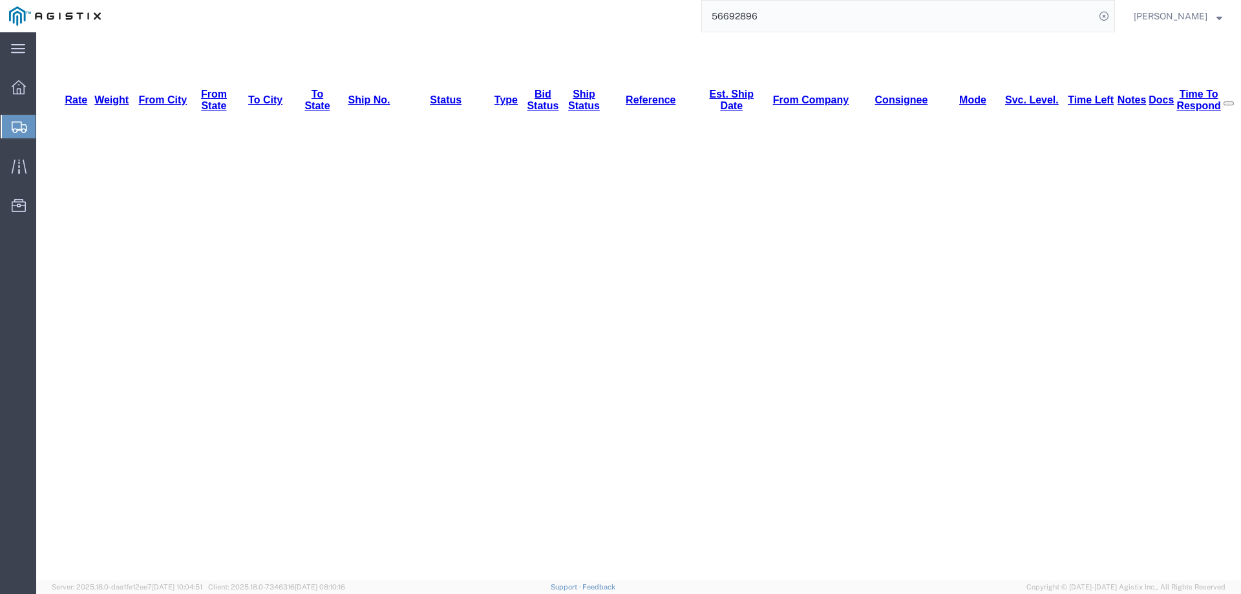
drag, startPoint x: 643, startPoint y: 390, endPoint x: 596, endPoint y: 385, distance: 47.4
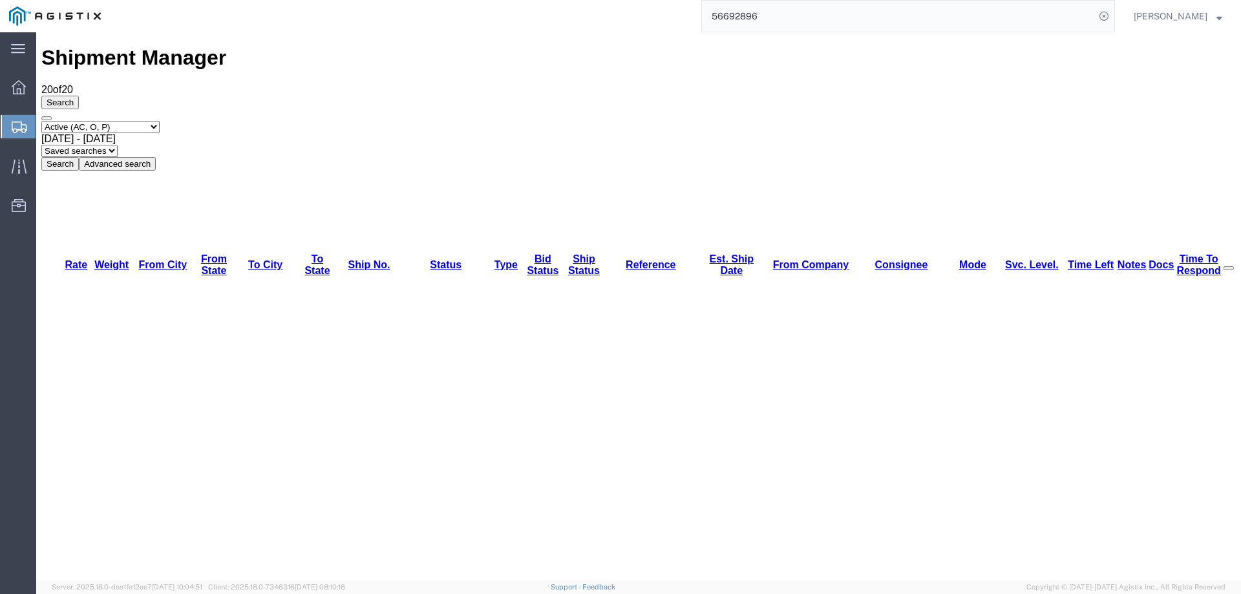
click at [11, 124] on div at bounding box center [19, 126] width 36 height 23
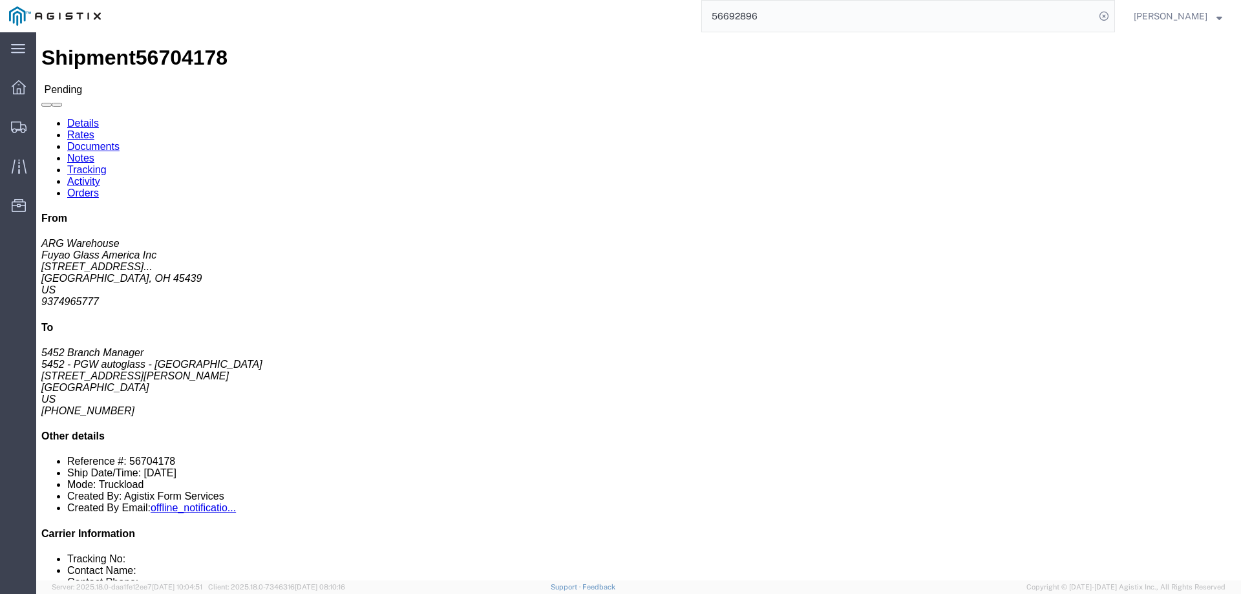
click button "Enter / Modify Bid"
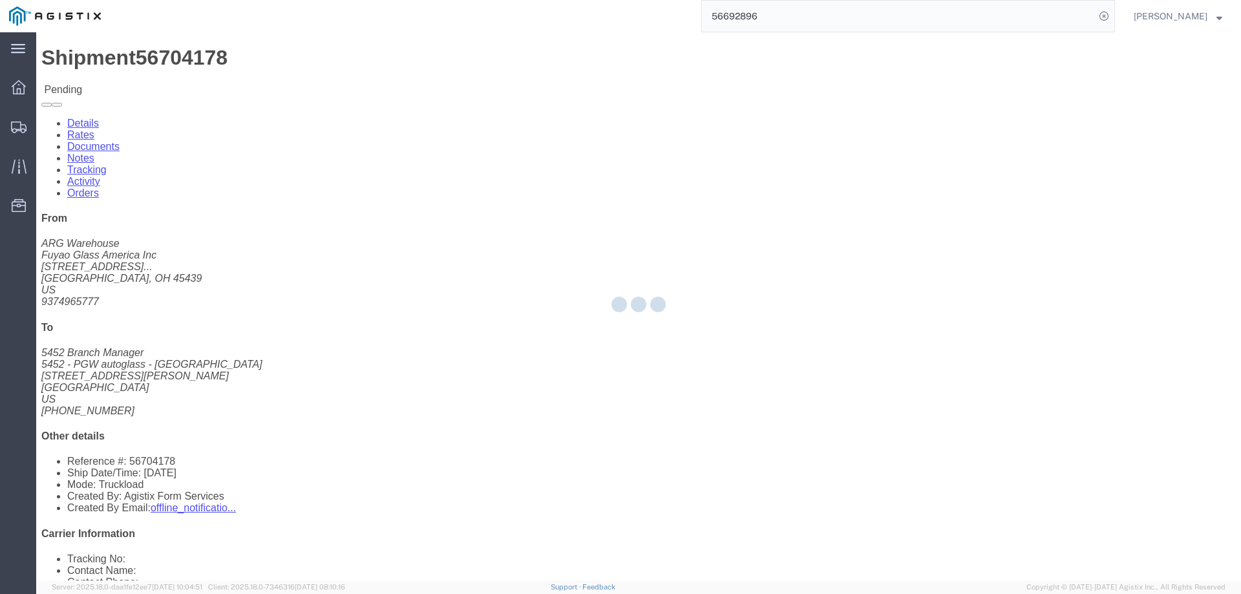
select select "146"
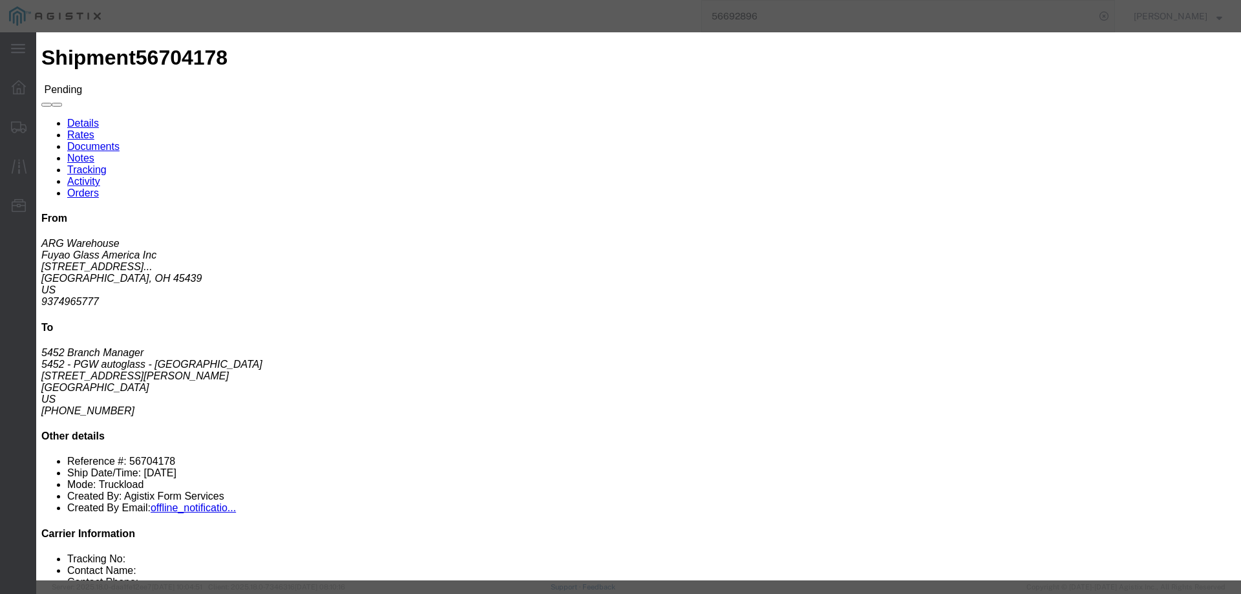
click link "ats - ATS Logistics - Truckload"
drag, startPoint x: 874, startPoint y: 269, endPoint x: 761, endPoint y: 250, distance: 114.8
click div "Select 2 Day Service 3 Axle Winch Truck 3 to 5 Day Service 96L Domestic Flat Ra…"
type input "2285"
click button "Submit"
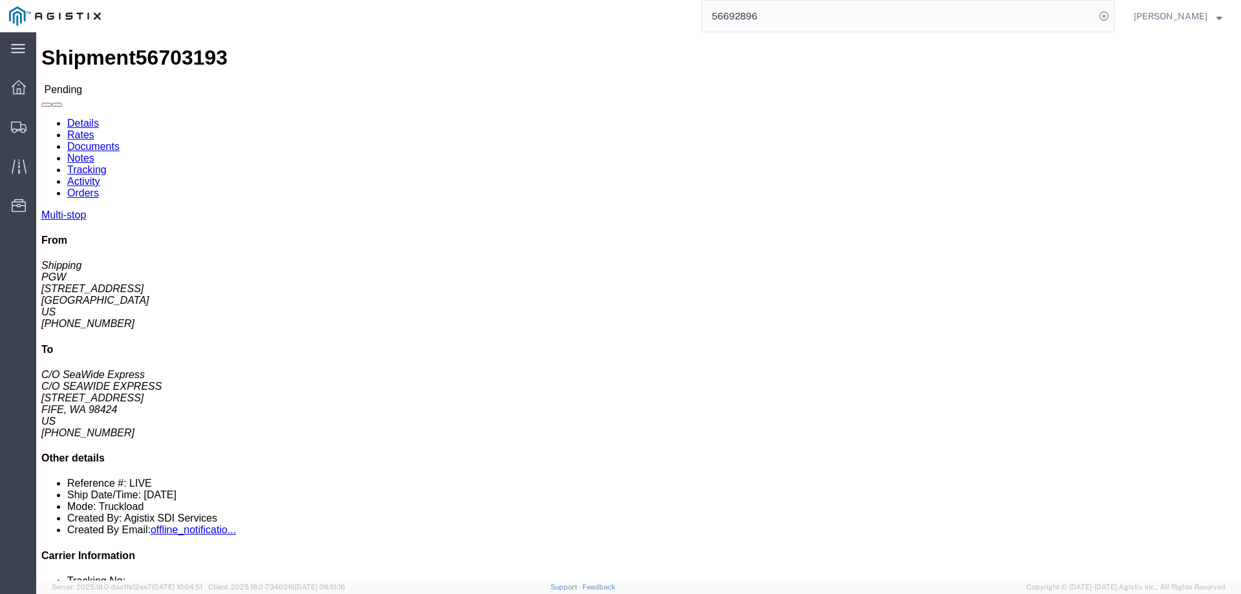
click button "Enter / Modify Bid"
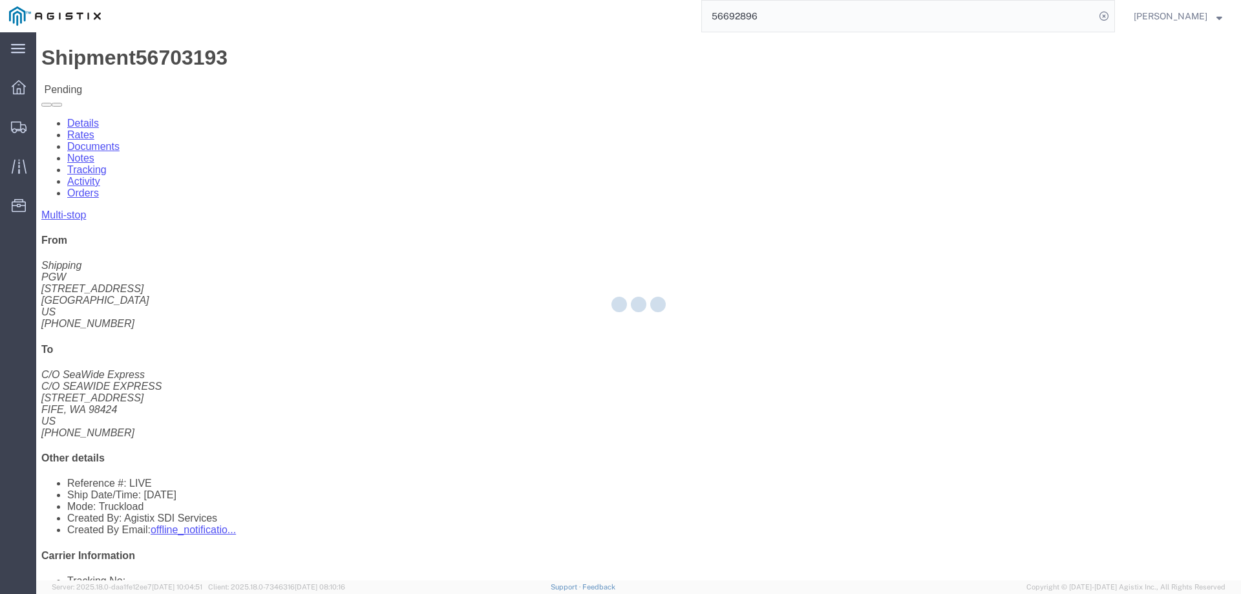
select select "146"
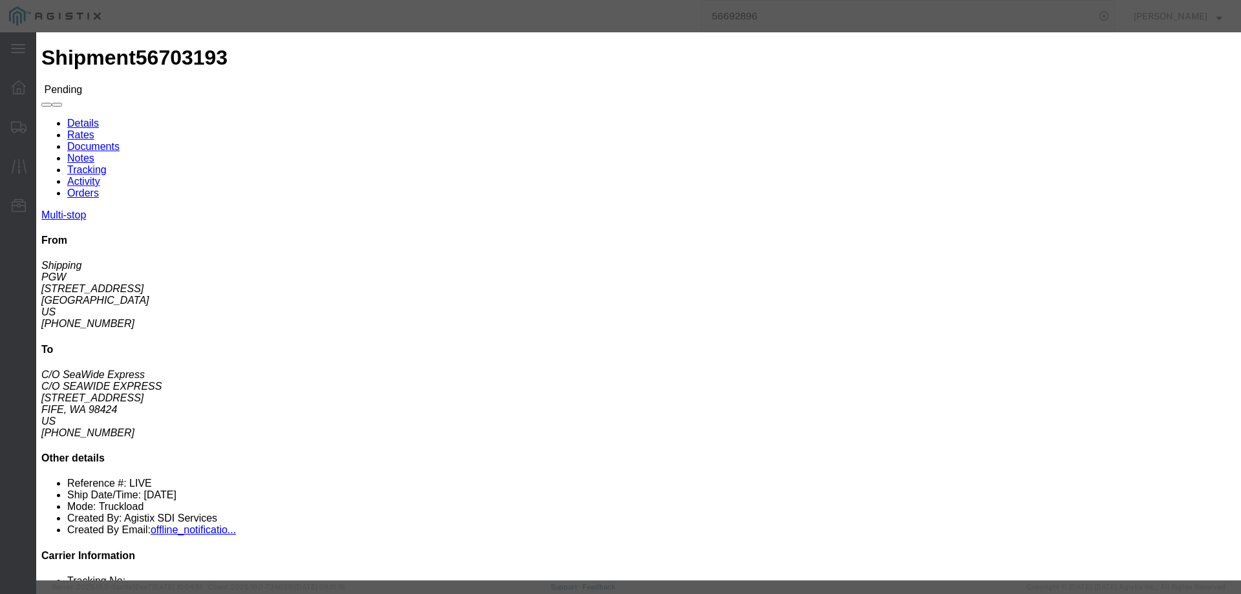
click link "ats - ATS Logistics - Truckload"
drag, startPoint x: 867, startPoint y: 266, endPoint x: 765, endPoint y: 266, distance: 102.1
click div "Select 2 Day Service 3 Axle Winch Truck 3 to 5 Day Service 96L Domestic Flat Ra…"
type input "3680"
click button "Submit"
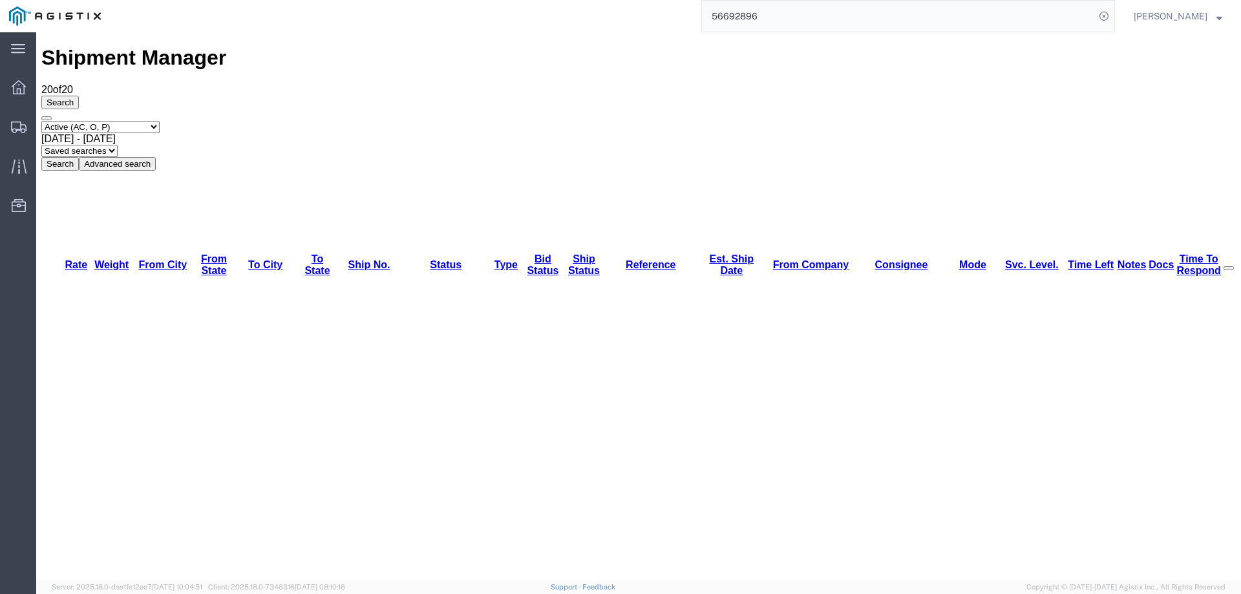
click at [756, 96] on div "Search Select status Active (AC, O, P) All Approved Awaiting Confirmation (AC) …" at bounding box center [638, 133] width 1195 height 75
click at [21, 123] on icon at bounding box center [19, 128] width 16 height 12
click at [66, 101] on div "Search Select status Active (AC, O, P) All Approved Awaiting Confirmation (AC) …" at bounding box center [638, 133] width 1195 height 75
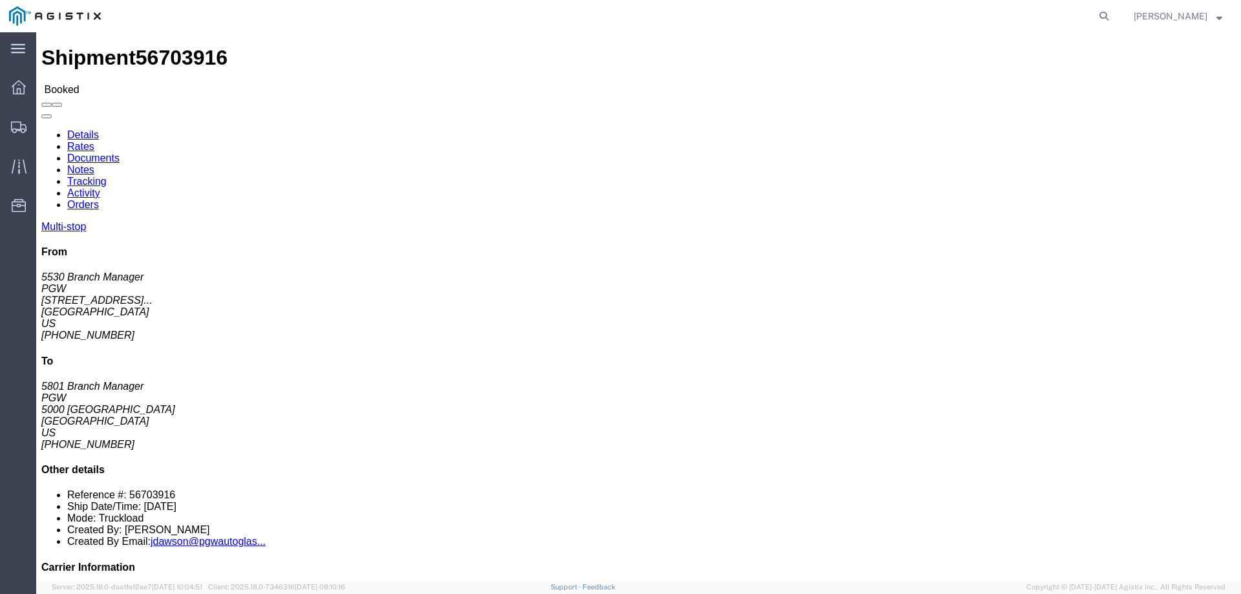
click b "56703916"
copy b "56703916"
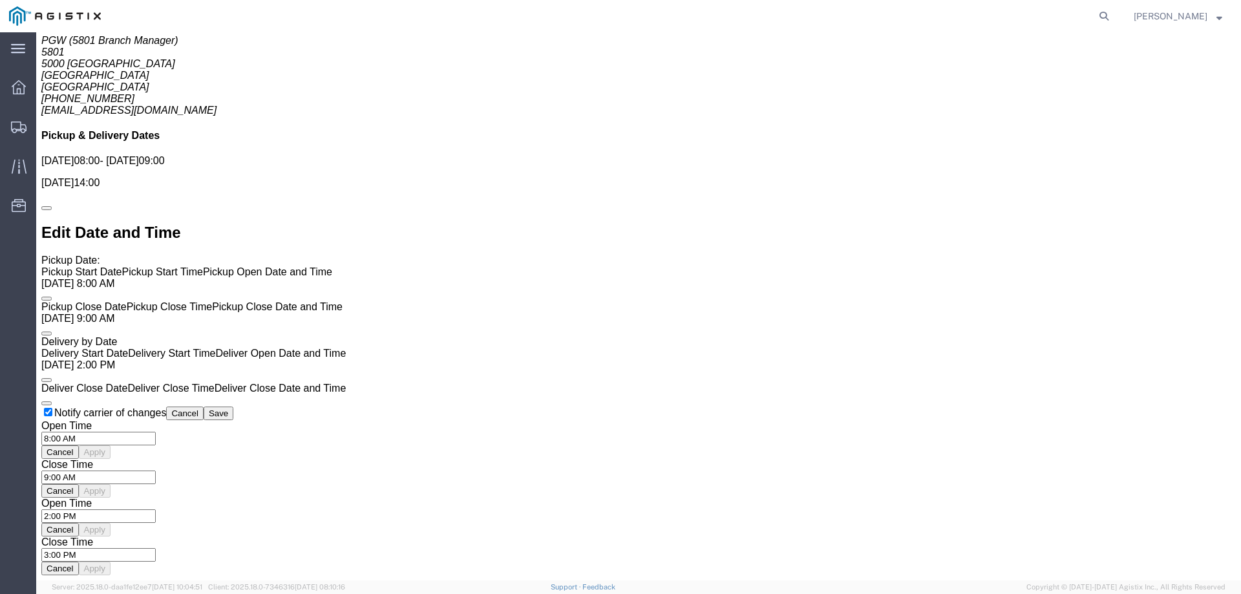
scroll to position [970, 0]
click li "STOP 1 : PGW - 5530 1922 Murfreesboro Pike, Bldg. 300. Ste. 330, Nashville, TN,…"
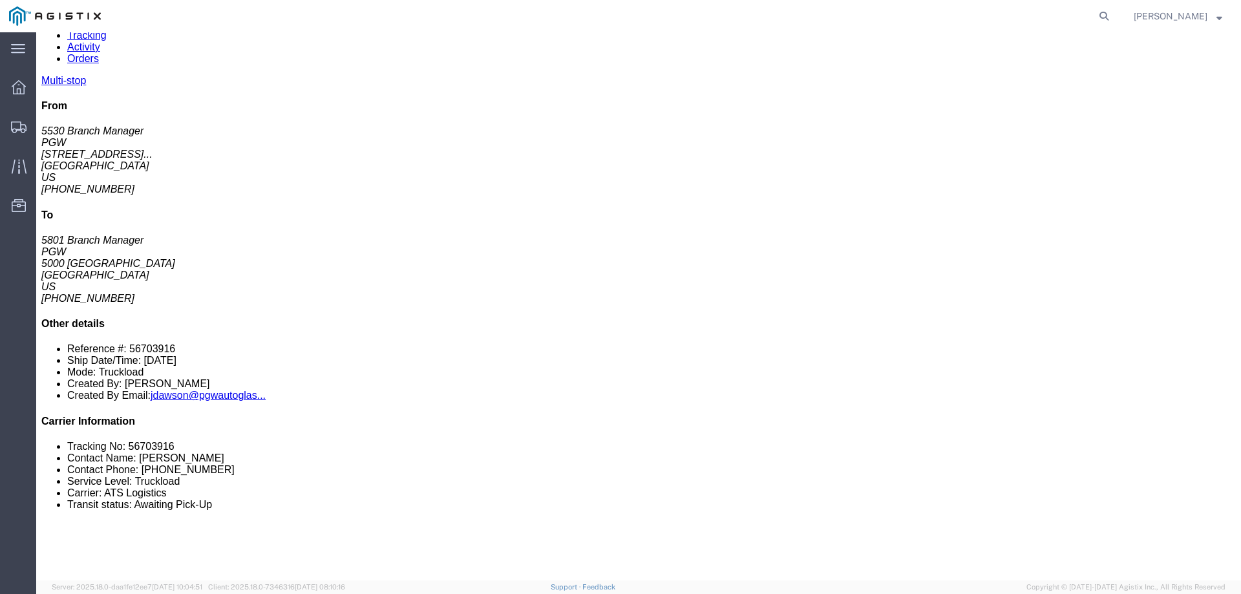
scroll to position [0, 0]
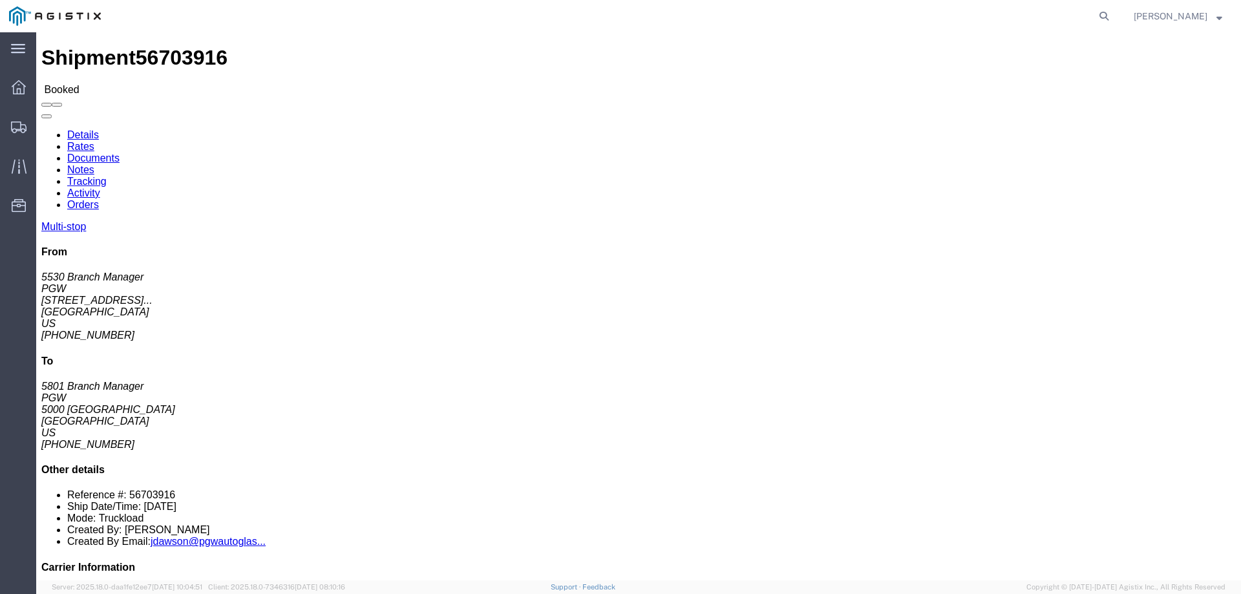
drag, startPoint x: 404, startPoint y: 209, endPoint x: 248, endPoint y: 206, distance: 156.5
click div "Ship To PGW (5801 Branch Manager) 5801 5000 South Freeway Fort Worth, TX 76115 …"
copy address "[EMAIL_ADDRESS][DOMAIN_NAME]"
click at [465, 14] on div at bounding box center [612, 16] width 1005 height 32
drag, startPoint x: 737, startPoint y: 395, endPoint x: 619, endPoint y: 396, distance: 118.3
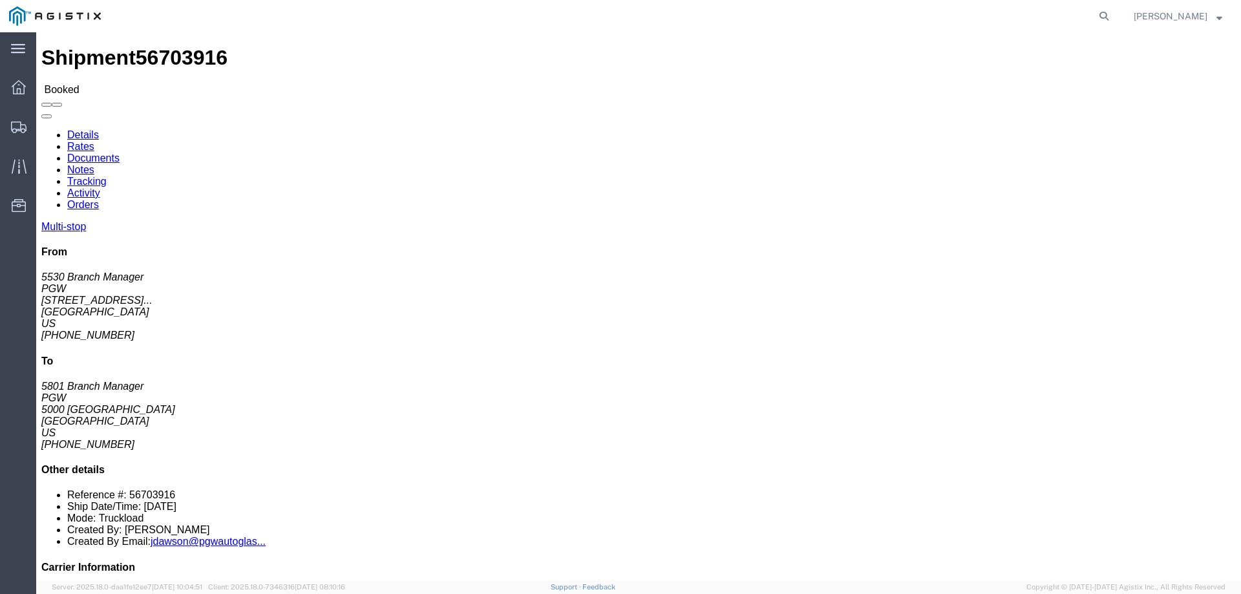
click div "Email: kgarrett@pgwautoglass.com"
copy div "kgarrett@pgwautoglass.com"
click div "Shipment Detail Multi-stop Ship From PGW (5530 Branch Manager) 5530 1922 Murfre…"
click span "56703916"
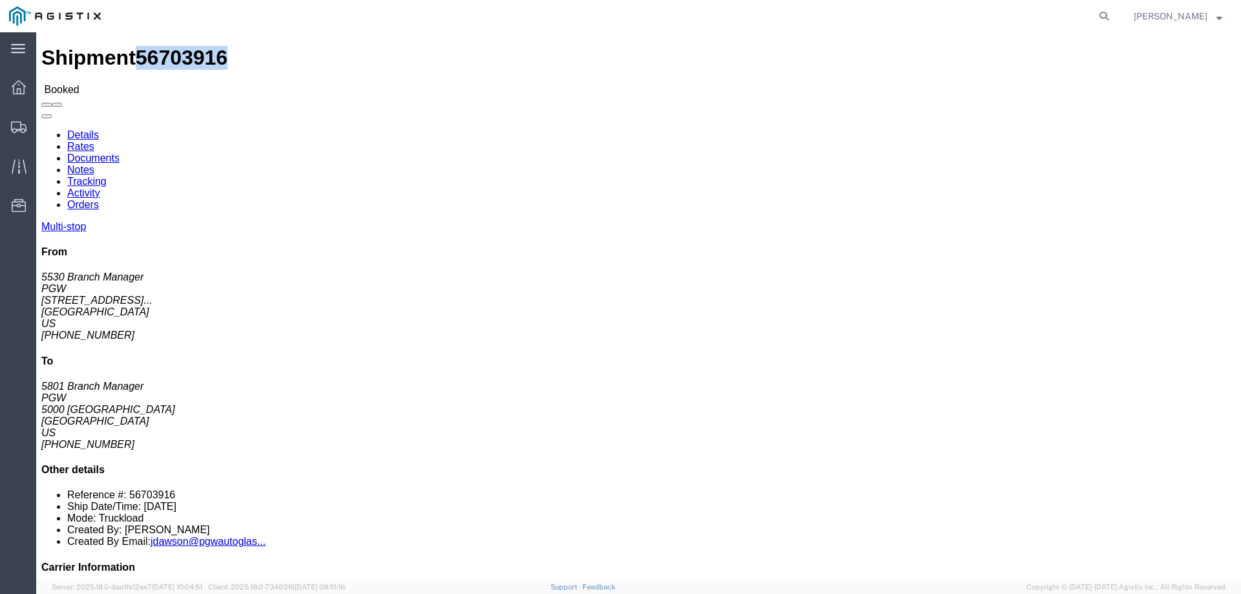
copy span "56703916"
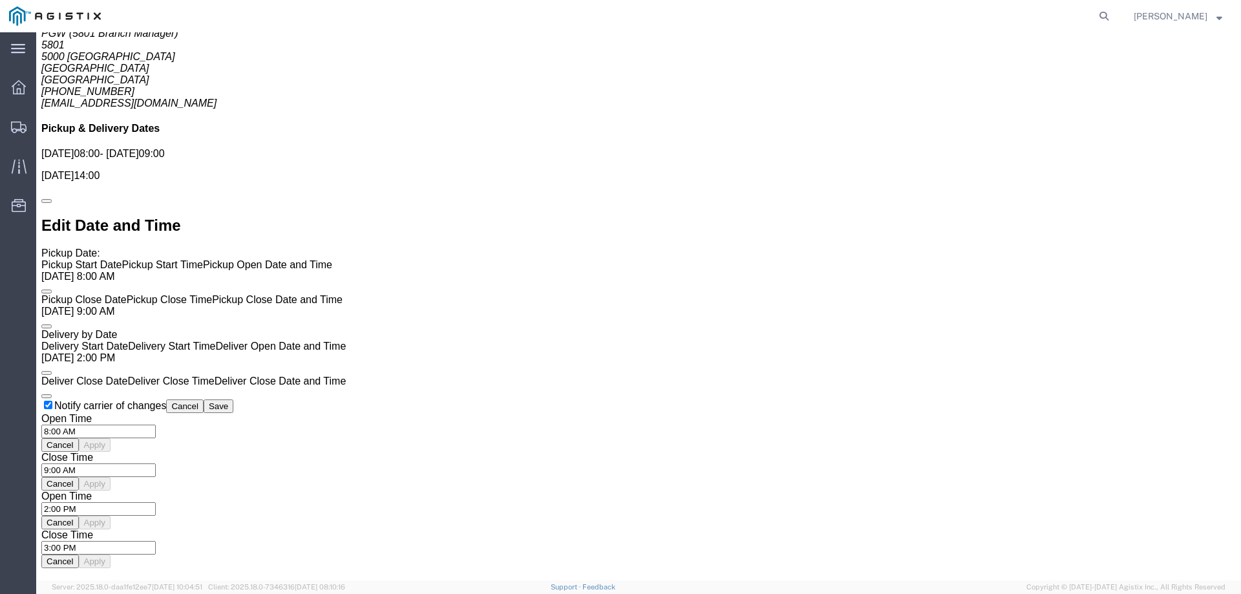
scroll to position [1163, 0]
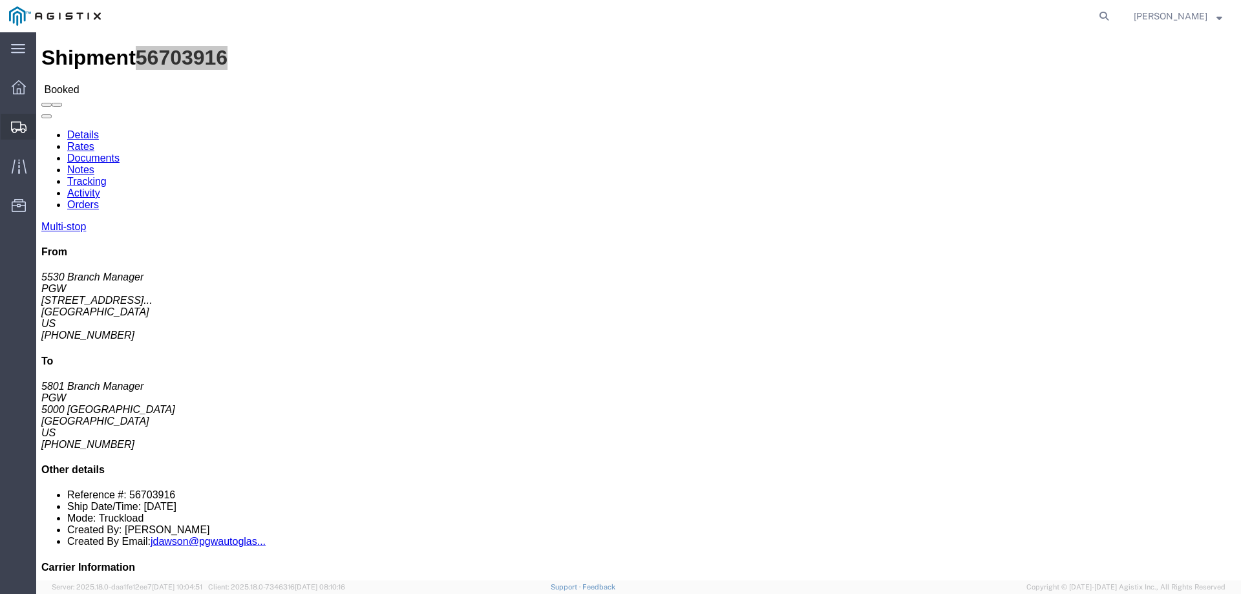
click at [20, 127] on icon at bounding box center [19, 128] width 16 height 12
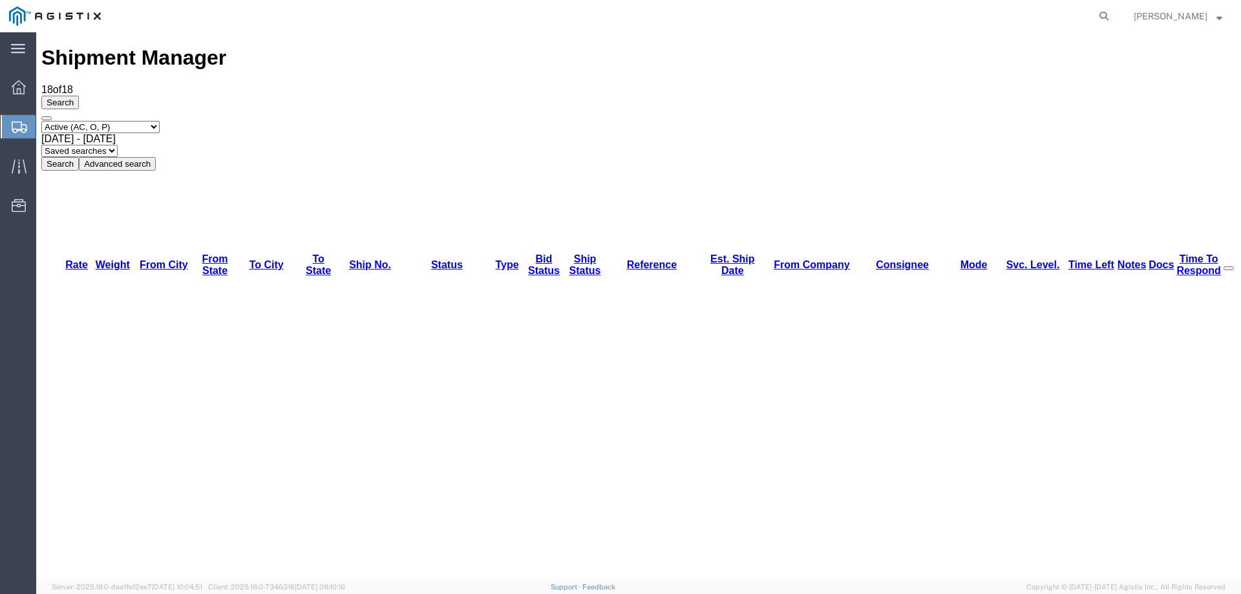
click at [16, 122] on icon at bounding box center [20, 128] width 16 height 12
click at [17, 123] on icon at bounding box center [20, 128] width 16 height 12
click at [183, 105] on div "Search Select status Active (AC, O, P) All Approved Awaiting Confirmation (AC) …" at bounding box center [638, 133] width 1195 height 75
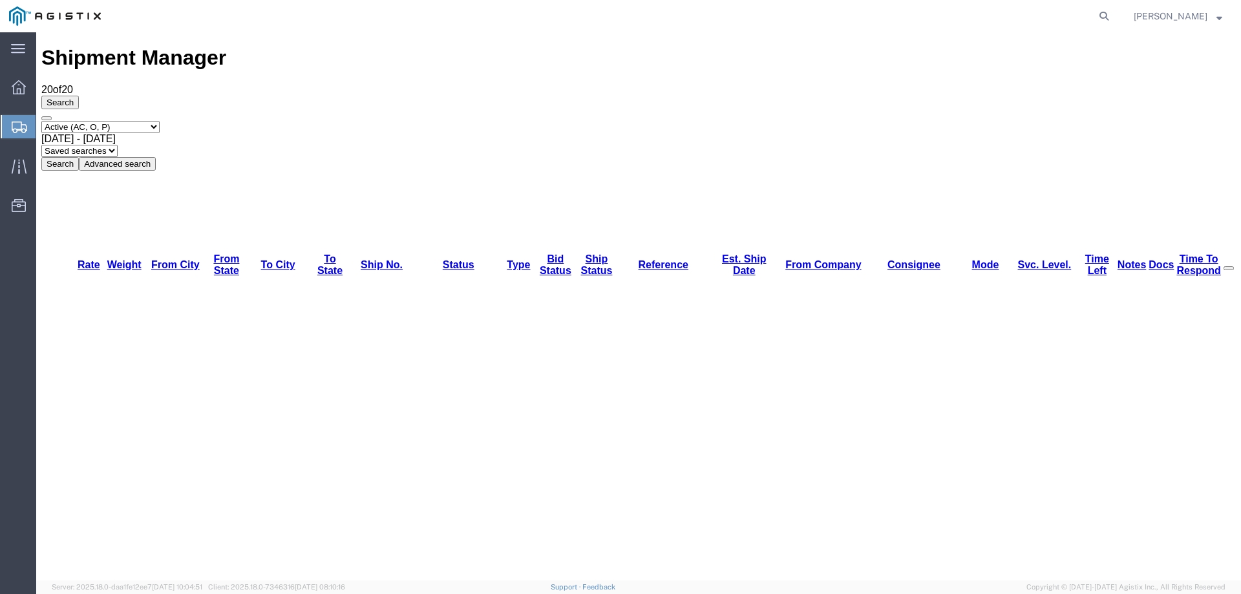
drag, startPoint x: 71, startPoint y: 120, endPoint x: 112, endPoint y: 120, distance: 41.4
